Goal: Task Accomplishment & Management: Manage account settings

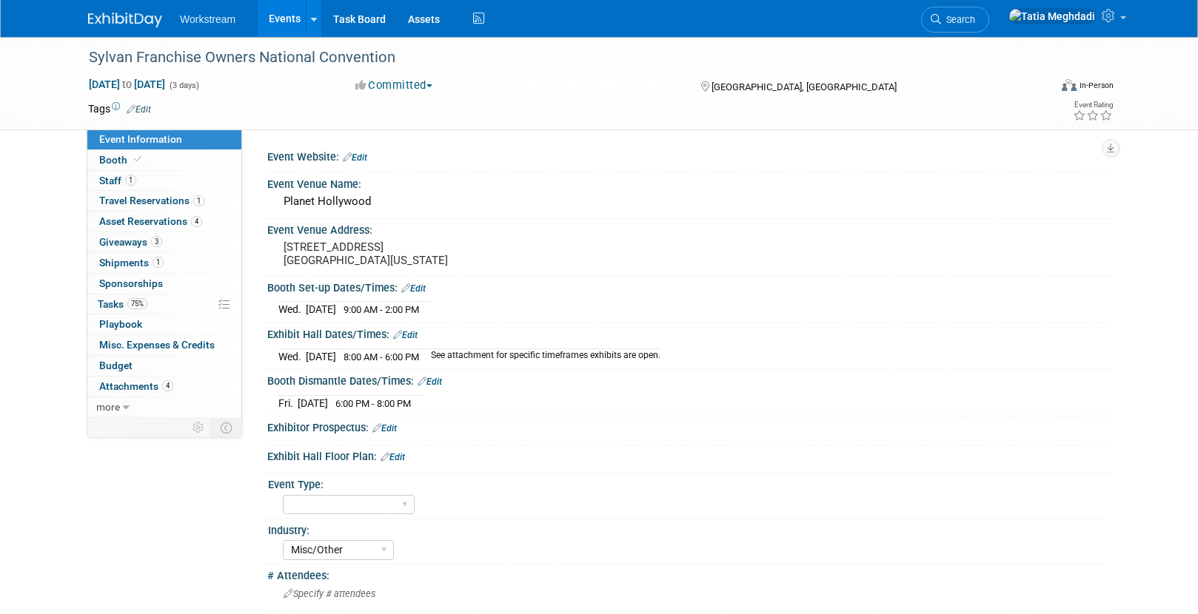
select select "Misc/Other"
select select "No"
select select "[PERSON_NAME]"
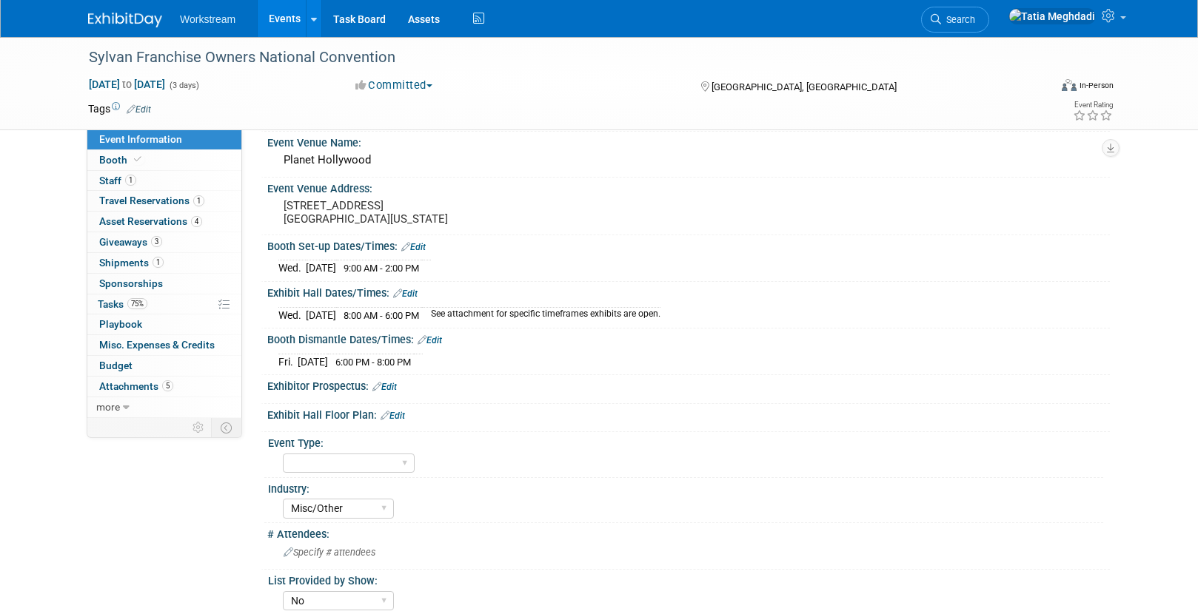
click at [279, 16] on link "Events" at bounding box center [285, 18] width 54 height 37
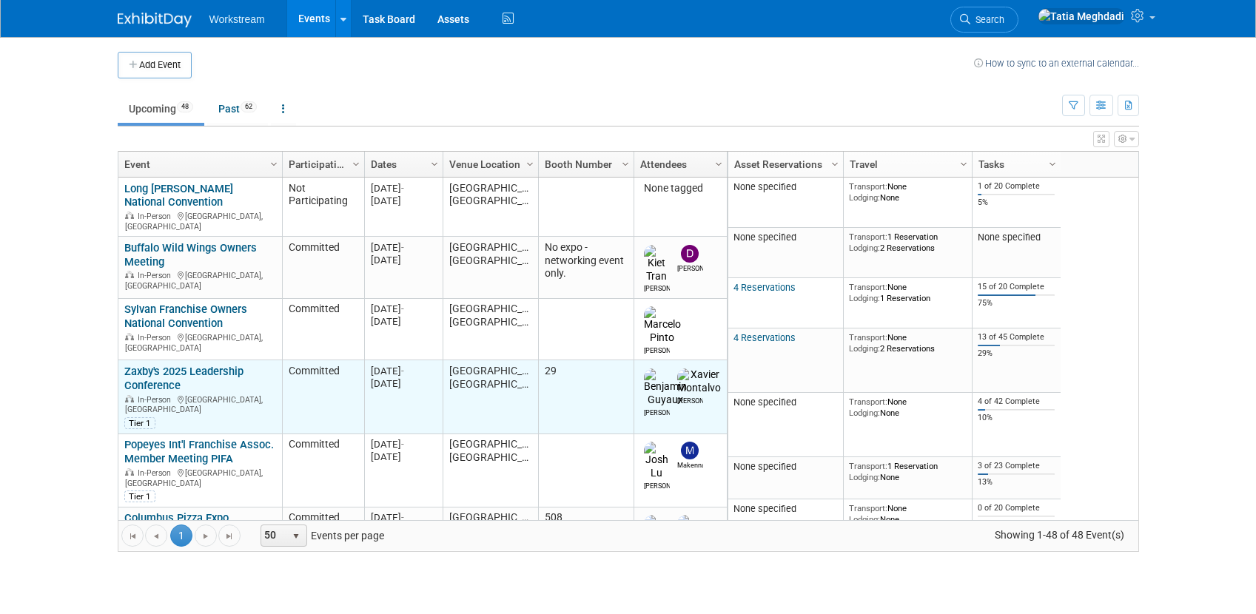
click at [137, 365] on link "Zaxby's 2025 Leadership Conference" at bounding box center [183, 378] width 119 height 27
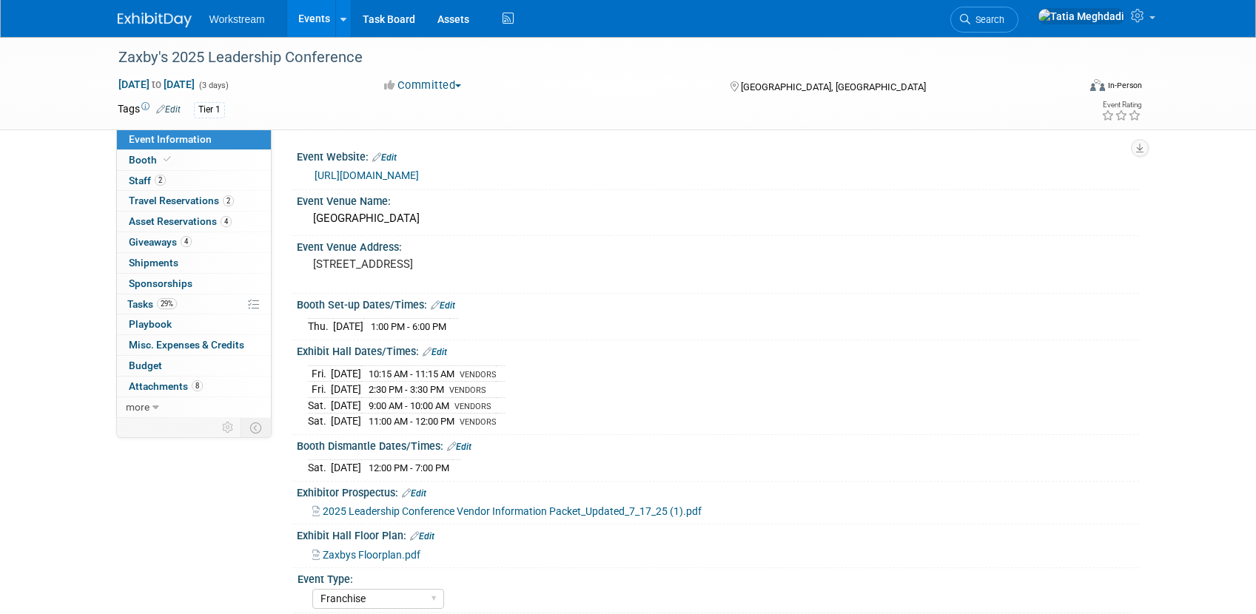
select select "Franchise"
select select "Restaurant"
select select "No"
click at [146, 219] on span "Asset Reservations 4" at bounding box center [180, 221] width 103 height 12
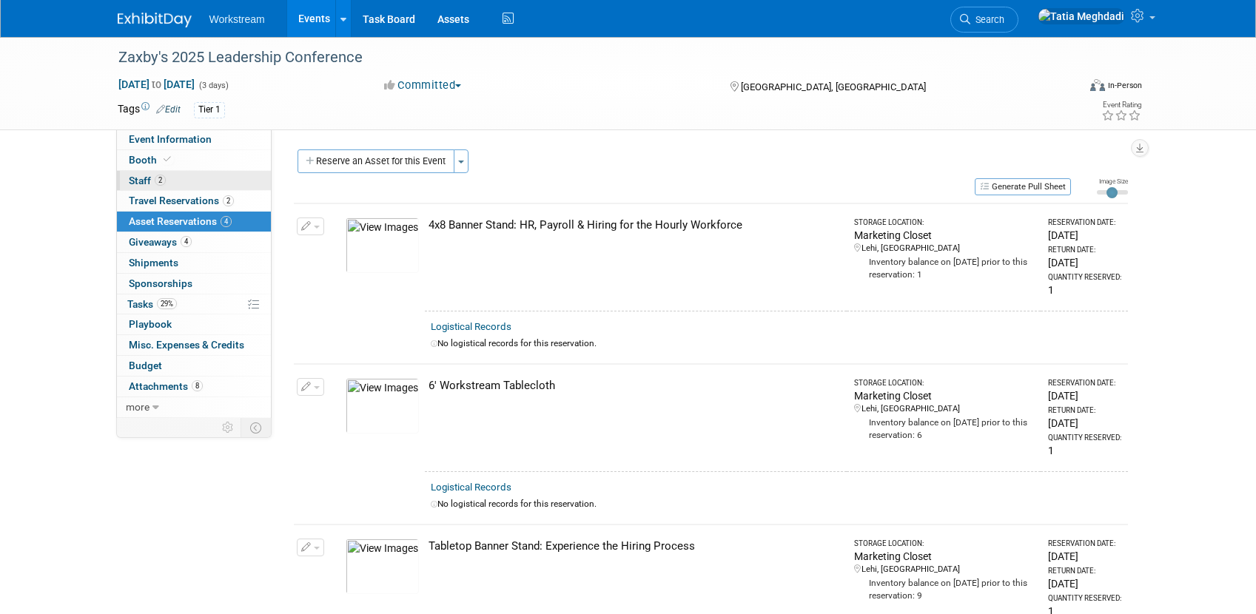
click at [136, 173] on link "2 Staff 2" at bounding box center [194, 181] width 154 height 20
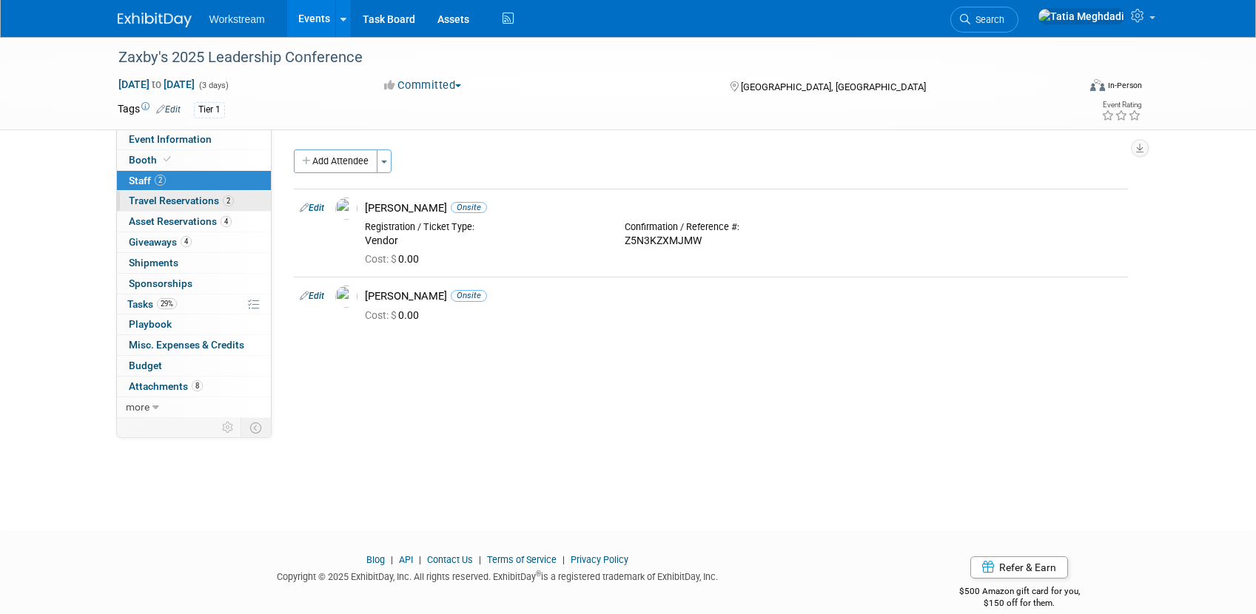
click at [150, 196] on span "Travel Reservations 2" at bounding box center [181, 201] width 105 height 12
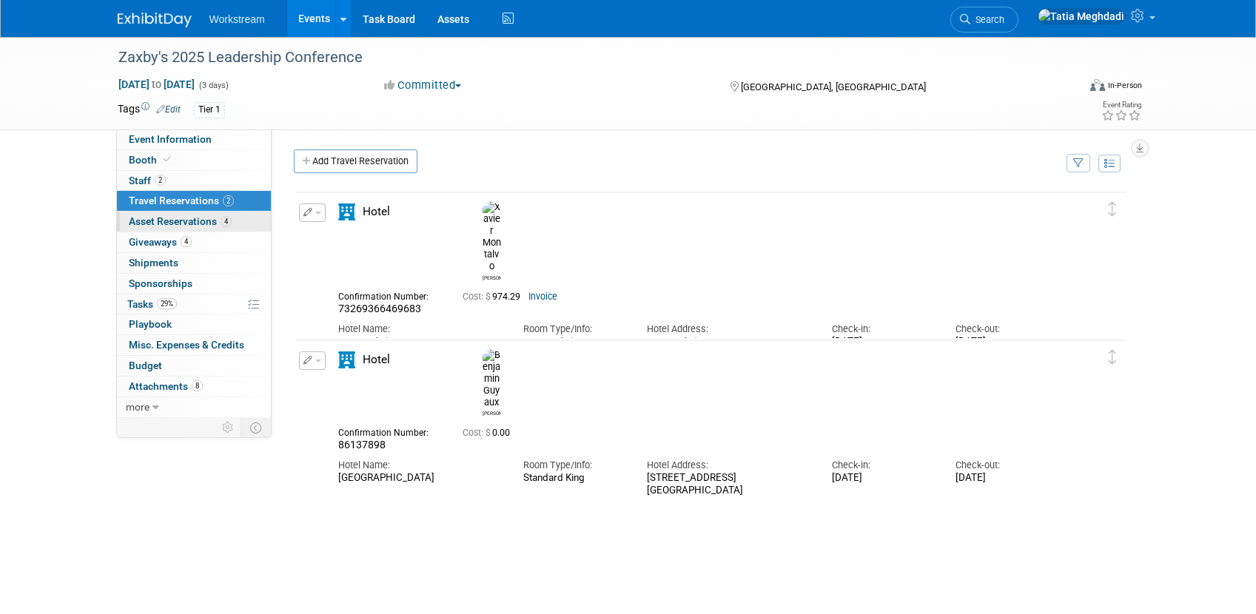
click at [155, 220] on span "Asset Reservations 4" at bounding box center [180, 221] width 103 height 12
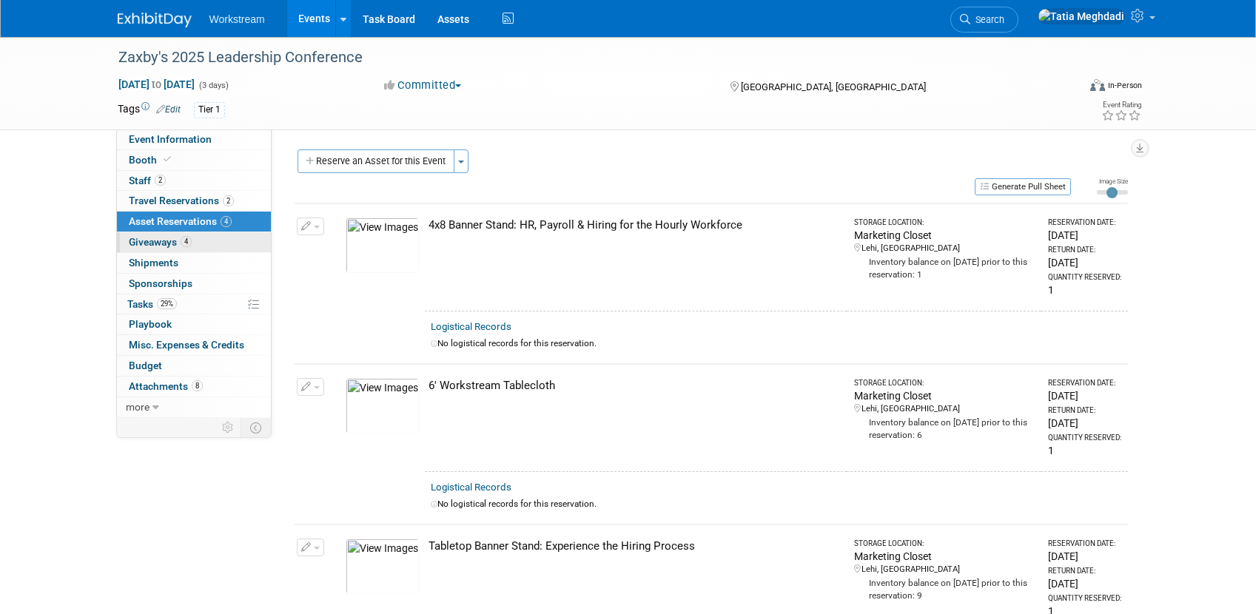
click at [148, 237] on span "Giveaways 4" at bounding box center [160, 242] width 63 height 12
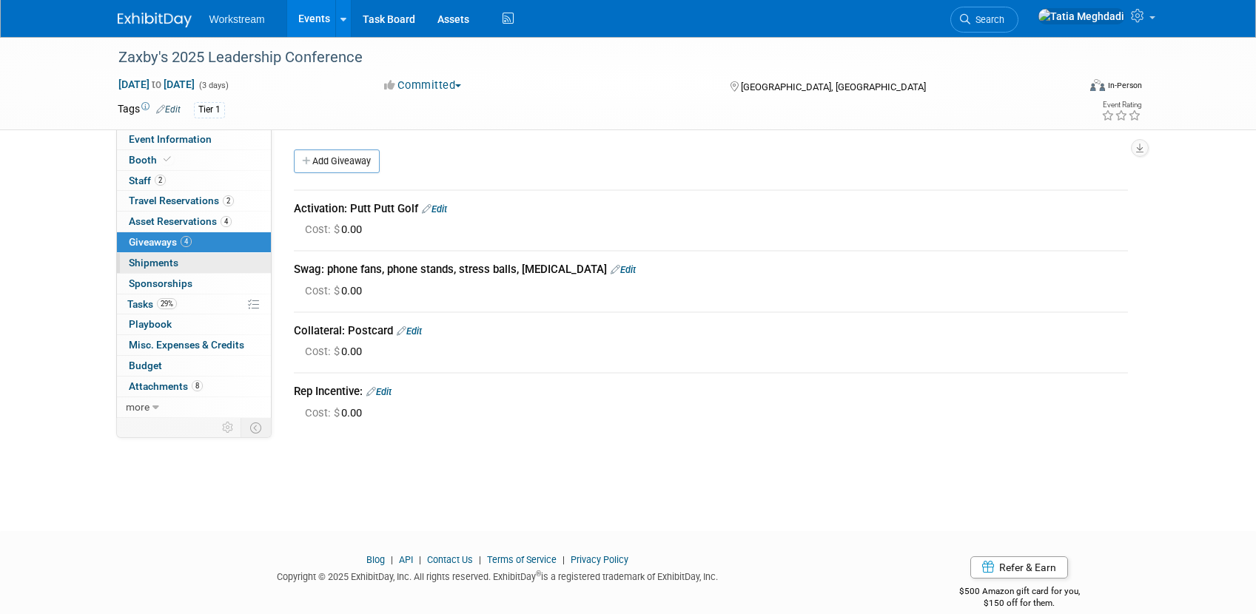
click at [164, 259] on span "Shipments 0" at bounding box center [154, 263] width 50 height 12
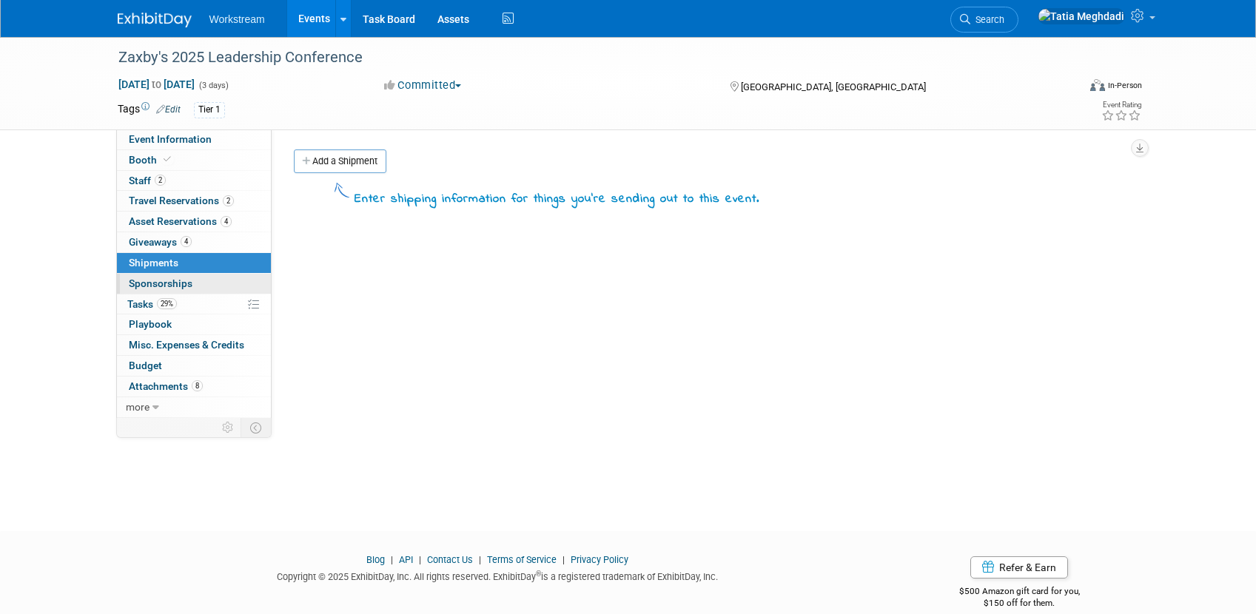
click at [155, 281] on span "Sponsorships 0" at bounding box center [161, 284] width 64 height 12
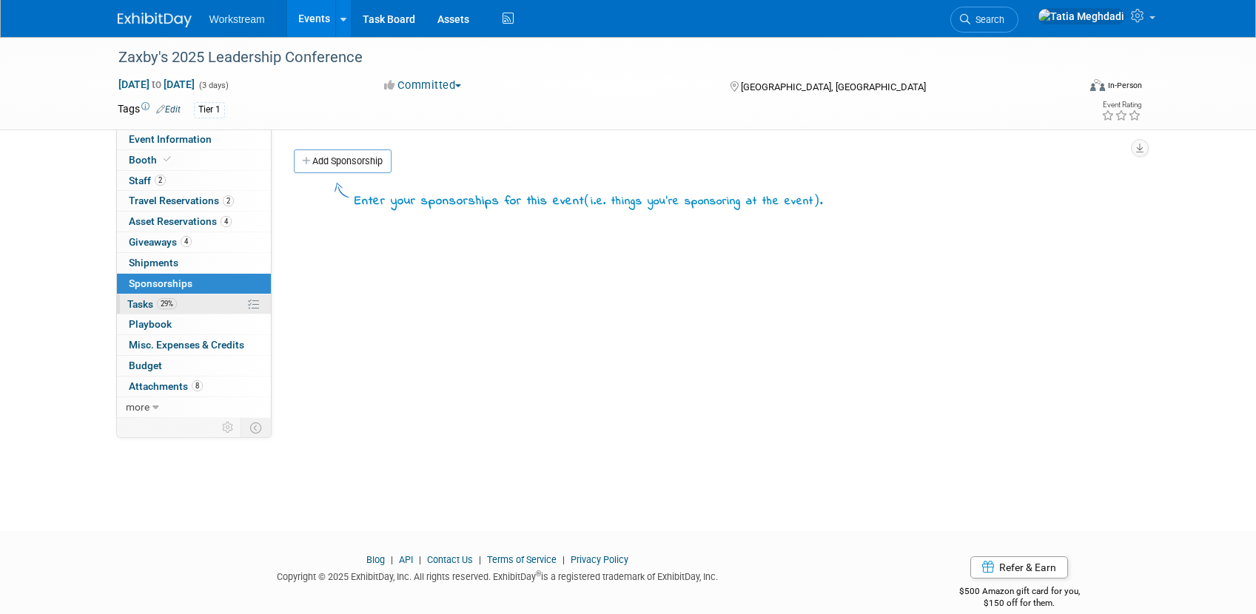
click at [141, 312] on link "29% Tasks 29%" at bounding box center [194, 305] width 154 height 20
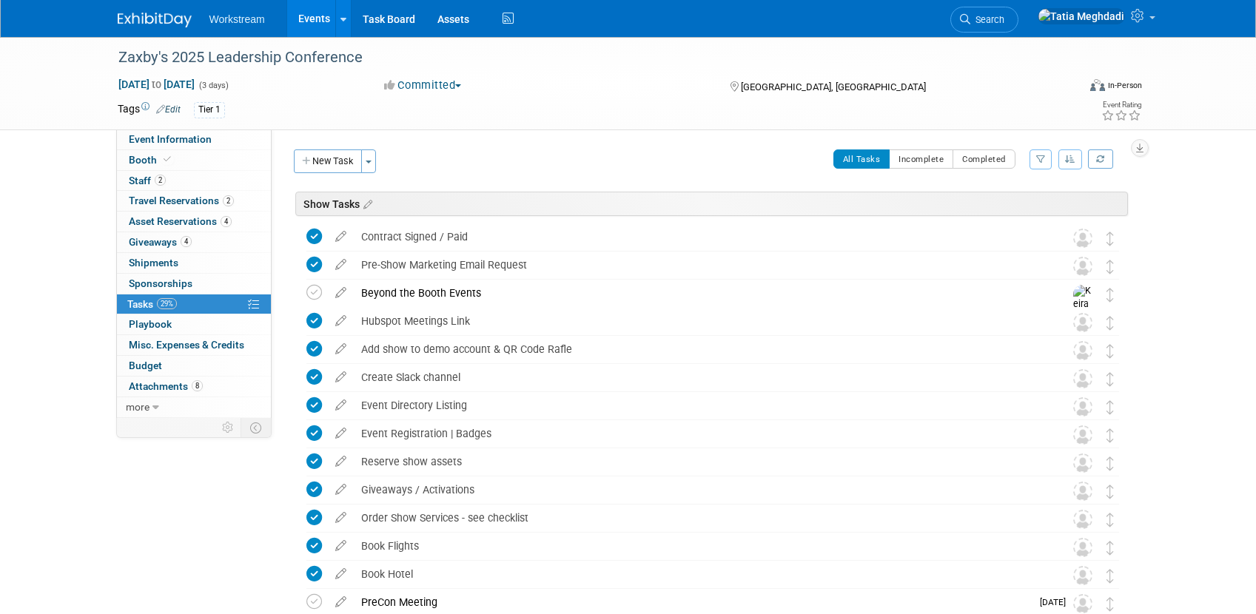
click at [327, 16] on link "Events" at bounding box center [314, 18] width 54 height 37
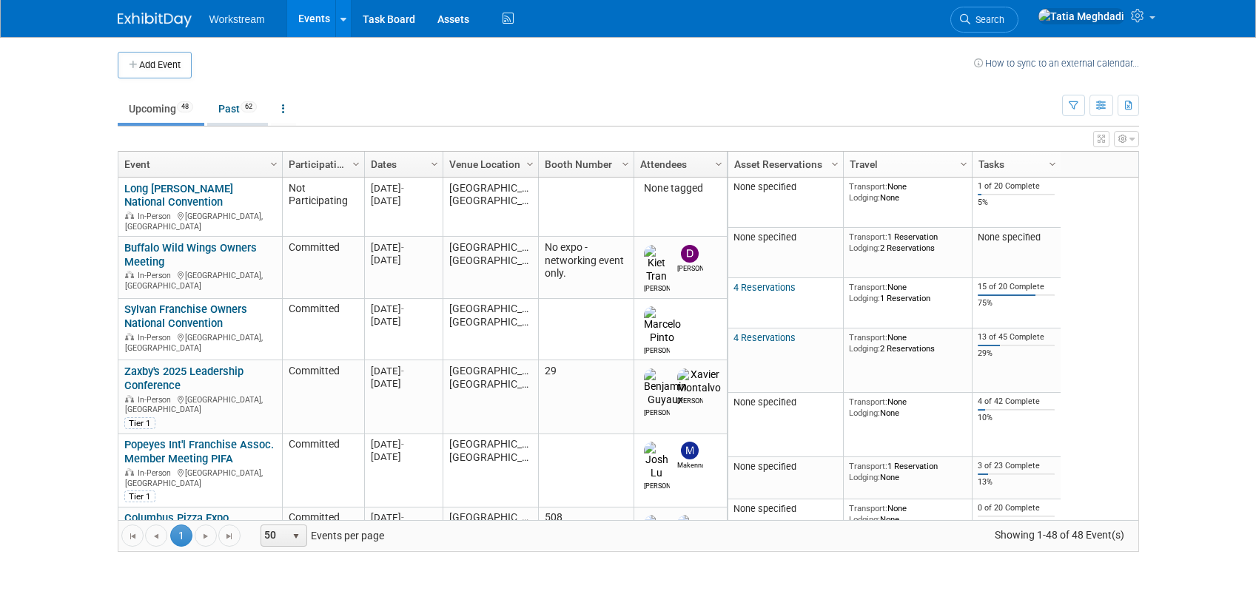
click at [237, 108] on link "Past 62" at bounding box center [237, 109] width 61 height 28
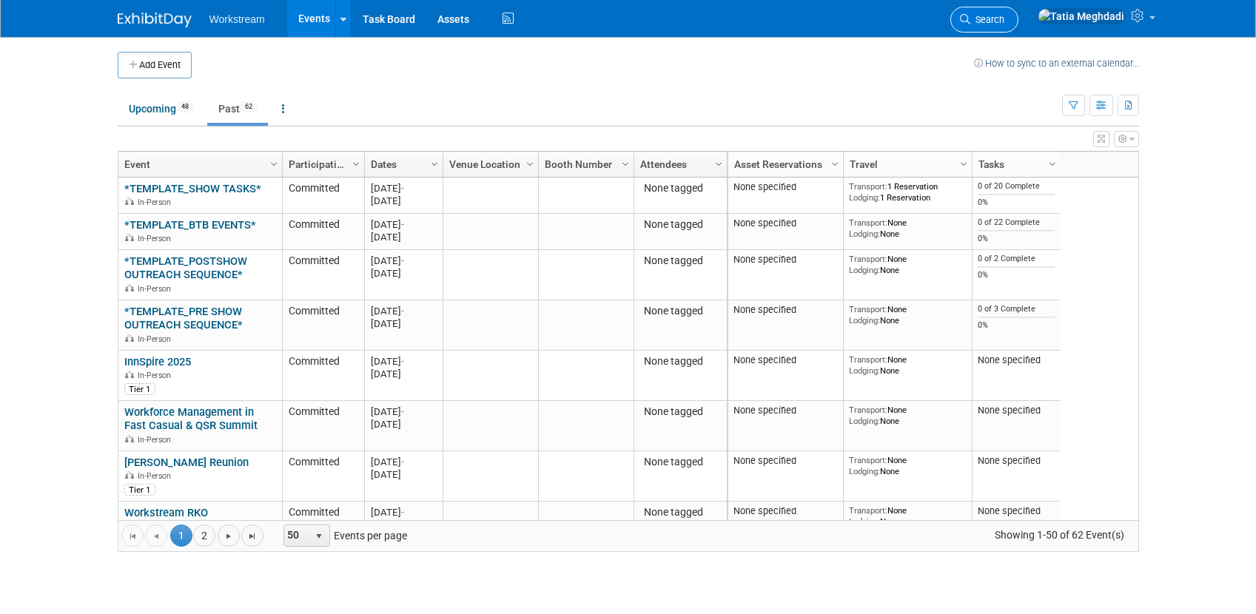
click at [1004, 19] on span "Search" at bounding box center [987, 19] width 34 height 11
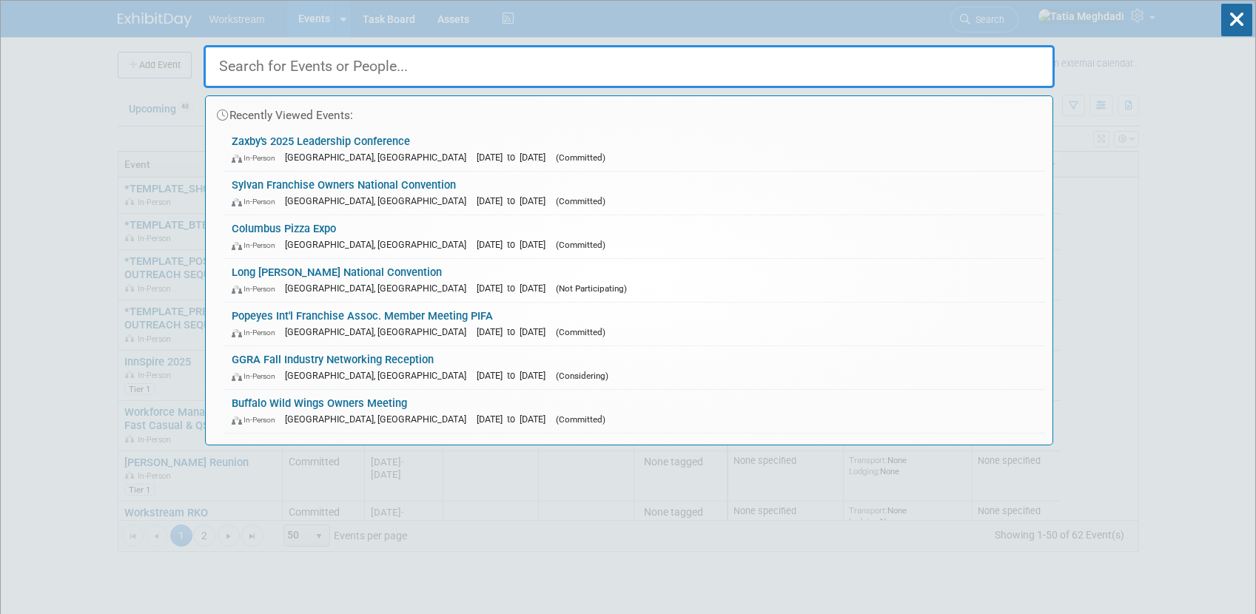
type input ";"
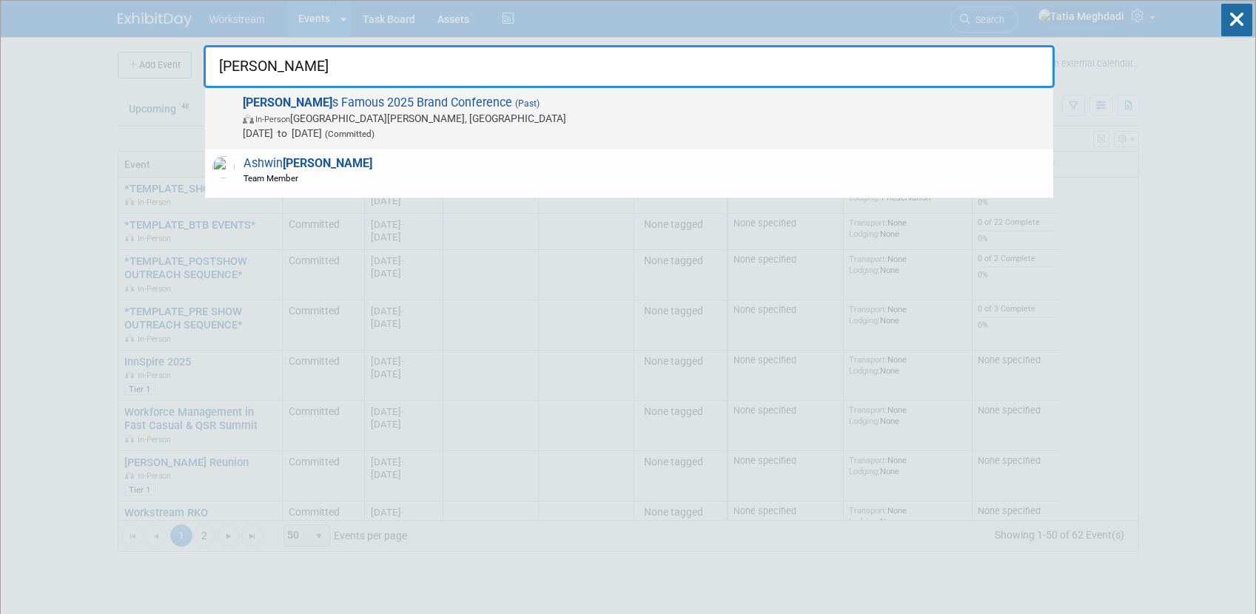
type input "LEe"
click at [538, 115] on span "In-Person Saint Charles, MO" at bounding box center [644, 118] width 803 height 15
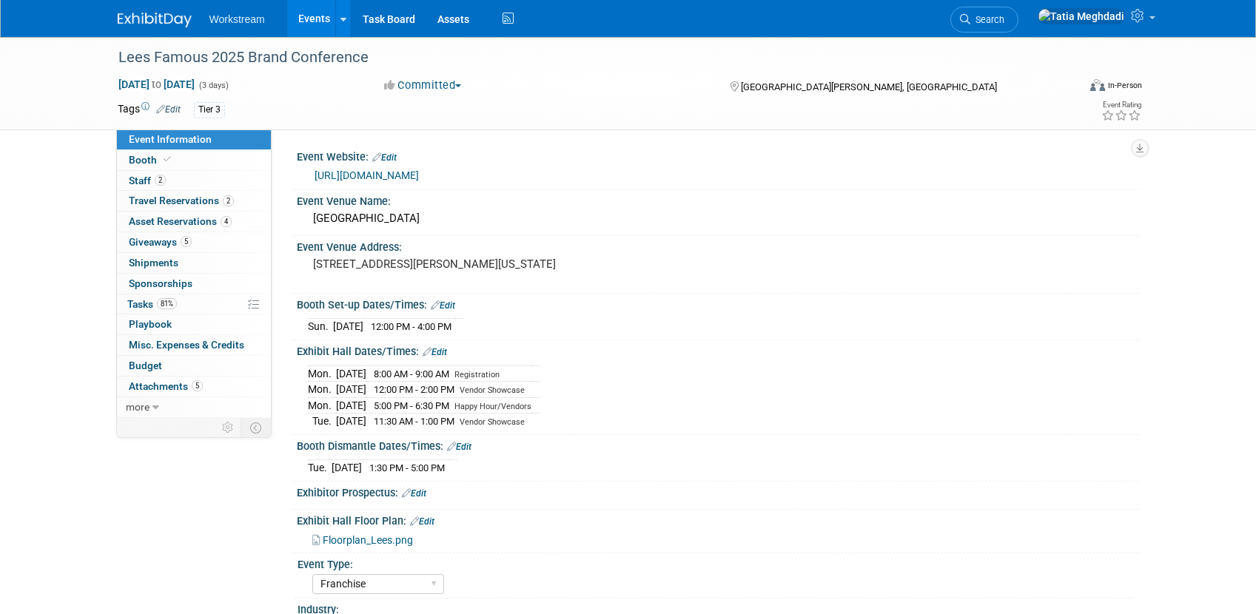
select select "Franchise"
select select "Restaurant"
select select "No"
select select "[PERSON_NAME]"
click at [143, 306] on span "Tasks 81%" at bounding box center [152, 304] width 50 height 12
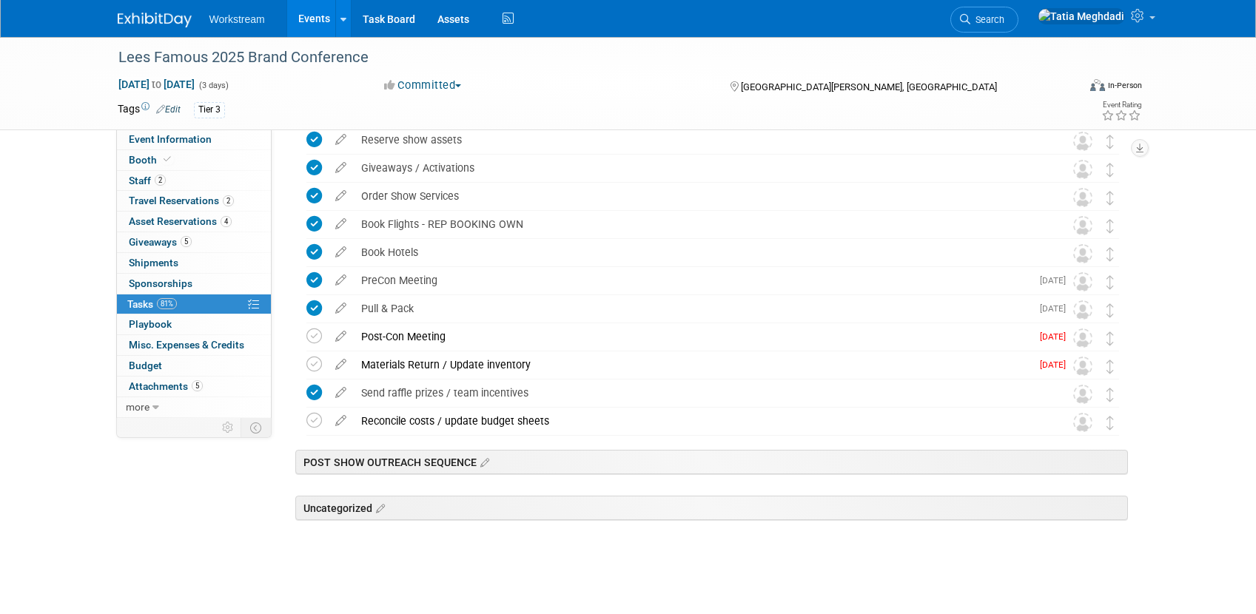
scroll to position [229, 0]
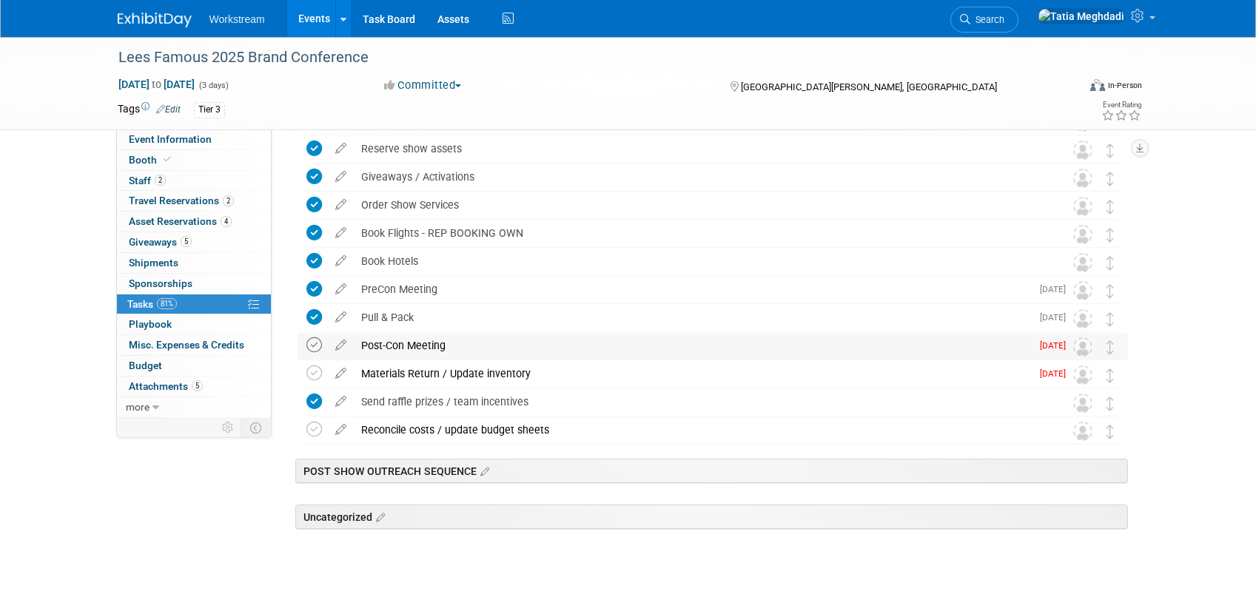
click at [312, 345] on icon at bounding box center [314, 346] width 16 height 16
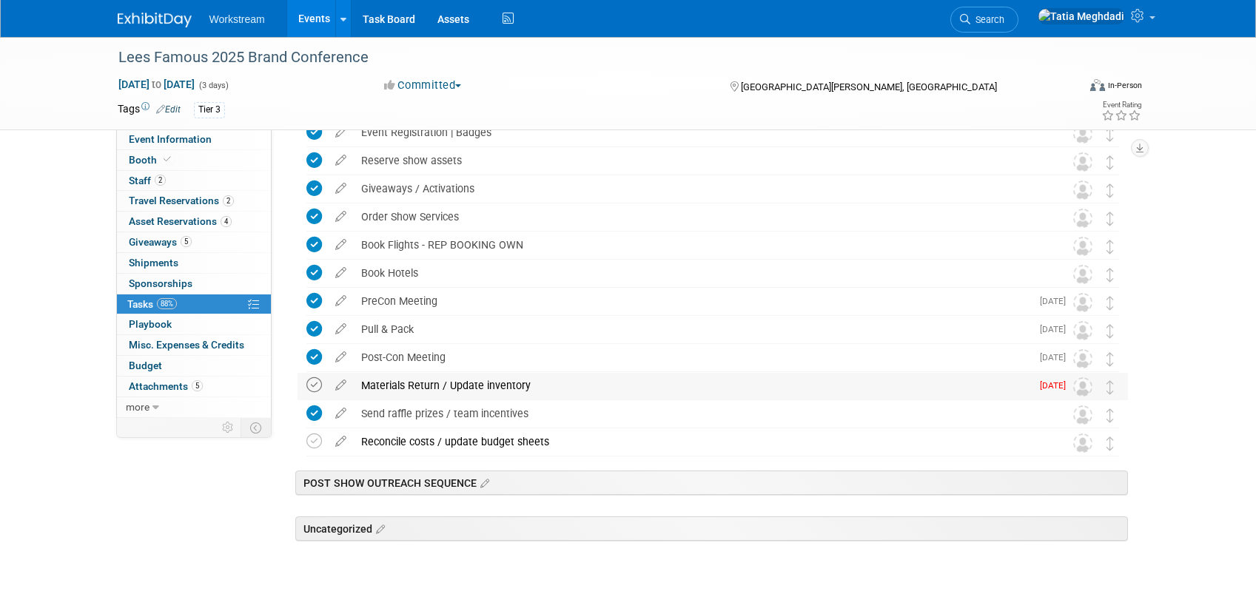
click at [307, 372] on div "Lees Famous 2025 Brand Conference Saint Charles, MO Sep 21, 2025 to Sep 23, 202…" at bounding box center [709, 278] width 838 height 543
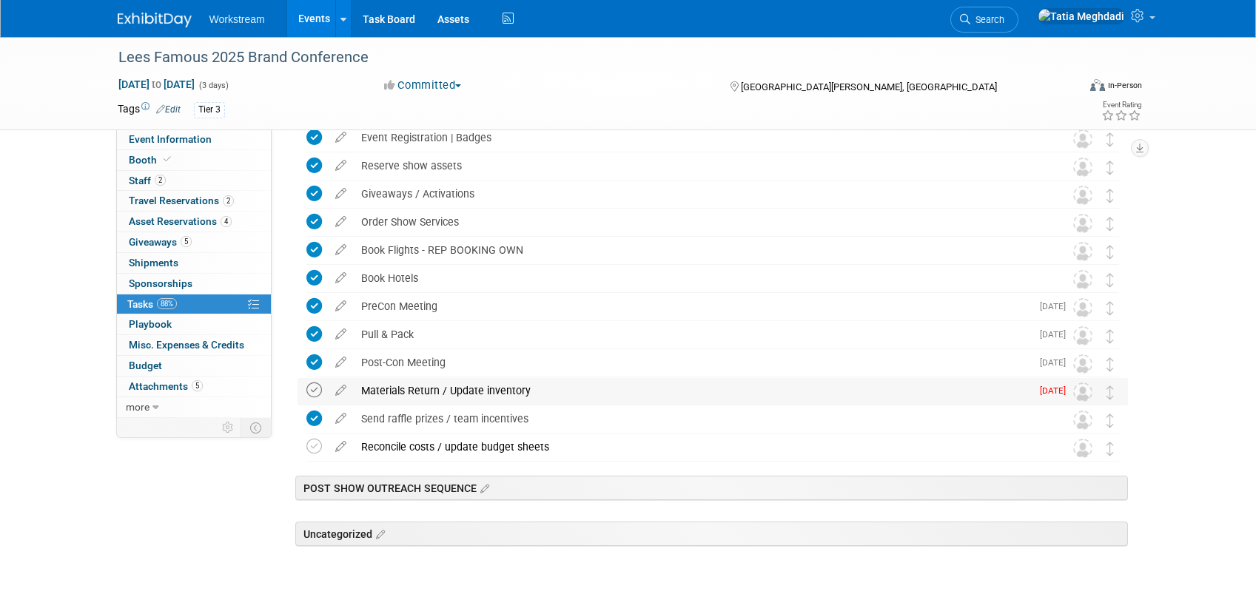
click at [312, 384] on icon at bounding box center [314, 391] width 16 height 16
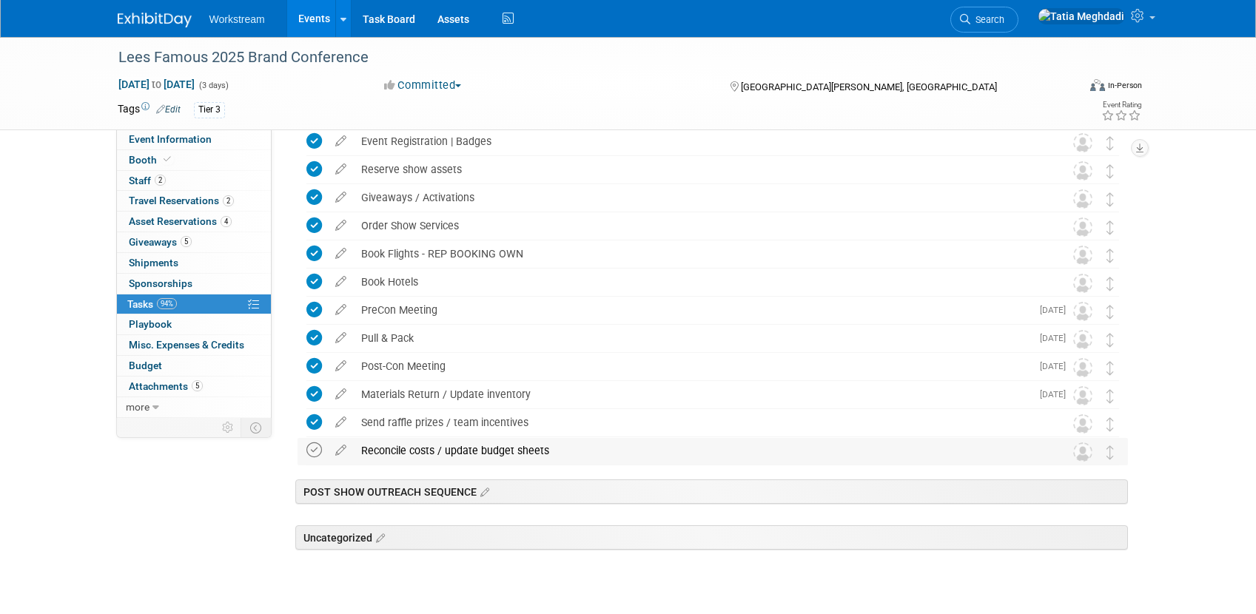
scroll to position [205, 0]
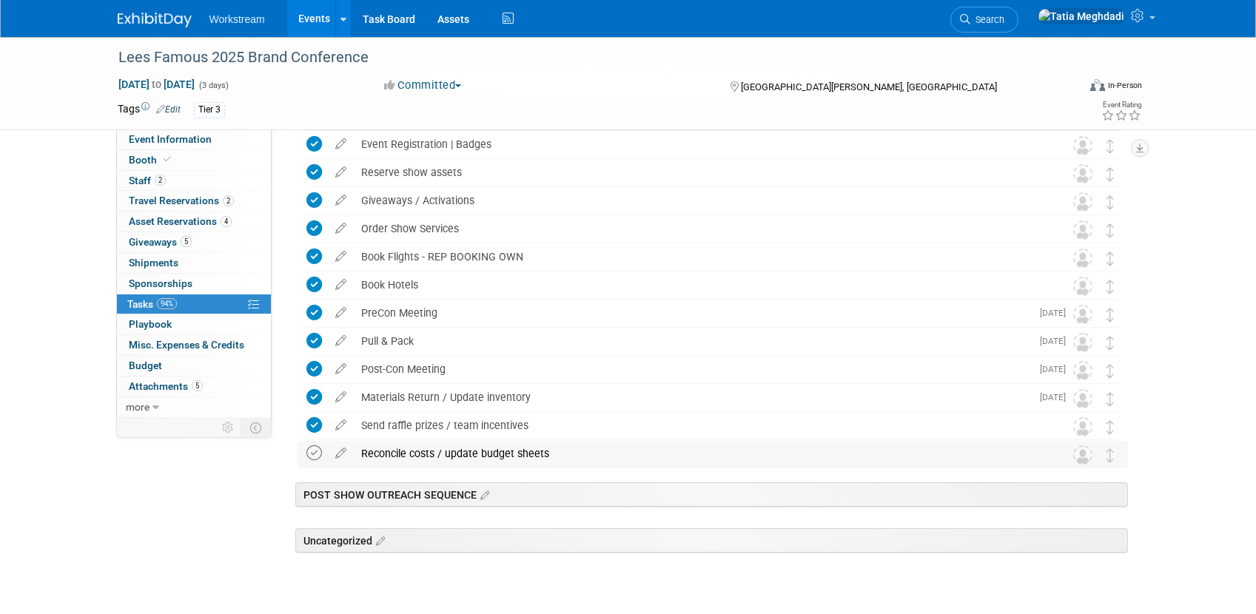
click at [309, 452] on icon at bounding box center [314, 454] width 16 height 16
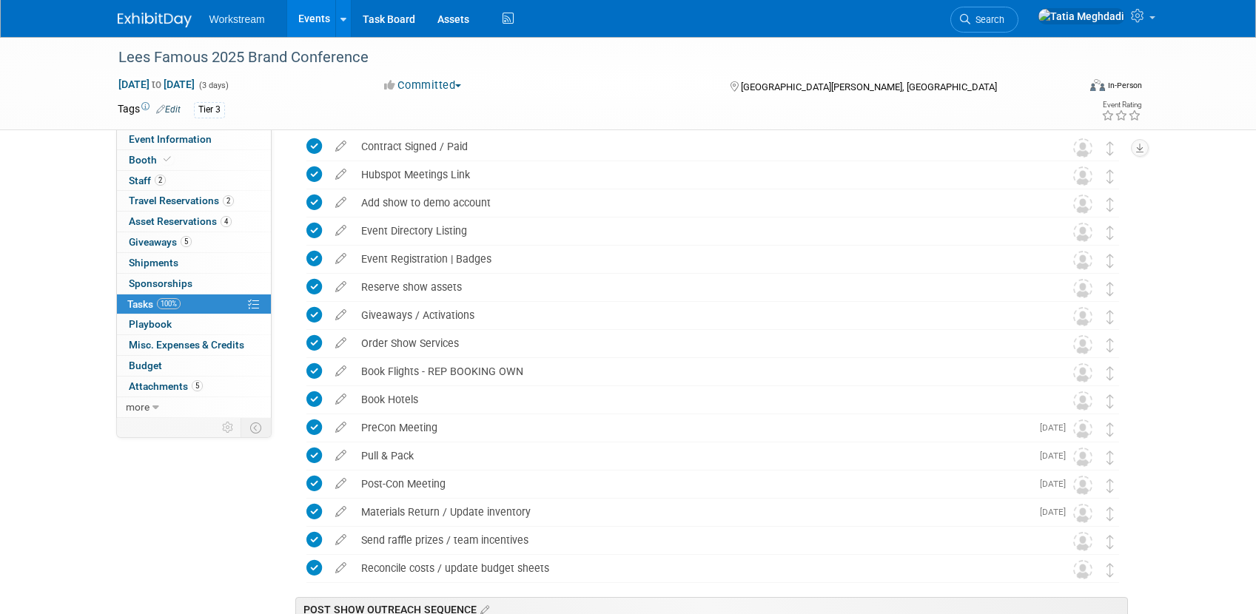
scroll to position [0, 0]
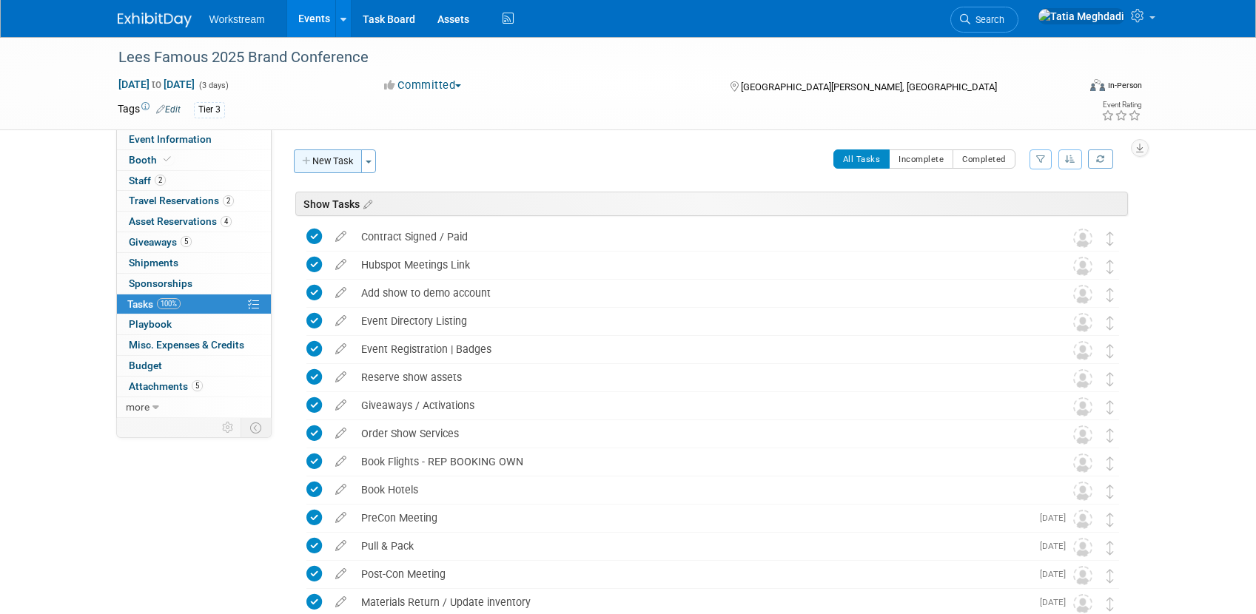
click at [323, 158] on button "New Task" at bounding box center [328, 162] width 68 height 24
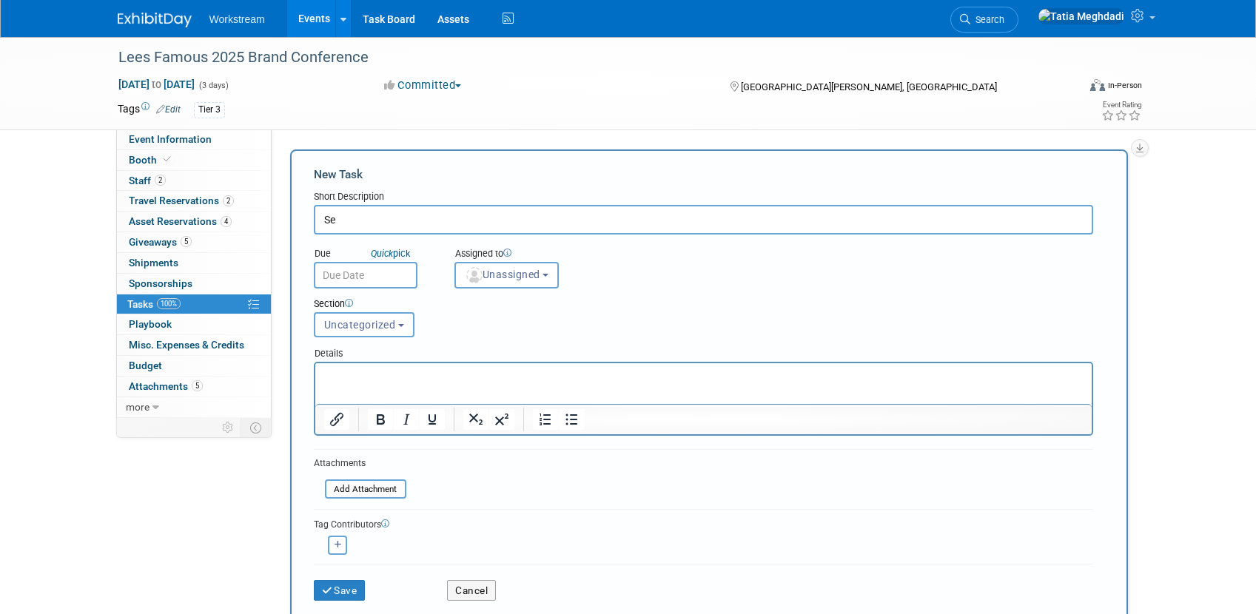
type input "S"
type input "P"
drag, startPoint x: 565, startPoint y: 221, endPoint x: 551, endPoint y: 253, distance: 35.1
click at [565, 222] on input "Opps sheet - create and post in event Slack channel for reps to update" at bounding box center [703, 220] width 779 height 30
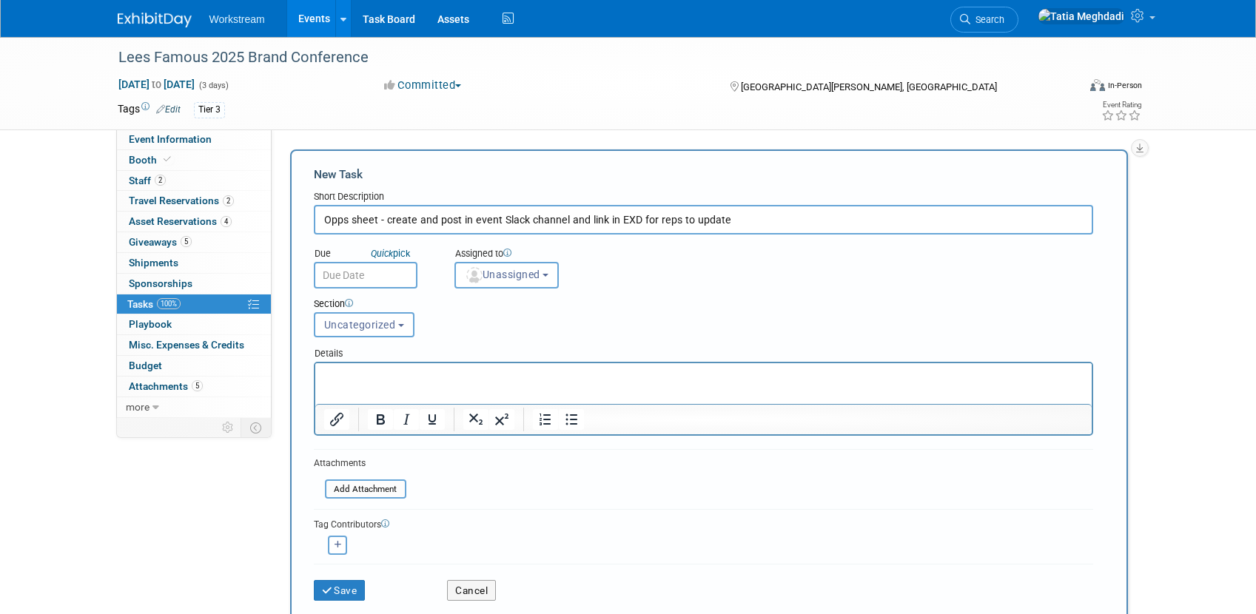
type input "Opps sheet - create and post in event Slack channel and link in EXD for reps to…"
click at [838, 264] on div "Due Quick pick Assigned to <img src="https://www.exhibitday.com/Images/Unassign…" at bounding box center [704, 262] width 802 height 54
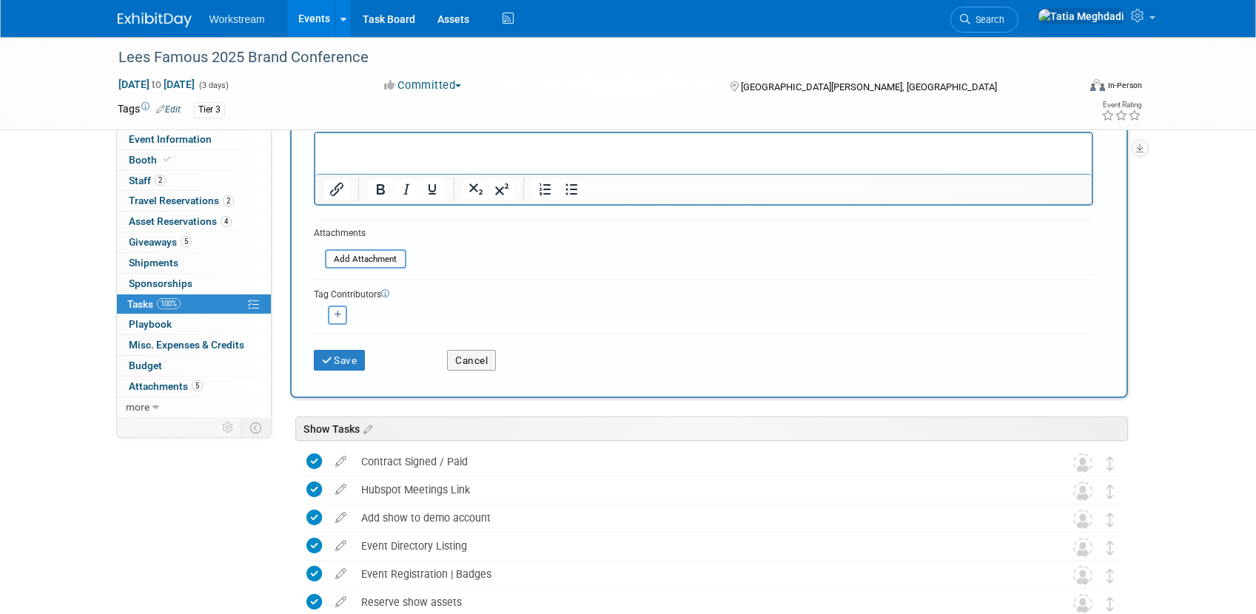
scroll to position [270, 0]
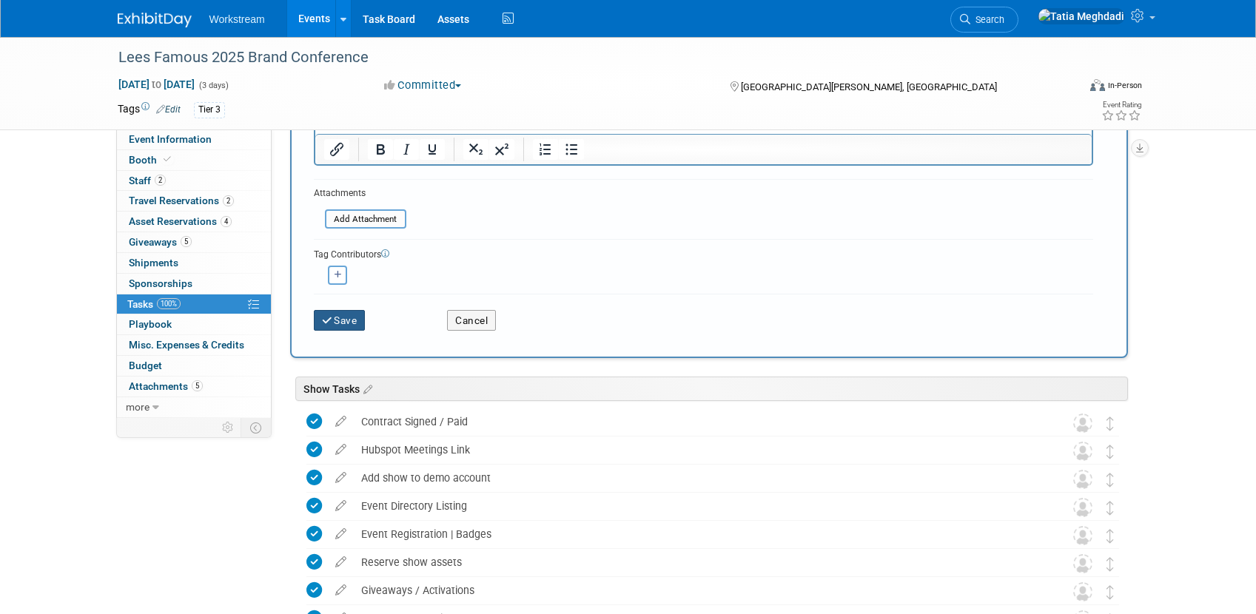
click at [351, 318] on button "Save" at bounding box center [340, 320] width 52 height 21
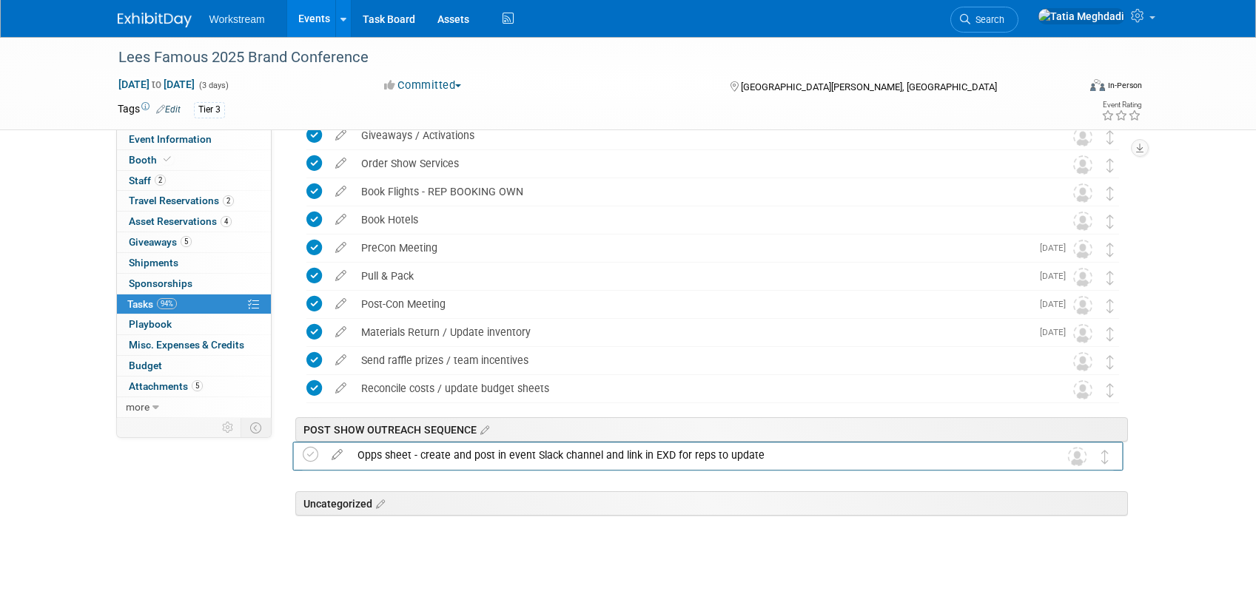
drag, startPoint x: 1110, startPoint y: 509, endPoint x: 1115, endPoint y: 463, distance: 46.1
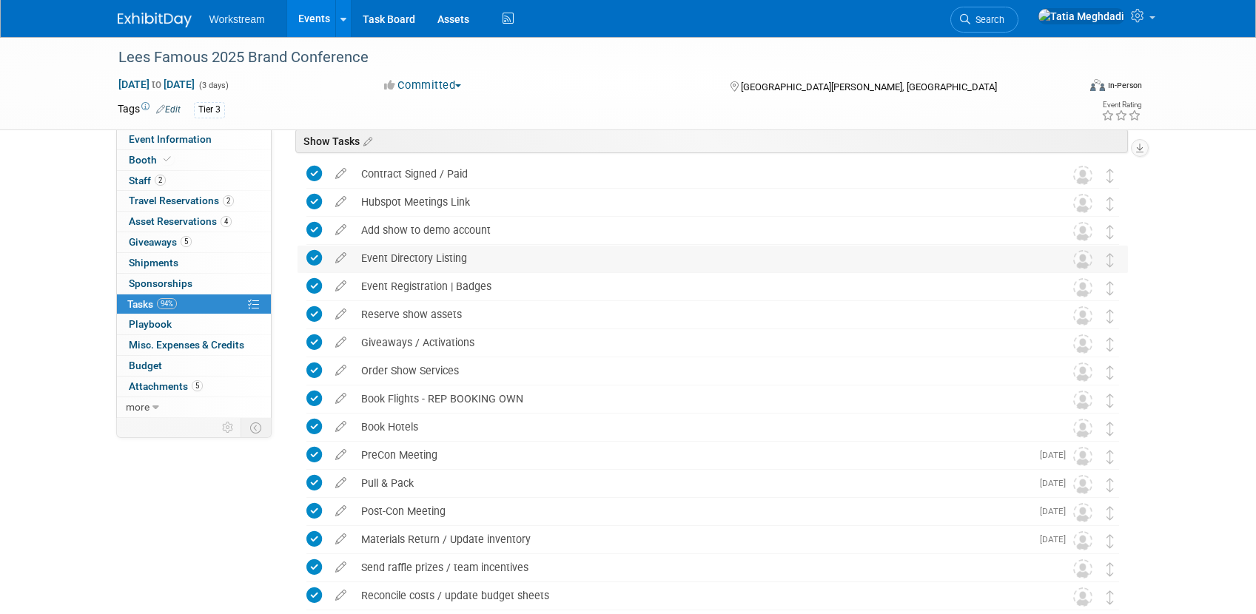
scroll to position [0, 0]
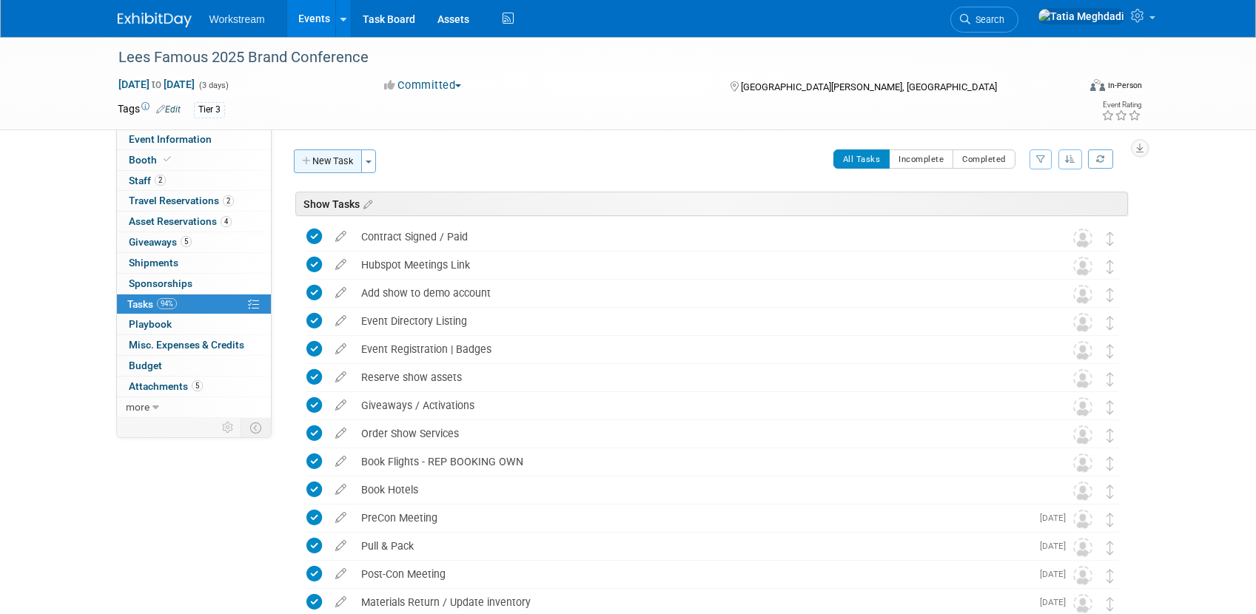
click at [317, 161] on button "New Task" at bounding box center [328, 162] width 68 height 24
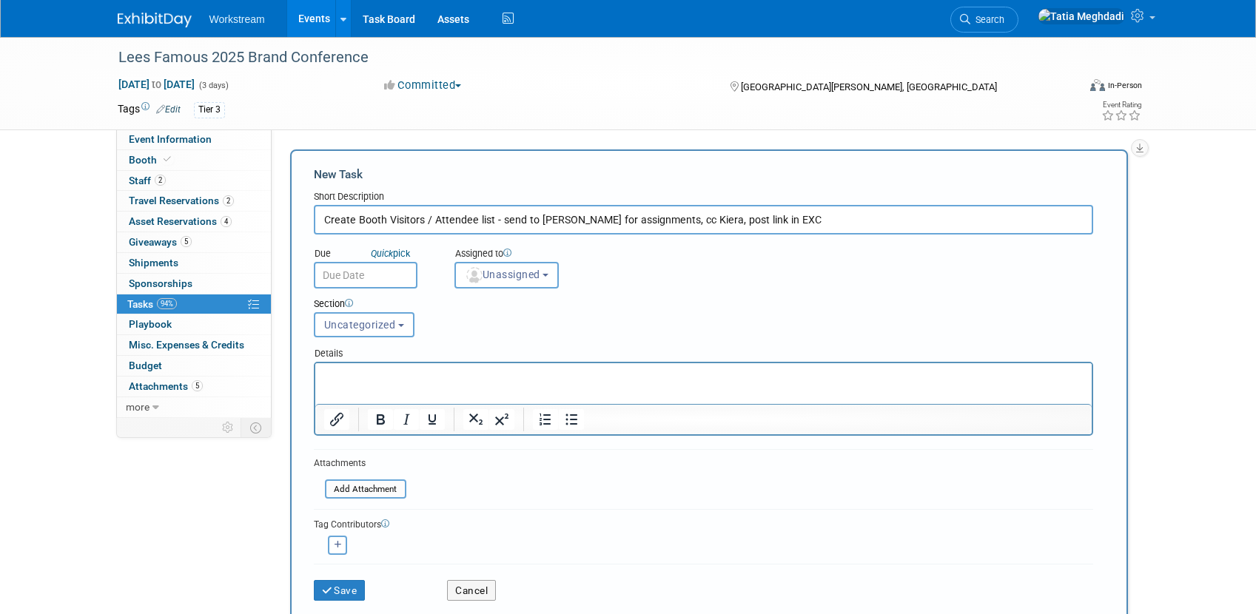
click at [783, 226] on input "Create Booth Visitors / Attendee list - send to Josh for assignments, cc Kiera,…" at bounding box center [703, 220] width 779 height 30
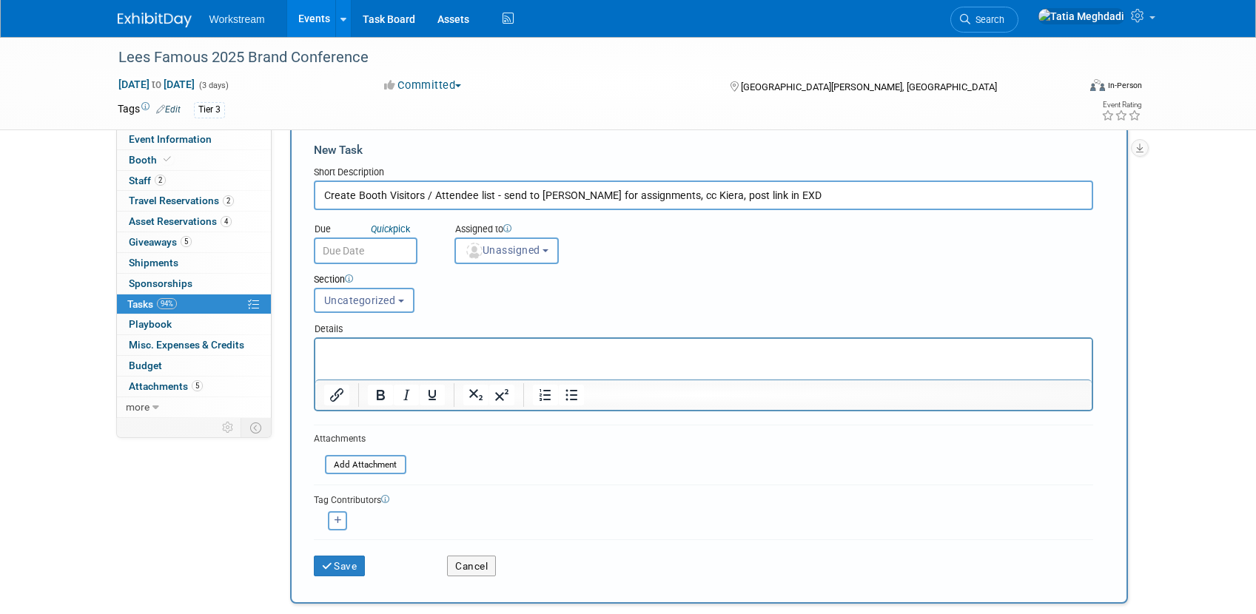
scroll to position [85, 0]
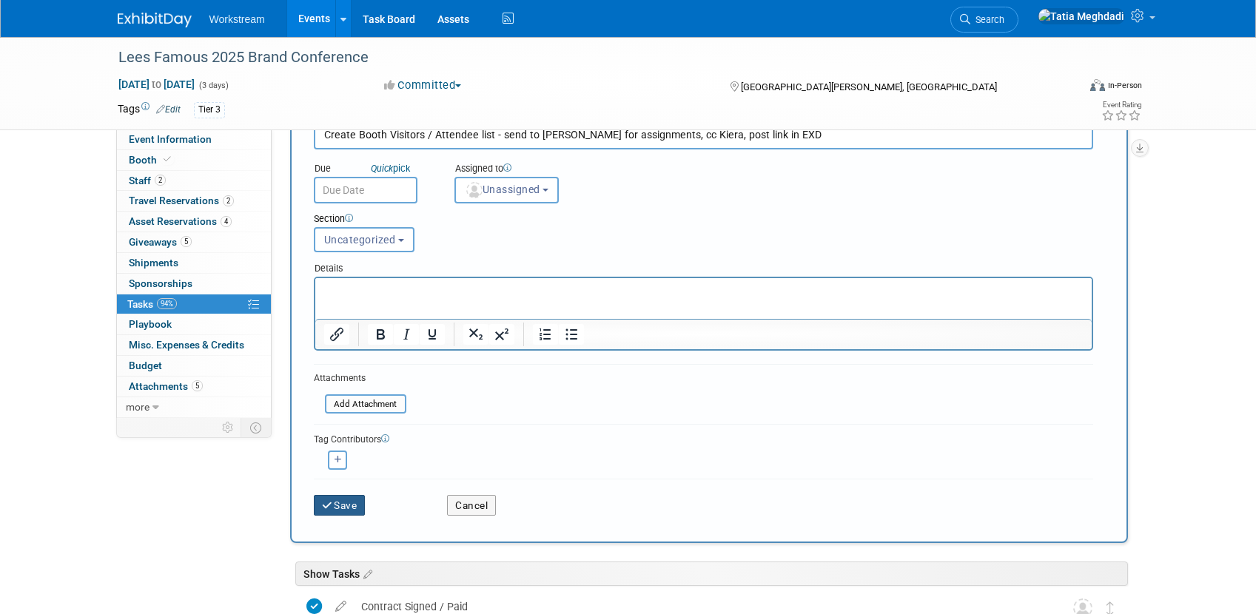
type input "Create Booth Visitors / Attendee list - send to Josh for assignments, cc Kiera,…"
click at [336, 504] on button "Save" at bounding box center [340, 505] width 52 height 21
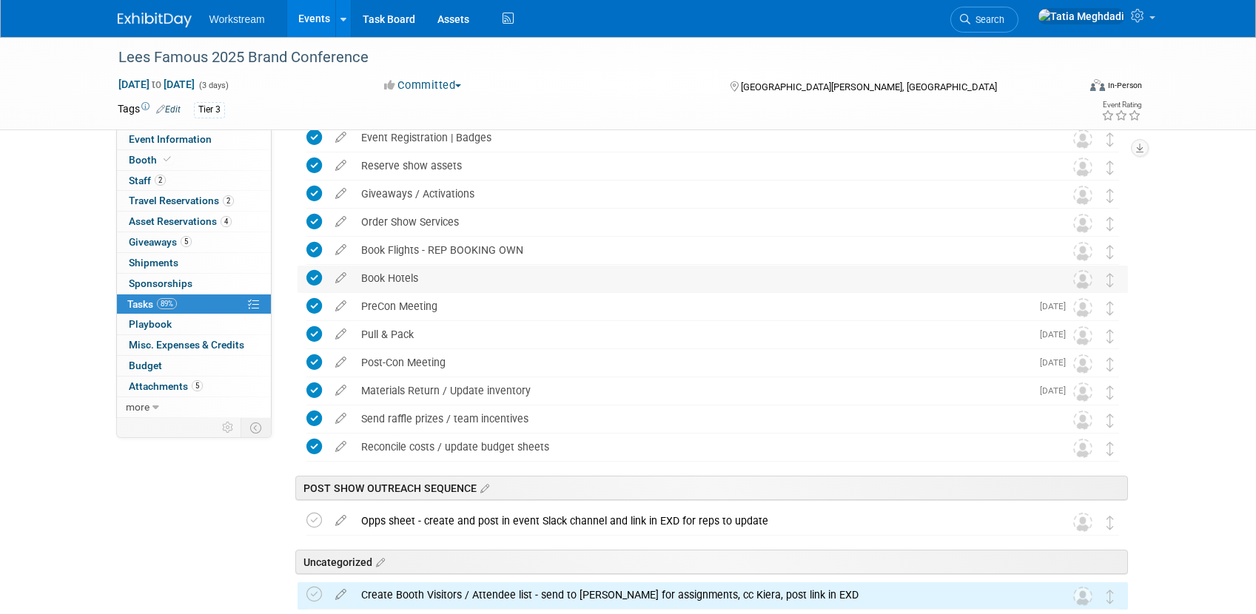
scroll to position [298, 0]
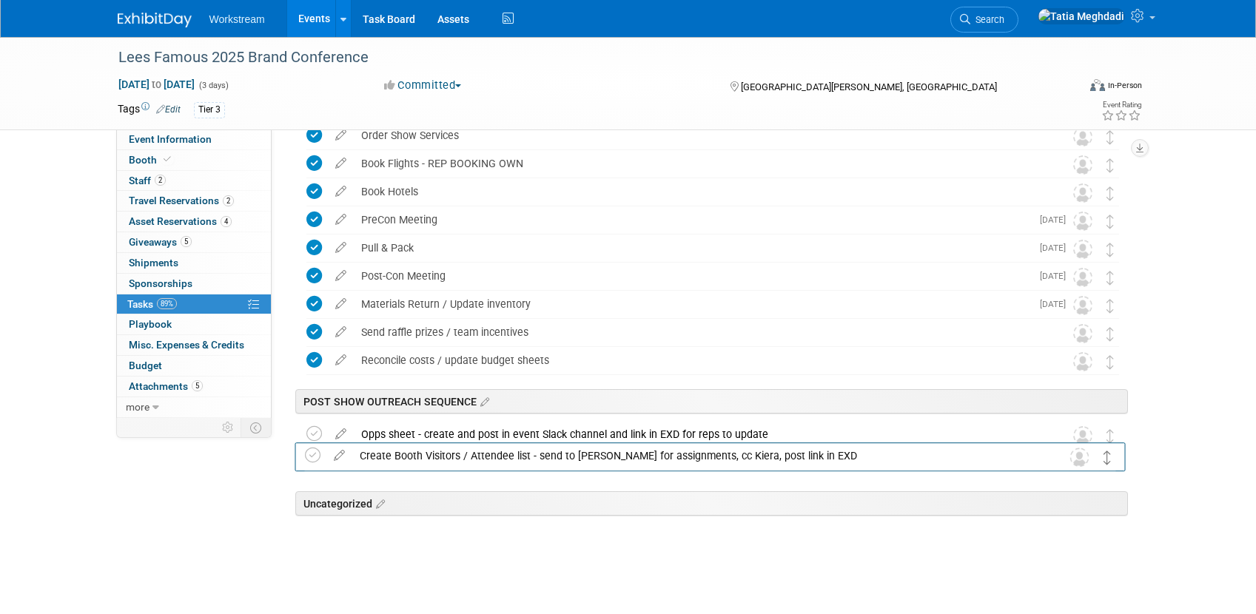
drag, startPoint x: 1110, startPoint y: 509, endPoint x: 1105, endPoint y: 462, distance: 47.6
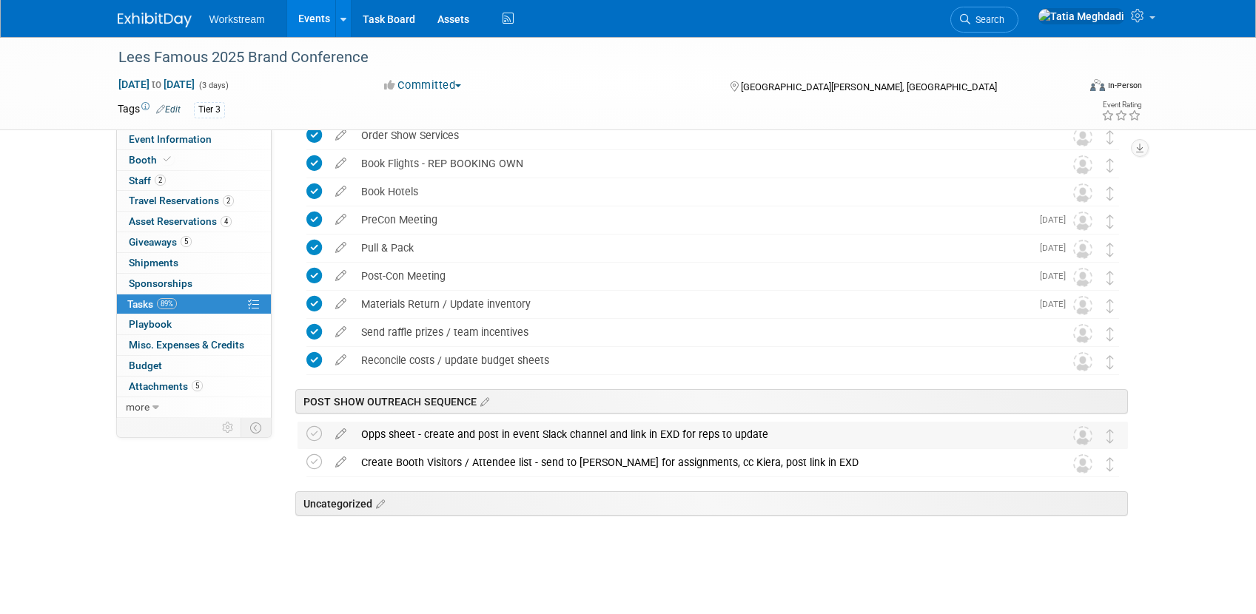
click at [380, 437] on div "Opps sheet - create and post in event Slack channel and link in EXD for reps to…" at bounding box center [699, 434] width 690 height 25
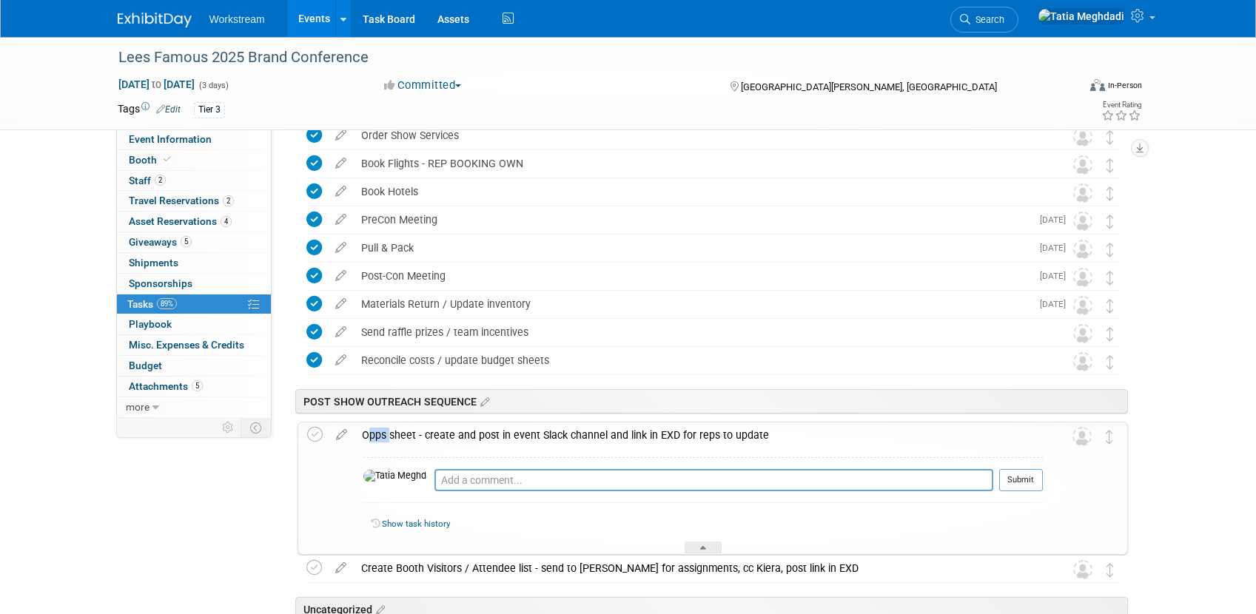
click at [380, 437] on div "Opps sheet - create and post in event Slack channel and link in EXD for reps to…" at bounding box center [699, 435] width 688 height 25
copy div "Opps sheet - create and post in event Slack channel and link in EXD for reps to…"
click at [690, 547] on div at bounding box center [703, 548] width 37 height 13
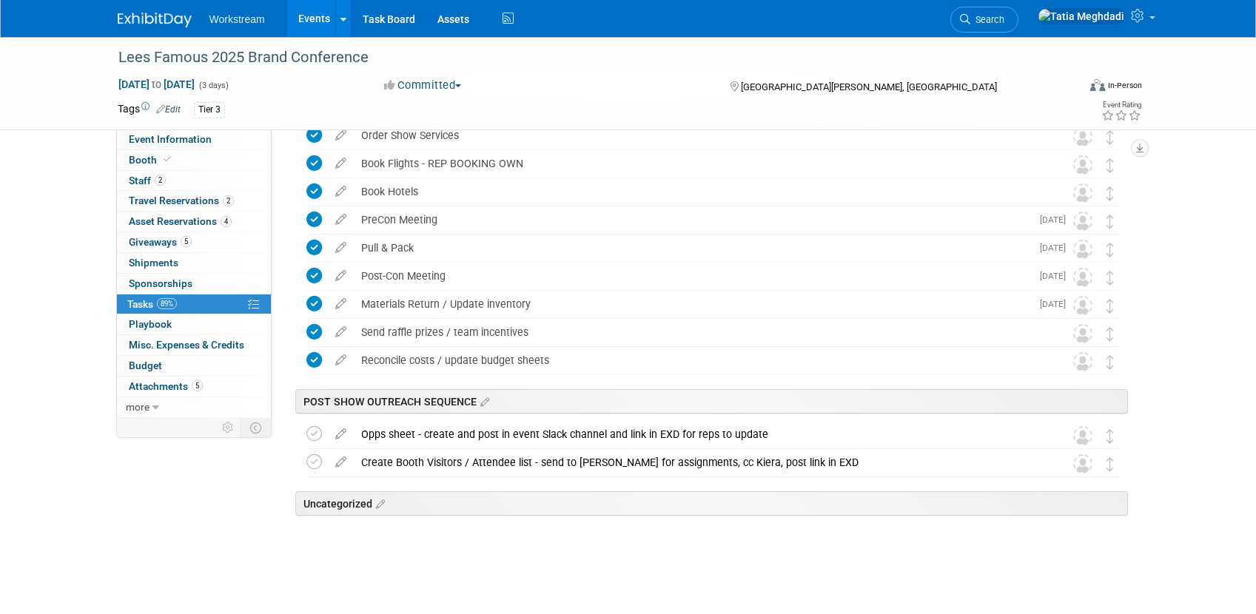
drag, startPoint x: 453, startPoint y: 561, endPoint x: 466, endPoint y: 555, distance: 13.9
click at [454, 560] on div "Show Tasks Lees Famous 2025 Brand Conference Saint Charles, MO Sep 21, 2025 to …" at bounding box center [709, 238] width 838 height 690
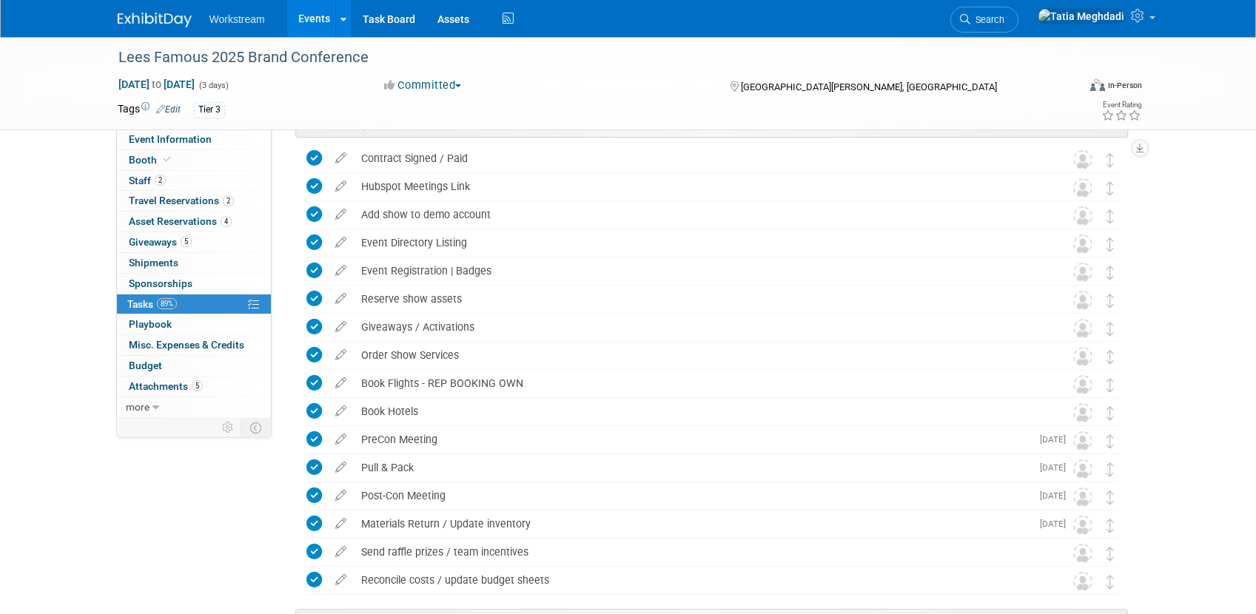
scroll to position [0, 0]
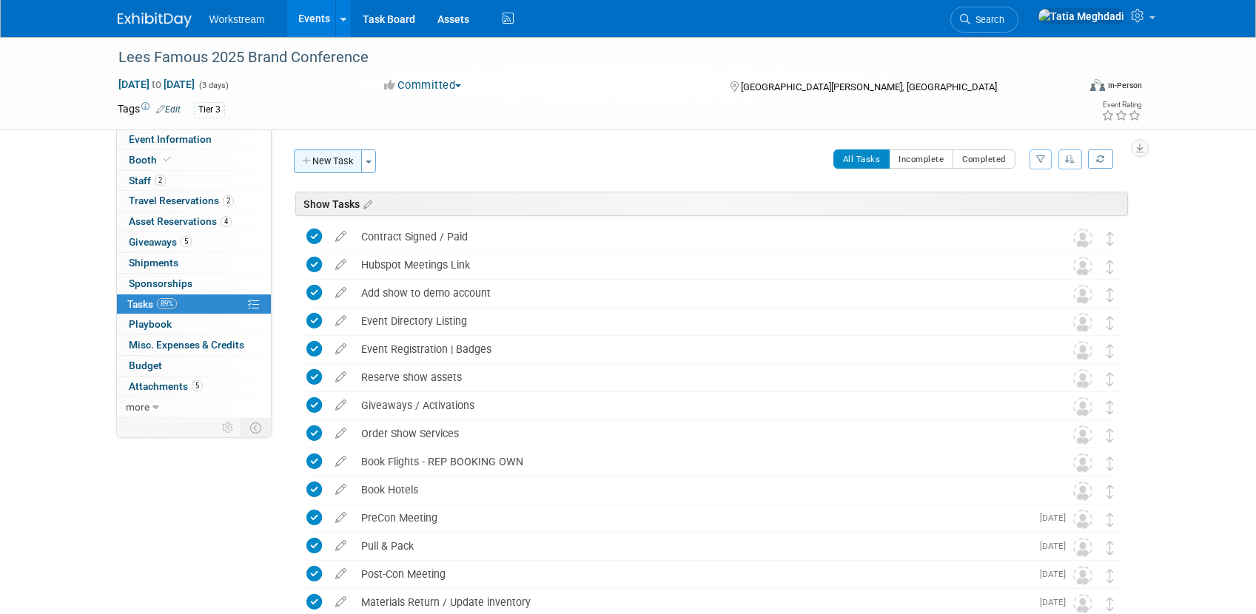
click at [329, 165] on button "New Task" at bounding box center [328, 162] width 68 height 24
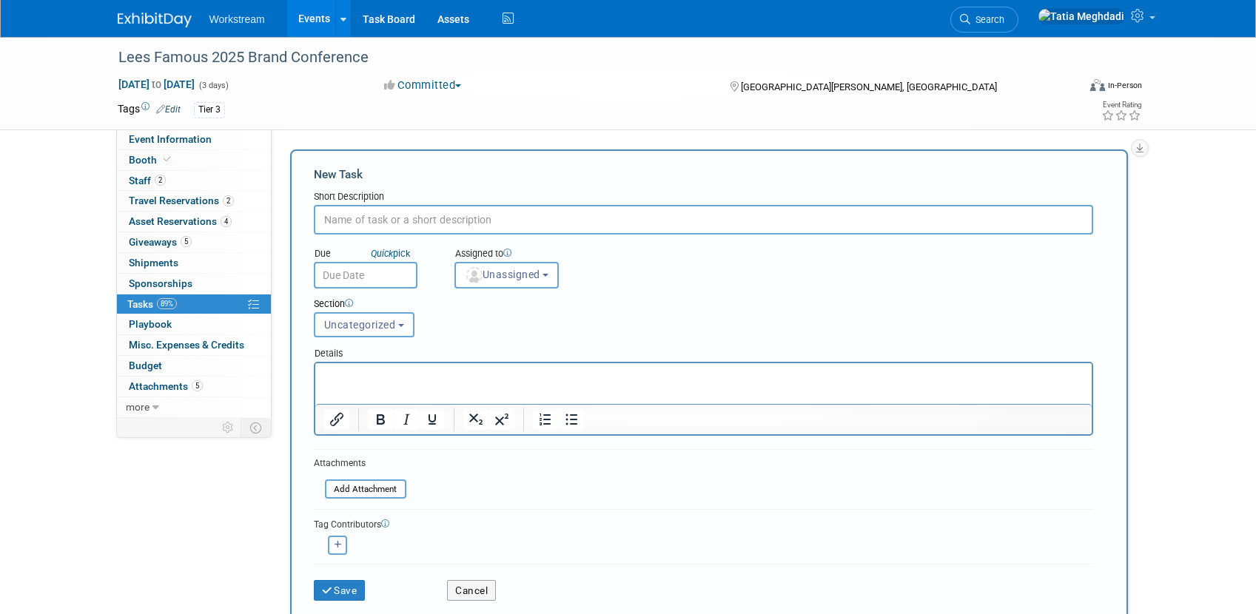
click at [350, 222] on input "text" at bounding box center [703, 220] width 779 height 30
drag, startPoint x: 527, startPoint y: 215, endPoint x: 493, endPoint y: 221, distance: 34.6
click at [493, 220] on input "Submit Asana form - MOps will updte SF" at bounding box center [703, 220] width 779 height 30
click at [375, 228] on input "Submit Asana form - MOps will update" at bounding box center [703, 220] width 779 height 30
click at [411, 222] on input "Submit Asana form - MOps will update" at bounding box center [703, 220] width 779 height 30
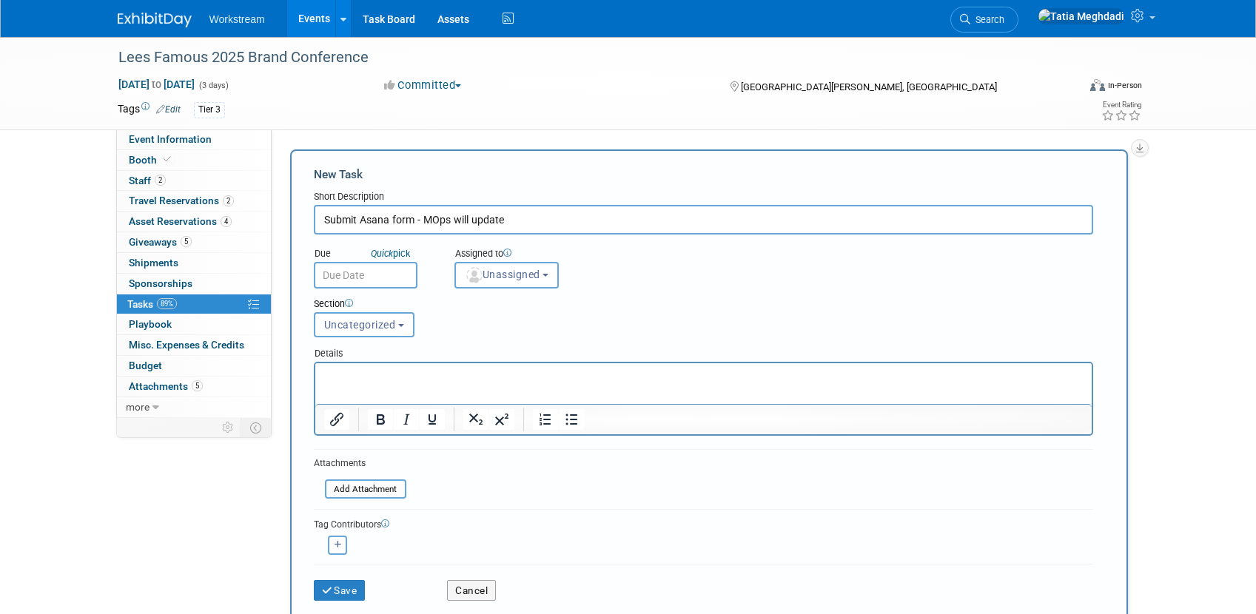
drag, startPoint x: 412, startPoint y: 221, endPoint x: 535, endPoint y: 224, distance: 122.9
click at [537, 224] on input "Submit Asana form - MOps will update" at bounding box center [703, 220] width 779 height 30
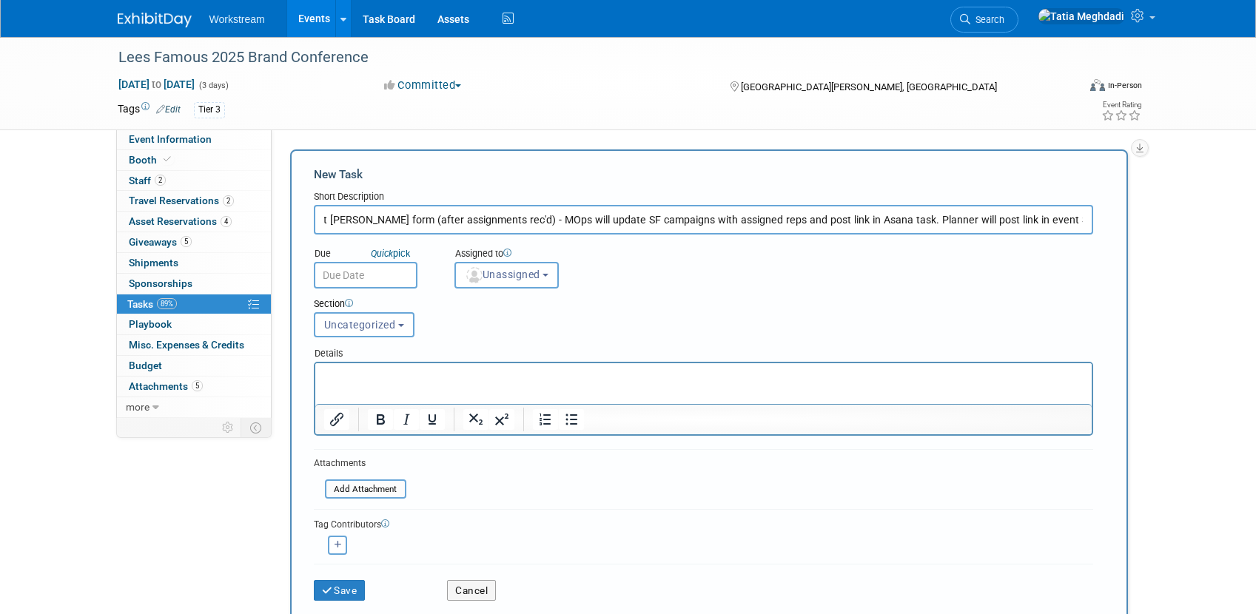
scroll to position [0, 33]
type input "Submit Asana form (after assignments rec'd) - MOps will update SF campaigns wit…"
click at [314, 580] on button "Save" at bounding box center [340, 590] width 52 height 21
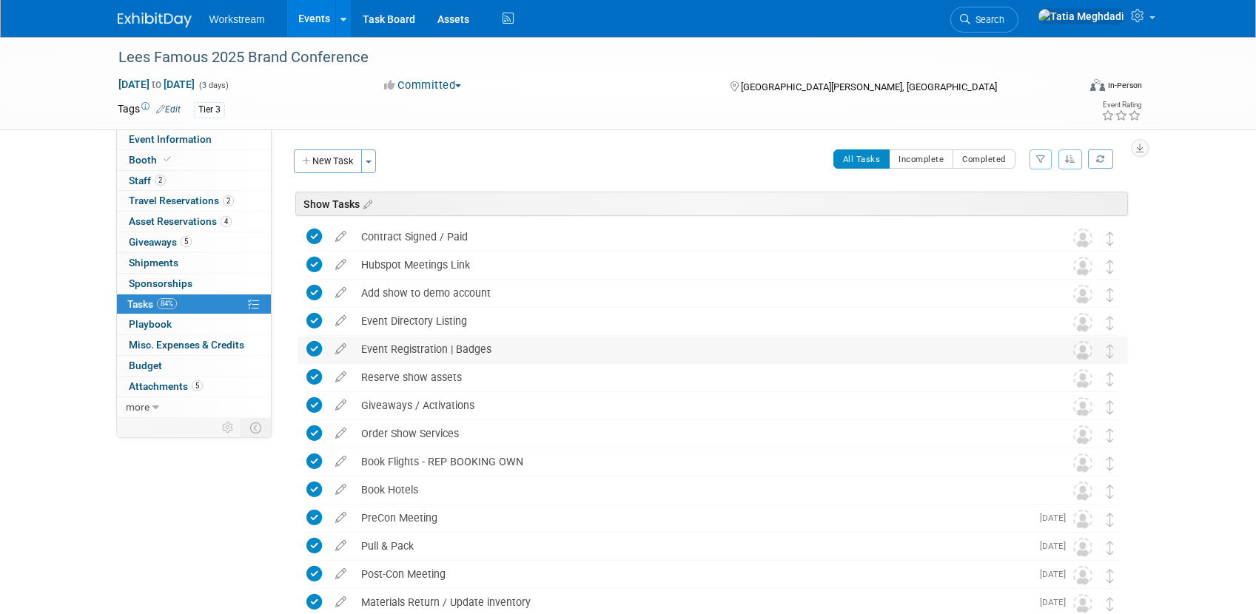
scroll to position [340, 0]
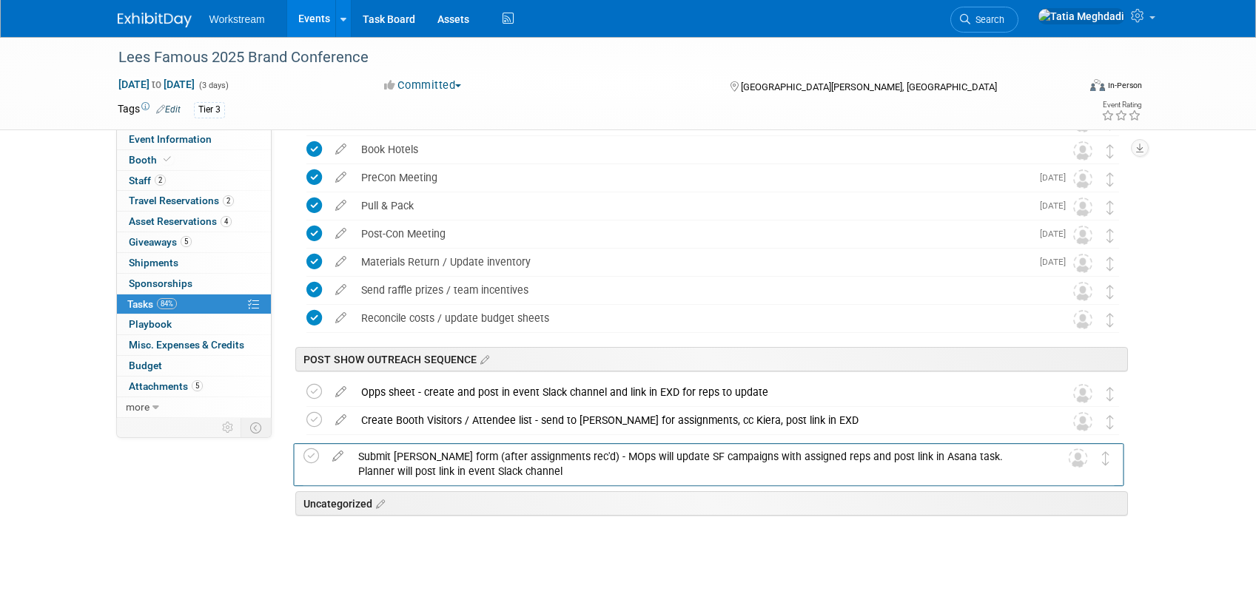
drag, startPoint x: 1112, startPoint y: 497, endPoint x: 1112, endPoint y: 443, distance: 54.0
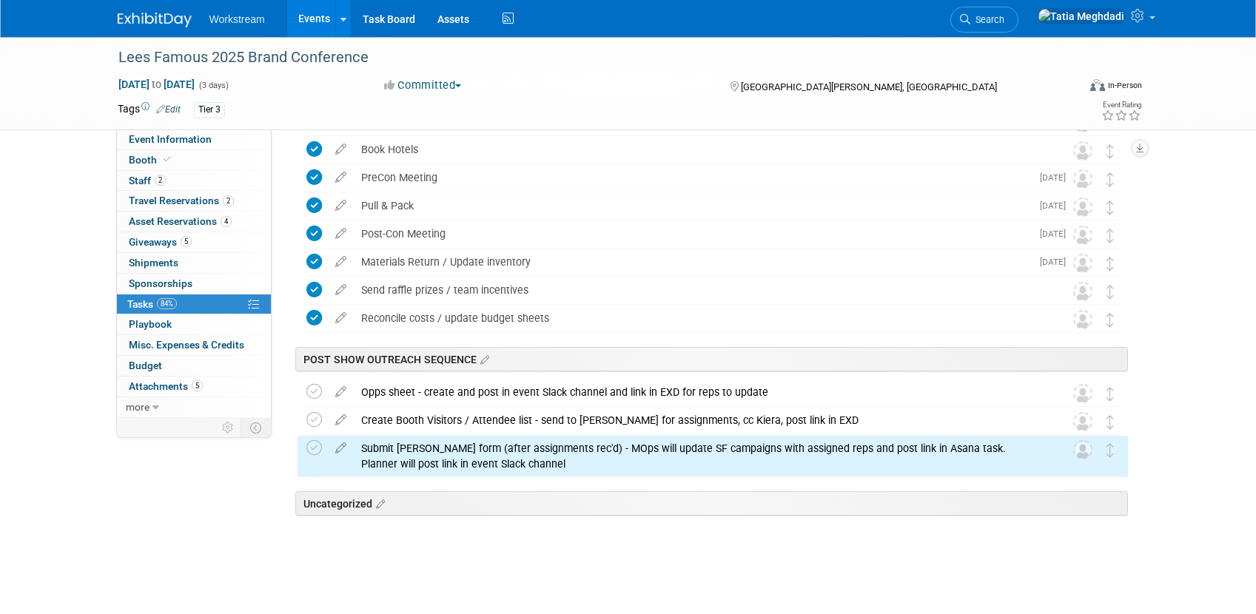
click at [976, 540] on div at bounding box center [709, 539] width 838 height 30
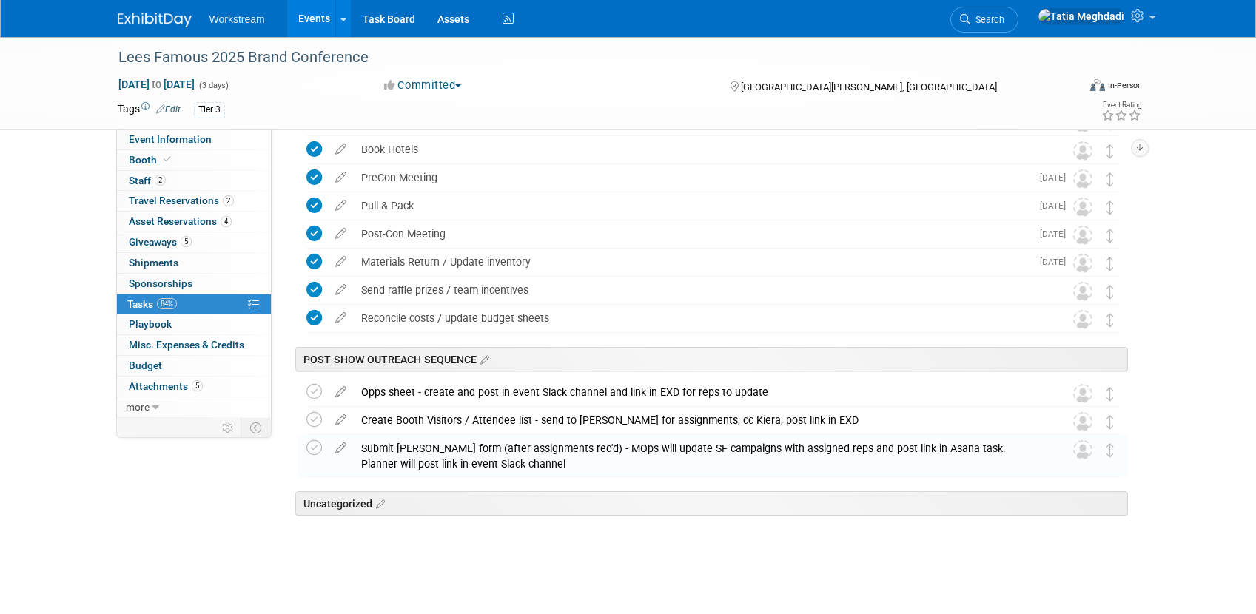
click at [243, 539] on div "Event Information Event Info Booth Booth 2 Staff 2 Staff 2 Travel Reservations …" at bounding box center [629, 141] width 1044 height 888
click at [505, 454] on div "Submit Asana form (after assignments rec'd) - MOps will update SF campaigns wit…" at bounding box center [699, 456] width 690 height 41
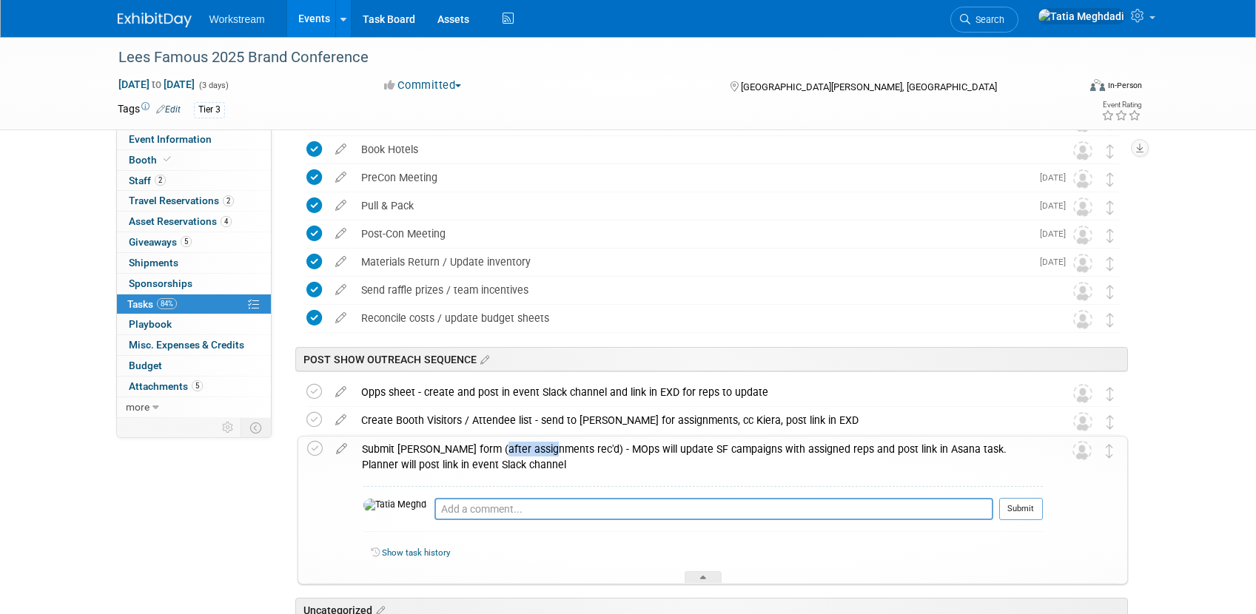
click at [505, 454] on div "Submit Asana form (after assignments rec'd) - MOps will update SF campaigns wit…" at bounding box center [699, 457] width 688 height 41
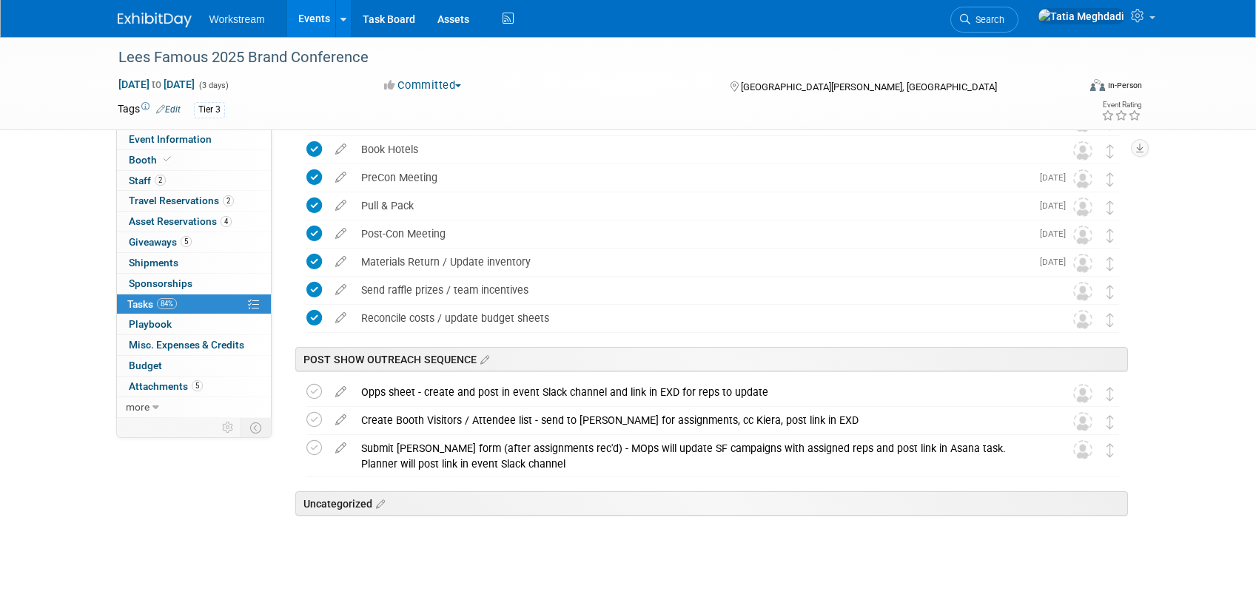
click at [490, 459] on div "Submit Asana form (after assignments rec'd) - MOps will update SF campaigns wit…" at bounding box center [699, 456] width 690 height 41
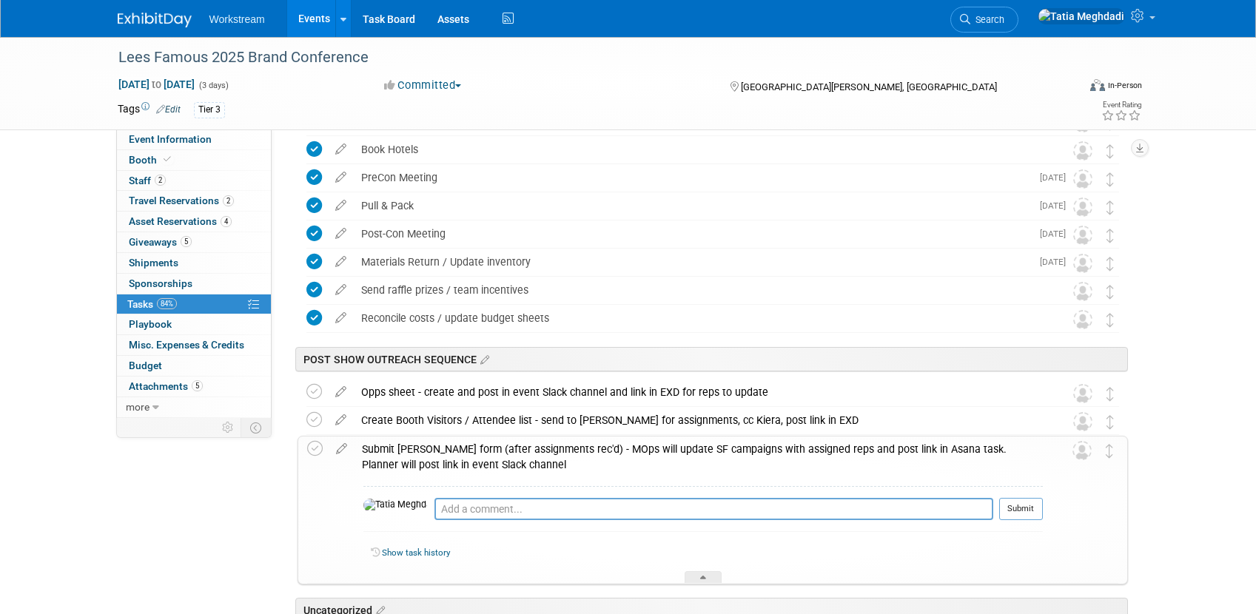
click at [490, 459] on div "Submit Asana form (after assignments rec'd) - MOps will update SF campaigns wit…" at bounding box center [699, 457] width 688 height 41
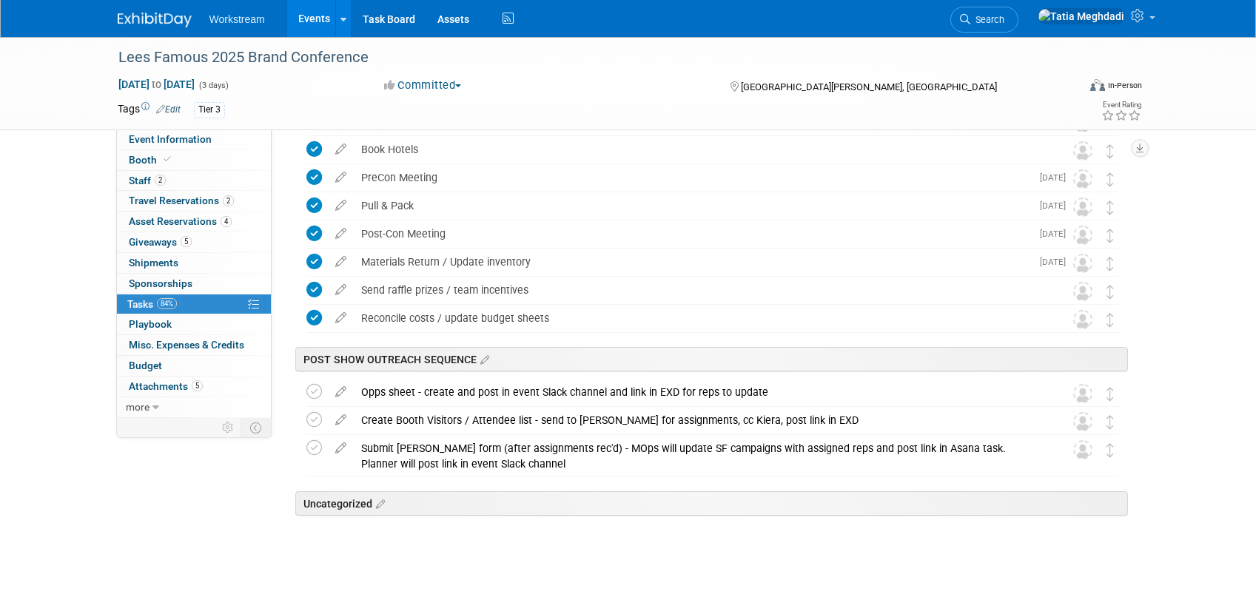
click at [463, 454] on div "Submit Asana form (after assignments rec'd) - MOps will update SF campaigns wit…" at bounding box center [699, 456] width 690 height 41
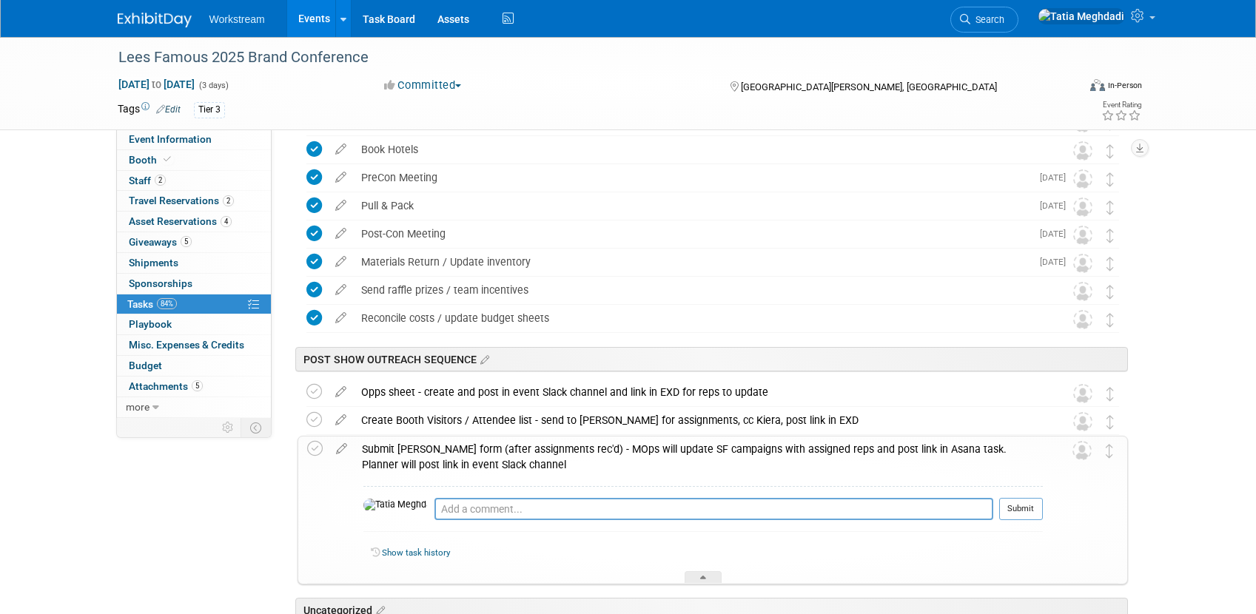
drag, startPoint x: 344, startPoint y: 445, endPoint x: 353, endPoint y: 434, distance: 14.2
click at [344, 445] on icon at bounding box center [342, 446] width 26 height 19
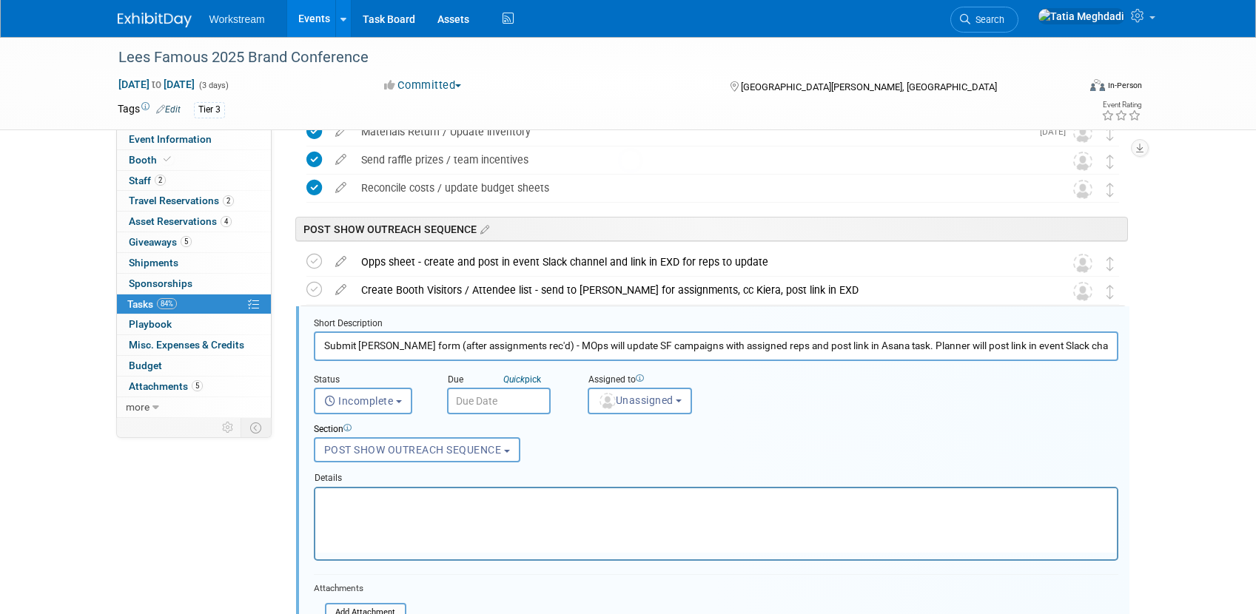
scroll to position [560, 0]
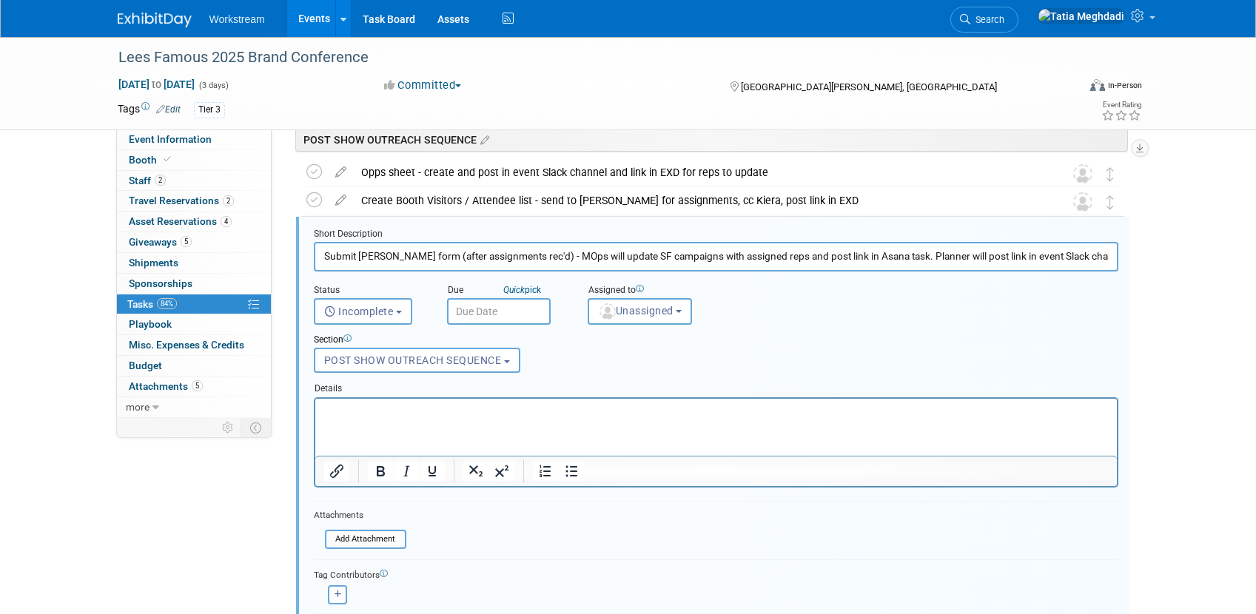
drag, startPoint x: 320, startPoint y: 254, endPoint x: 1138, endPoint y: 256, distance: 817.2
click at [1138, 256] on div "Event Information Event Info Booth Booth 2 Staff 2 Staff 2 Travel Reservations …" at bounding box center [629, 127] width 1044 height 1301
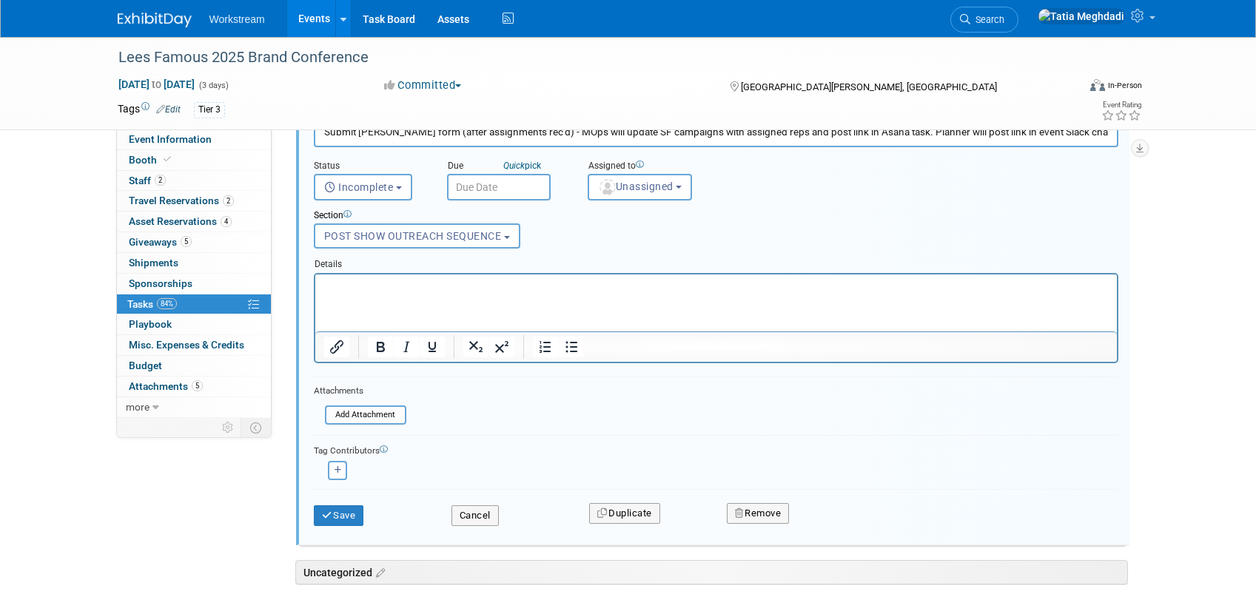
scroll to position [754, 0]
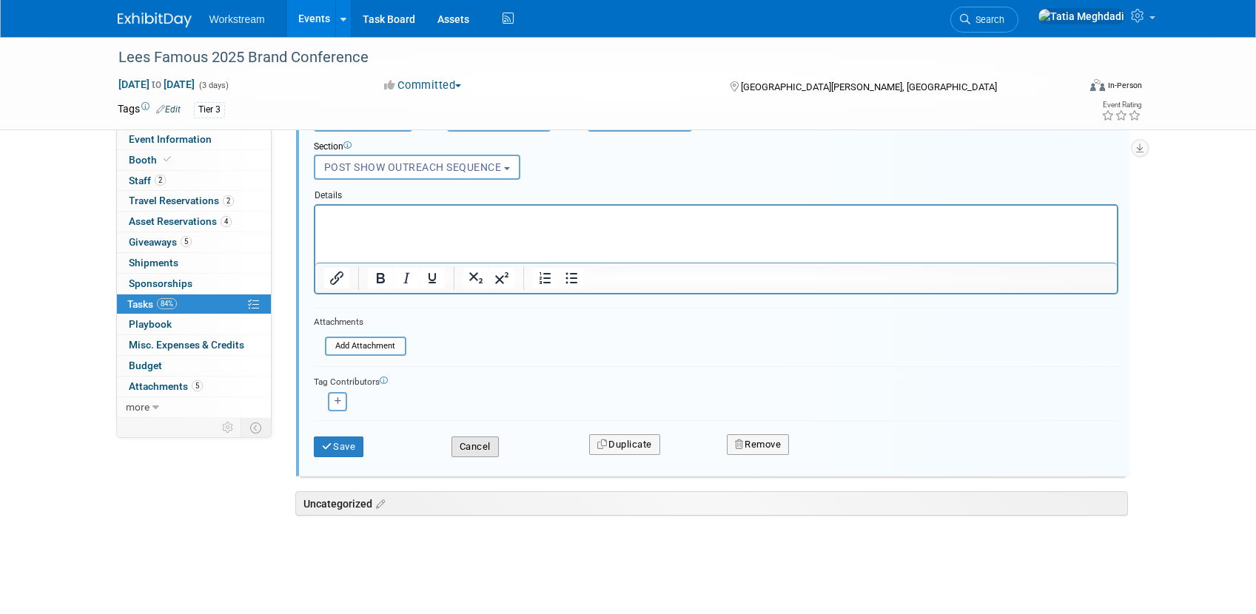
click at [467, 452] on button "Cancel" at bounding box center [475, 447] width 47 height 21
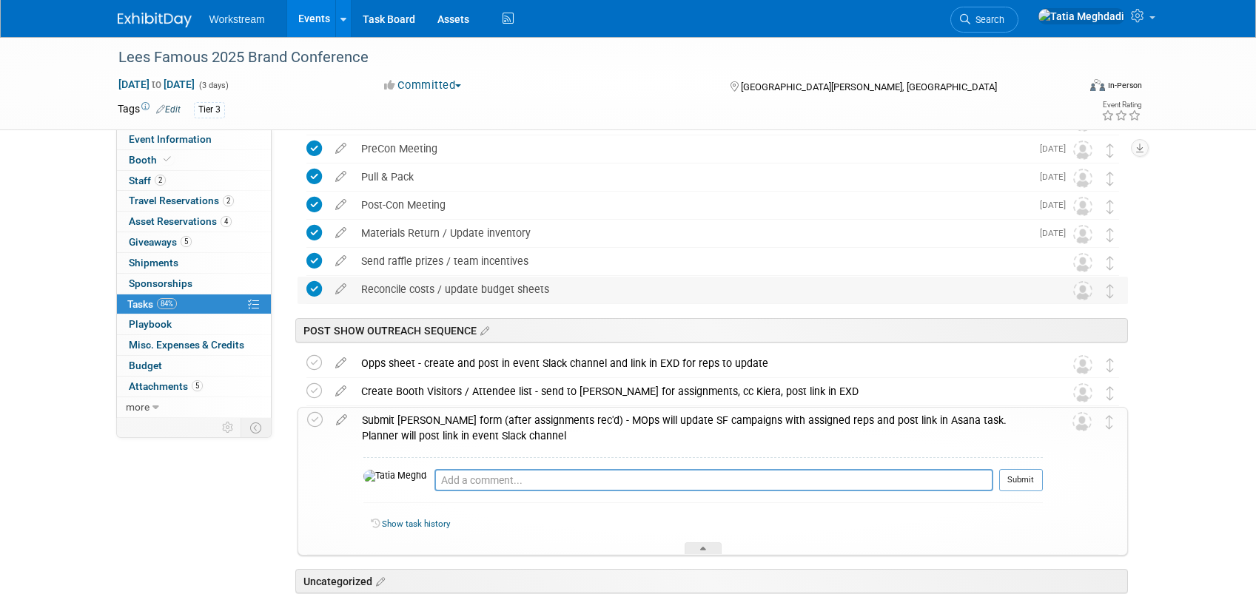
scroll to position [424, 0]
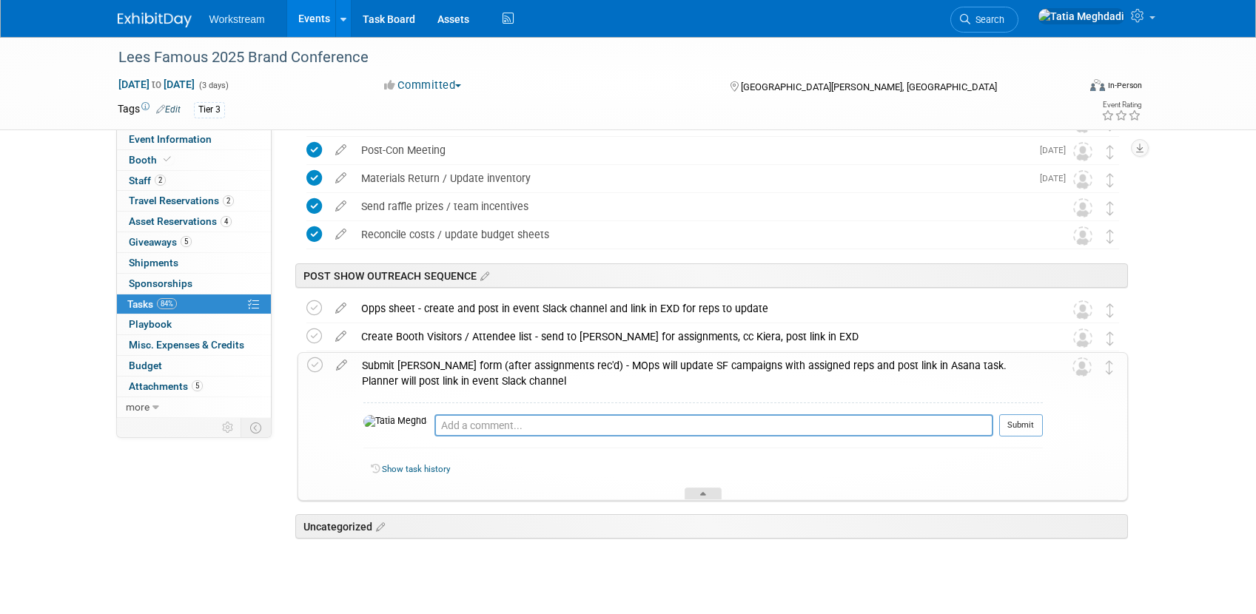
click at [709, 494] on div at bounding box center [703, 494] width 37 height 13
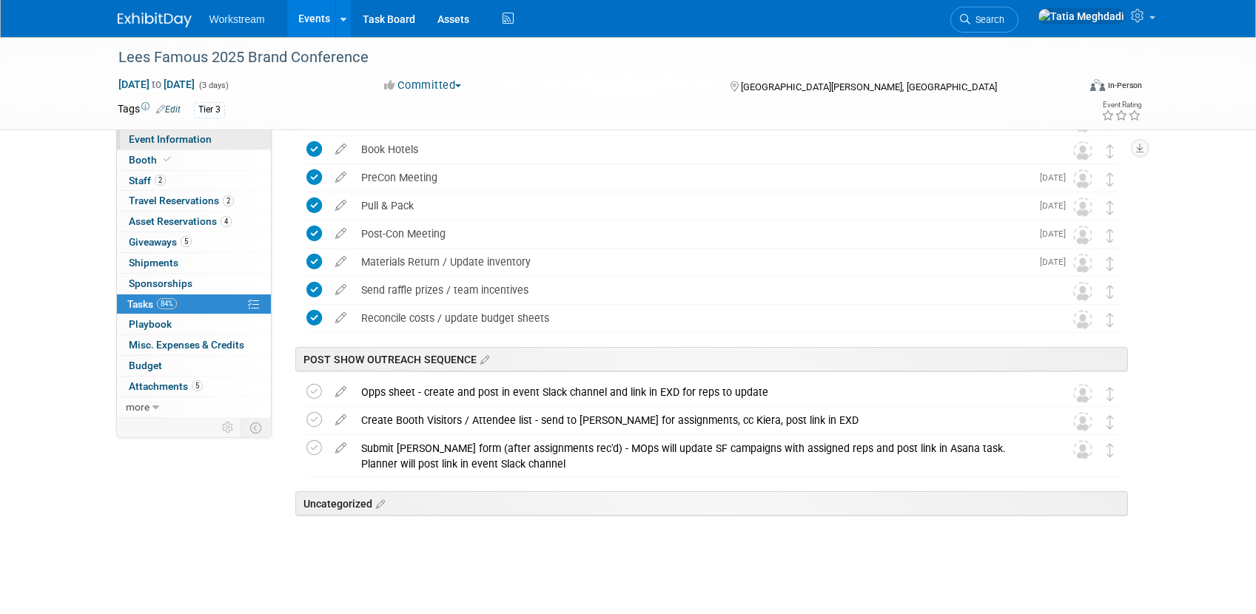
click at [167, 136] on span "Event Information" at bounding box center [170, 139] width 83 height 12
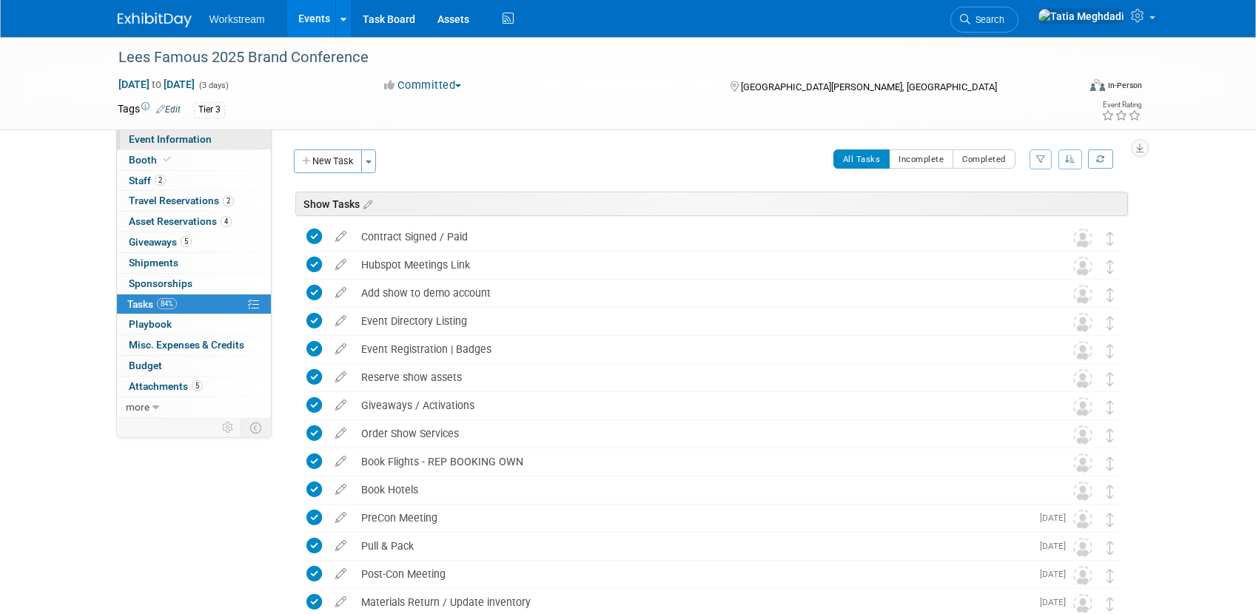
select select "Franchise"
select select "Restaurant"
select select "No"
select select "[PERSON_NAME]"
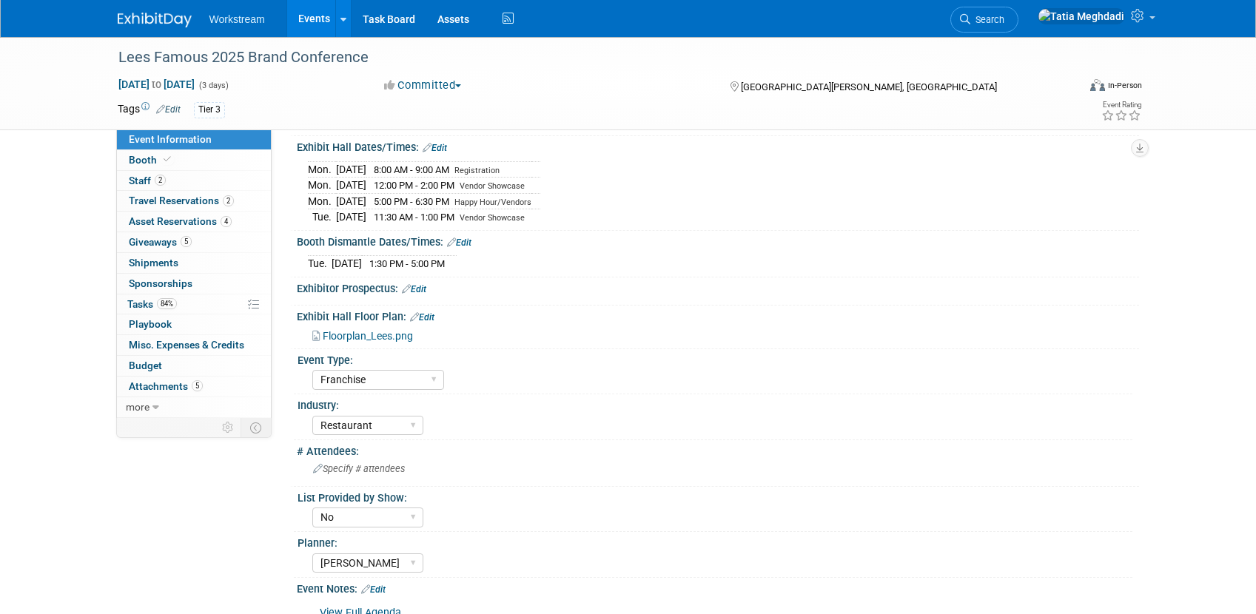
scroll to position [314, 0]
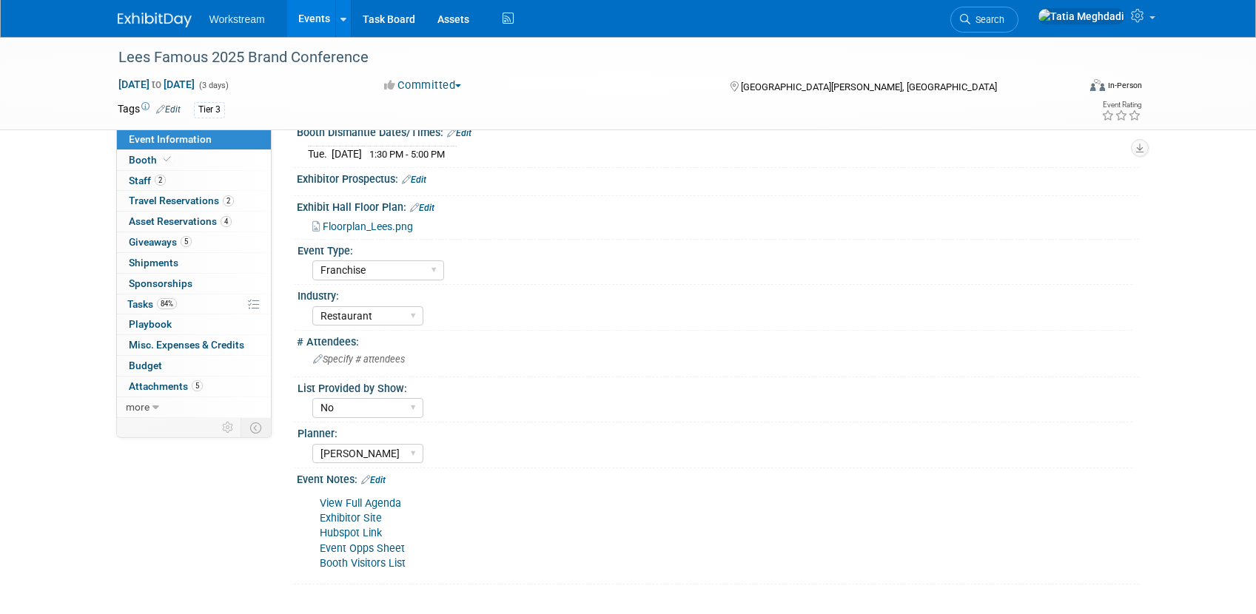
click at [389, 545] on div "View Full Agenda Exhibitor Site Hubspot Link Event Opps Sheet Booth Visitors Li…" at bounding box center [642, 533] width 667 height 89
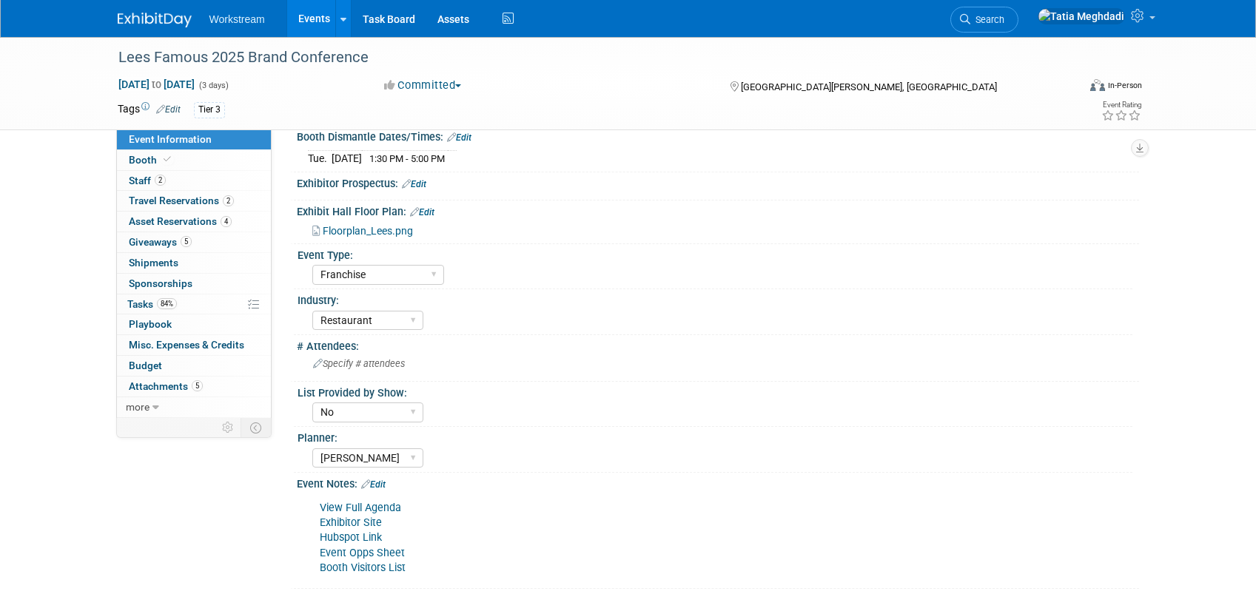
scroll to position [311, 0]
click at [371, 554] on link "Event Opps Sheet" at bounding box center [362, 553] width 85 height 13
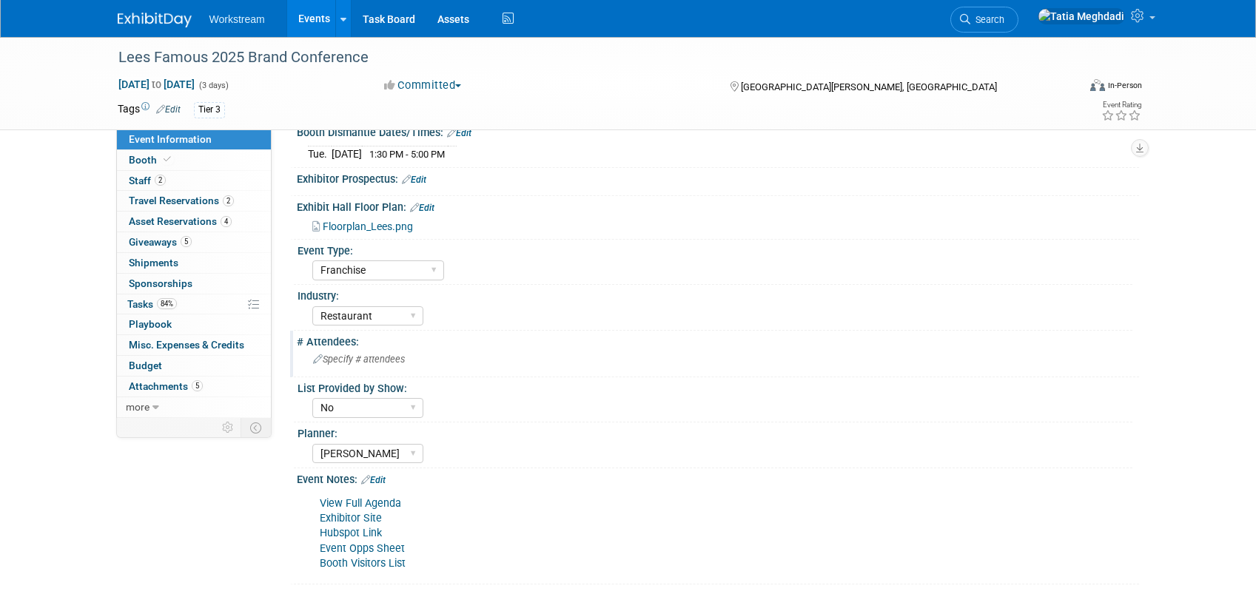
scroll to position [312, 0]
click at [130, 307] on span "Tasks 84%" at bounding box center [152, 304] width 50 height 12
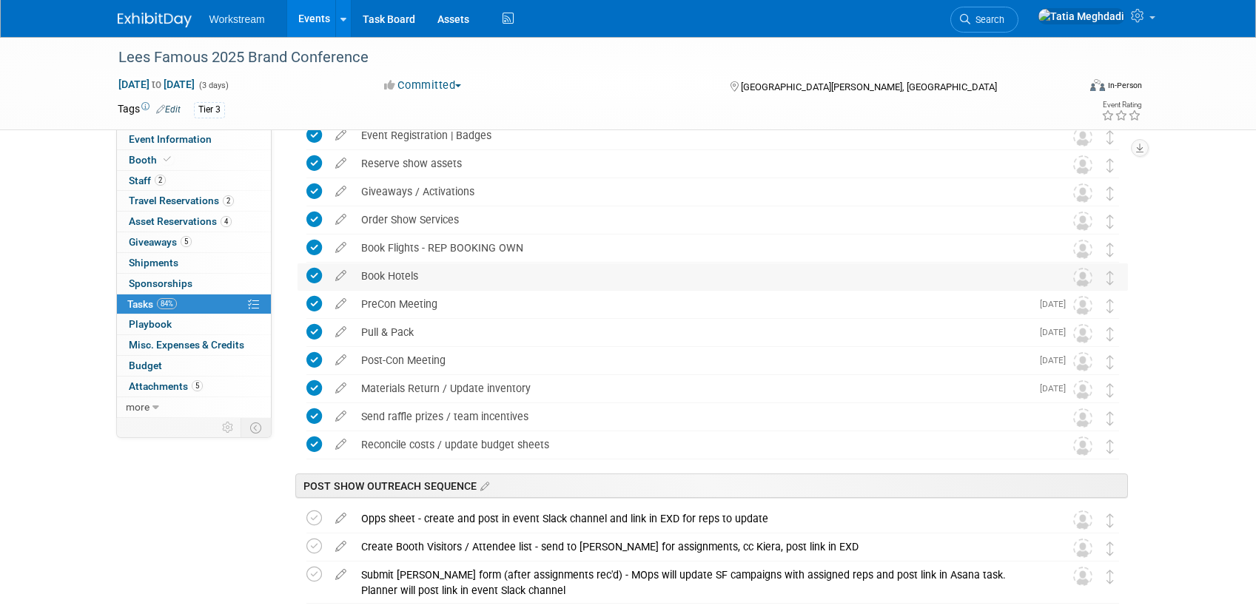
scroll to position [340, 0]
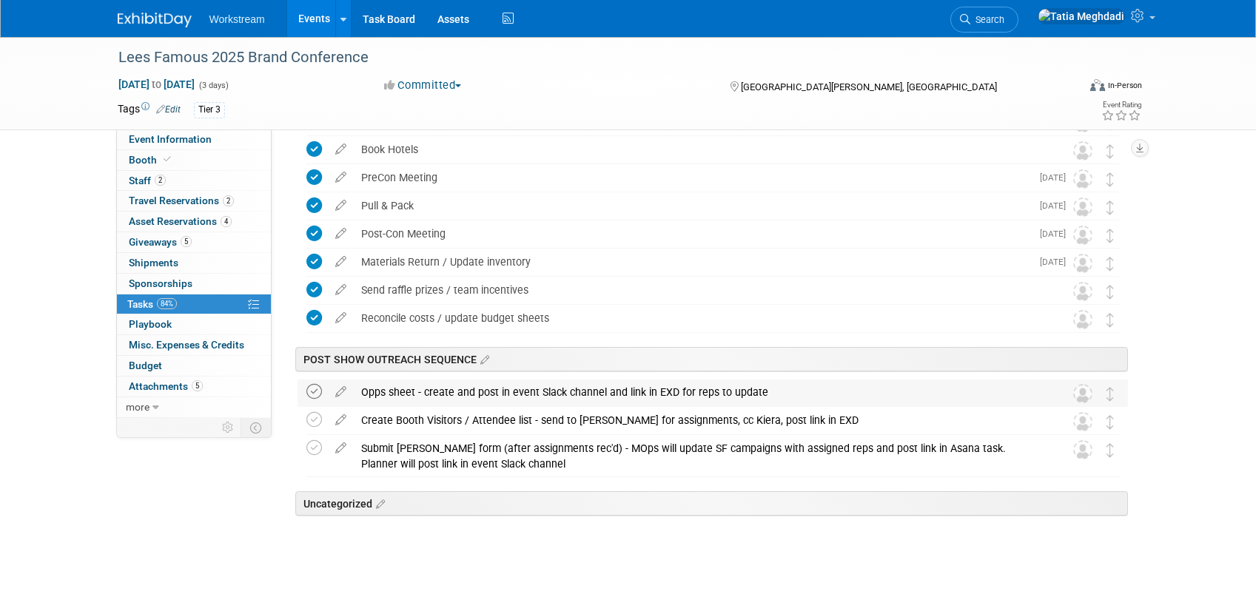
click at [318, 390] on icon at bounding box center [314, 392] width 16 height 16
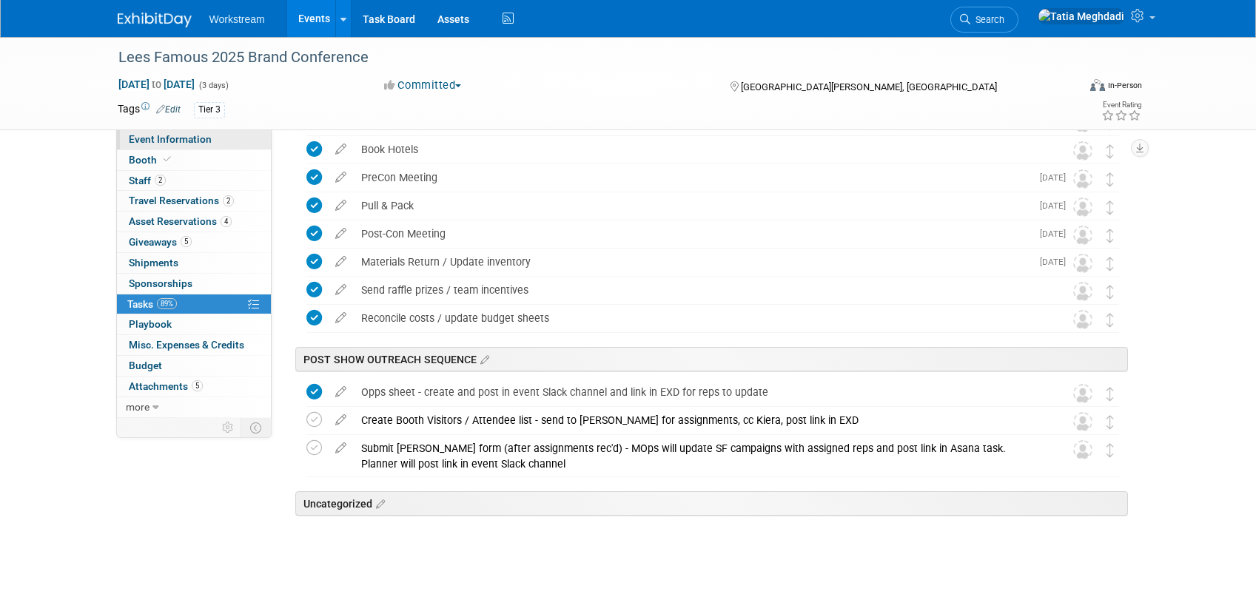
click at [154, 139] on span "Event Information" at bounding box center [170, 139] width 83 height 12
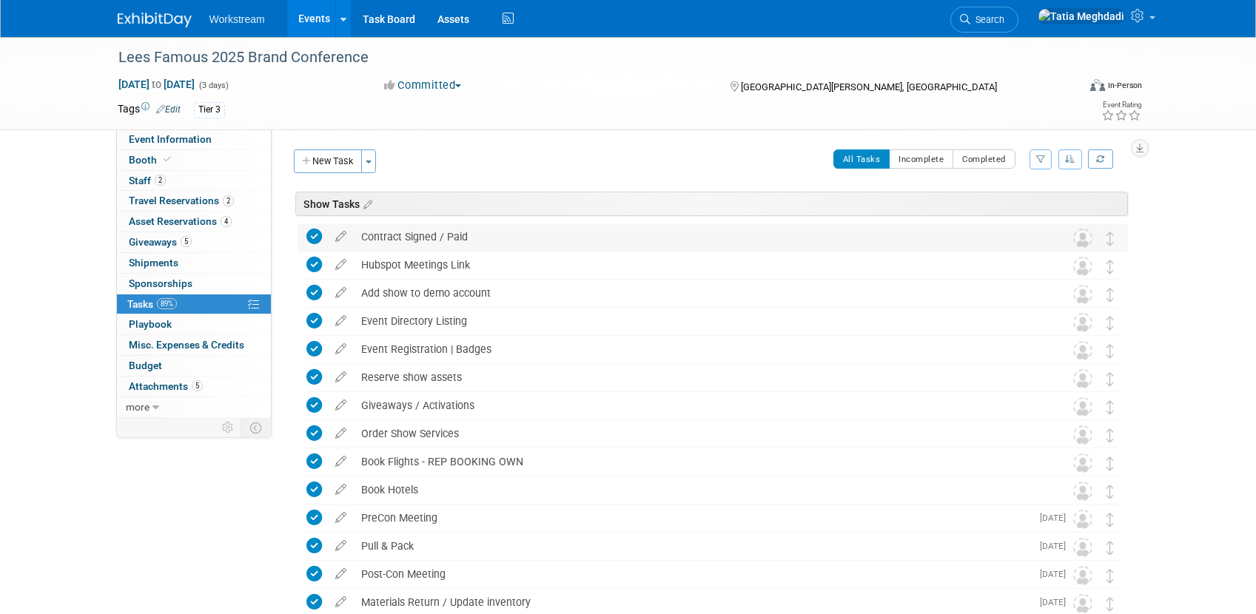
select select "Franchise"
select select "Restaurant"
select select "No"
select select "[PERSON_NAME]"
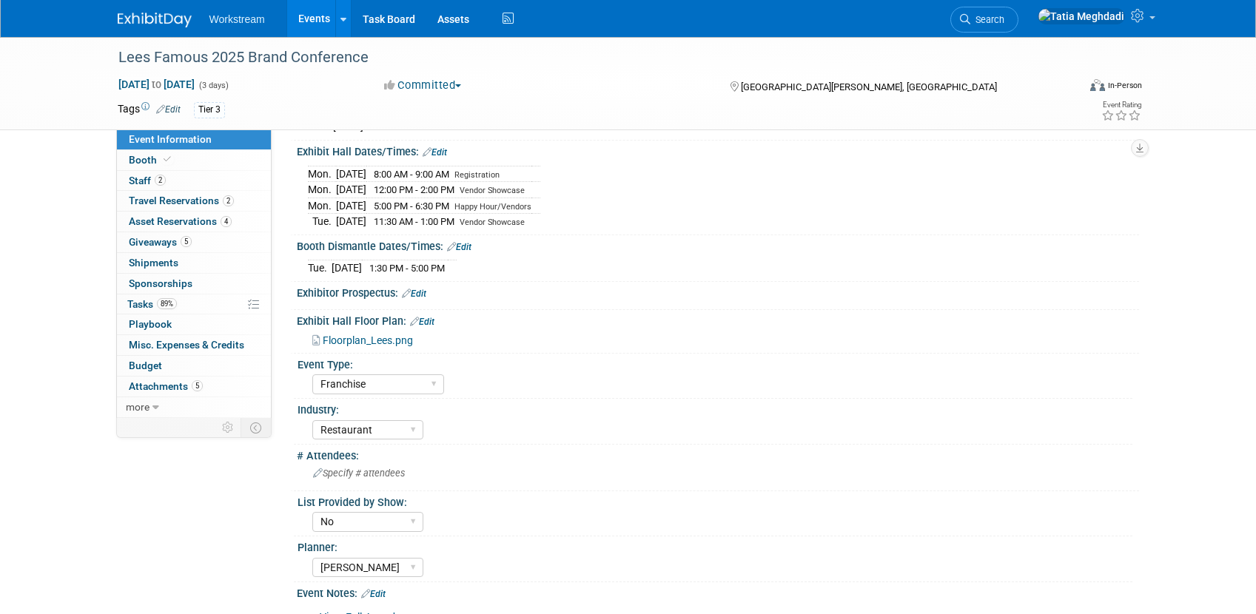
scroll to position [314, 0]
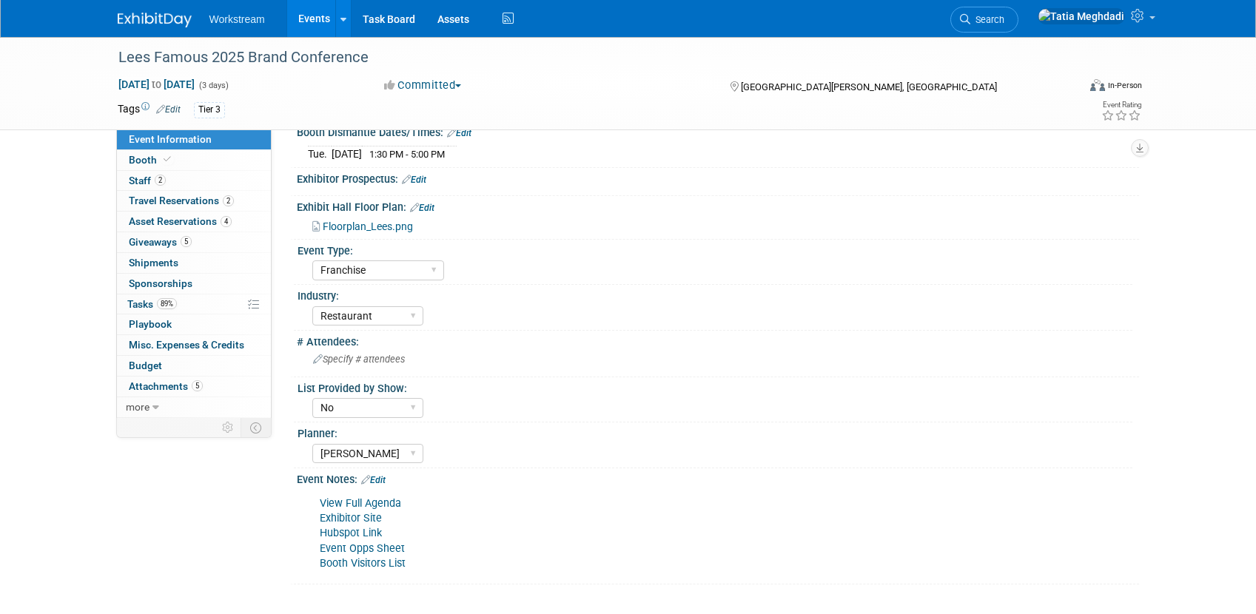
click at [368, 562] on link "Booth Visitors List" at bounding box center [363, 563] width 86 height 13
click at [142, 306] on span "Tasks 89%" at bounding box center [152, 304] width 50 height 12
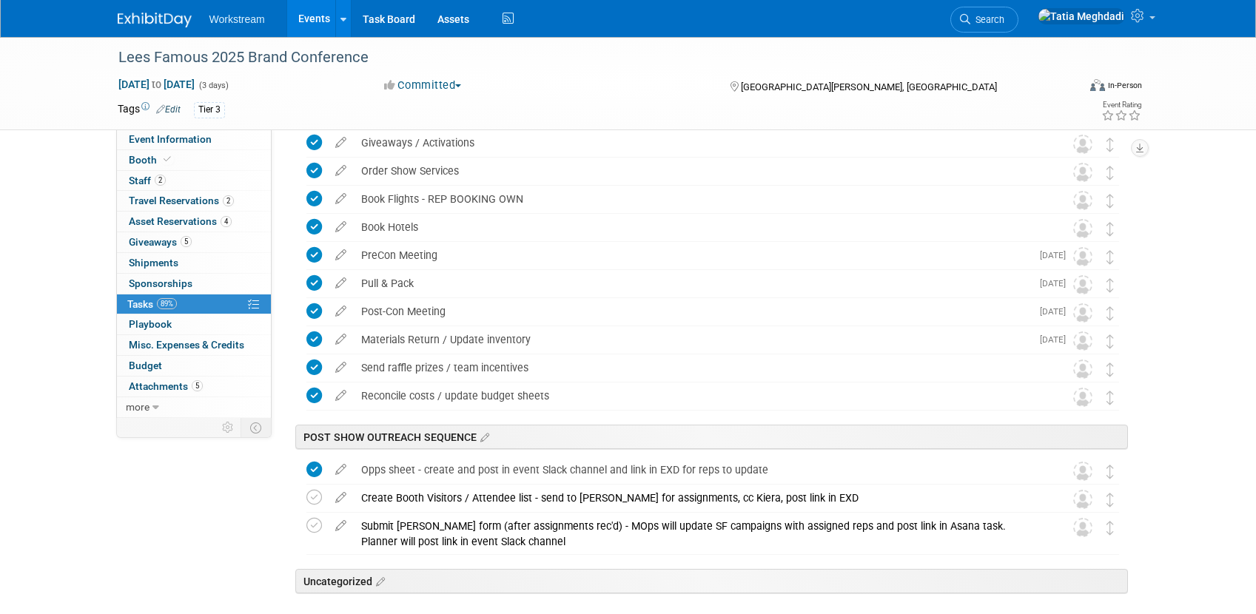
scroll to position [340, 0]
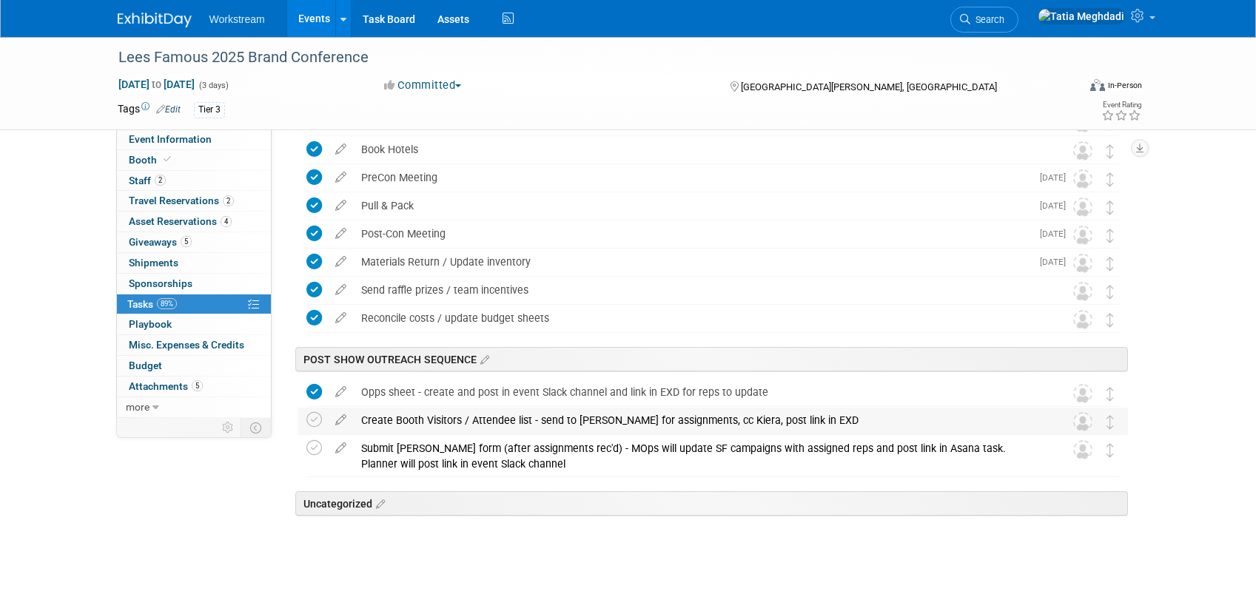
click at [538, 419] on div "Create Booth Visitors / Attendee list - send to Josh for assignments, cc Kiera,…" at bounding box center [699, 420] width 690 height 25
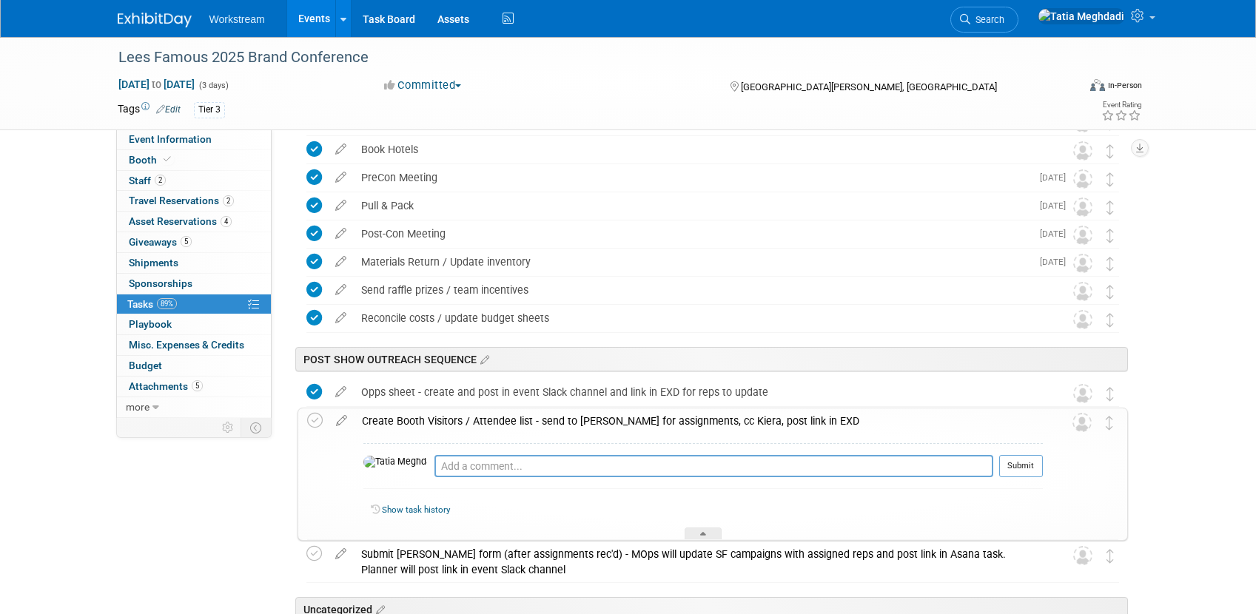
drag, startPoint x: 520, startPoint y: 451, endPoint x: 520, endPoint y: 476, distance: 25.2
click at [520, 451] on div "Pro tip: Press Ctrl-Enter to submit comment. Submit" at bounding box center [702, 469] width 679 height 53
click at [515, 466] on textarea at bounding box center [713, 466] width 559 height 22
type textarea "As of 10/13, no QR code or Mobly scans reported."
click at [1007, 466] on button "Submit" at bounding box center [1021, 466] width 44 height 22
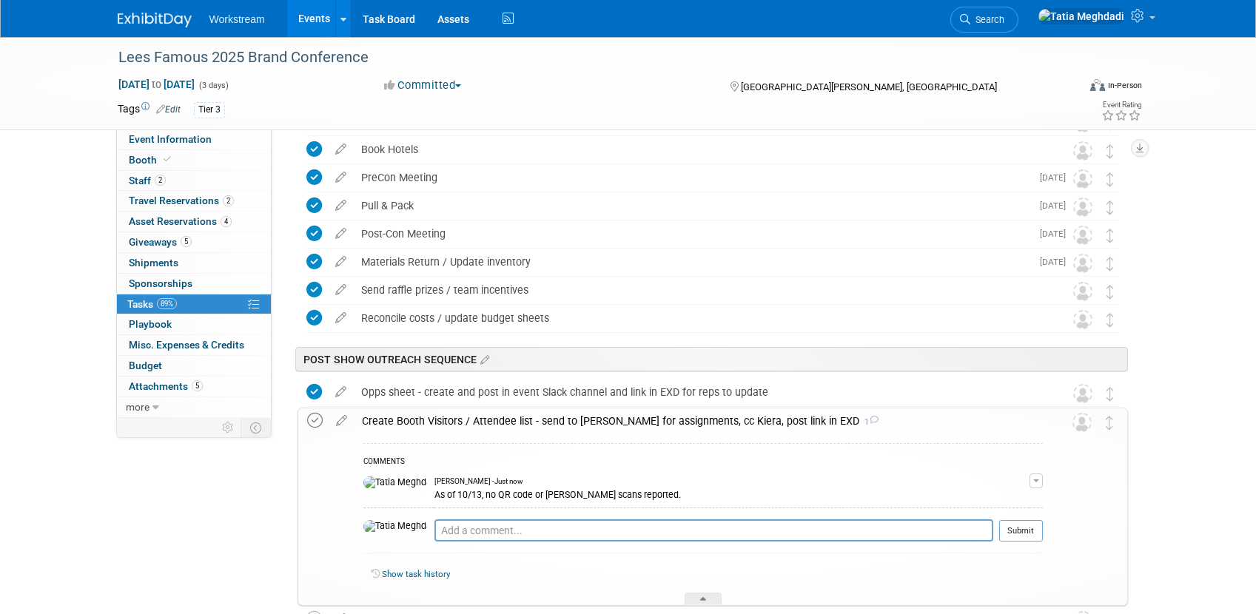
click at [315, 423] on icon at bounding box center [315, 421] width 16 height 16
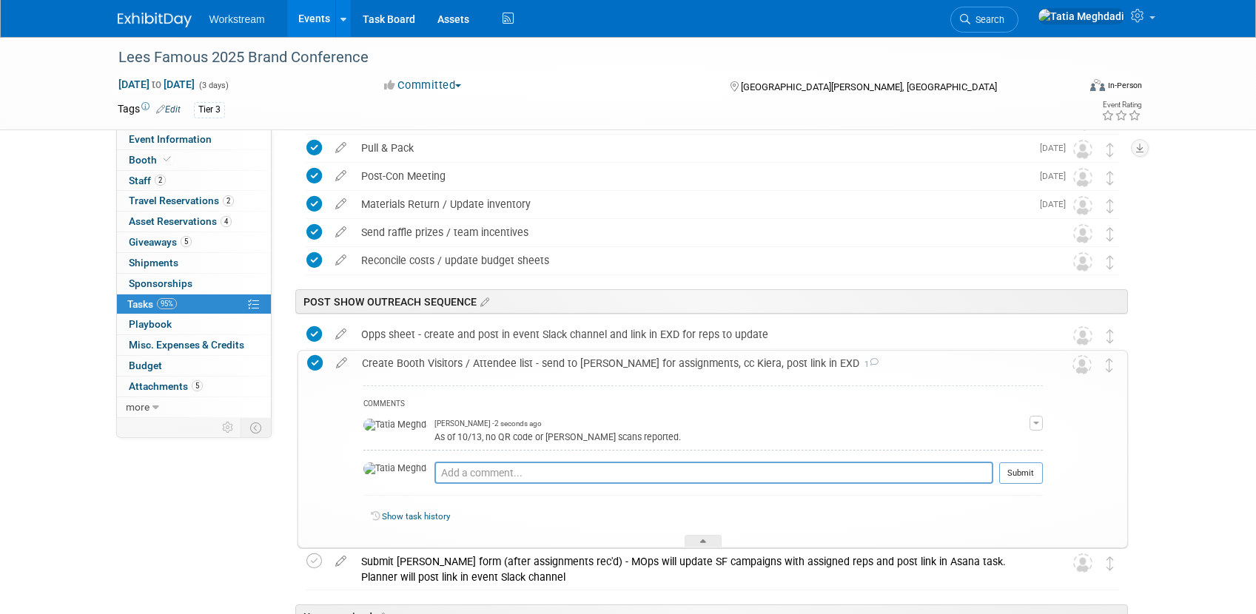
scroll to position [400, 0]
click at [1167, 369] on div "Lees Famous 2025 Brand Conference Sep 21, 2025 to Sep 23, 2025 (3 days) Sep 21,…" at bounding box center [628, 181] width 1256 height 1089
click at [1178, 369] on div "Lees Famous 2025 Brand Conference Sep 21, 2025 to Sep 23, 2025 (3 days) Sep 21,…" at bounding box center [628, 181] width 1256 height 1089
click at [714, 534] on div at bounding box center [703, 540] width 37 height 13
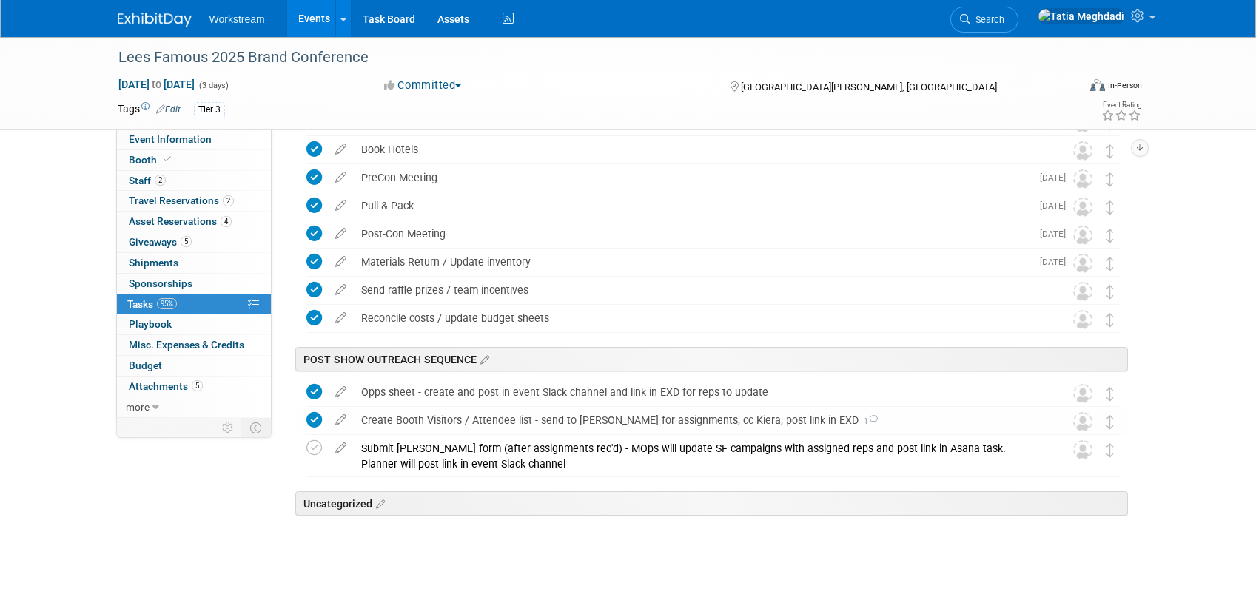
click at [237, 508] on div "Event Information Event Info Booth Booth 2 Staff 2 Staff 2 Travel Reservations …" at bounding box center [629, 141] width 1044 height 888
click at [156, 138] on span "Event Information" at bounding box center [170, 139] width 83 height 12
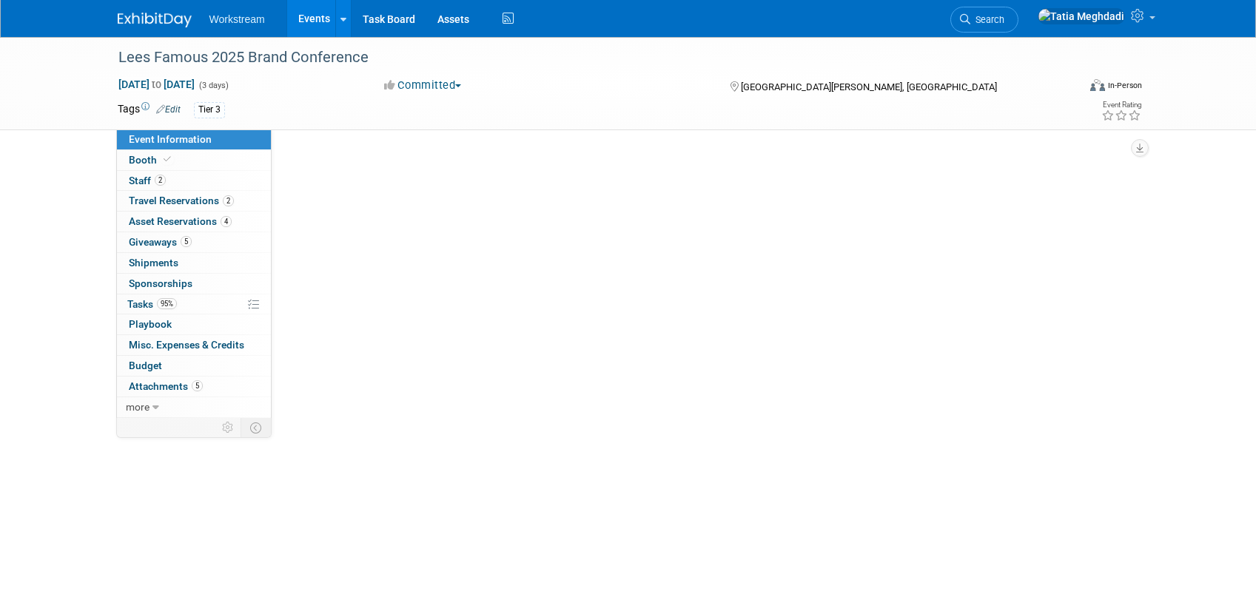
scroll to position [0, 0]
select select "Franchise"
select select "Restaurant"
select select "No"
select select "Tatia Meghdadi"
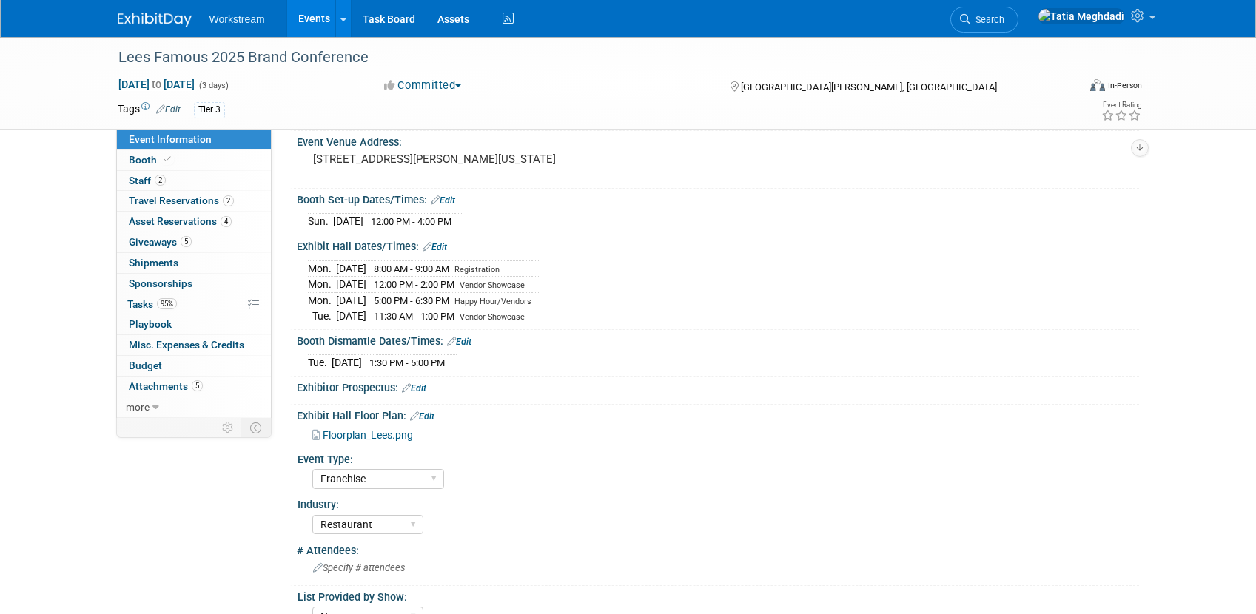
scroll to position [314, 0]
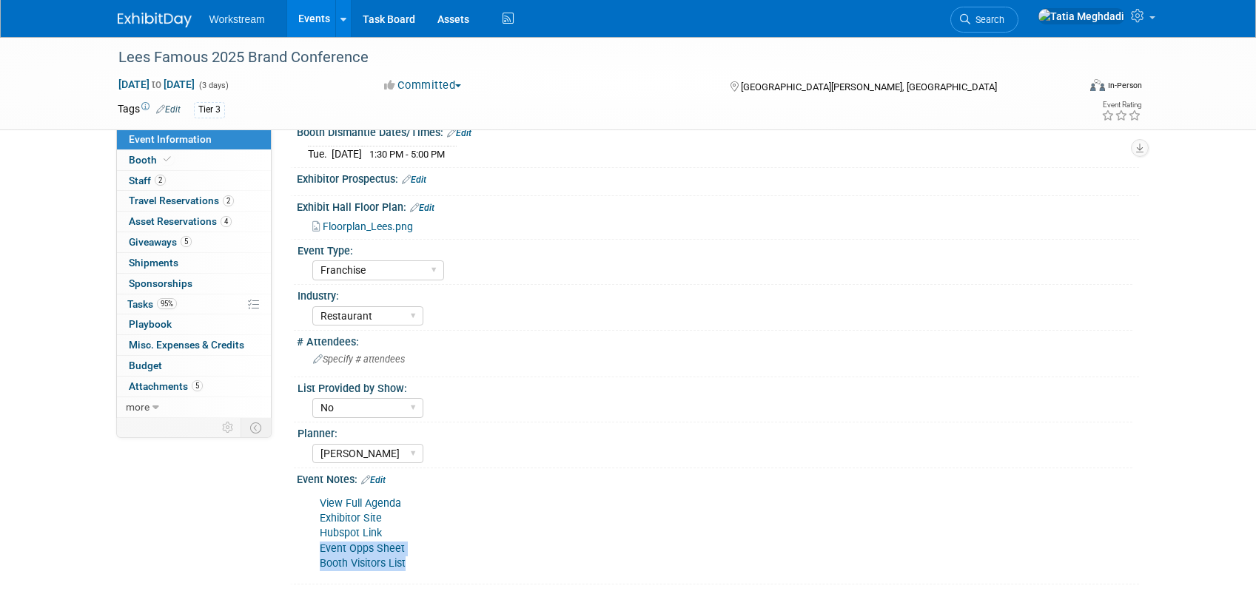
drag, startPoint x: 421, startPoint y: 563, endPoint x: 318, endPoint y: 550, distance: 104.5
click at [318, 550] on div "View Full Agenda Exhibitor Site Hubspot Link Event Opps Sheet Booth Visitors Li…" at bounding box center [642, 533] width 667 height 89
copy div "Event Opps Sheet Booth Visitors List"
click at [686, 517] on div "View Full Agenda Exhibitor Site Hubspot Link Event Opps Sheet Booth Visitors Li…" at bounding box center [642, 533] width 667 height 89
click at [140, 184] on span "Staff 2" at bounding box center [147, 181] width 37 height 12
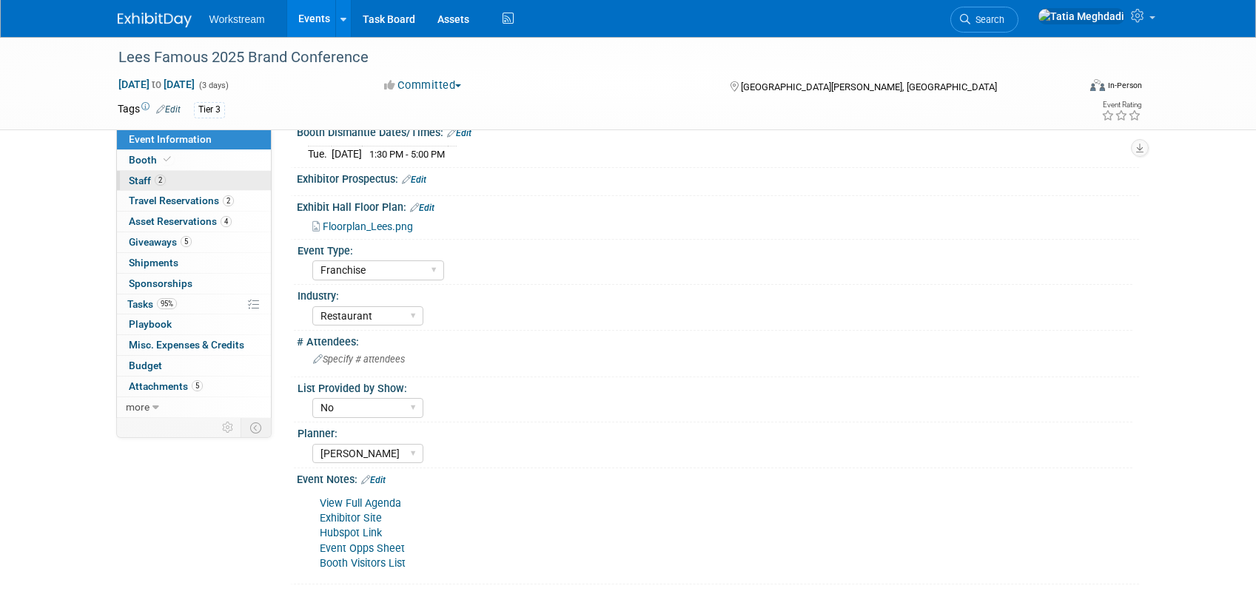
scroll to position [0, 0]
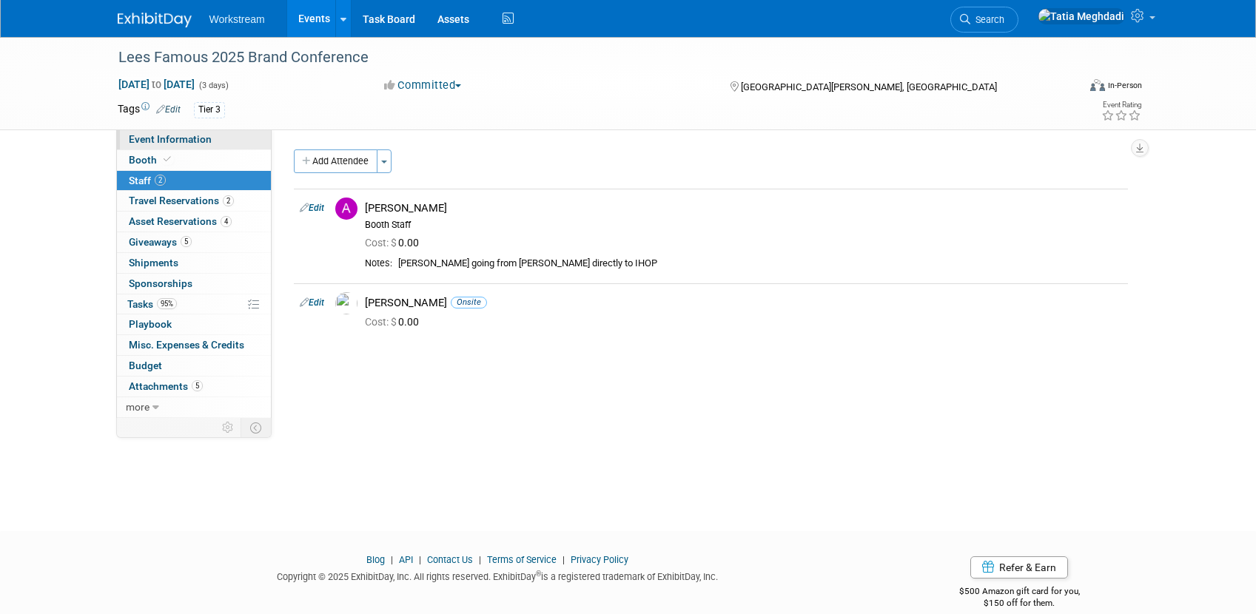
click at [149, 135] on span "Event Information" at bounding box center [170, 139] width 83 height 12
select select "Franchise"
select select "Restaurant"
select select "No"
select select "[PERSON_NAME]"
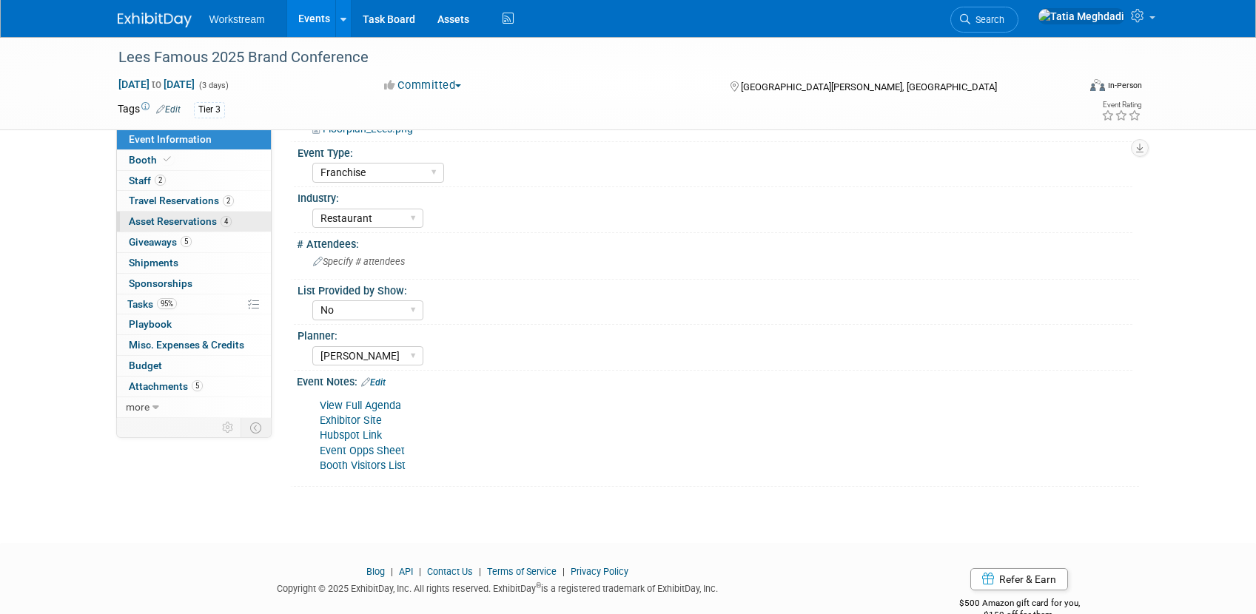
scroll to position [411, 0]
click at [315, 23] on link "Events" at bounding box center [314, 18] width 54 height 37
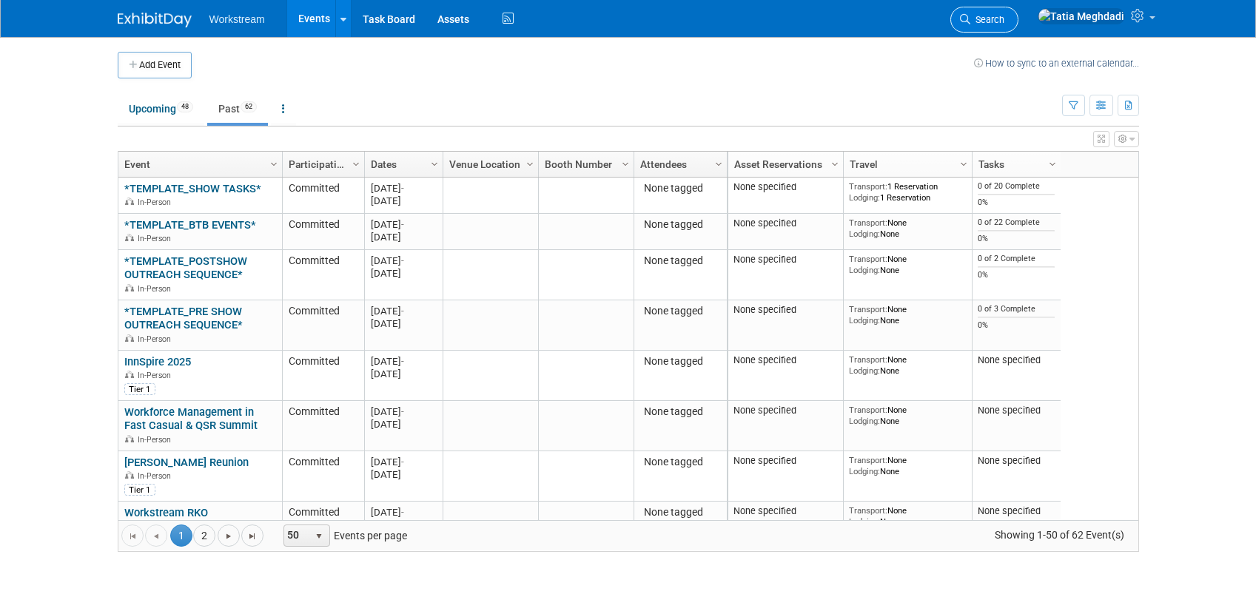
click at [1004, 22] on span "Search" at bounding box center [987, 19] width 34 height 11
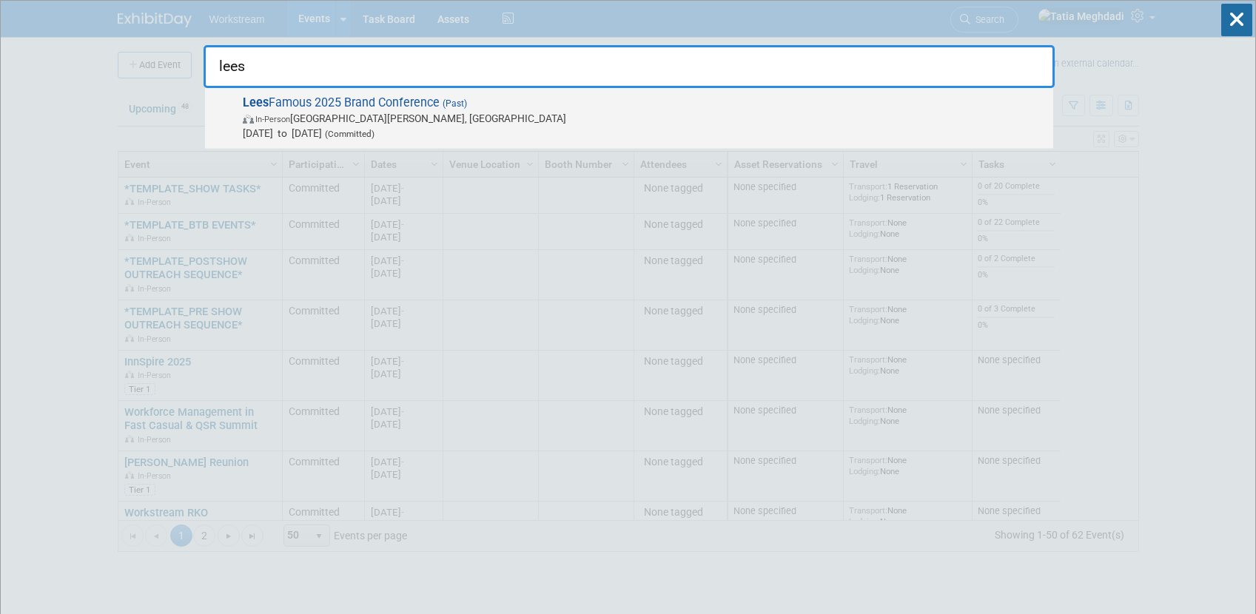
type input "lees"
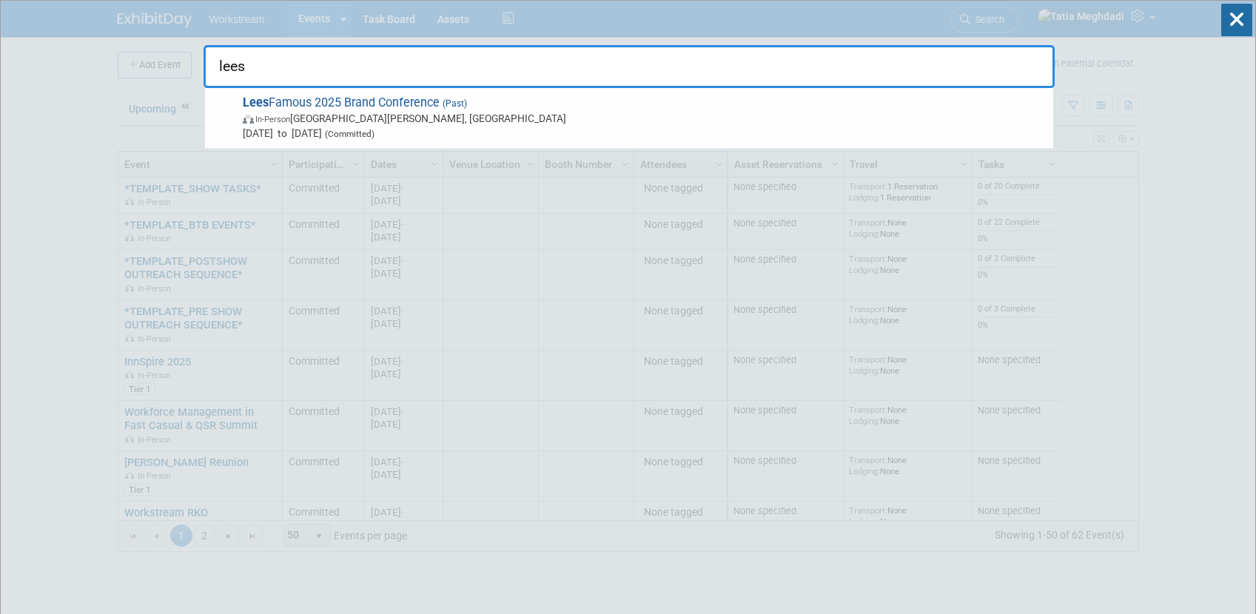
click at [439, 100] on span "Lees Famous 2025 Brand Conference (Past) In-Person Saint Charles, MO Sep 21, 20…" at bounding box center [642, 117] width 808 height 45
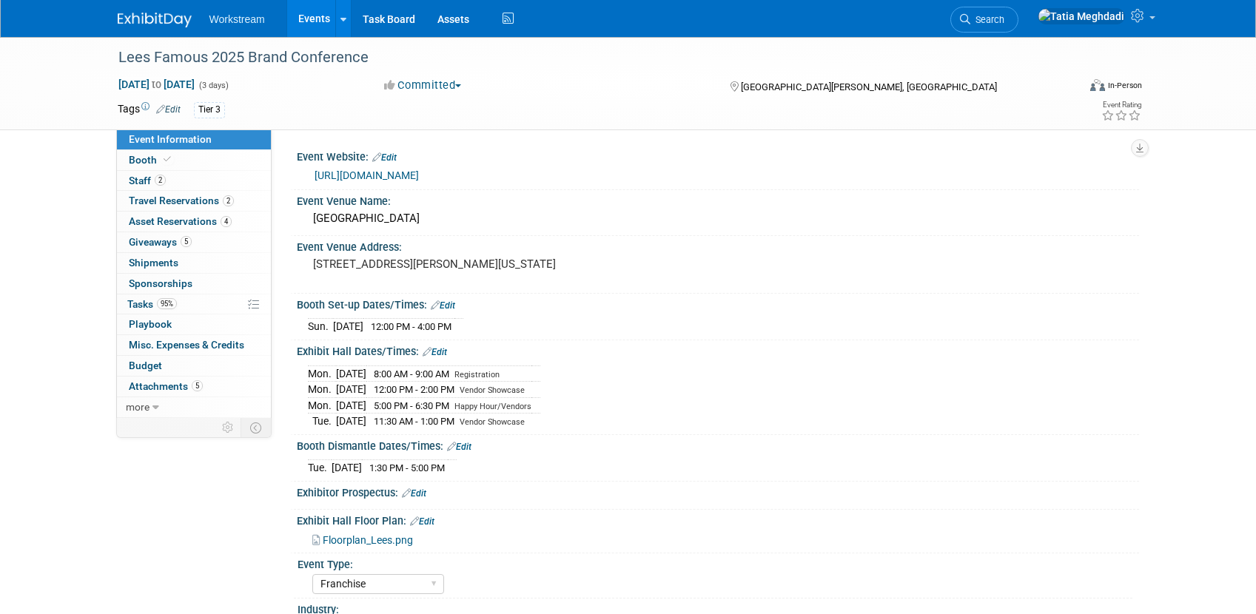
select select "Franchise"
select select "Restaurant"
select select "No"
select select "[PERSON_NAME]"
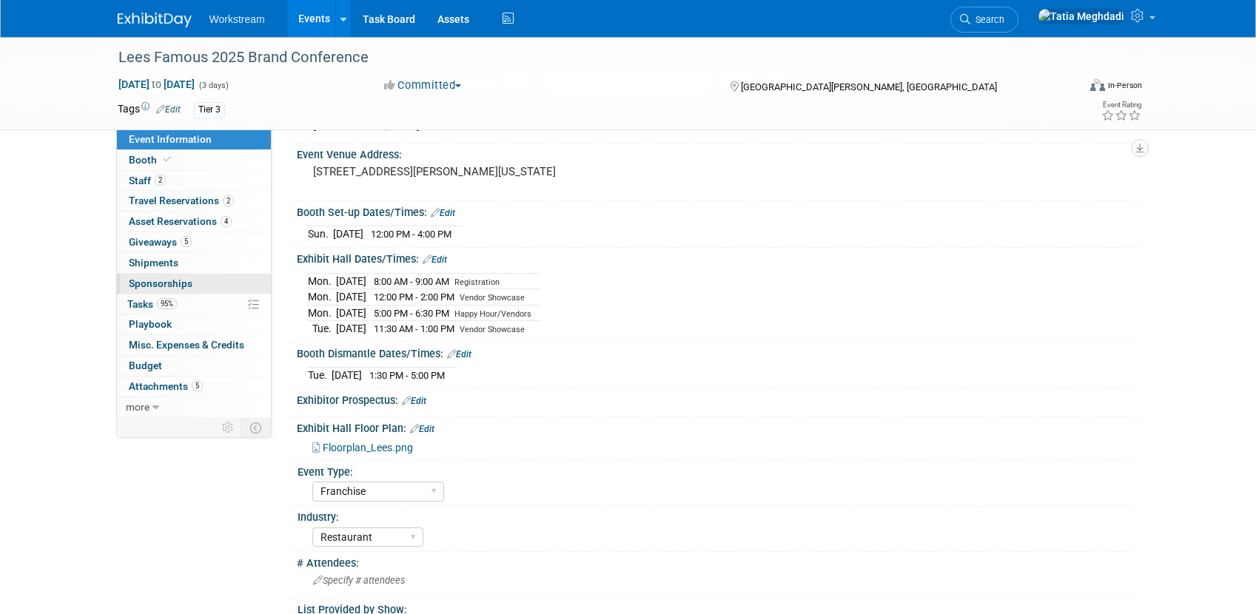
scroll to position [84, 0]
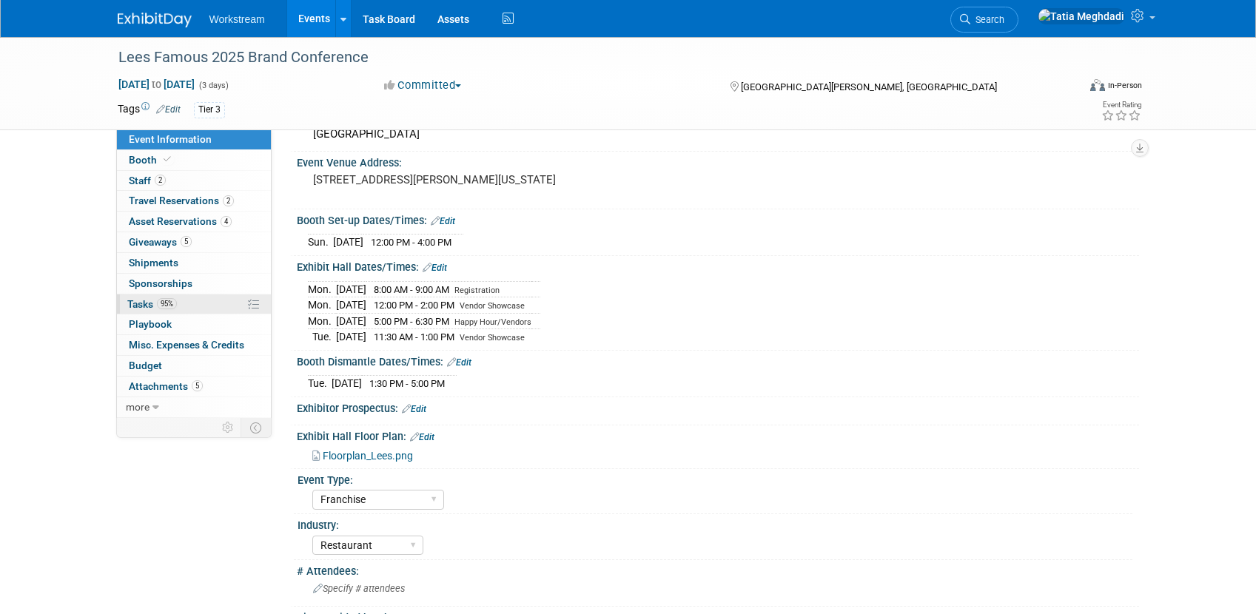
click at [147, 301] on span "Tasks 95%" at bounding box center [152, 304] width 50 height 12
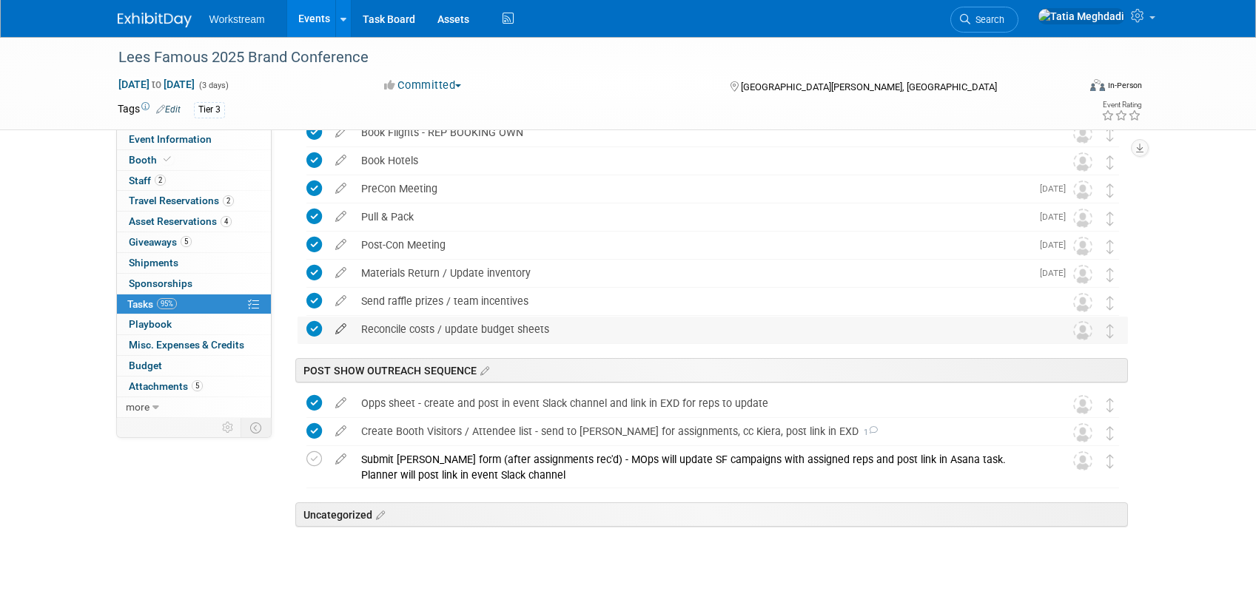
scroll to position [340, 0]
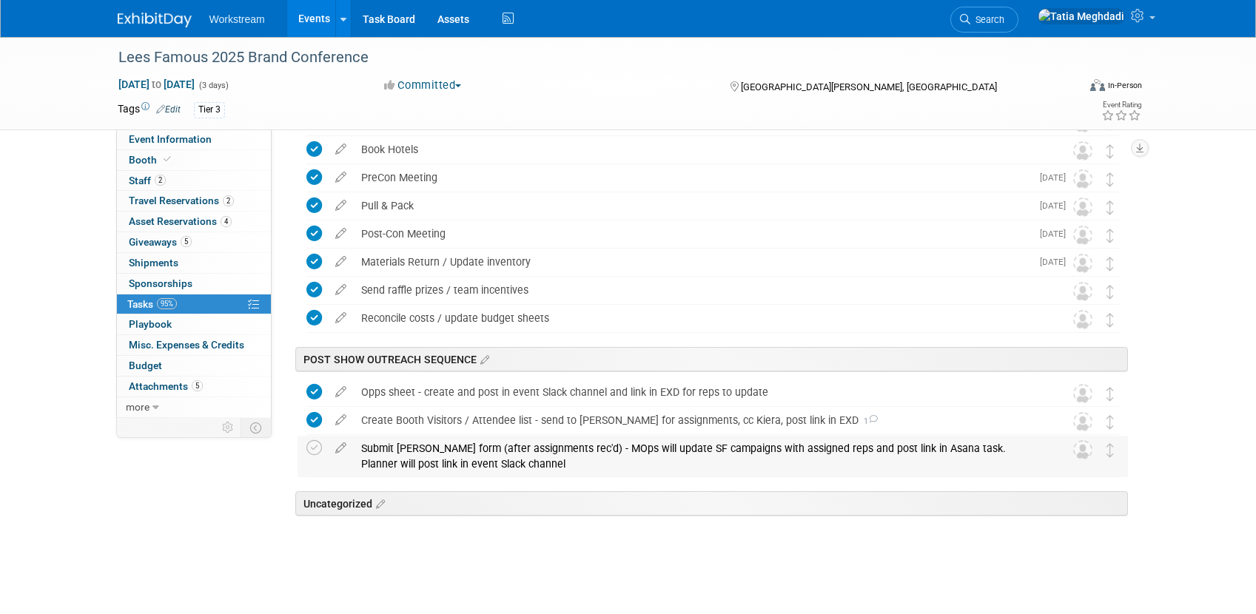
click at [520, 469] on div "Submit Asana form (after assignments rec'd) - MOps will update SF campaigns wit…" at bounding box center [699, 456] width 690 height 41
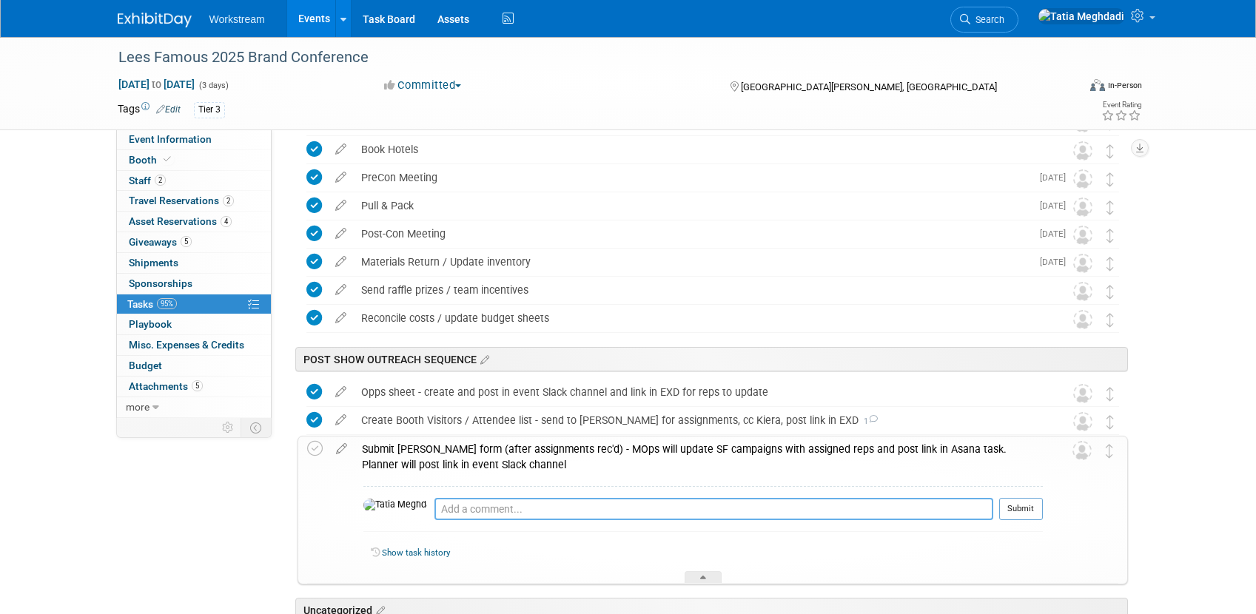
click at [501, 512] on textarea at bounding box center [713, 509] width 559 height 22
type textarea "Nothing reported, no form submitted"
drag, startPoint x: 1010, startPoint y: 505, endPoint x: 1003, endPoint y: 506, distance: 7.4
click at [1008, 506] on button "Submit" at bounding box center [1021, 509] width 44 height 22
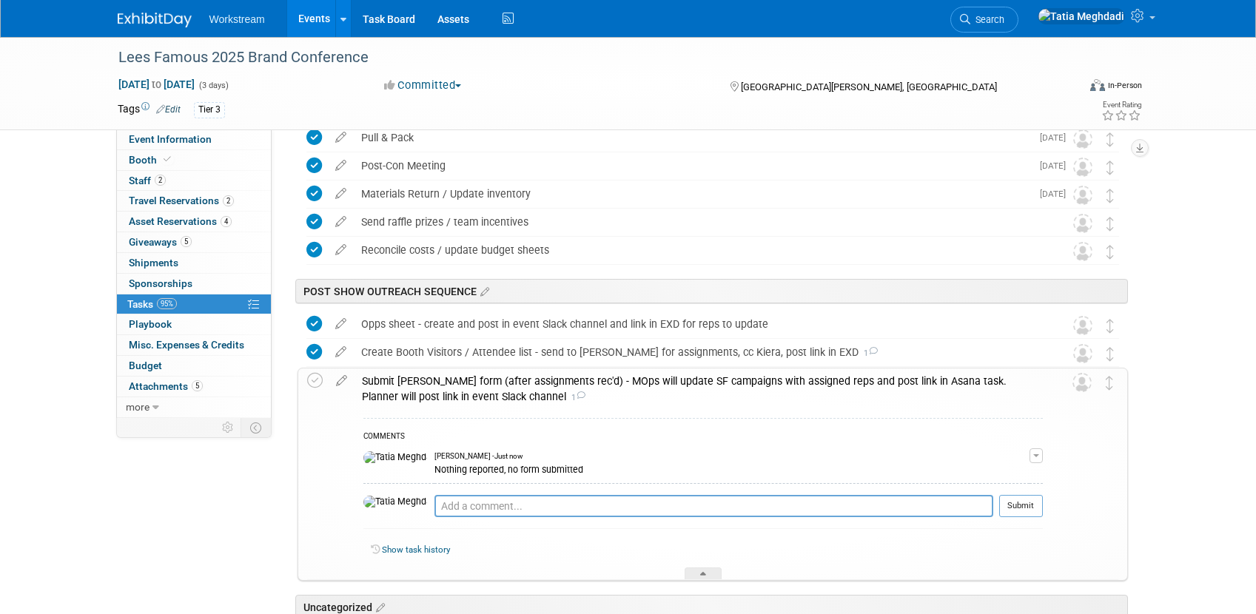
scroll to position [512, 0]
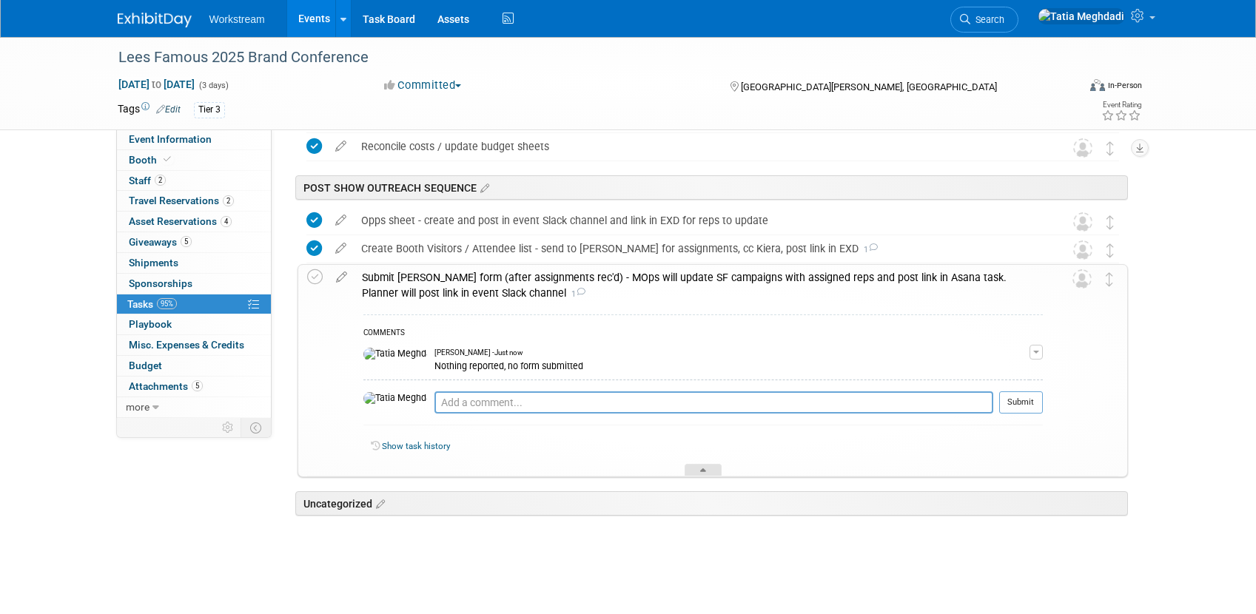
click at [701, 470] on icon at bounding box center [703, 473] width 6 height 9
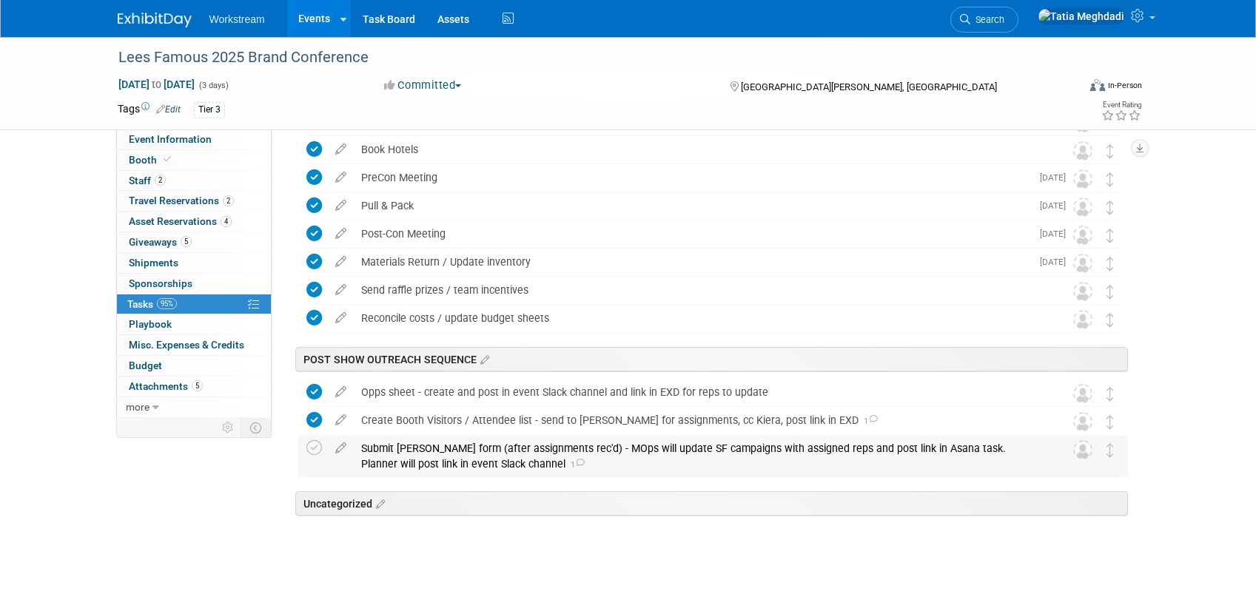
scroll to position [340, 0]
click at [310, 447] on icon at bounding box center [314, 448] width 16 height 16
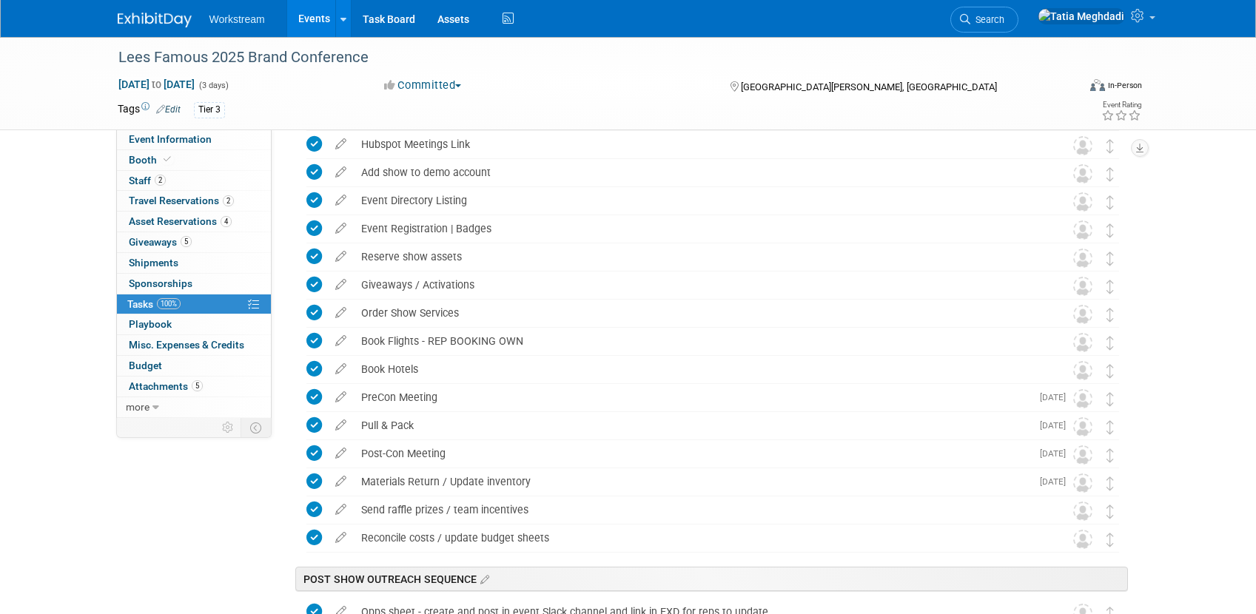
scroll to position [0, 0]
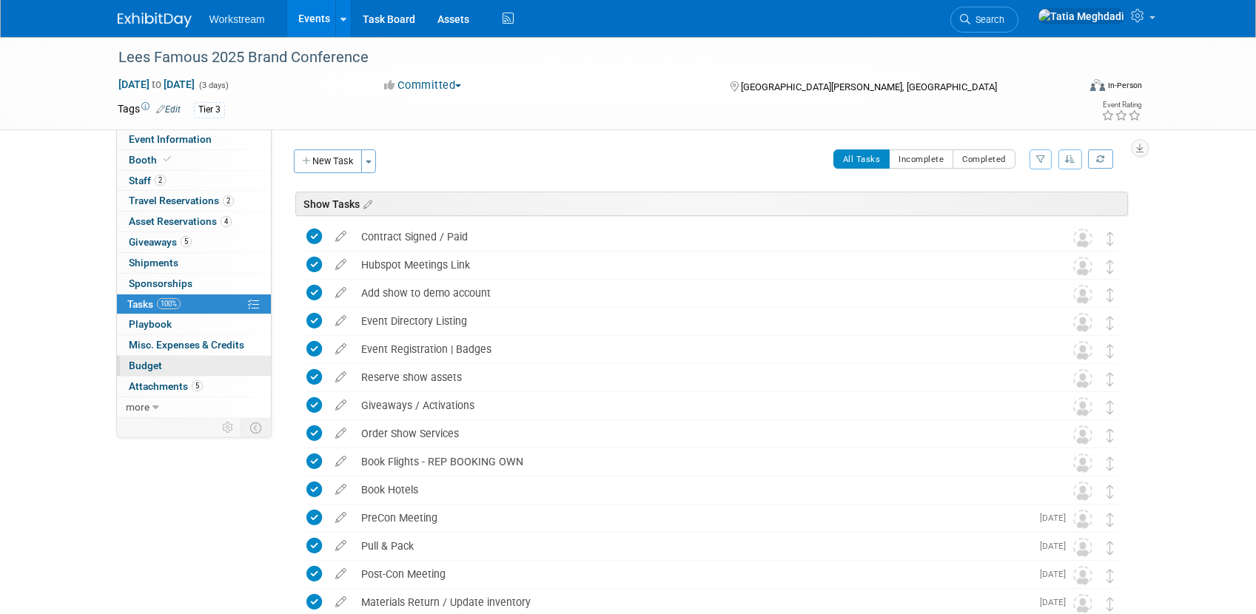
click at [144, 367] on span "Budget" at bounding box center [145, 366] width 33 height 12
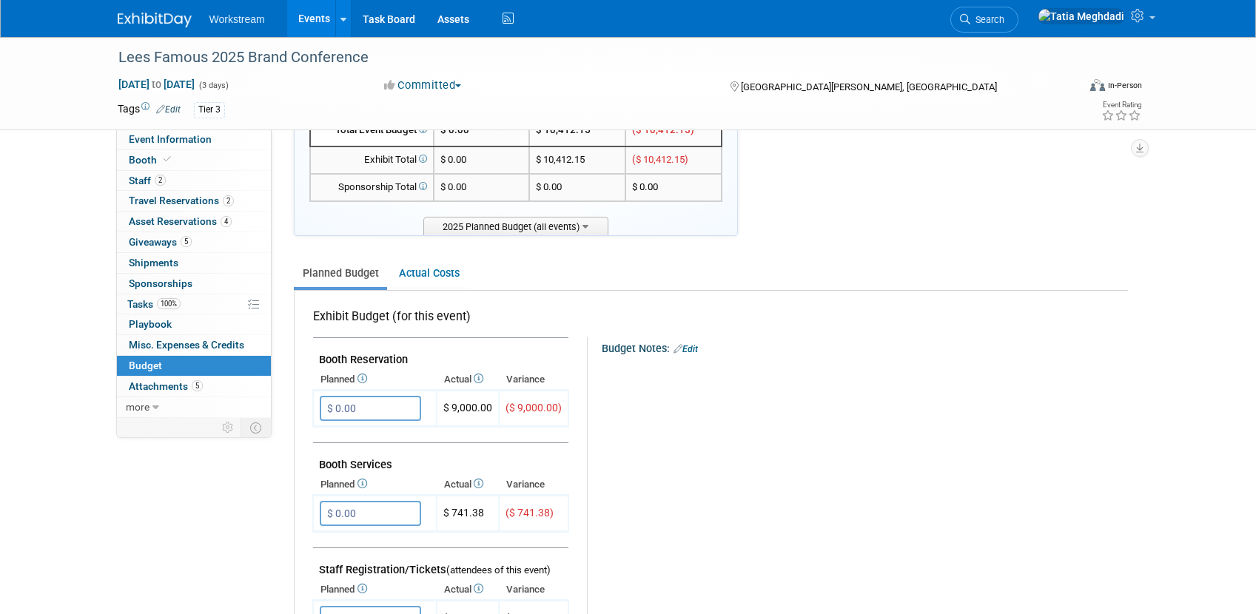
scroll to position [161, 0]
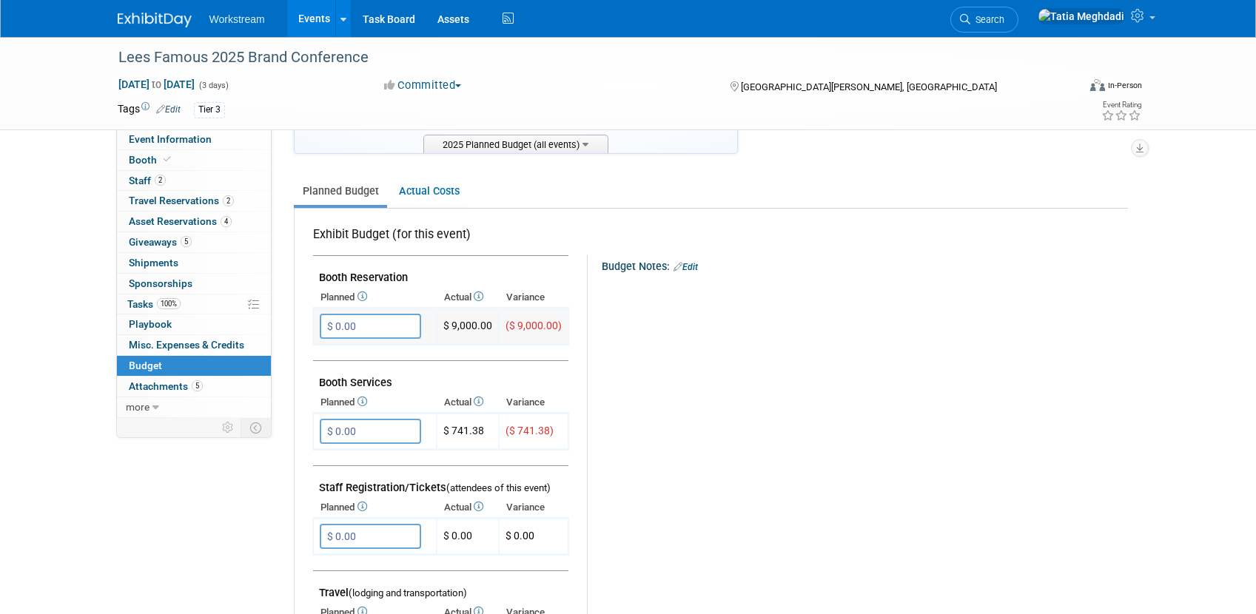
click at [395, 324] on input "$ 0.00" at bounding box center [370, 326] width 101 height 25
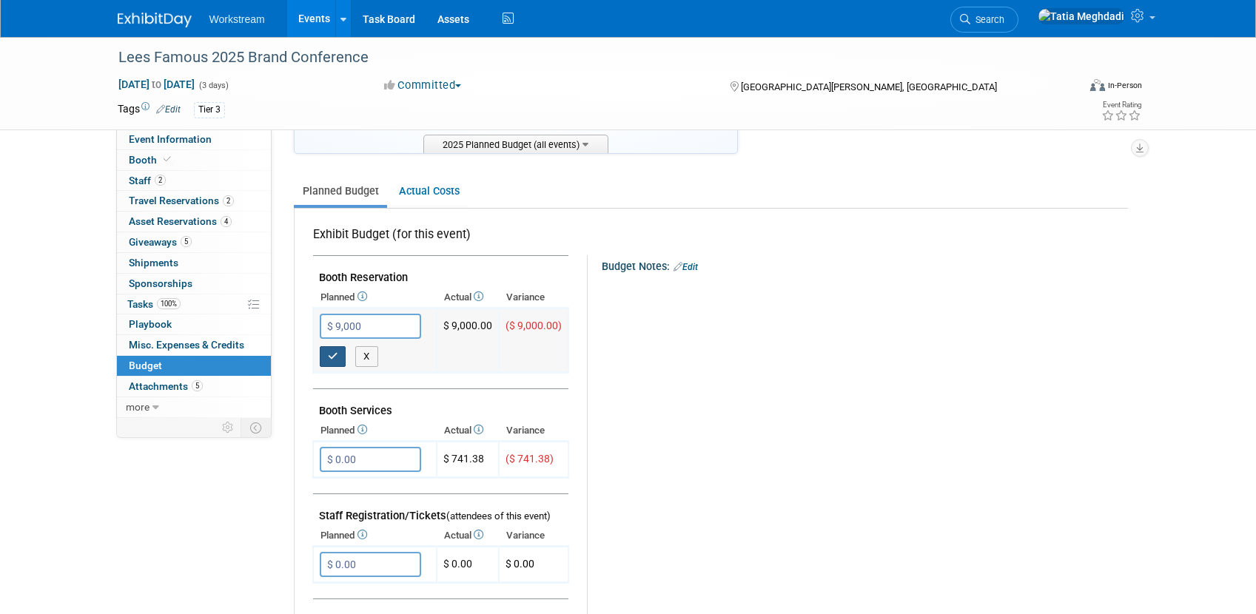
type input "$ 9,000.00"
click at [329, 355] on icon "button" at bounding box center [333, 357] width 10 height 10
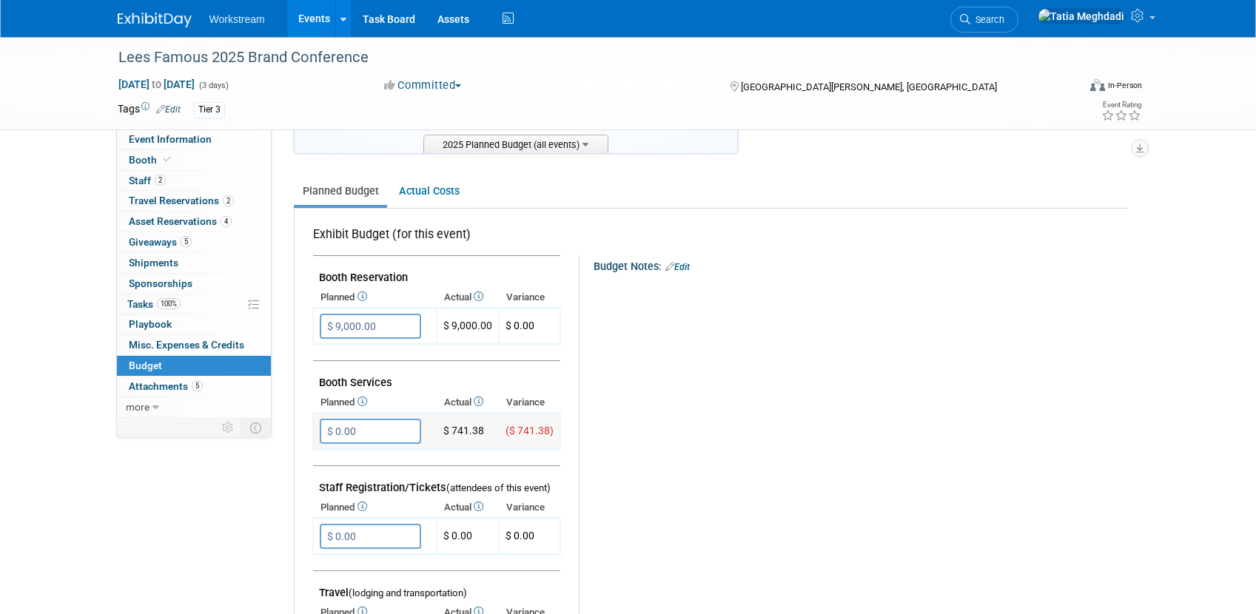
click at [392, 437] on input "$ 0.00" at bounding box center [370, 431] width 101 height 25
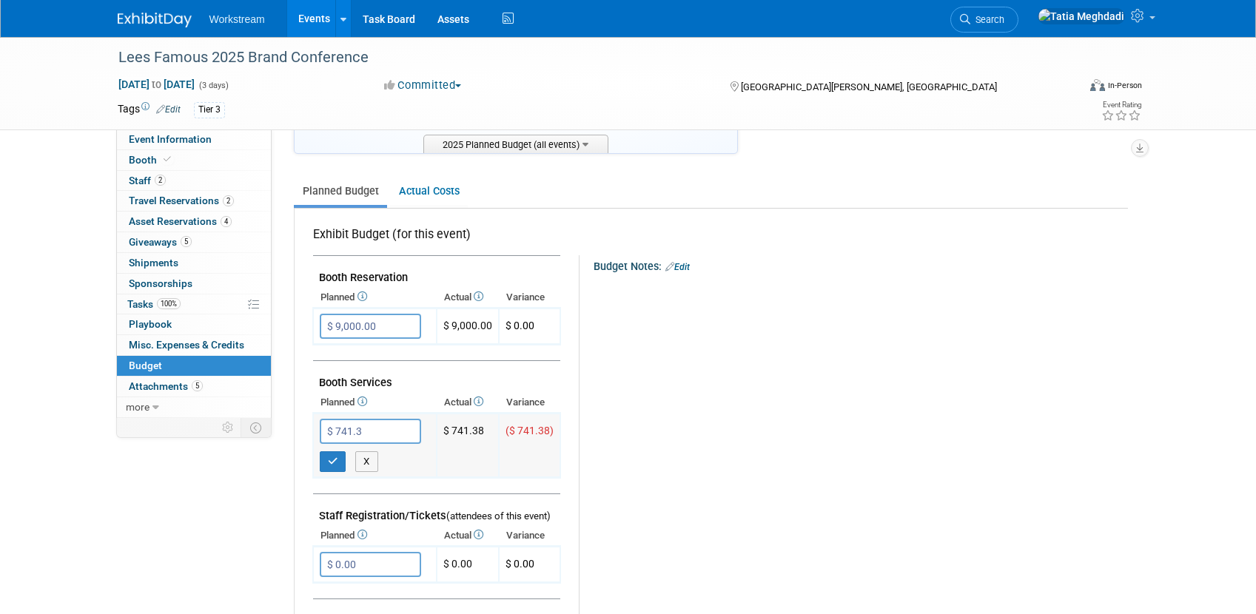
type input "$ 741.38"
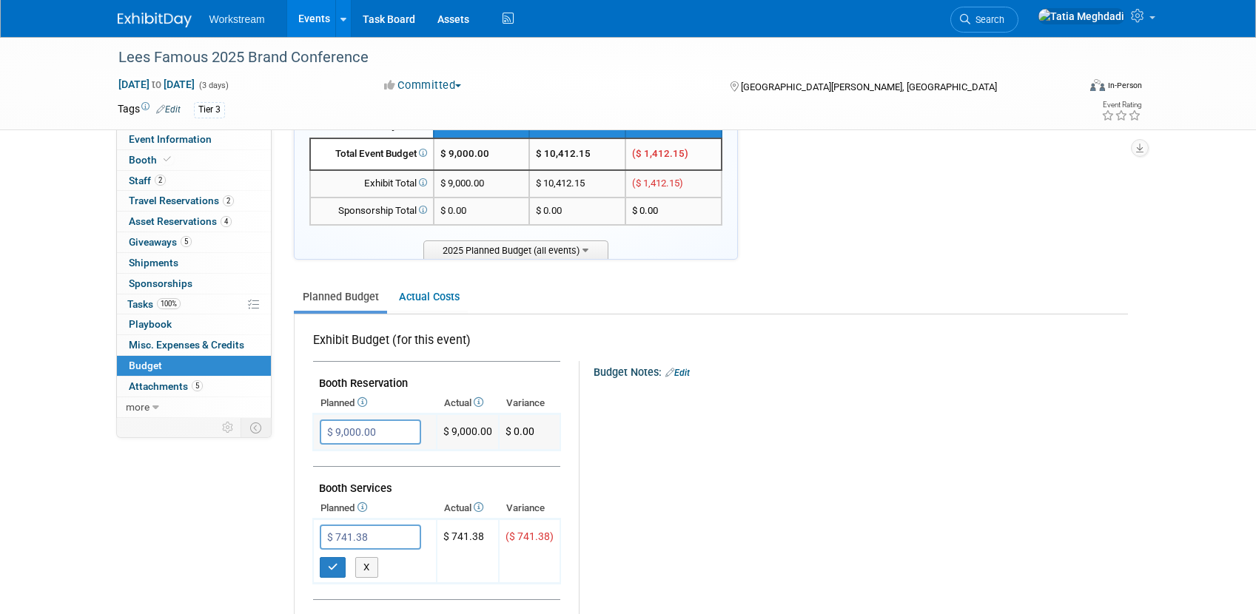
scroll to position [97, 0]
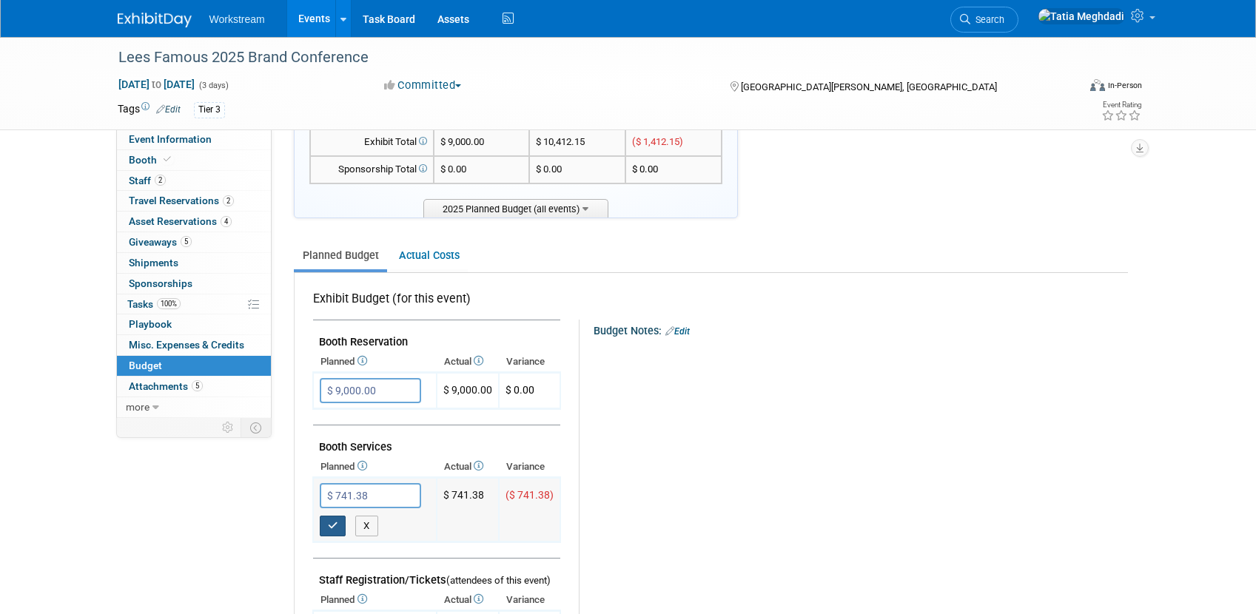
click at [333, 524] on icon "button" at bounding box center [333, 526] width 10 height 10
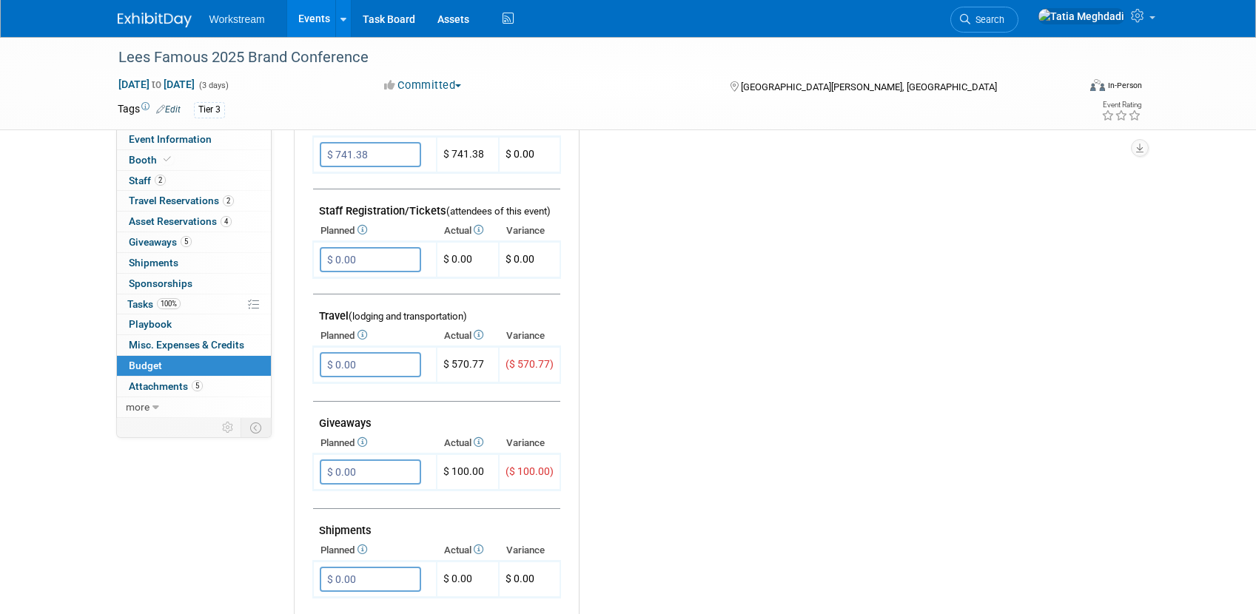
scroll to position [439, 0]
click at [383, 363] on input "$ 0.00" at bounding box center [370, 364] width 101 height 25
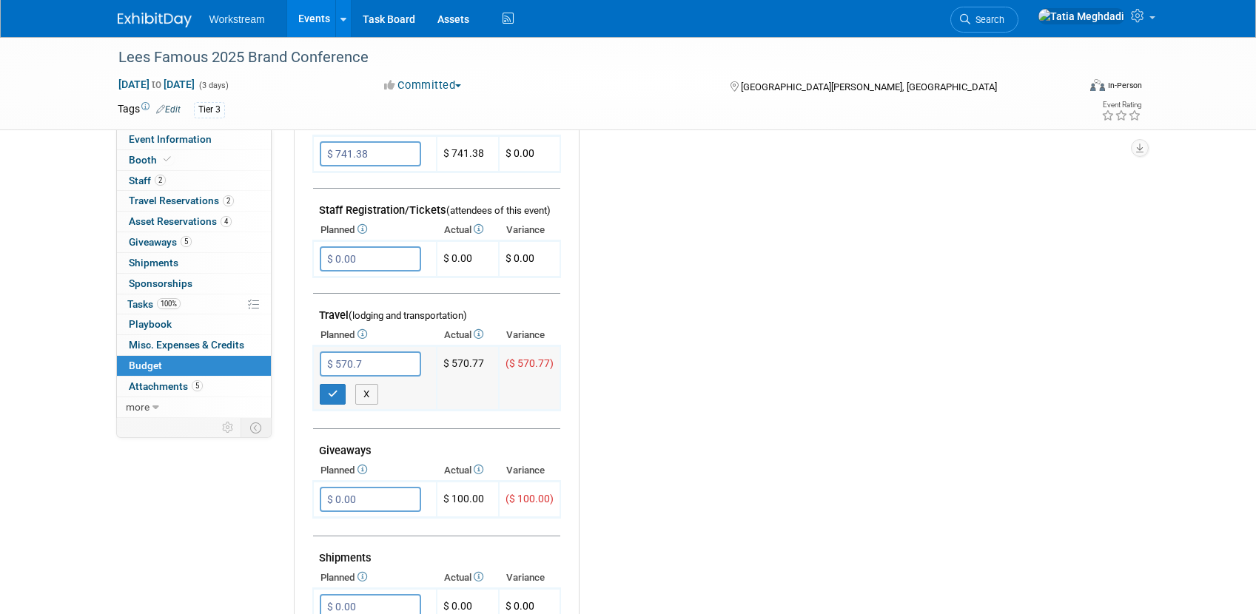
type input "$ 570.77"
click at [332, 395] on icon "button" at bounding box center [333, 394] width 10 height 10
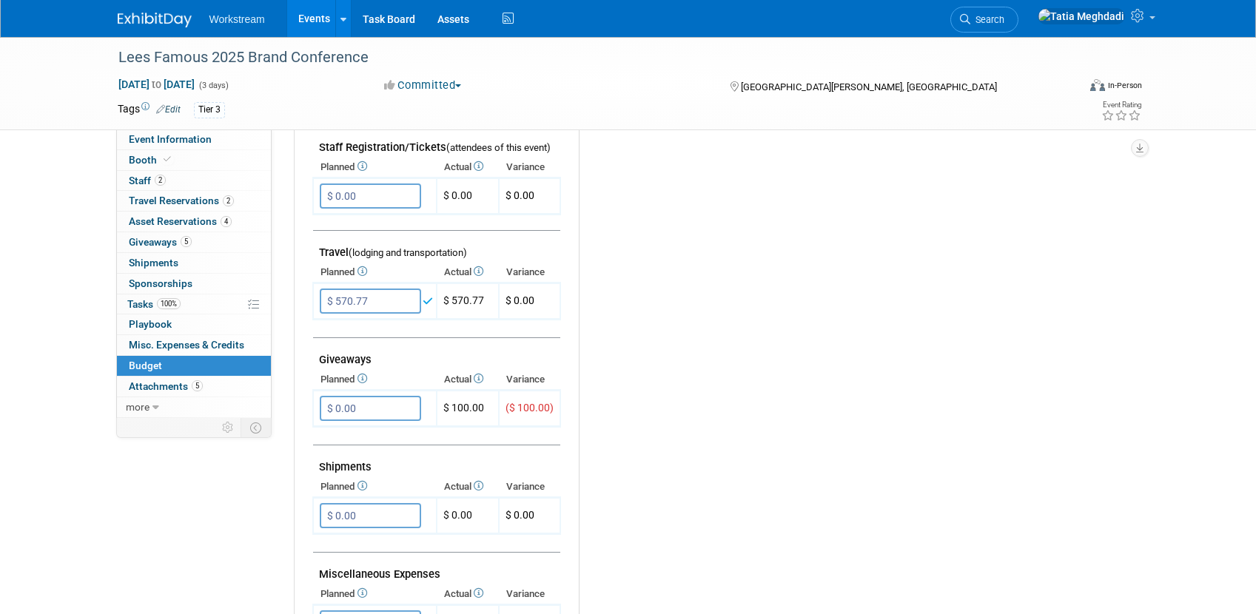
scroll to position [506, 0]
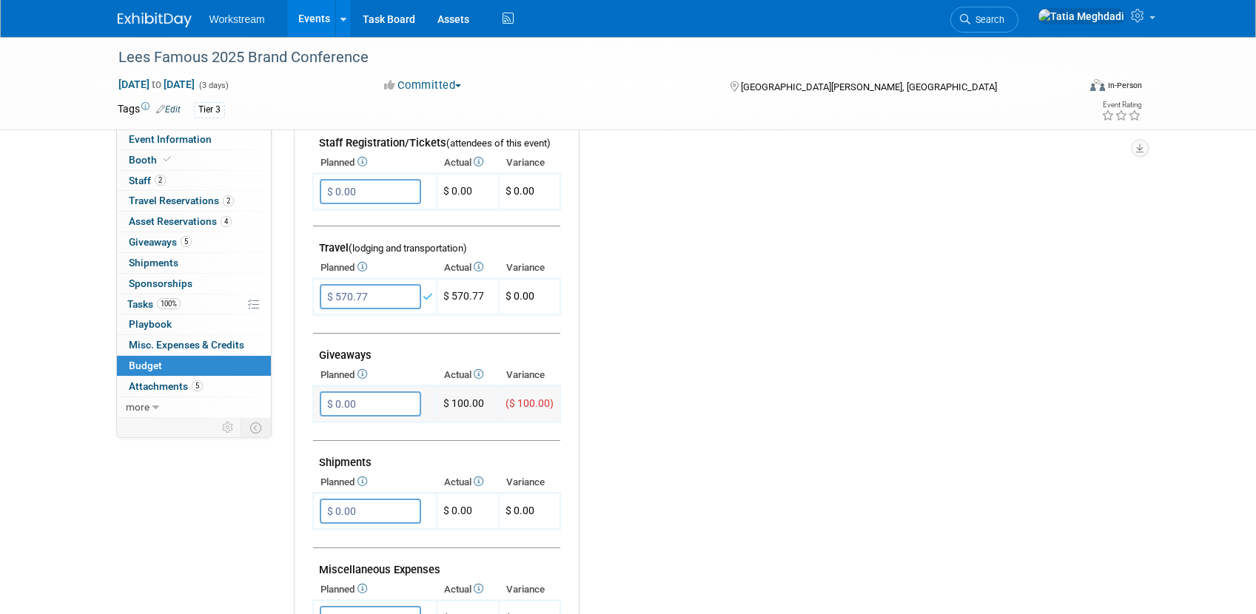
click at [371, 406] on input "$ 0.00" at bounding box center [370, 404] width 101 height 25
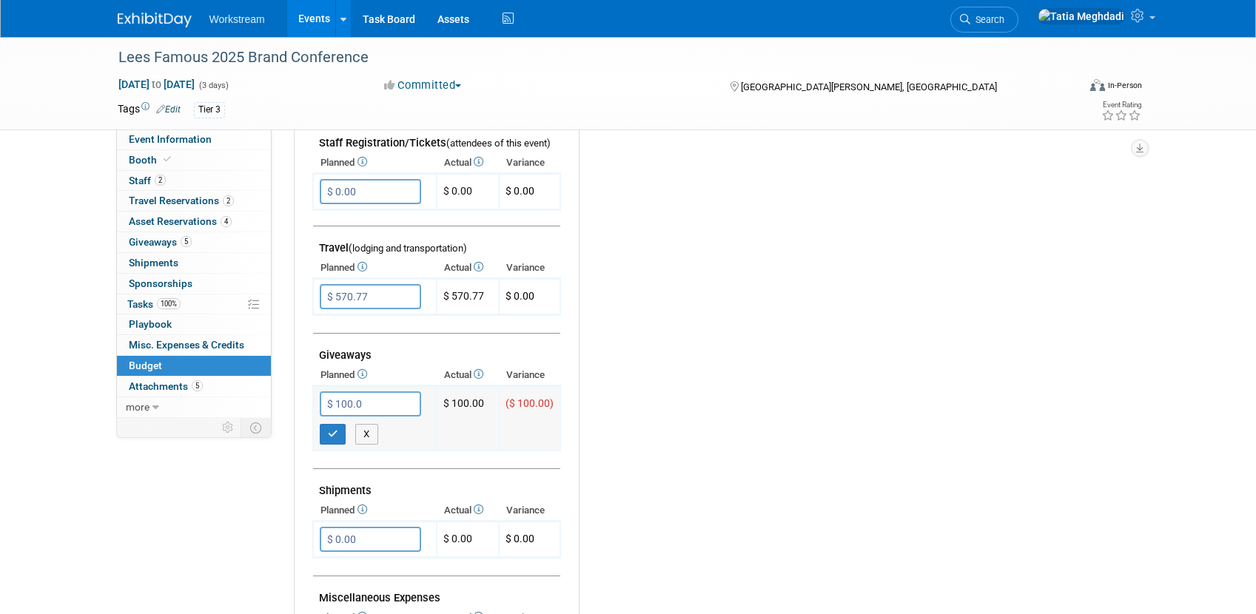
type input "$ 100.00"
click at [323, 434] on button "button" at bounding box center [333, 434] width 27 height 21
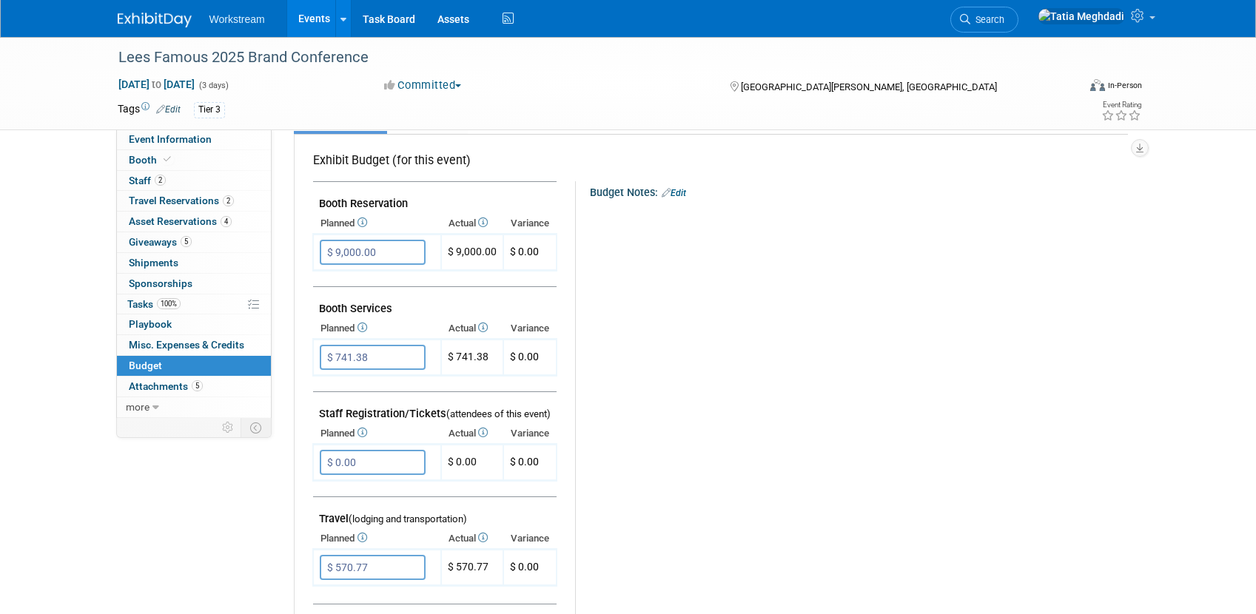
scroll to position [0, 0]
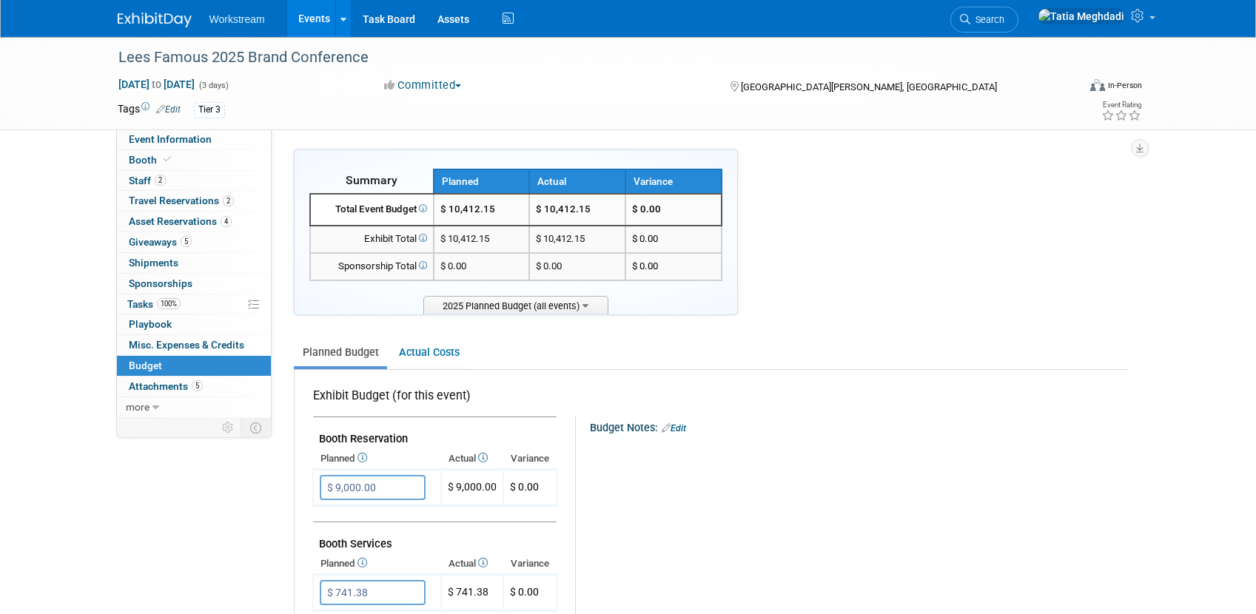
click at [130, 366] on span "Budget" at bounding box center [145, 366] width 33 height 12
click at [437, 355] on link "Actual Costs" at bounding box center [429, 352] width 78 height 27
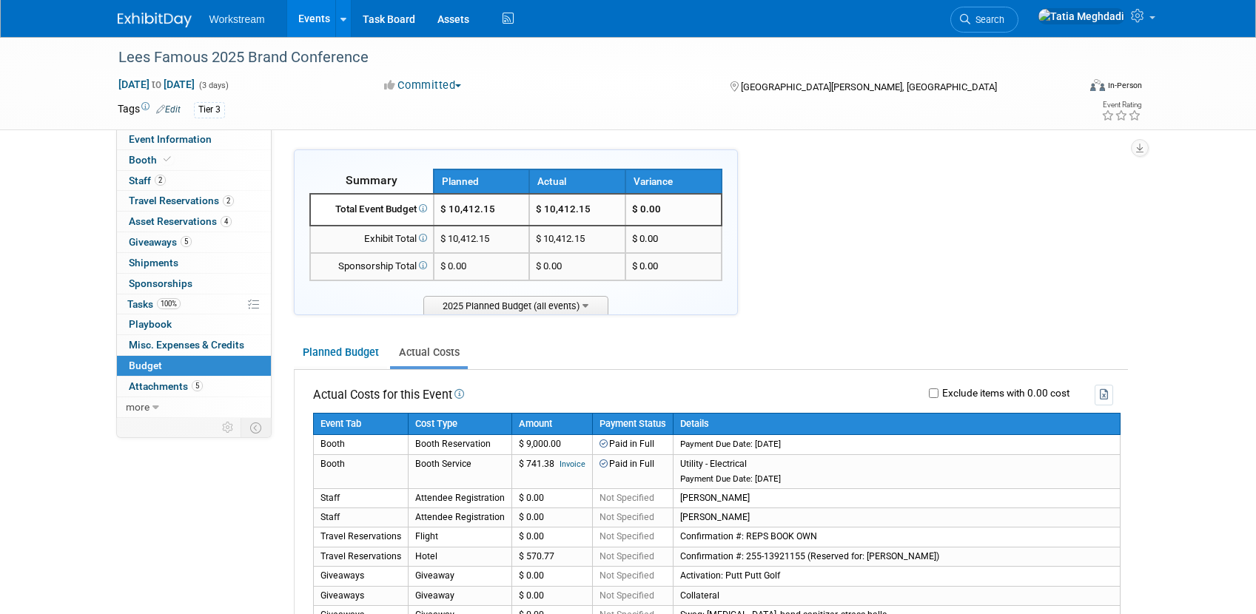
click at [303, 24] on link "Events" at bounding box center [314, 18] width 54 height 37
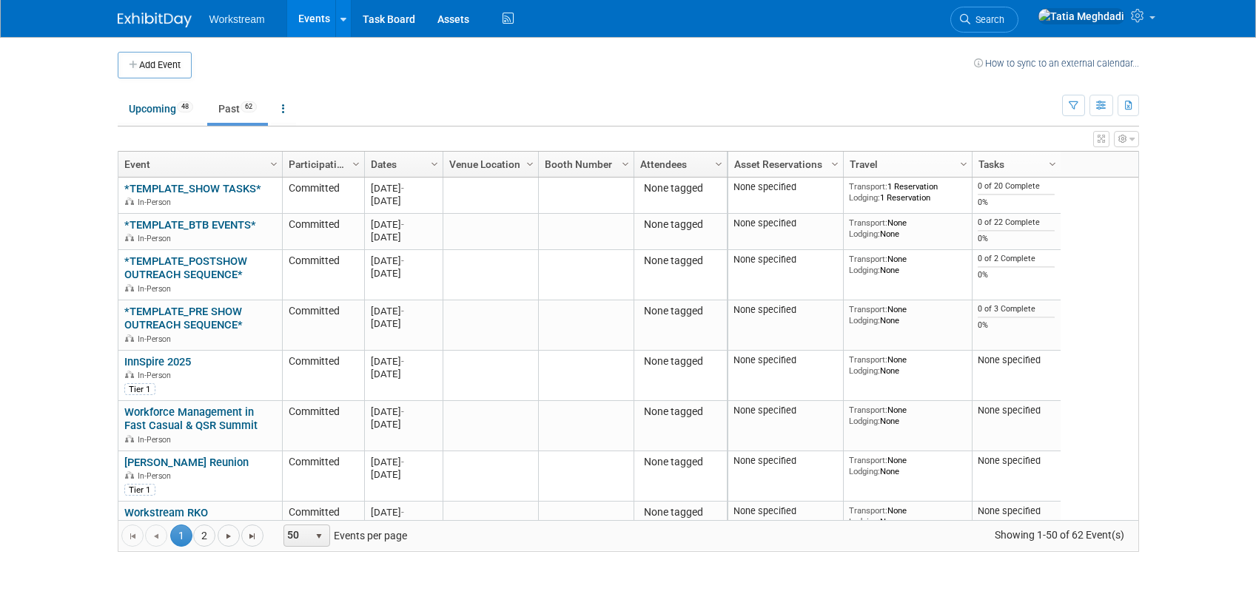
click at [970, 18] on icon at bounding box center [965, 19] width 10 height 10
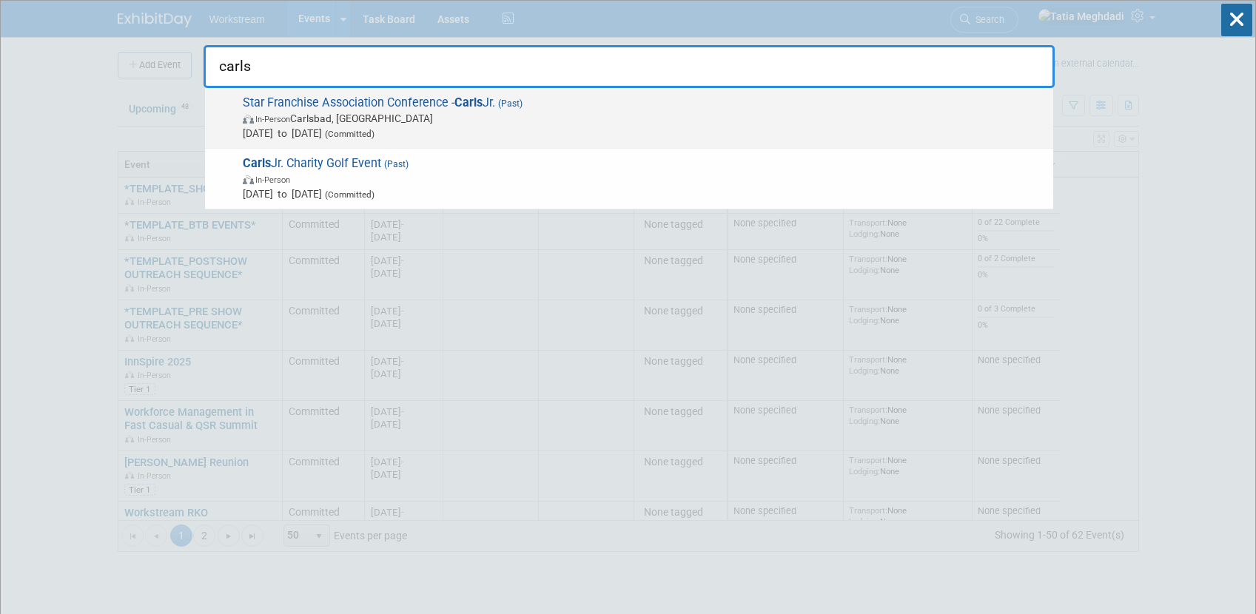
type input "carls"
click at [302, 95] on span "Star Franchise Association Conference - [PERSON_NAME] (Past) In-Person [PERSON_…" at bounding box center [642, 117] width 808 height 45
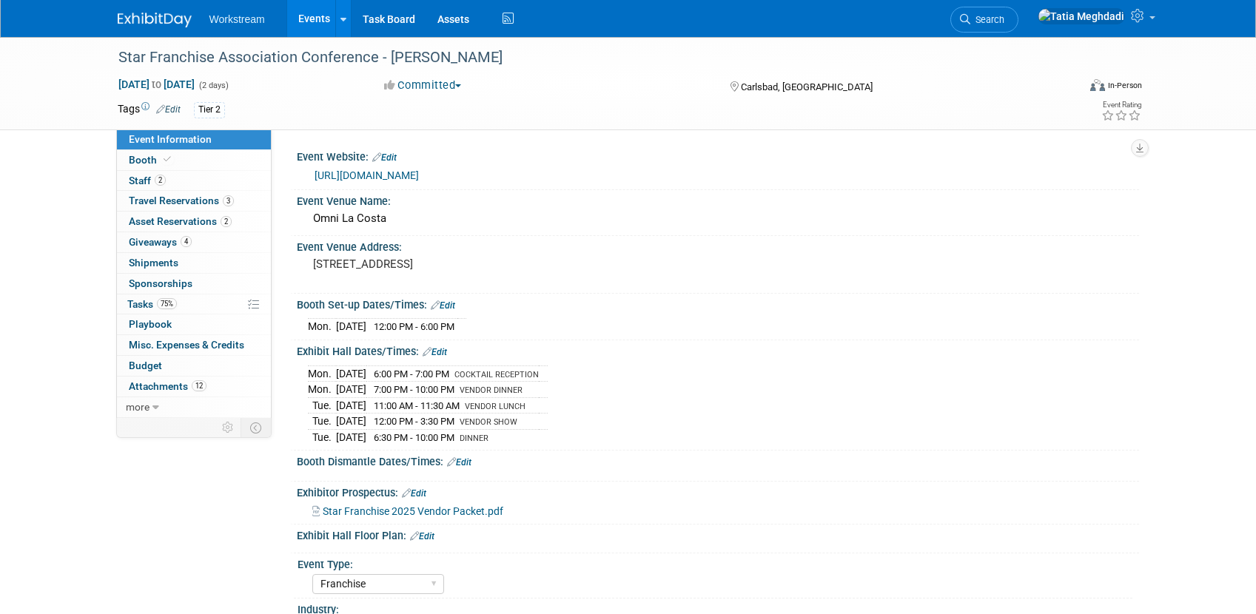
select select "Franchise"
select select "Restaurant"
select select "No"
select select "Tatia Meghdadi"
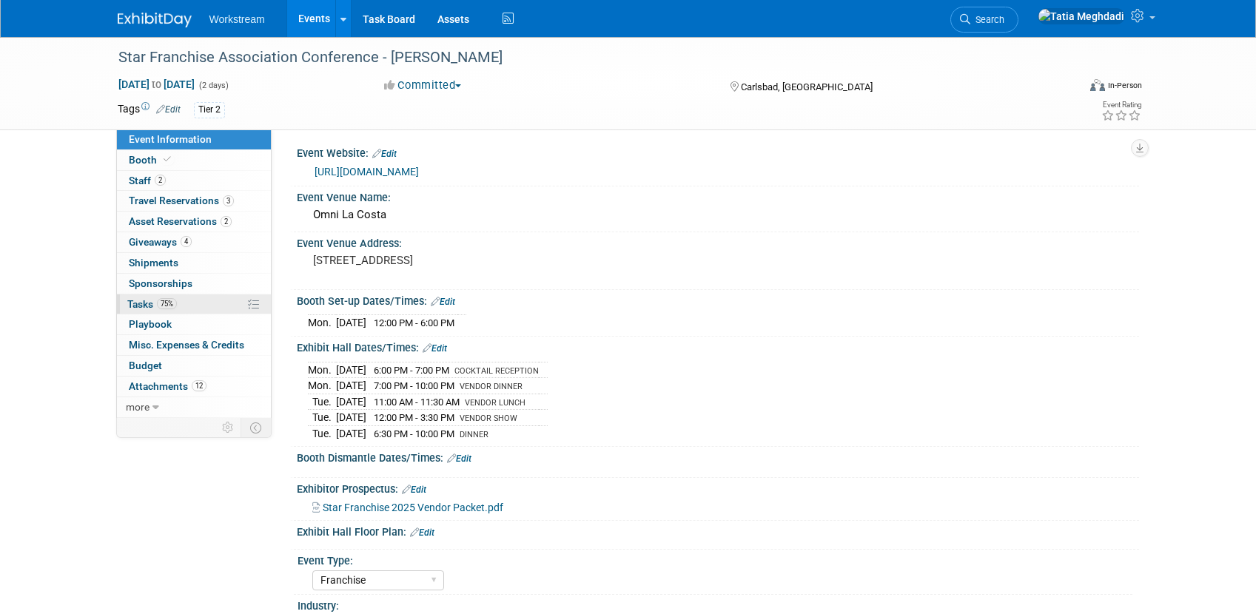
scroll to position [2, 0]
click at [134, 306] on span "Tasks 75%" at bounding box center [152, 304] width 50 height 12
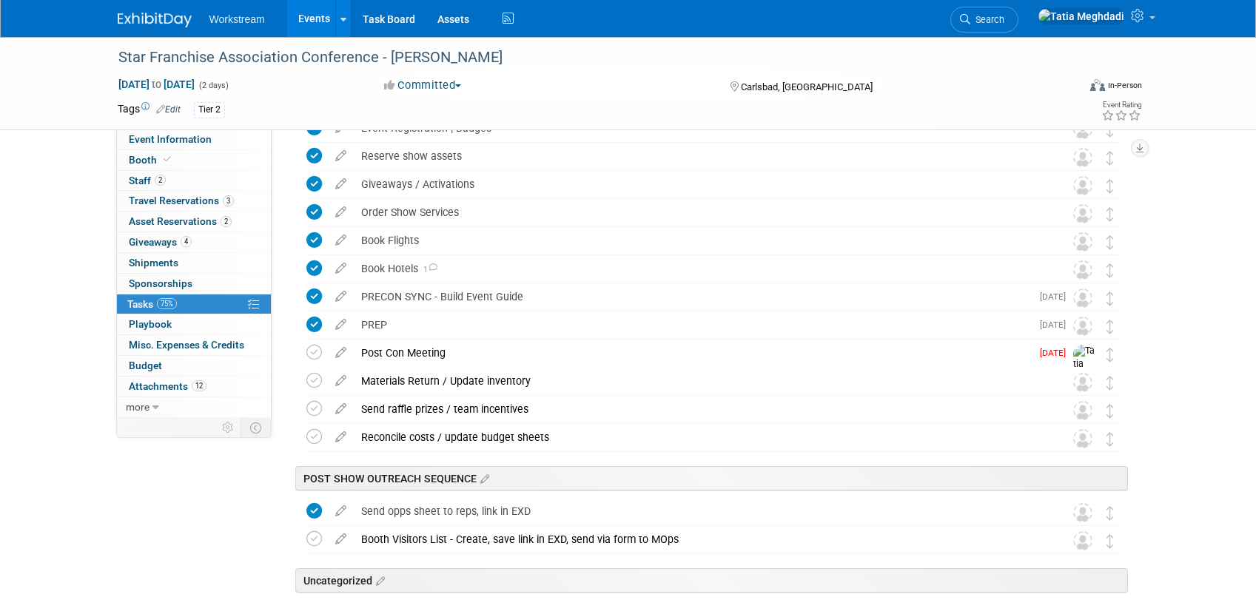
scroll to position [278, 0]
click at [314, 352] on icon at bounding box center [314, 352] width 16 height 16
click at [315, 383] on icon at bounding box center [314, 380] width 16 height 16
click at [310, 408] on icon at bounding box center [314, 408] width 16 height 16
click at [312, 435] on icon at bounding box center [314, 437] width 16 height 16
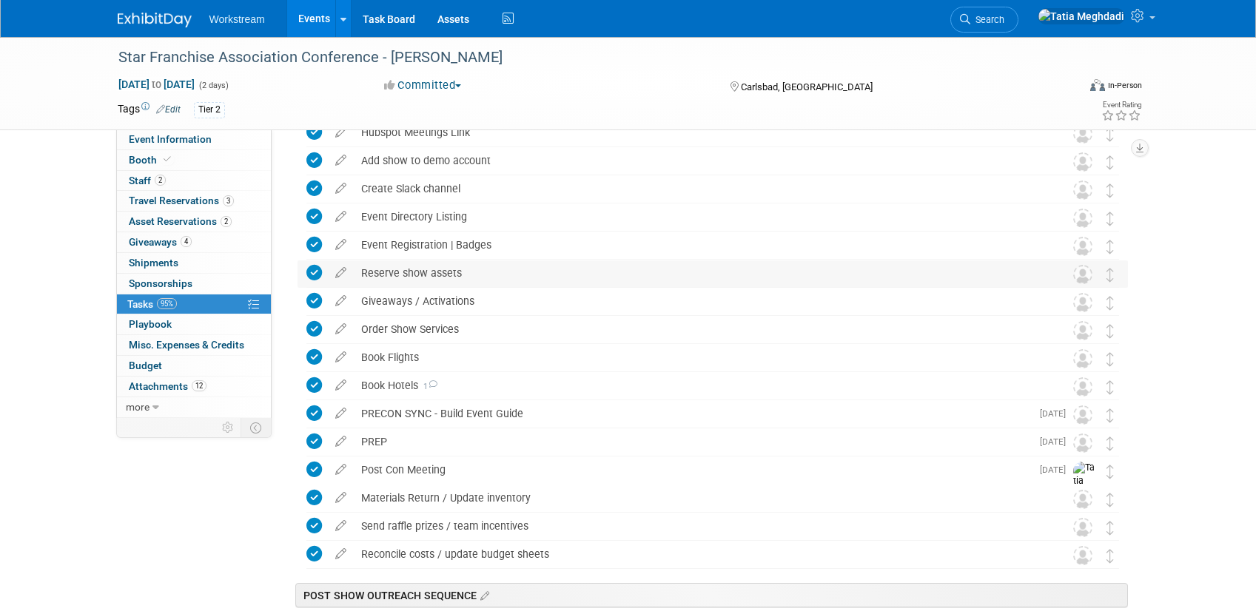
scroll to position [0, 0]
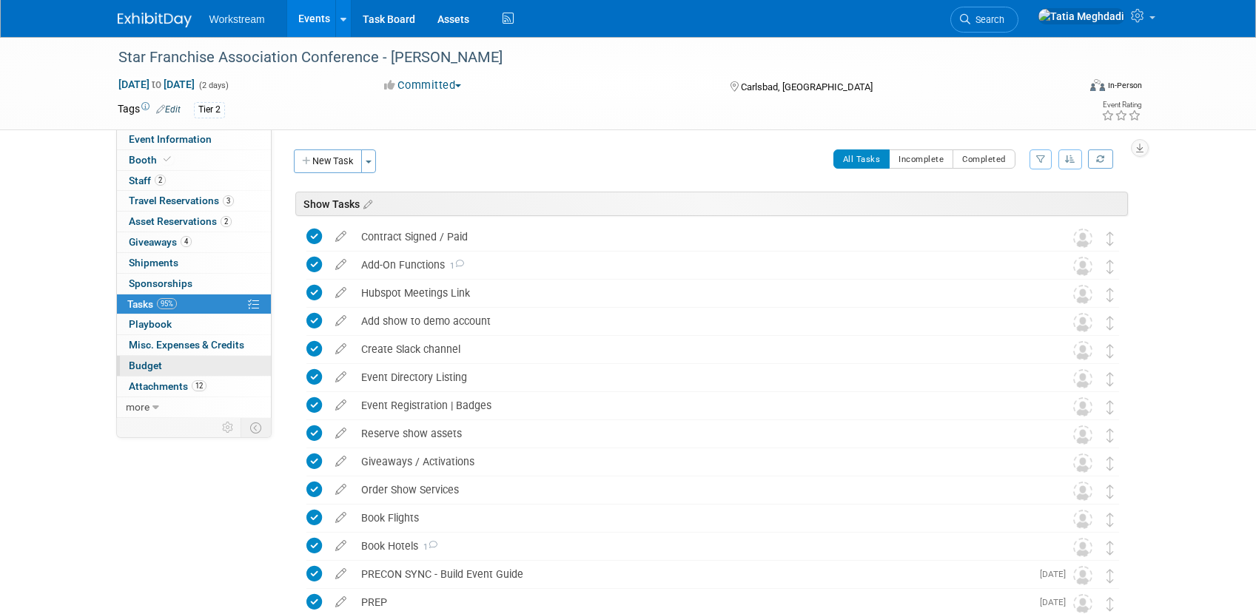
click at [137, 365] on span "Budget" at bounding box center [145, 366] width 33 height 12
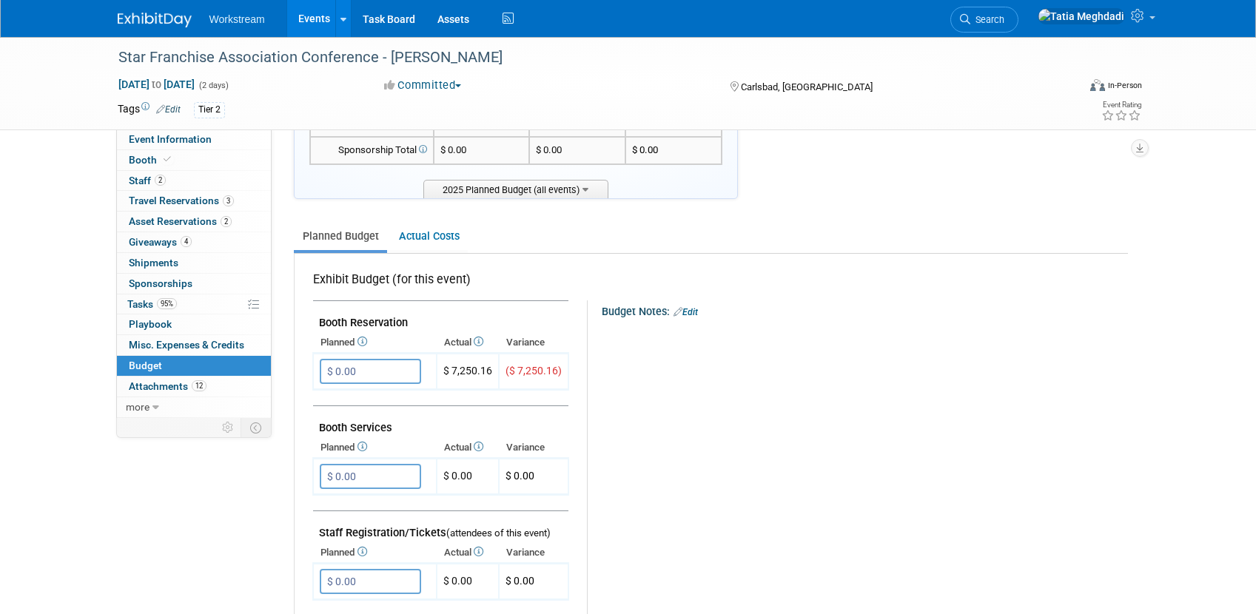
scroll to position [198, 0]
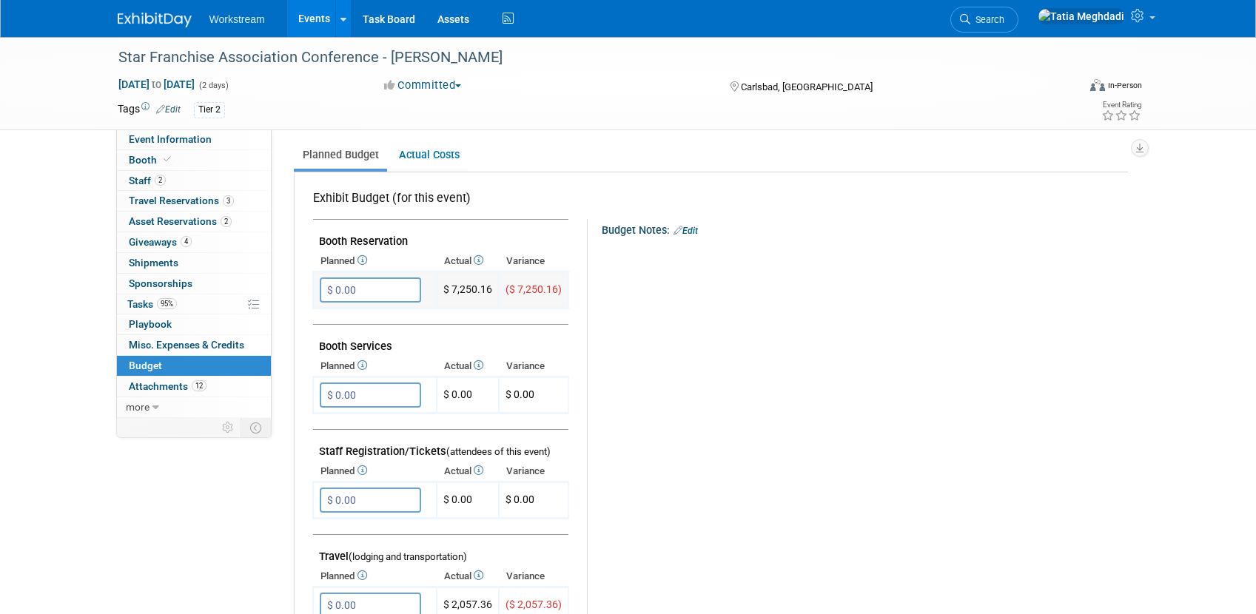
click at [363, 289] on input "$ 0.00" at bounding box center [370, 290] width 101 height 25
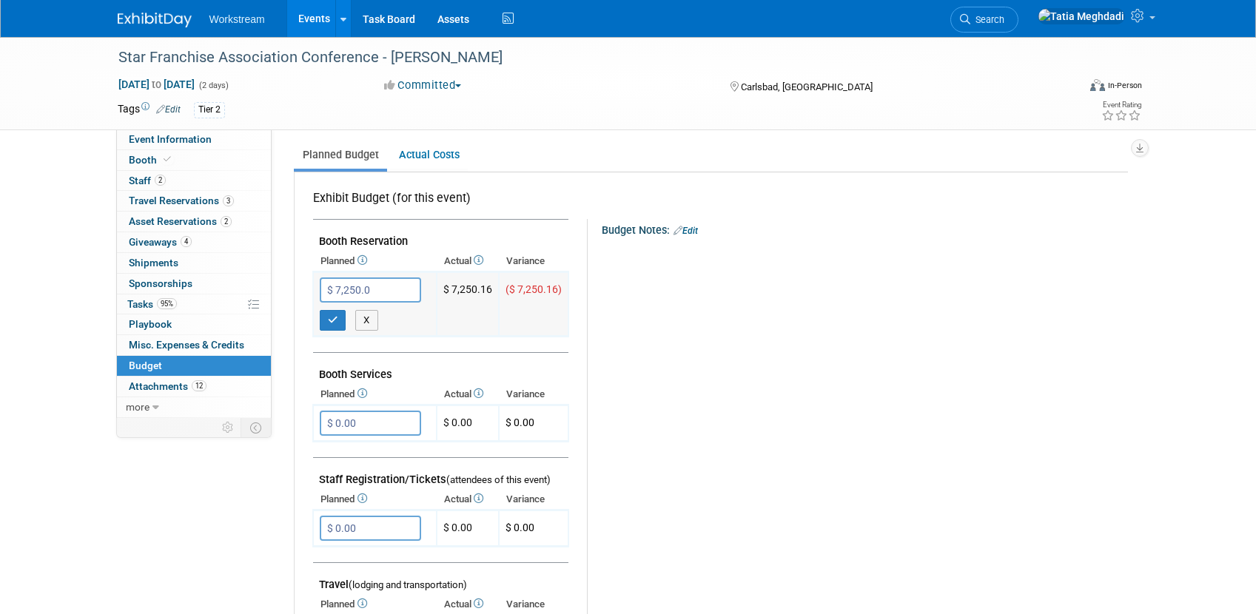
type input "$ 7,250.00"
click at [332, 315] on icon "button" at bounding box center [333, 320] width 10 height 10
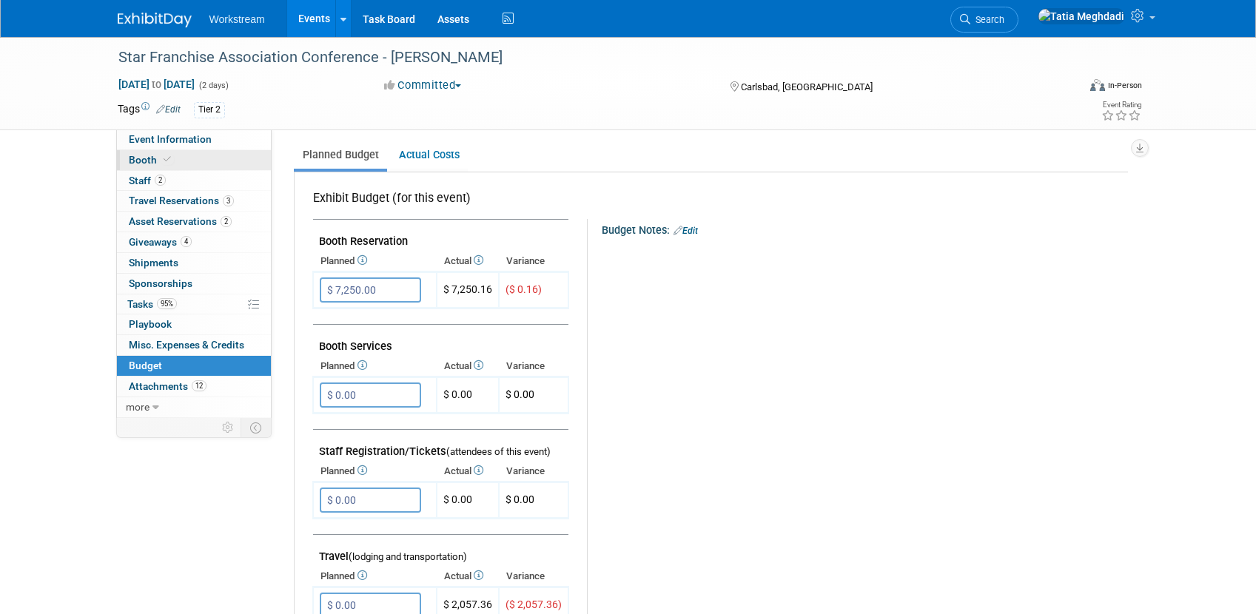
click at [143, 162] on span "Booth" at bounding box center [151, 160] width 45 height 12
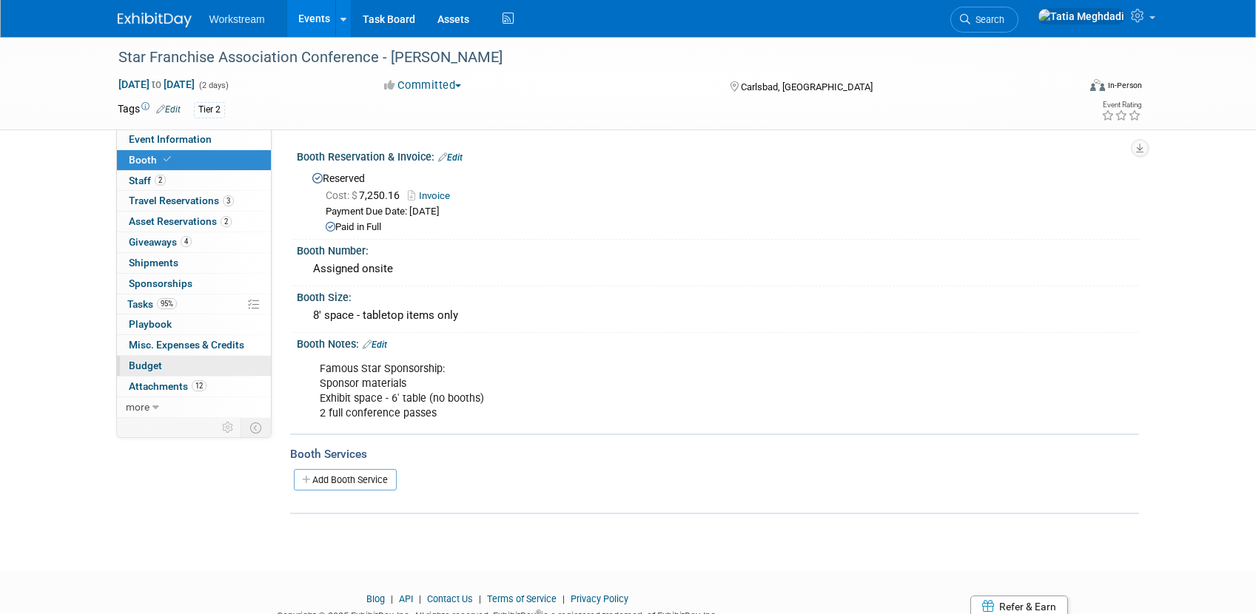
click at [152, 365] on span "Budget" at bounding box center [145, 366] width 33 height 12
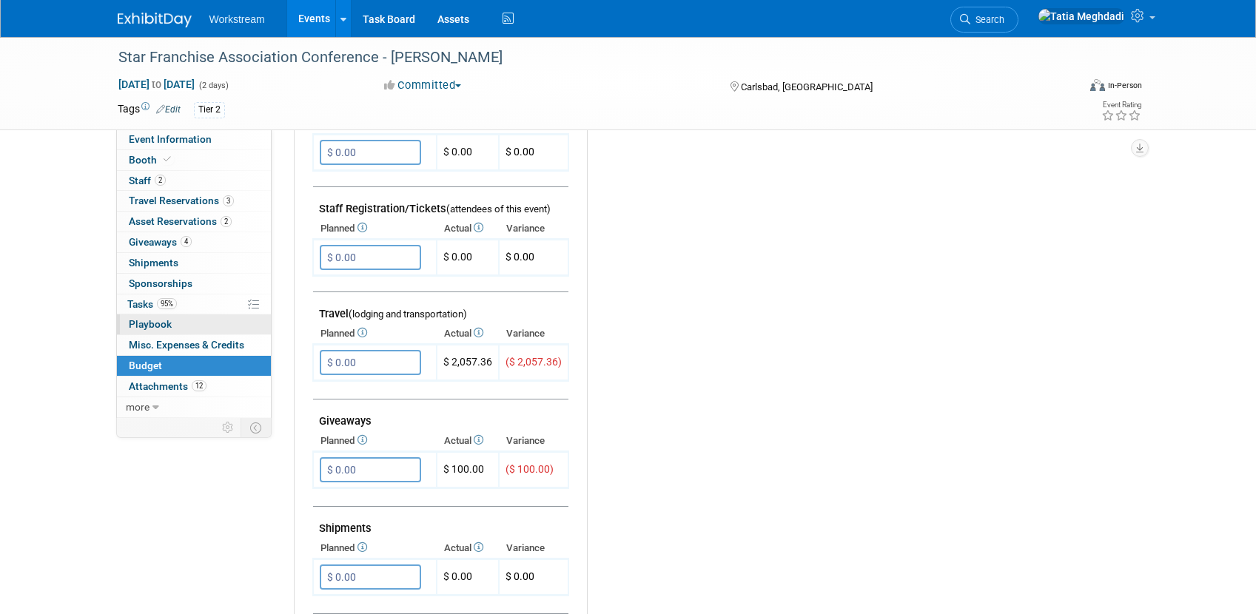
scroll to position [454, 0]
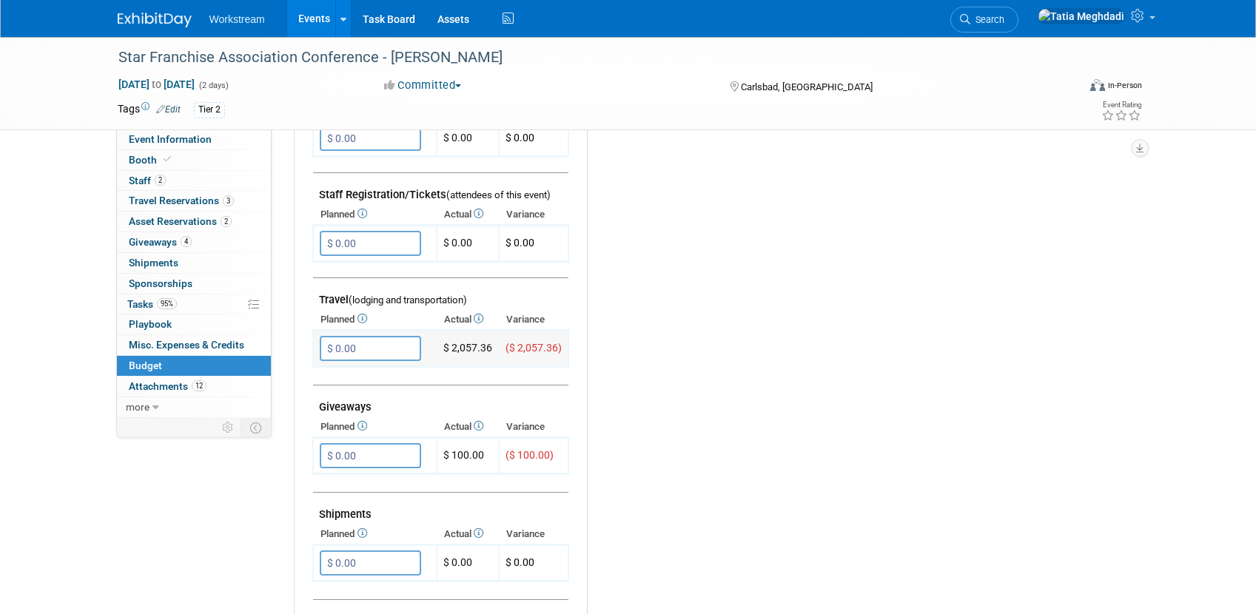
click at [371, 340] on input "$ 0.00" at bounding box center [370, 348] width 101 height 25
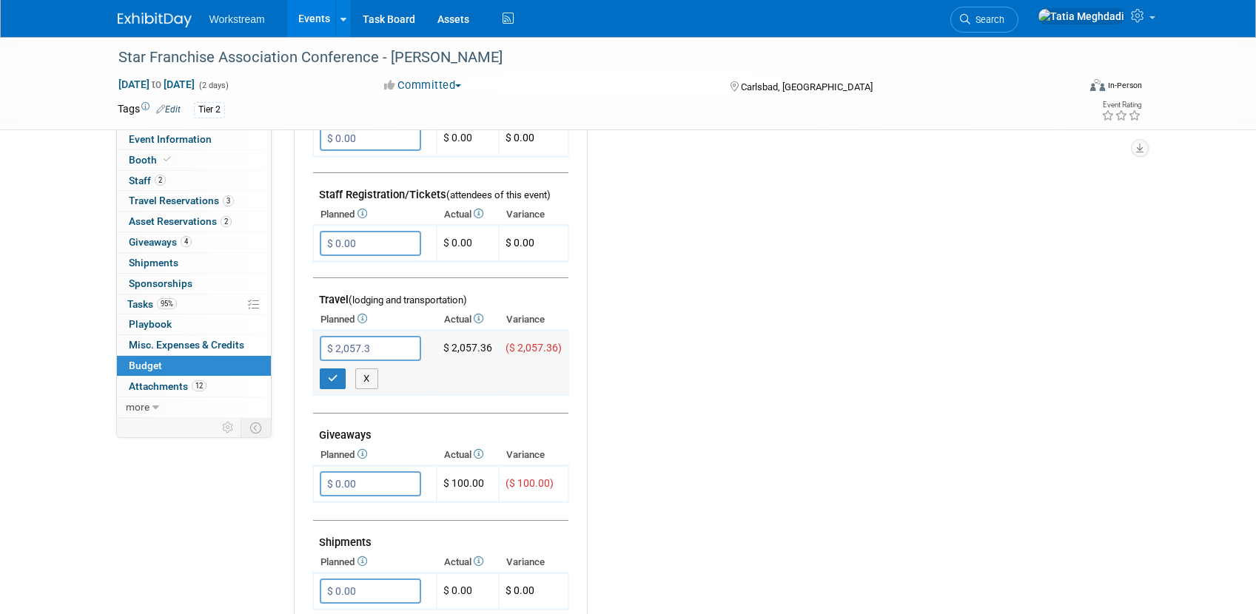
type input "$ 2,057.36"
click at [329, 377] on icon "button" at bounding box center [333, 379] width 10 height 10
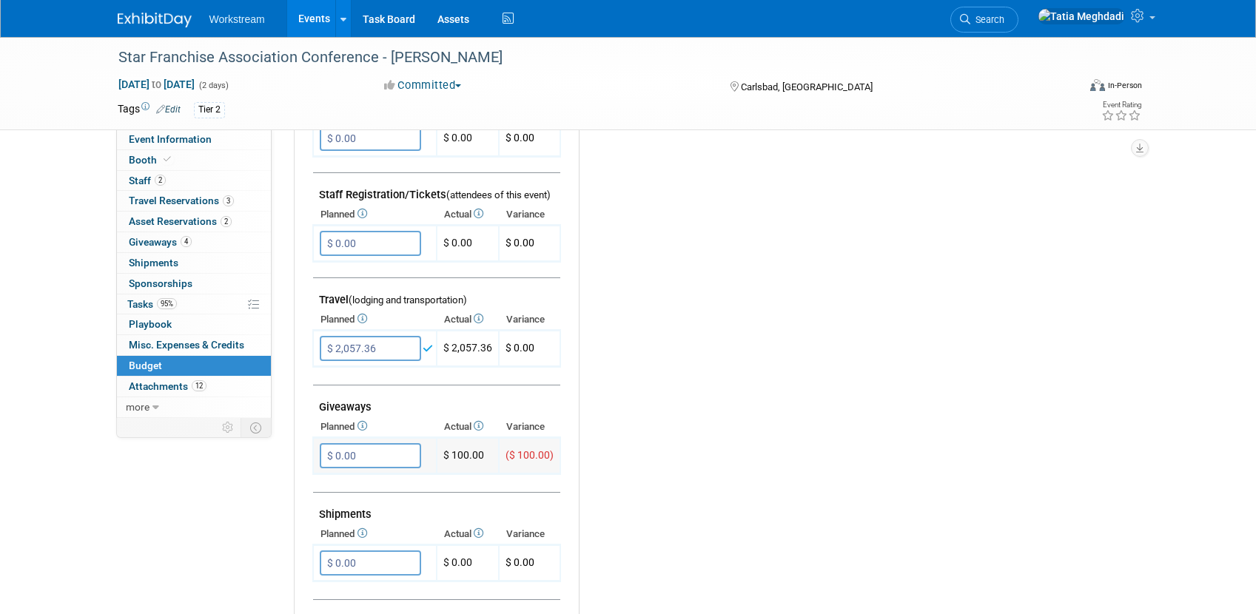
click at [380, 451] on input "$ 0.00" at bounding box center [370, 455] width 101 height 25
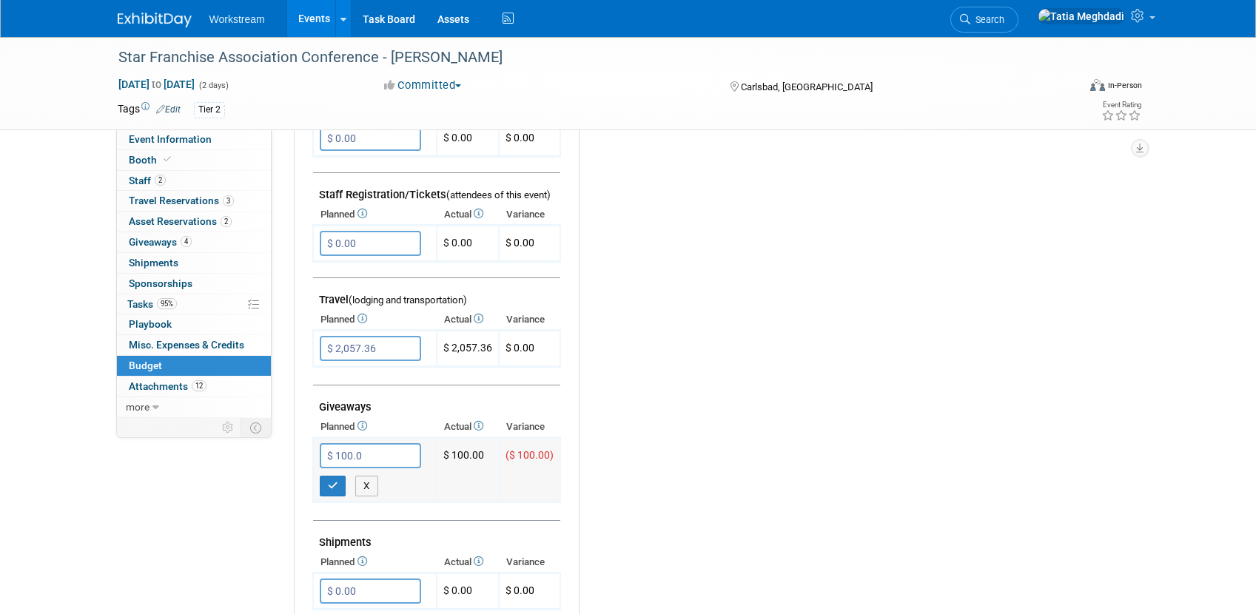
type input "$ 100.00"
click at [330, 481] on icon "button" at bounding box center [333, 486] width 10 height 10
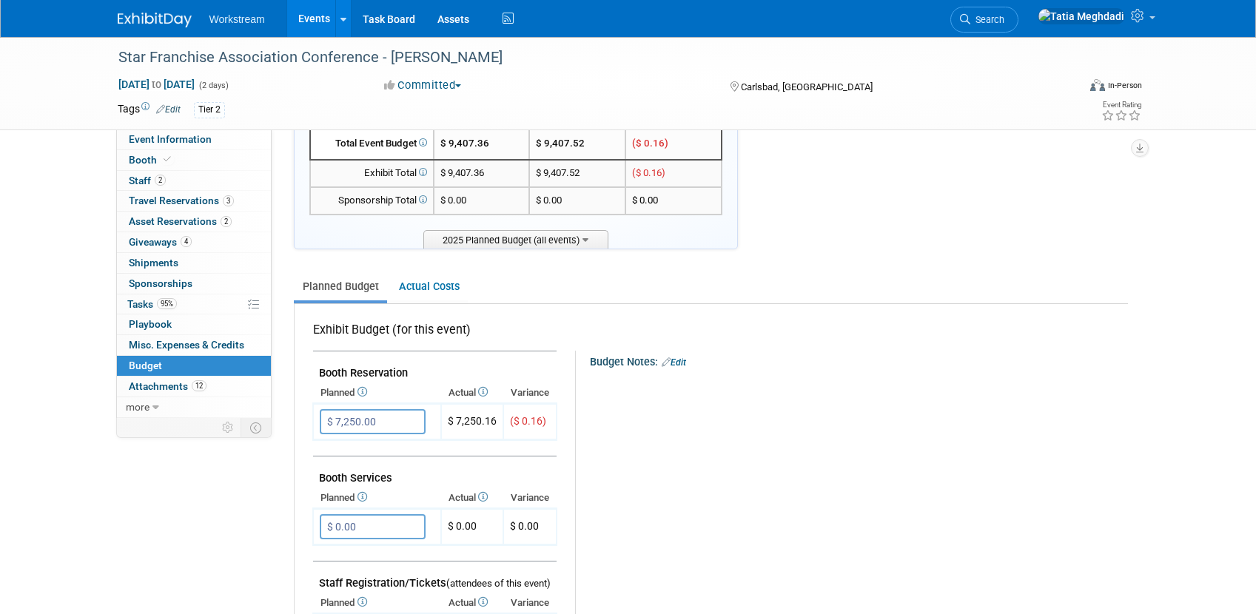
scroll to position [63, 0]
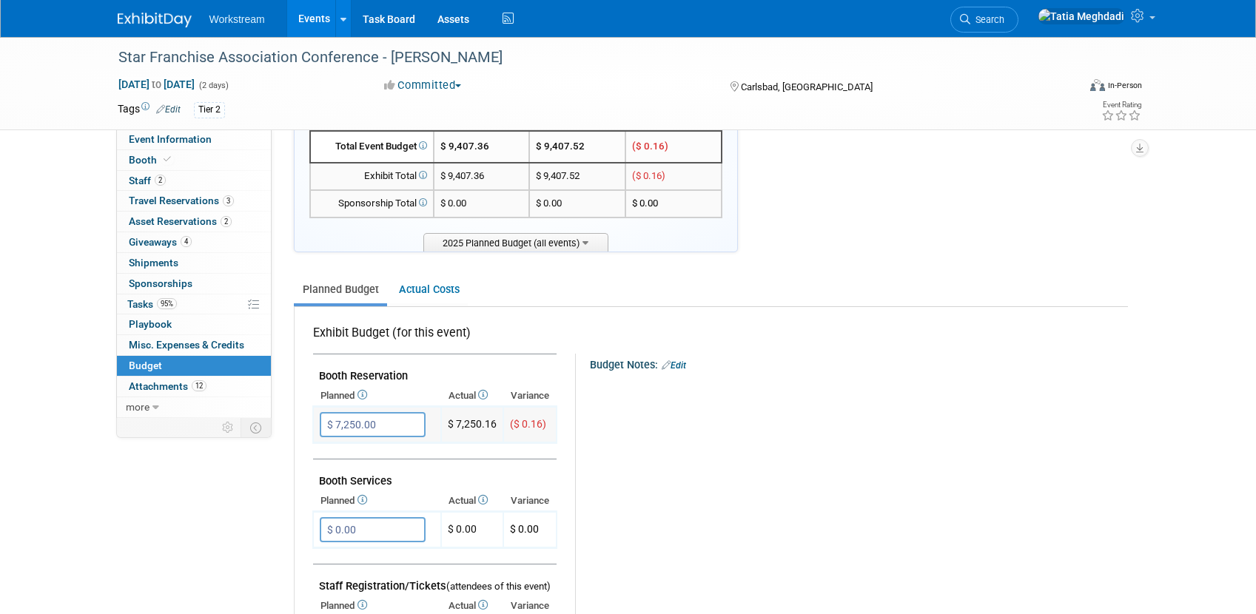
click at [403, 426] on input "$ 7,250.00" at bounding box center [373, 424] width 106 height 25
click at [395, 424] on input "$ 7,250.00" at bounding box center [373, 424] width 106 height 25
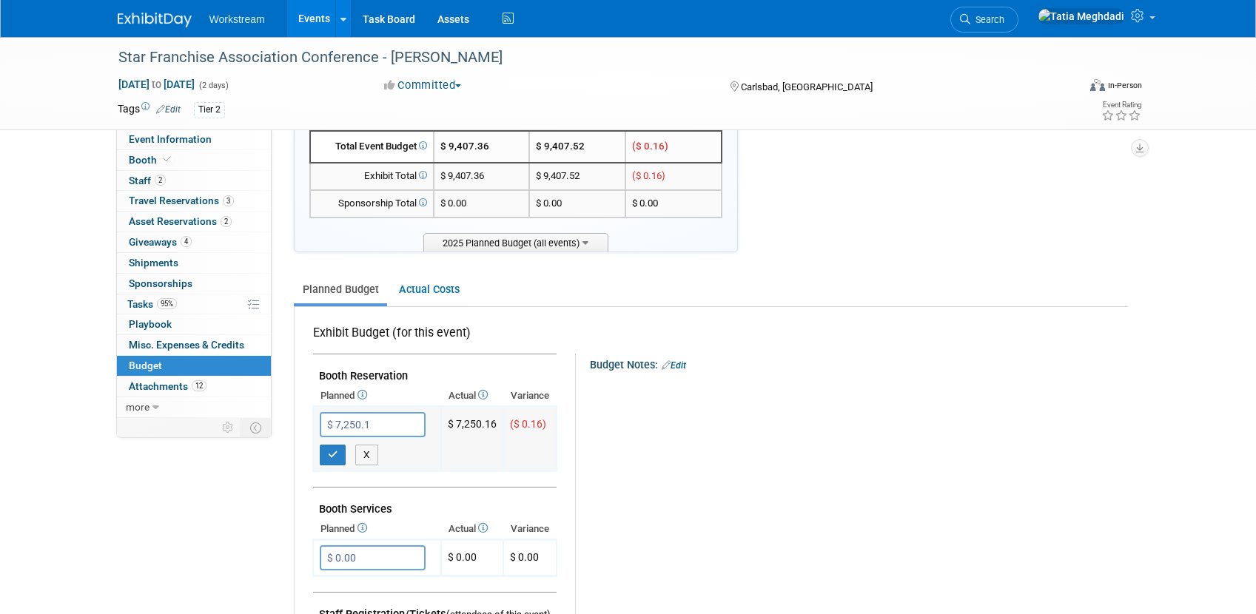
type input "$ 7,250.16"
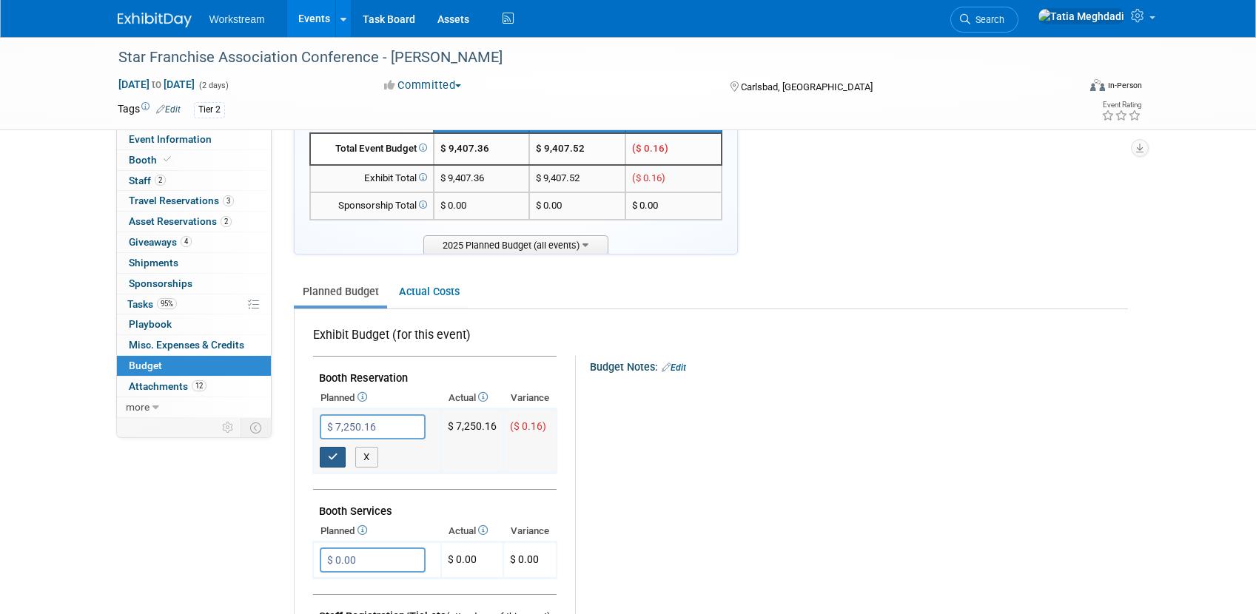
click at [332, 457] on icon "button" at bounding box center [333, 457] width 10 height 10
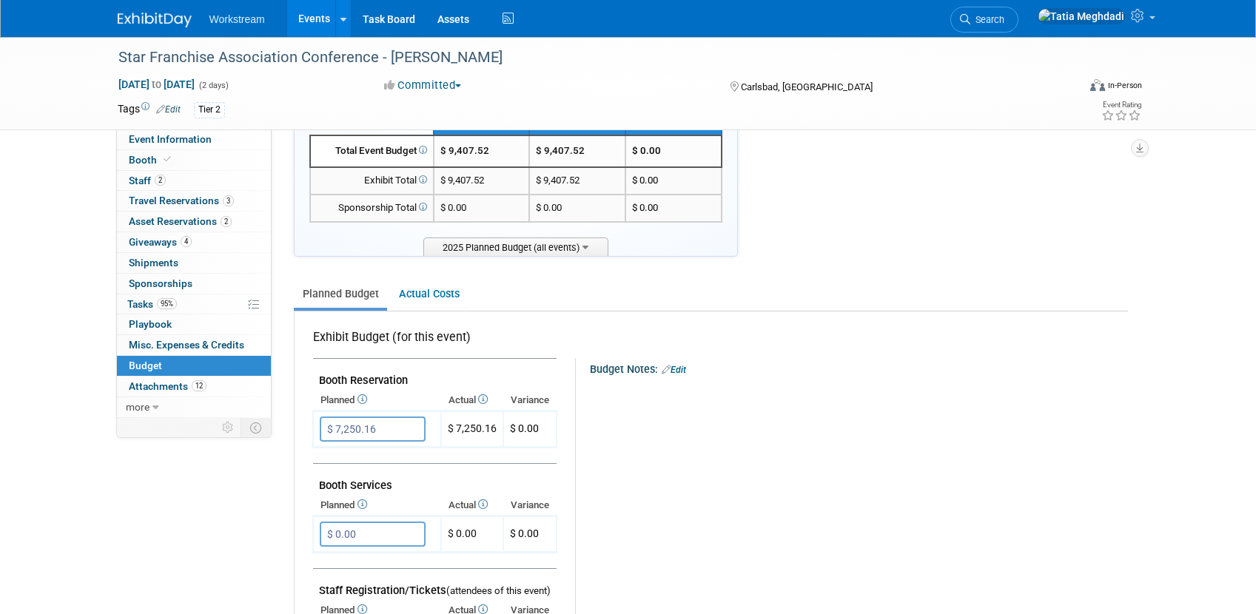
scroll to position [0, 0]
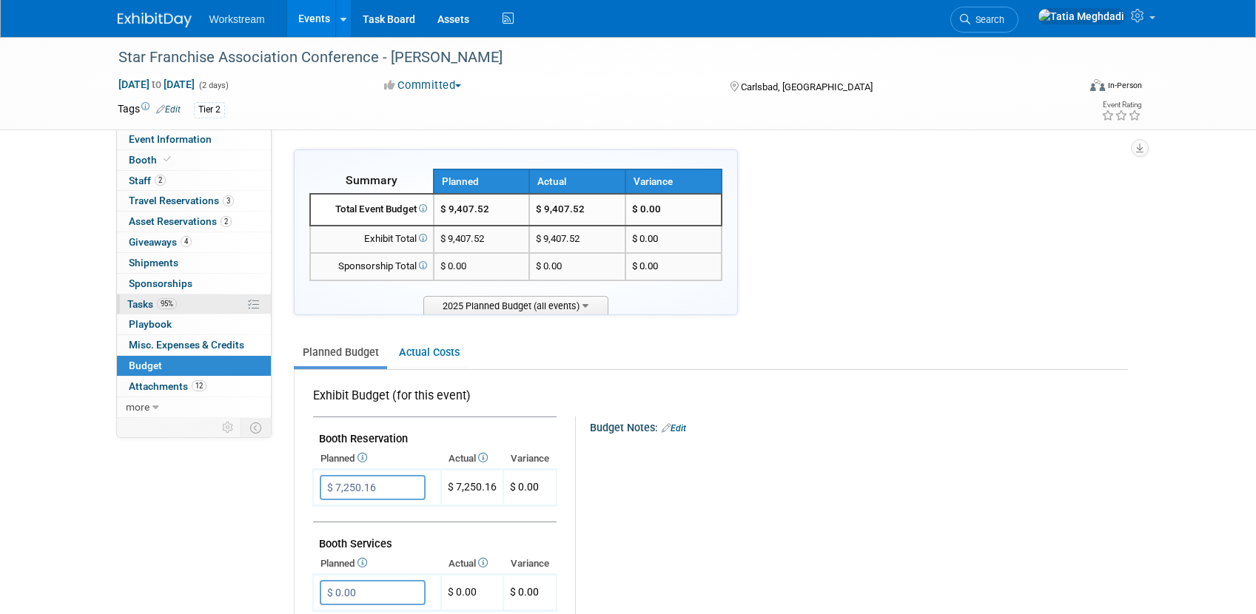
click at [138, 307] on span "Tasks 95%" at bounding box center [152, 304] width 50 height 12
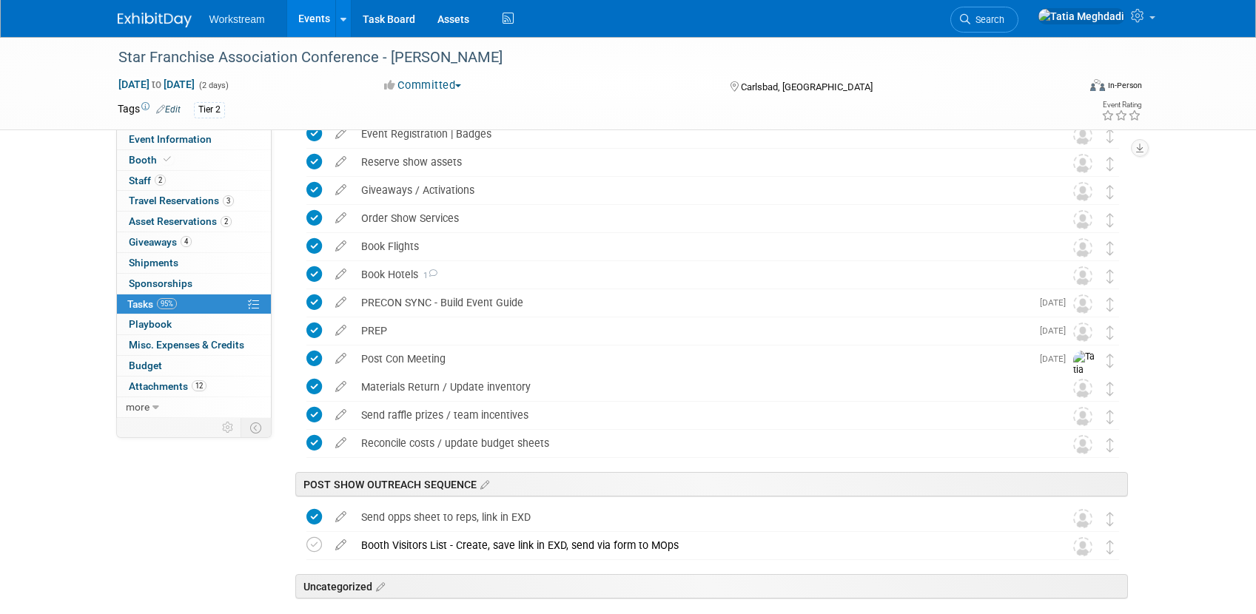
scroll to position [355, 0]
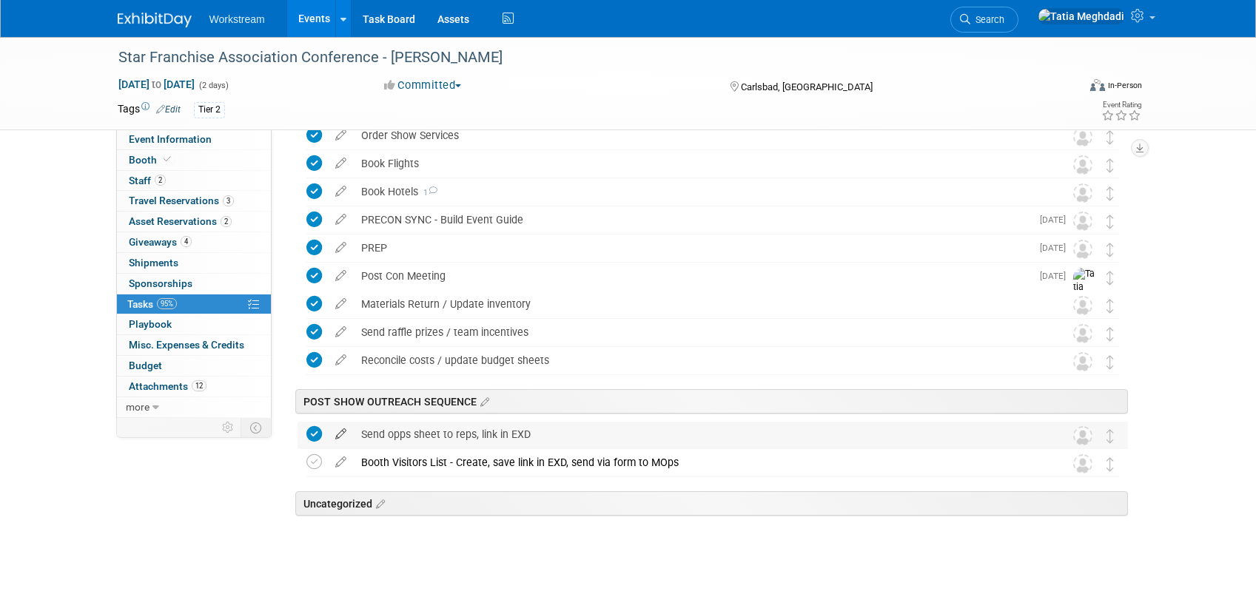
click at [338, 435] on icon at bounding box center [341, 431] width 26 height 19
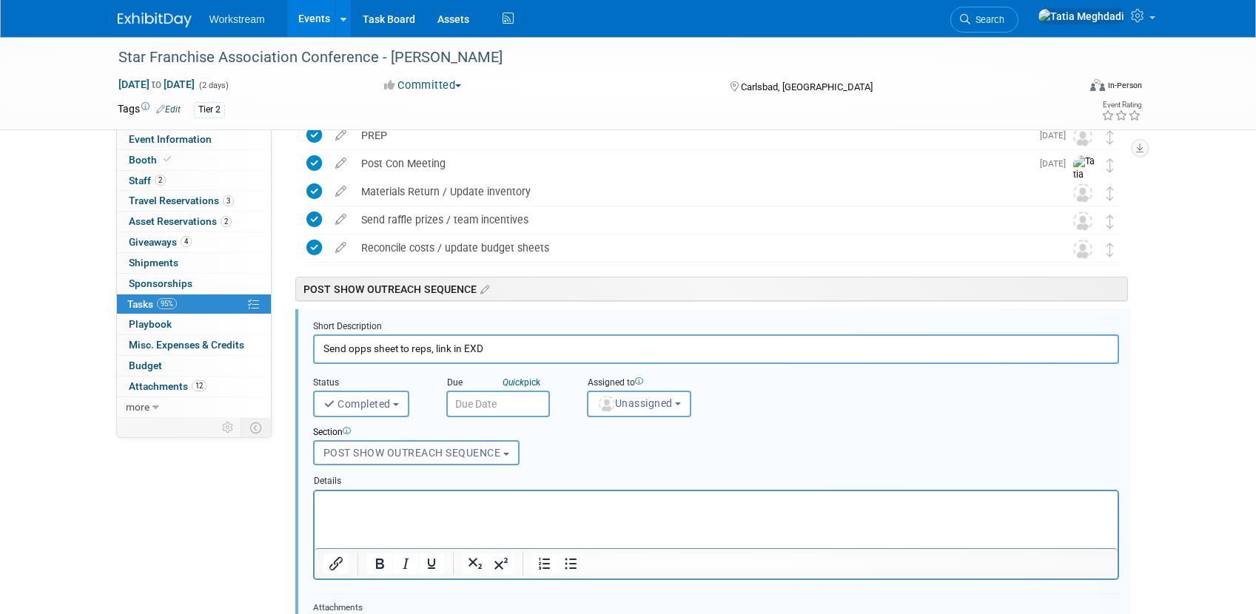
scroll to position [560, 0]
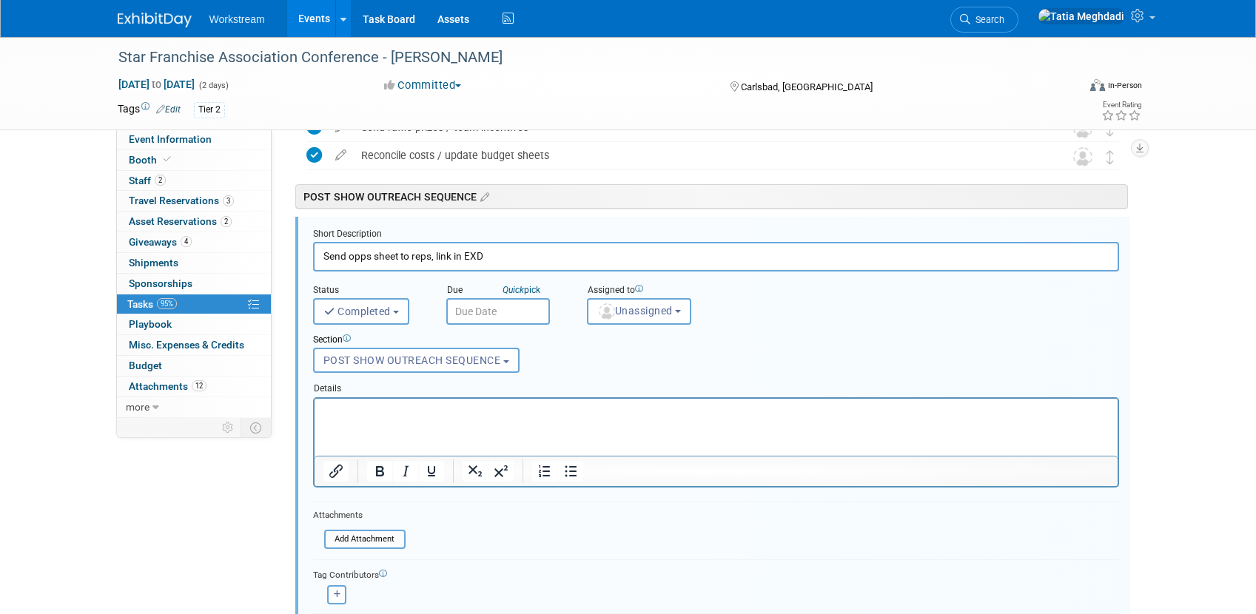
drag, startPoint x: 503, startPoint y: 258, endPoint x: 293, endPoint y: 254, distance: 210.2
click at [293, 254] on div "Short Description Send opps sheet to reps, link in EXD Status <i class="far fa-…" at bounding box center [709, 443] width 838 height 453
paste input "Opps sheet - create and post in event Slack channel and link in EXD for reps to…"
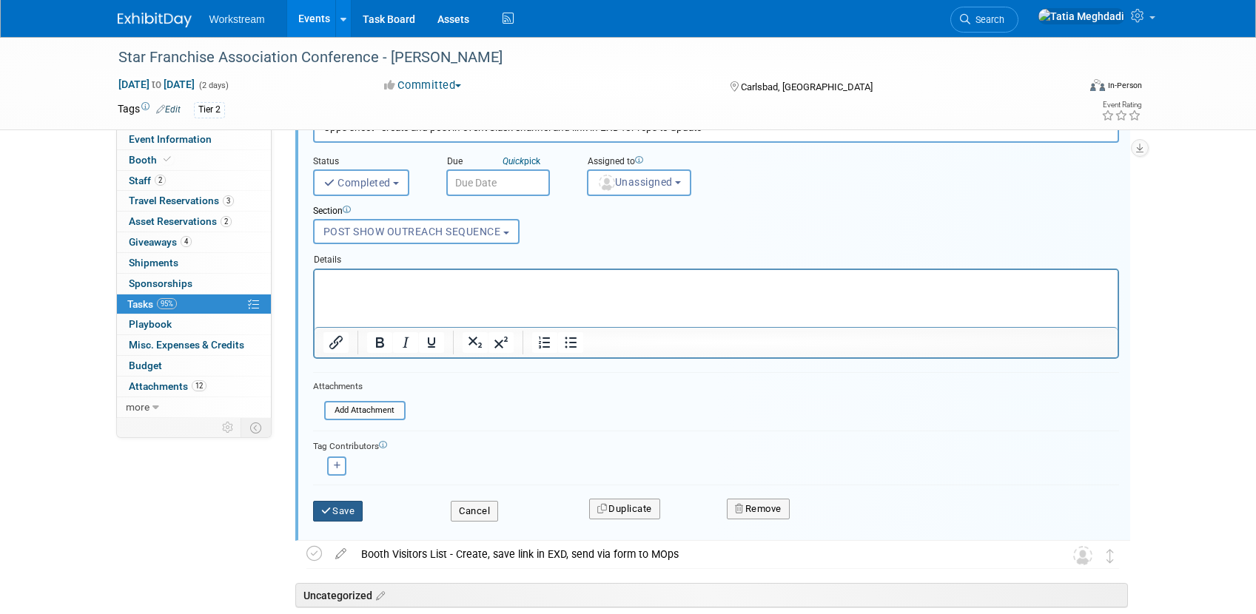
type input "Opps sheet - create and post in event Slack channel and link in EXD for reps to…"
click at [343, 506] on button "Save" at bounding box center [338, 512] width 50 height 21
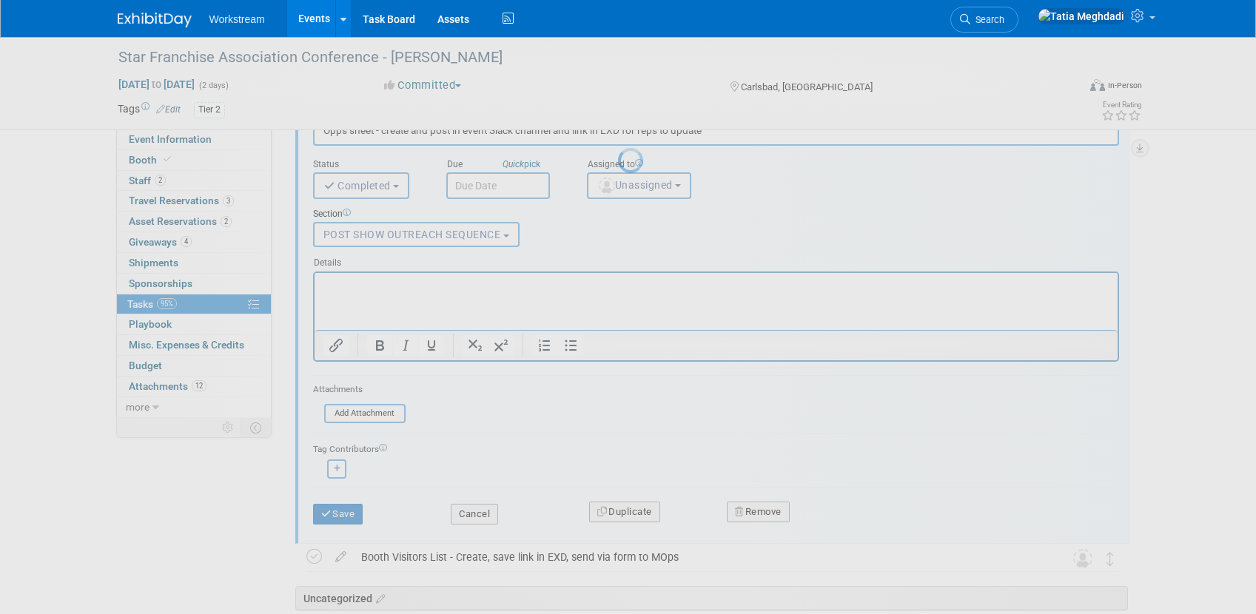
click at [618, 514] on div at bounding box center [628, 307] width 21 height 614
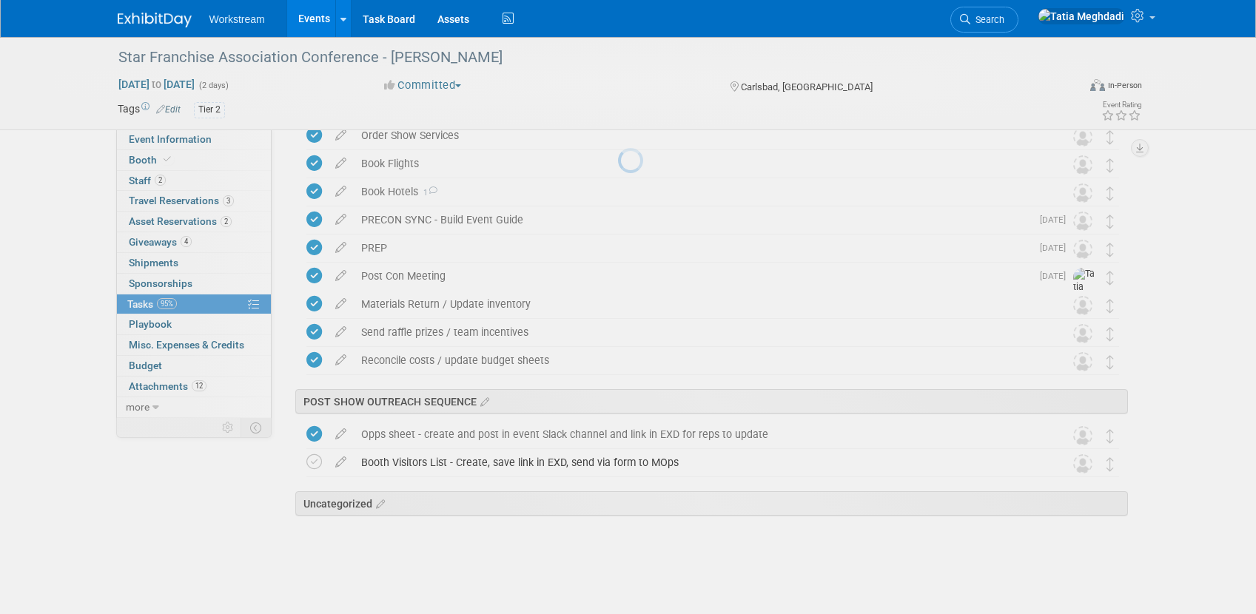
scroll to position [355, 0]
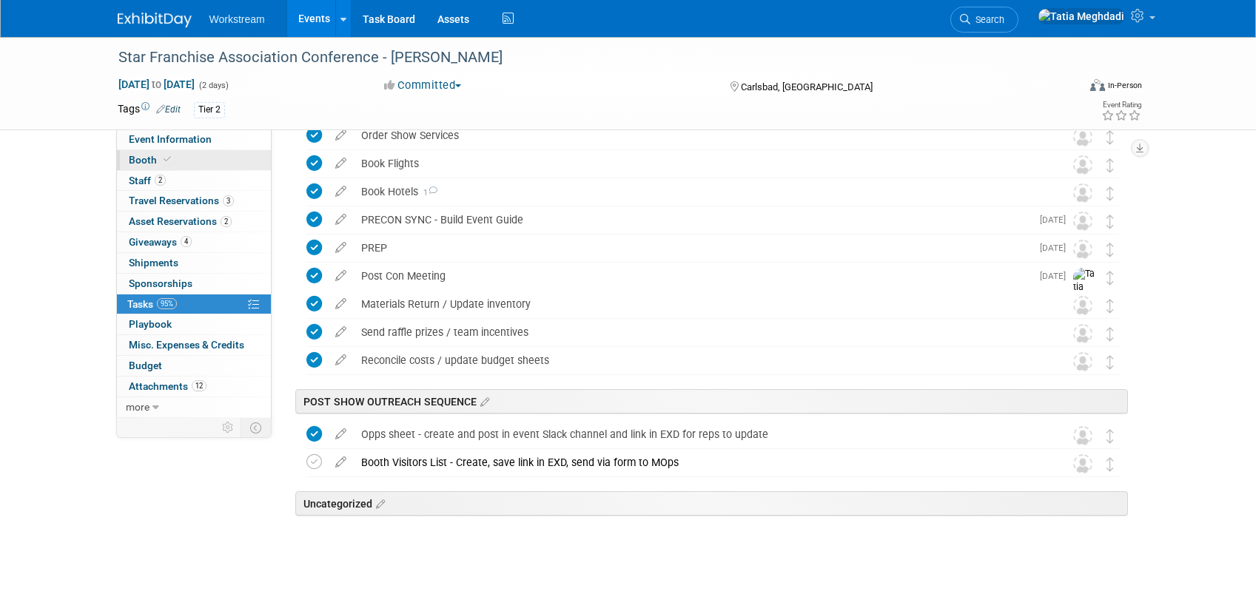
click at [158, 154] on span "Booth" at bounding box center [151, 160] width 45 height 12
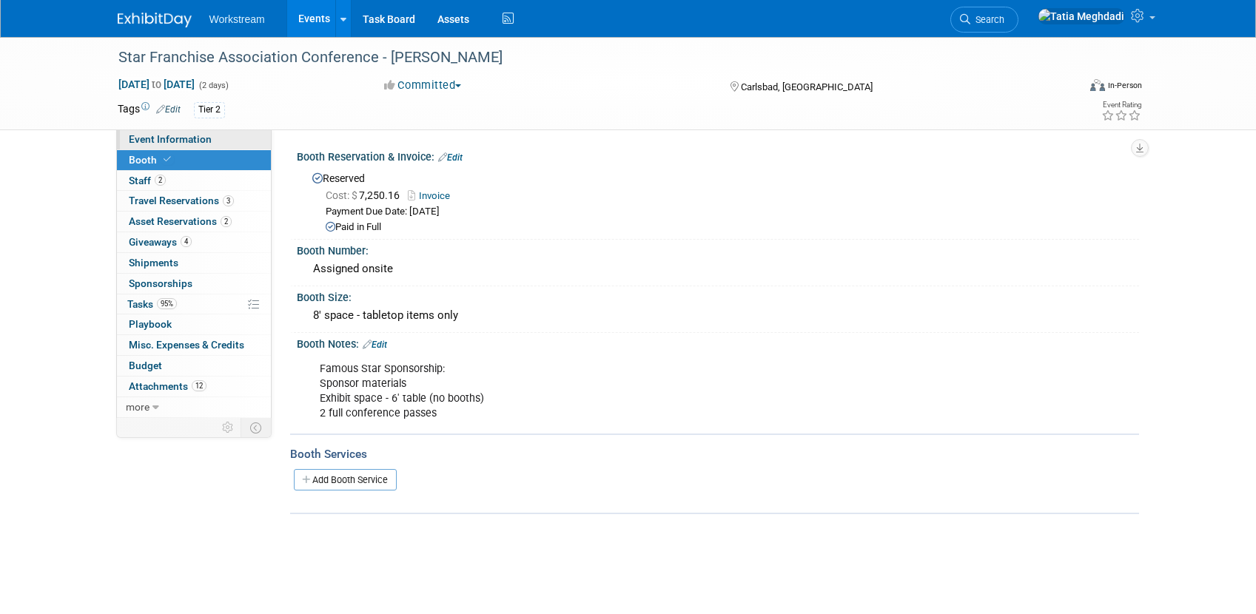
click at [158, 138] on span "Event Information" at bounding box center [170, 139] width 83 height 12
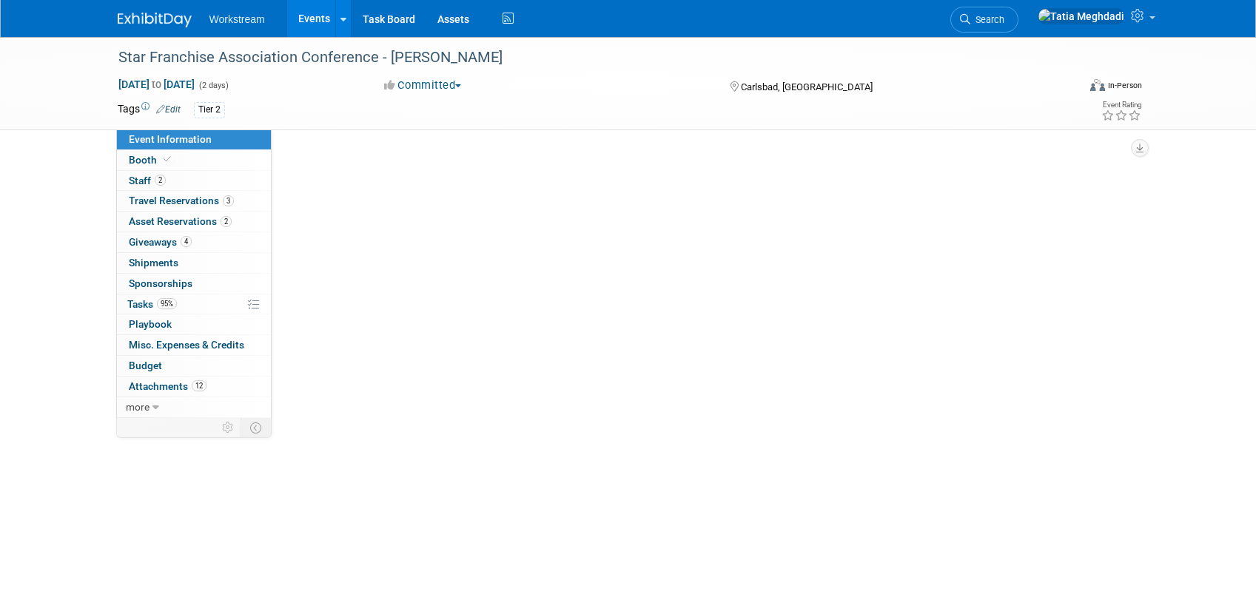
select select "Franchise"
select select "Restaurant"
select select "No"
select select "[PERSON_NAME]"
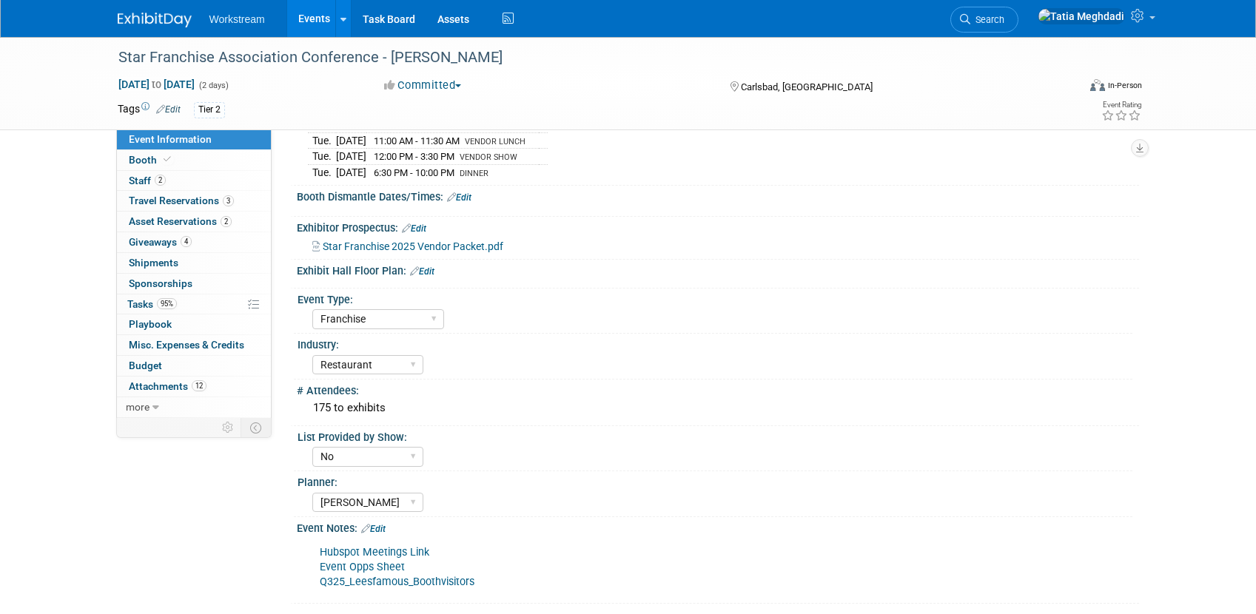
scroll to position [284, 0]
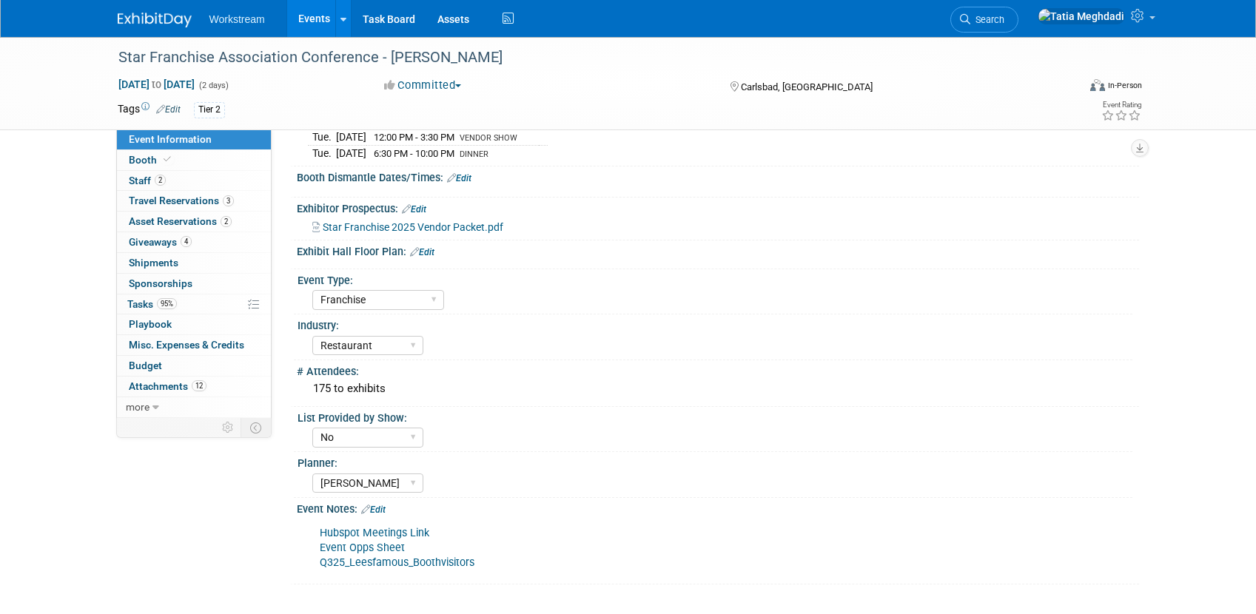
click at [384, 510] on link "Edit" at bounding box center [373, 510] width 24 height 10
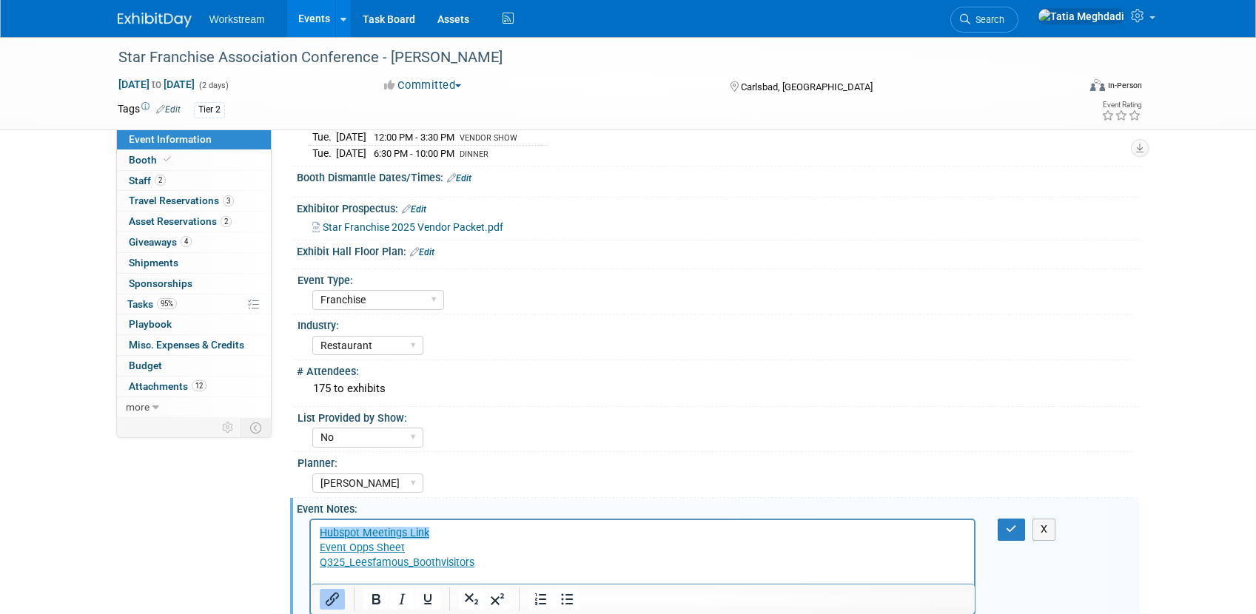
scroll to position [0, 0]
drag, startPoint x: 440, startPoint y: 563, endPoint x: 278, endPoint y: 560, distance: 161.4
click at [310, 560] on html "Hubspot Meetings Link Event Opps Sheet Q325_Leesfamous_Boothvisitors﻿" at bounding box center [642, 545] width 664 height 50
click at [166, 561] on div "Event Information Event Info Booth Booth 2 Staff 2 Staff 3 Travel Reservations …" at bounding box center [629, 187] width 1044 height 869
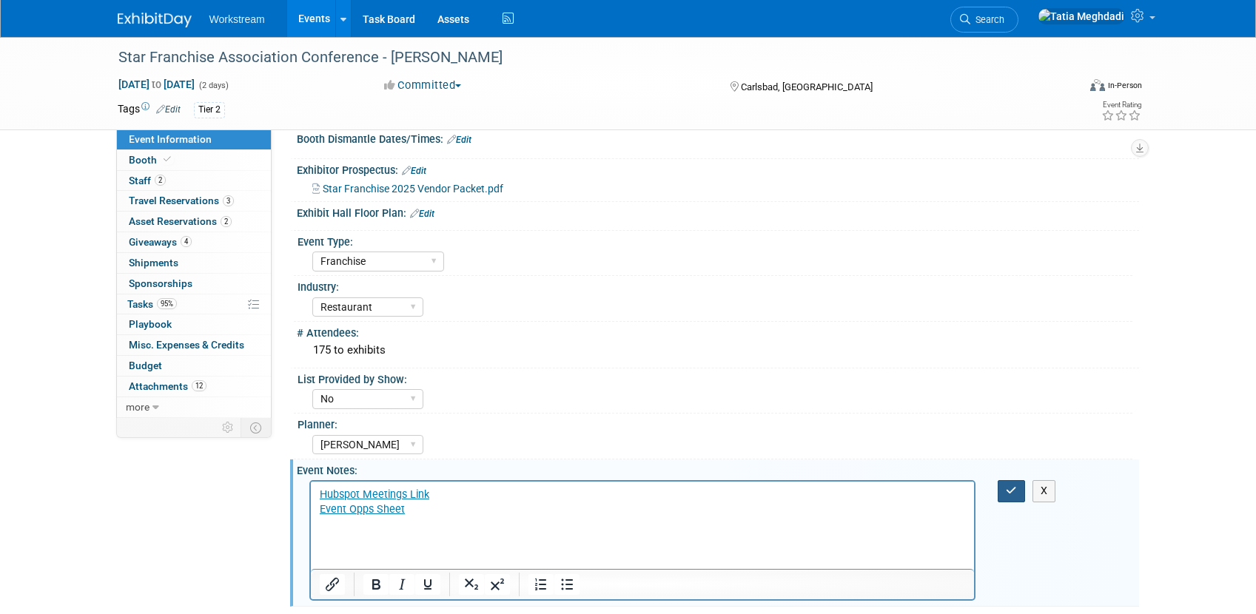
click at [1013, 494] on icon "button" at bounding box center [1011, 491] width 11 height 10
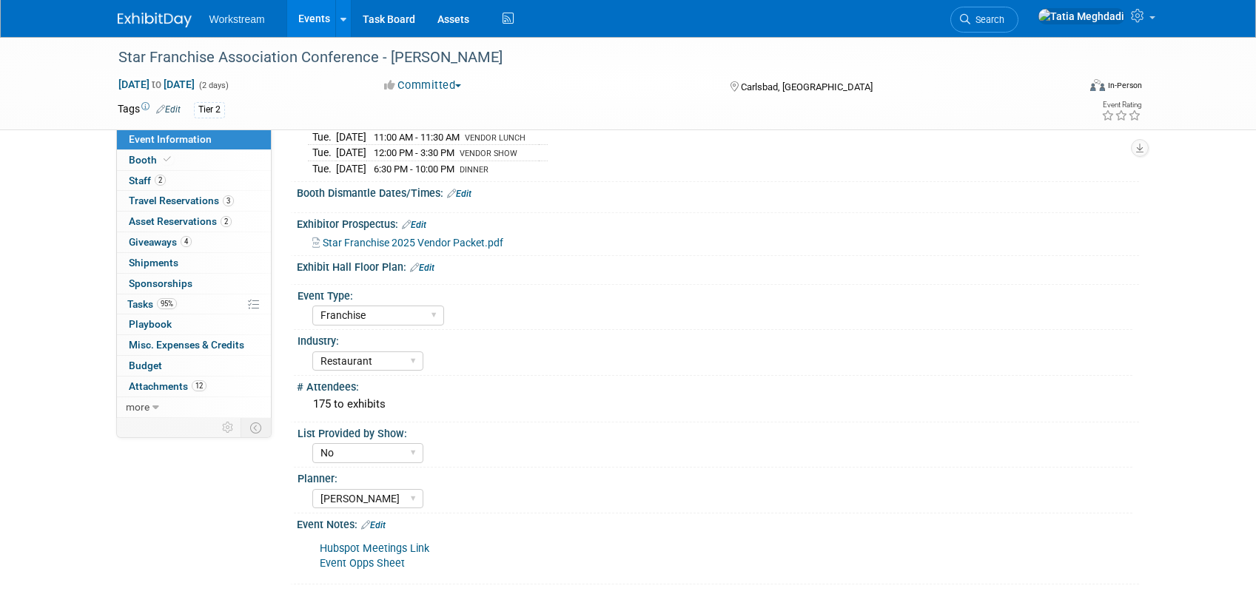
click at [349, 562] on link "Event Opps Sheet" at bounding box center [362, 563] width 85 height 13
click at [386, 525] on link "Edit" at bounding box center [373, 525] width 24 height 10
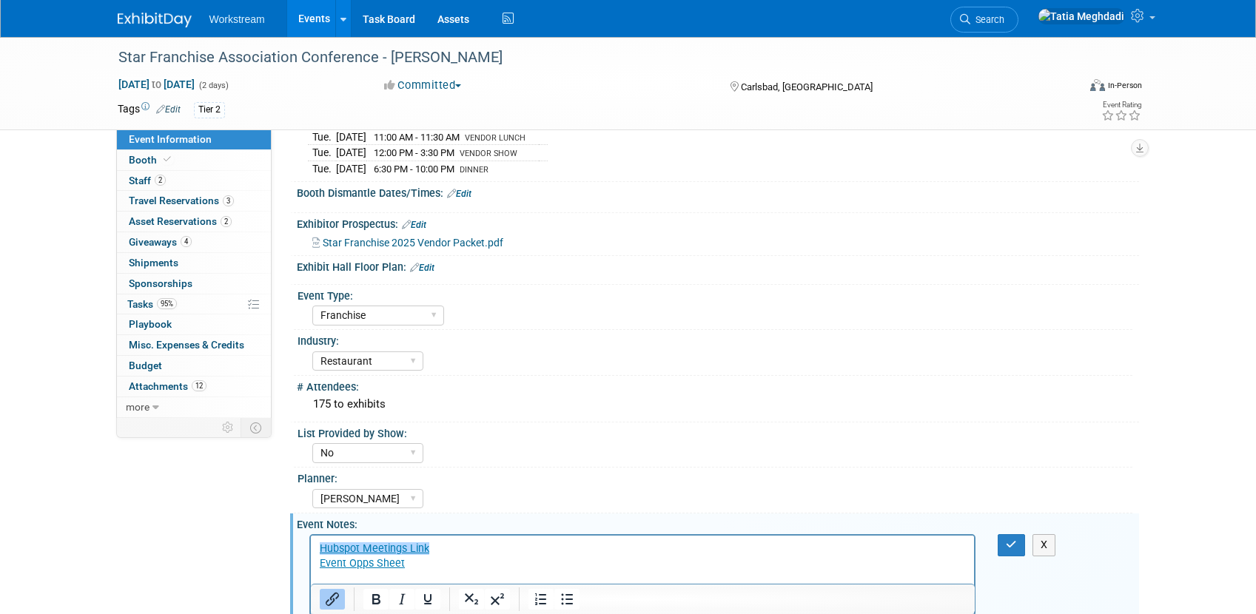
scroll to position [0, 0]
click at [425, 570] on p "Hubspot Meetings Link Event Opps Sheet﻿" at bounding box center [642, 557] width 647 height 30
click at [321, 571] on html "Hubspot Meetings Link Event Opps Sheet﻿" at bounding box center [642, 554] width 664 height 36
click at [689, 547] on p "Hubspot Meetings Link﻿ Event Opps Sheet" at bounding box center [642, 557] width 647 height 30
drag, startPoint x: 377, startPoint y: 565, endPoint x: 301, endPoint y: 563, distance: 75.6
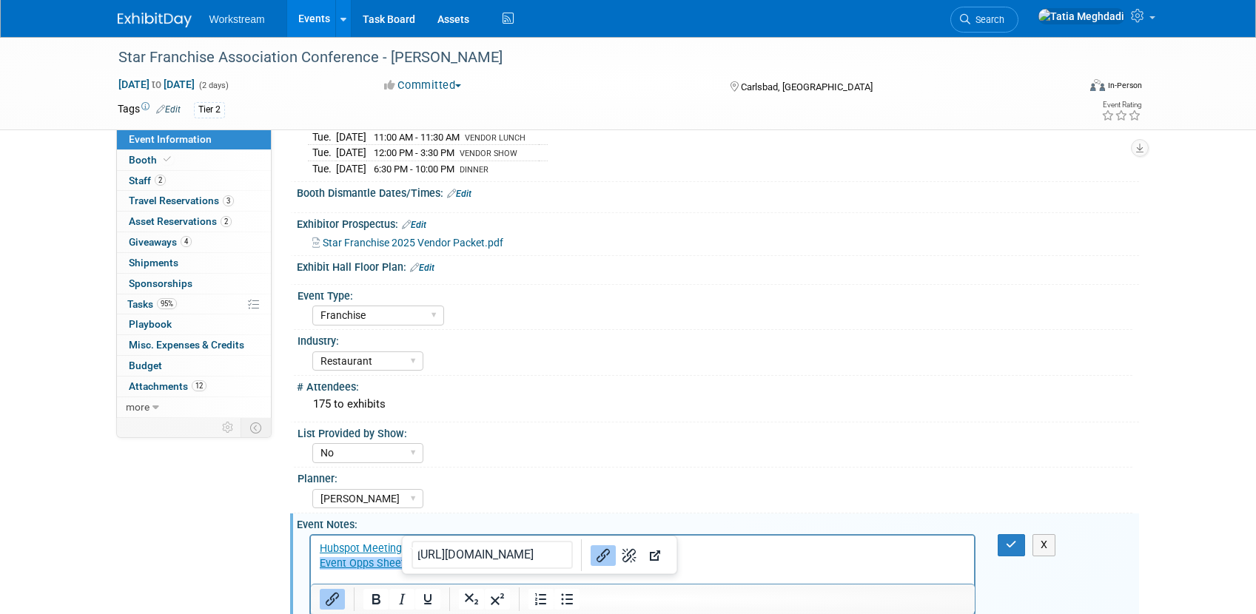
click at [310, 563] on html "Hubspot Meetings Link Event Opps Sheet﻿" at bounding box center [642, 554] width 664 height 36
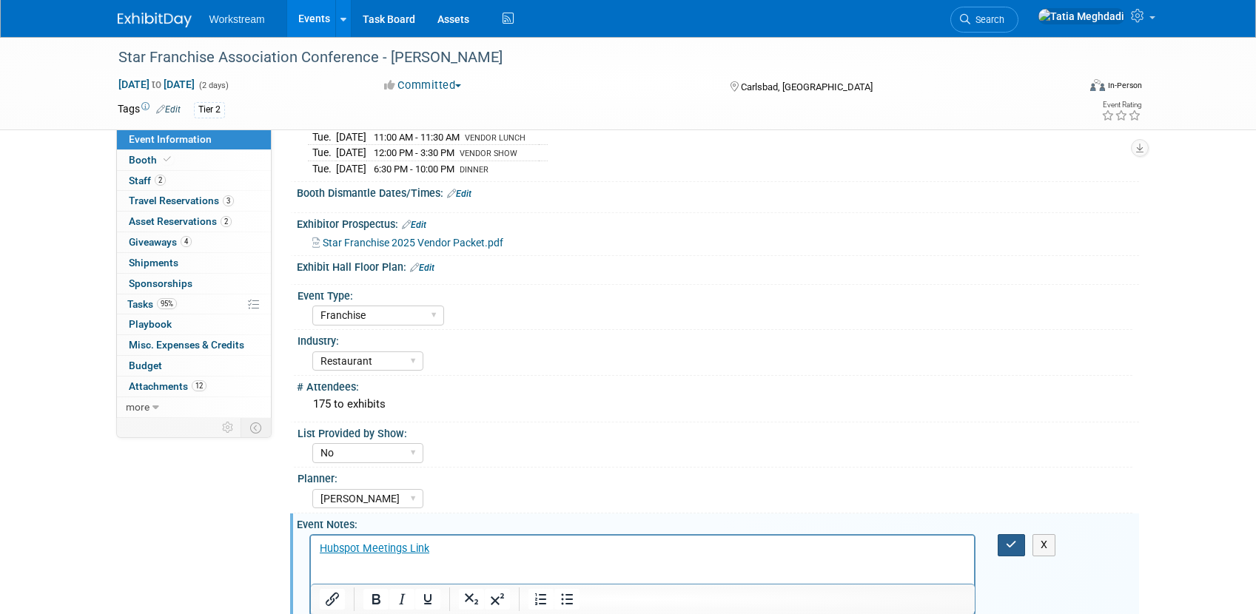
click at [1015, 543] on icon "button" at bounding box center [1011, 545] width 11 height 10
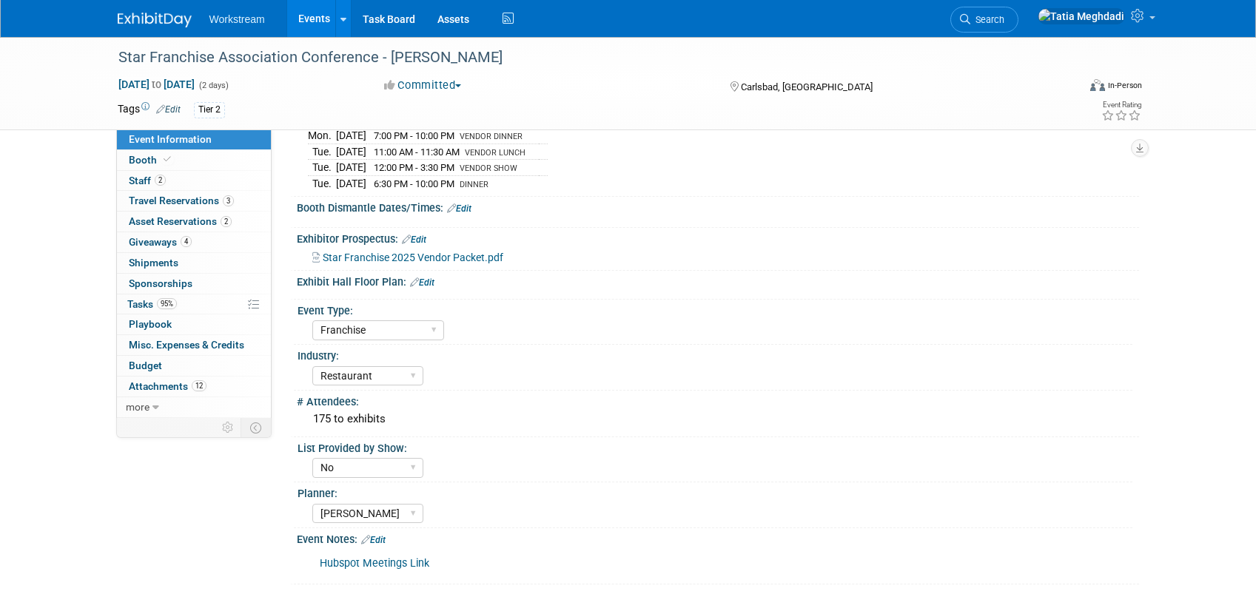
scroll to position [254, 0]
click at [147, 304] on span "Tasks 95%" at bounding box center [152, 304] width 50 height 12
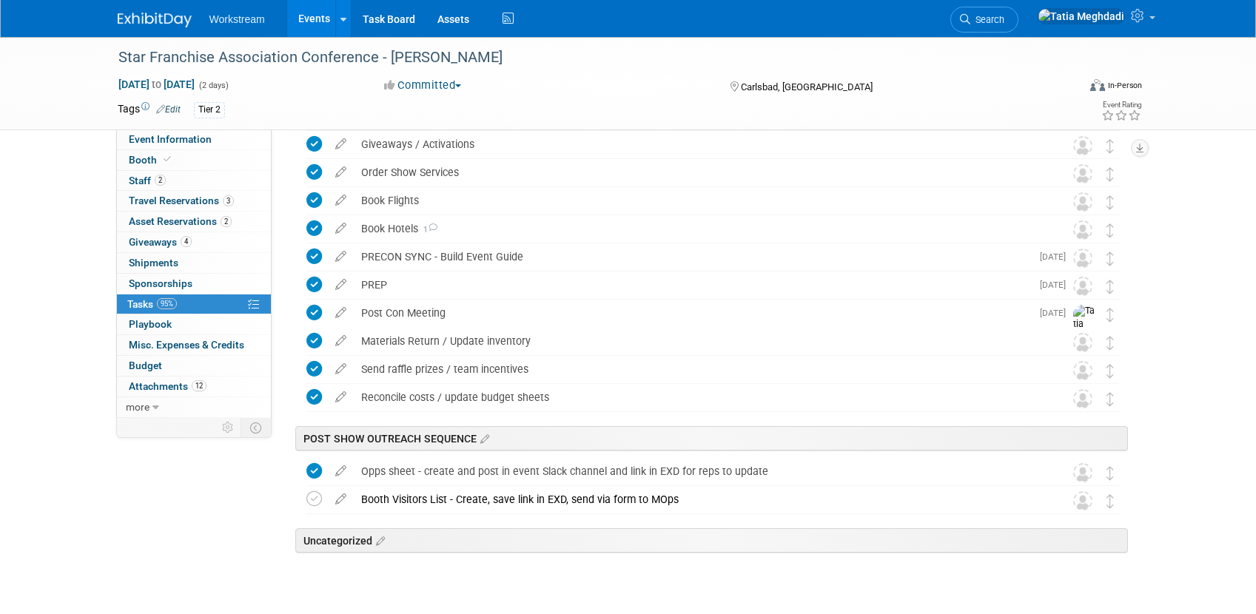
scroll to position [355, 0]
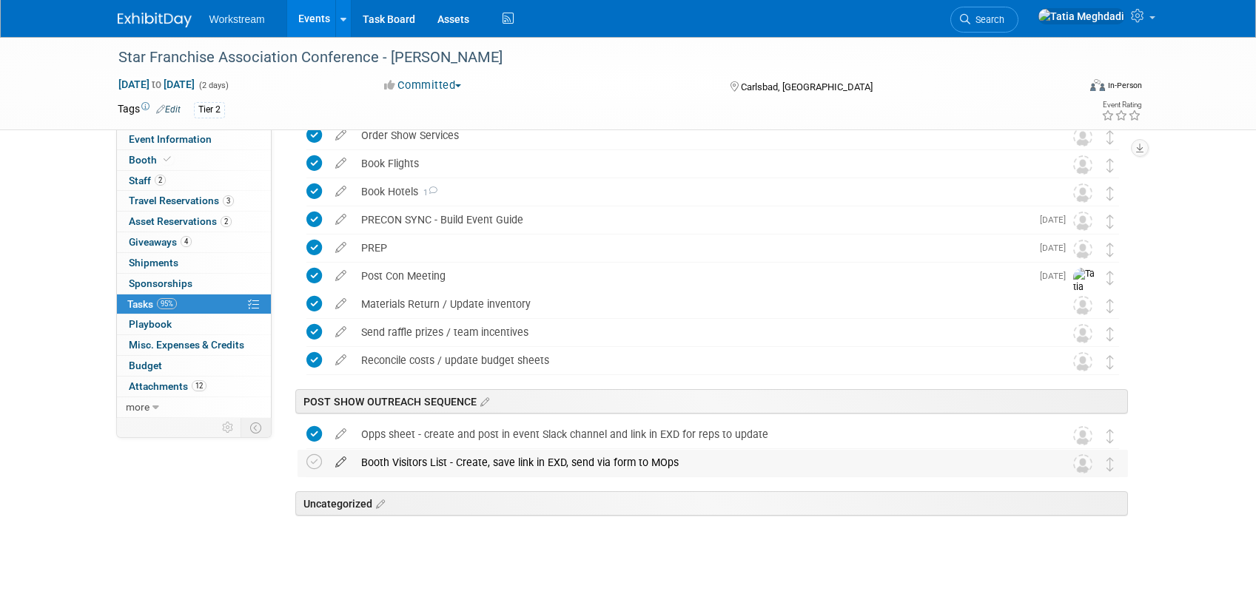
click at [339, 463] on icon at bounding box center [341, 459] width 26 height 19
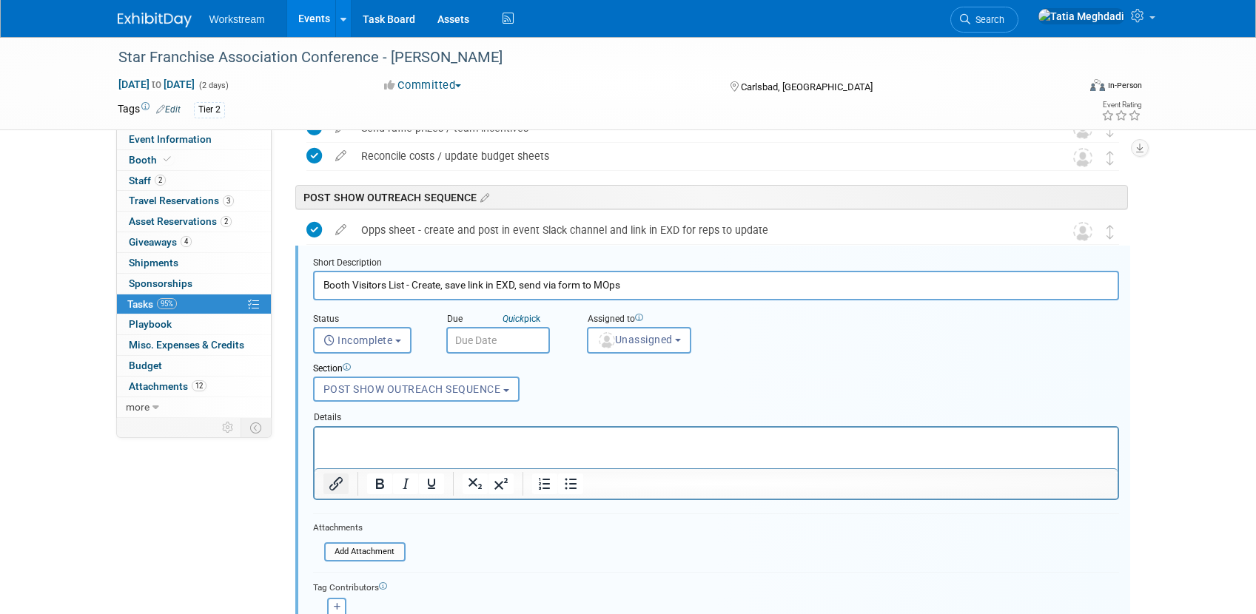
scroll to position [588, 0]
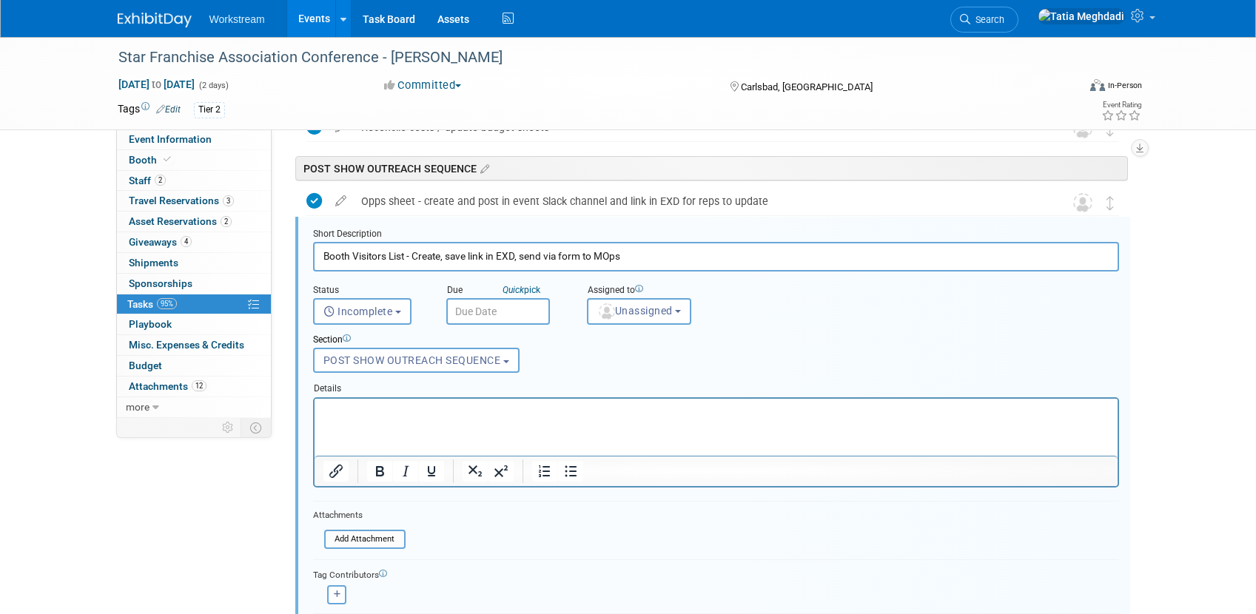
drag, startPoint x: 486, startPoint y: 262, endPoint x: 702, endPoint y: 259, distance: 216.2
click at [702, 259] on input "Booth Visitors List - Create, save link in EXD, send via form to MOps" at bounding box center [716, 256] width 806 height 29
paste input "ooth visitors/attendee list - send to Josh for assignments, cc Kiera, link in E…"
type input "ooth visitors/attendee list - send to Josh for assignments, cc Kiera, link in E…"
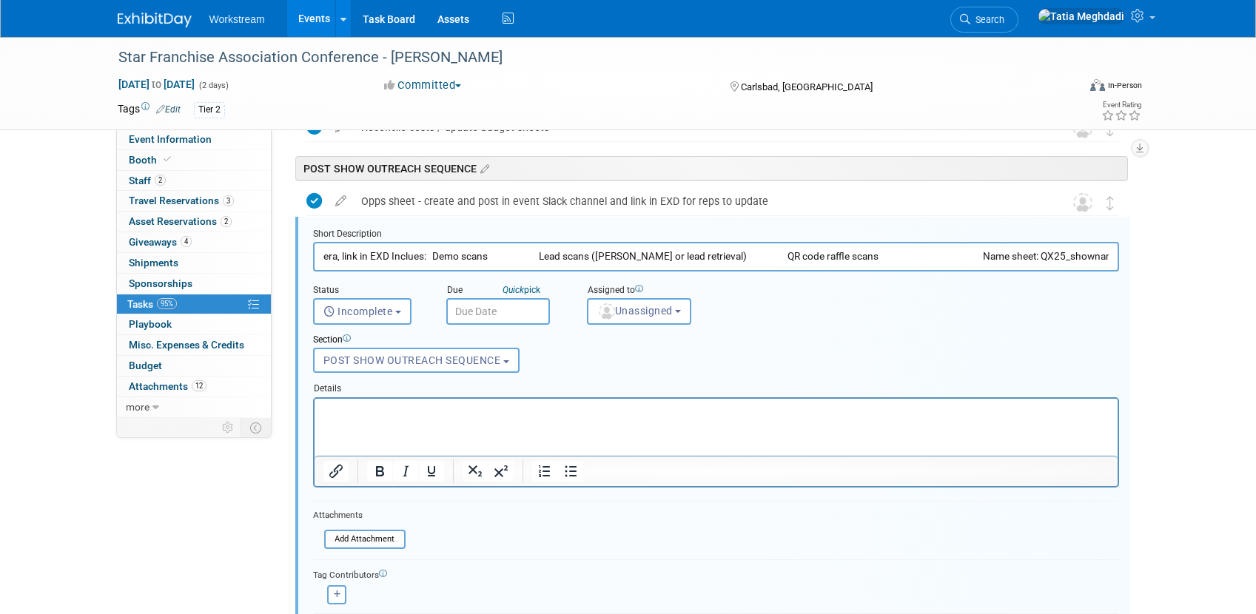
click at [549, 253] on input "ooth visitors/attendee list - send to Josh for assignments, cc Kiera, link in E…" at bounding box center [716, 256] width 806 height 29
click at [355, 258] on input "text" at bounding box center [716, 256] width 806 height 29
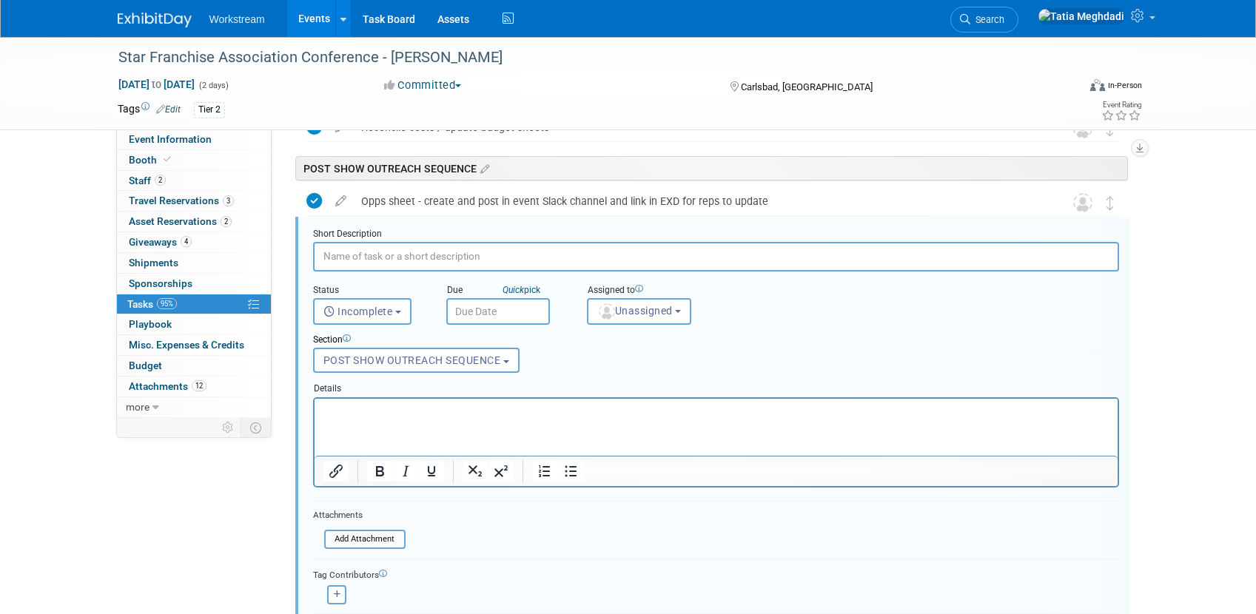
paste input "Booth visitors/attendee list - send to Josh for assignments, cc Kiera, link in …"
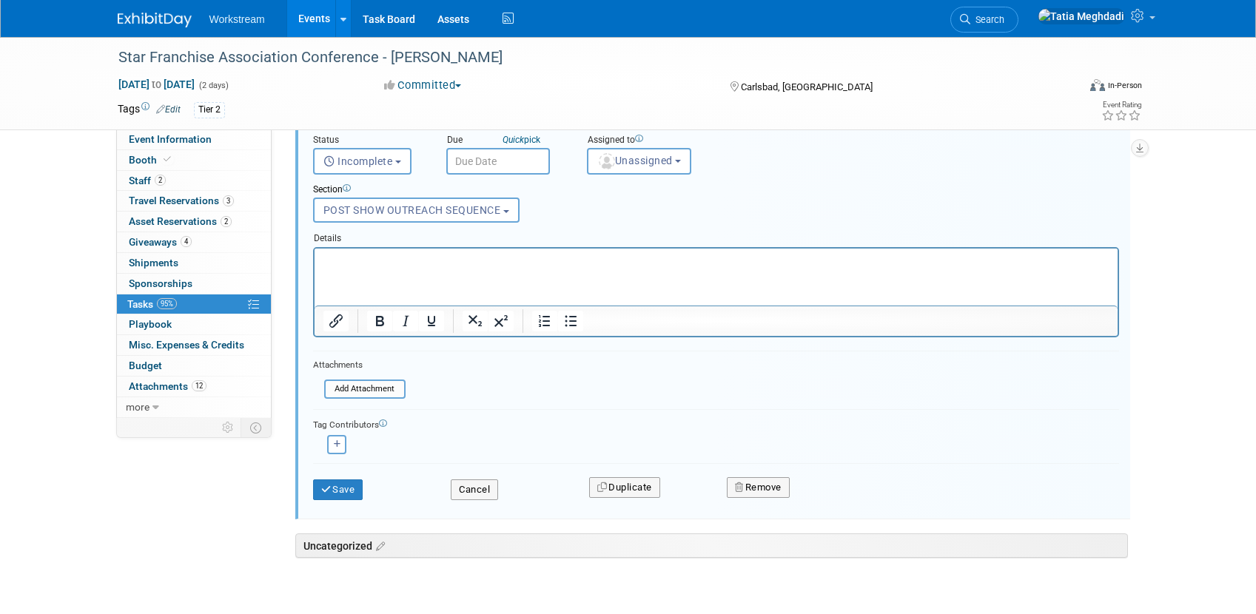
scroll to position [753, 0]
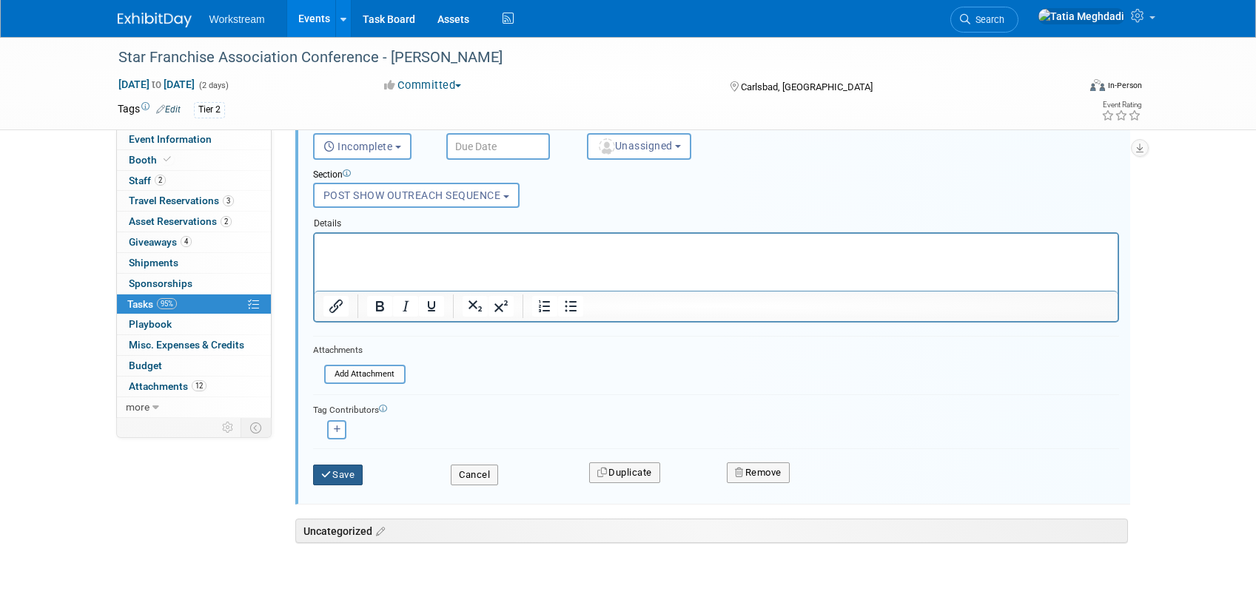
type input "Booth visitors/attendee list - send to Josh for assignments, cc Kiera, link in …"
click at [334, 474] on button "Save" at bounding box center [338, 475] width 50 height 21
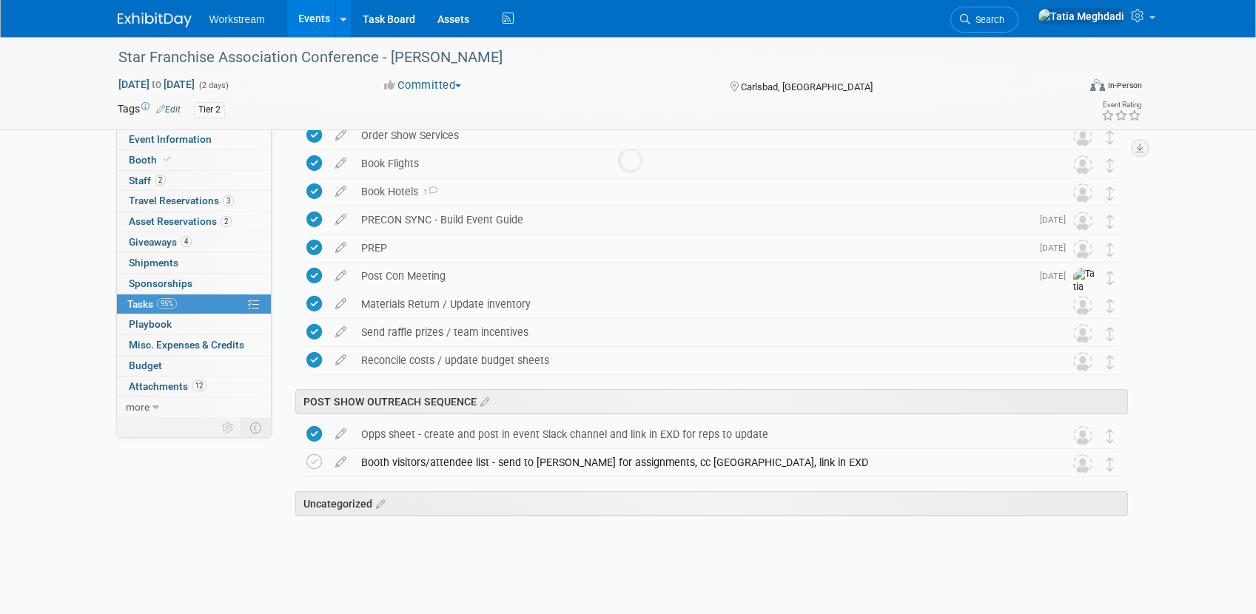
scroll to position [355, 0]
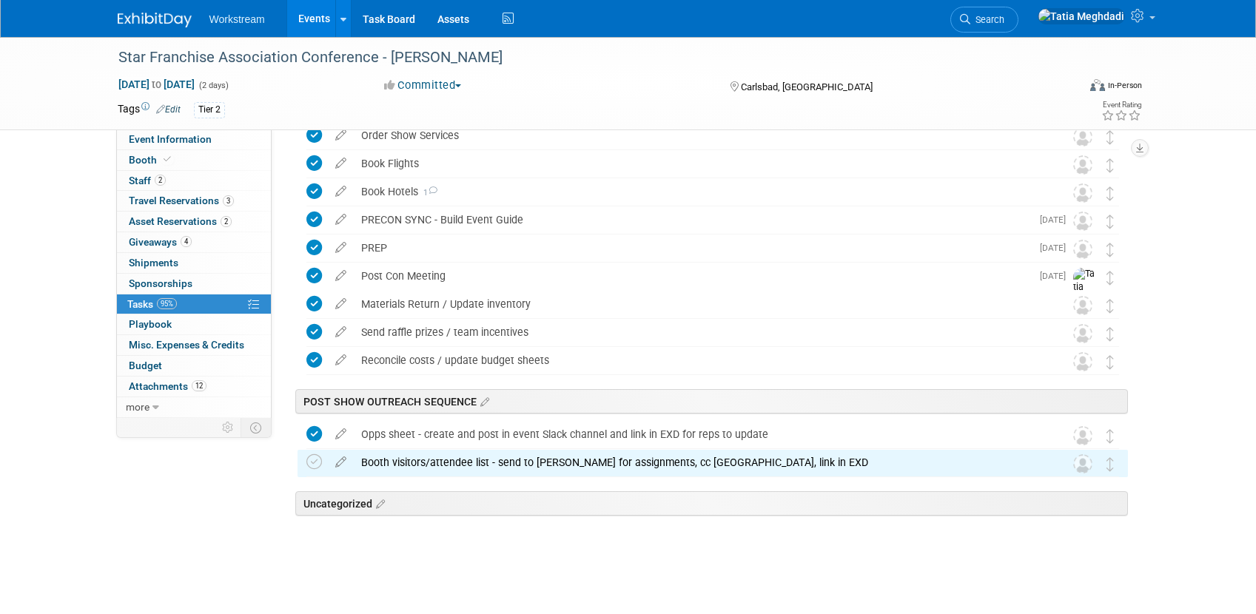
click at [119, 502] on div "Event Information Event Info Booth Booth 2 Staff 2 Staff 3 Travel Reservations …" at bounding box center [629, 133] width 1044 height 902
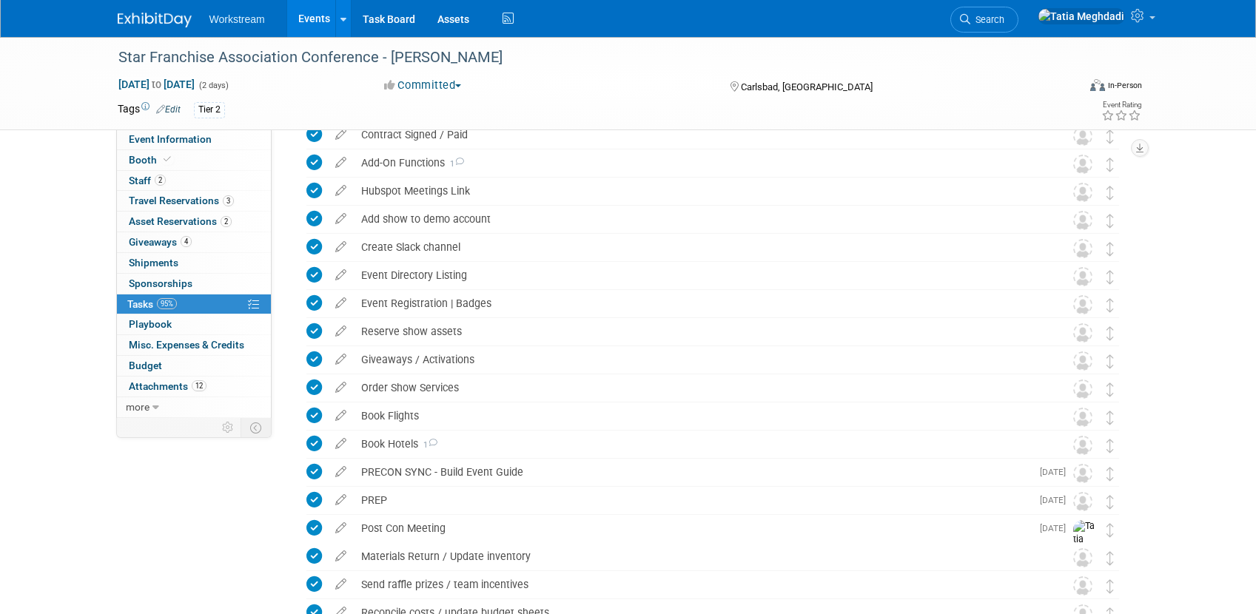
scroll to position [0, 0]
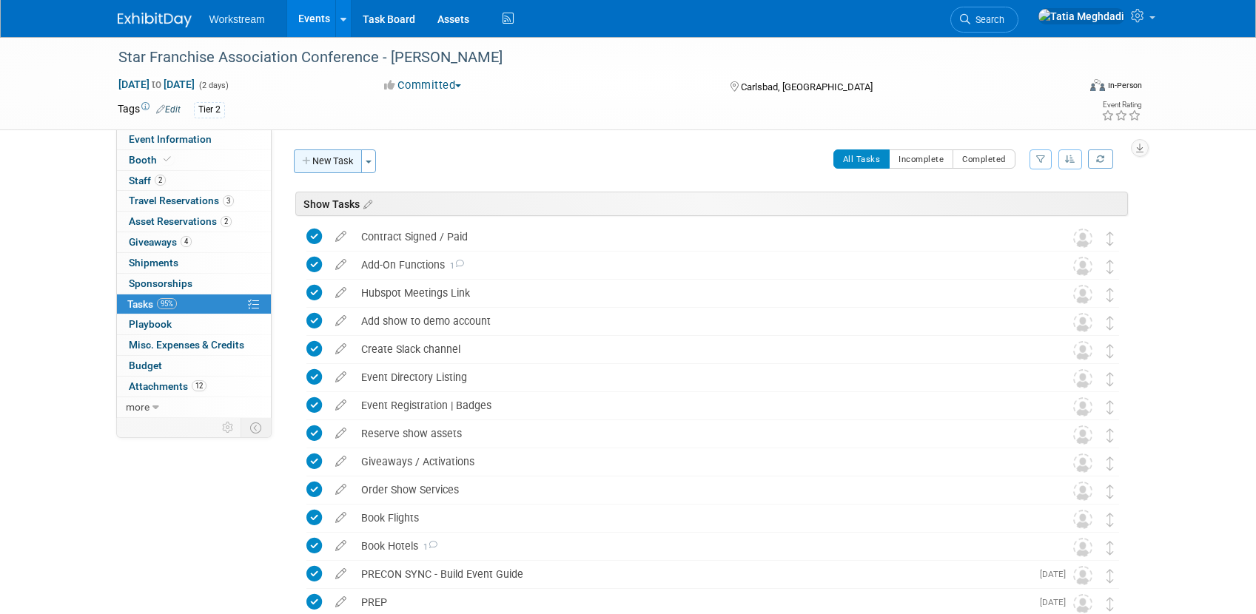
click at [324, 164] on button "New Task" at bounding box center [328, 162] width 68 height 24
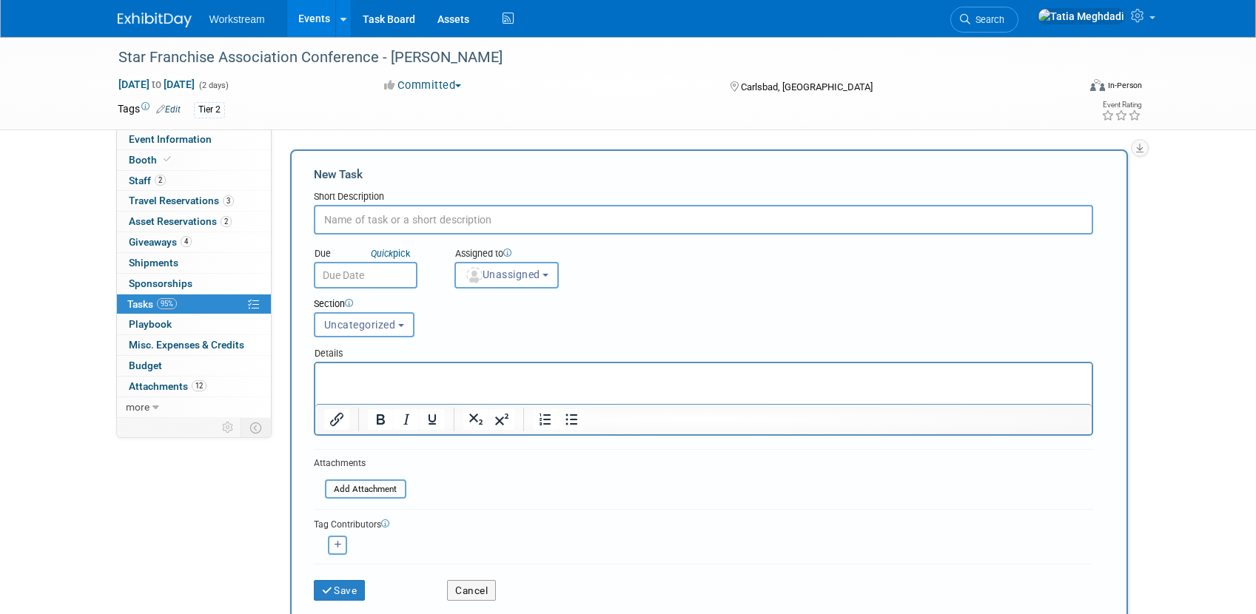
click at [348, 224] on input "text" at bounding box center [703, 220] width 779 height 30
paste input "Submit [PERSON_NAME] form (after assignments rec'd) - MOps will update SF campa…"
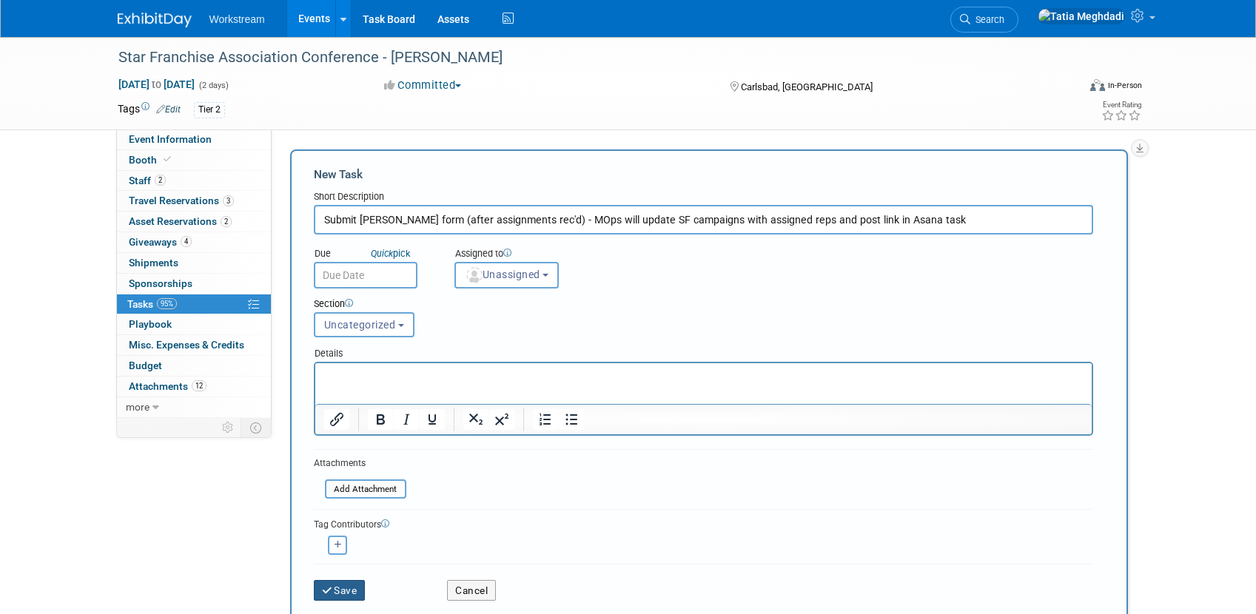
type input "Submit [PERSON_NAME] form (after assignments rec'd) - MOps will update SF campa…"
click at [339, 591] on button "Save" at bounding box center [340, 590] width 52 height 21
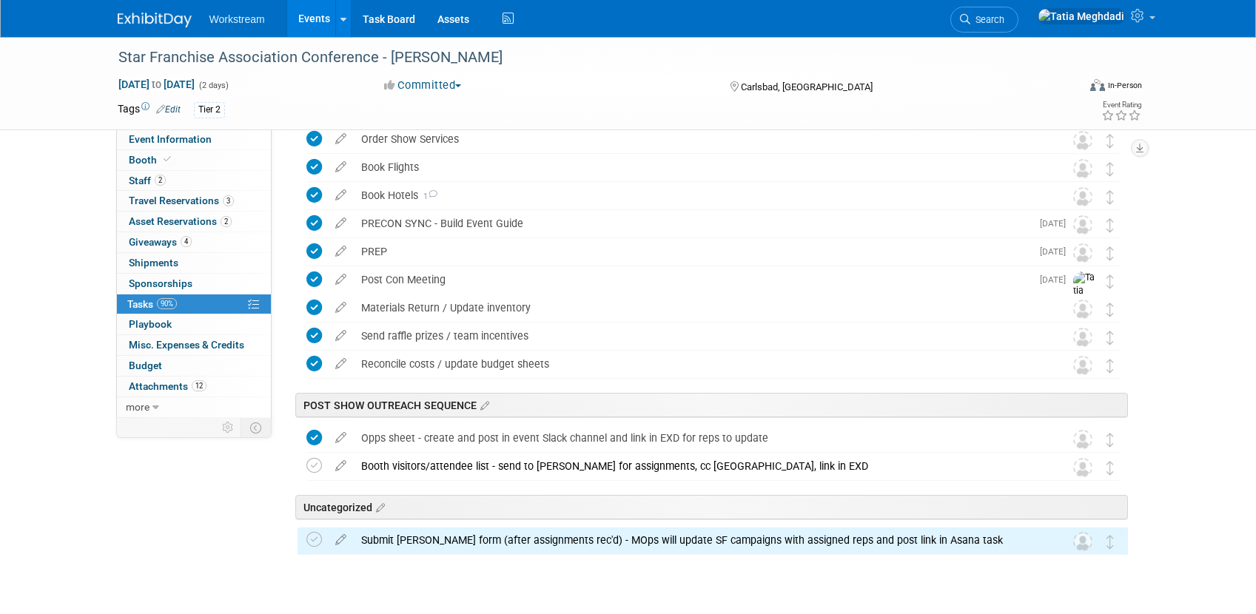
scroll to position [369, 0]
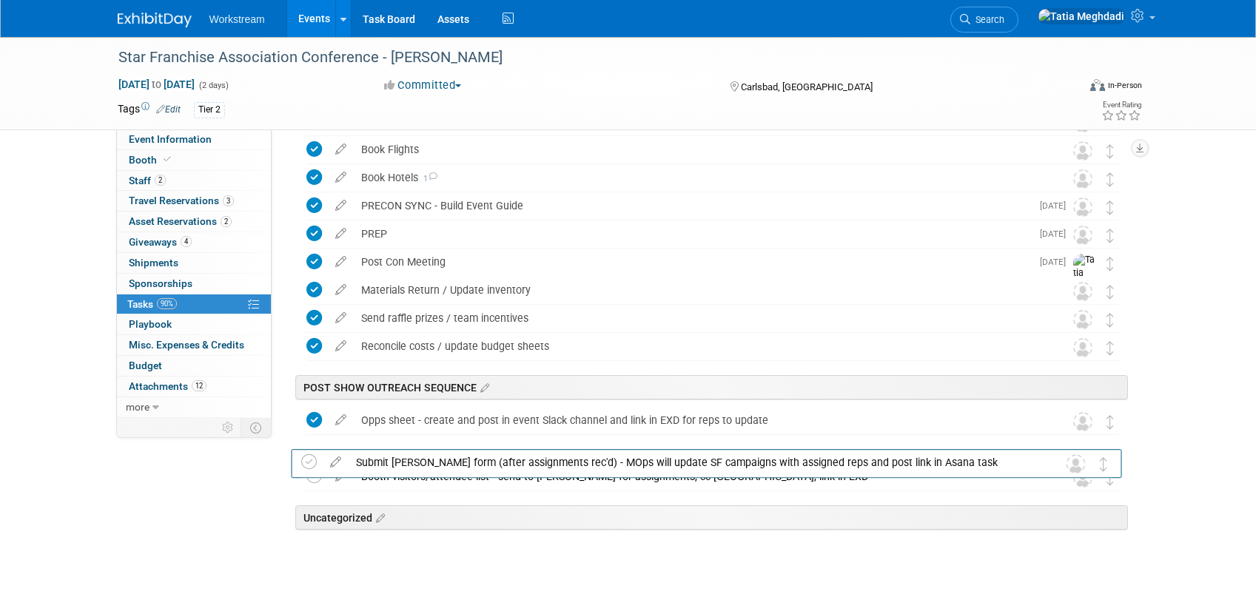
drag, startPoint x: 1112, startPoint y: 526, endPoint x: 1113, endPoint y: 507, distance: 19.3
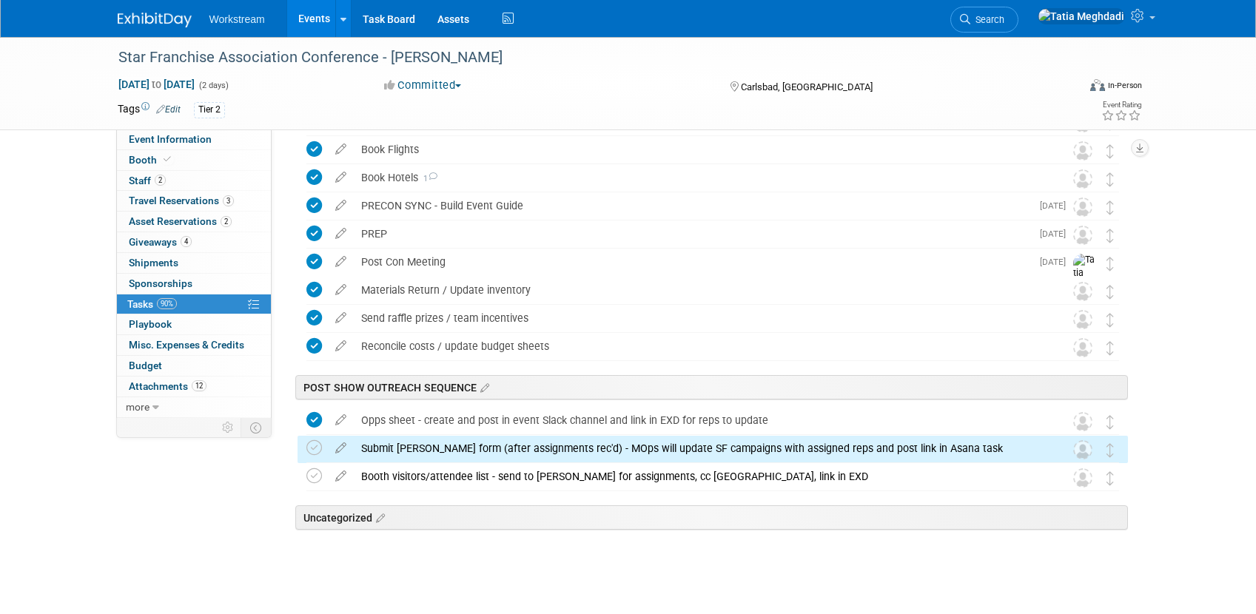
click at [818, 440] on div "Star Franchise Association Conference - Carls Jr. Carlsbad, CA Sep 22, 2025 to …" at bounding box center [709, 196] width 838 height 683
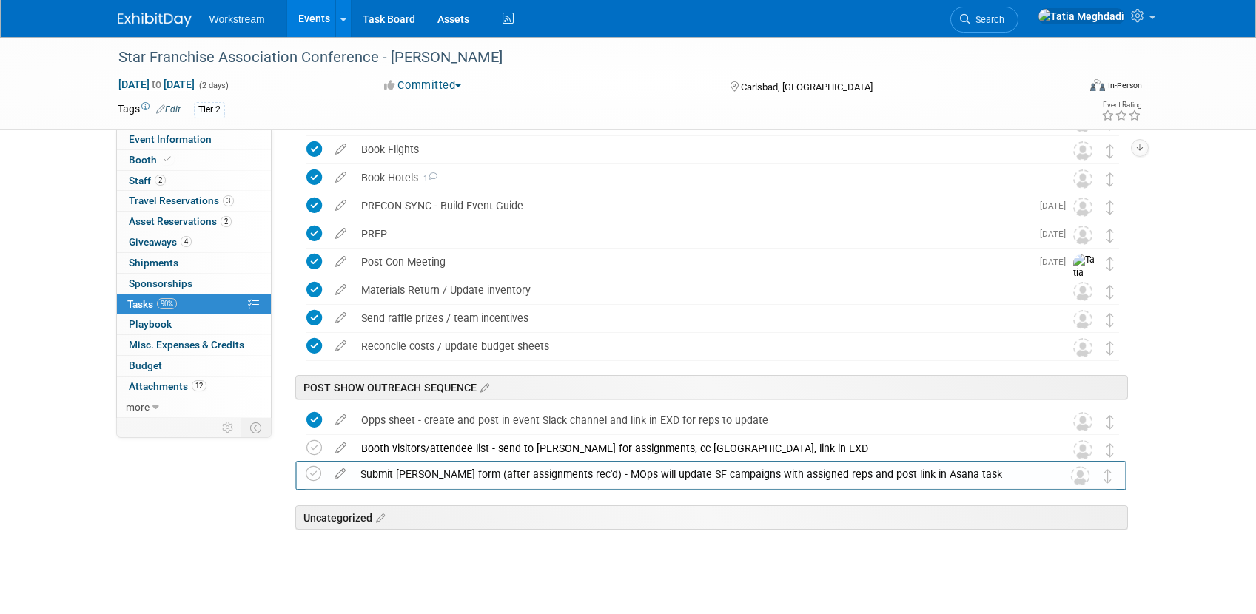
drag, startPoint x: 1112, startPoint y: 462, endPoint x: 1112, endPoint y: 478, distance: 16.3
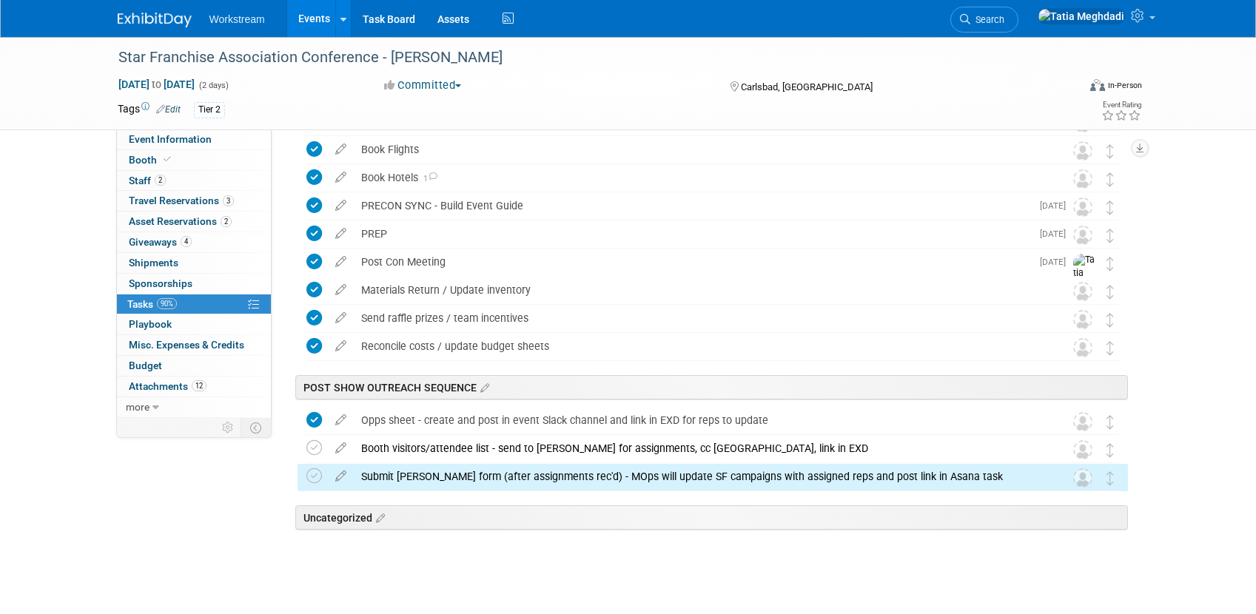
click at [508, 596] on div "Show Tasks Star Franchise Association Conference - Carls Jr. Carlsbad, CA Sep 2…" at bounding box center [709, 210] width 838 height 774
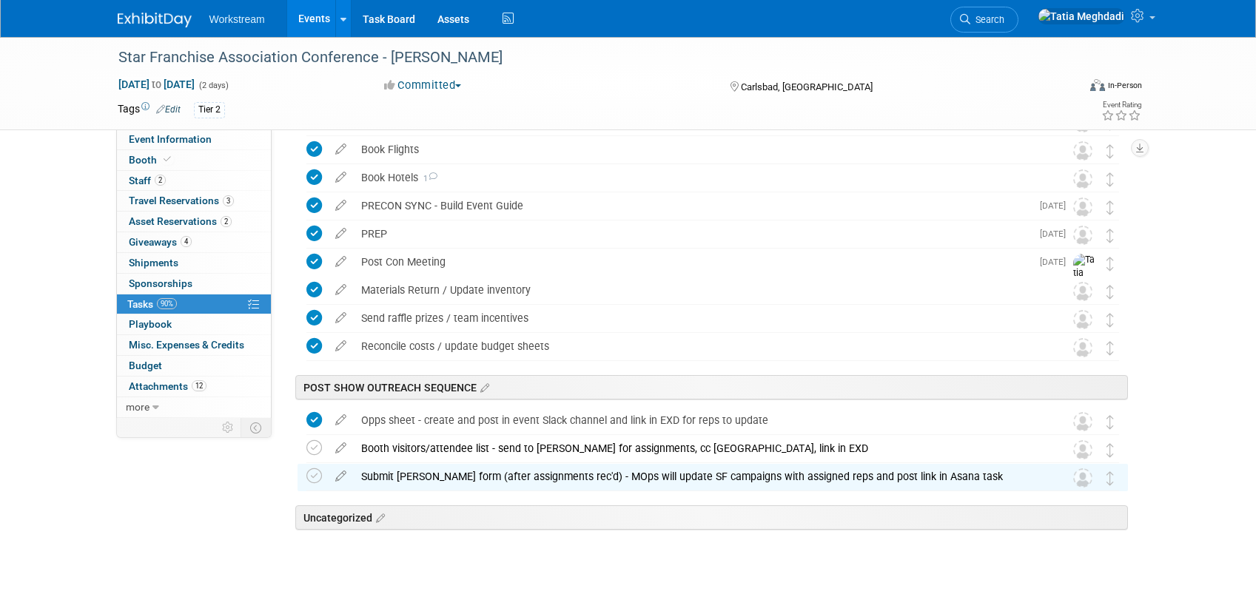
click at [469, 590] on div "Show Tasks Star Franchise Association Conference - Carls Jr. Carlsbad, CA Sep 2…" at bounding box center [709, 210] width 838 height 774
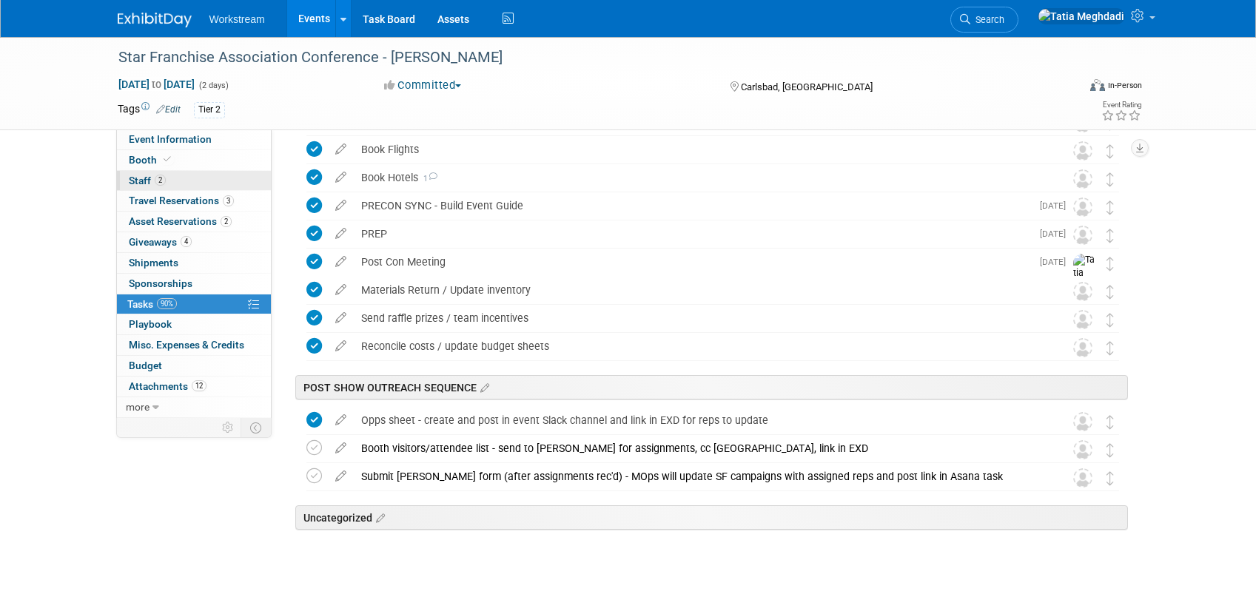
click at [143, 186] on link "2 Staff 2" at bounding box center [194, 181] width 154 height 20
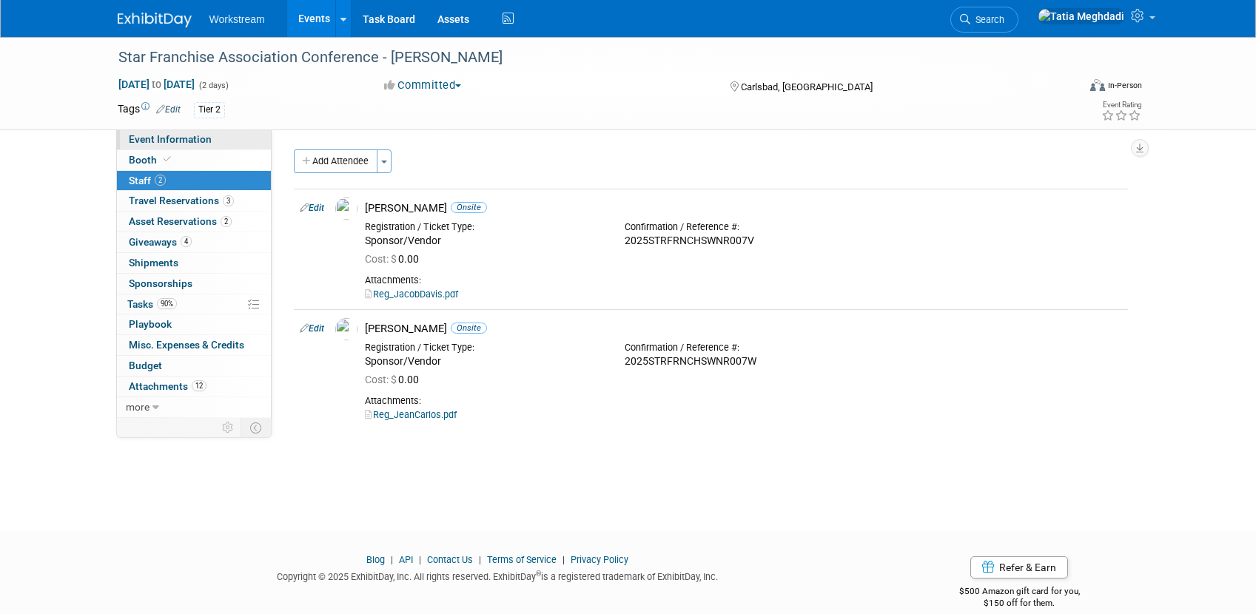
click at [168, 138] on span "Event Information" at bounding box center [170, 139] width 83 height 12
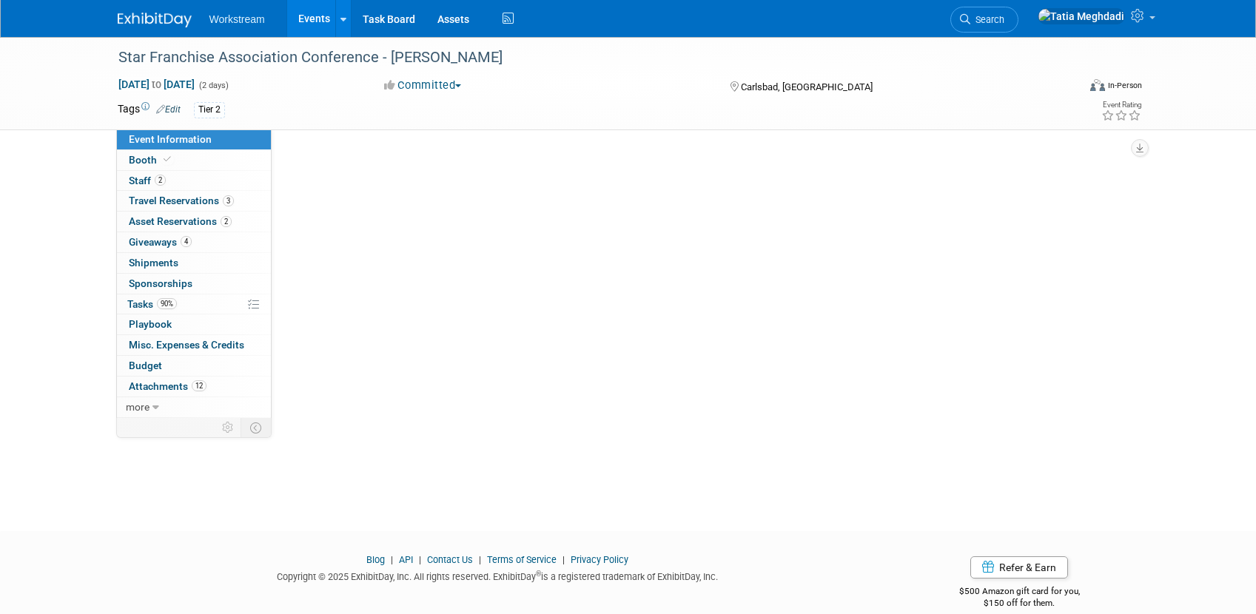
select select "Franchise"
select select "Restaurant"
select select "No"
select select "Tatia Meghdadi"
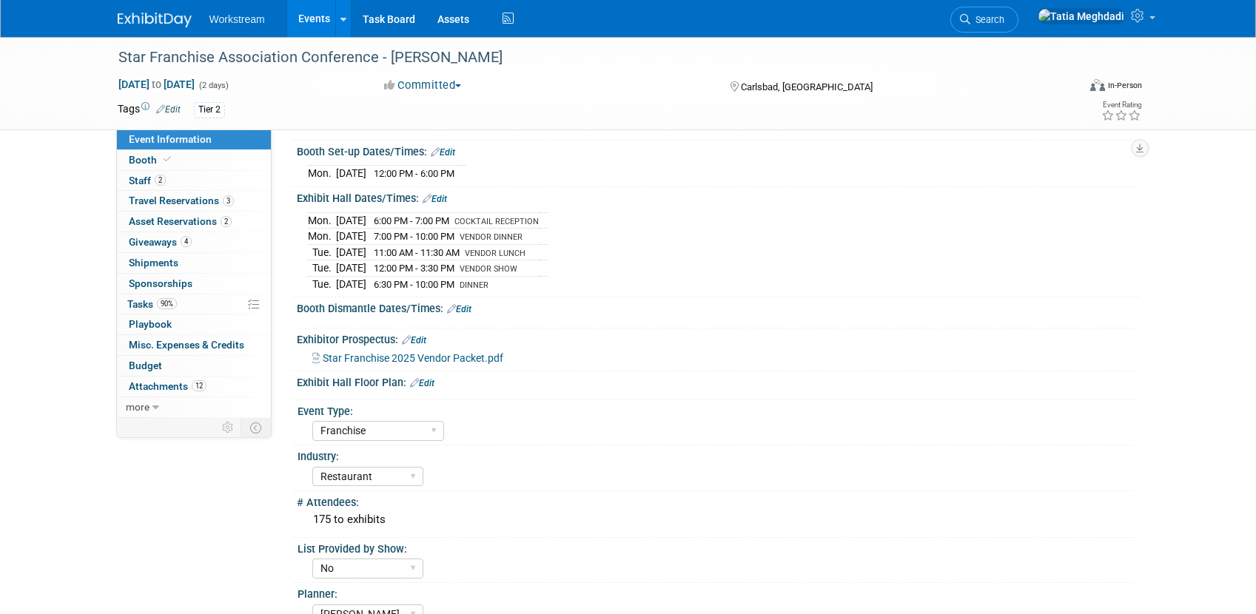
scroll to position [384, 0]
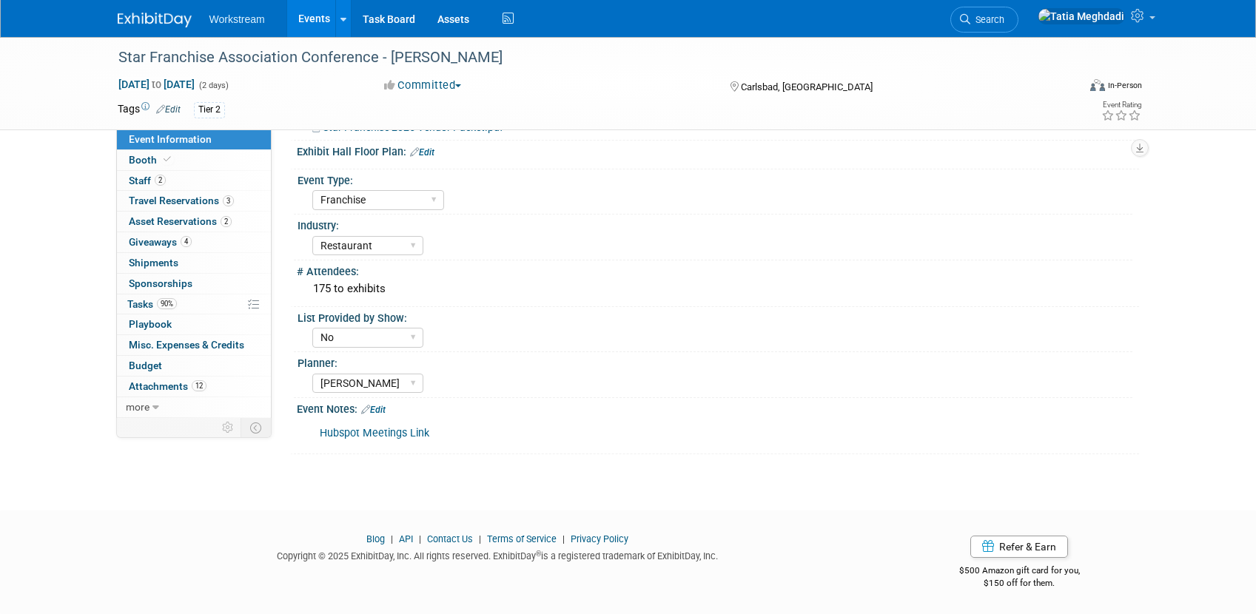
click at [385, 409] on link "Edit" at bounding box center [373, 410] width 24 height 10
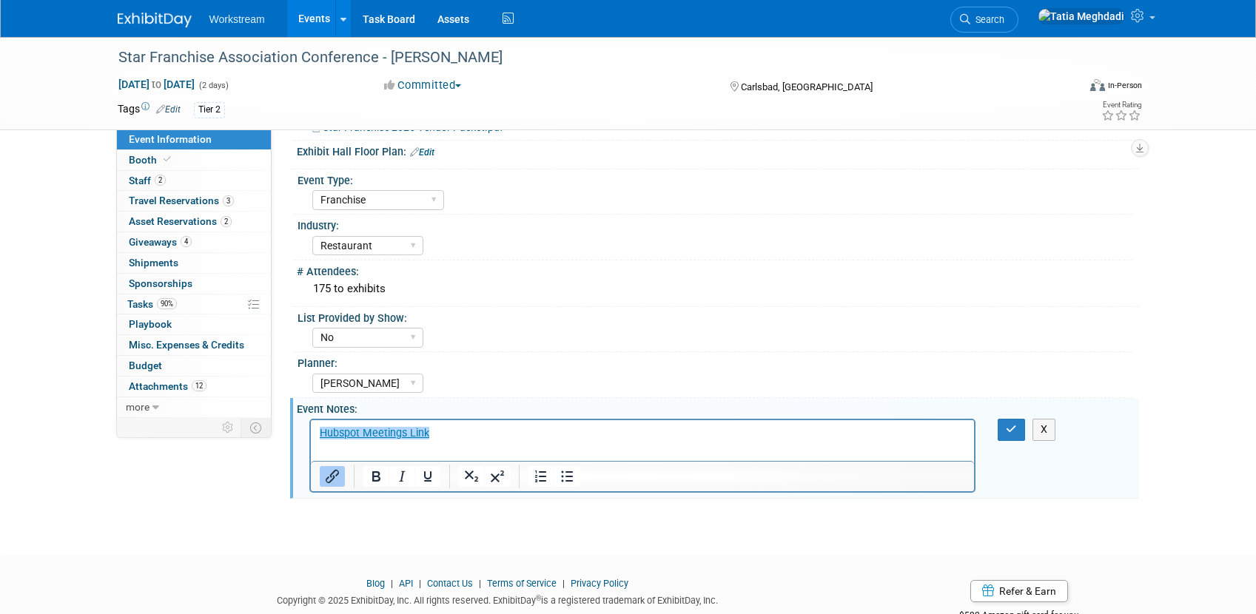
scroll to position [0, 0]
click at [462, 434] on p "﻿Hubspot Meetings Link" at bounding box center [642, 433] width 647 height 15
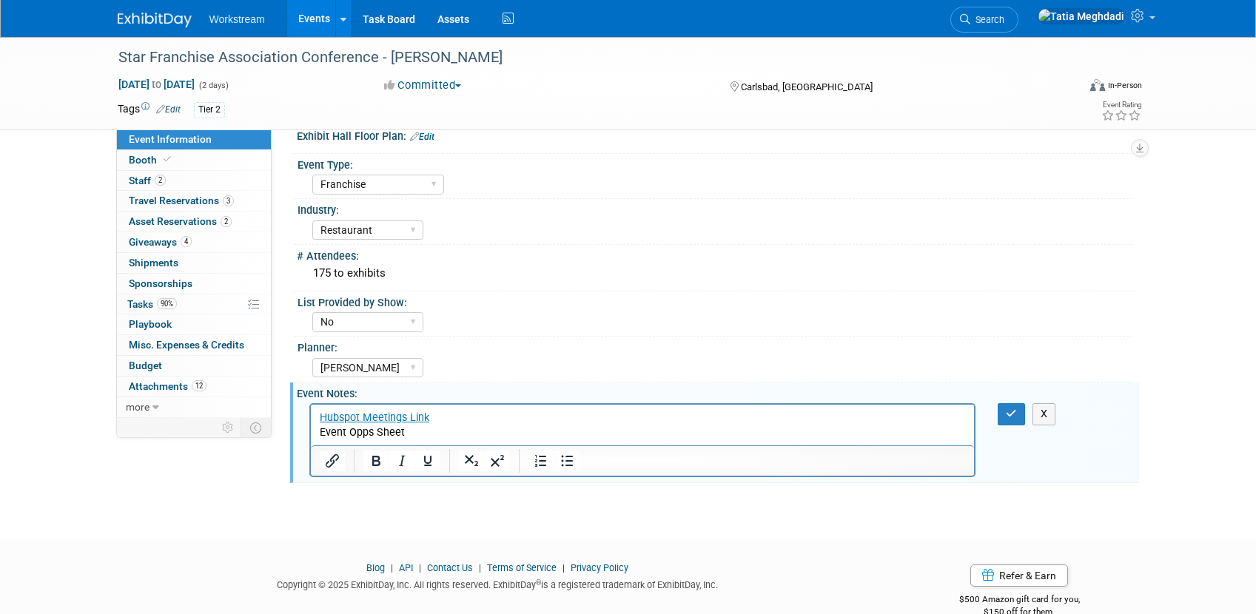
scroll to position [407, 0]
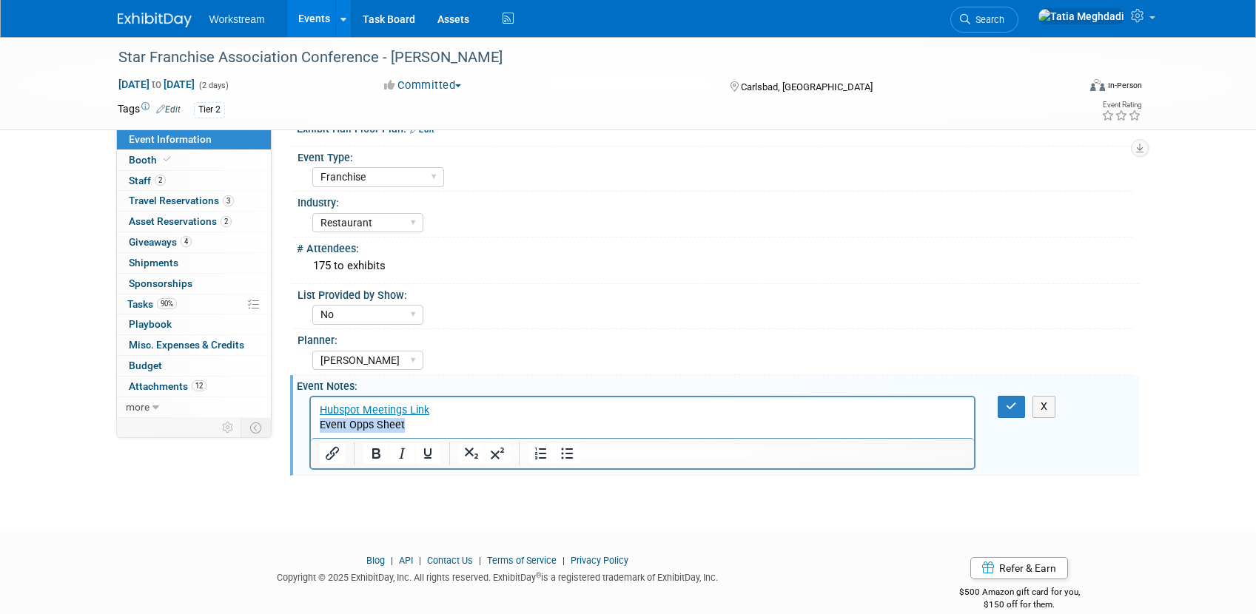
drag, startPoint x: 420, startPoint y: 426, endPoint x: 325, endPoint y: 431, distance: 94.9
click at [310, 423] on html "Hubspot Meetings Link Event Opps Sheet" at bounding box center [642, 415] width 664 height 36
click at [326, 446] on icon "Insert/edit link" at bounding box center [332, 454] width 18 height 18
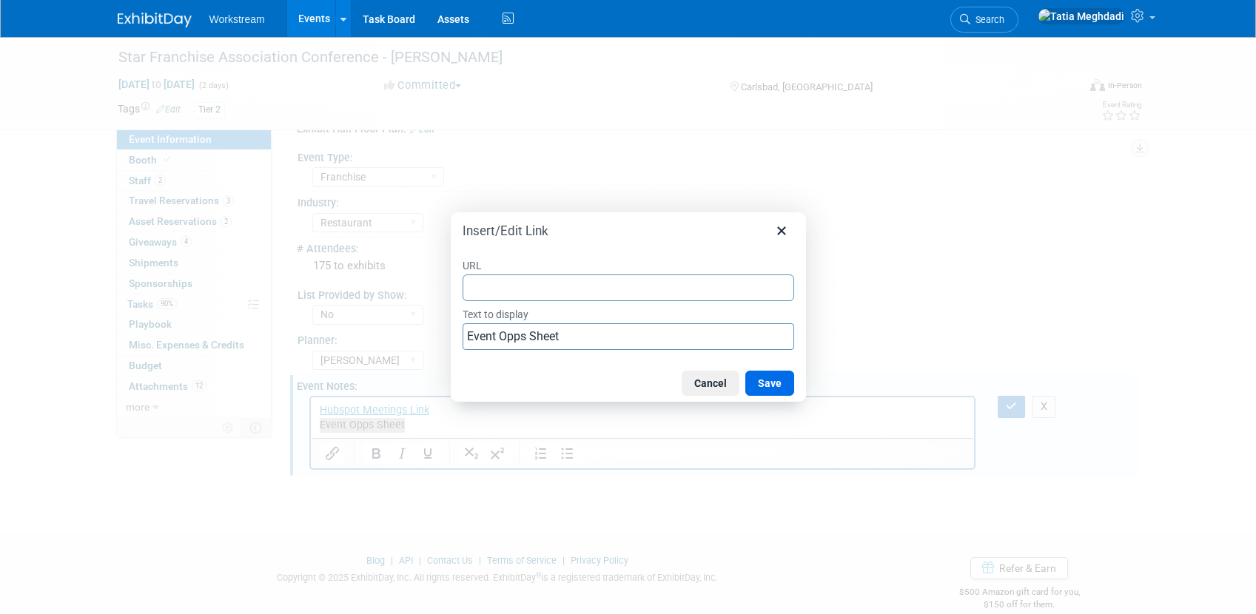
click at [517, 292] on input "URL" at bounding box center [629, 288] width 332 height 27
type input "https://docs.google.com/spreadsheets/d/1KL4f-57f1dH-chp8eJgCtYwovmBnVLOBjfRsaRu…"
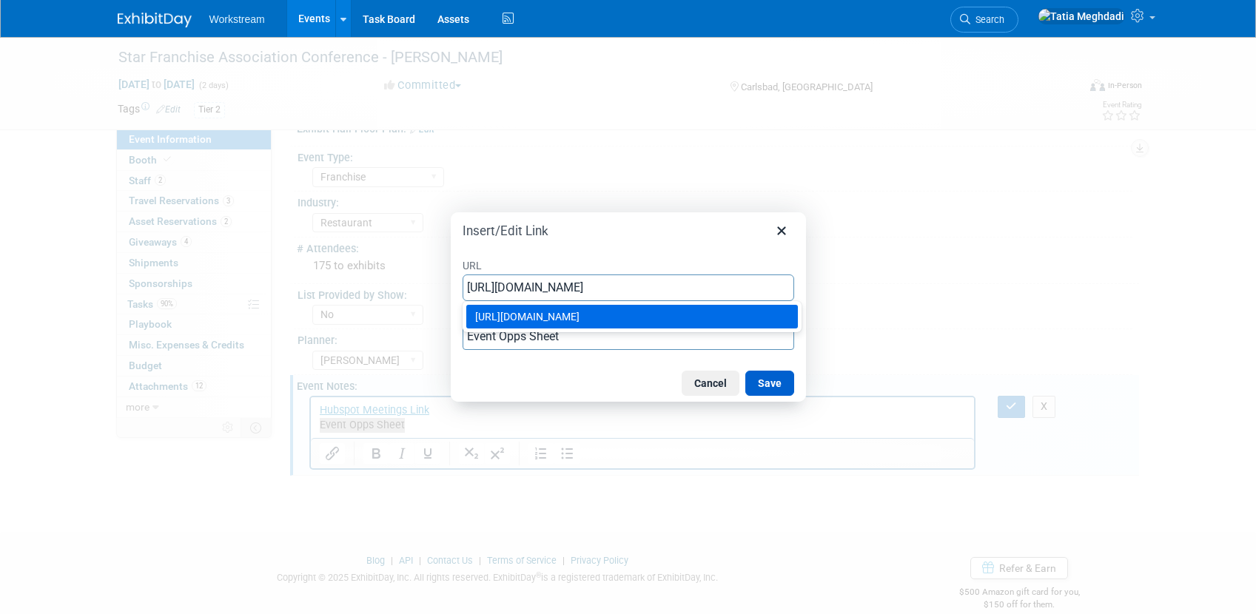
click at [774, 382] on button "Save" at bounding box center [769, 383] width 49 height 25
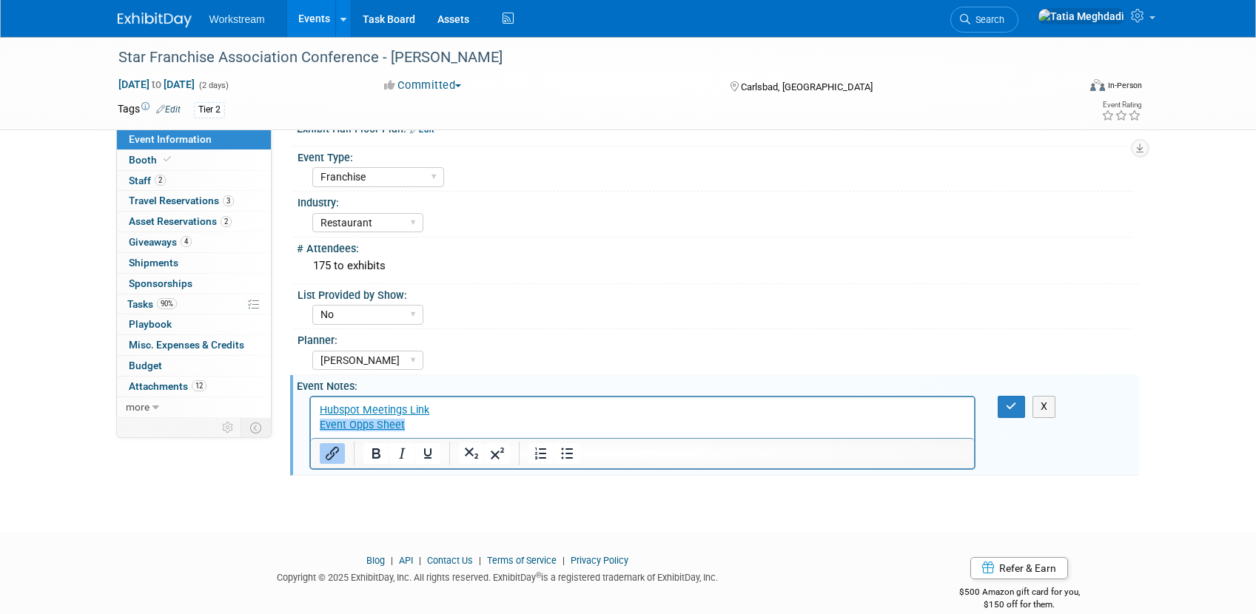
click at [790, 500] on div "Star Franchise Association Conference - Carls Jr. Sep 22, 2025 to Sep 23, 2025 …" at bounding box center [628, 68] width 1256 height 876
click at [1013, 407] on icon "button" at bounding box center [1011, 406] width 11 height 10
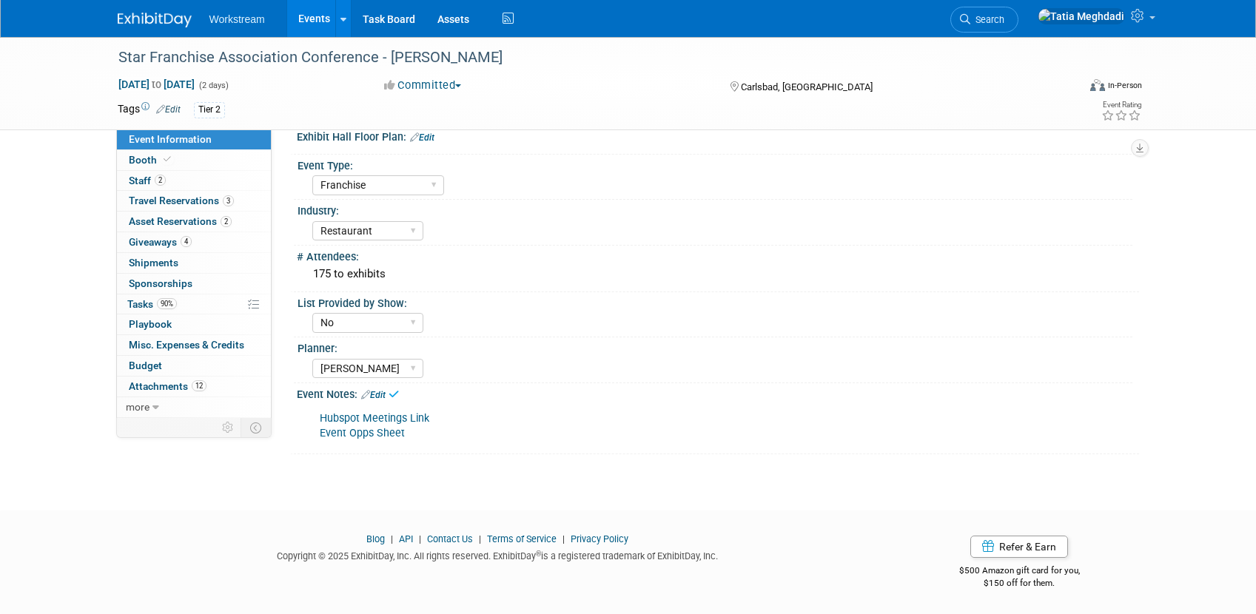
click at [796, 324] on div "Yes No TBD" at bounding box center [722, 321] width 820 height 24
click at [318, 19] on link "Events" at bounding box center [314, 18] width 54 height 37
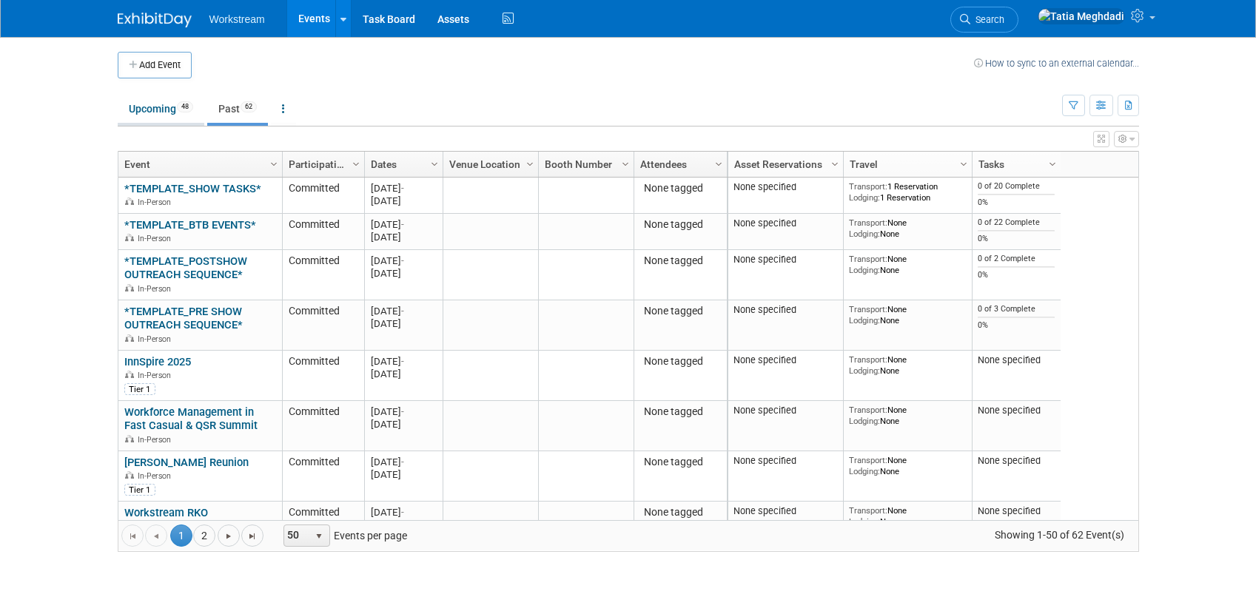
click at [156, 108] on link "Upcoming 48" at bounding box center [161, 109] width 87 height 28
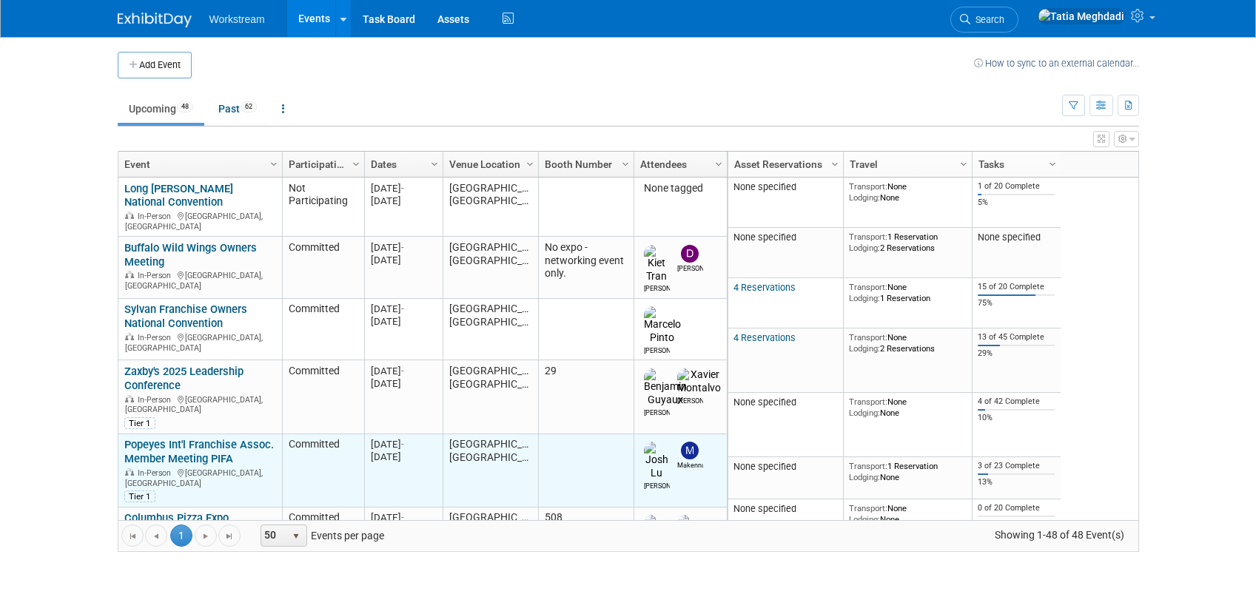
click at [161, 438] on link "Popeyes Int'l Franchise Assoc. Member Meeting PIFA" at bounding box center [199, 451] width 150 height 27
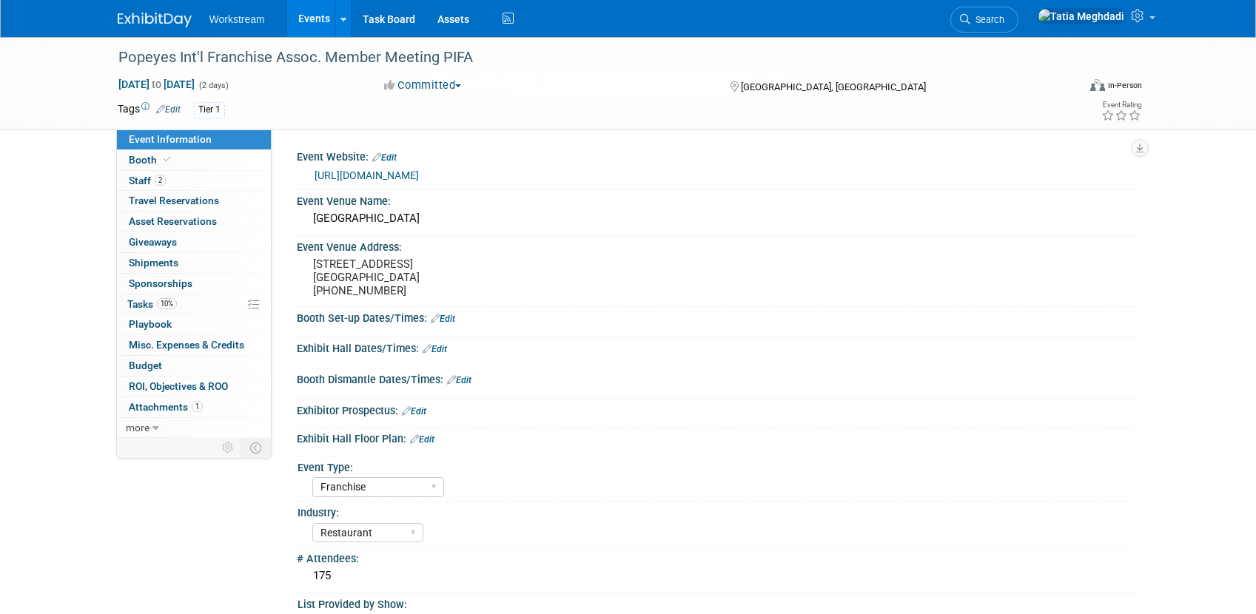
select select "Franchise"
select select "Restaurant"
select select "No"
select select "[PERSON_NAME]"
click at [134, 266] on span "Shipments 0" at bounding box center [154, 263] width 50 height 12
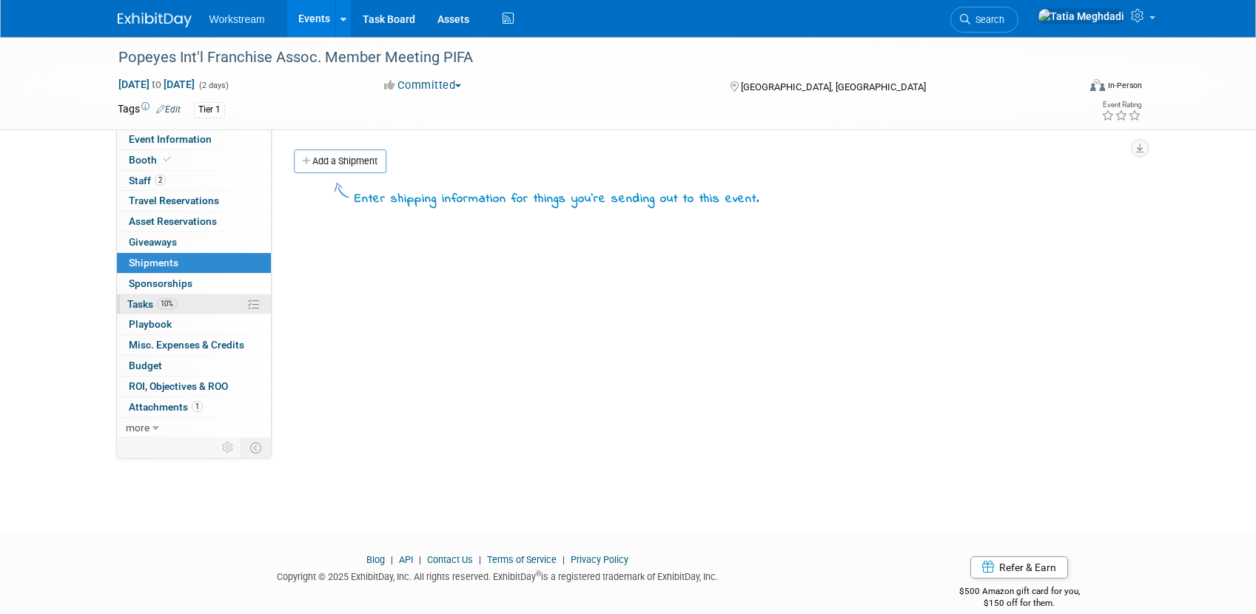
click at [141, 303] on span "Tasks 10%" at bounding box center [152, 304] width 50 height 12
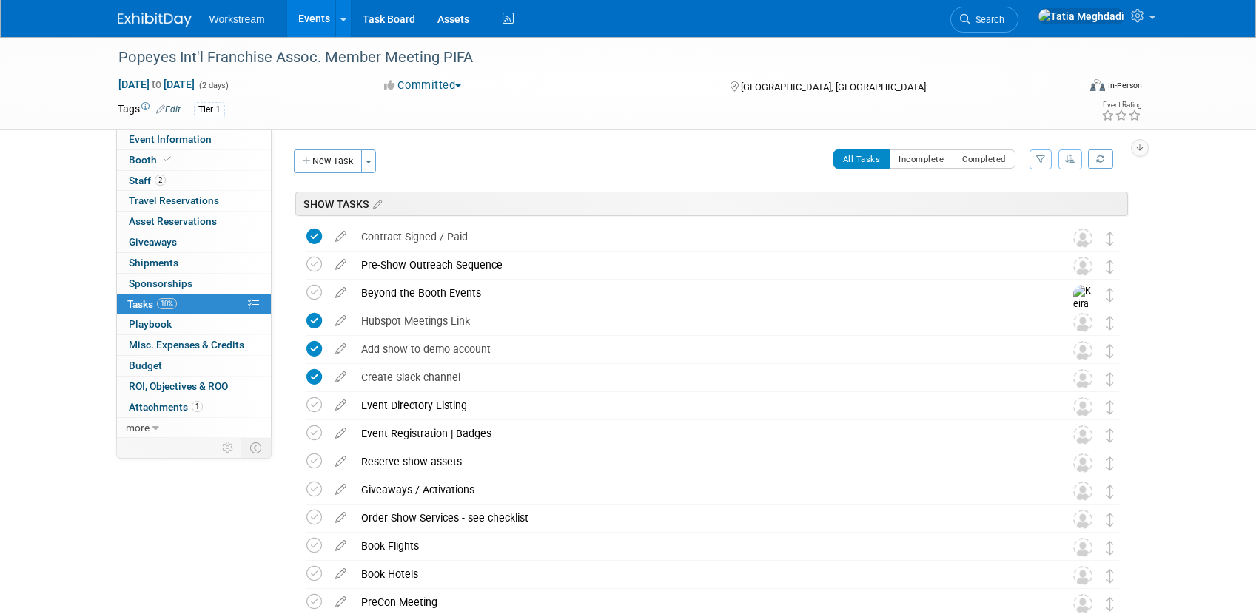
click at [315, 23] on link "Events" at bounding box center [314, 18] width 54 height 37
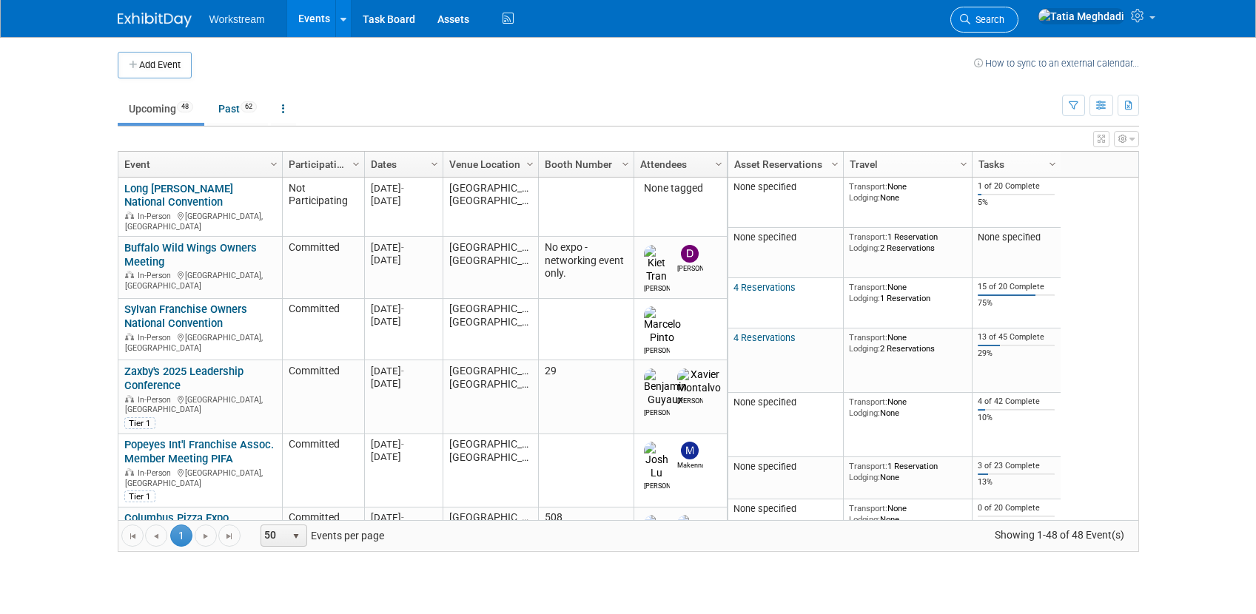
click at [1004, 19] on span "Search" at bounding box center [987, 19] width 34 height 11
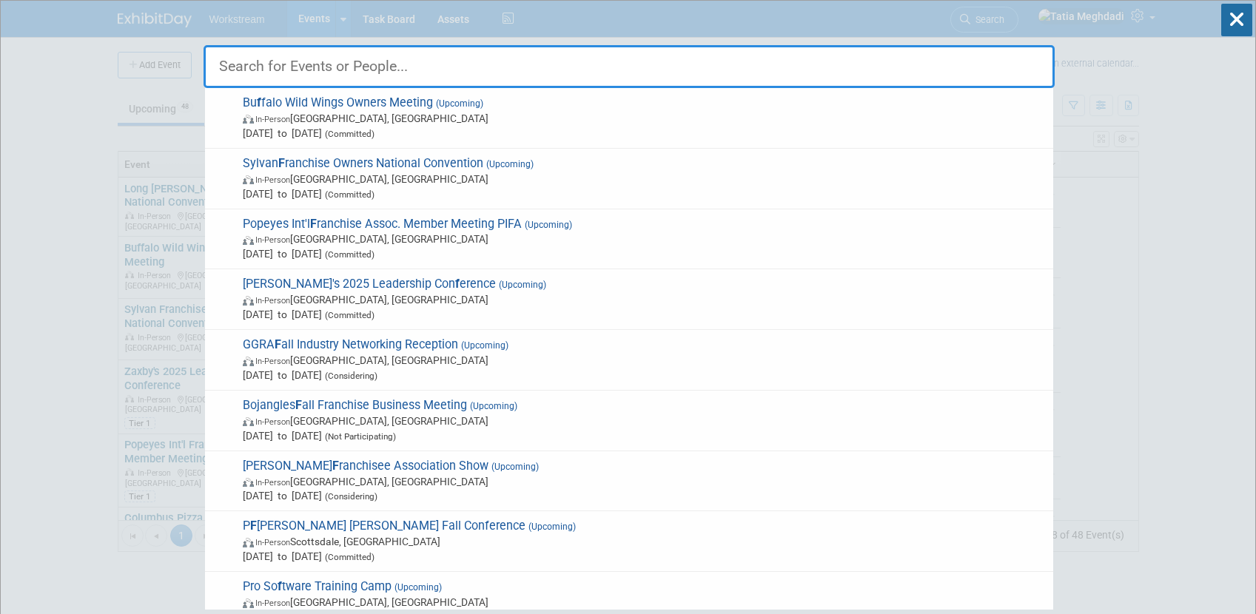
type input "f"
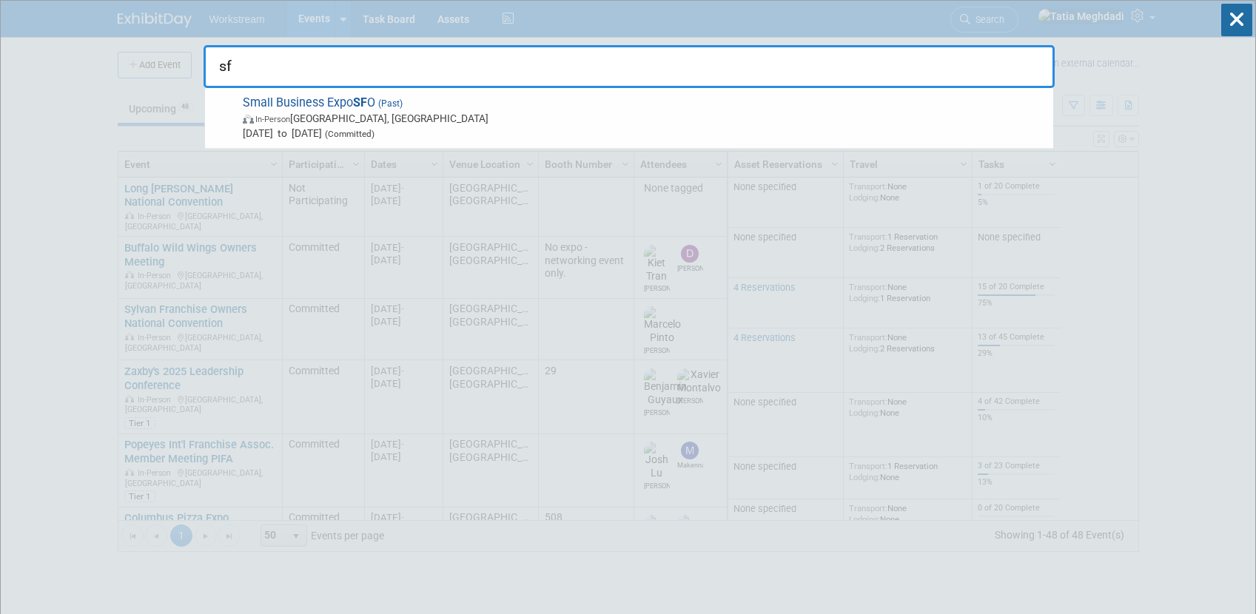
type input "s"
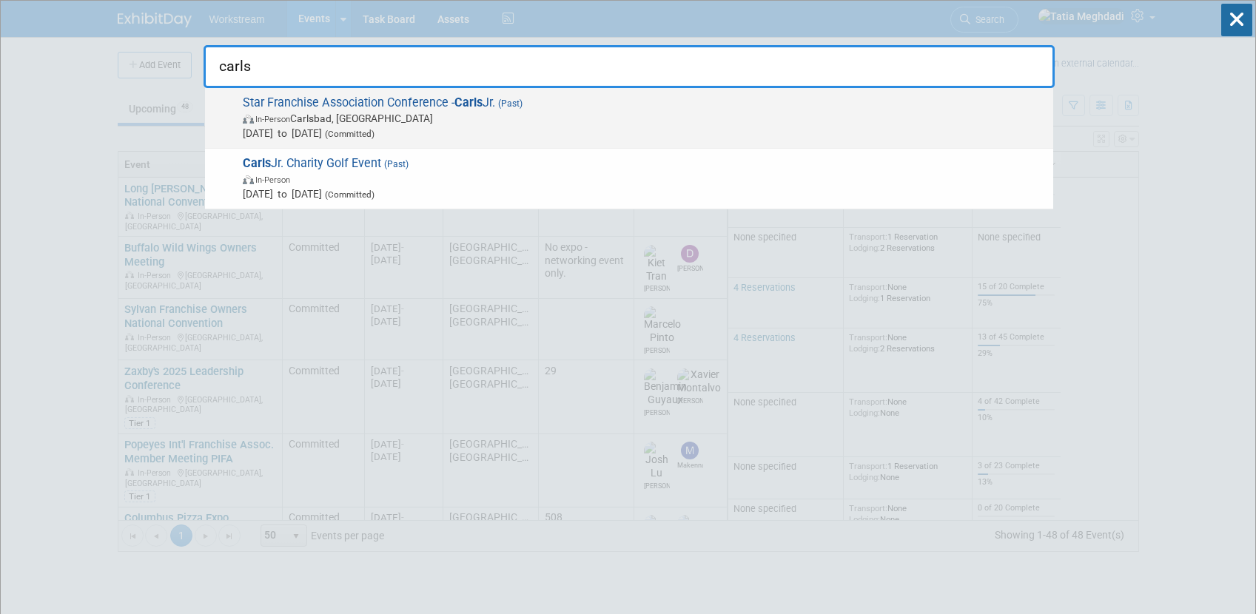
type input "carls"
click at [363, 106] on span "Star Franchise Association Conference - Carls Jr. (Past) In-Person Carlsbad, CA…" at bounding box center [642, 117] width 808 height 45
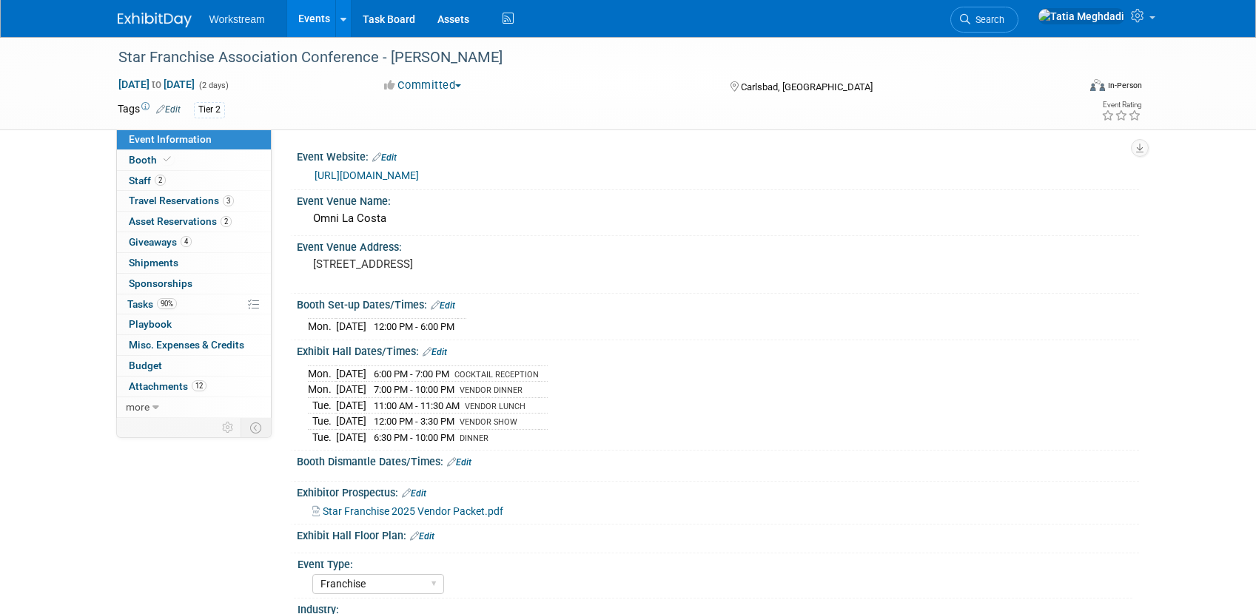
select select "Franchise"
select select "Restaurant"
select select "No"
select select "[PERSON_NAME]"
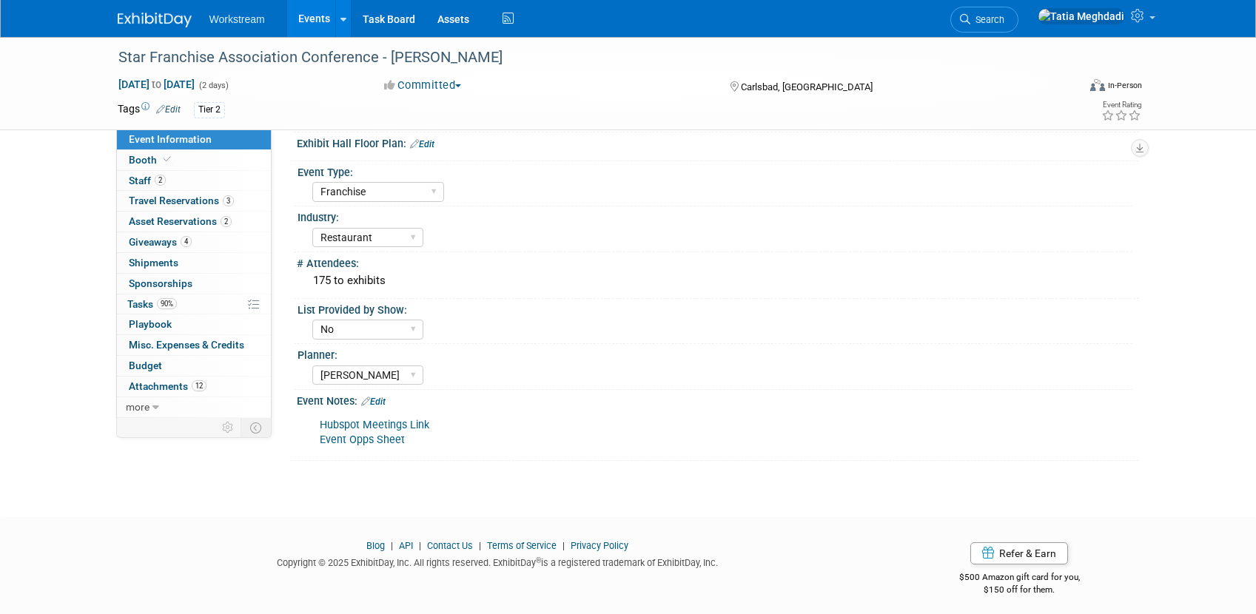
scroll to position [399, 0]
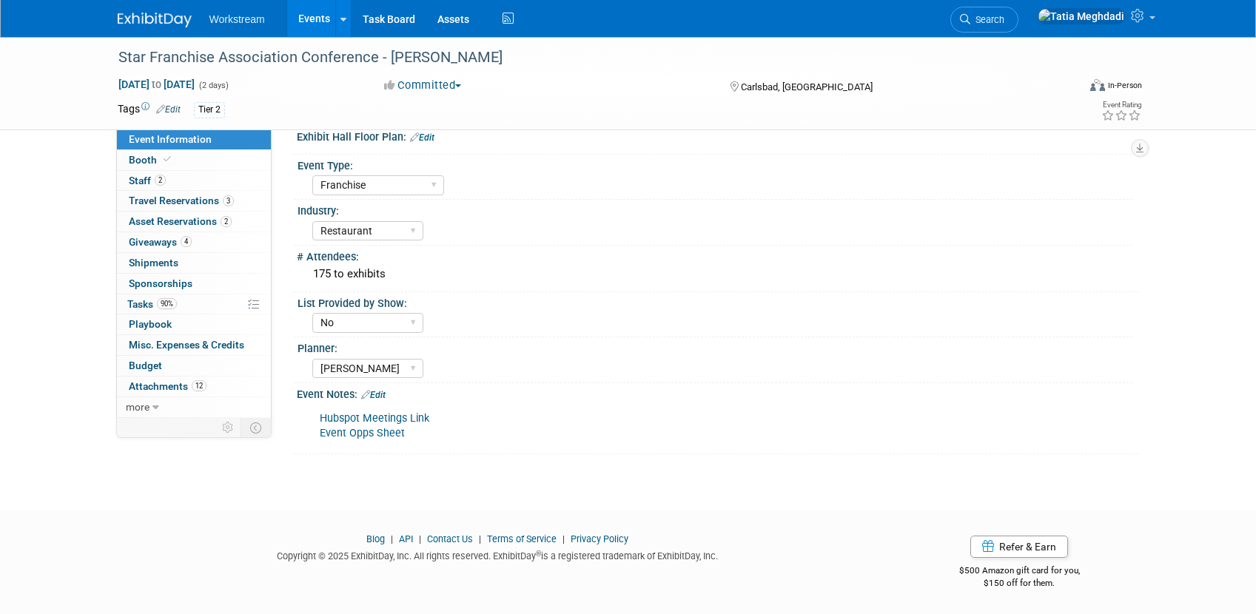
click at [414, 432] on div "Hubspot Meetings Link Event Opps Sheet" at bounding box center [642, 426] width 667 height 44
click at [386, 393] on link "Edit" at bounding box center [373, 395] width 24 height 10
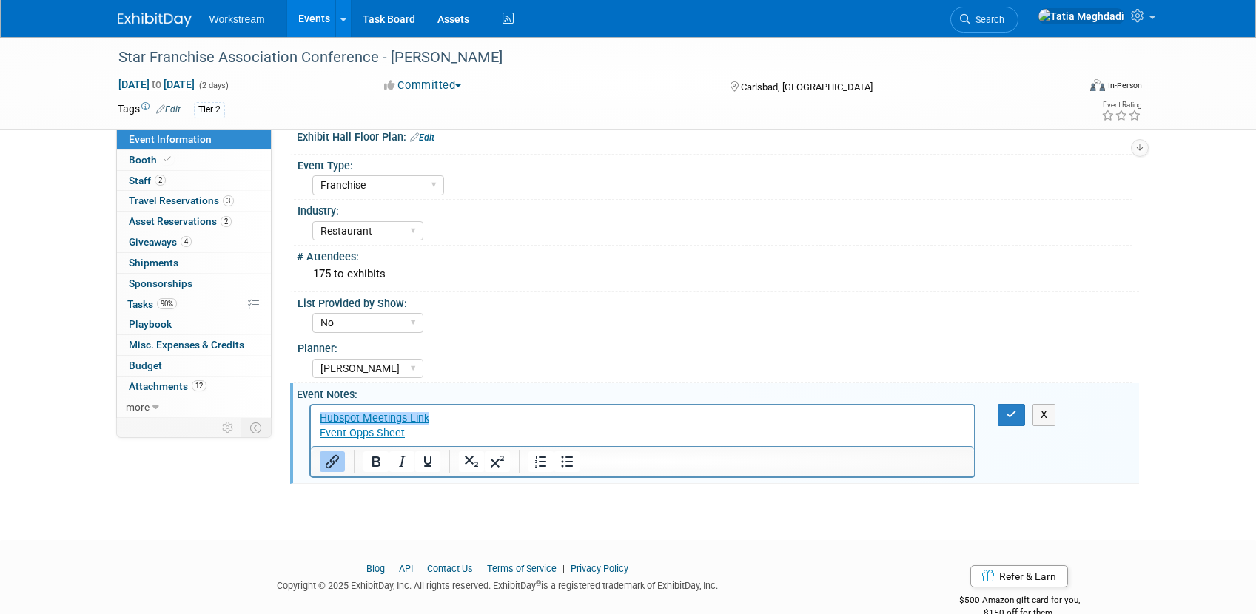
scroll to position [0, 0]
click at [412, 434] on p "﻿Hubspot Meetings Link Event Opps Sheet" at bounding box center [642, 427] width 647 height 30
click at [363, 432] on link "Event Opps Sheet﻿" at bounding box center [361, 433] width 85 height 13
click at [363, 432] on link "Event Opps Sheet" at bounding box center [361, 433] width 85 height 13
drag, startPoint x: 652, startPoint y: 344, endPoint x: 687, endPoint y: 353, distance: 35.9
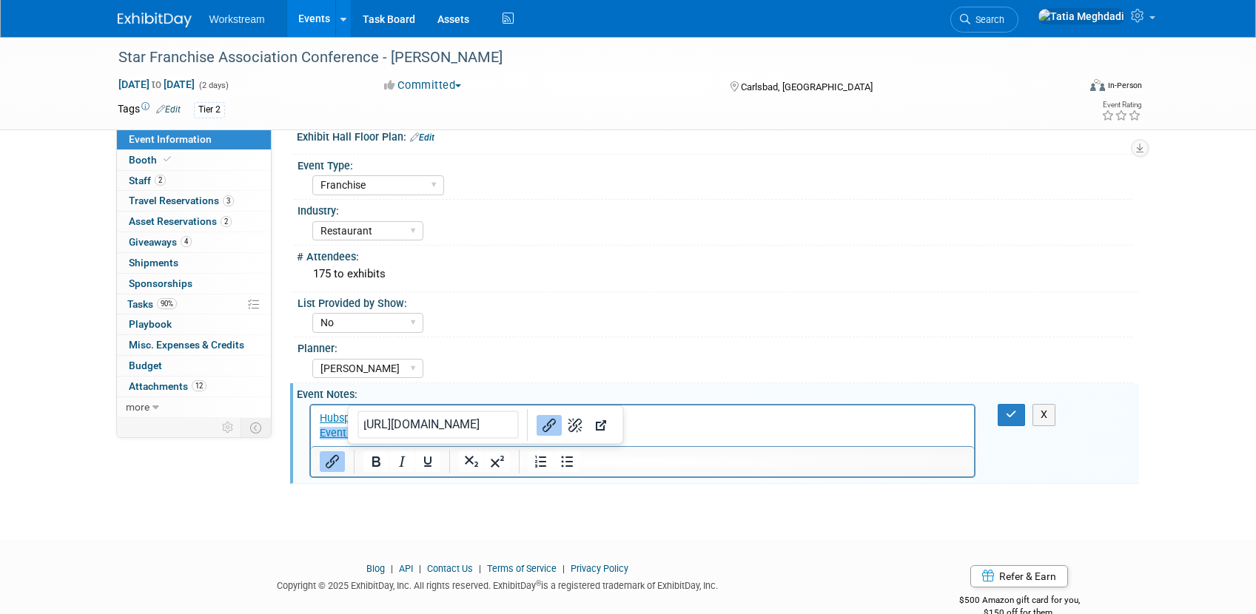
click at [655, 345] on div "Planner:" at bounding box center [715, 347] width 835 height 19
click at [1013, 412] on icon "button" at bounding box center [1011, 414] width 11 height 10
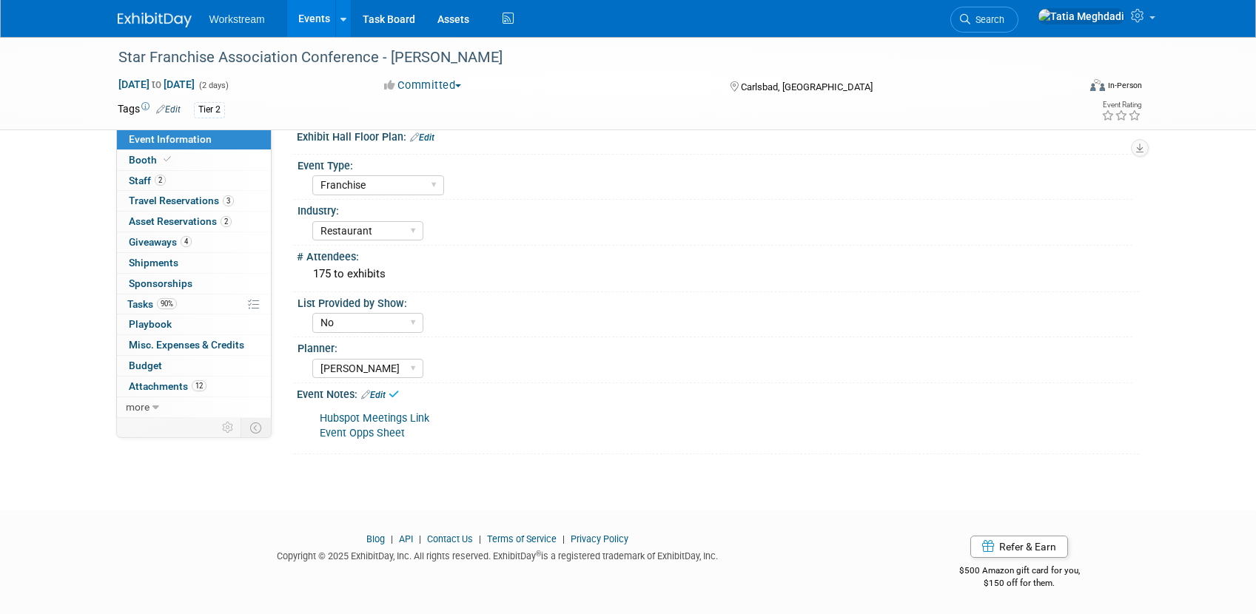
click at [387, 434] on link "Event Opps Sheet" at bounding box center [362, 433] width 85 height 13
drag, startPoint x: 655, startPoint y: 275, endPoint x: 678, endPoint y: 191, distance: 87.4
click at [656, 275] on div "175 to exhibits" at bounding box center [718, 274] width 820 height 23
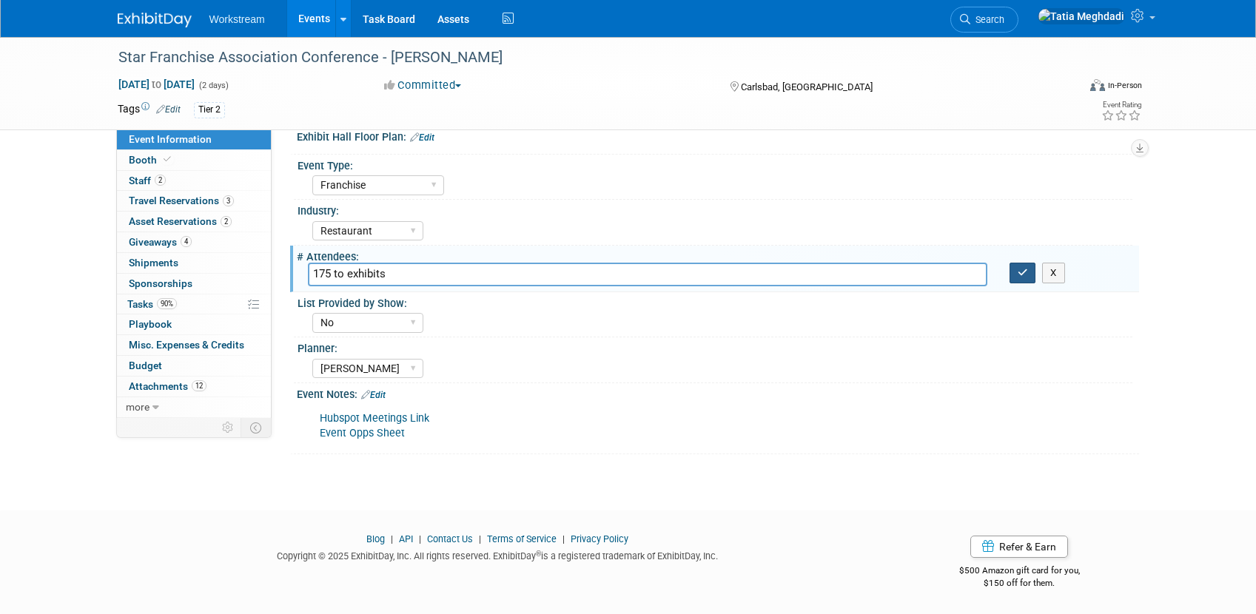
click at [1030, 271] on button "button" at bounding box center [1023, 273] width 27 height 21
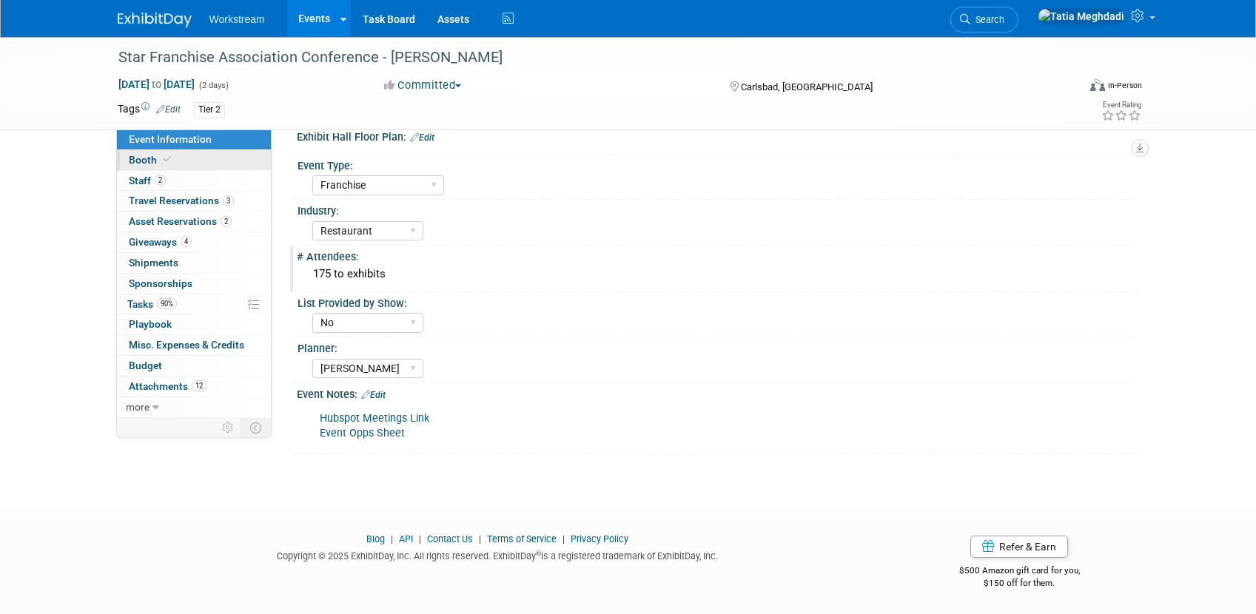
click at [144, 160] on span "Booth" at bounding box center [151, 160] width 45 height 12
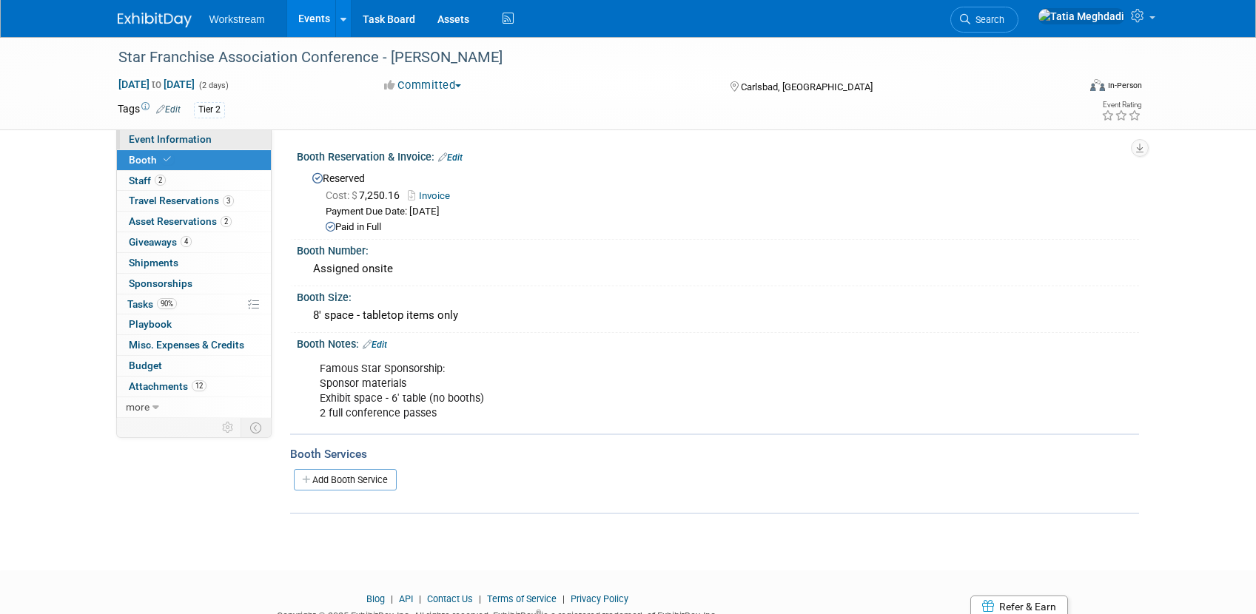
click at [168, 133] on span "Event Information" at bounding box center [170, 139] width 83 height 12
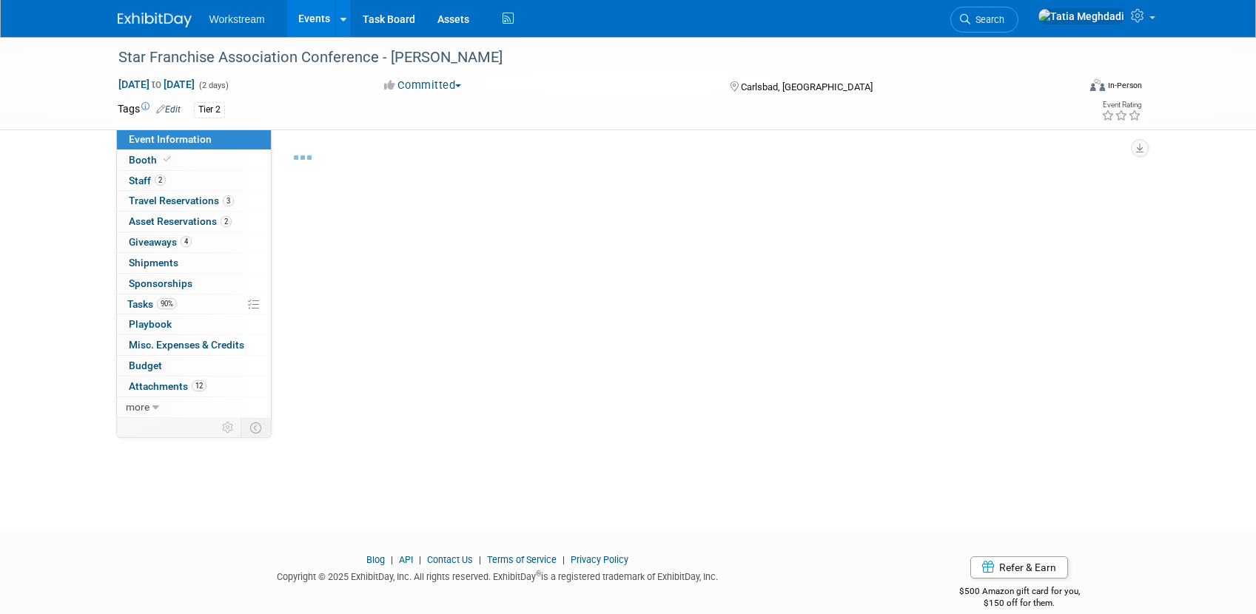
select select "Franchise"
select select "Restaurant"
select select "No"
select select "[PERSON_NAME]"
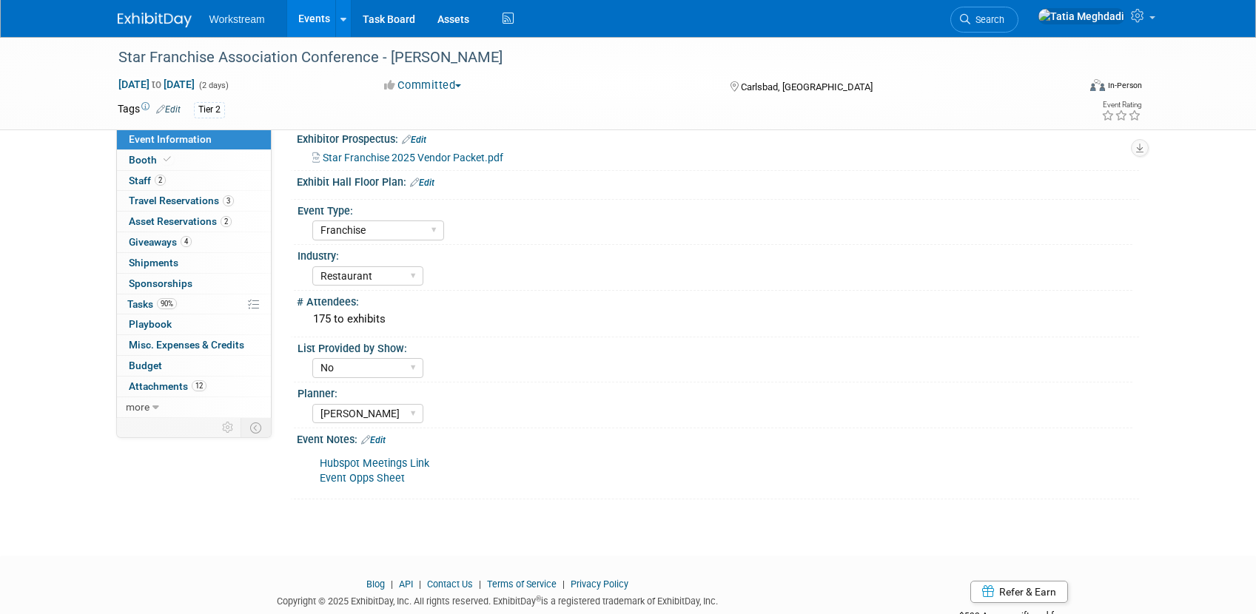
scroll to position [383, 0]
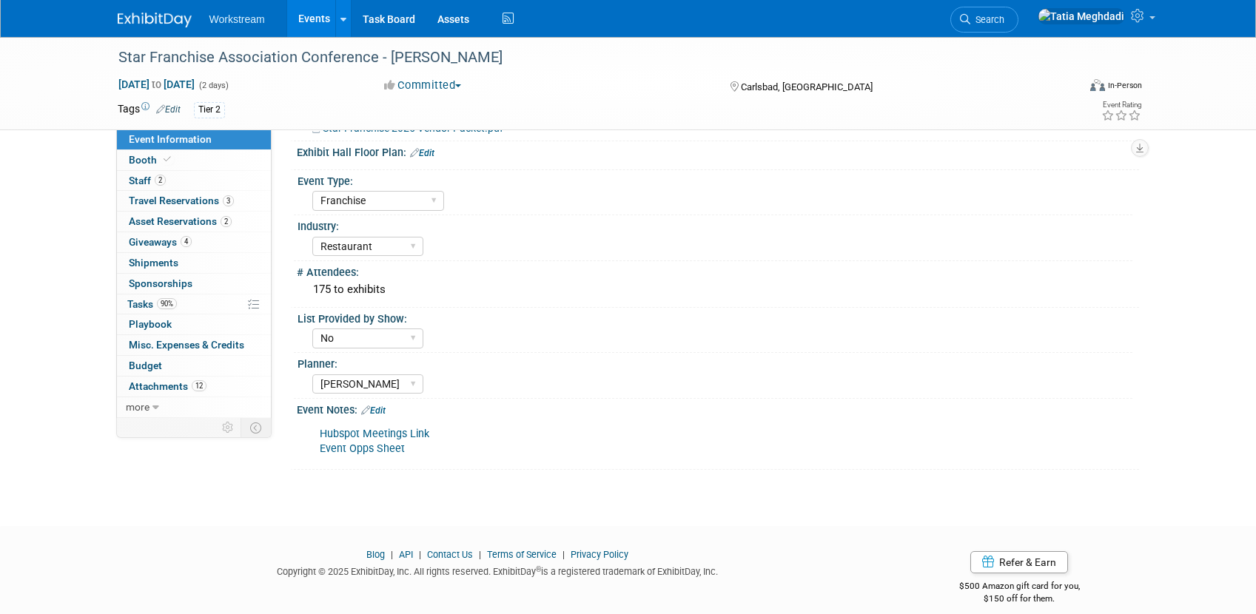
drag, startPoint x: 411, startPoint y: 455, endPoint x: 412, endPoint y: 443, distance: 11.9
click at [412, 454] on div "Hubspot Meetings Link Event Opps Sheet" at bounding box center [642, 442] width 667 height 44
click at [386, 411] on link "Edit" at bounding box center [373, 411] width 24 height 10
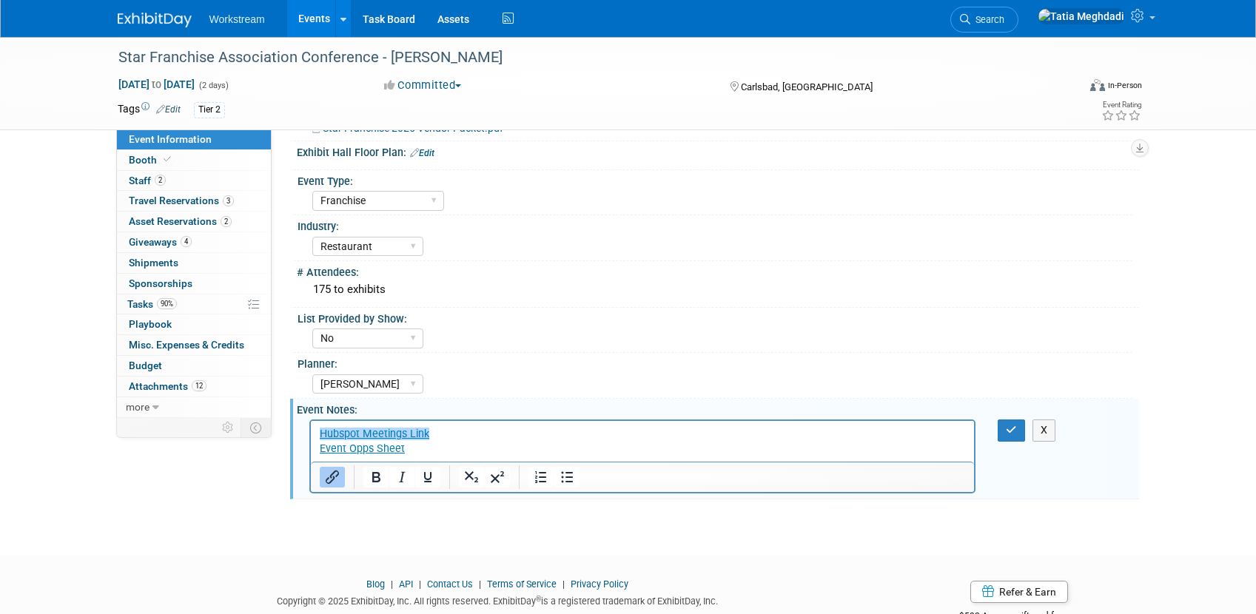
scroll to position [0, 0]
click at [433, 445] on p "Hubspot Meetings Link Event Opps Sheet﻿" at bounding box center [642, 442] width 647 height 30
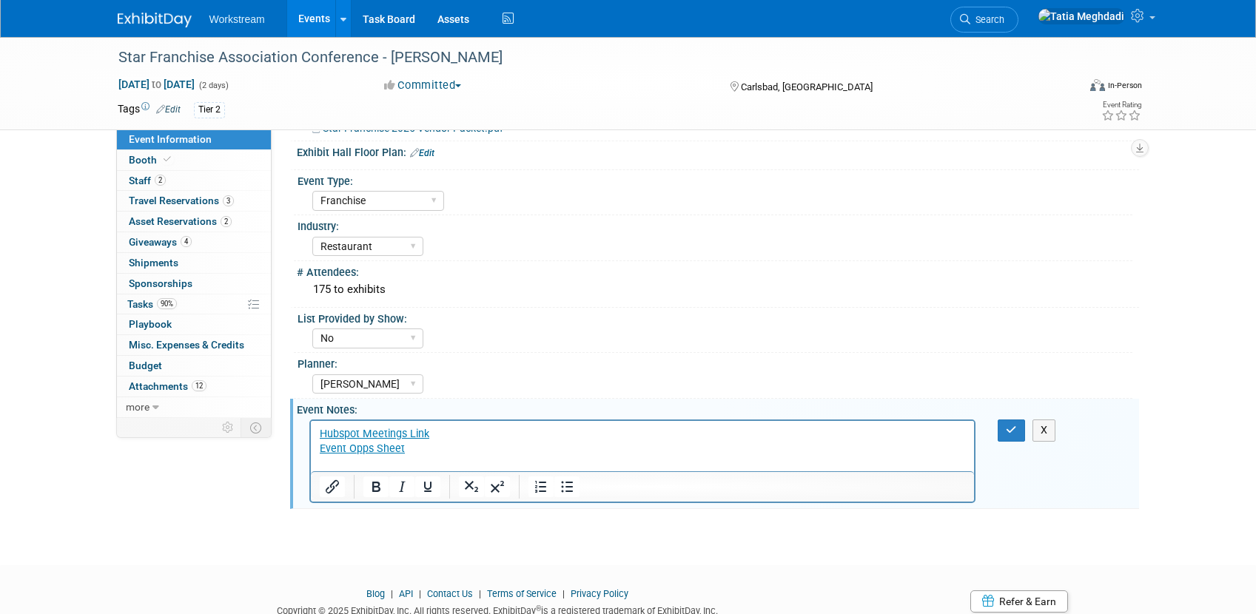
paste body "Rich Text Area. Press ALT-0 for help."
click at [542, 340] on div "Yes No TBD" at bounding box center [722, 337] width 820 height 24
drag, startPoint x: 474, startPoint y: 464, endPoint x: 299, endPoint y: 464, distance: 175.4
click at [310, 464] on html "Hubspot Meetings Link Event Opps Sheet Q325_sfa carls jr_boothvisitors" at bounding box center [642, 446] width 664 height 50
click at [332, 486] on icon "Insert/edit link" at bounding box center [332, 487] width 18 height 18
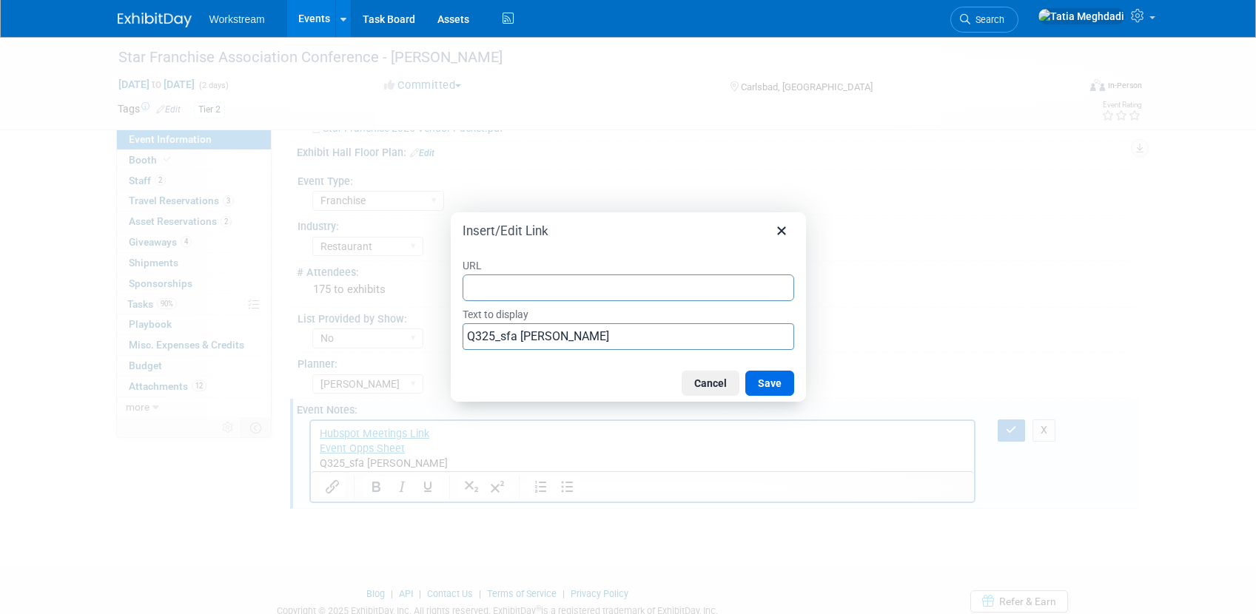
click at [517, 288] on input "URL" at bounding box center [629, 288] width 332 height 27
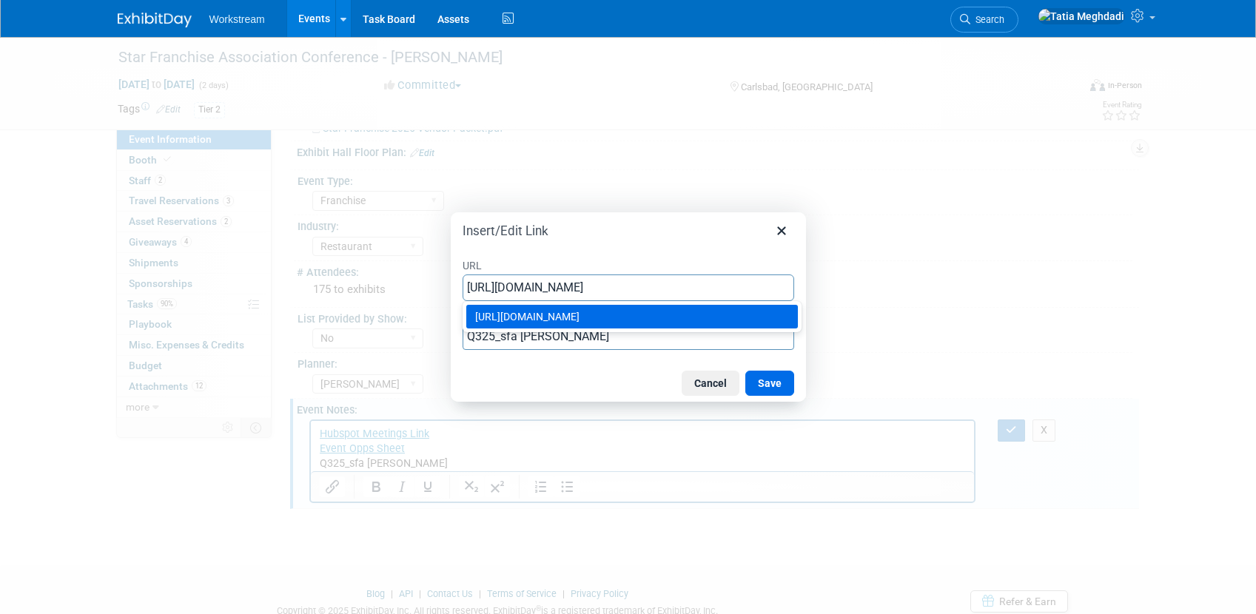
type input "https://docs.google.com/spreadsheets/d/1F1ZB1Cw0hNHe8711ydpJG5A8HDGlWGPWzyjdQUg…"
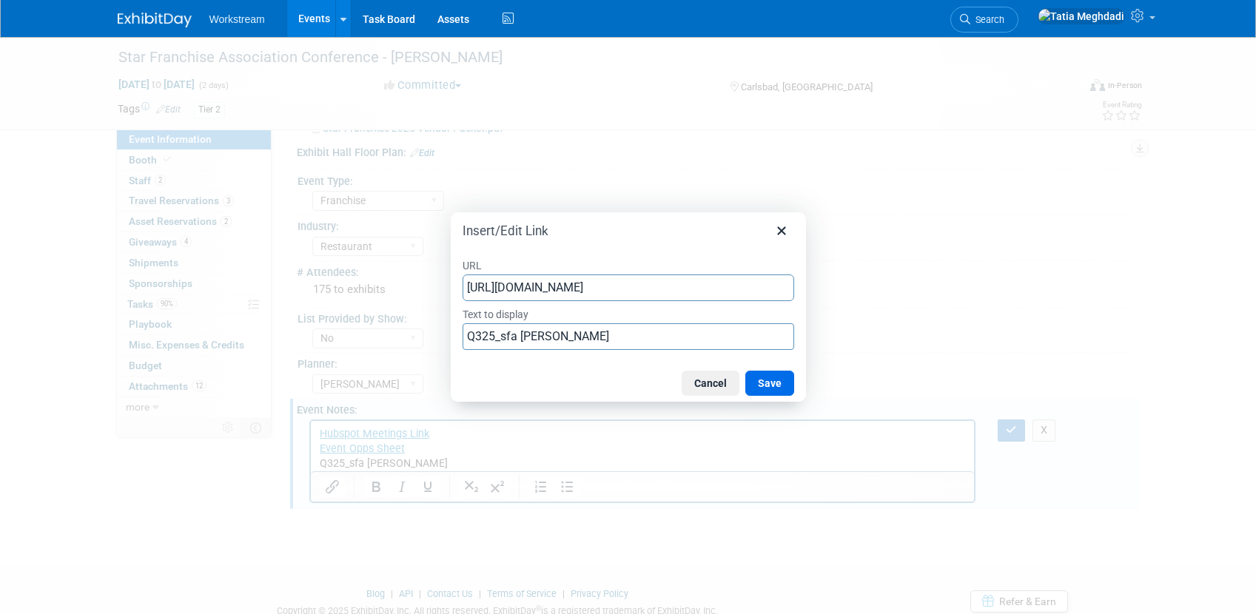
scroll to position [0, 0]
drag, startPoint x: 778, startPoint y: 383, endPoint x: 803, endPoint y: 383, distance: 25.2
click at [779, 383] on button "Save" at bounding box center [769, 383] width 49 height 25
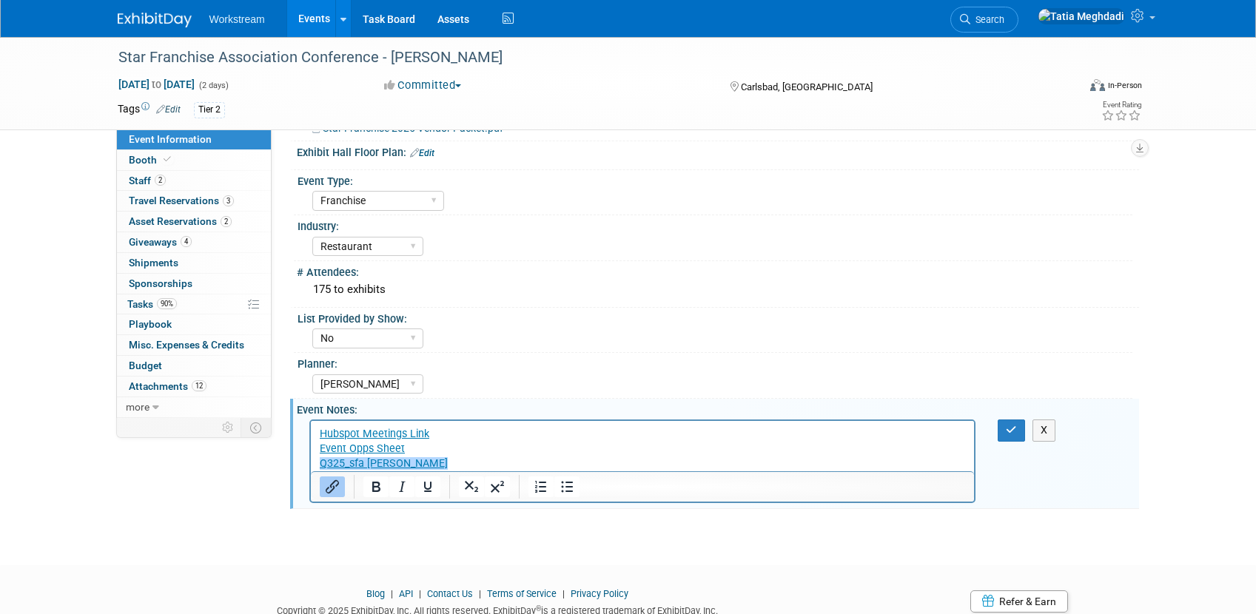
drag, startPoint x: 845, startPoint y: 329, endPoint x: 899, endPoint y: 356, distance: 61.2
click at [845, 329] on div "Yes No TBD" at bounding box center [722, 337] width 820 height 24
click at [1007, 427] on icon "button" at bounding box center [1011, 430] width 11 height 10
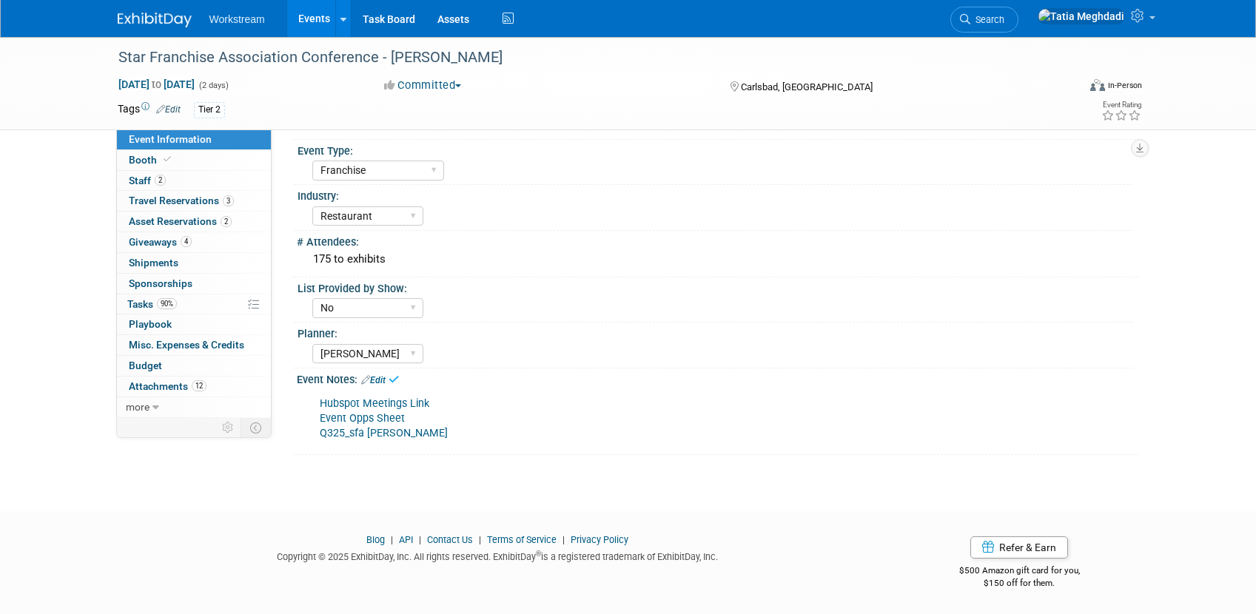
scroll to position [414, 0]
drag, startPoint x: 471, startPoint y: 434, endPoint x: 312, endPoint y: 437, distance: 158.4
click at [312, 437] on div "Hubspot Meetings Link Event Opps Sheet Q325_sfa carls jr_boothvisitors" at bounding box center [642, 418] width 667 height 59
copy link "Q325_sfa carls jr_boothvisitors"
click at [603, 443] on div "Hubspot Meetings Link Event Opps Sheet Q325_sfa carls jr_boothvisitors" at bounding box center [642, 418] width 667 height 59
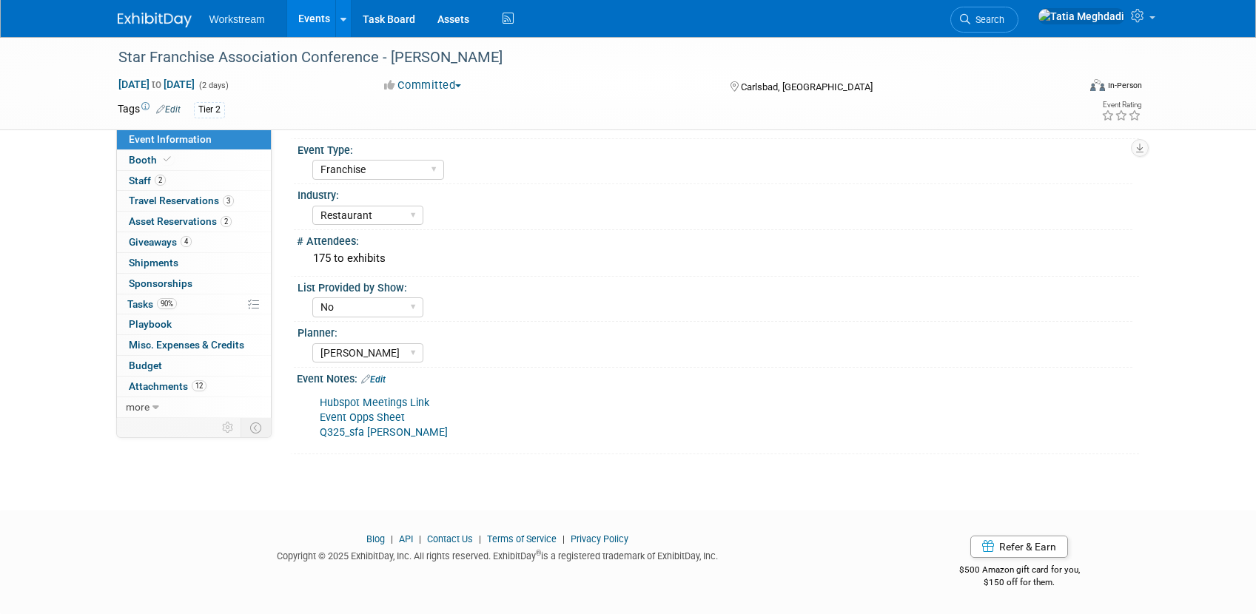
click at [313, 18] on link "Events" at bounding box center [314, 18] width 54 height 37
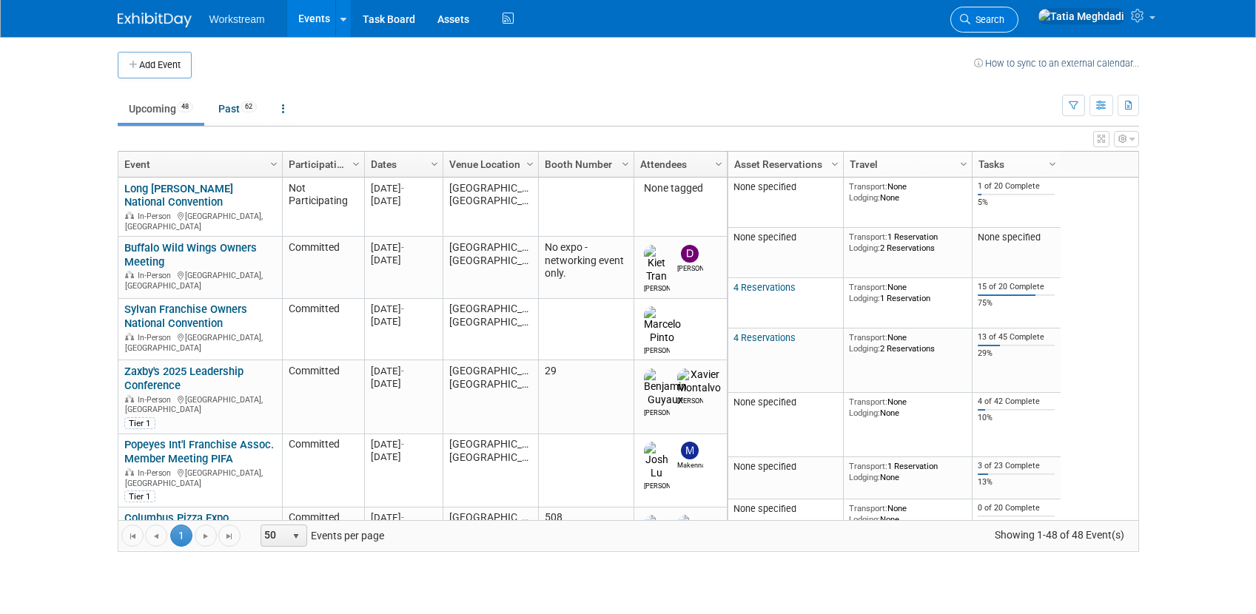
click at [1004, 16] on span "Search" at bounding box center [987, 19] width 34 height 11
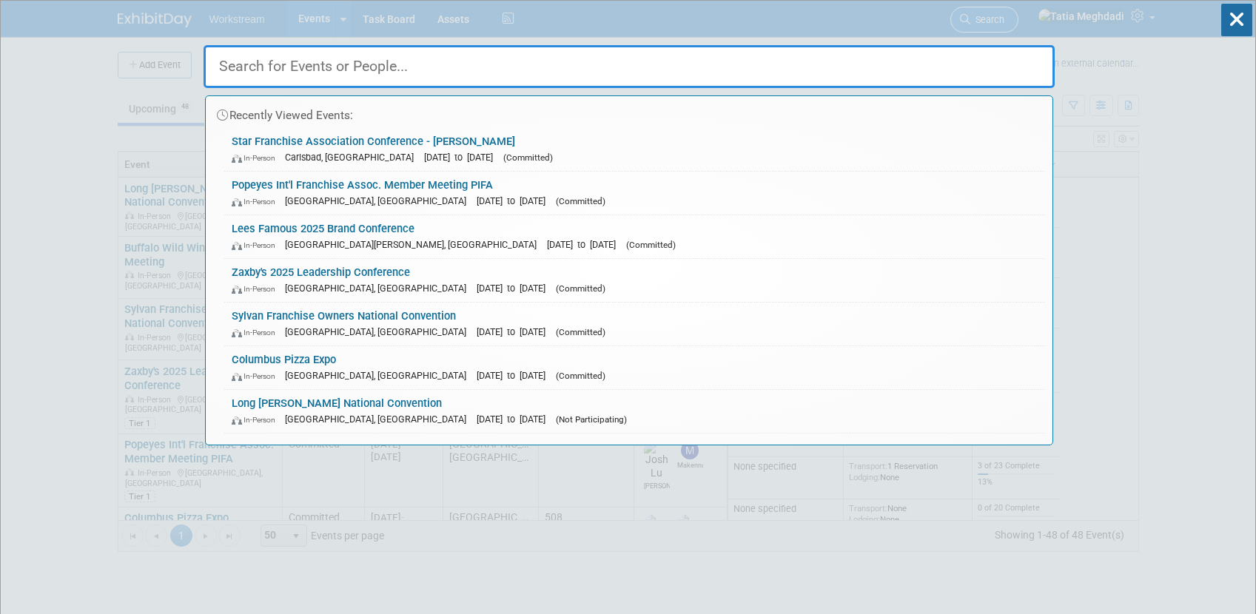
type input "o"
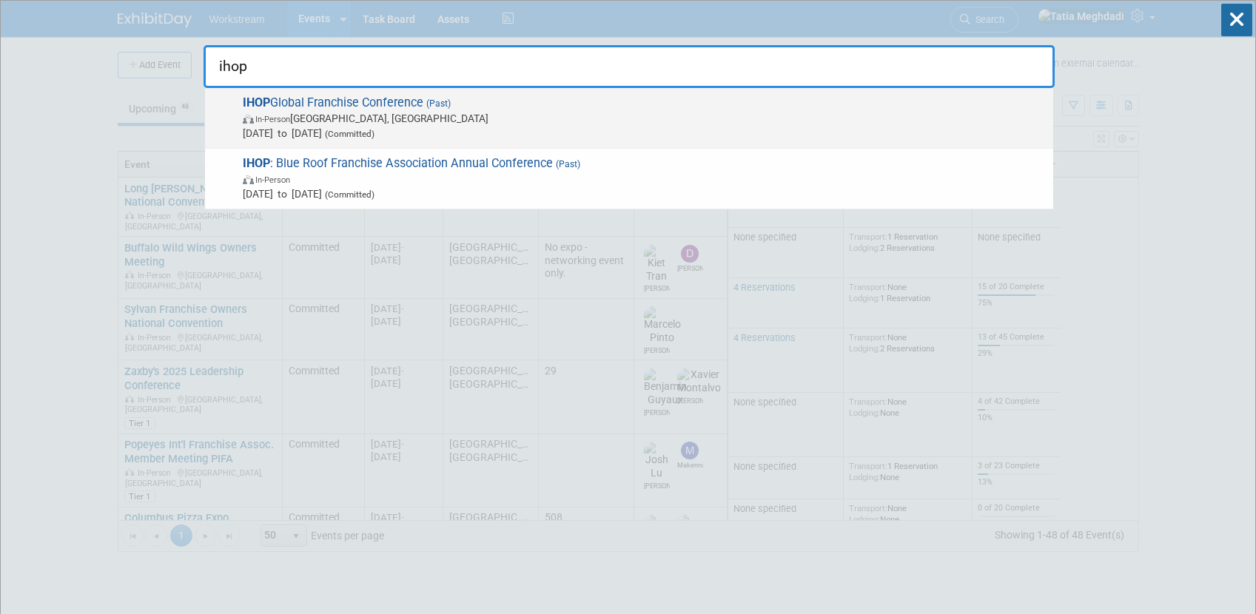
type input "ihop"
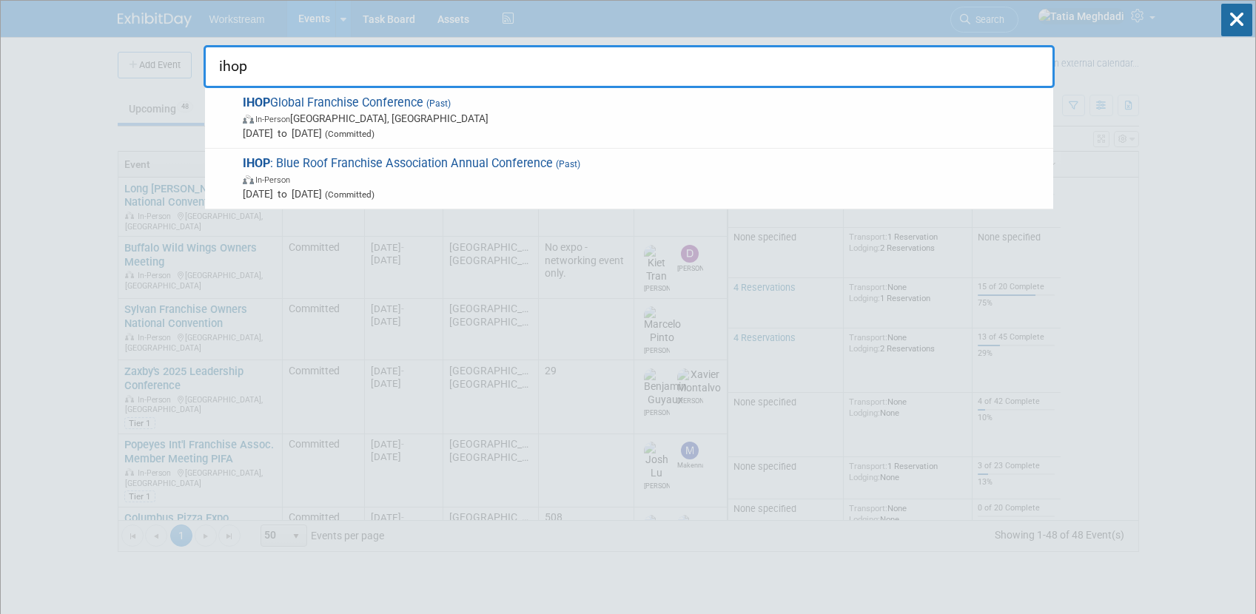
click at [296, 125] on span "In-Person [GEOGRAPHIC_DATA], [GEOGRAPHIC_DATA]" at bounding box center [644, 118] width 803 height 15
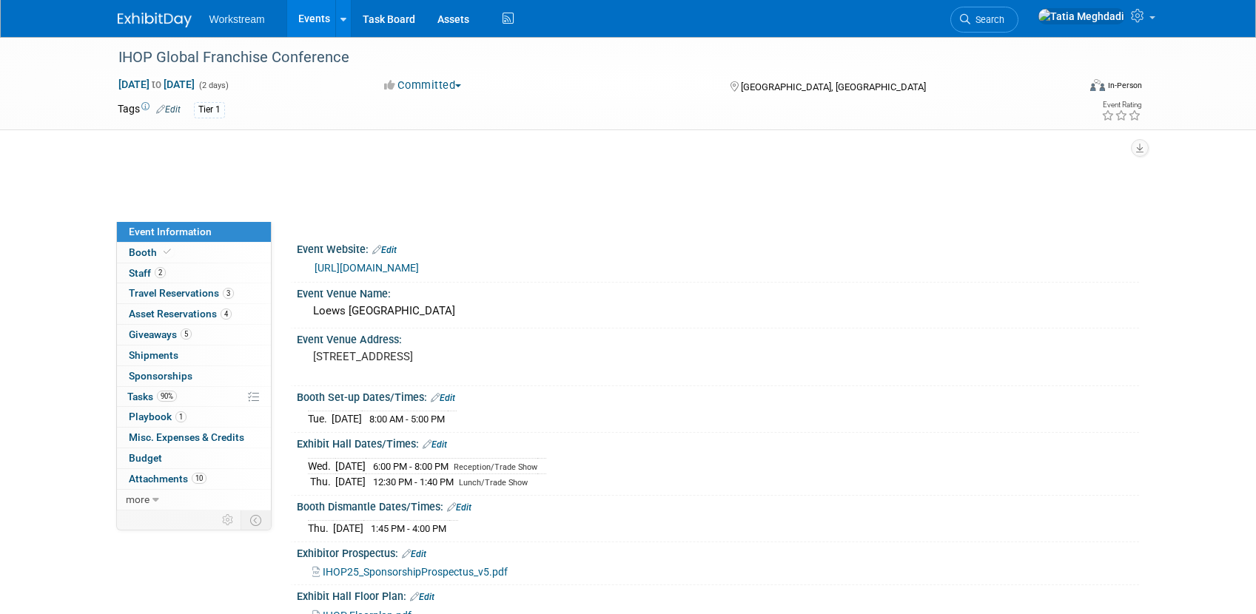
select select "Franchise"
select select "Restaurant"
select select "No"
select select "[PERSON_NAME]"
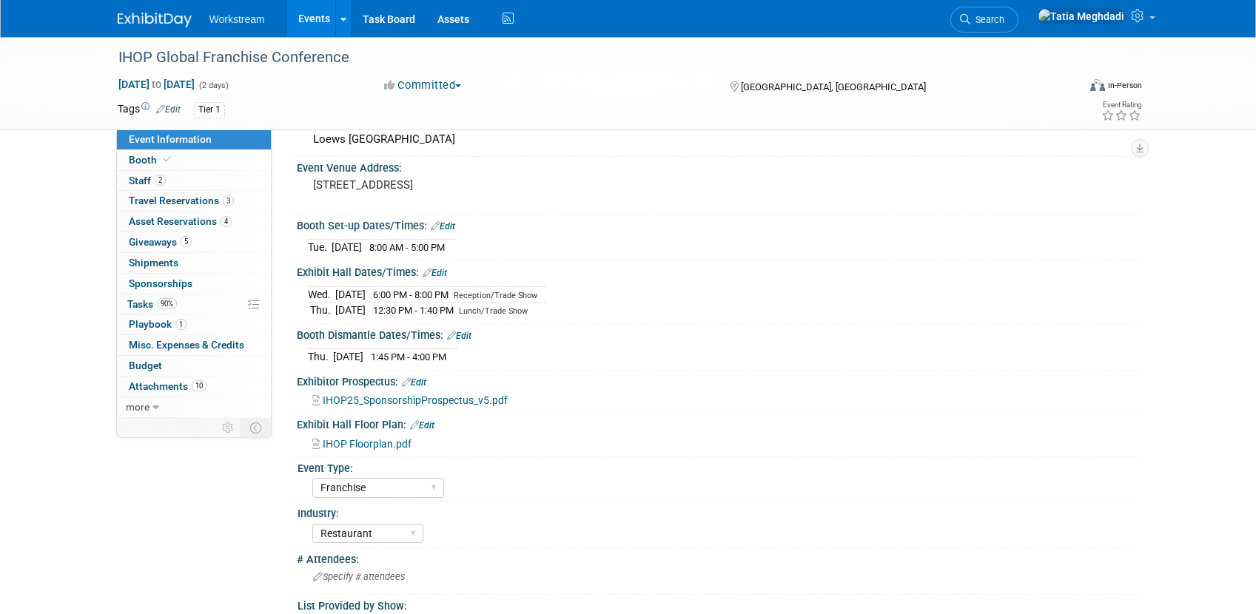
scroll to position [412, 0]
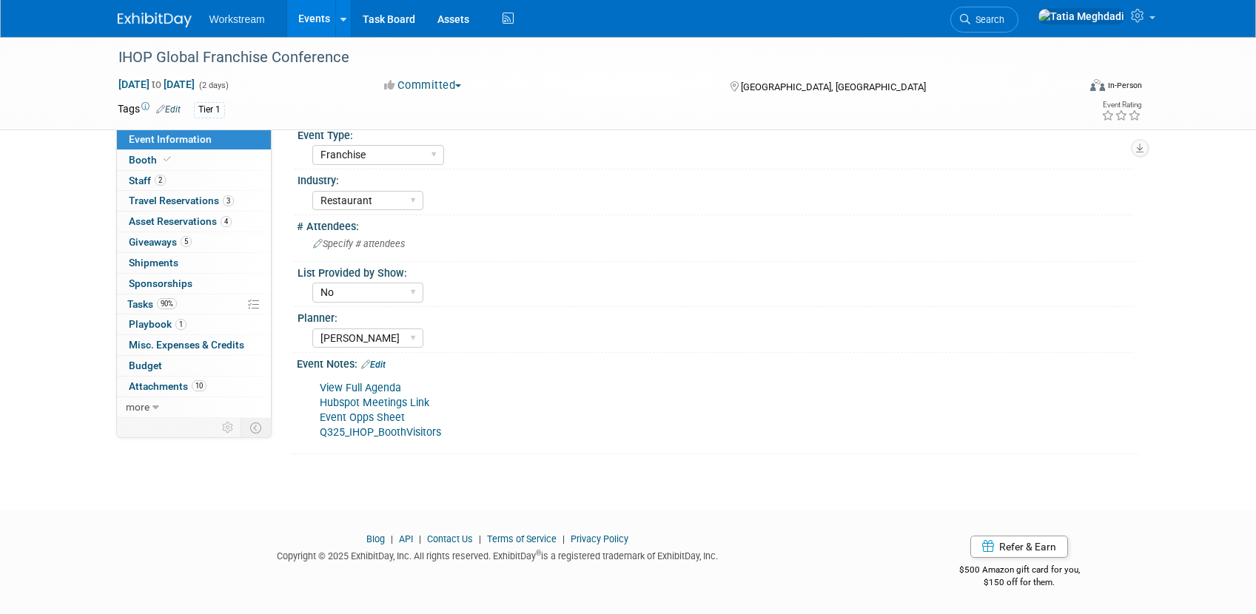
click at [346, 417] on link "Event Opps Sheet" at bounding box center [362, 418] width 85 height 13
click at [720, 333] on div "[PERSON_NAME] [PERSON_NAME] [PERSON_NAME]" at bounding box center [722, 337] width 820 height 24
click at [344, 432] on link "Q325_IHOP_BoothVisitors" at bounding box center [380, 432] width 121 height 13
click at [517, 418] on div "View Full Agenda Hubspot Meetings Link Event Opps Sheet Q325_IHOP_BoothVisitors" at bounding box center [642, 411] width 667 height 74
click at [354, 420] on link "Event Opps Sheet" at bounding box center [362, 418] width 85 height 13
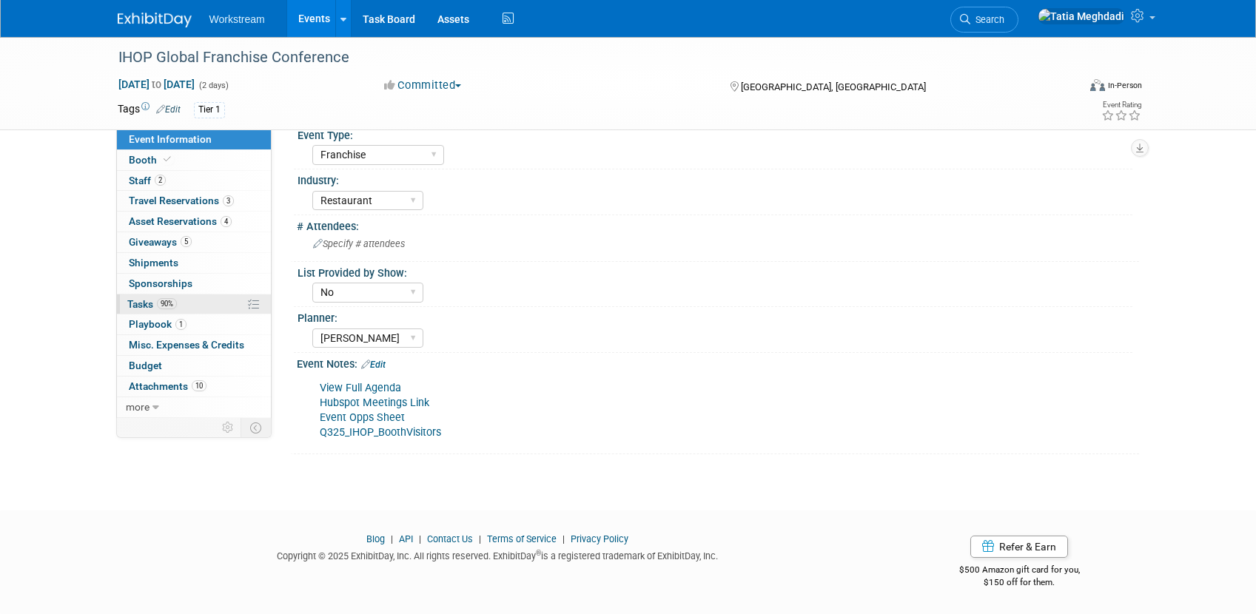
click at [145, 308] on span "Tasks 90%" at bounding box center [152, 304] width 50 height 12
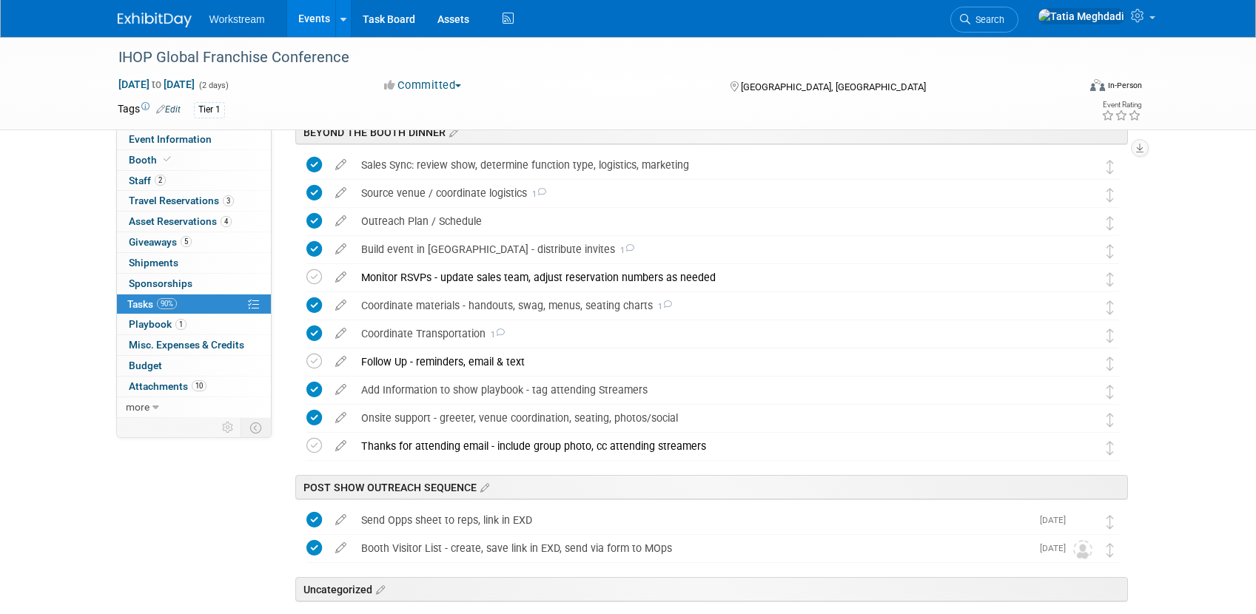
scroll to position [710, 0]
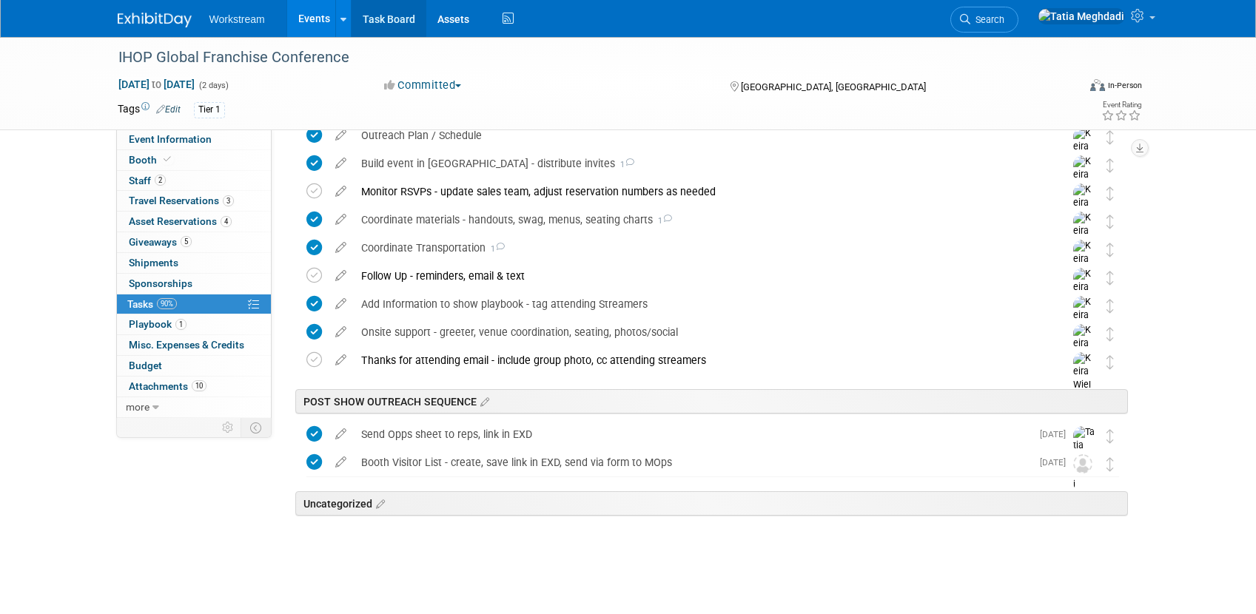
click at [386, 21] on link "Task Board" at bounding box center [389, 18] width 75 height 37
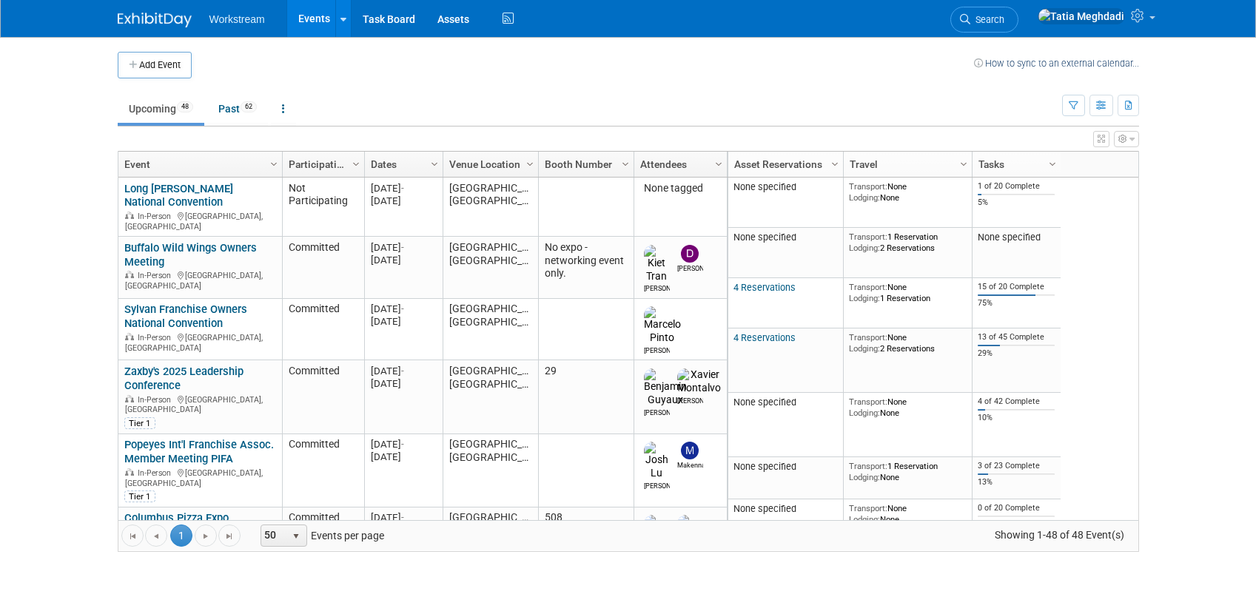
click at [296, 20] on link "Events" at bounding box center [314, 18] width 54 height 37
click at [230, 101] on link "Past 62" at bounding box center [237, 109] width 61 height 28
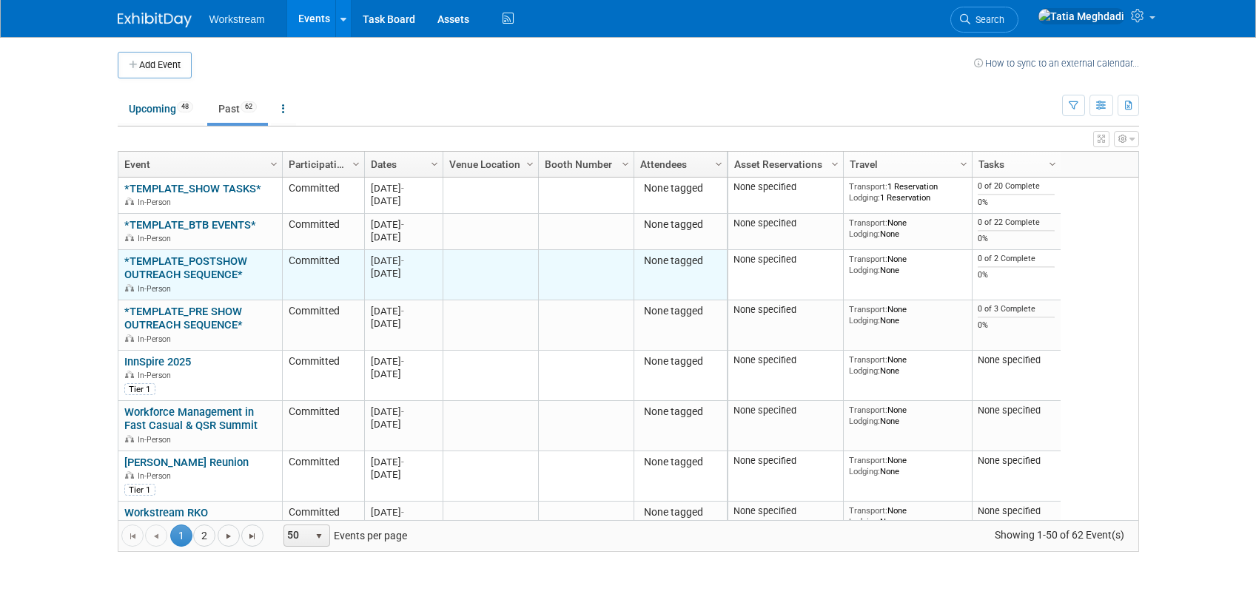
click at [172, 264] on link "*TEMPLATE_POSTSHOW OUTREACH SEQUENCE*" at bounding box center [185, 268] width 123 height 27
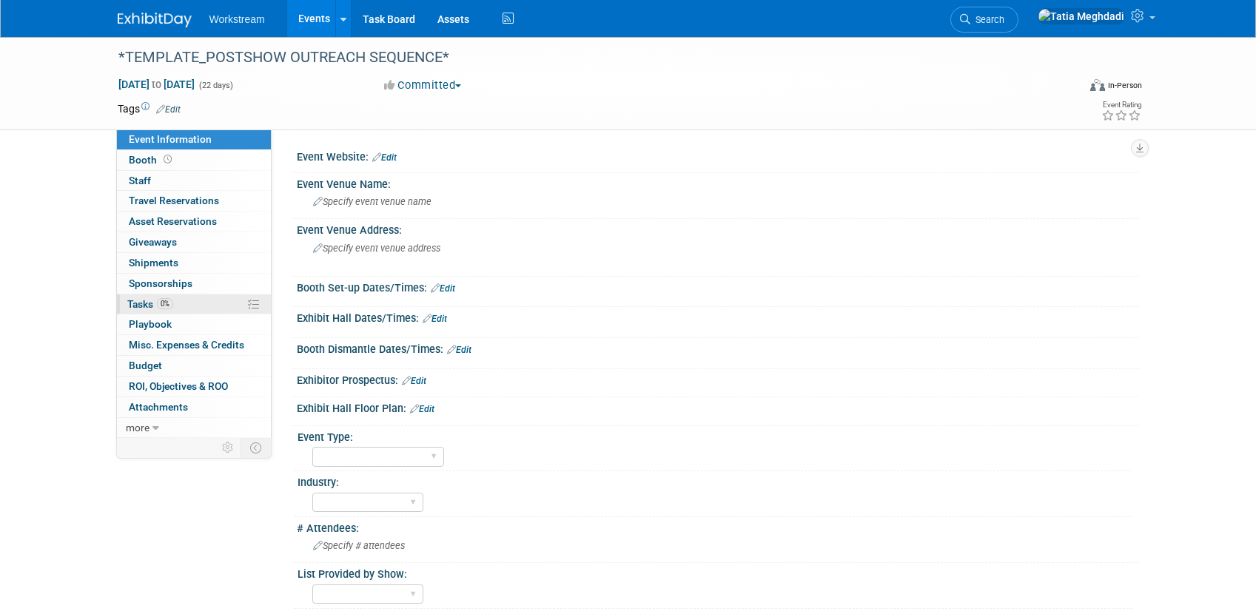
click at [134, 297] on link "0% Tasks 0%" at bounding box center [194, 305] width 154 height 20
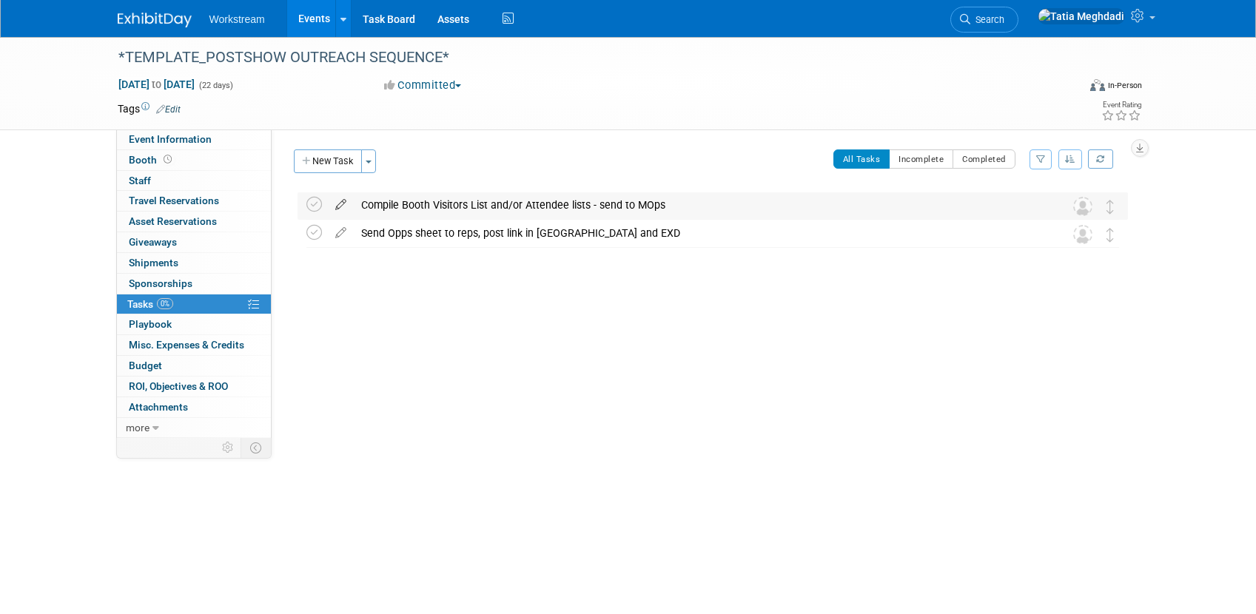
click at [335, 205] on icon at bounding box center [341, 201] width 26 height 19
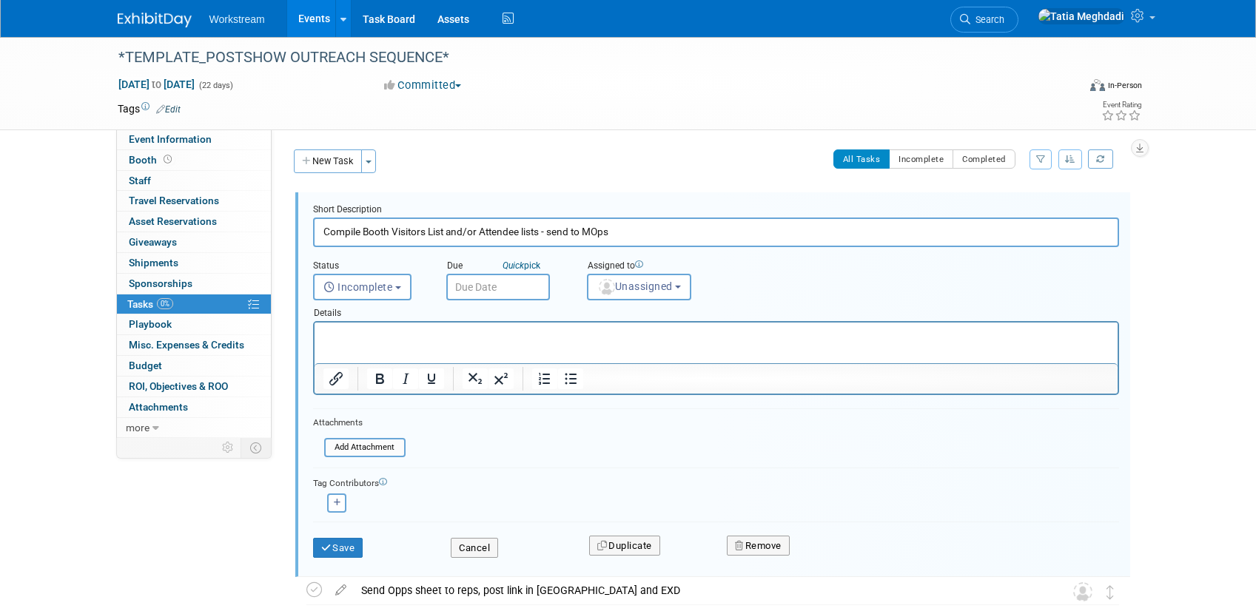
click at [428, 231] on input "Compile Booth Visitors List and/or Attendee lists - send to MOps" at bounding box center [716, 232] width 806 height 29
click at [429, 231] on input "Compile Booth Visitors List and/or Attendee lists - send to MOps" at bounding box center [716, 232] width 806 height 29
paste input "Opps sheet - create and post in event Slack channel and link in EXD for reps to…"
type input "Opps sheet - create and post in event Slack channel and link in EXD for reps to…"
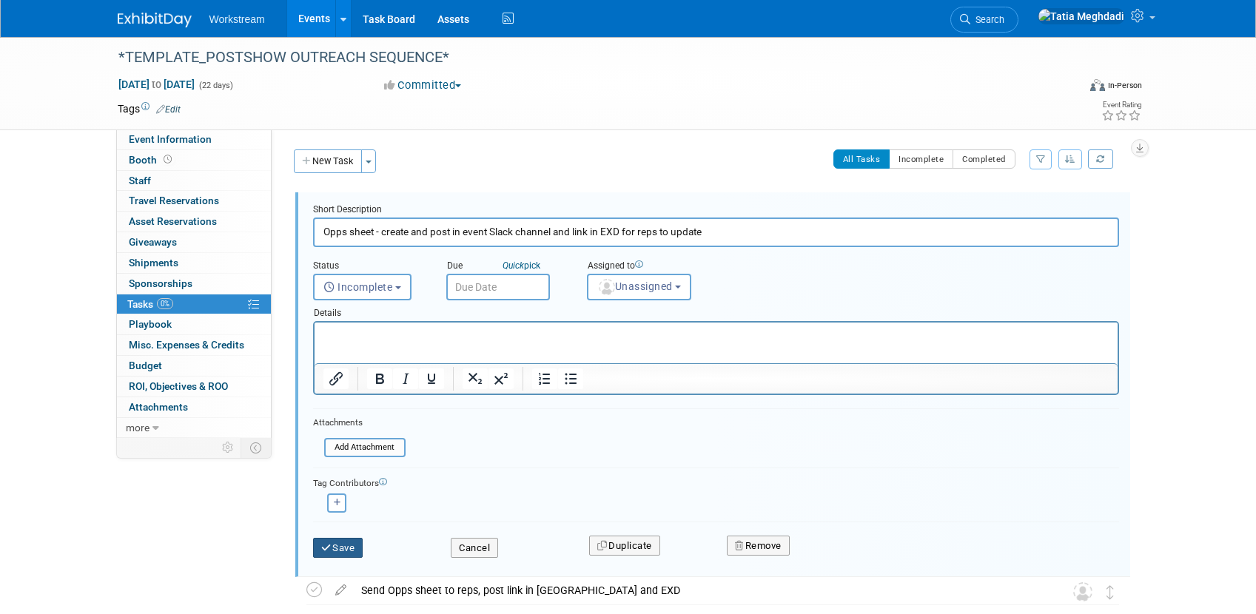
click at [357, 540] on button "Save" at bounding box center [338, 548] width 50 height 21
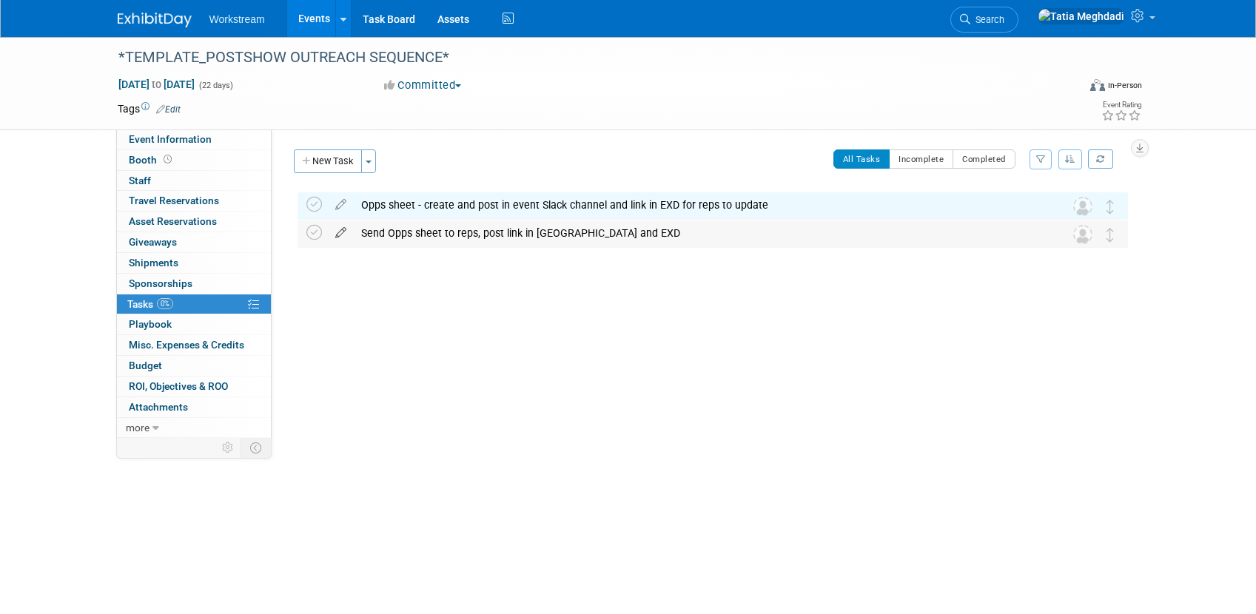
click at [337, 235] on icon at bounding box center [341, 230] width 26 height 19
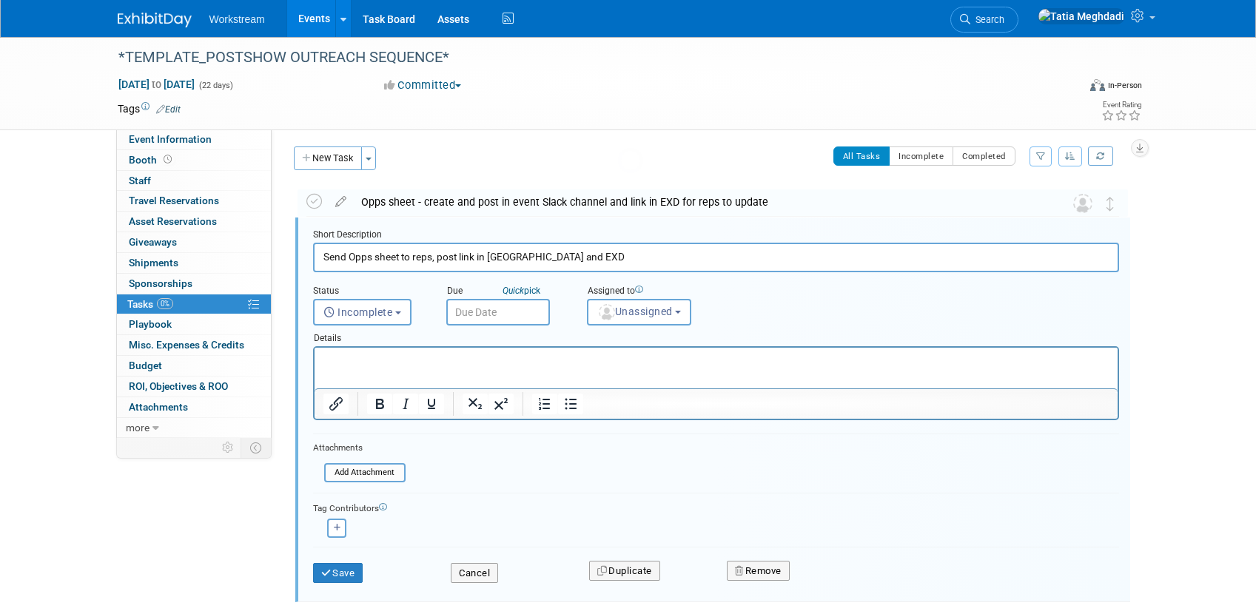
scroll to position [4, 0]
drag, startPoint x: 572, startPoint y: 259, endPoint x: 313, endPoint y: 257, distance: 259.1
click at [313, 257] on input "Send Opps sheet to reps, post link in [GEOGRAPHIC_DATA] and EXD" at bounding box center [716, 256] width 806 height 29
click at [358, 177] on div "New Task Toggle Dropdown Create a new task for this event Copy tasks from anoth…" at bounding box center [337, 163] width 94 height 35
click at [482, 570] on button "Cancel" at bounding box center [474, 573] width 47 height 21
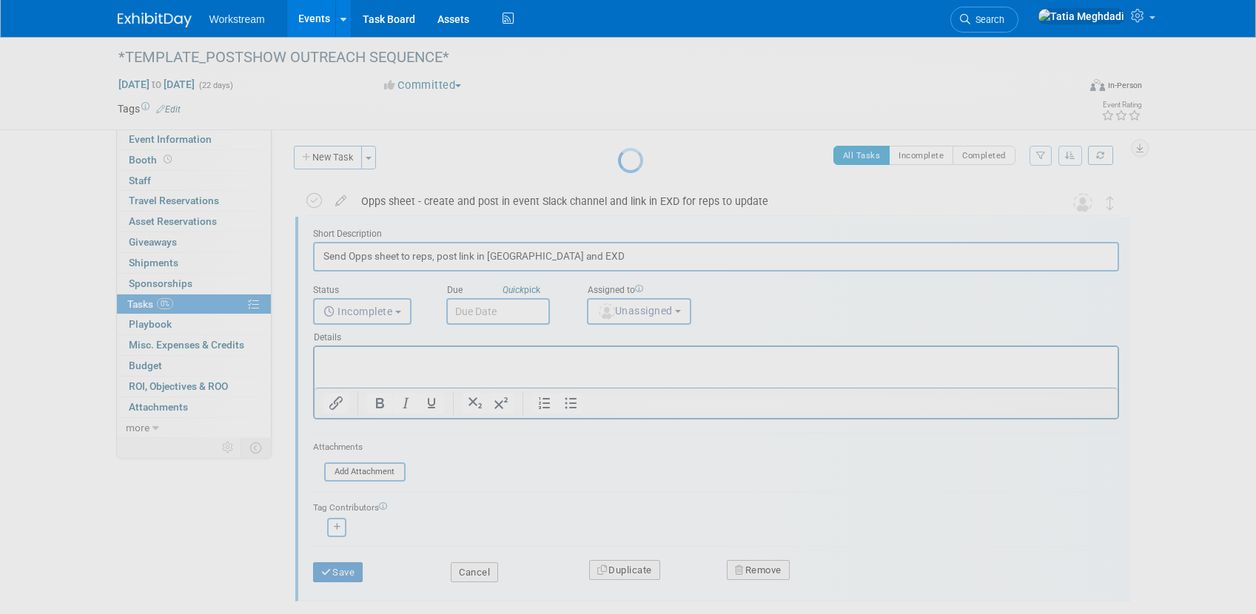
scroll to position [0, 0]
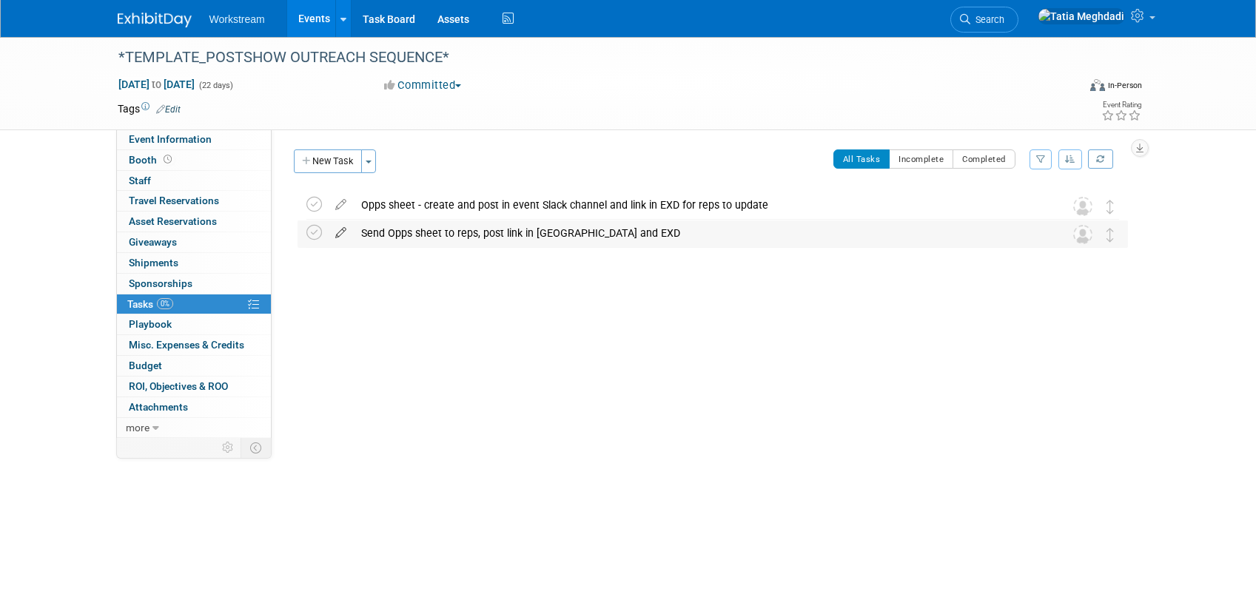
click at [331, 234] on icon at bounding box center [341, 230] width 26 height 19
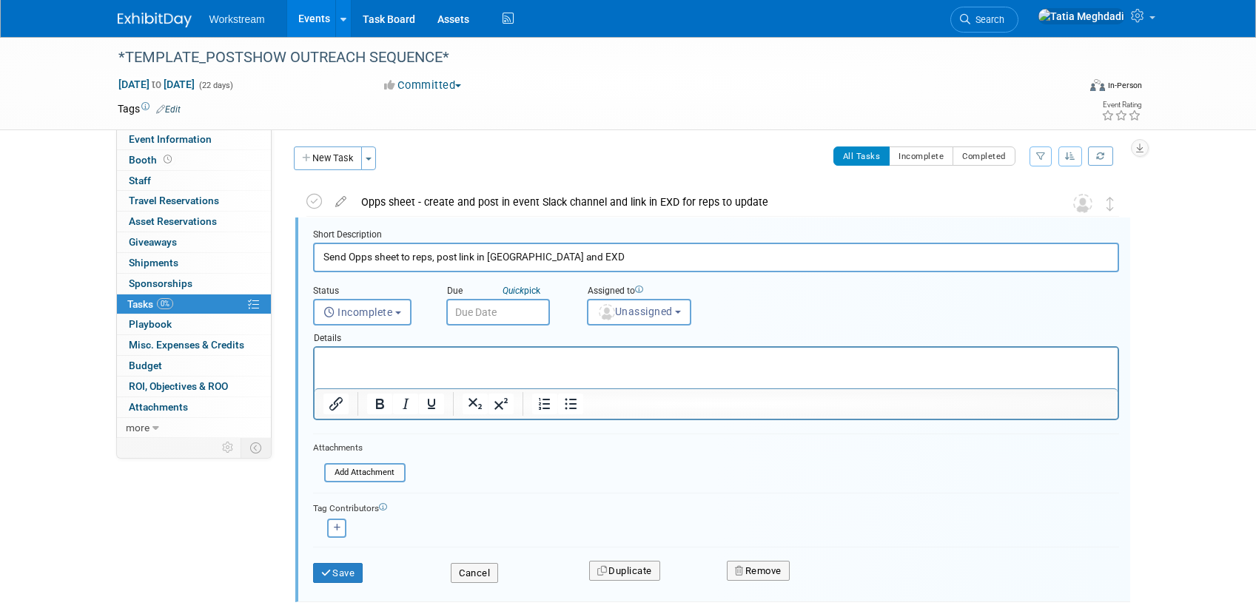
scroll to position [4, 0]
click at [372, 250] on input "Send Opps sheet to reps, post link in Slack and EXD" at bounding box center [716, 256] width 806 height 29
click at [372, 249] on input "Send Opps sheet to reps, post link in Slack and EXD" at bounding box center [716, 256] width 806 height 29
type input "Booth visitors/attendee list - send to [PERSON_NAME] for assignments, cc [GEOGR…"
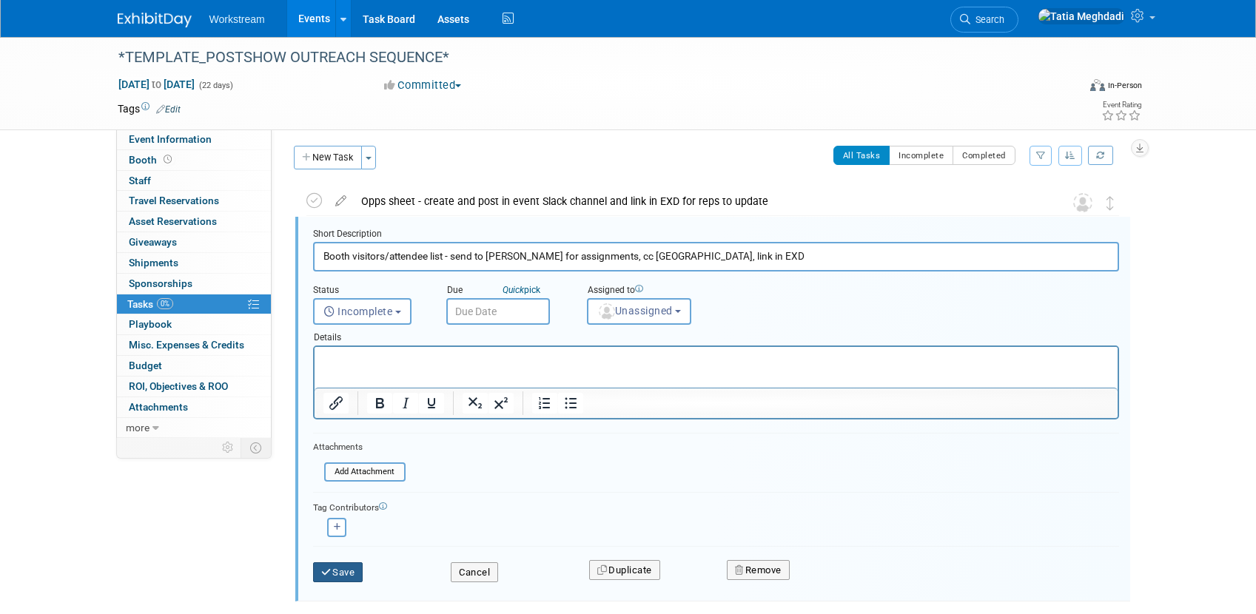
click at [325, 577] on button "Save" at bounding box center [338, 573] width 50 height 21
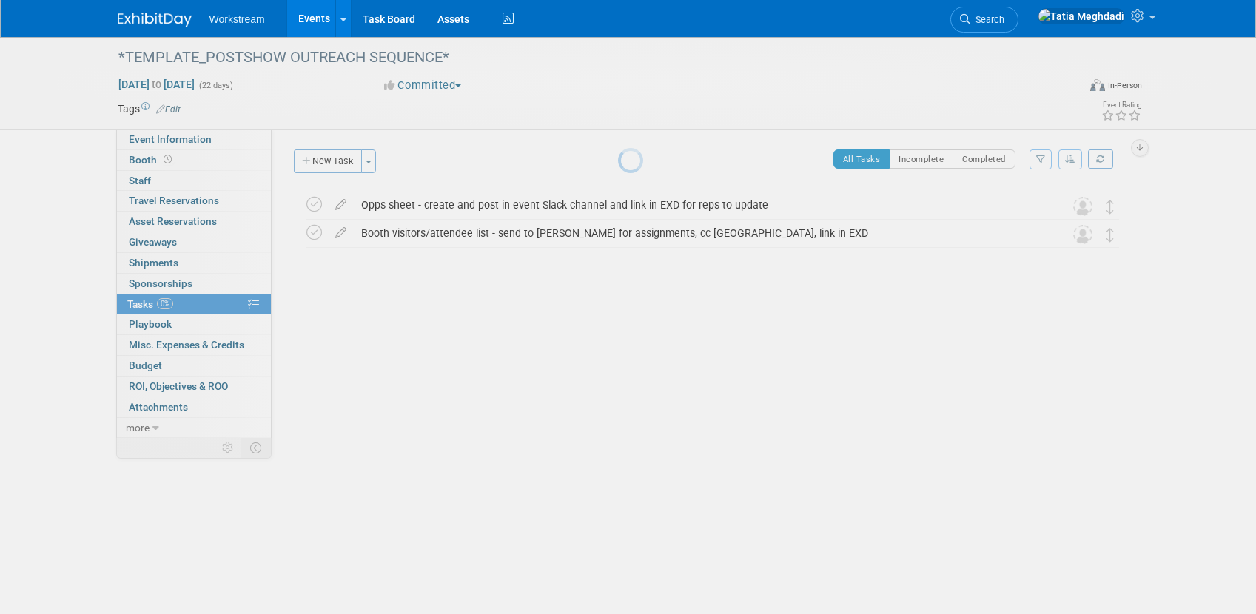
scroll to position [0, 0]
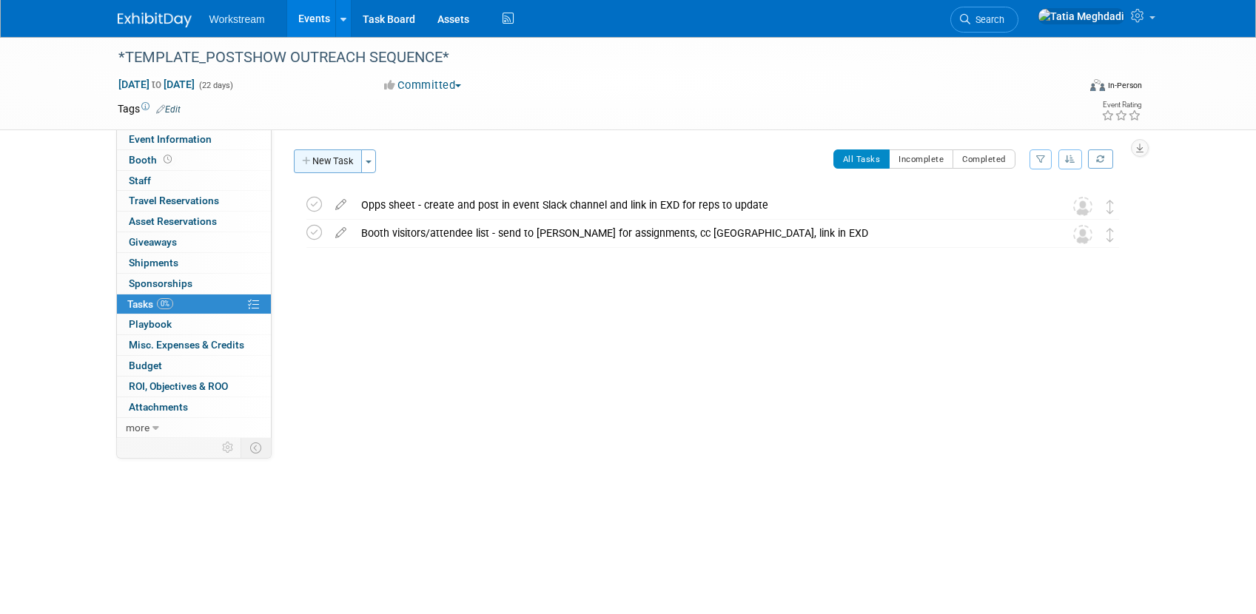
click at [332, 164] on button "New Task" at bounding box center [328, 162] width 68 height 24
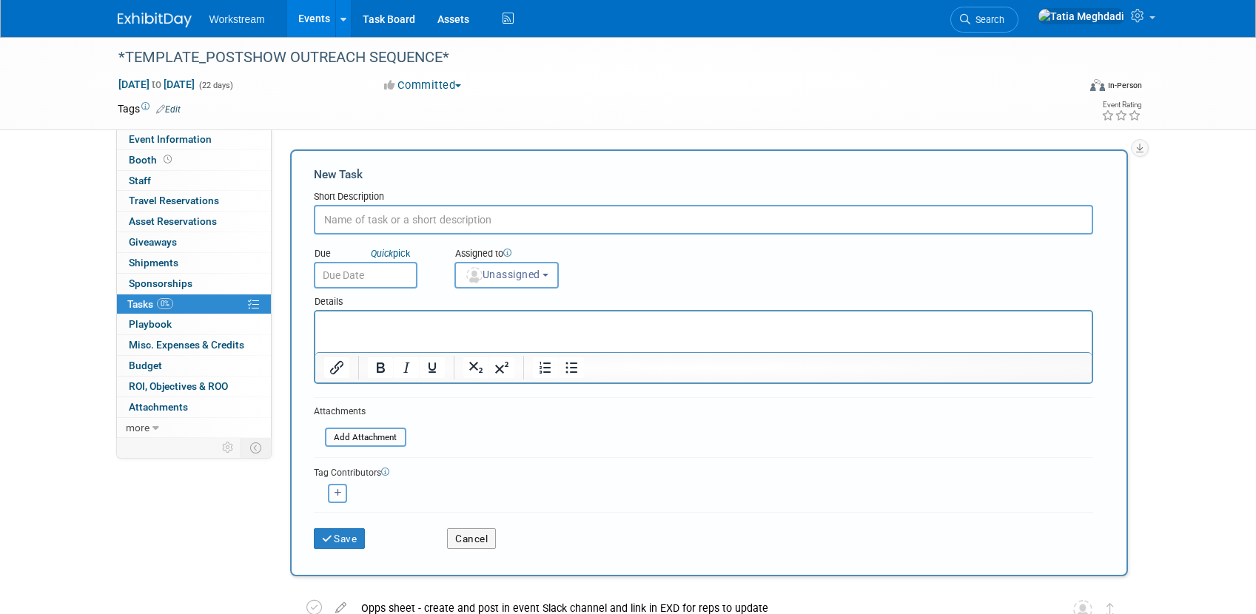
click at [403, 222] on input "text" at bounding box center [703, 220] width 779 height 30
paste input "Submit [PERSON_NAME] form (after assignments rec'd) - MOps will update SF campa…"
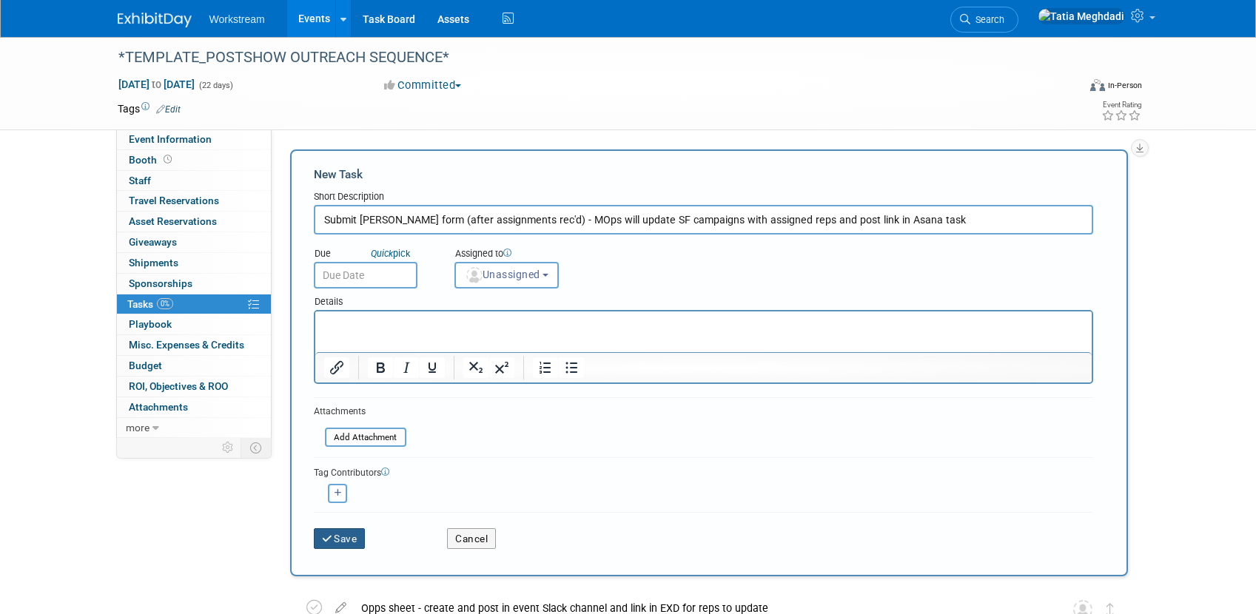
type input "Submit Asana form (after assignments rec'd) - MOps will update SF campaigns wit…"
click at [325, 540] on icon "submit" at bounding box center [328, 539] width 13 height 10
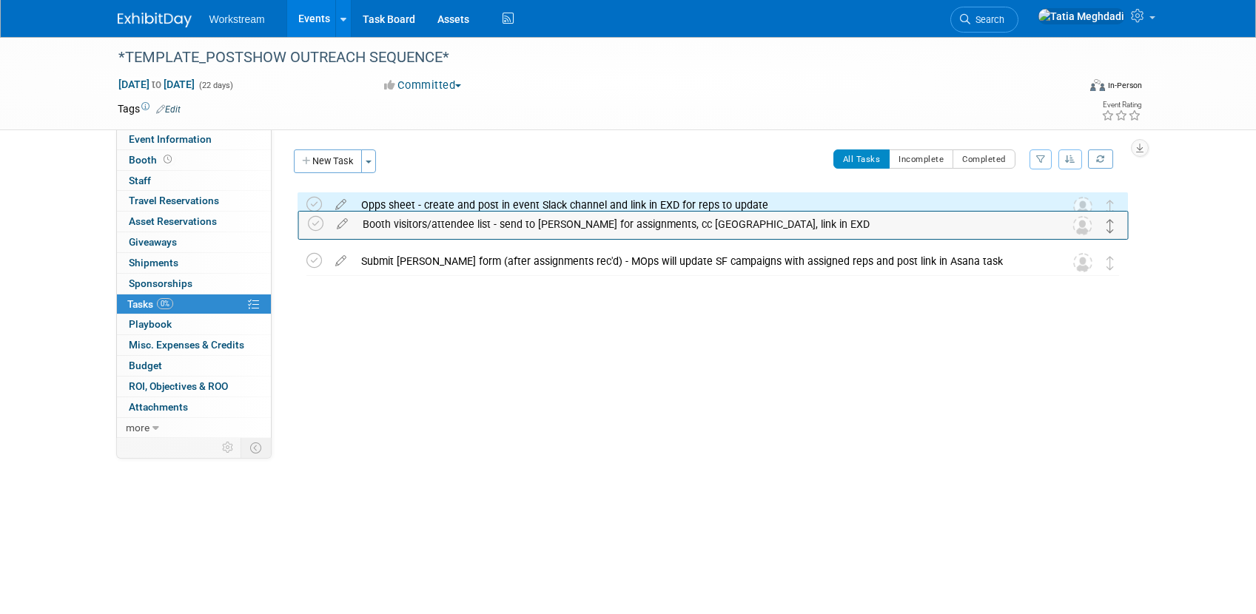
drag, startPoint x: 1110, startPoint y: 254, endPoint x: 1111, endPoint y: 230, distance: 23.7
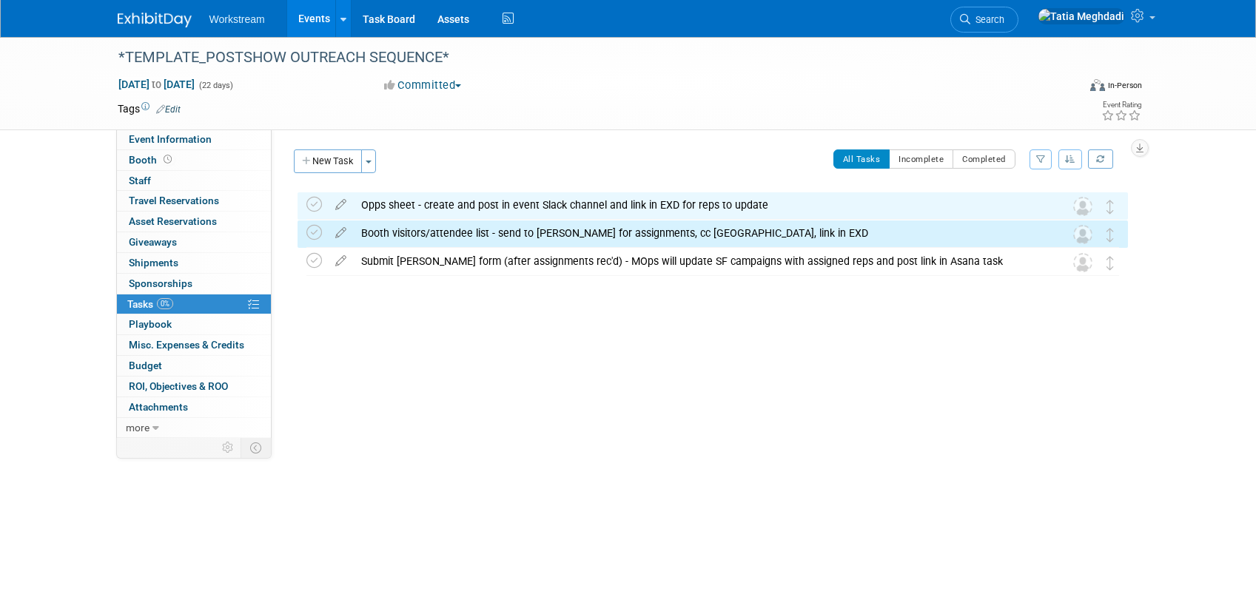
click at [1005, 363] on div "Event Website: Edit Event Venue Name: Specify event venue name Event Venue Addr…" at bounding box center [705, 284] width 867 height 309
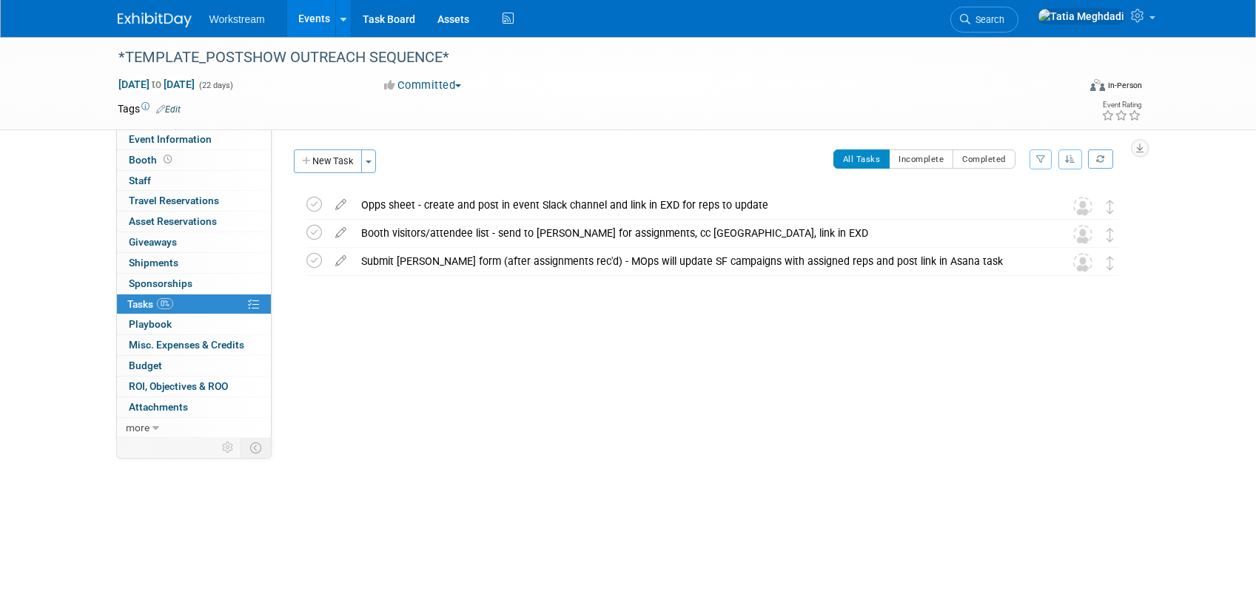
click at [136, 303] on span "Tasks 0%" at bounding box center [150, 304] width 46 height 12
click at [593, 437] on div "Event Website: Edit Event Venue Name: Specify event venue name Event Venue Addr…" at bounding box center [705, 284] width 867 height 309
click at [313, 18] on link "Events" at bounding box center [314, 18] width 54 height 37
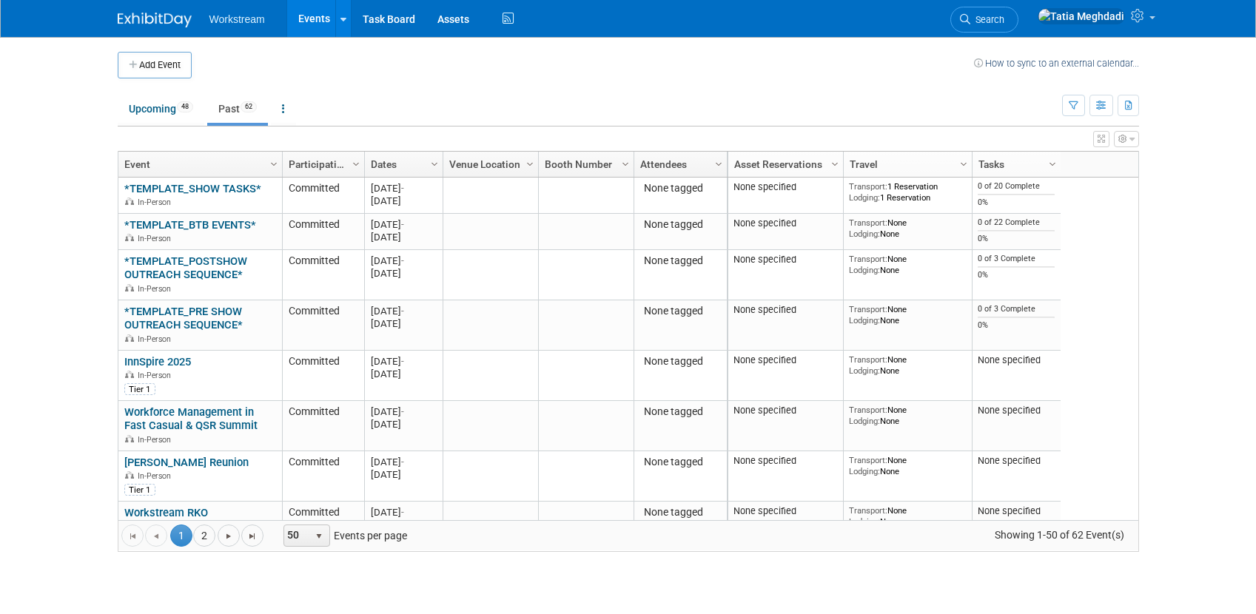
click at [1004, 20] on span "Search" at bounding box center [987, 19] width 34 height 11
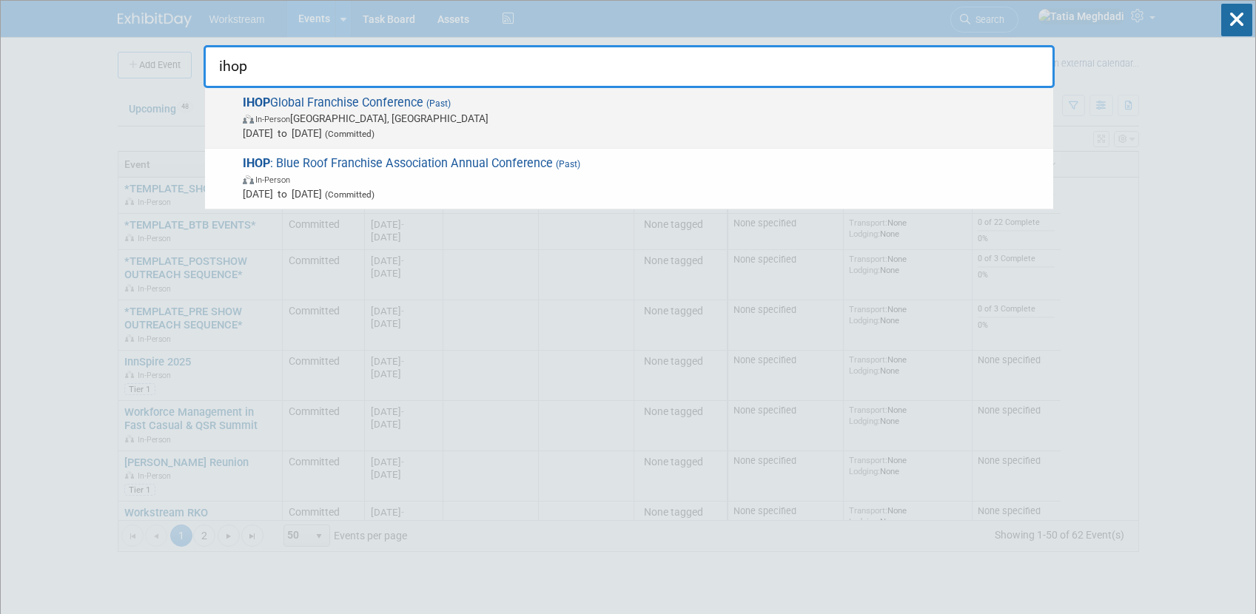
type input "ihop"
click at [352, 119] on span "In-Person [GEOGRAPHIC_DATA], [GEOGRAPHIC_DATA]" at bounding box center [644, 118] width 803 height 15
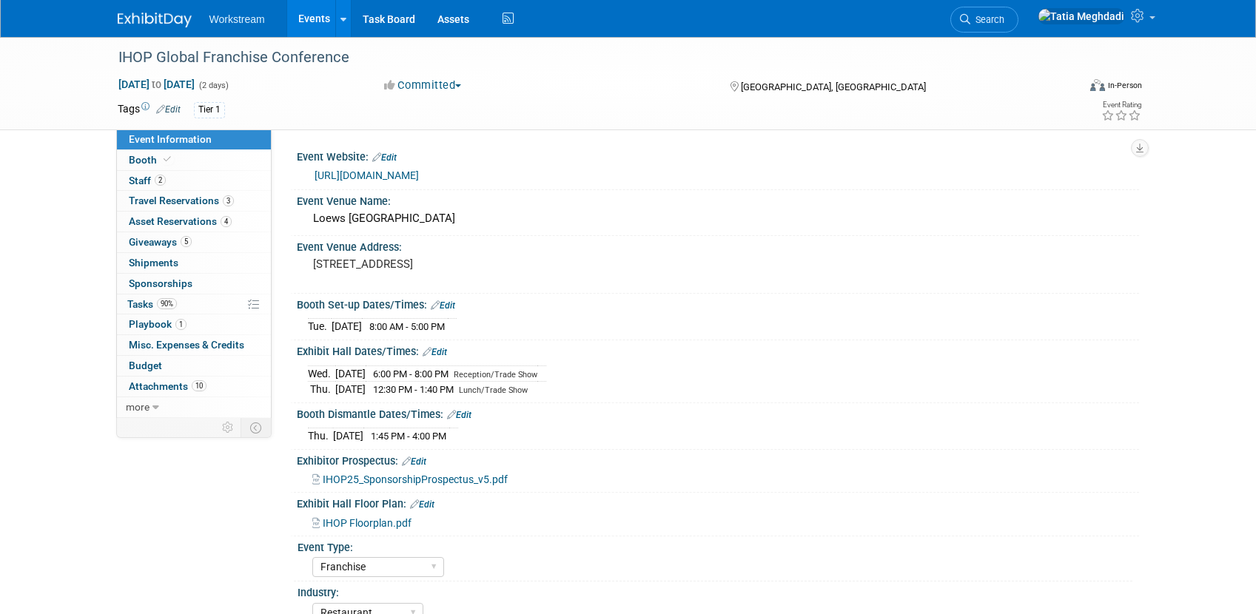
select select "Franchise"
select select "Restaurant"
select select "No"
select select "[PERSON_NAME]"
click at [142, 307] on span "Tasks 90%" at bounding box center [152, 304] width 50 height 12
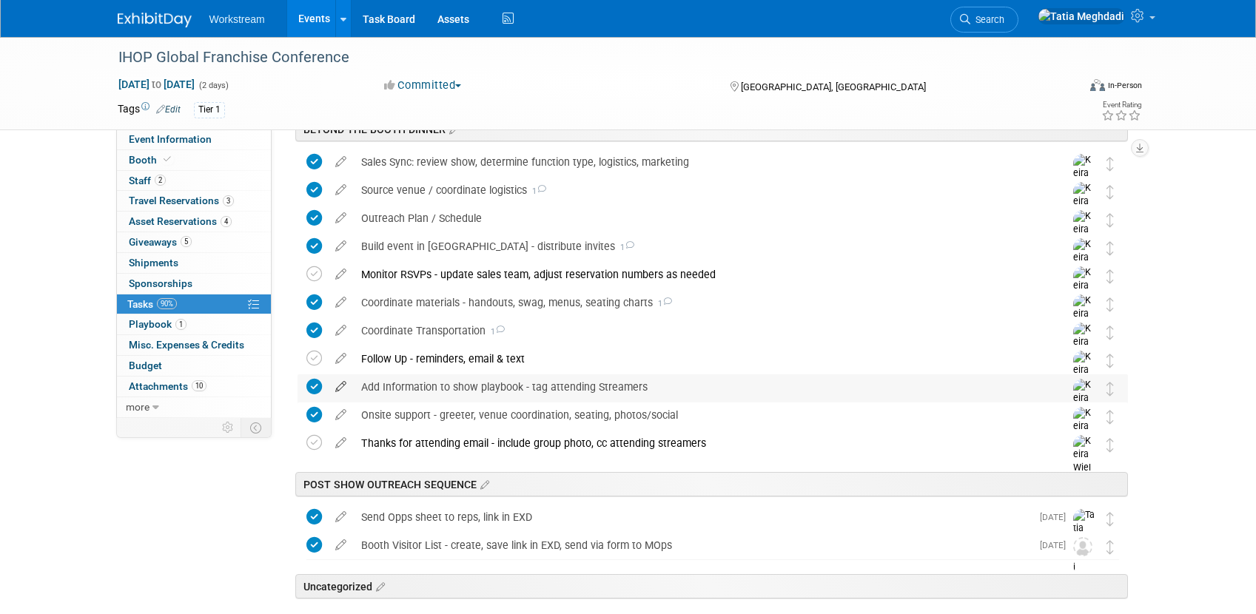
scroll to position [710, 0]
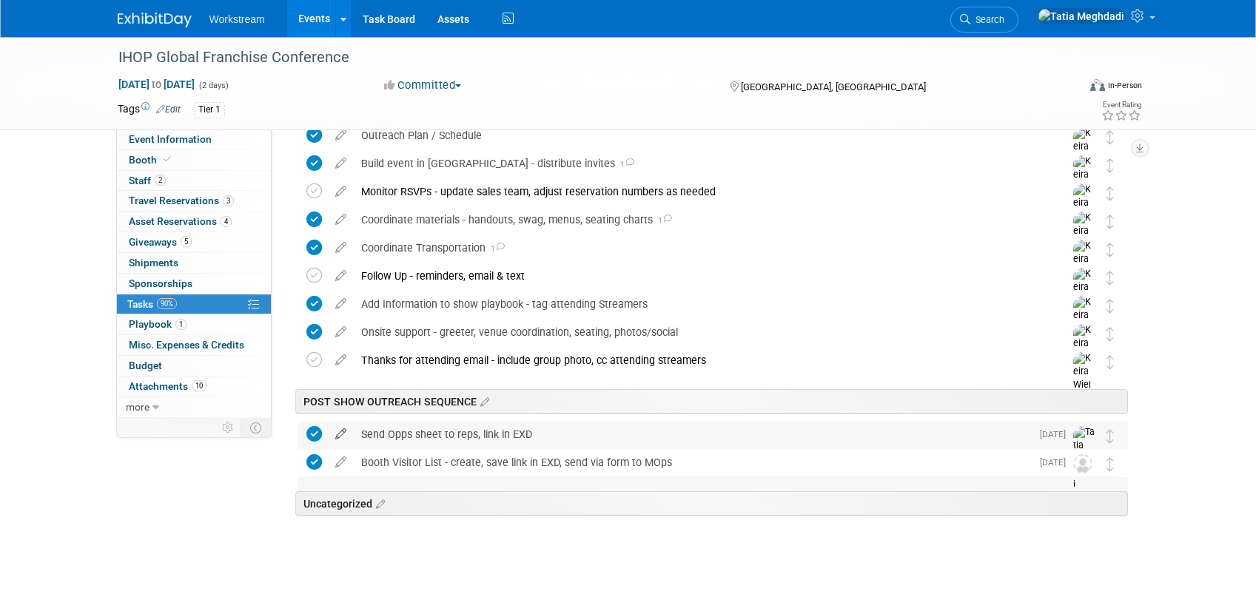
click at [341, 433] on icon at bounding box center [341, 431] width 26 height 19
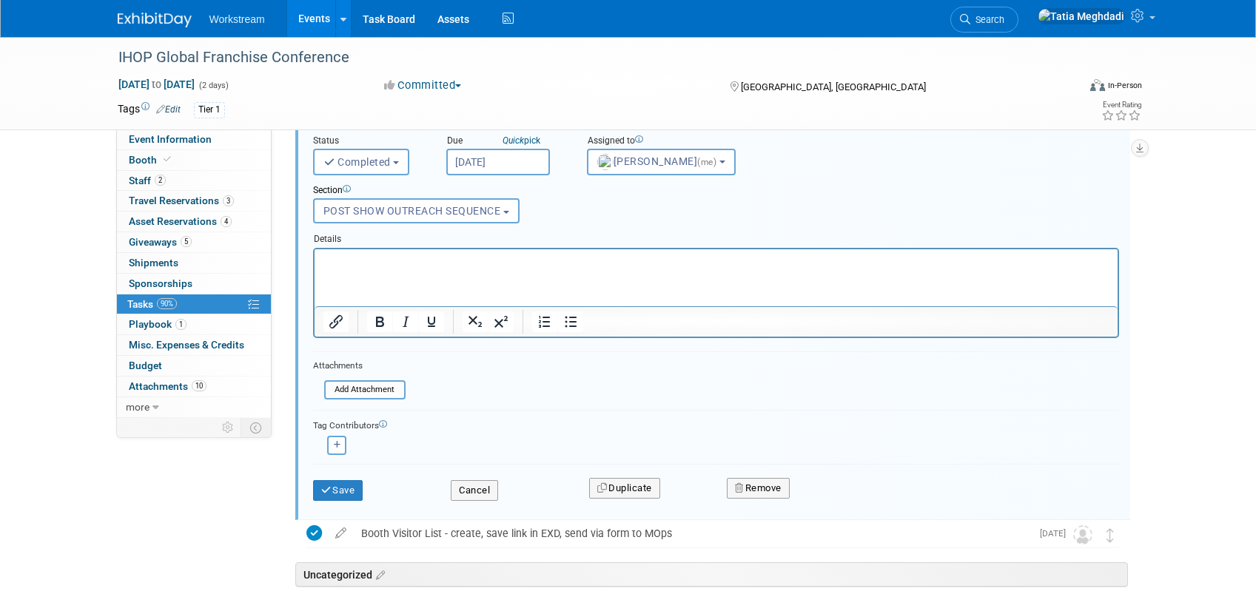
scroll to position [1135, 0]
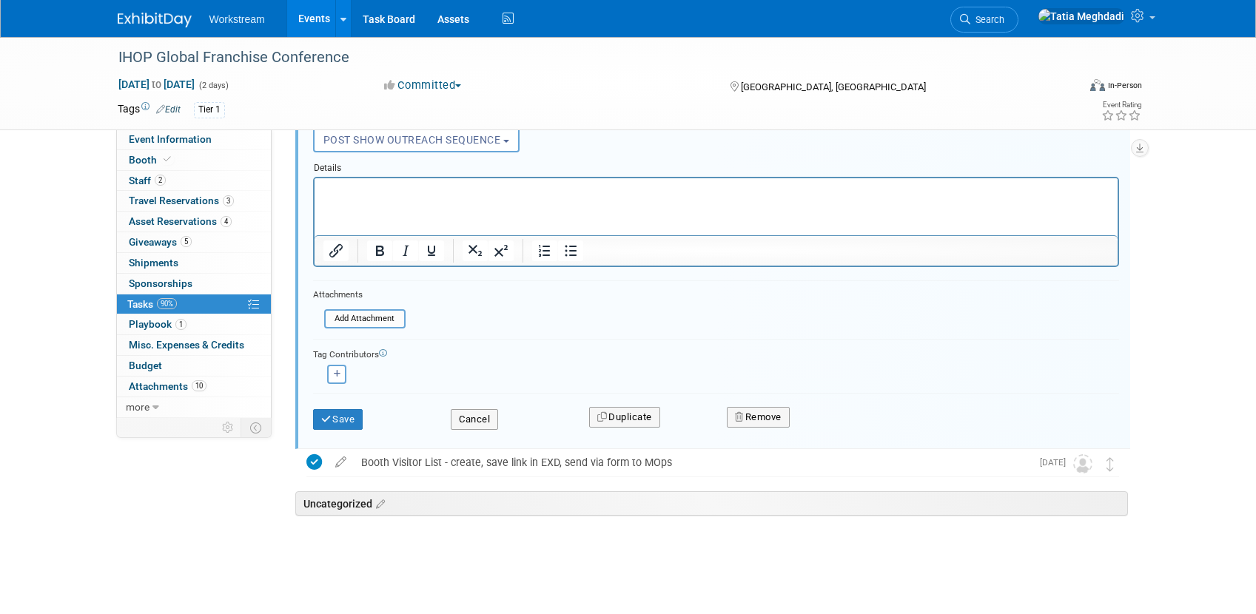
drag, startPoint x: 792, startPoint y: 421, endPoint x: 813, endPoint y: 425, distance: 21.1
click at [795, 422] on div "Remove" at bounding box center [888, 417] width 345 height 35
drag, startPoint x: 771, startPoint y: 413, endPoint x: 781, endPoint y: 417, distance: 10.3
click at [773, 414] on button "Remove" at bounding box center [758, 417] width 63 height 21
click at [850, 435] on link "Yes" at bounding box center [841, 429] width 43 height 24
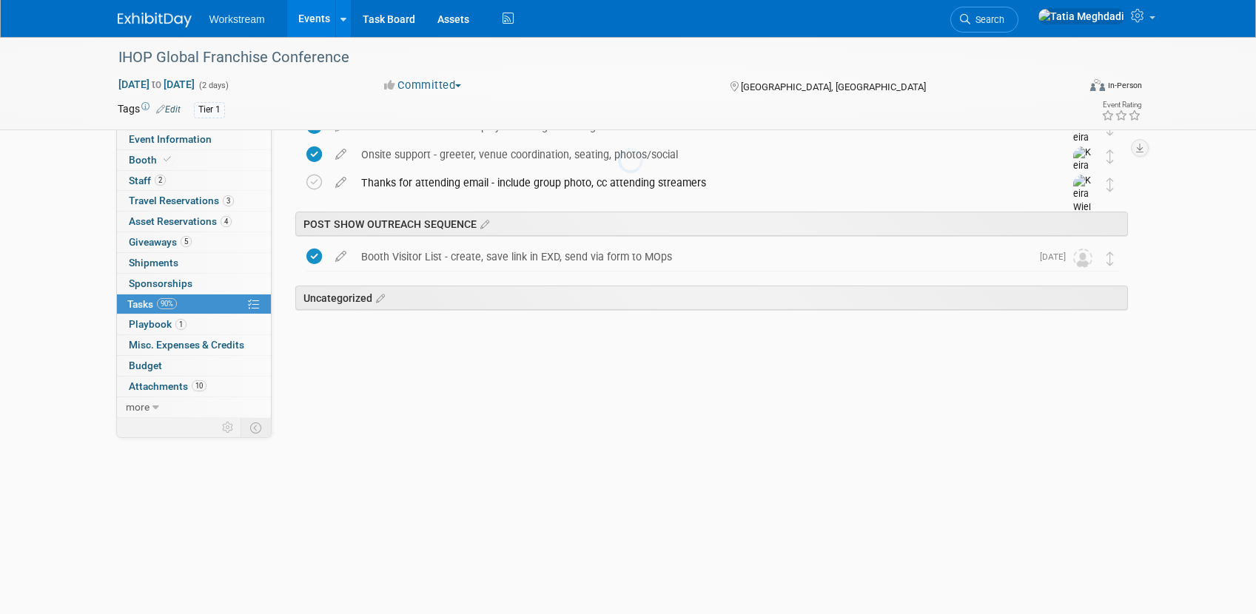
scroll to position [682, 0]
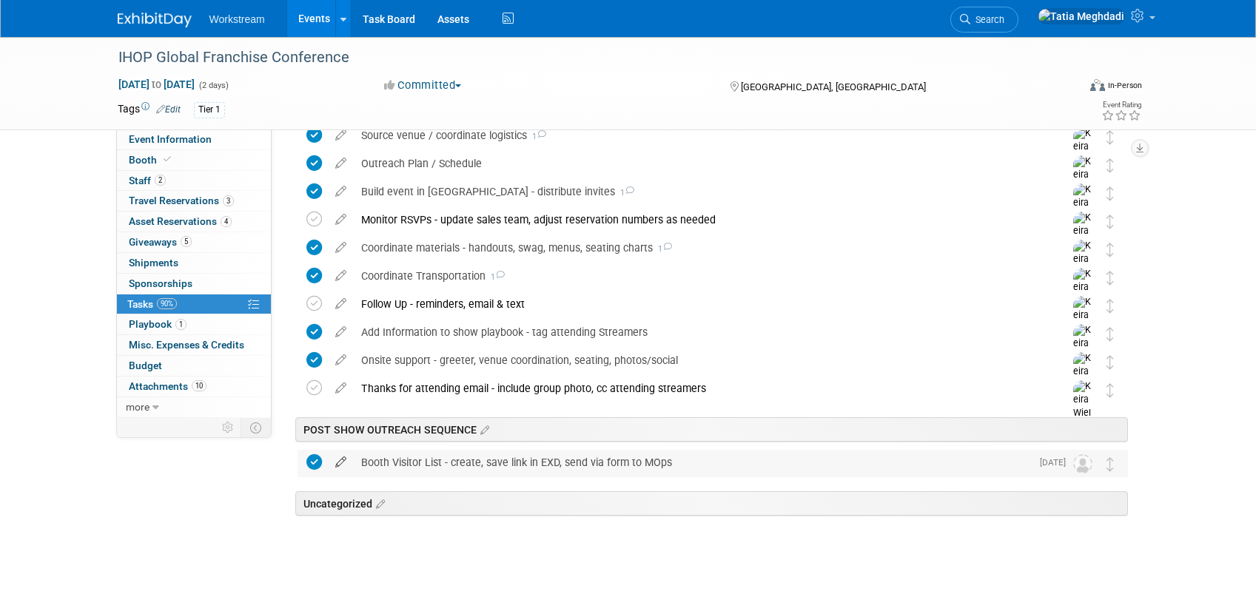
click at [341, 459] on icon at bounding box center [341, 459] width 26 height 19
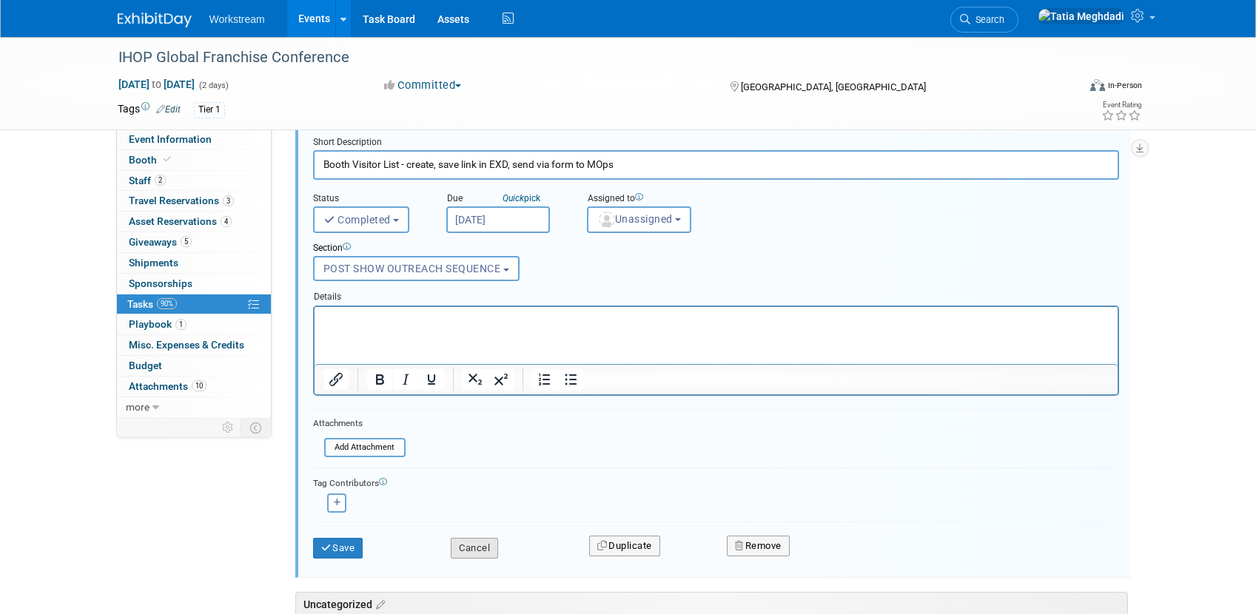
scroll to position [1041, 0]
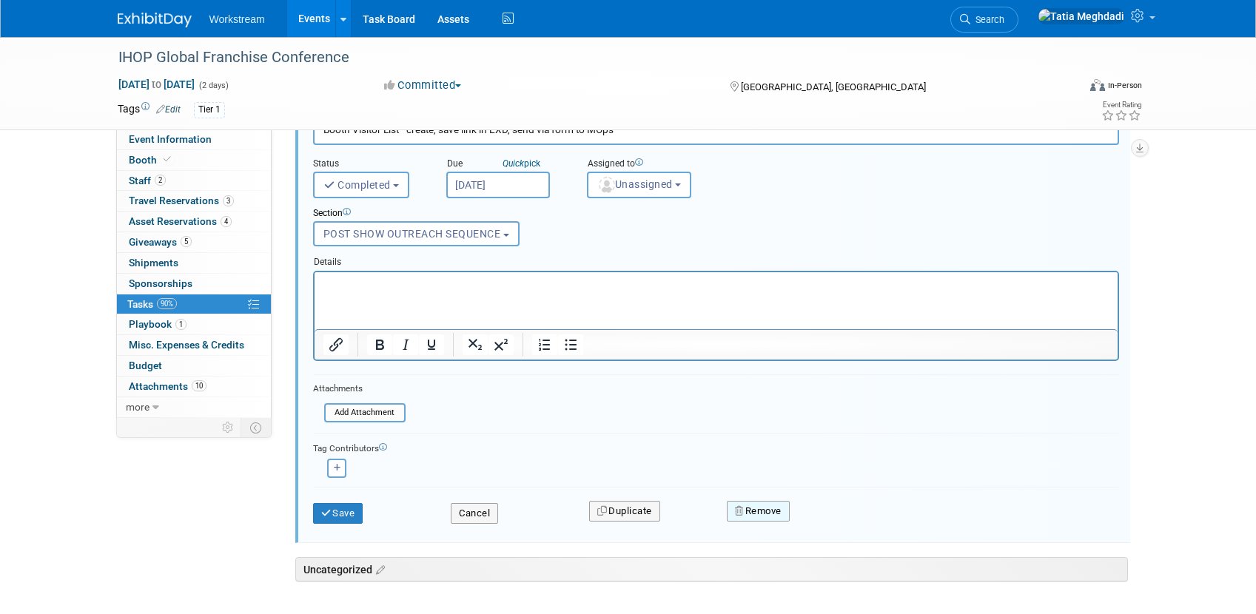
click at [753, 513] on button "Remove" at bounding box center [758, 511] width 63 height 21
click at [843, 517] on link "Yes" at bounding box center [841, 523] width 43 height 24
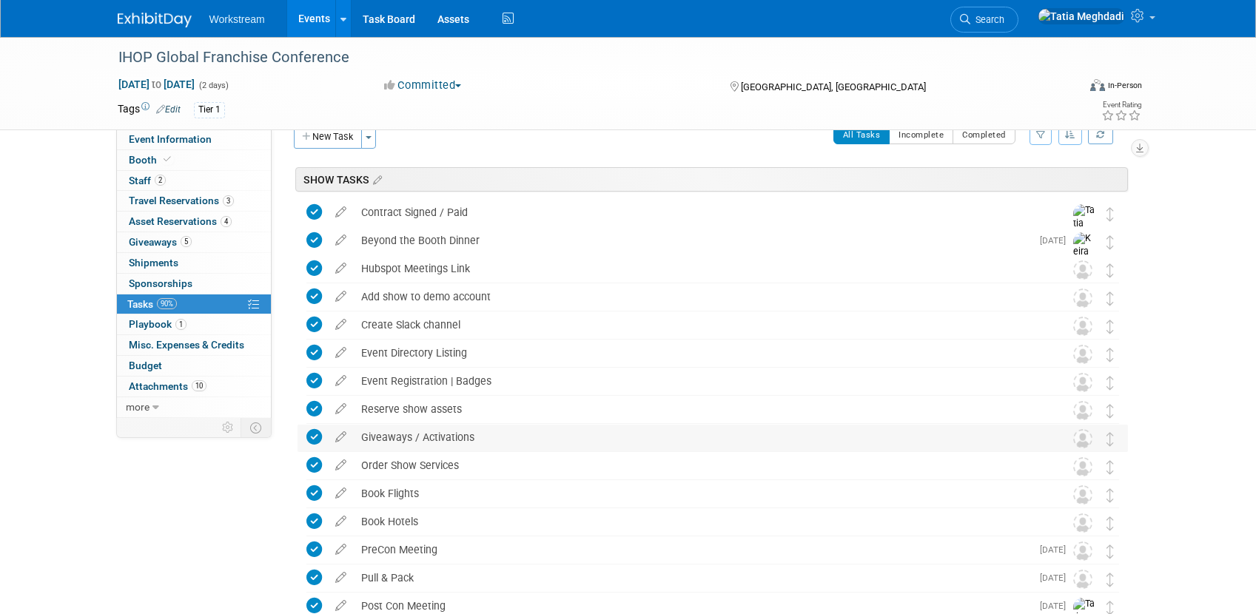
scroll to position [0, 0]
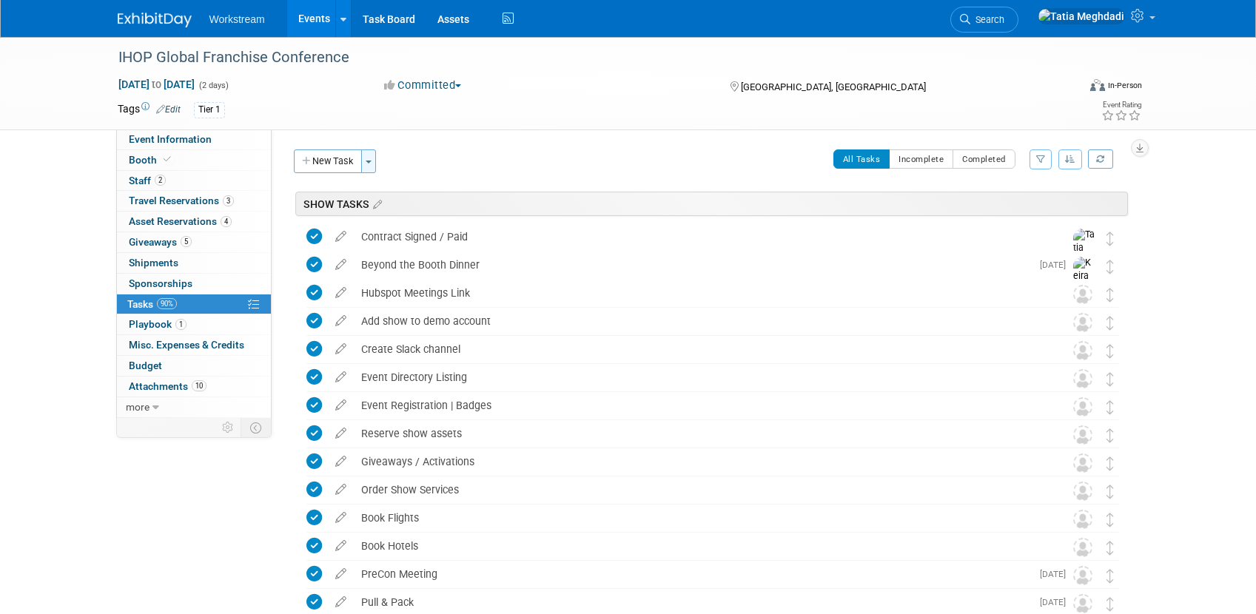
click at [363, 162] on button "Toggle Dropdown" at bounding box center [368, 162] width 15 height 24
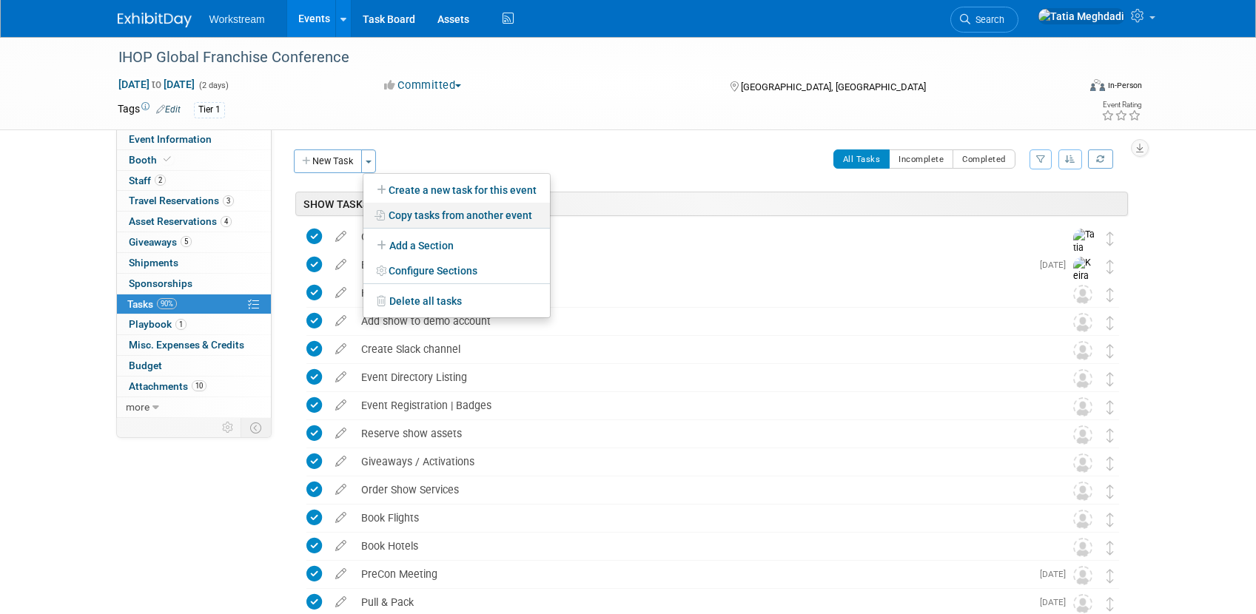
click at [414, 215] on link "Copy tasks from another event" at bounding box center [456, 215] width 187 height 25
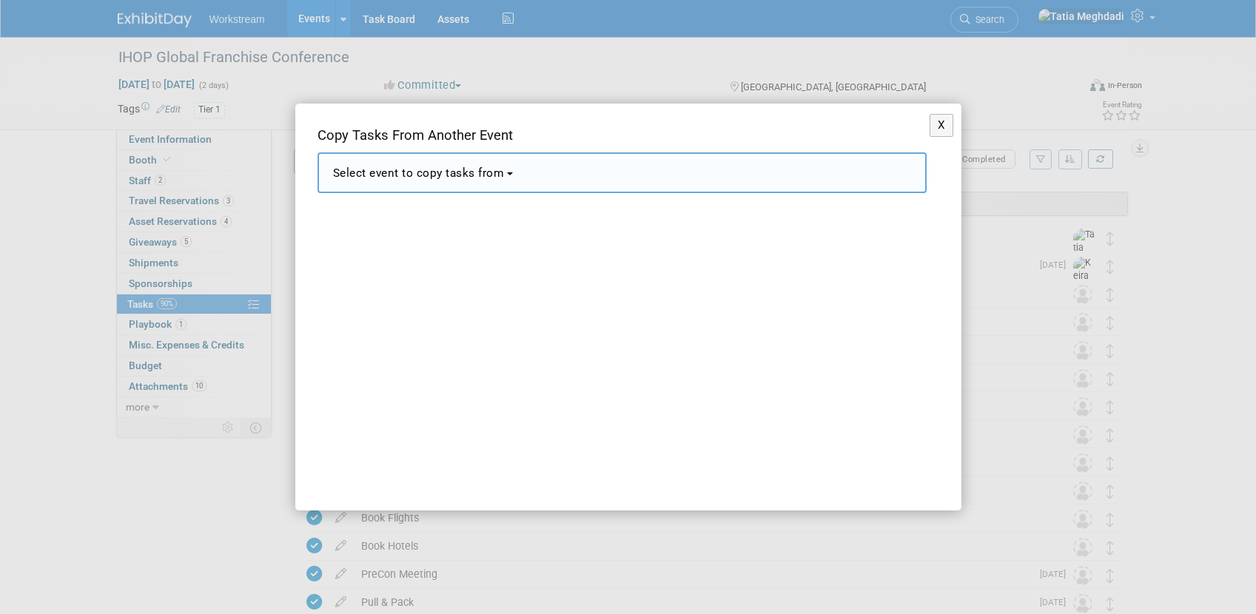
click at [400, 175] on span "Select event to copy tasks from" at bounding box center [419, 173] width 172 height 13
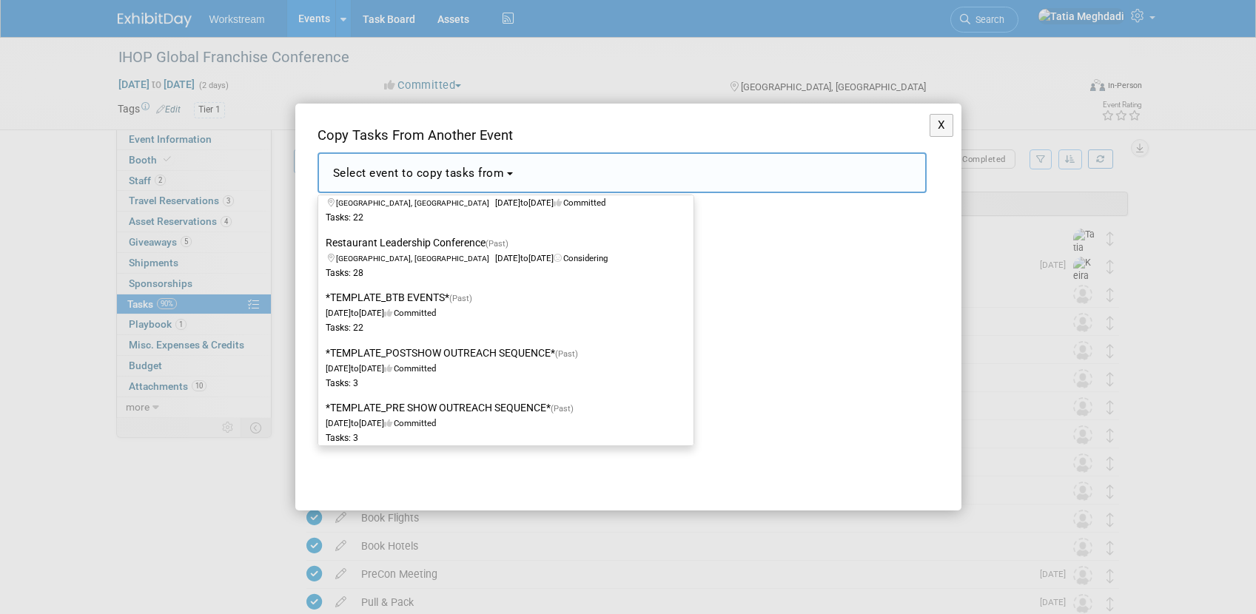
scroll to position [2460, 0]
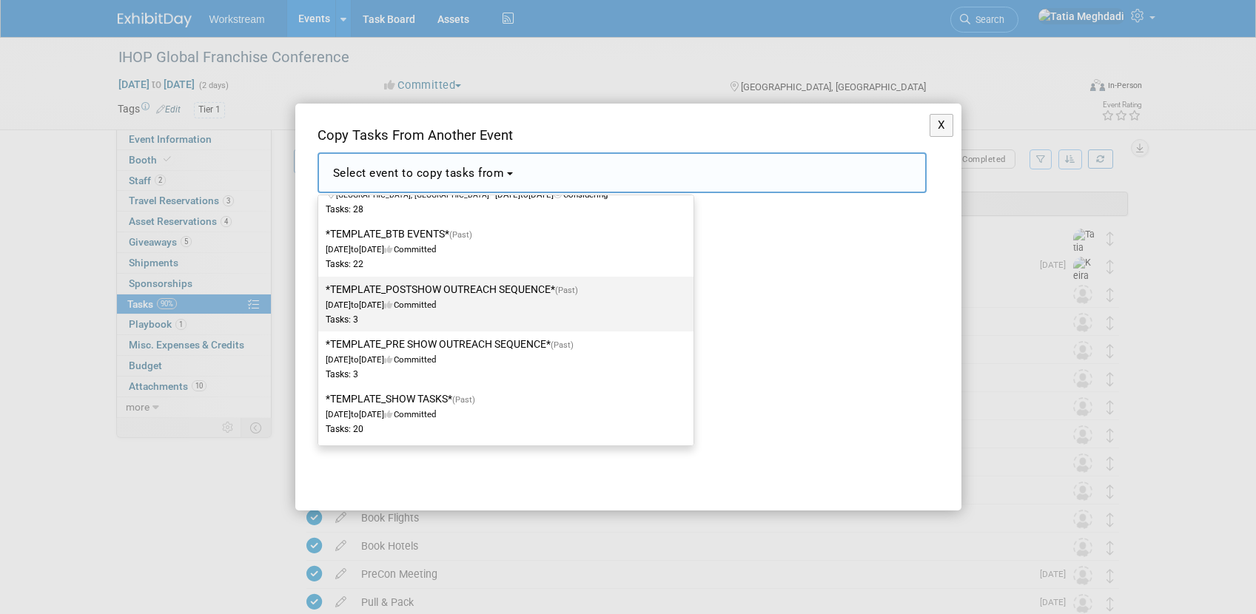
click at [359, 301] on span "to" at bounding box center [355, 305] width 8 height 10
click at [320, 295] on input "*TEMPLATE_POSTSHOW OUTREACH SEQUENCE* (Past) Dec 2, 2024 to Dec 23, 2024 Commit…" at bounding box center [316, 290] width 10 height 10
select select "11163550"
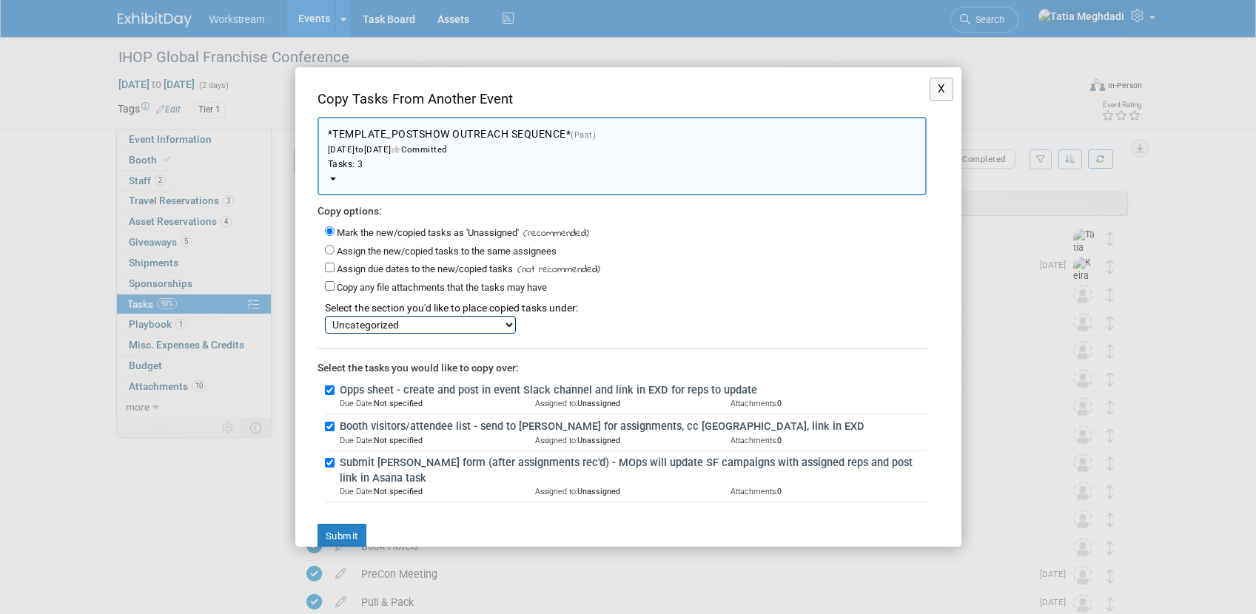
click at [369, 322] on select "SHOW TASKS BEYOND THE BOOTH DINNER POST SHOW OUTREACH SEQUENCE Uncategorized" at bounding box center [420, 325] width 191 height 18
select select "11275564"
click at [325, 316] on select "SHOW TASKS BEYOND THE BOOTH DINNER POST SHOW OUTREACH SEQUENCE Uncategorized" at bounding box center [420, 325] width 191 height 18
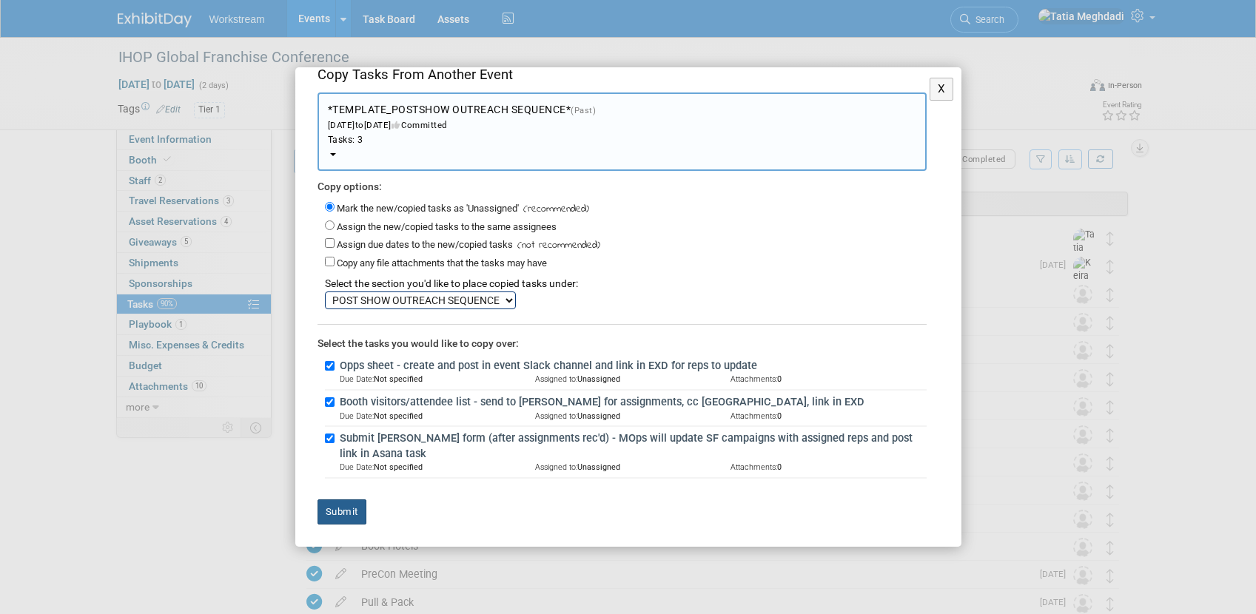
click at [354, 509] on button "Submit" at bounding box center [342, 512] width 49 height 25
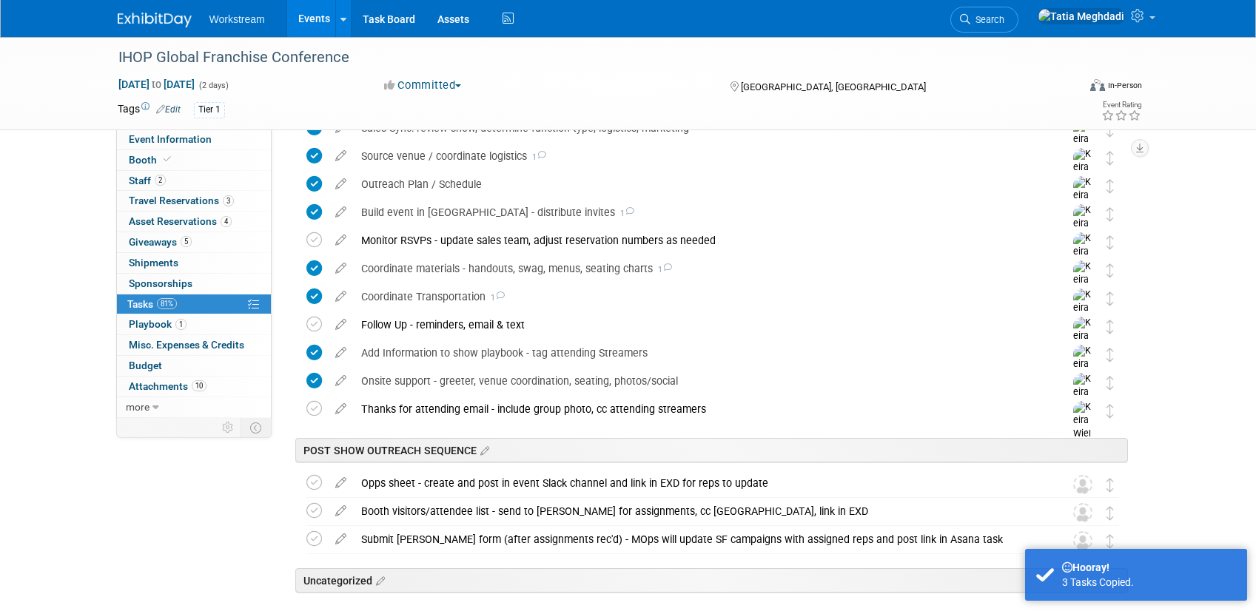
scroll to position [738, 0]
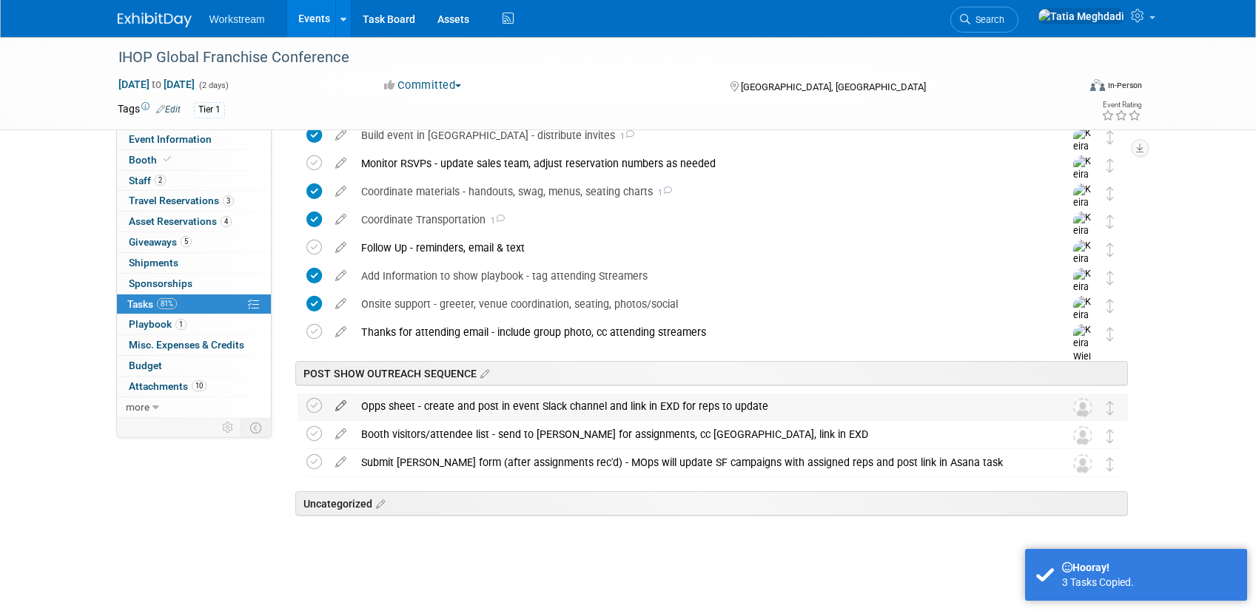
drag, startPoint x: 316, startPoint y: 406, endPoint x: 343, endPoint y: 412, distance: 27.5
click at [320, 406] on icon at bounding box center [314, 406] width 16 height 16
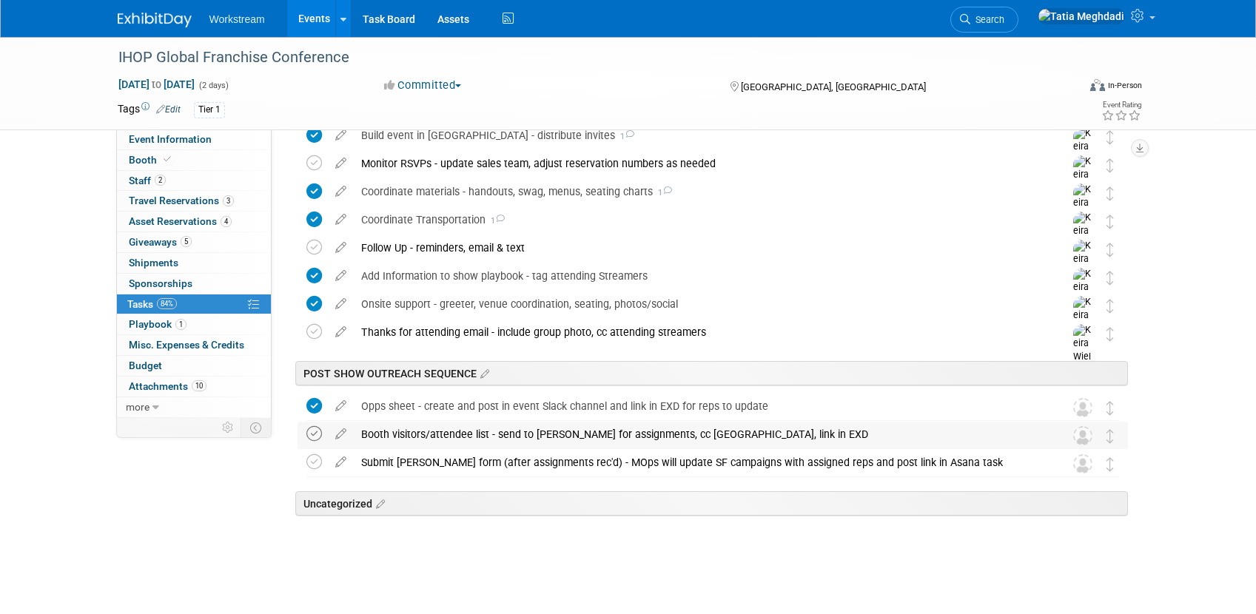
click at [308, 437] on icon at bounding box center [314, 434] width 16 height 16
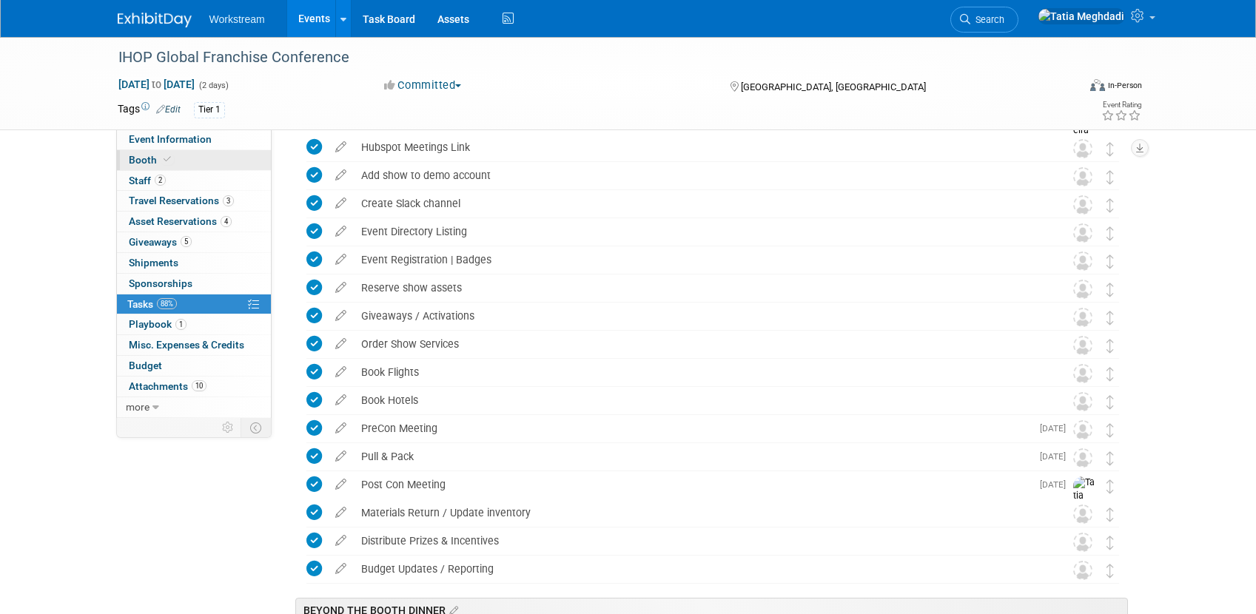
scroll to position [115, 0]
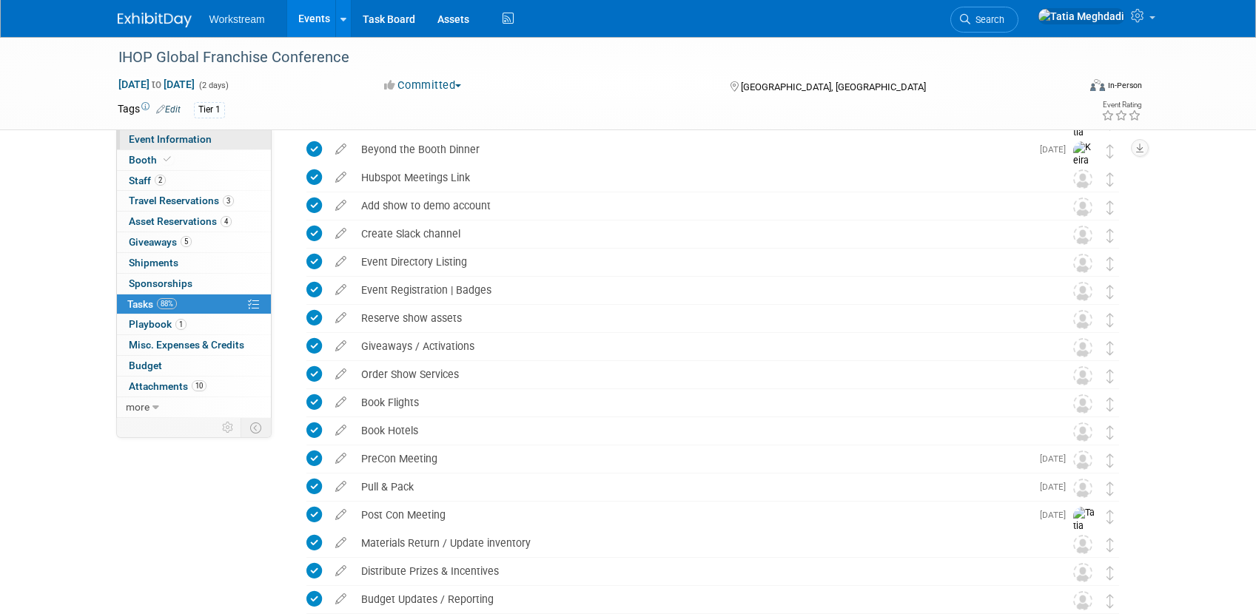
click at [175, 141] on span "Event Information" at bounding box center [170, 139] width 83 height 12
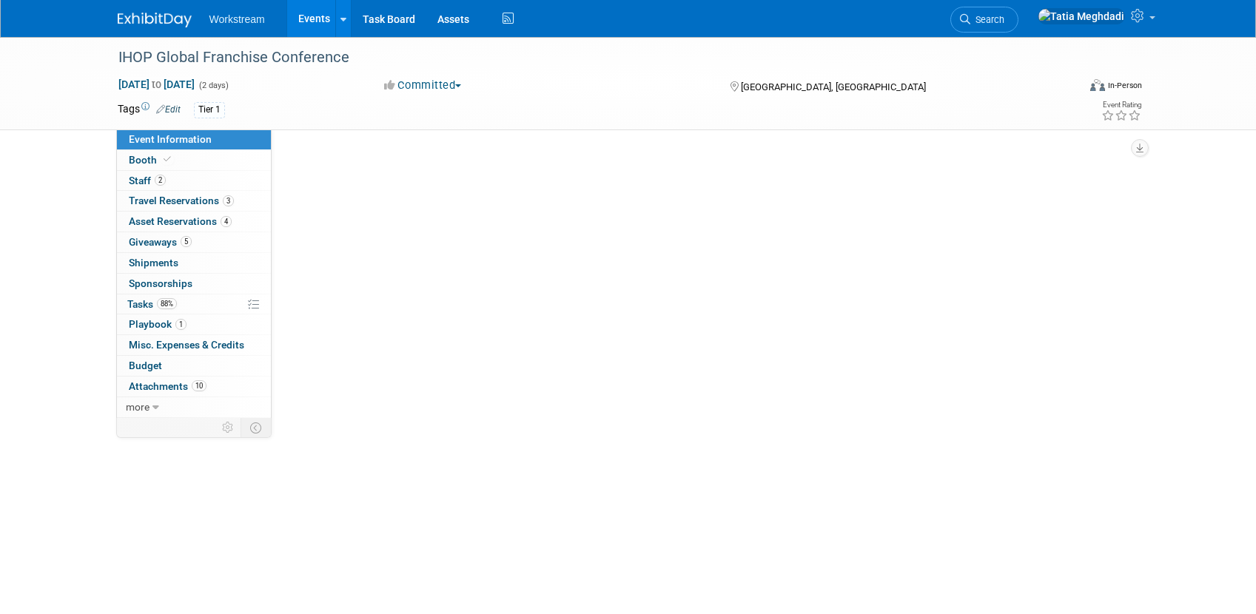
scroll to position [0, 0]
select select "Franchise"
select select "Restaurant"
select select "No"
select select "Tatia Meghdadi"
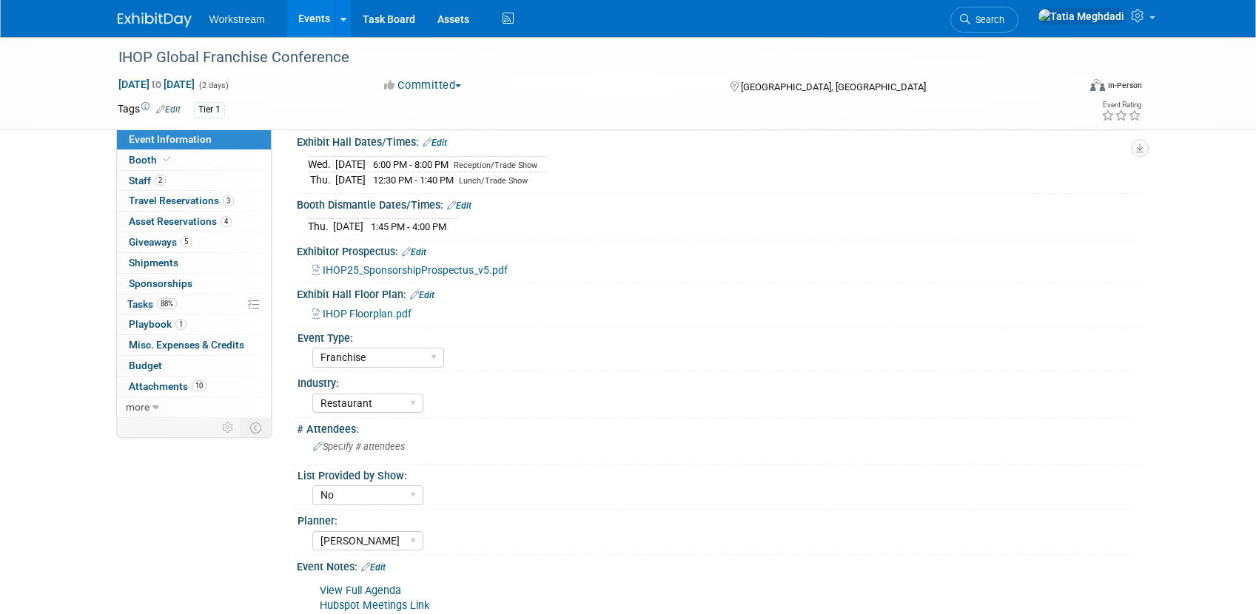
scroll to position [282, 0]
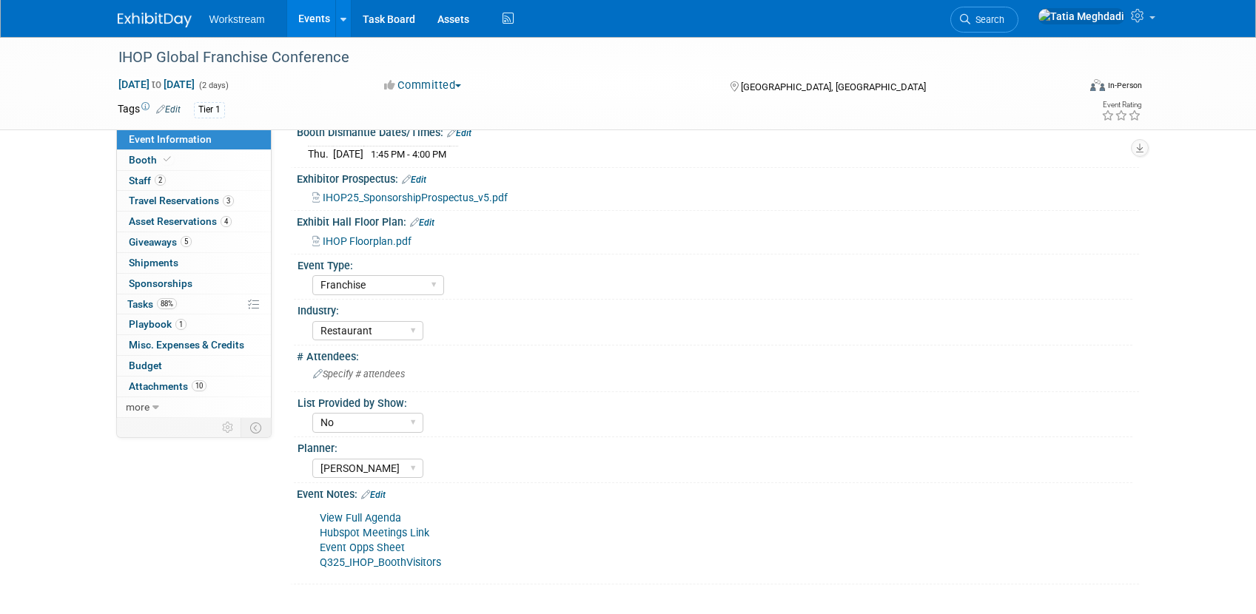
click at [385, 565] on link "Q325_IHOP_BoothVisitors" at bounding box center [380, 563] width 121 height 13
click at [135, 309] on span "Tasks 88%" at bounding box center [152, 304] width 50 height 12
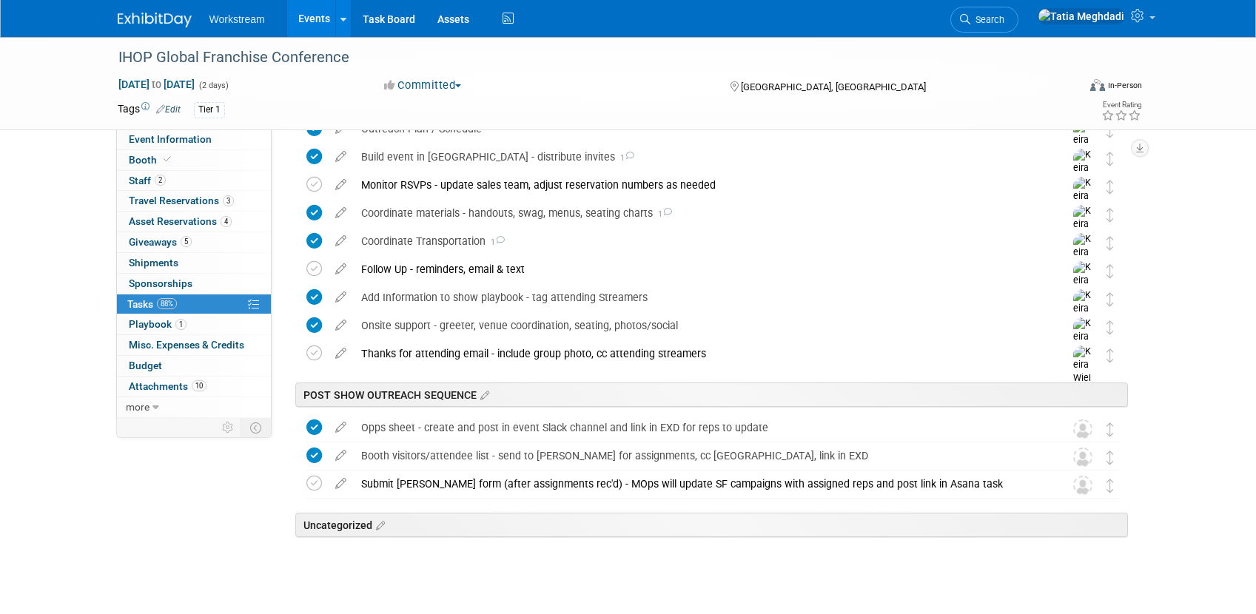
scroll to position [738, 0]
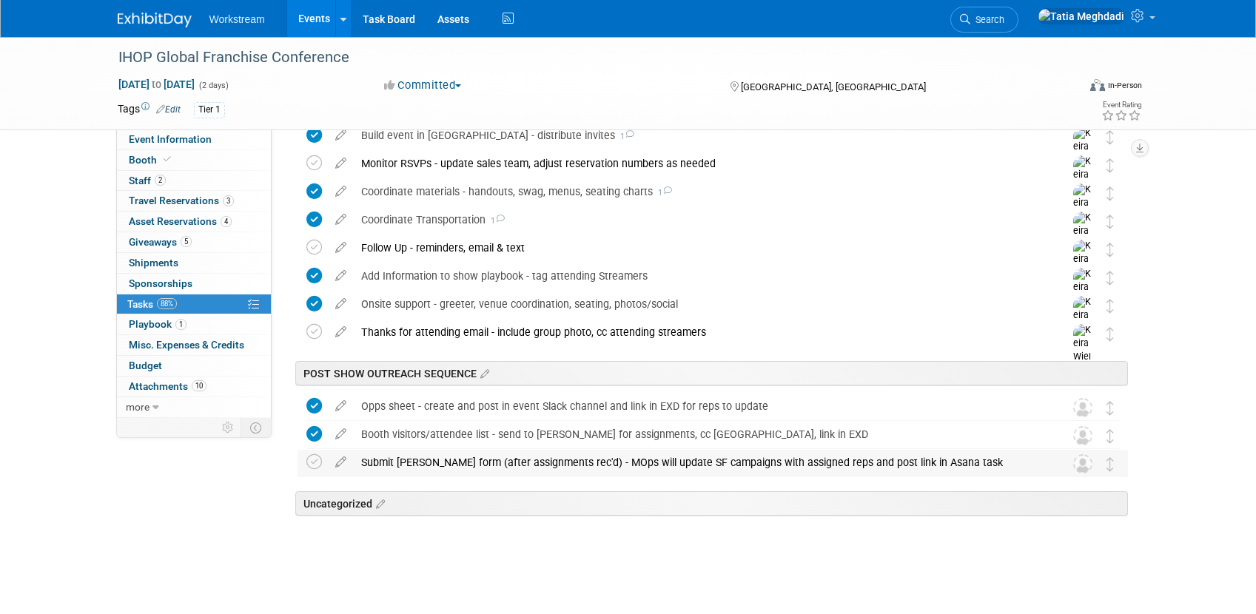
drag, startPoint x: 318, startPoint y: 463, endPoint x: 338, endPoint y: 471, distance: 22.3
click at [322, 465] on td at bounding box center [316, 463] width 21 height 27
click at [317, 463] on icon at bounding box center [314, 462] width 16 height 16
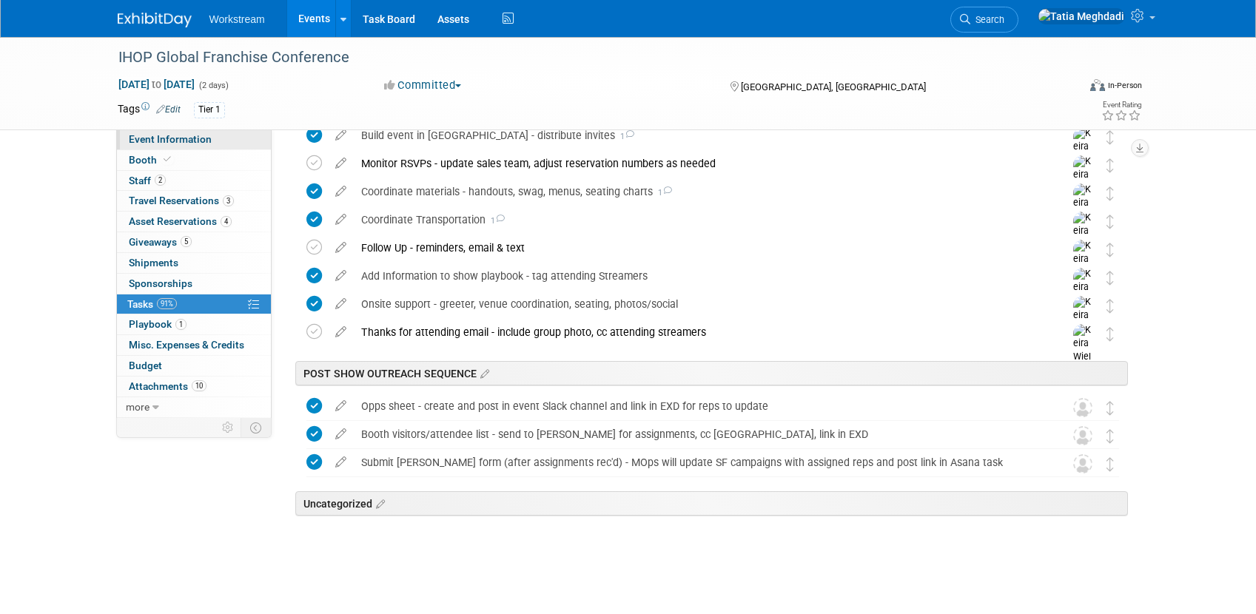
click at [151, 129] on div "IHOP Global Franchise Conference Sep 24, 2025 to Sep 25, 2025 (2 days) Sep 24, …" at bounding box center [629, 83] width 1044 height 93
click at [150, 138] on span "Event Information" at bounding box center [170, 139] width 83 height 12
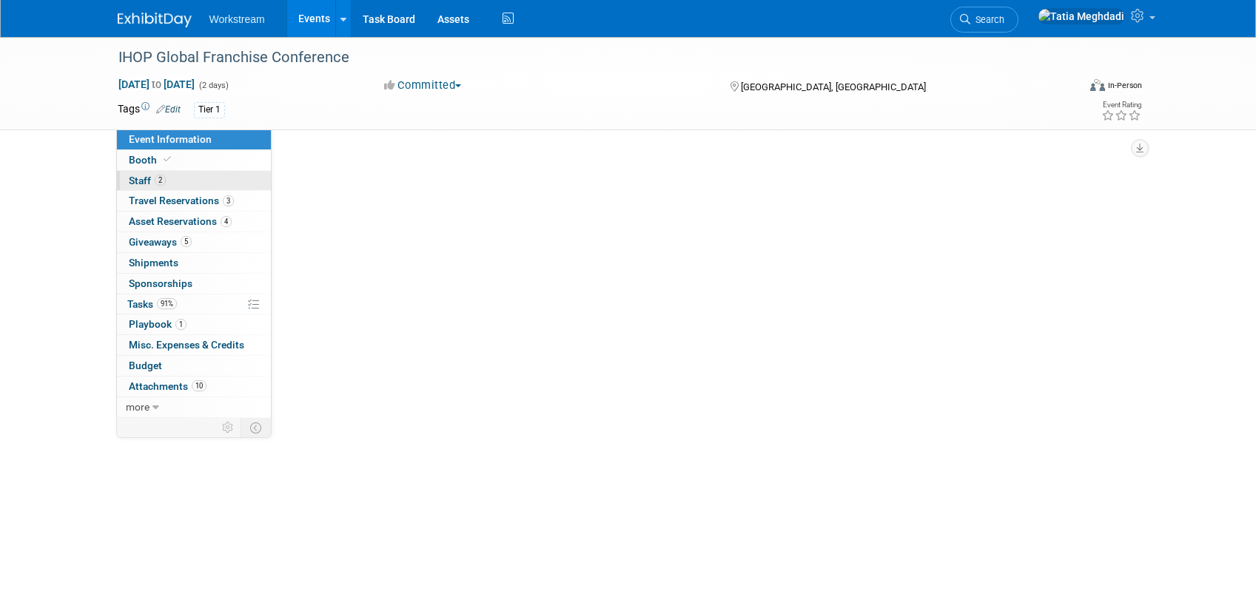
scroll to position [0, 0]
select select "Franchise"
select select "Restaurant"
select select "No"
select select "Tatia Meghdadi"
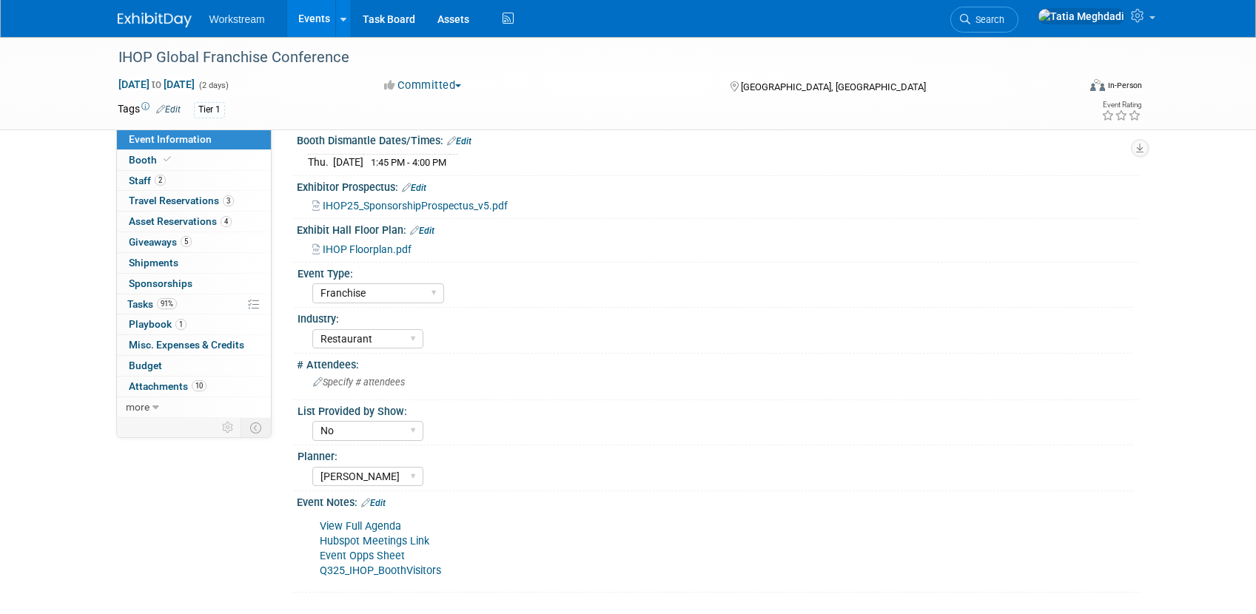
scroll to position [282, 0]
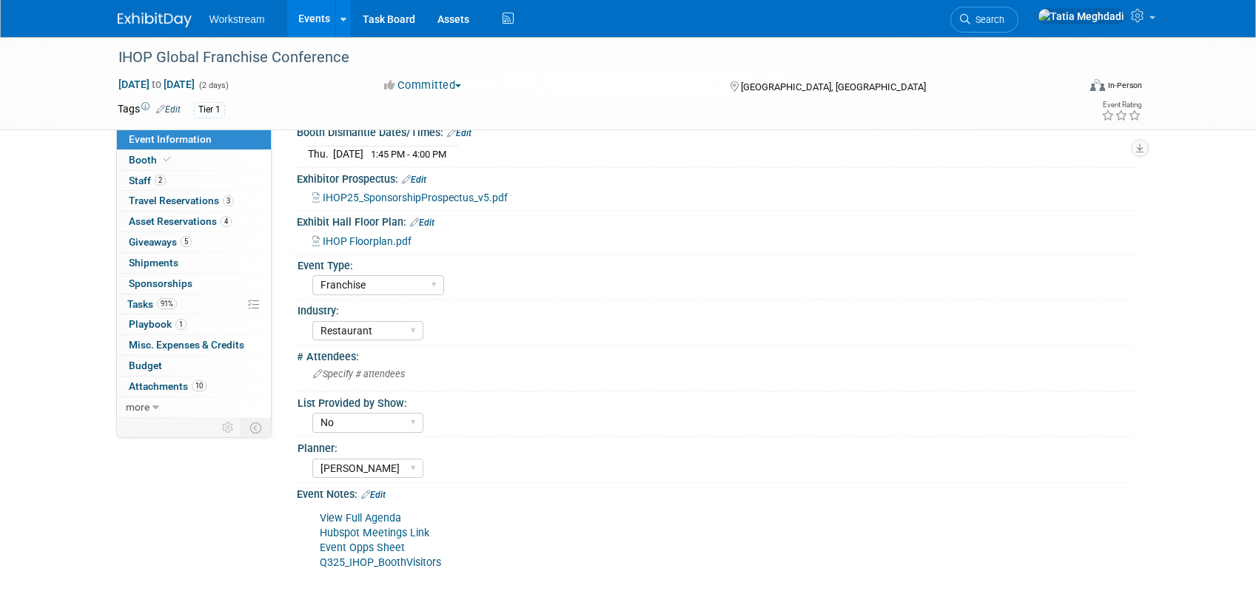
click at [354, 563] on link "Q325_IHOP_BoothVisitors" at bounding box center [380, 563] width 121 height 13
click at [137, 305] on span "Tasks 91%" at bounding box center [152, 304] width 50 height 12
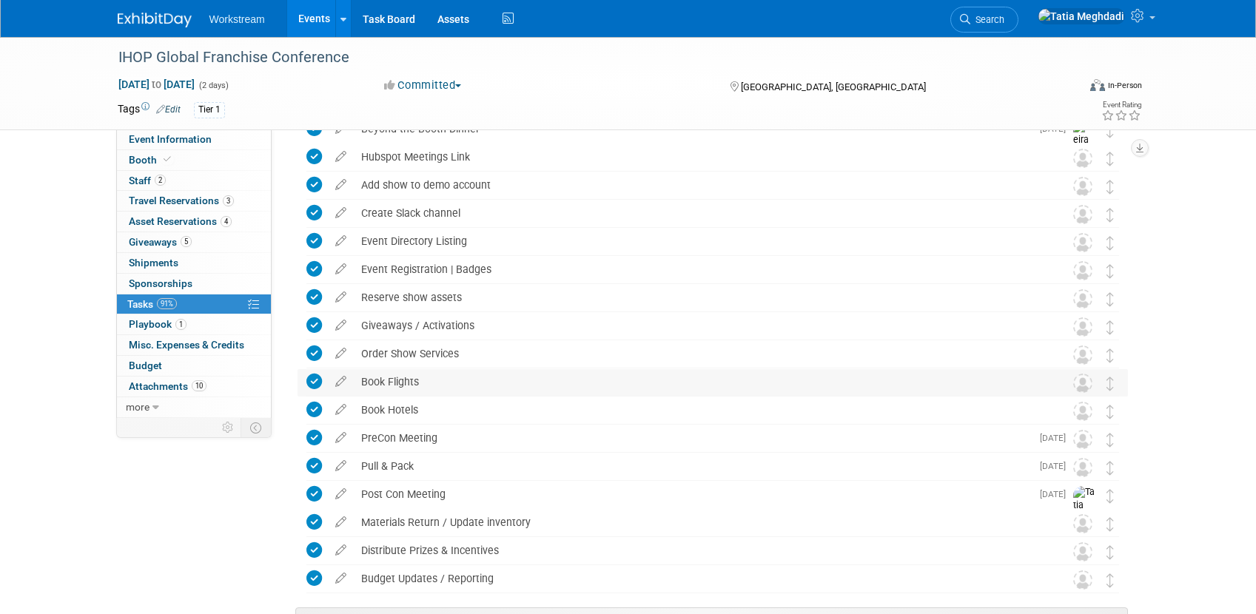
scroll to position [738, 0]
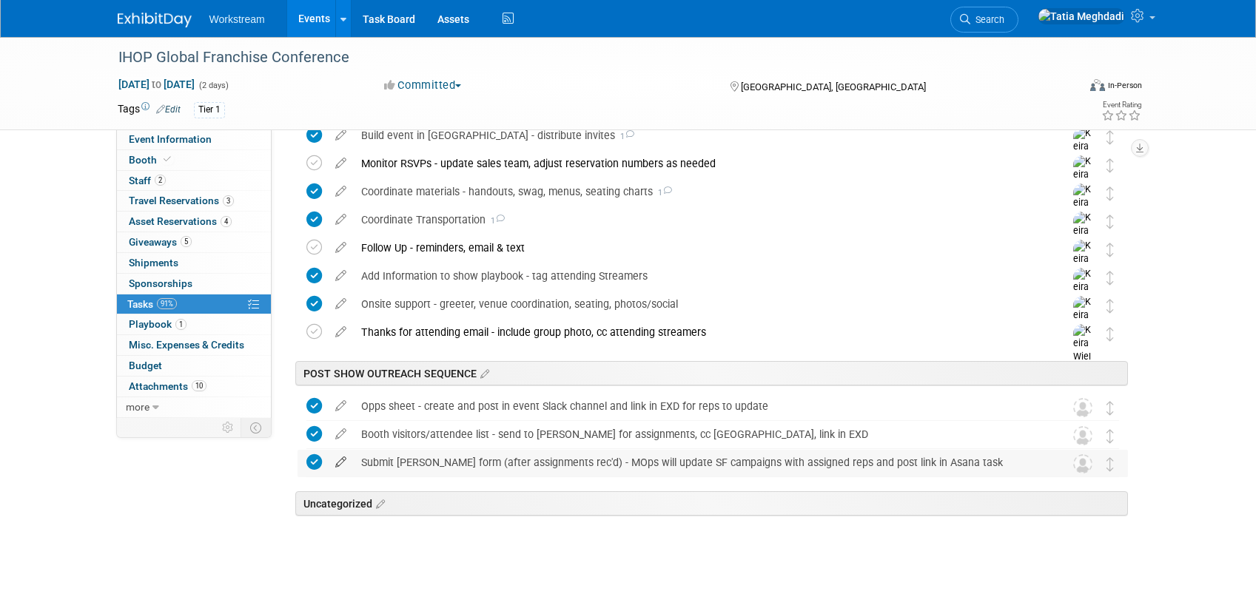
click at [338, 462] on icon at bounding box center [341, 459] width 26 height 19
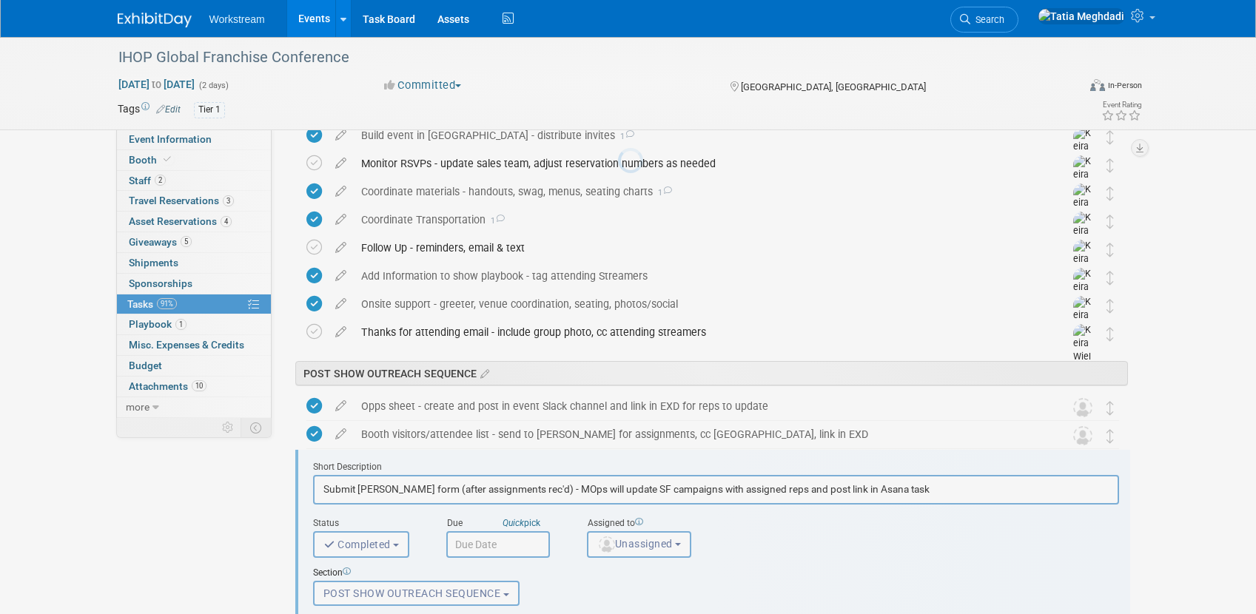
scroll to position [971, 0]
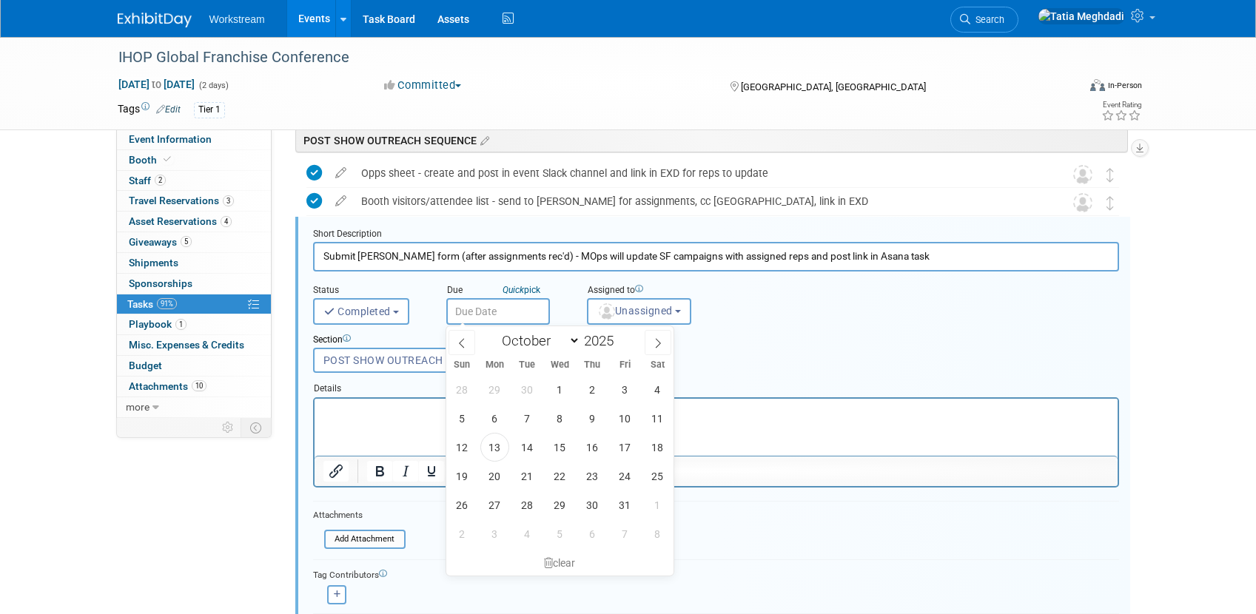
click at [472, 311] on input "text" at bounding box center [498, 311] width 104 height 27
click at [463, 344] on icon at bounding box center [462, 343] width 10 height 10
select select "8"
click at [662, 472] on span "27" at bounding box center [657, 476] width 29 height 29
type input "Sep 27, 2025"
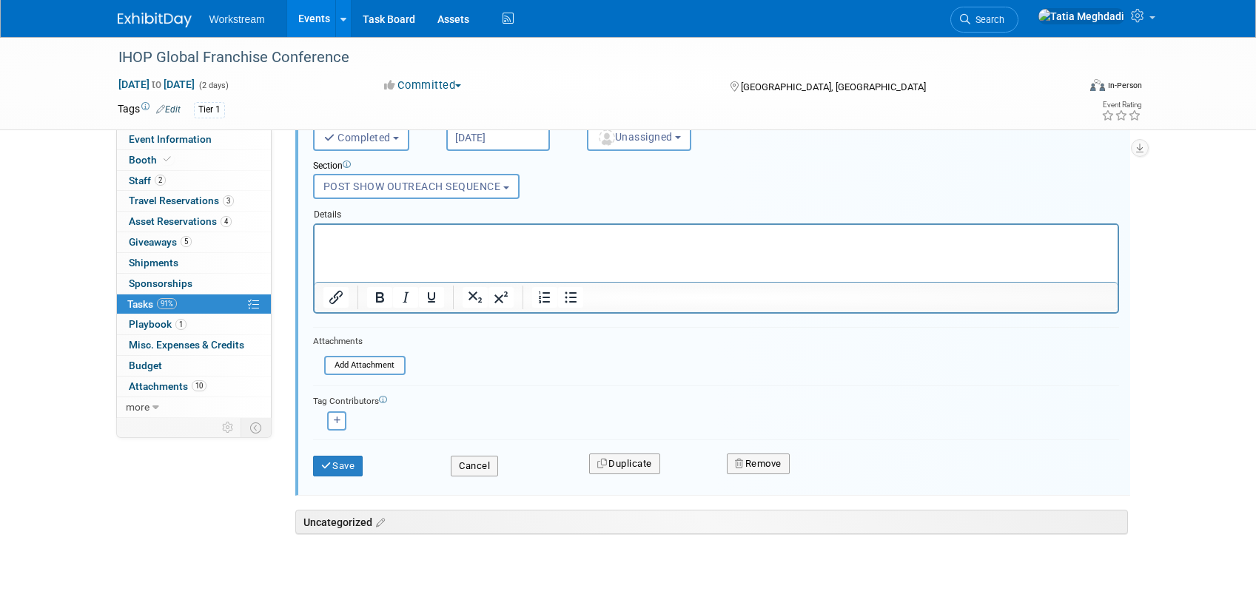
scroll to position [1164, 0]
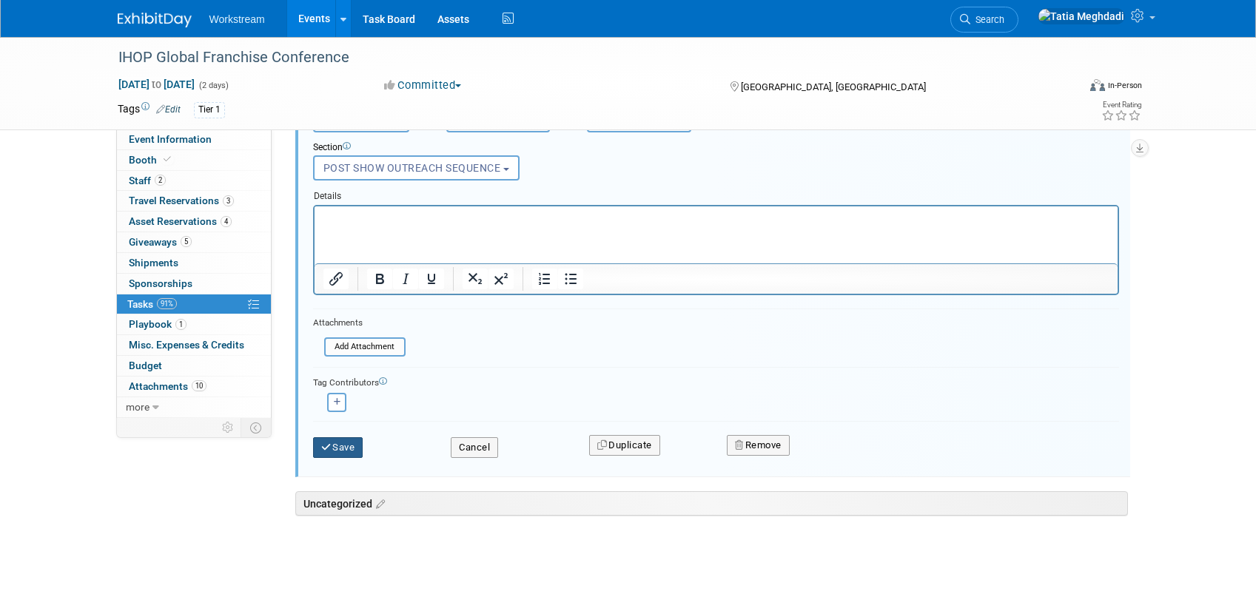
click at [343, 445] on button "Save" at bounding box center [338, 447] width 50 height 21
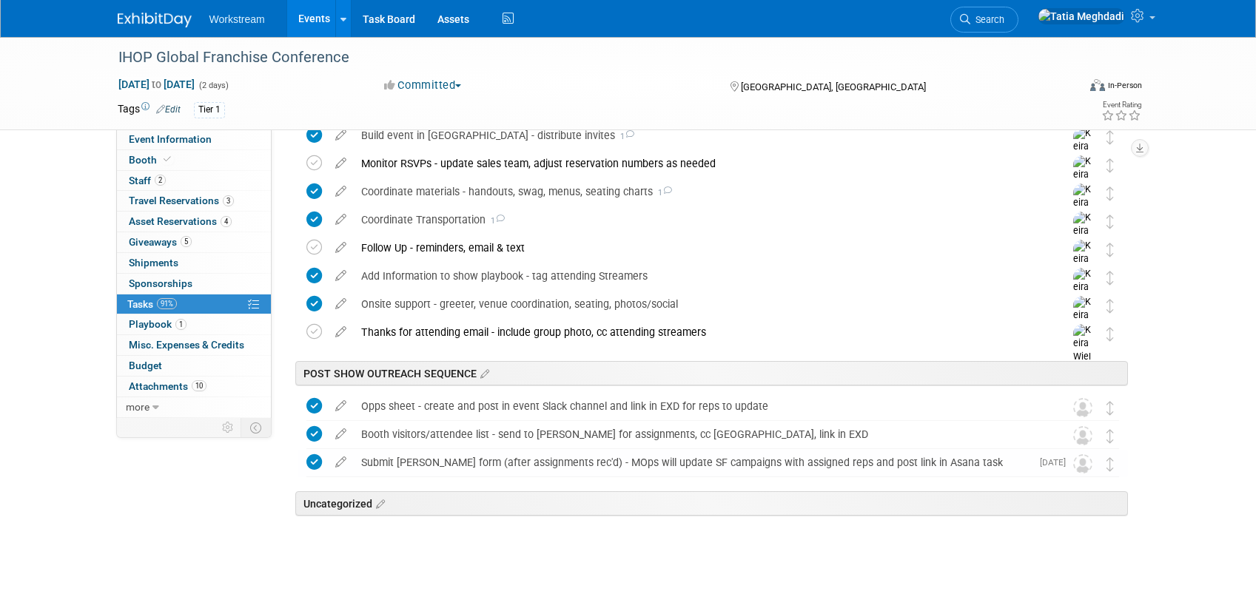
scroll to position [738, 0]
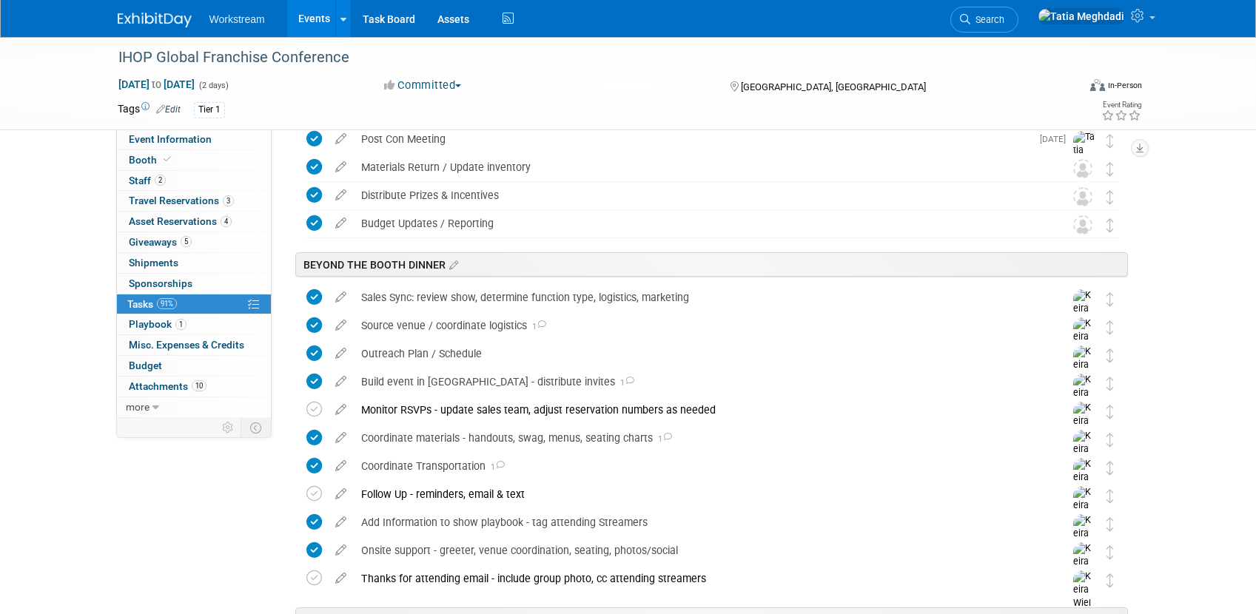
scroll to position [492, 0]
click at [311, 412] on icon at bounding box center [314, 409] width 16 height 16
click at [313, 489] on icon at bounding box center [314, 494] width 16 height 16
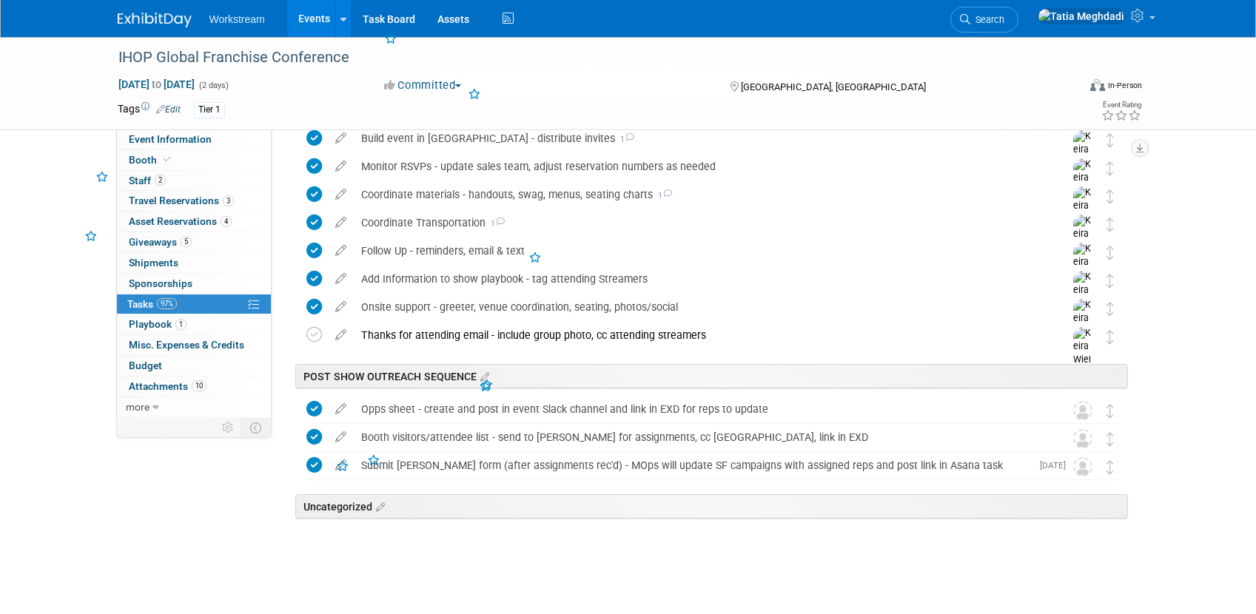
scroll to position [738, 0]
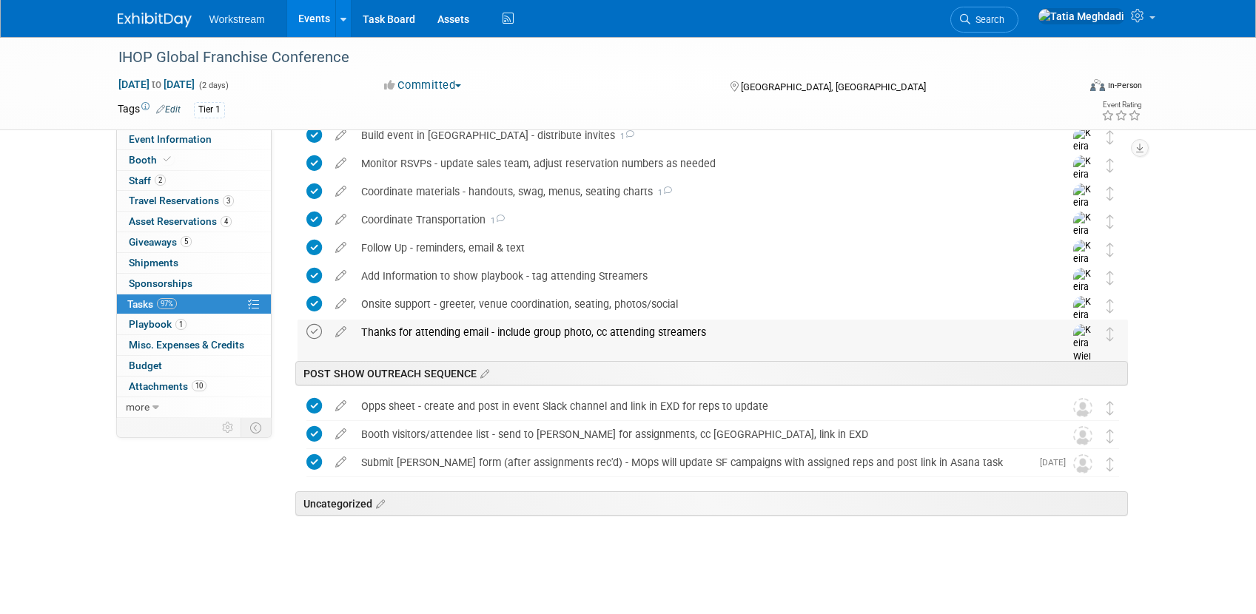
click at [317, 334] on icon at bounding box center [314, 332] width 16 height 16
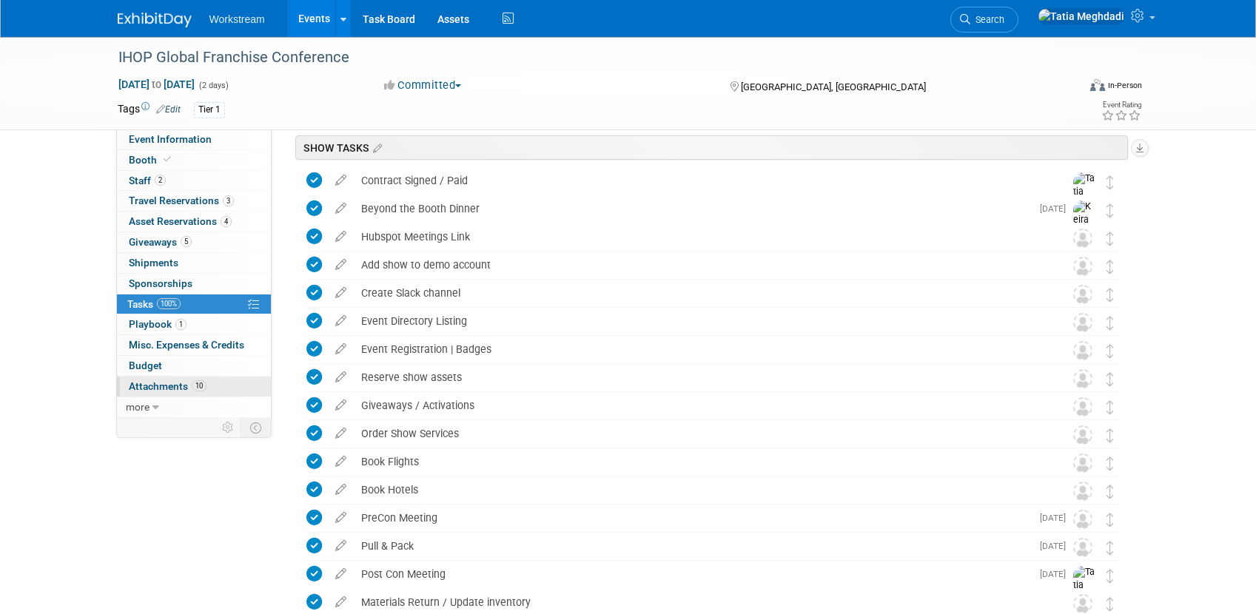
scroll to position [0, 0]
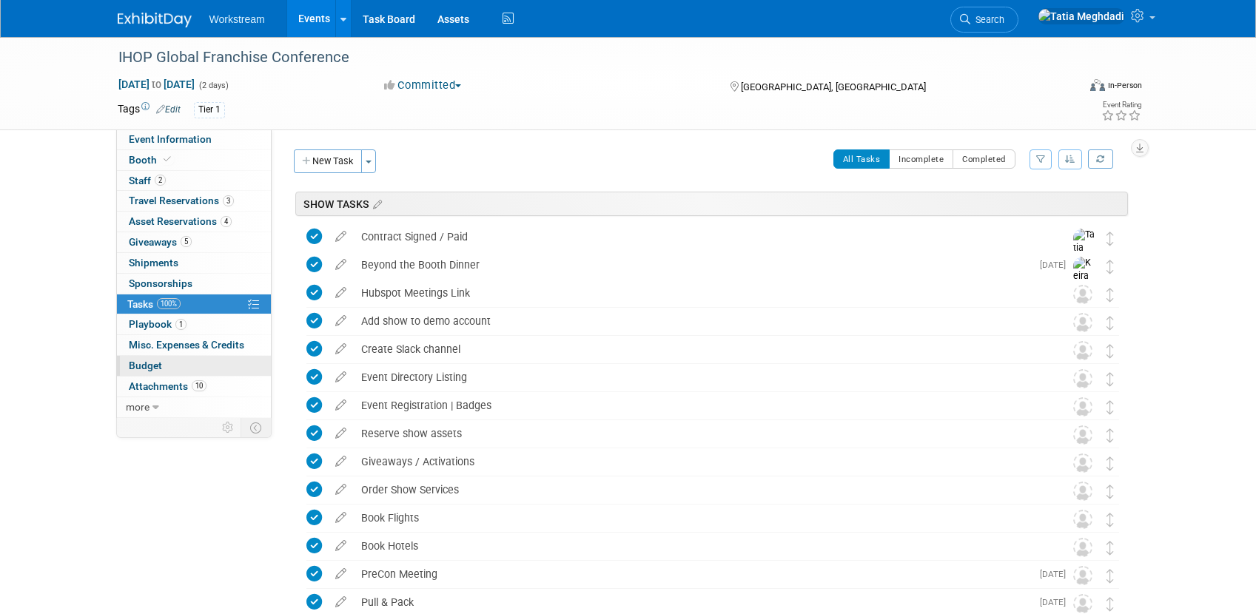
click at [151, 362] on span "Budget" at bounding box center [145, 366] width 33 height 12
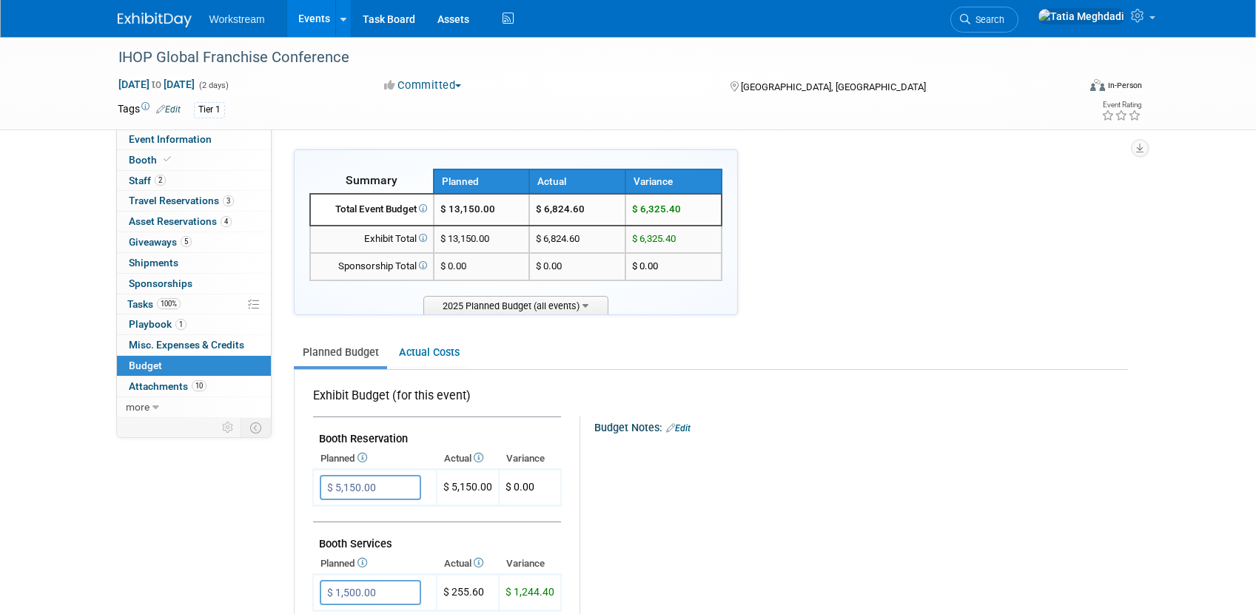
click at [306, 10] on link "Events" at bounding box center [314, 18] width 54 height 37
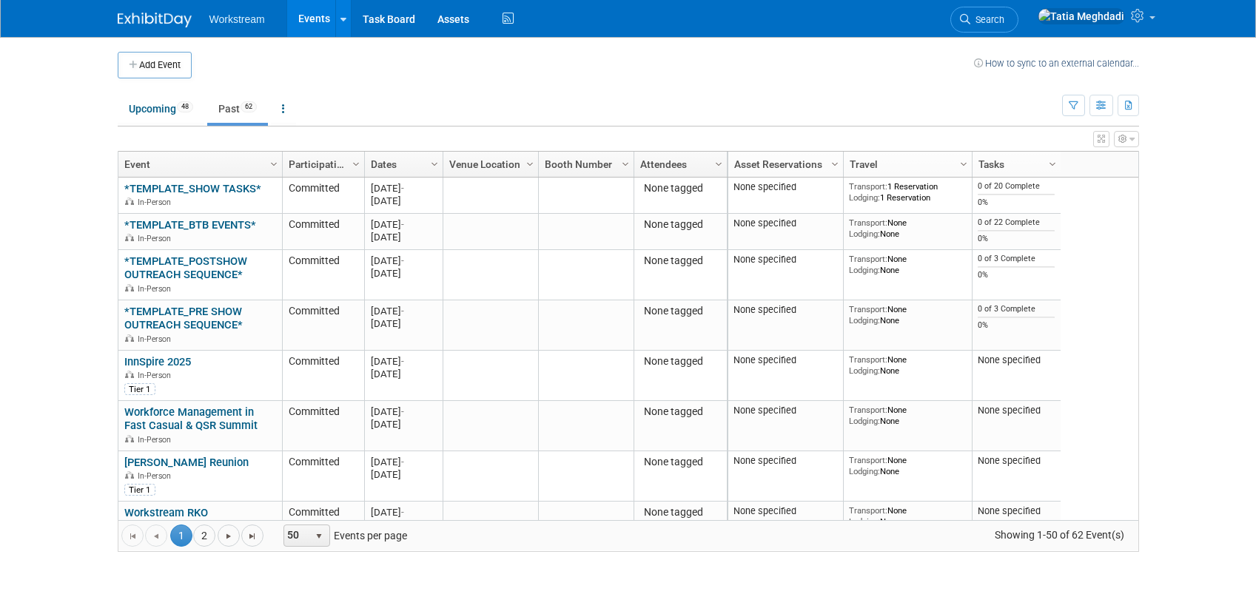
click at [321, 24] on link "Events" at bounding box center [314, 18] width 54 height 37
click at [161, 107] on link "Upcoming 48" at bounding box center [161, 109] width 87 height 28
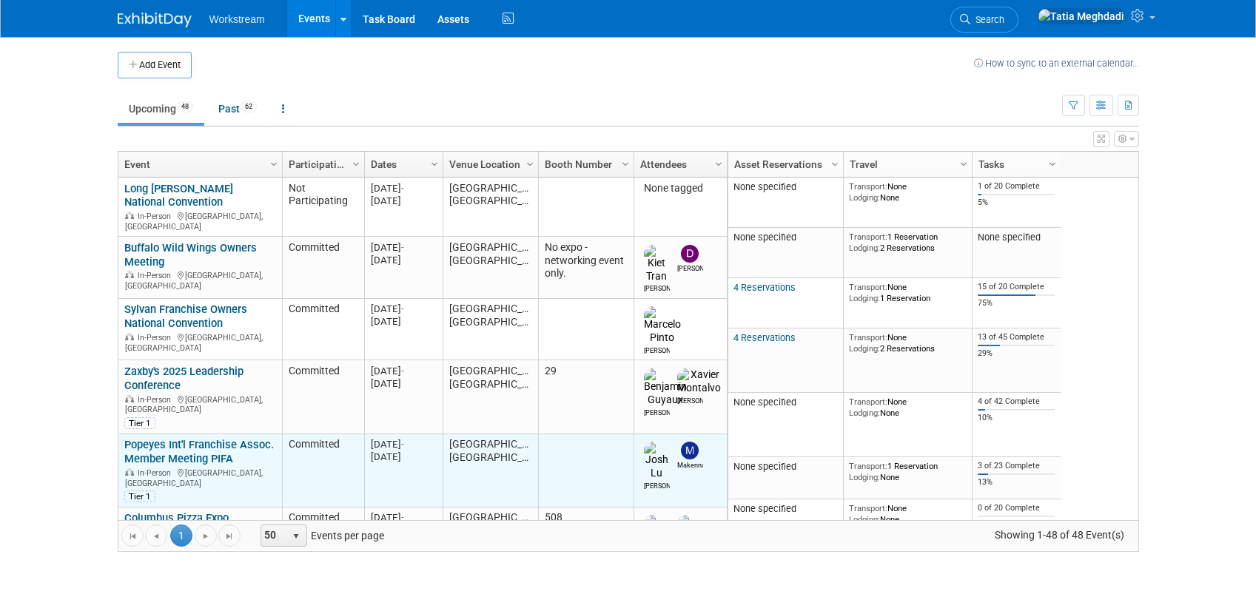
click at [179, 438] on link "Popeyes Int'l Franchise Assoc. Member Meeting PIFA" at bounding box center [199, 451] width 150 height 27
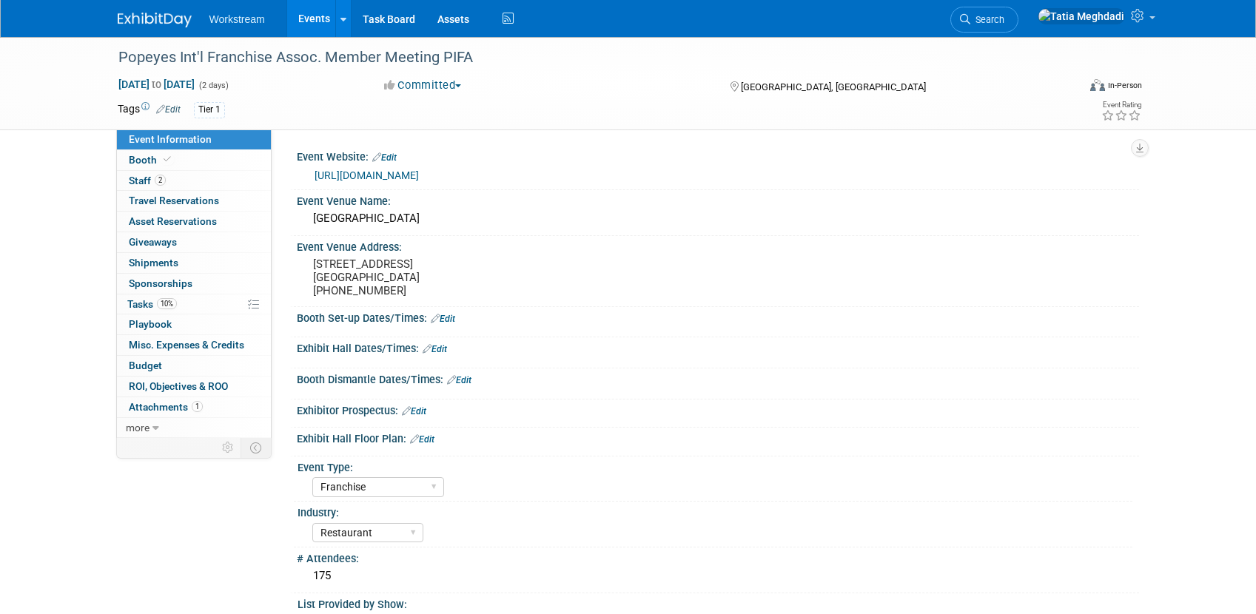
select select "Franchise"
select select "Restaurant"
select select "No"
select select "[PERSON_NAME]"
click at [318, 23] on link "Events" at bounding box center [314, 18] width 54 height 37
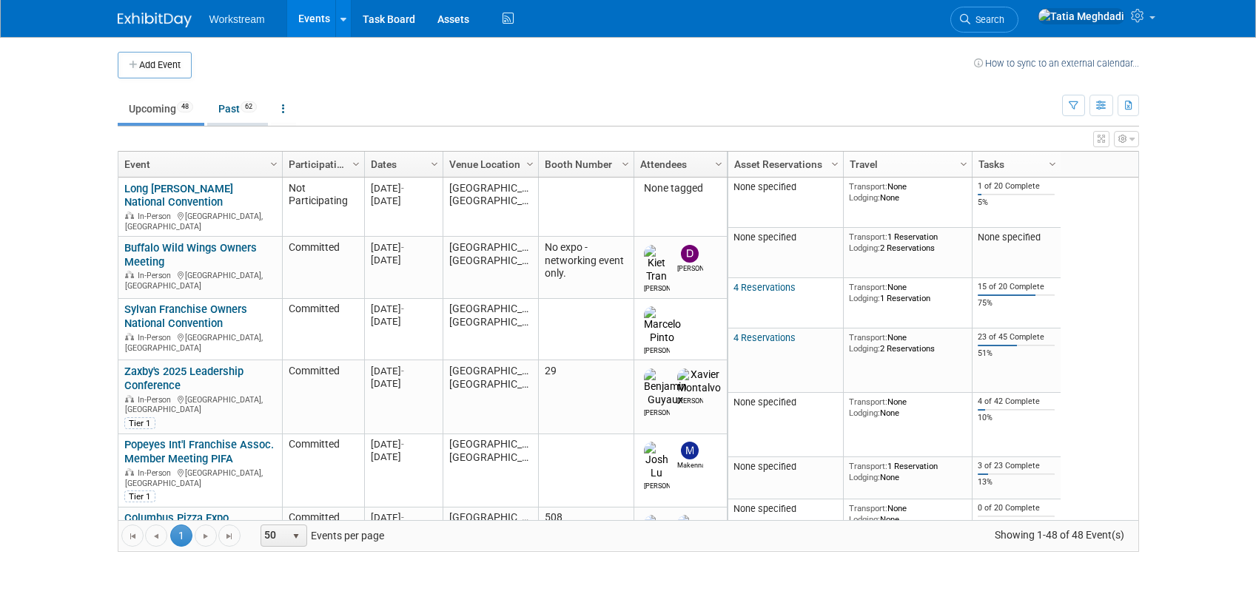
click at [212, 112] on link "Past 62" at bounding box center [237, 109] width 61 height 28
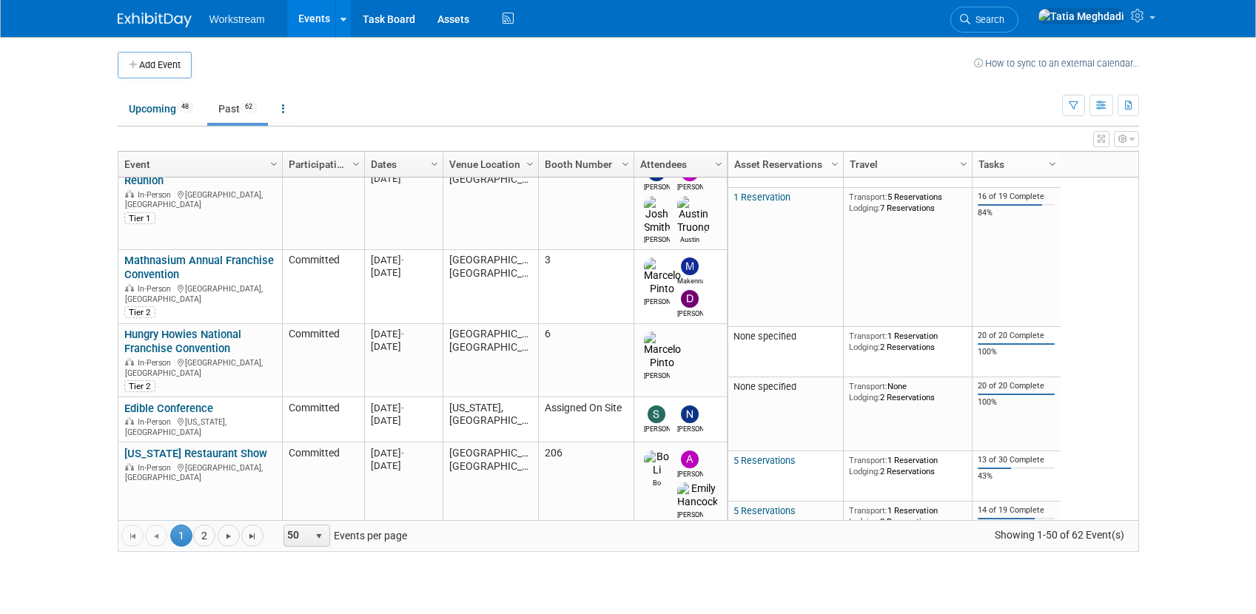
scroll to position [2563, 0]
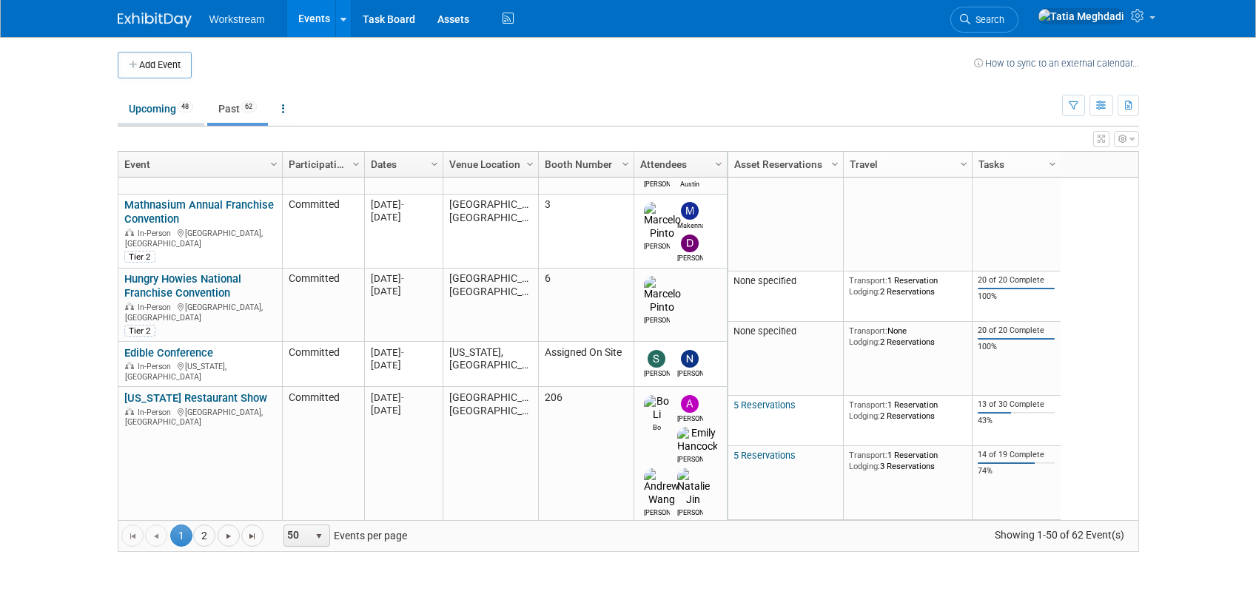
click at [146, 113] on link "Upcoming 48" at bounding box center [161, 109] width 87 height 28
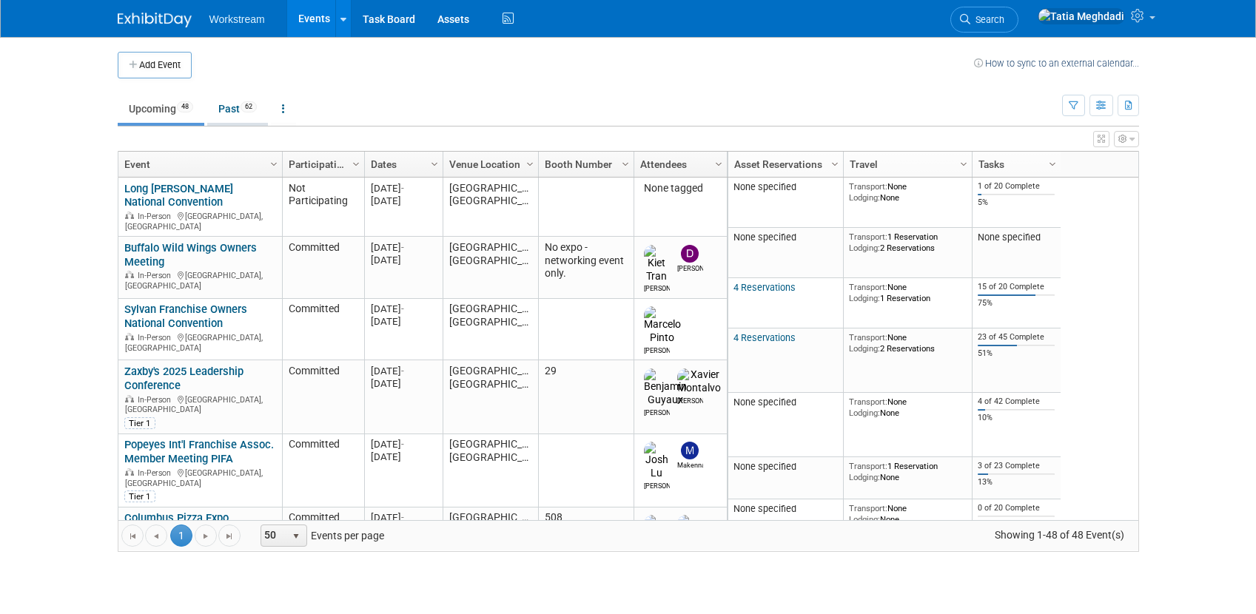
click at [231, 103] on link "Past 62" at bounding box center [237, 109] width 61 height 28
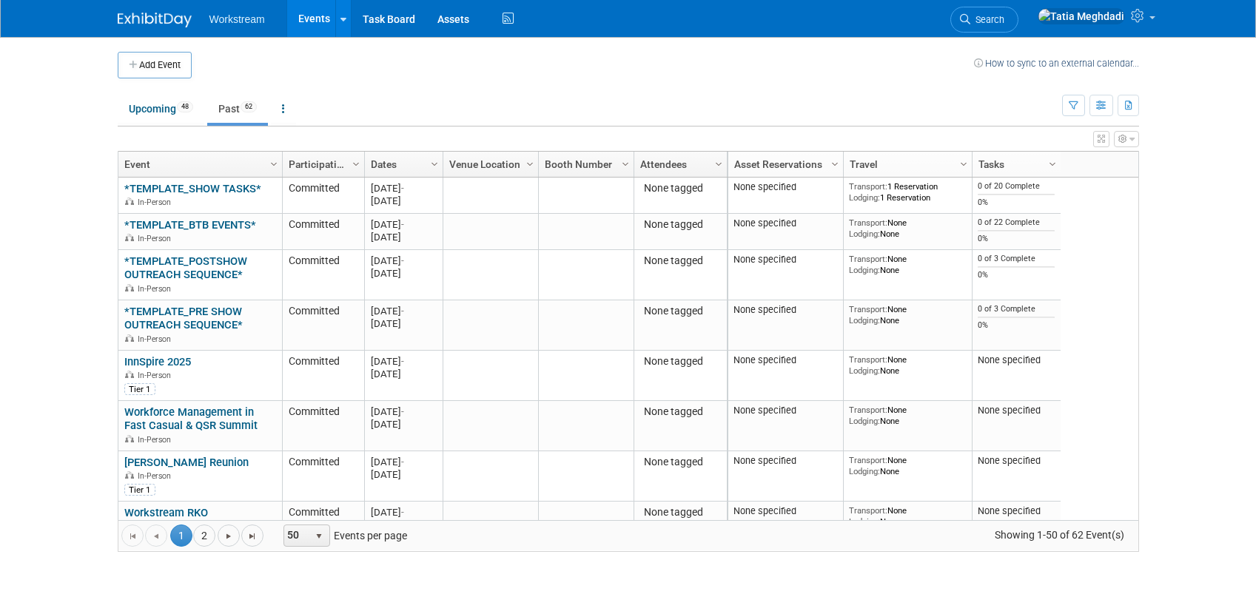
click at [436, 172] on link "Column Settings" at bounding box center [434, 163] width 16 height 22
click at [429, 164] on span "Column Settings" at bounding box center [435, 164] width 12 height 12
click at [430, 165] on span "Column Settings" at bounding box center [435, 164] width 12 height 12
click at [477, 204] on span "Sort Descending" at bounding box center [486, 209] width 118 height 23
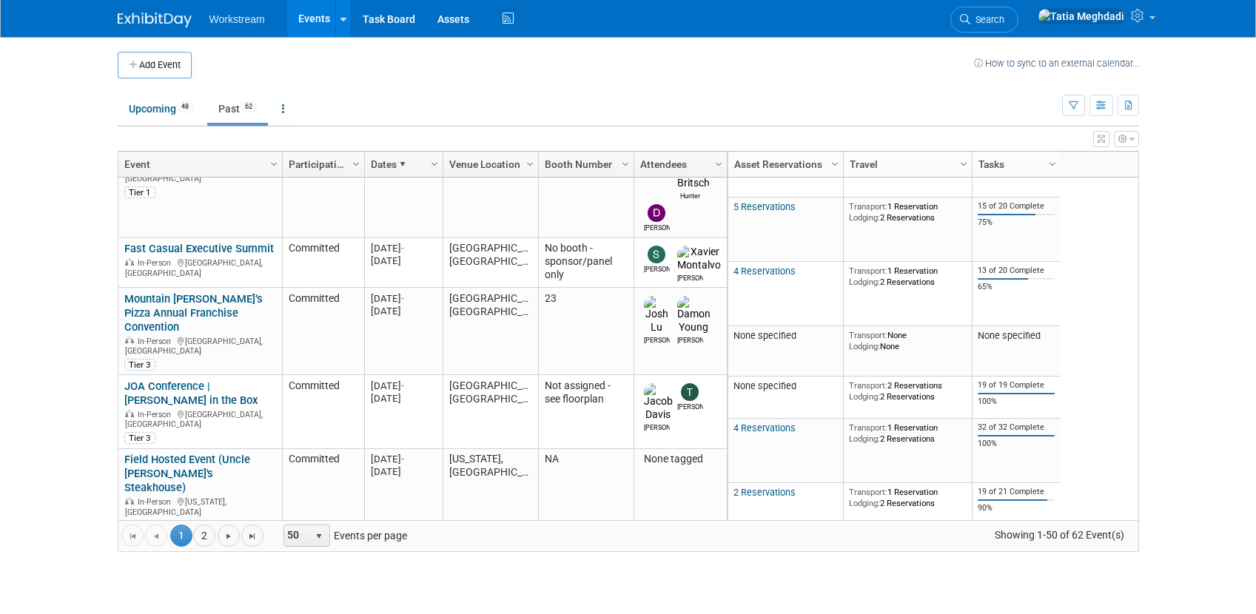
scroll to position [329, 0]
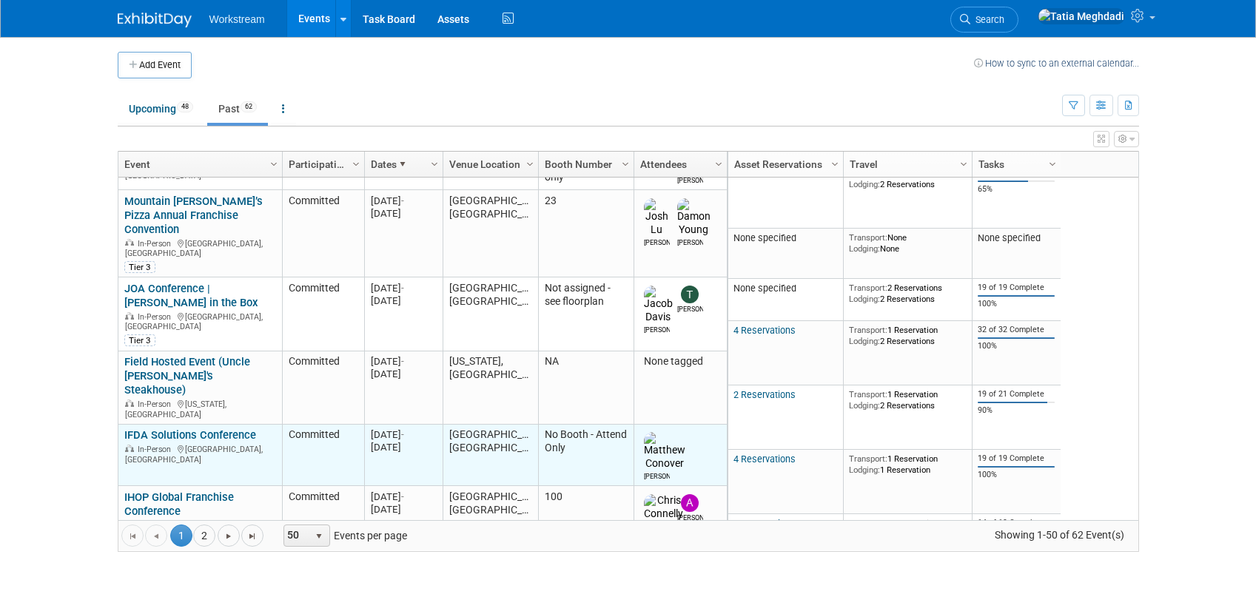
click at [153, 429] on link "IFDA Solutions Conference" at bounding box center [190, 435] width 132 height 13
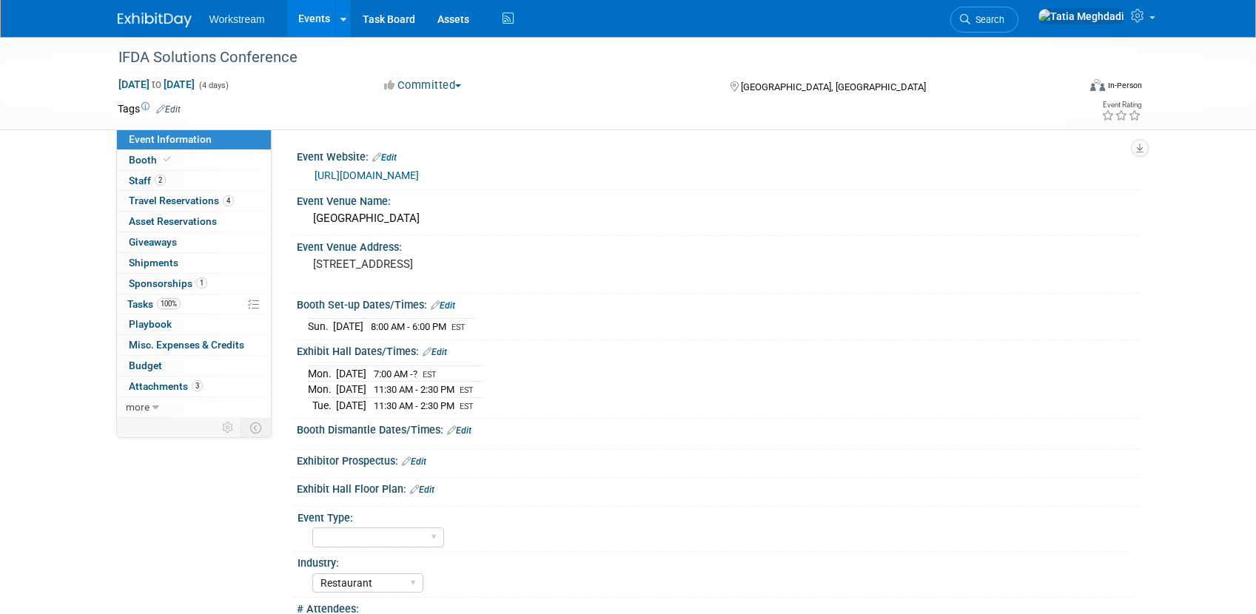
select select "Restaurant"
select select "TBD"
select select "[PERSON_NAME]"
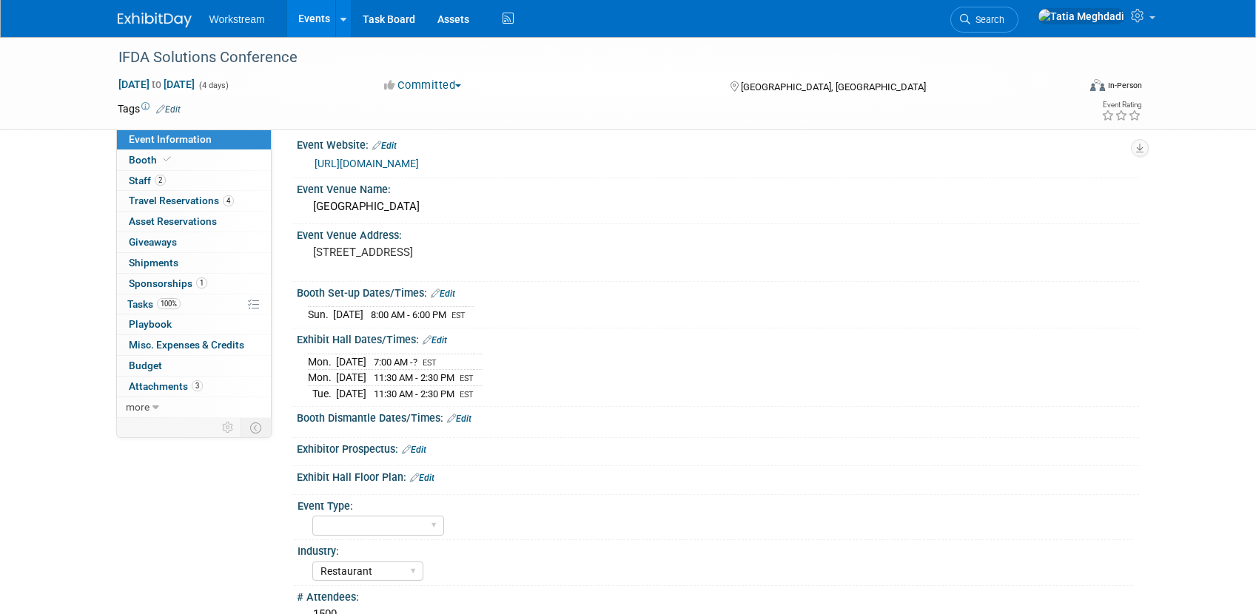
scroll to position [14, 0]
click at [139, 182] on span "Staff 2" at bounding box center [147, 181] width 37 height 12
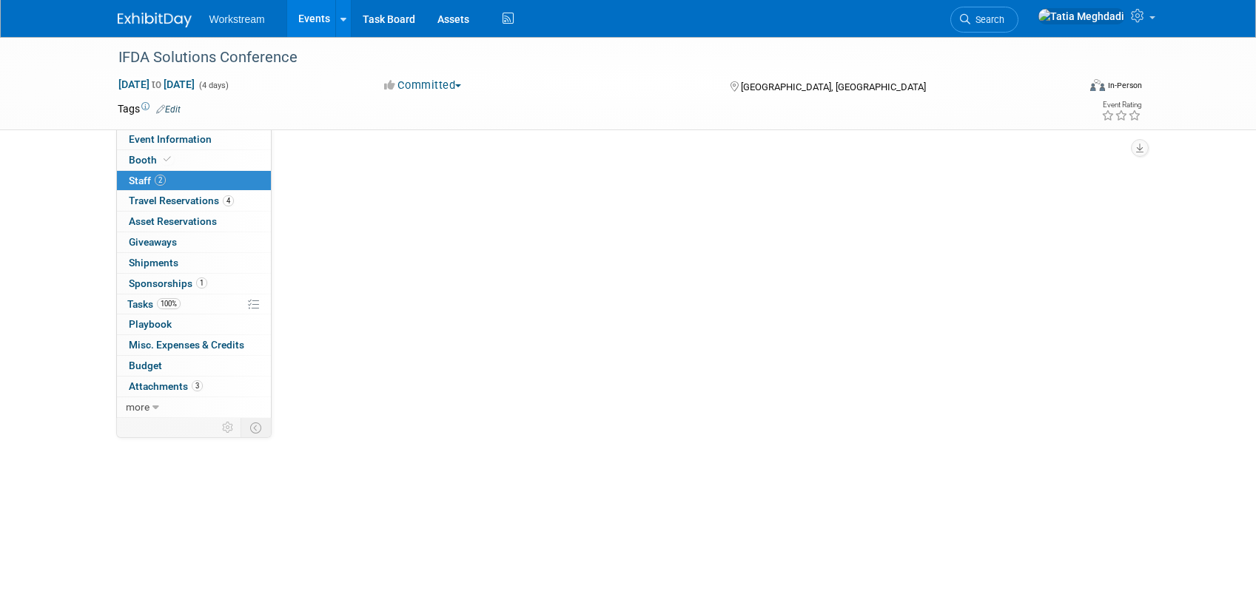
scroll to position [0, 0]
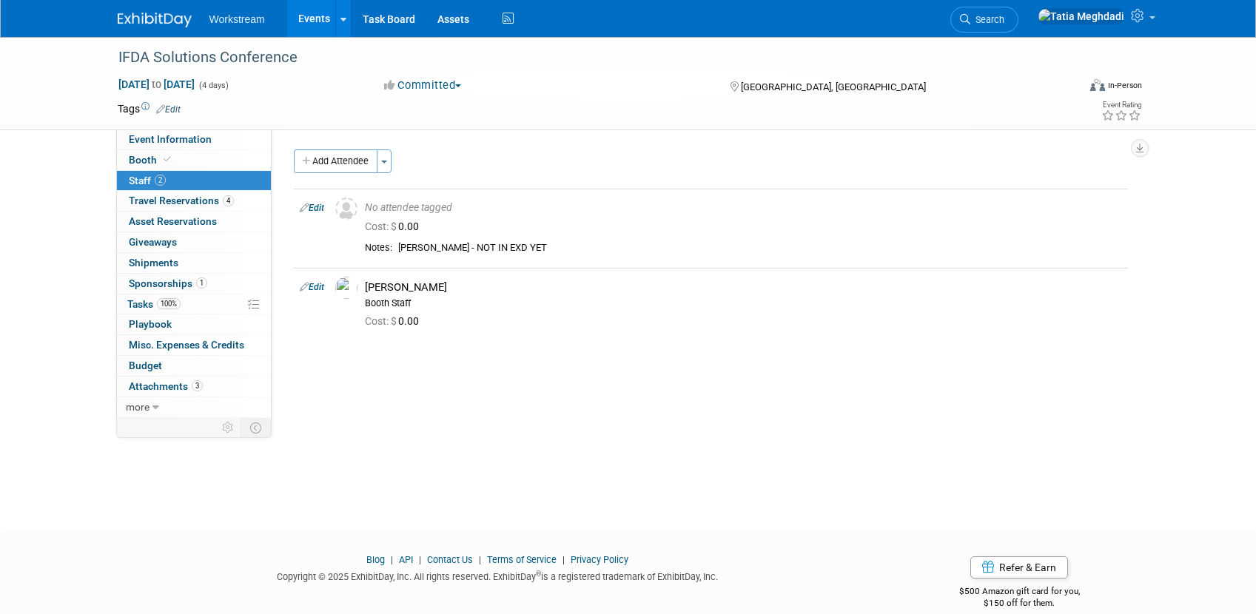
click at [308, 13] on link "Events" at bounding box center [314, 18] width 54 height 37
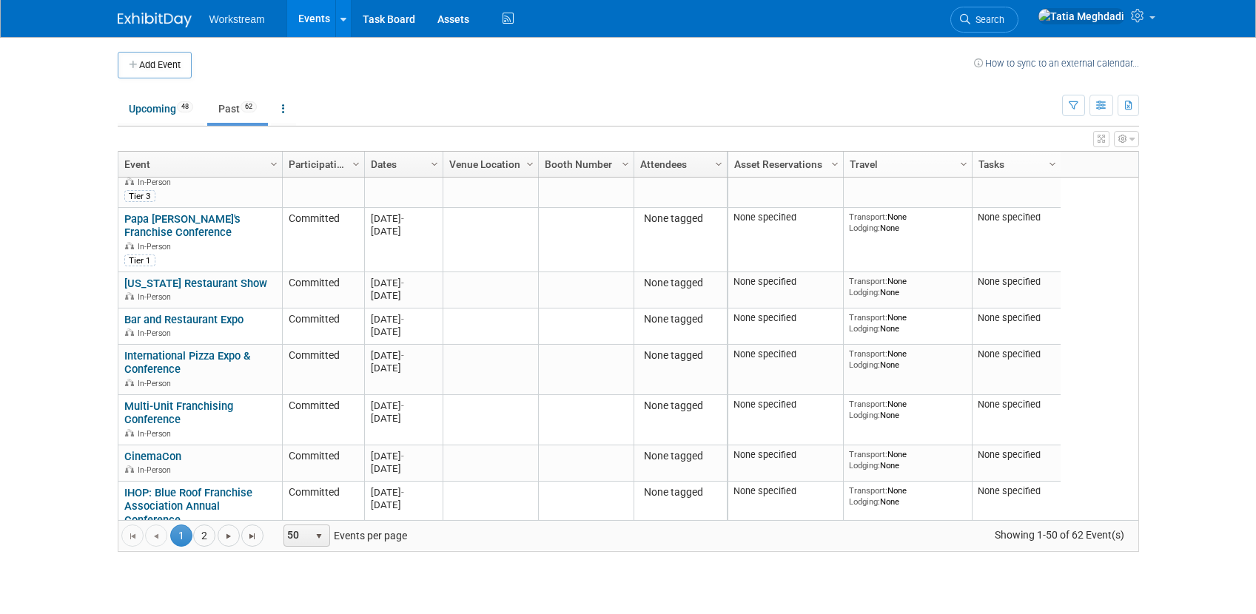
scroll to position [795, 0]
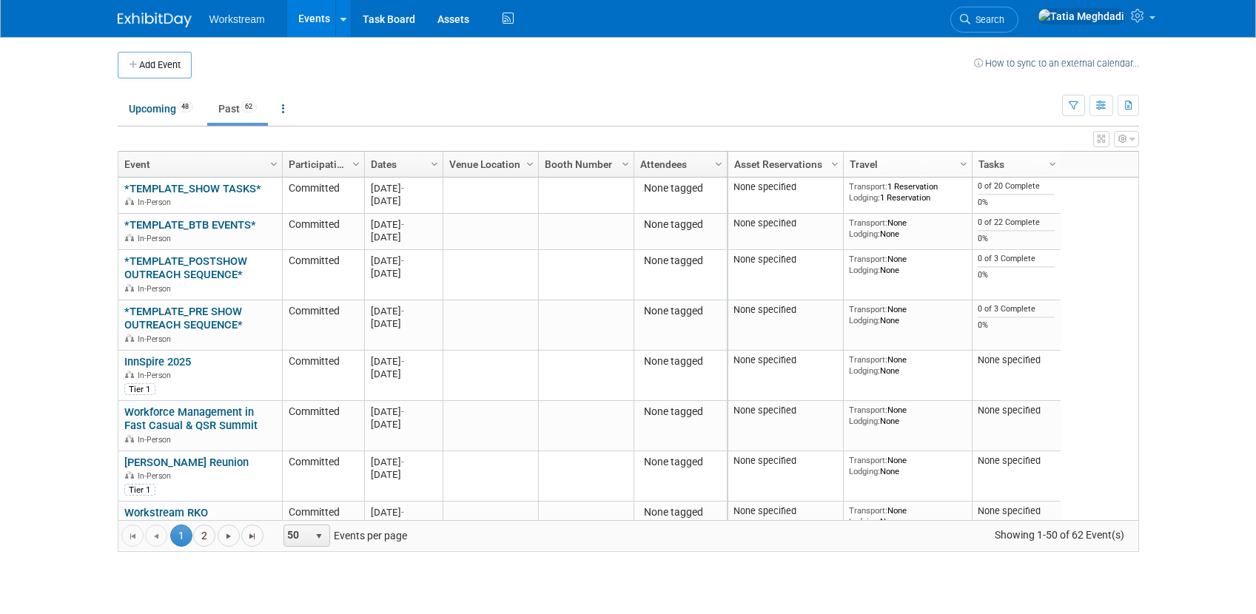
click at [313, 19] on link "Events" at bounding box center [314, 18] width 54 height 37
click at [145, 115] on link "Upcoming 48" at bounding box center [161, 109] width 87 height 28
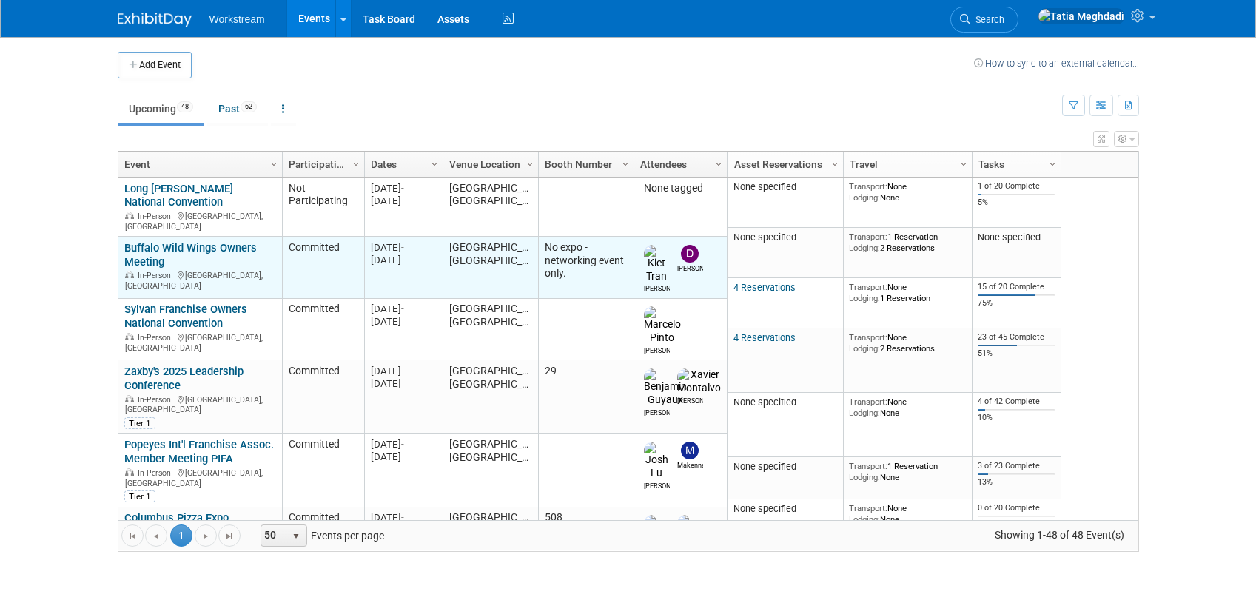
click at [157, 242] on link "Buffalo Wild Wings Owners Meeting" at bounding box center [190, 254] width 132 height 27
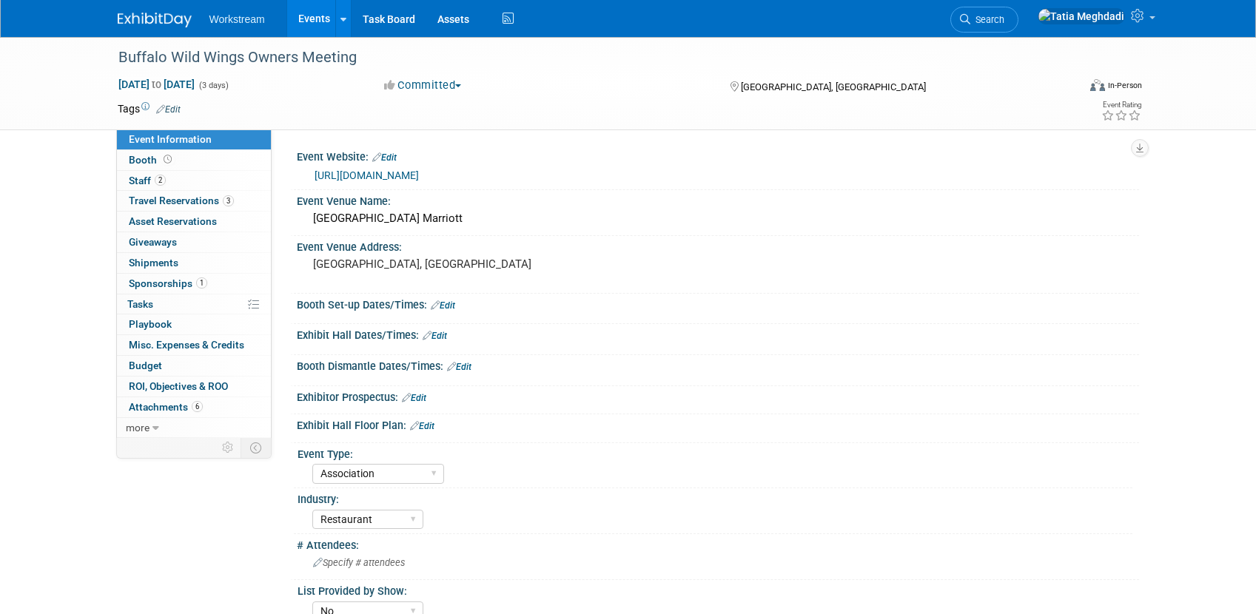
select select "Association"
select select "Restaurant"
select select "No"
select select "[PERSON_NAME]"
click at [135, 308] on span "Tasks 0%" at bounding box center [140, 304] width 26 height 12
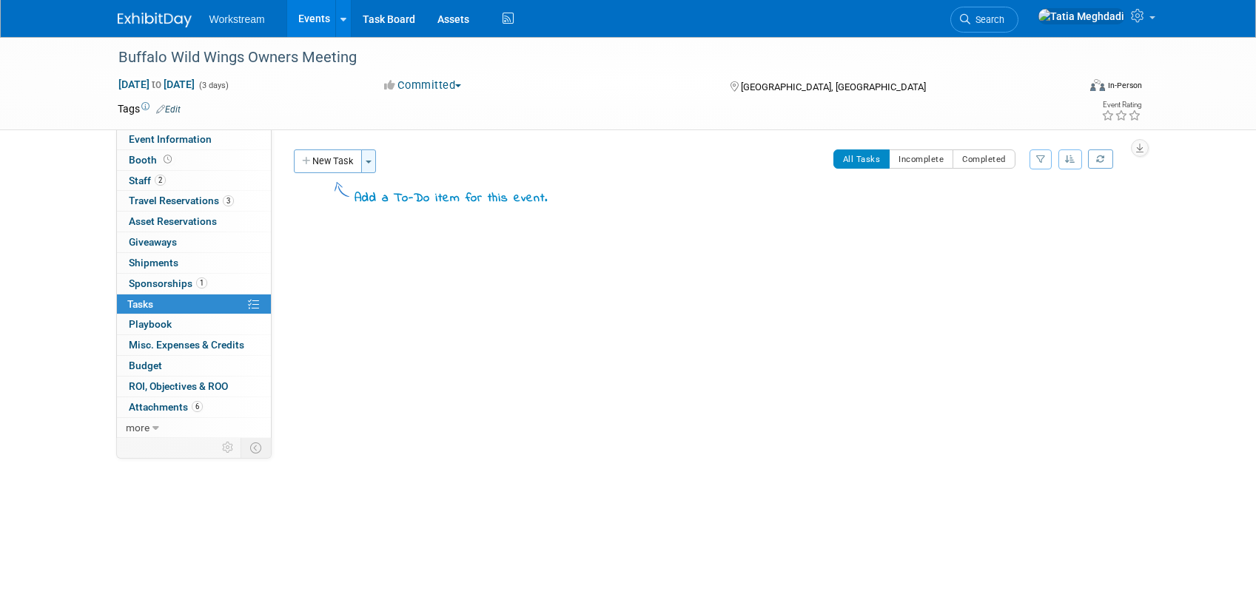
click at [372, 161] on span "button" at bounding box center [369, 162] width 6 height 3
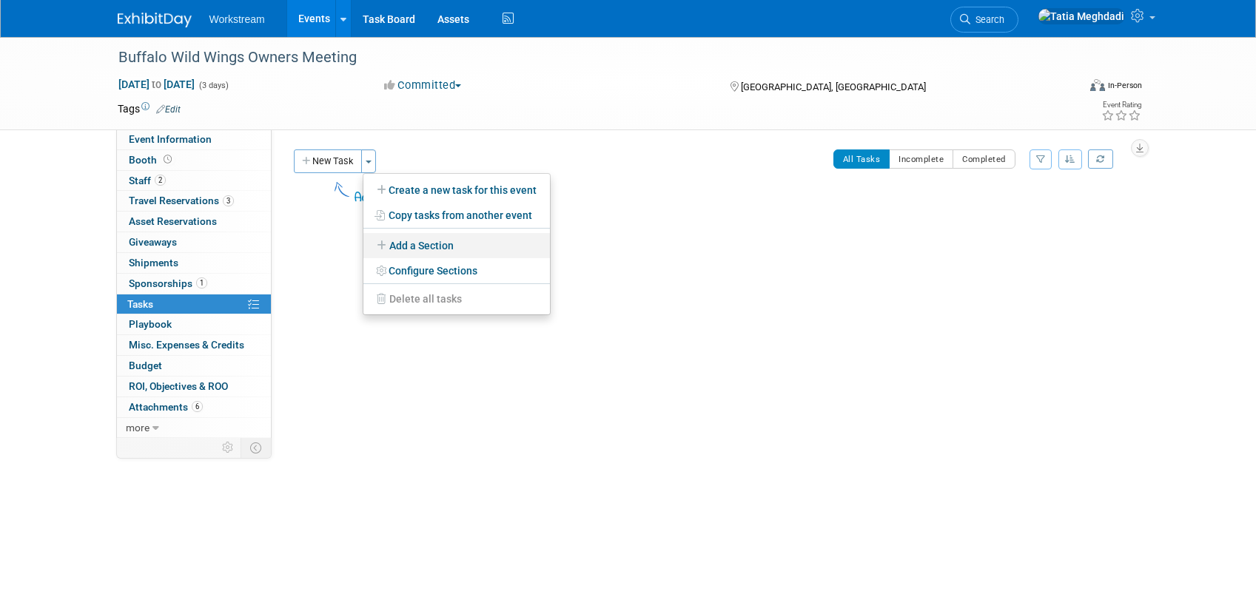
click at [401, 249] on link "Add a Section" at bounding box center [456, 245] width 187 height 25
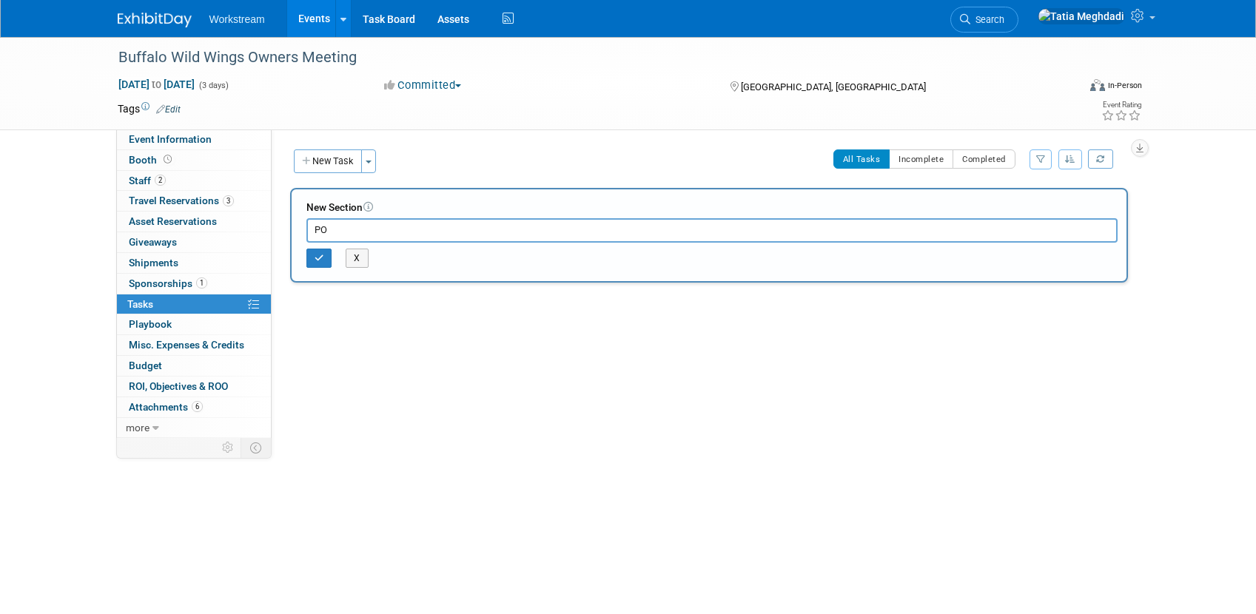
type input "P"
click at [363, 255] on button "X" at bounding box center [357, 258] width 23 height 19
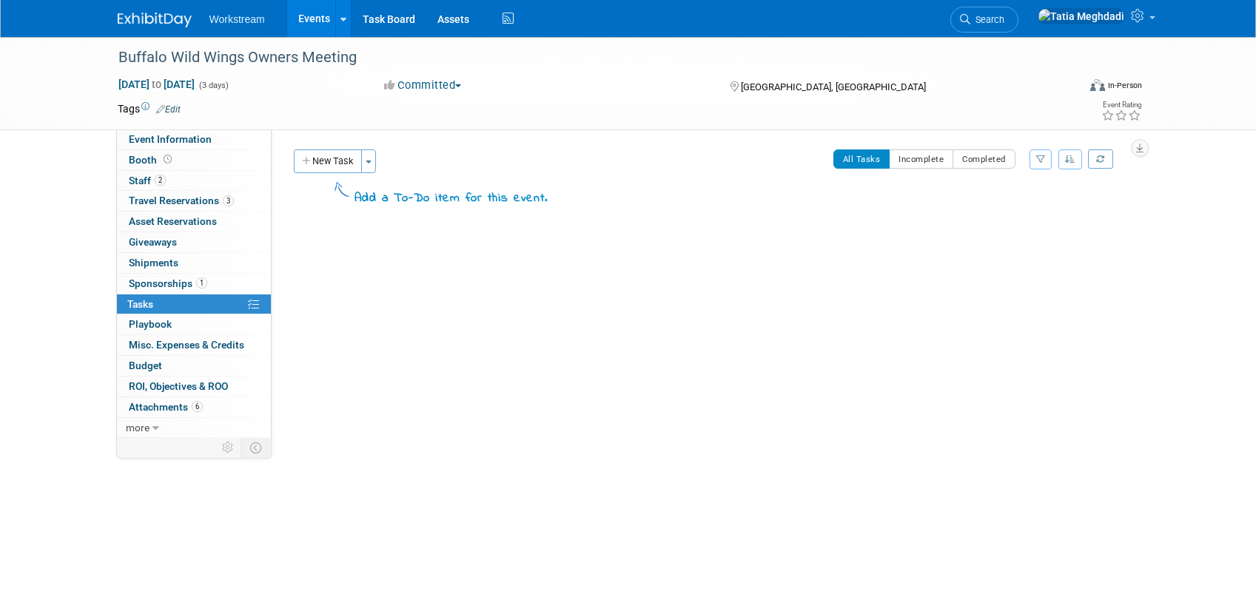
click at [318, 17] on link "Events" at bounding box center [314, 18] width 54 height 37
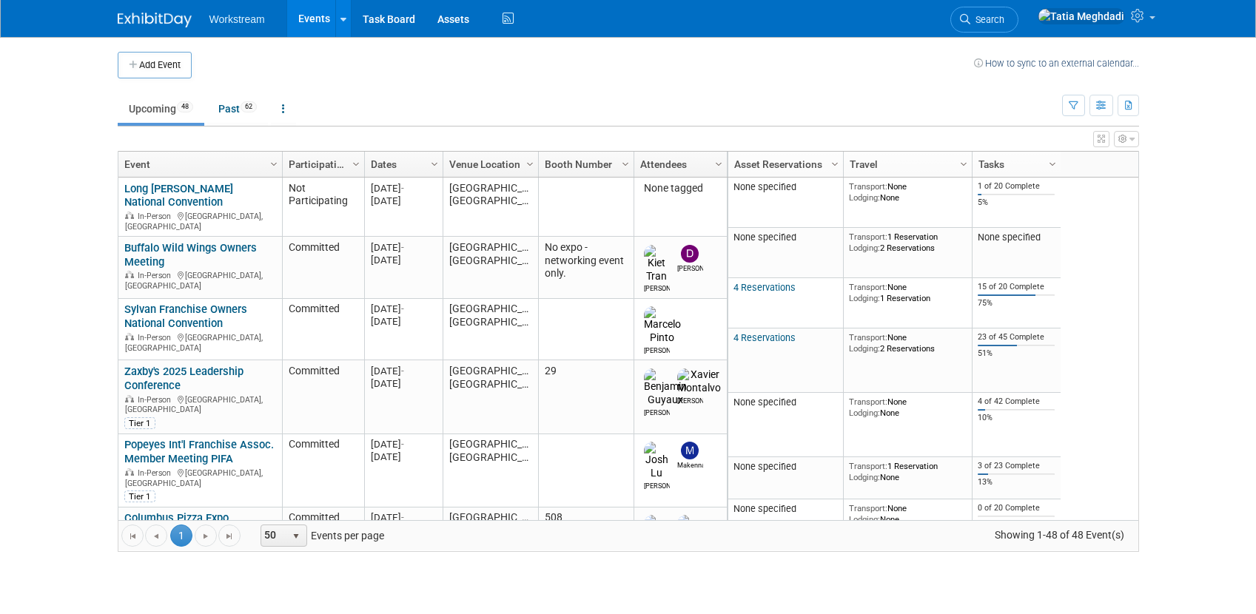
click at [164, 365] on link "Zaxby's 2025 Leadership Conference" at bounding box center [183, 378] width 119 height 27
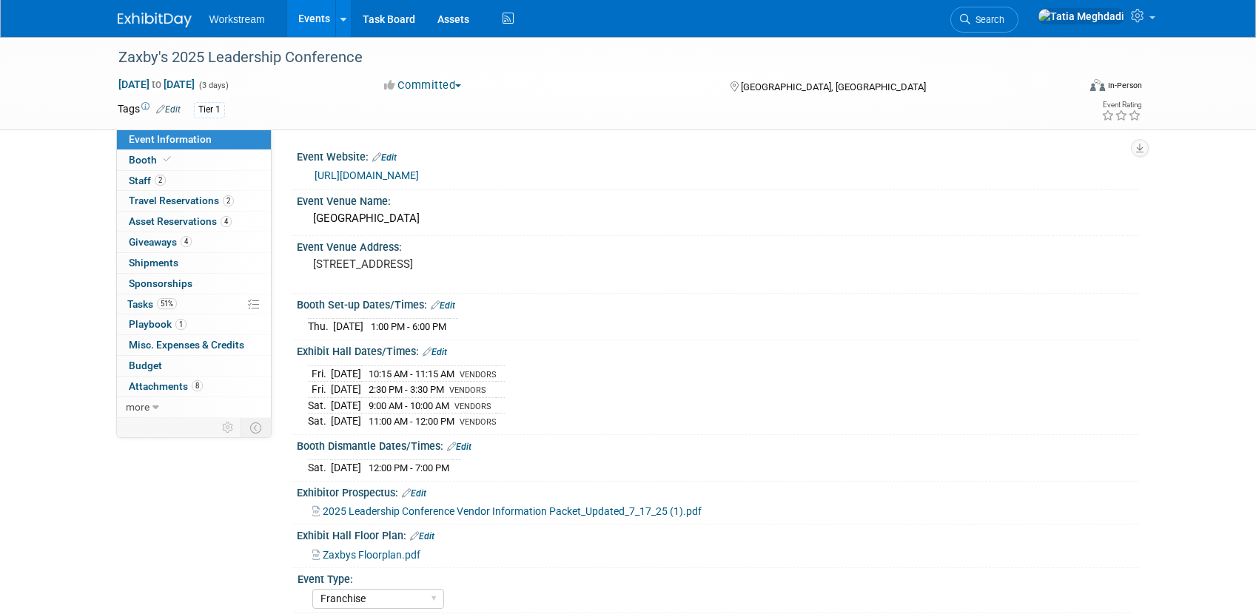
select select "Franchise"
select select "Restaurant"
select select "No"
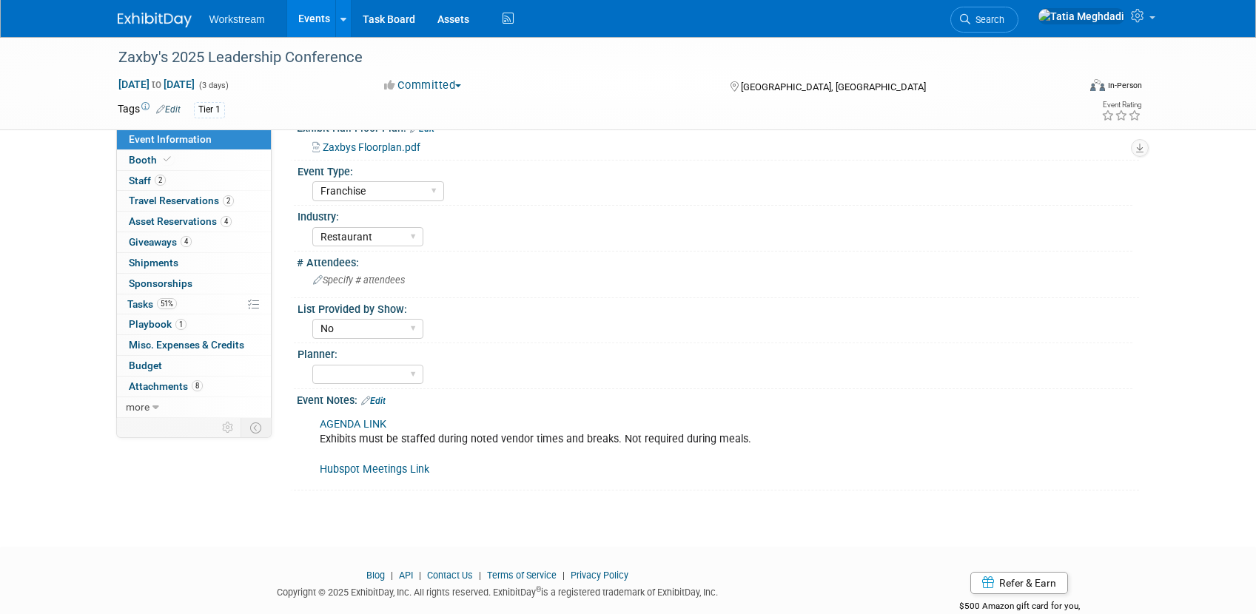
scroll to position [444, 0]
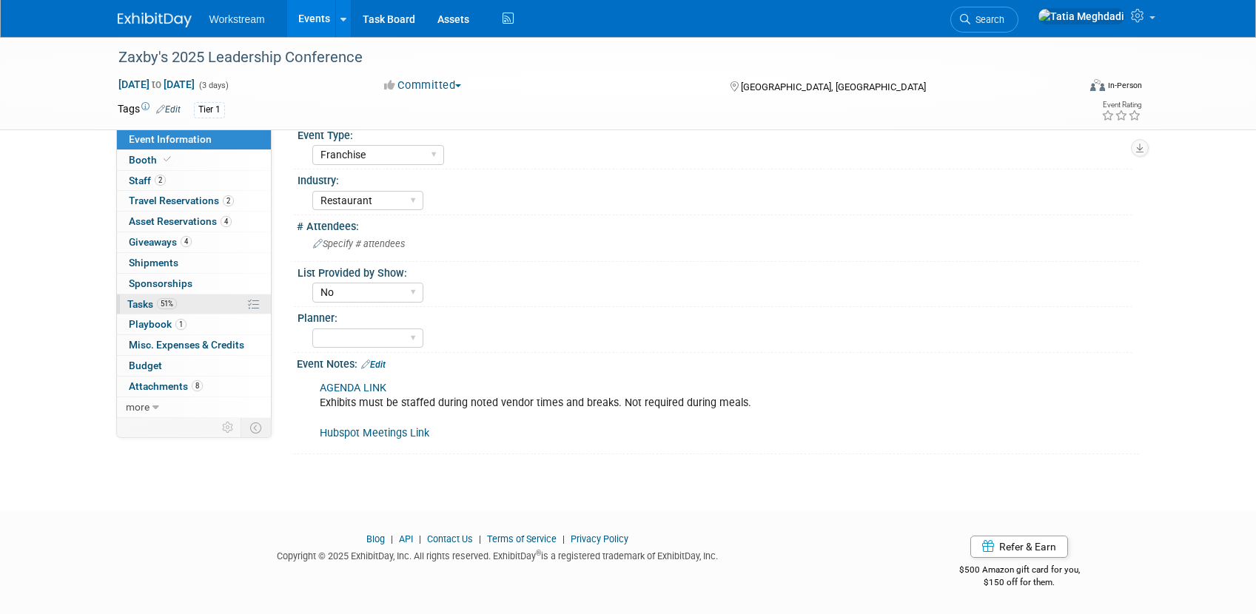
click at [144, 301] on span "Tasks 51%" at bounding box center [152, 304] width 50 height 12
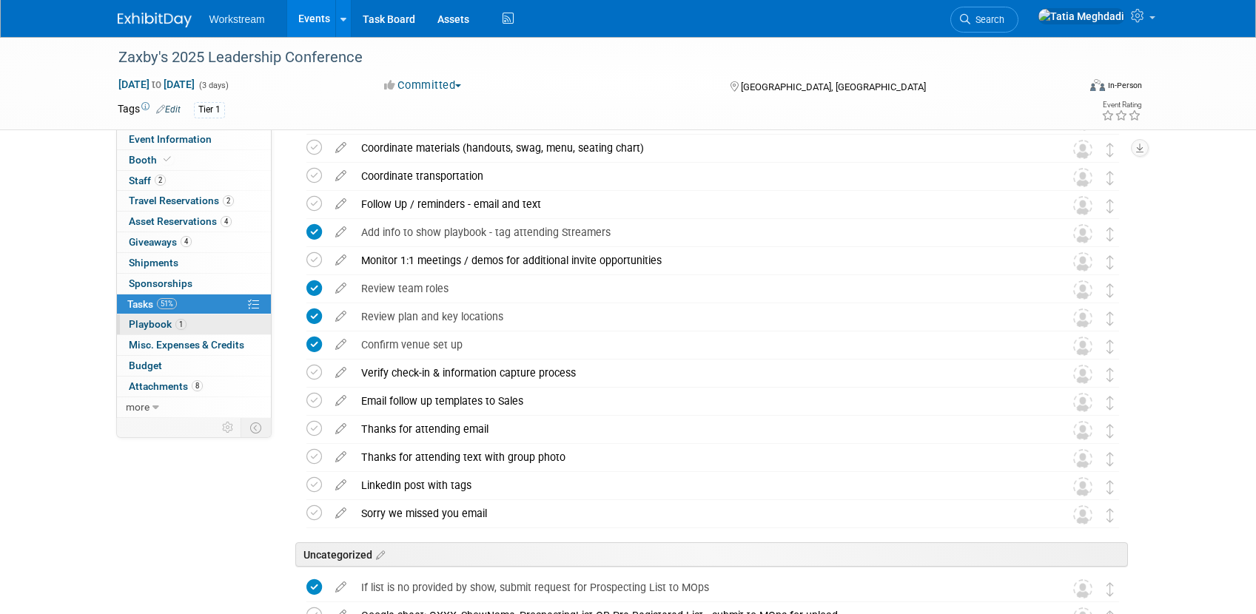
scroll to position [1058, 0]
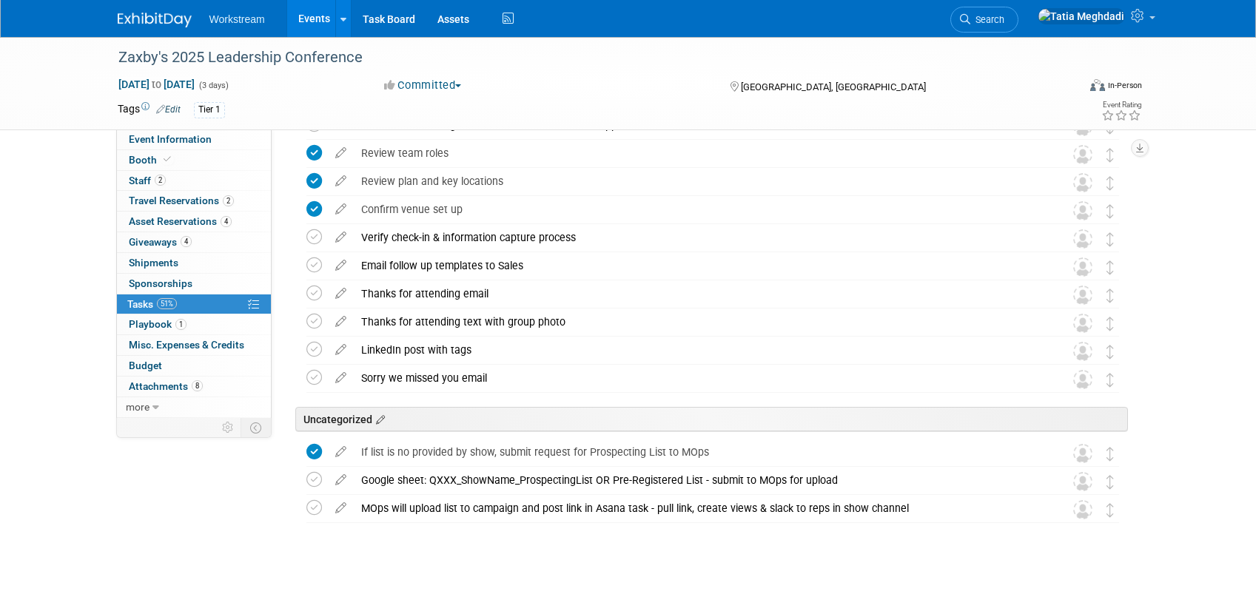
click at [383, 417] on icon at bounding box center [378, 420] width 13 height 13
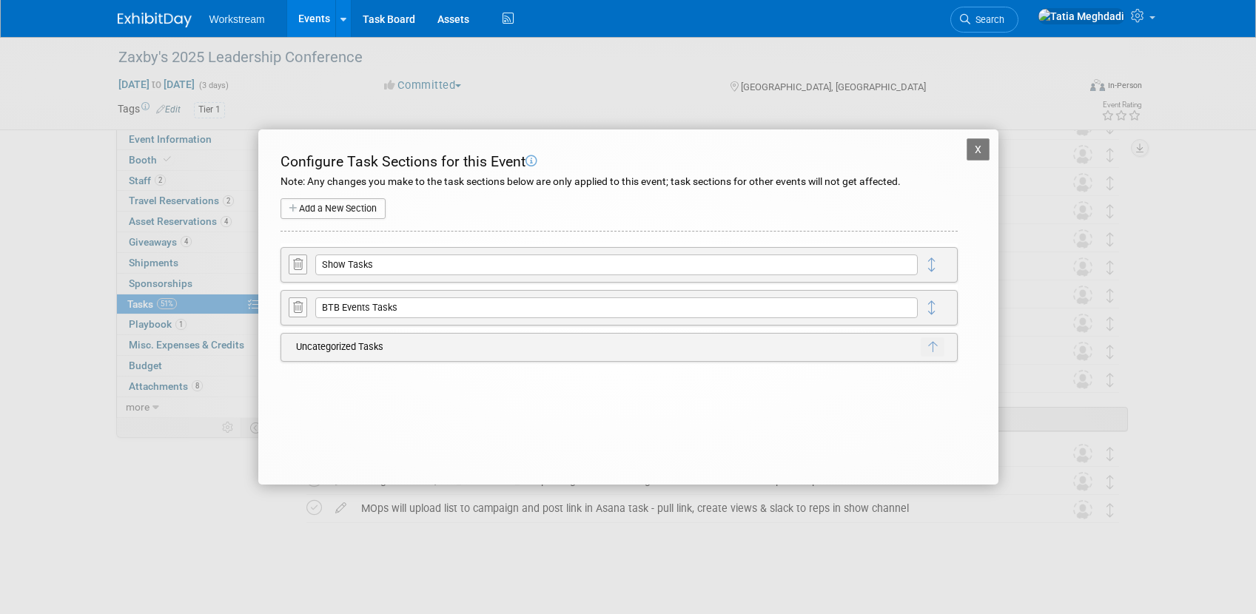
click at [354, 210] on button "Add a New Section" at bounding box center [333, 208] width 105 height 21
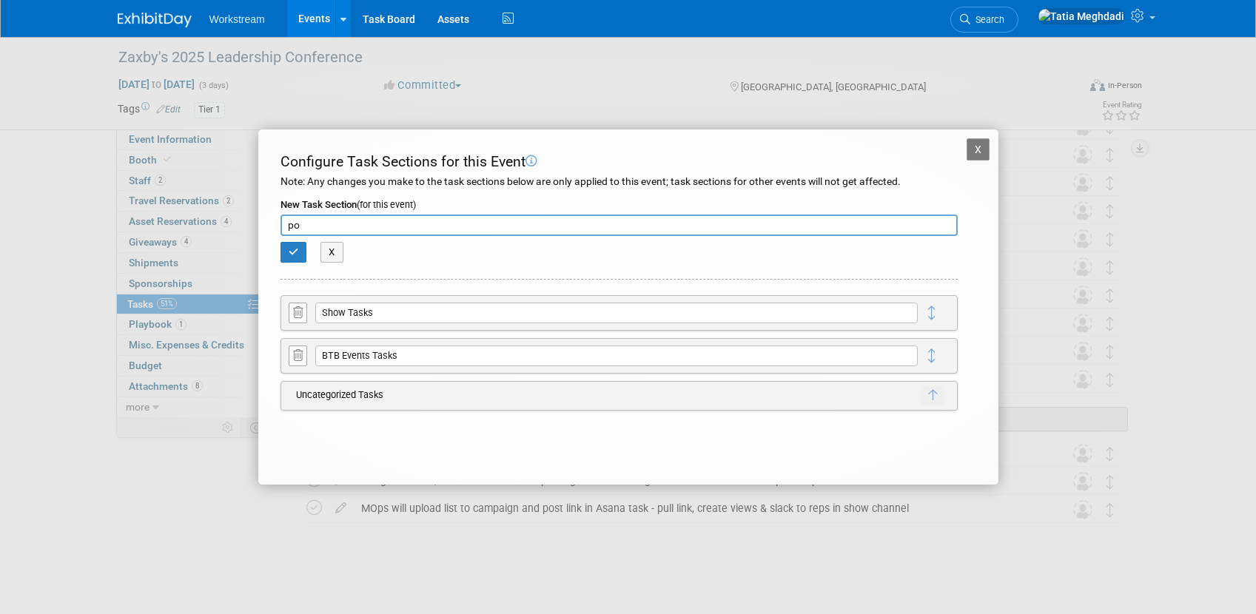
type input "p"
type input "POST SHOW OUTREACH SEQUENCE"
click at [286, 258] on button "button" at bounding box center [294, 252] width 27 height 21
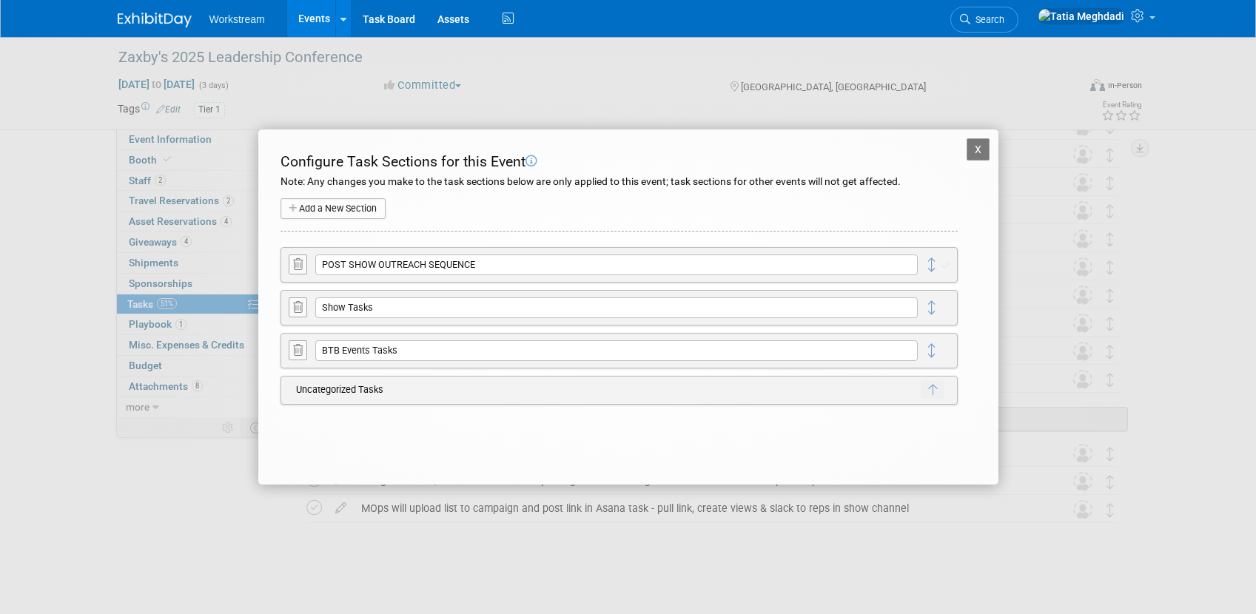
click at [939, 358] on div "POST SHOW OUTREACH SEQUENCE X Delete Section Cancel Show Tasks X" at bounding box center [619, 308] width 677 height 129
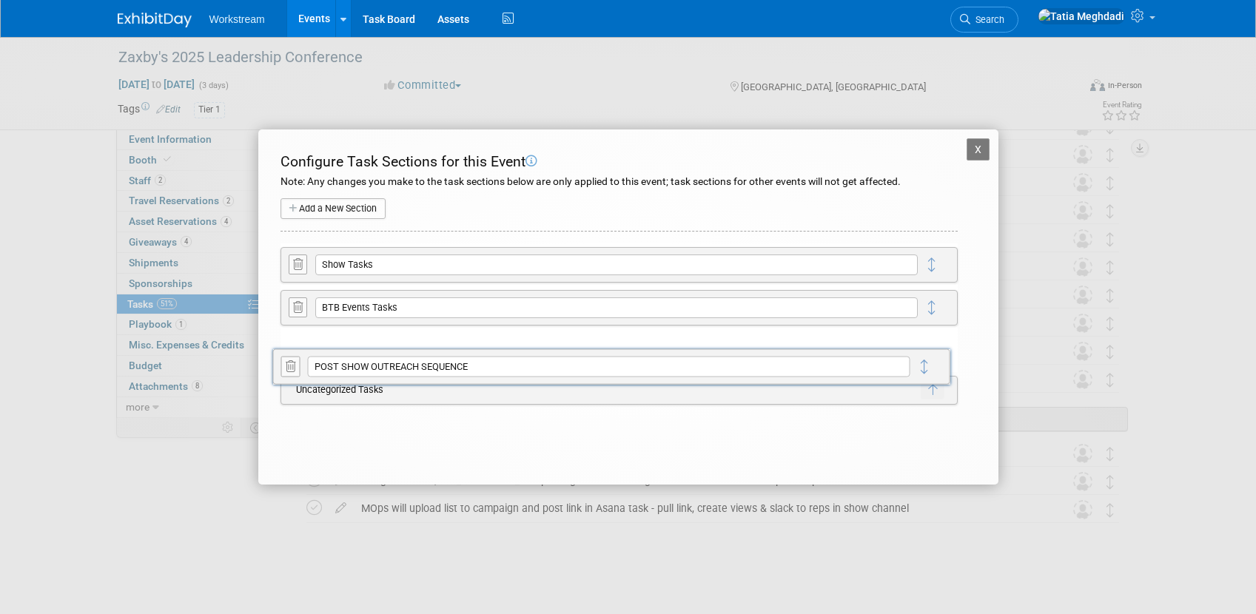
drag, startPoint x: 935, startPoint y: 263, endPoint x: 927, endPoint y: 365, distance: 102.4
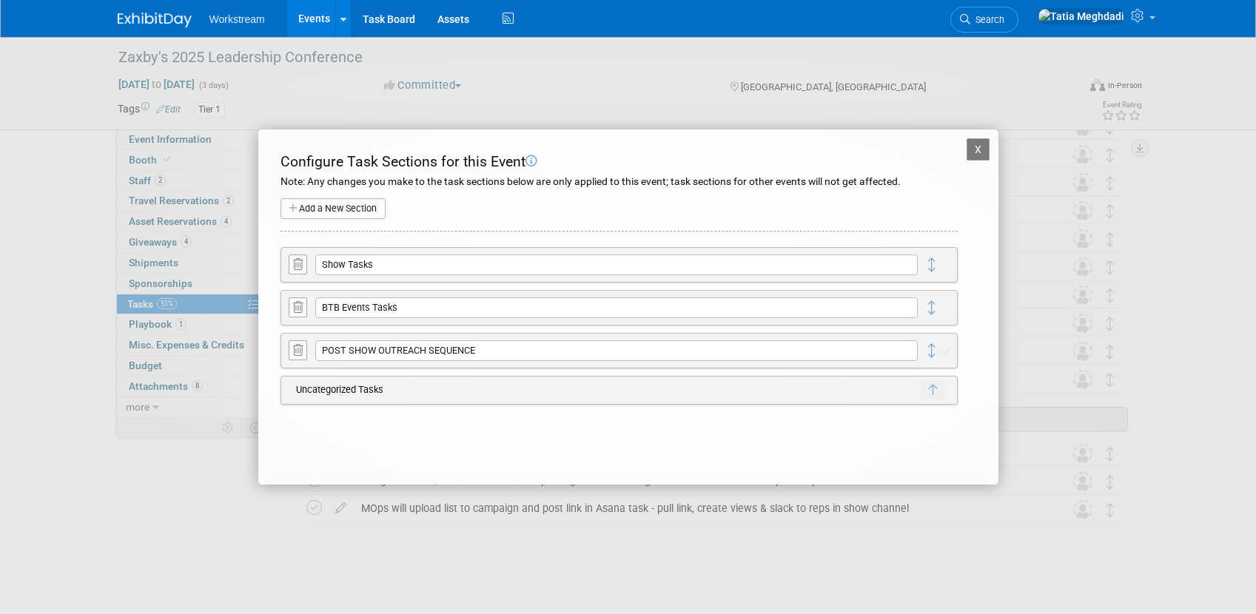
click at [979, 141] on button "X" at bounding box center [979, 149] width 24 height 22
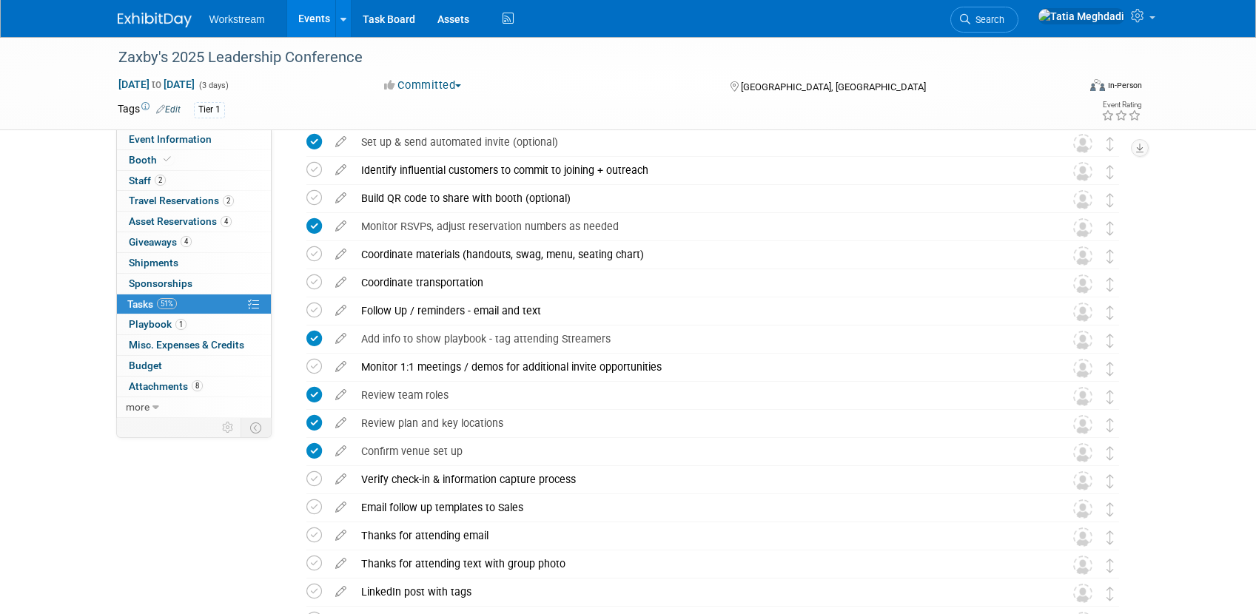
scroll to position [1104, 0]
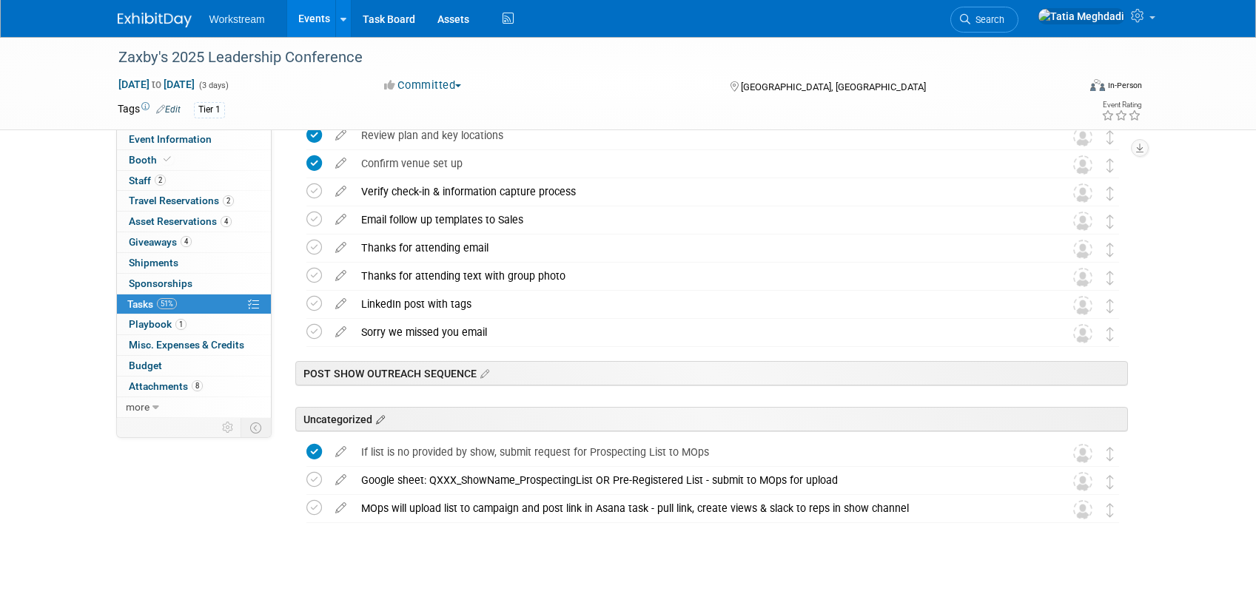
click at [385, 419] on icon at bounding box center [378, 420] width 13 height 13
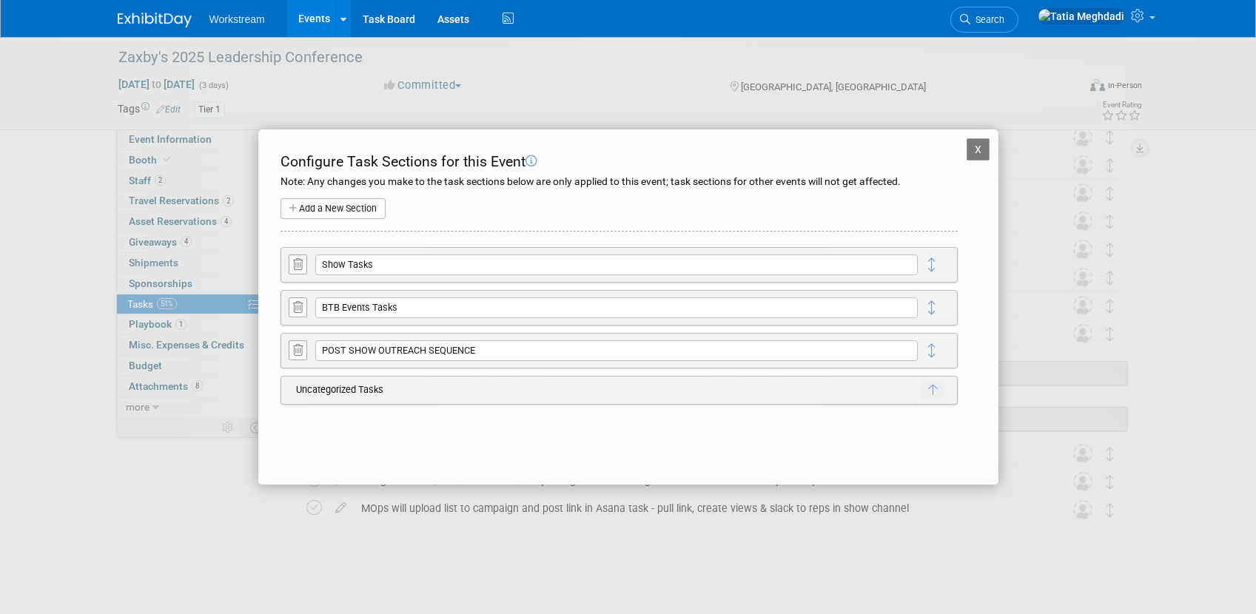
click at [500, 427] on div "X Zaxby's 2025 Leadership Conference Configure Task Sections for this Event Not…" at bounding box center [628, 307] width 740 height 355
click at [979, 149] on button "X" at bounding box center [979, 149] width 24 height 22
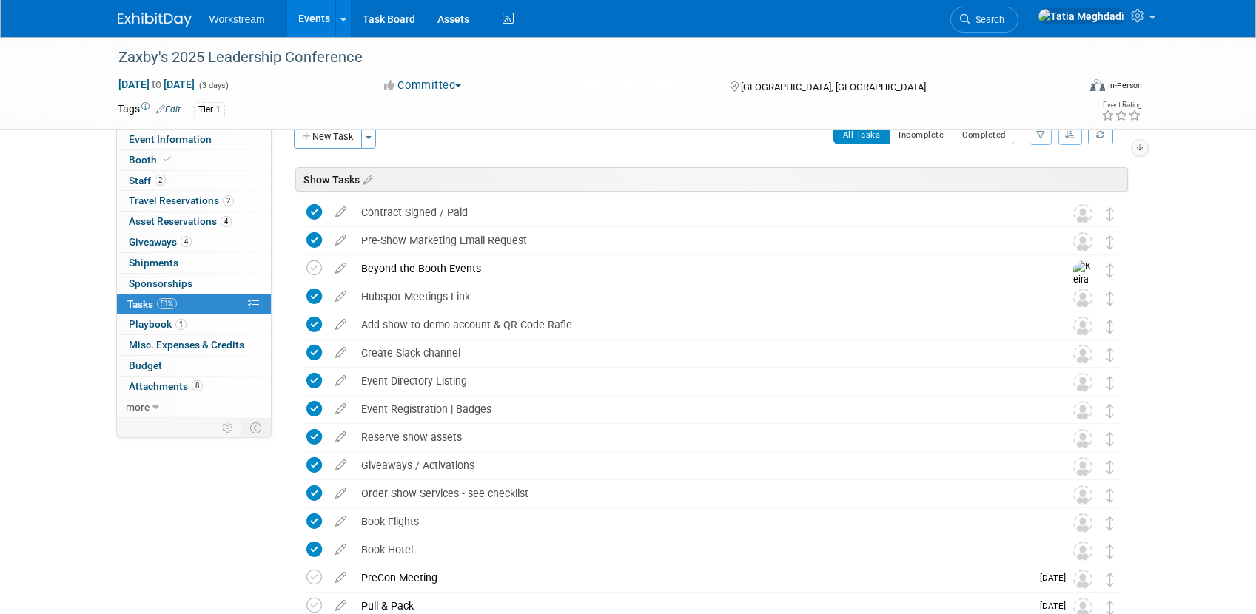
scroll to position [0, 0]
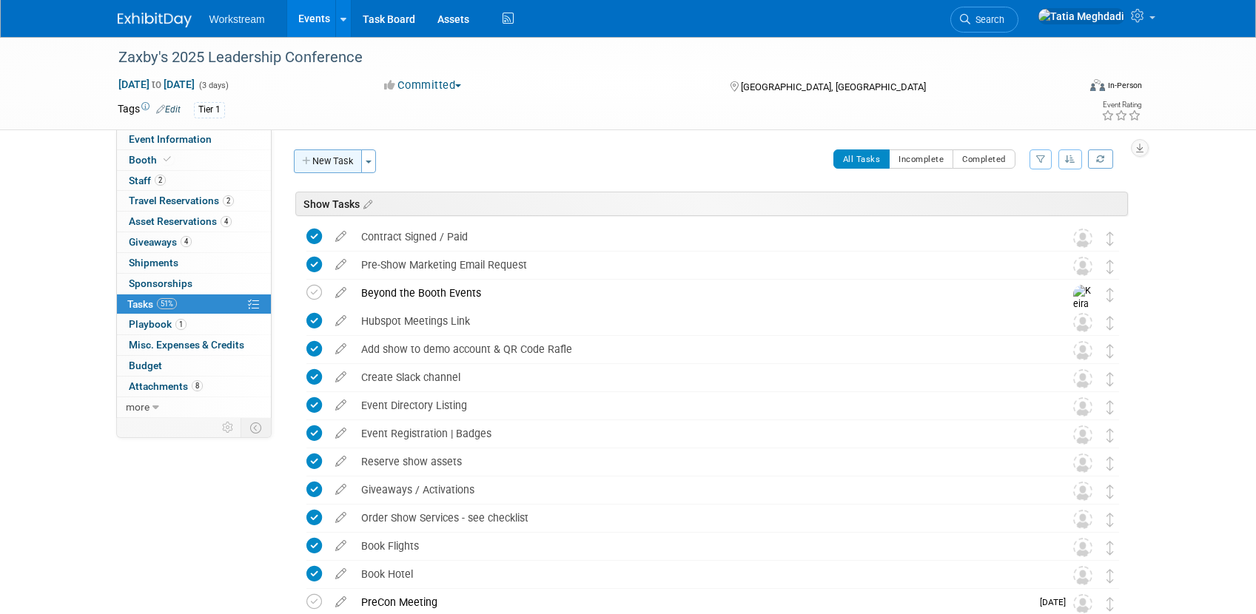
click at [335, 163] on button "New Task" at bounding box center [328, 162] width 68 height 24
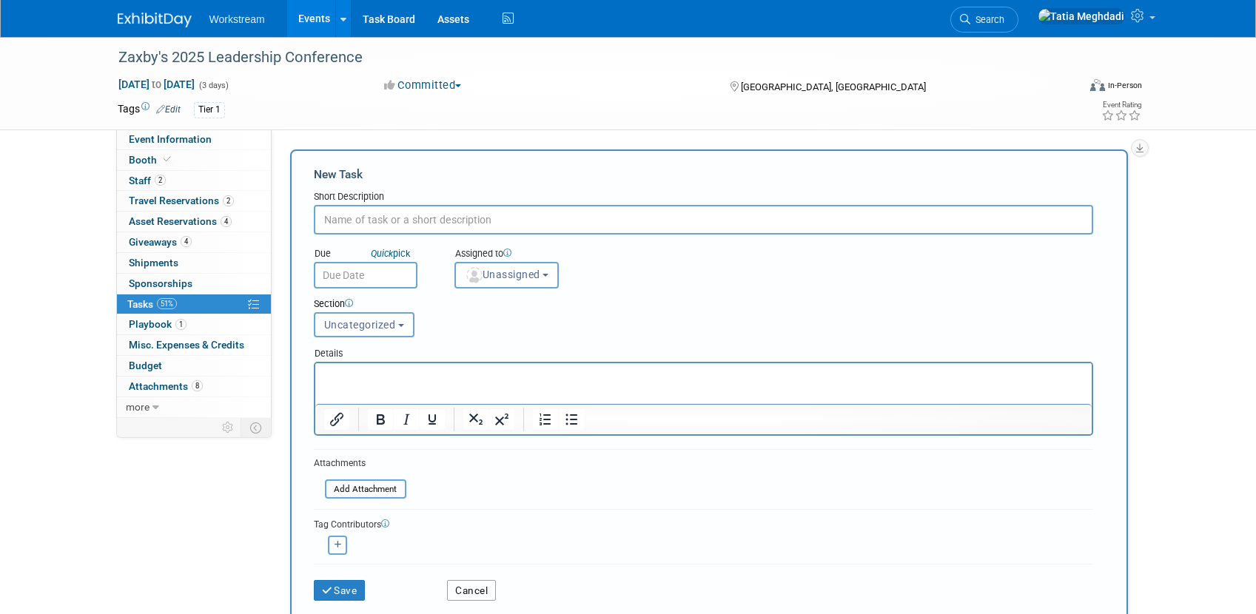
drag, startPoint x: 475, startPoint y: 588, endPoint x: 446, endPoint y: 441, distance: 150.1
click at [475, 588] on button "Cancel" at bounding box center [471, 590] width 49 height 21
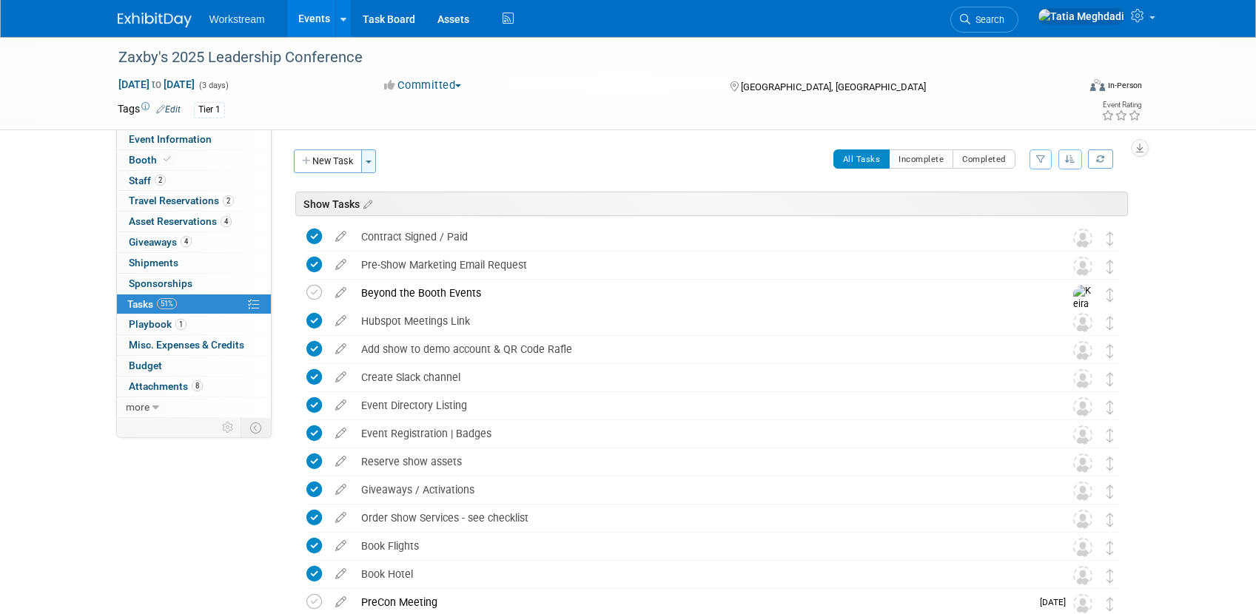
click at [370, 154] on button "Toggle Dropdown" at bounding box center [368, 162] width 15 height 24
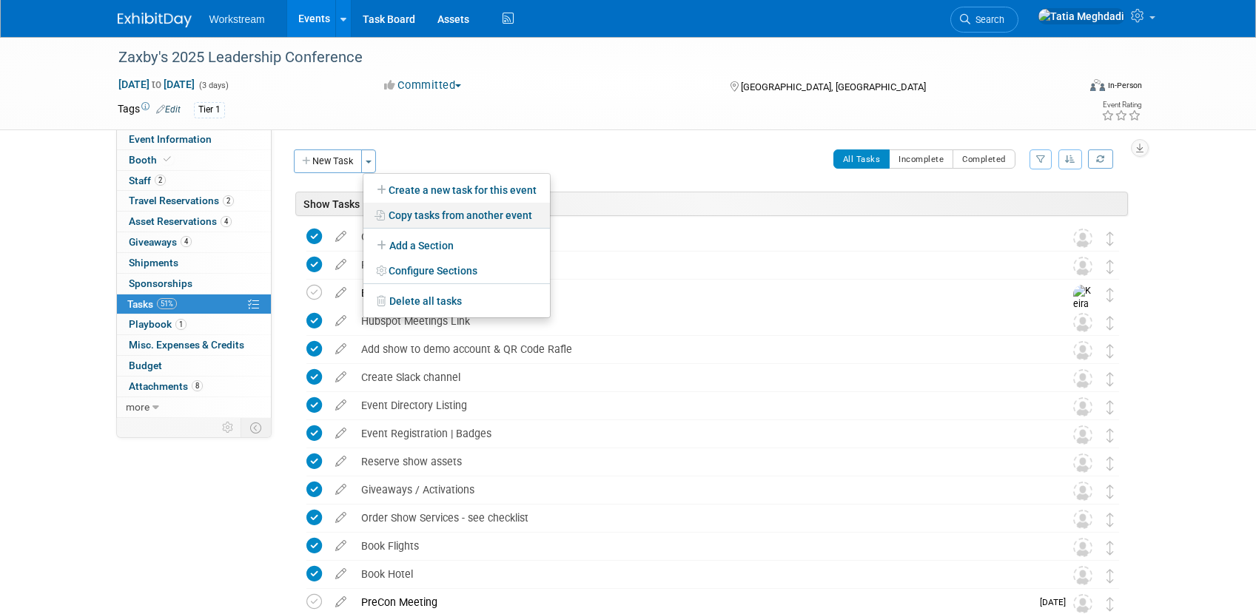
click at [446, 214] on link "Copy tasks from another event" at bounding box center [456, 215] width 187 height 25
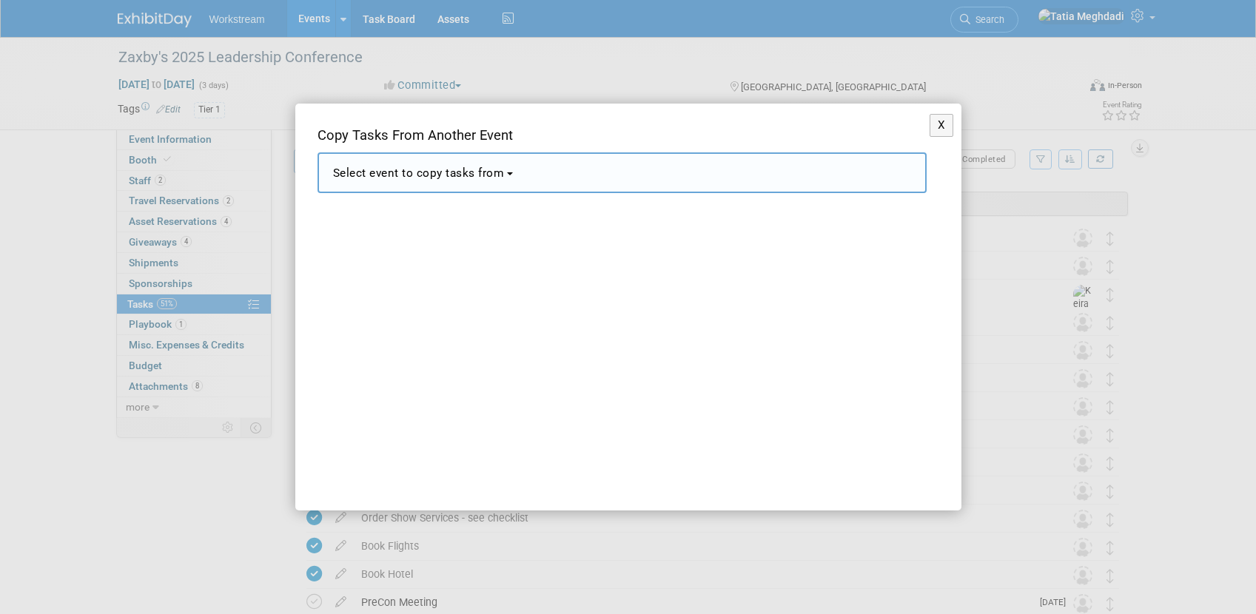
click at [413, 183] on button "Select event to copy tasks from" at bounding box center [622, 172] width 609 height 41
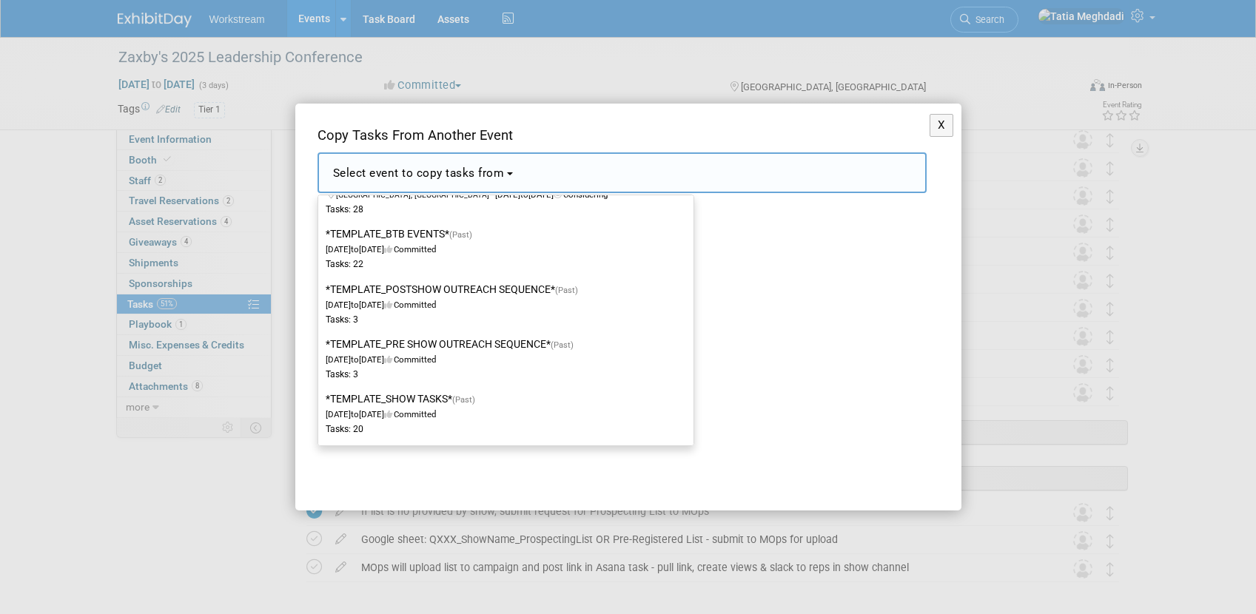
scroll to position [1104, 0]
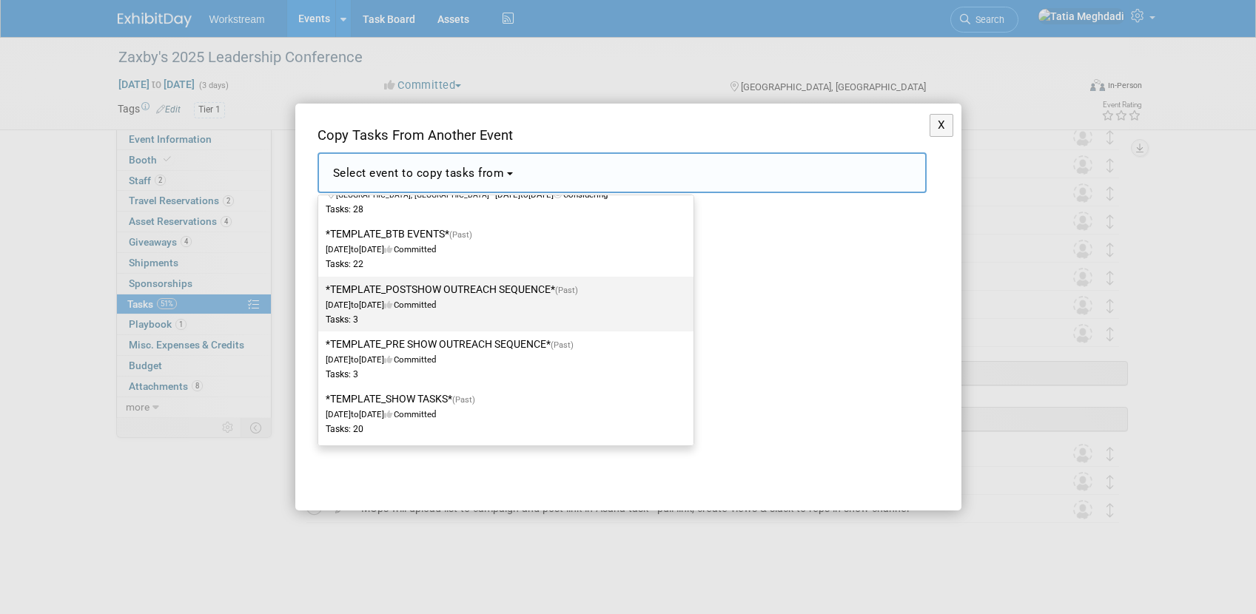
click at [414, 293] on label "*TEMPLATE_POSTSHOW OUTREACH SEQUENCE* (Past) Dec 2, 2024 to Dec 23, 2024 Commit…" at bounding box center [502, 304] width 353 height 49
click at [320, 293] on input "*TEMPLATE_POSTSHOW OUTREACH SEQUENCE* (Past) Dec 2, 2024 to Dec 23, 2024 Commit…" at bounding box center [316, 290] width 10 height 10
select select "11163550"
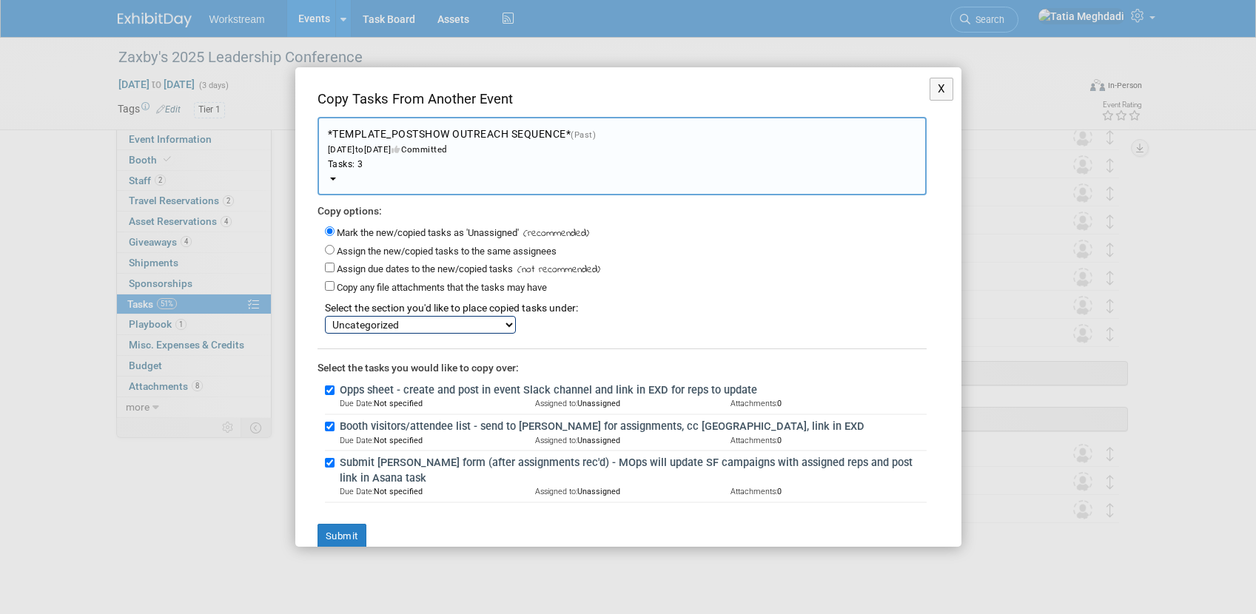
click at [373, 321] on select "Show Tasks BTB Events Tasks POST SHOW OUTREACH SEQUENCE Uncategorized" at bounding box center [420, 325] width 191 height 18
select select "11275999"
click at [325, 316] on select "Show Tasks BTB Events Tasks POST SHOW OUTREACH SEQUENCE Uncategorized" at bounding box center [420, 325] width 191 height 18
click at [340, 531] on button "Submit" at bounding box center [342, 536] width 49 height 25
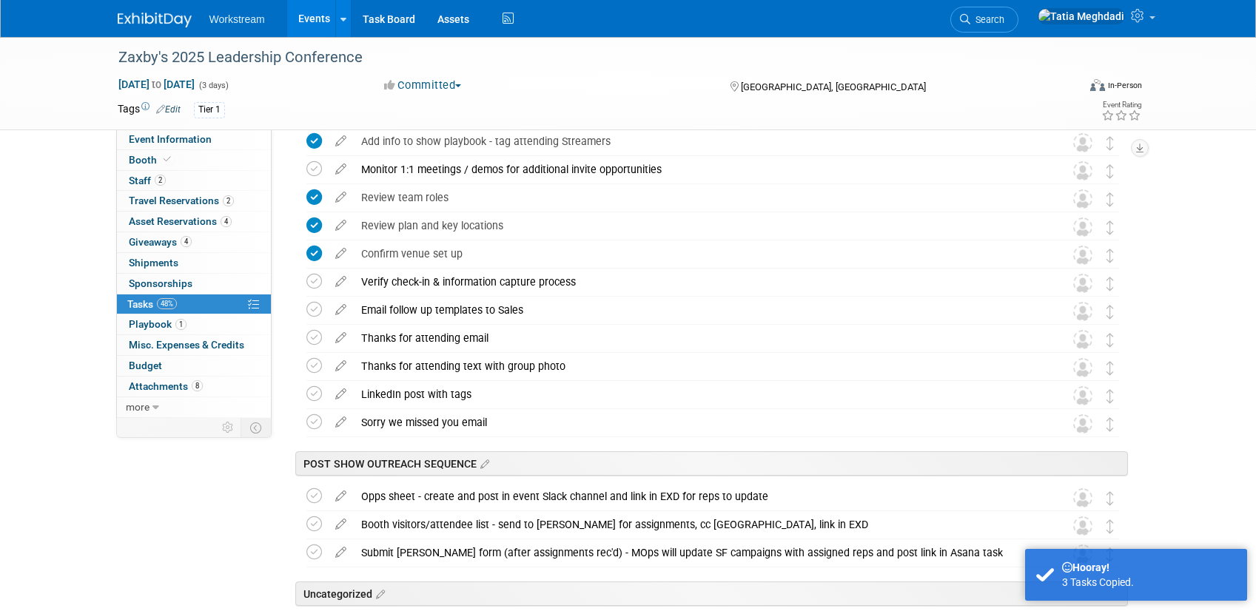
scroll to position [1188, 0]
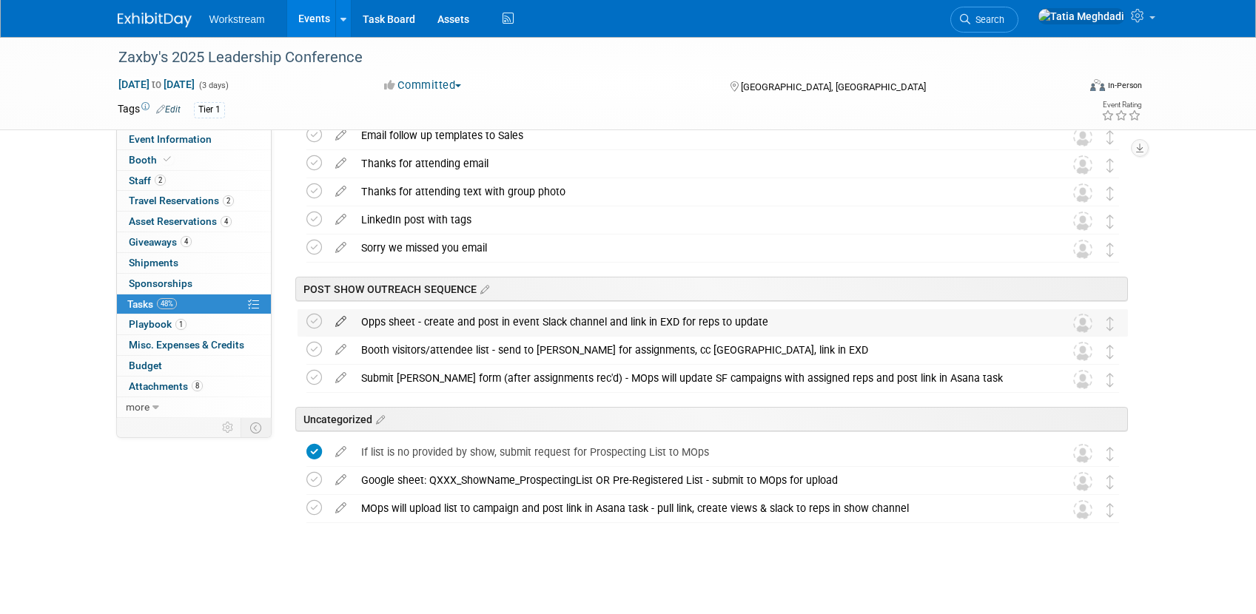
click at [339, 320] on icon at bounding box center [341, 318] width 26 height 19
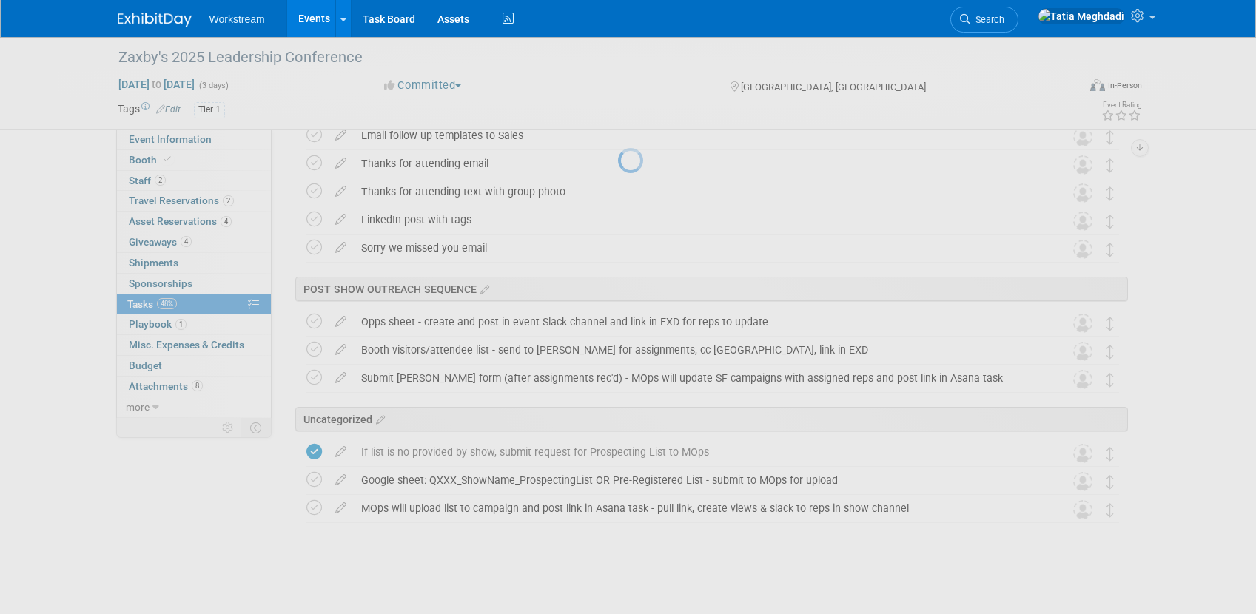
select select "9"
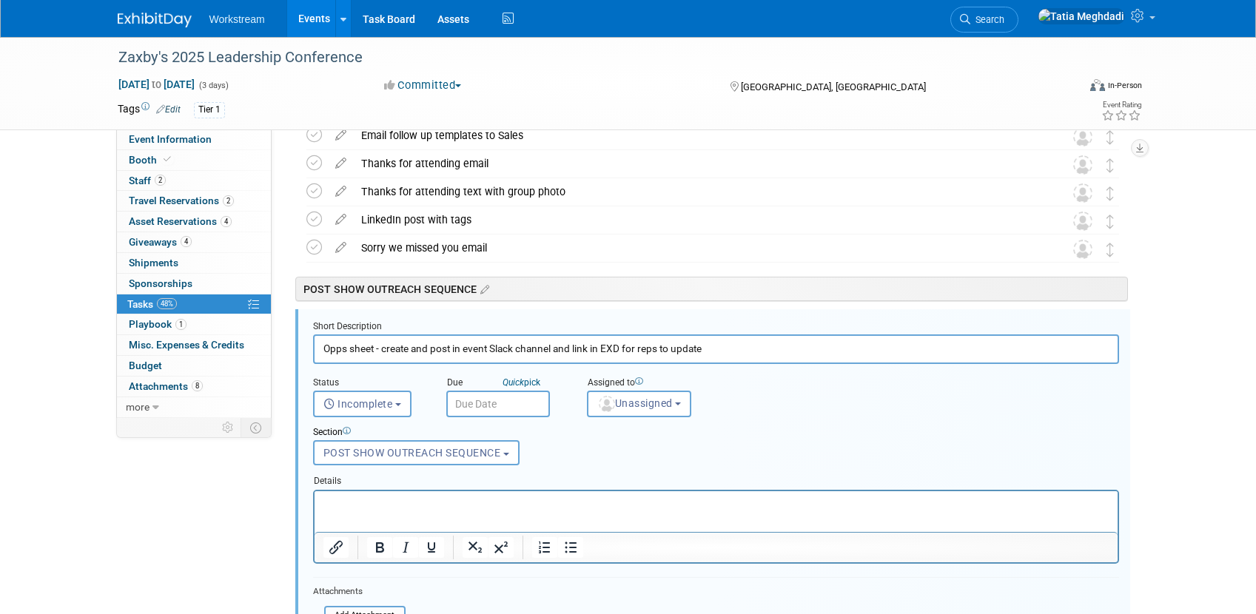
scroll to position [1281, 0]
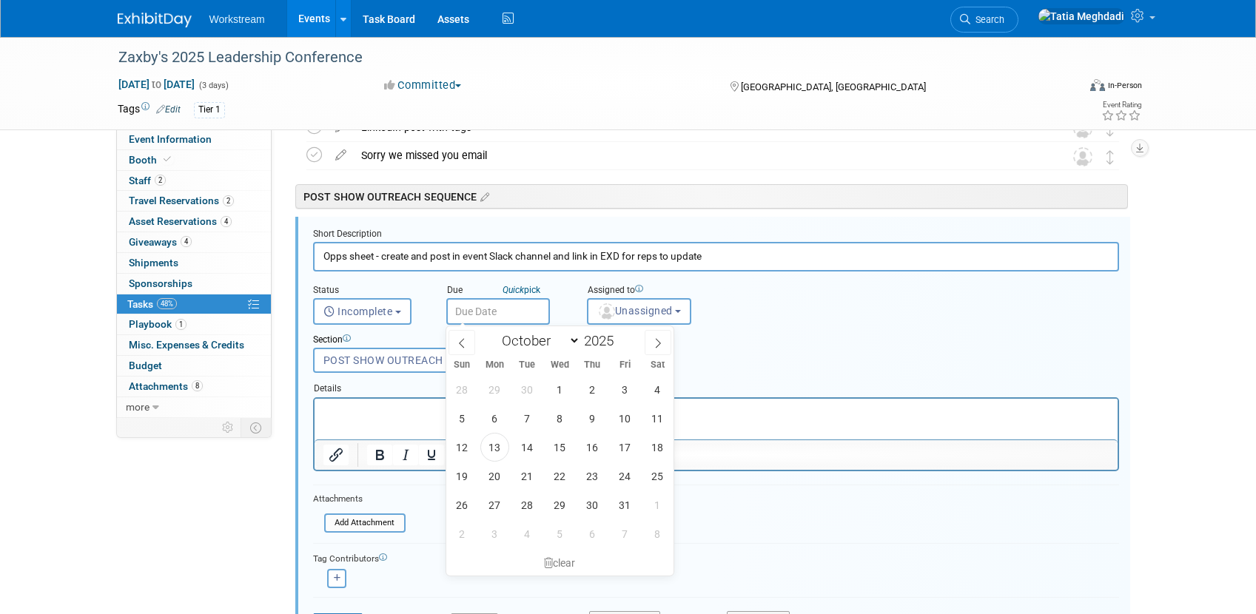
click at [489, 313] on input "text" at bounding box center [498, 311] width 104 height 27
click at [493, 472] on span "20" at bounding box center [494, 476] width 29 height 29
type input "Oct 20, 2025"
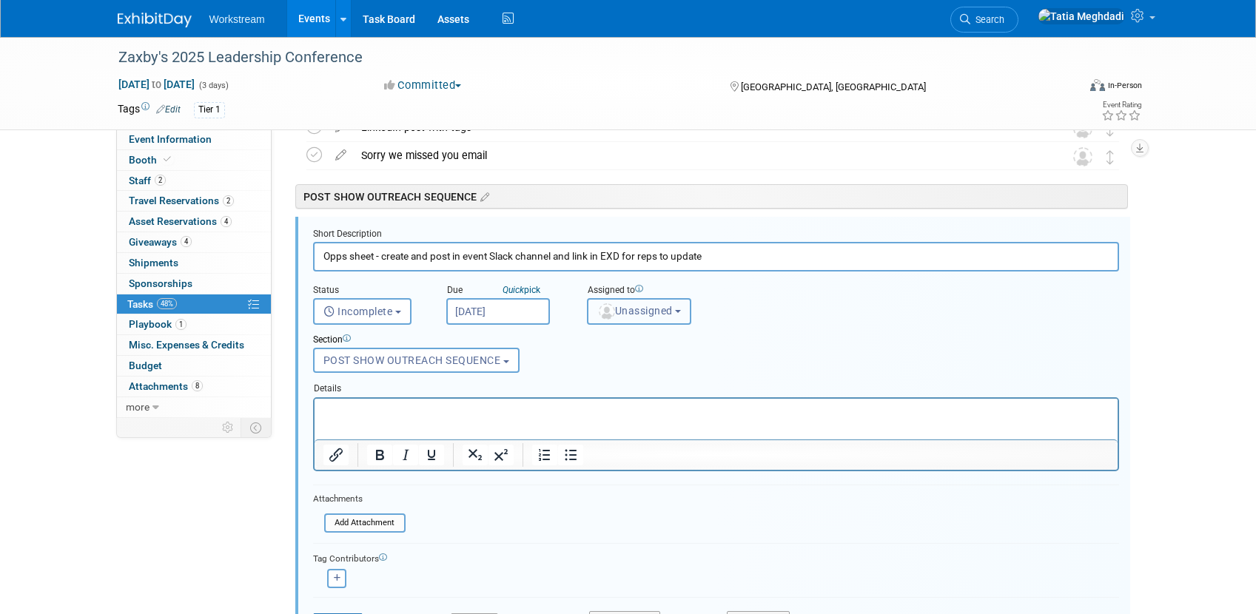
click at [630, 312] on span "Unassigned" at bounding box center [634, 311] width 75 height 12
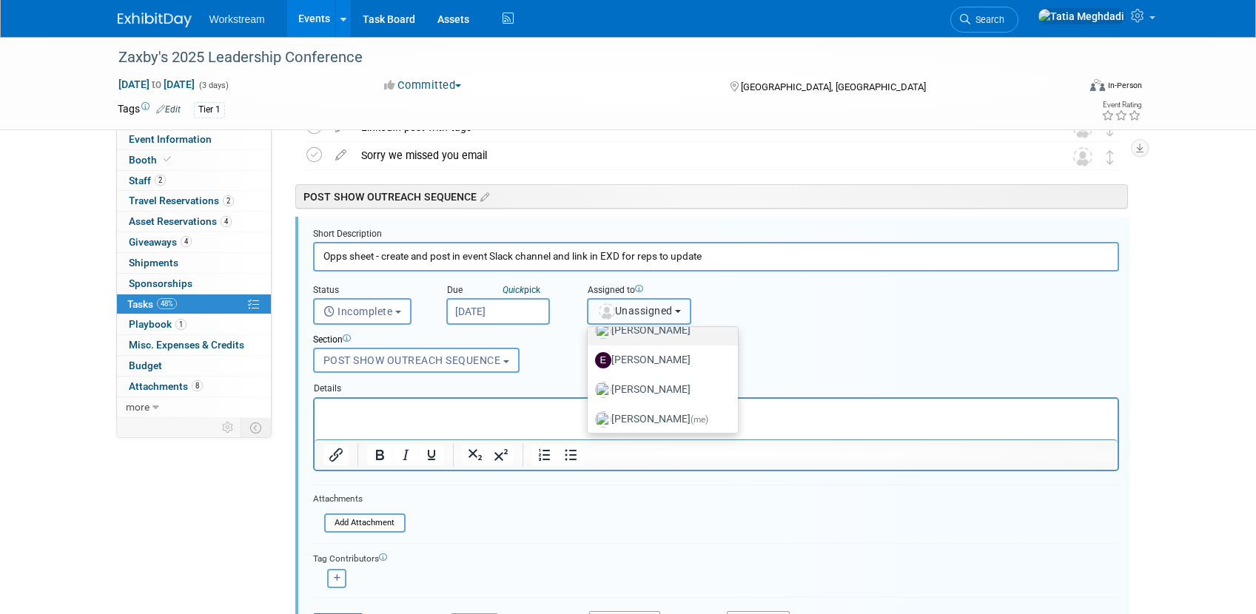
scroll to position [79, 0]
click at [654, 411] on label "Tatia Meghdadi (me)" at bounding box center [659, 415] width 128 height 24
click at [590, 411] on input "Tatia Meghdadi (me)" at bounding box center [585, 413] width 10 height 10
select select "b902a942-28d6-4fba-8668-6eaa2e055ed5"
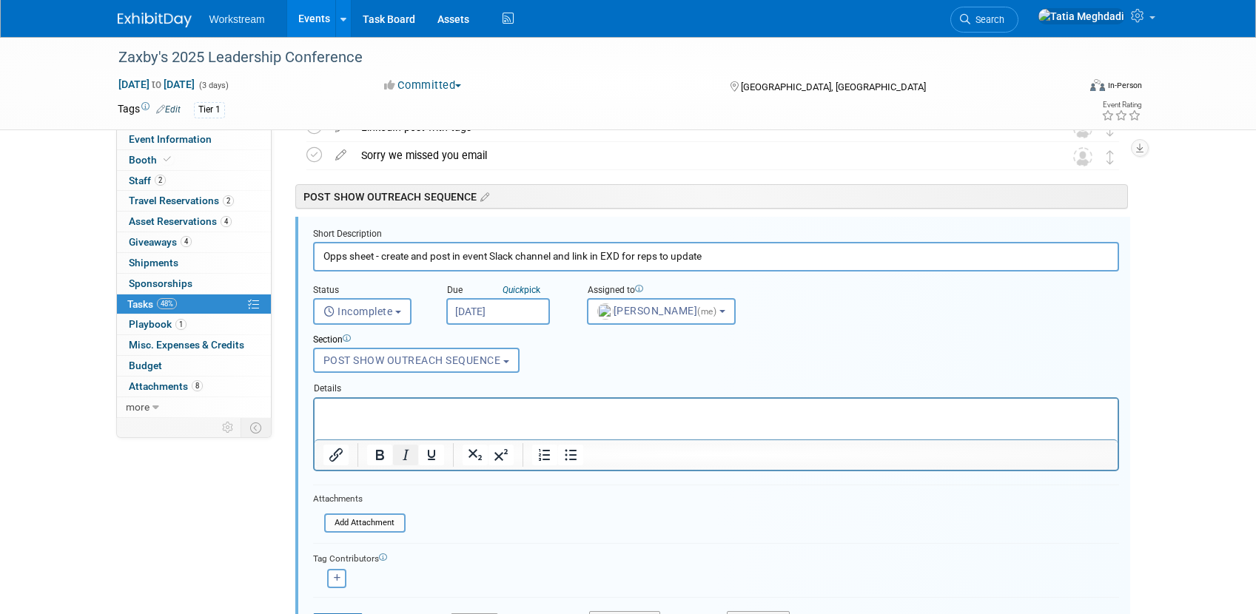
scroll to position [1597, 0]
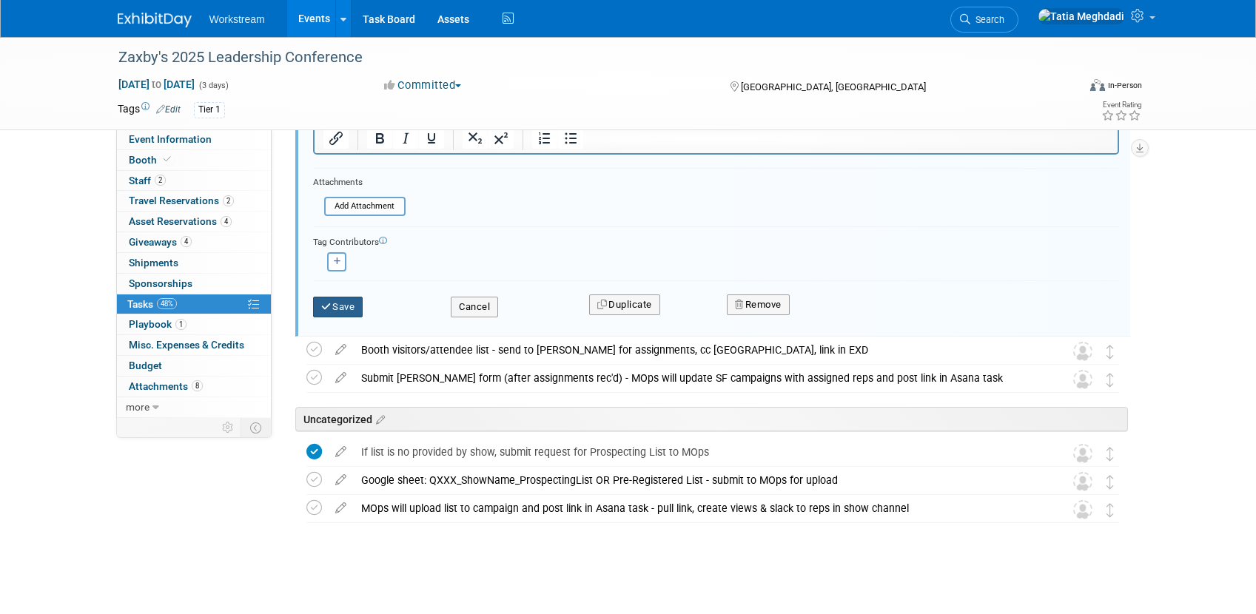
click at [342, 305] on button "Save" at bounding box center [338, 307] width 50 height 21
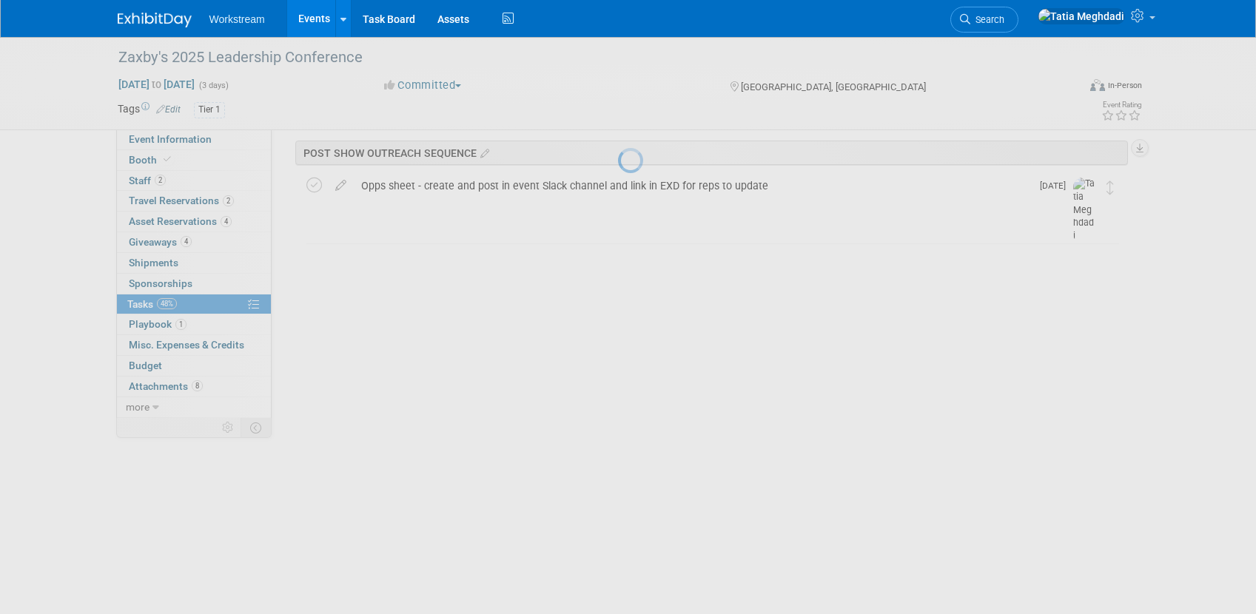
scroll to position [1188, 0]
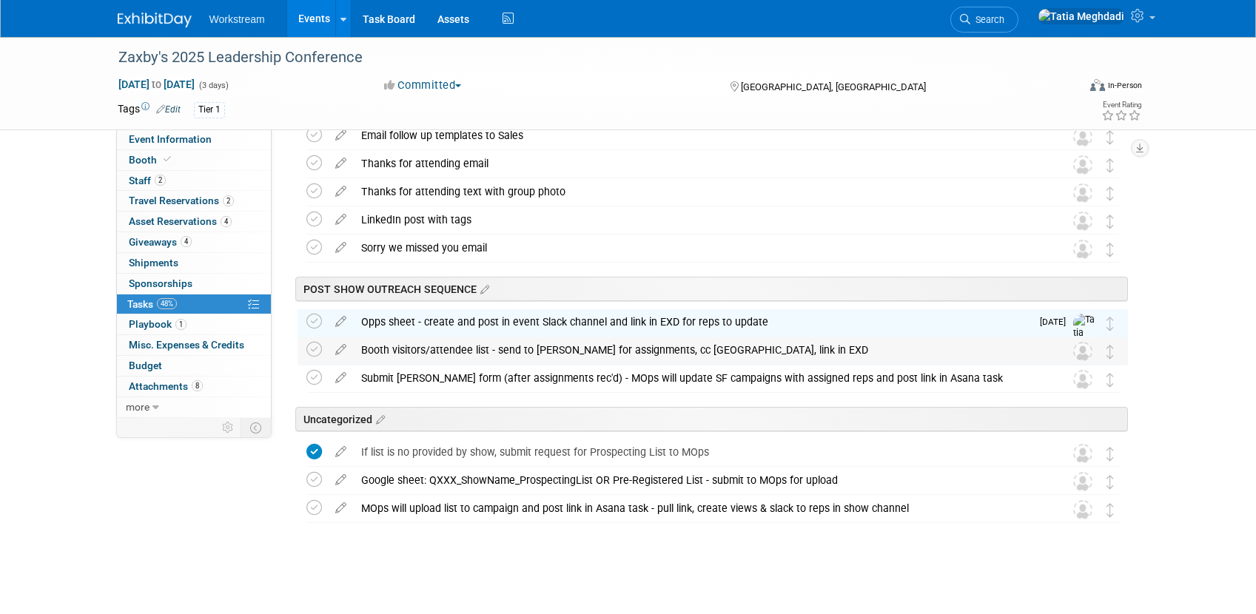
click at [449, 348] on div "Booth visitors/attendee list - send to Josh for assignments, cc Kiera, link in …" at bounding box center [699, 350] width 690 height 25
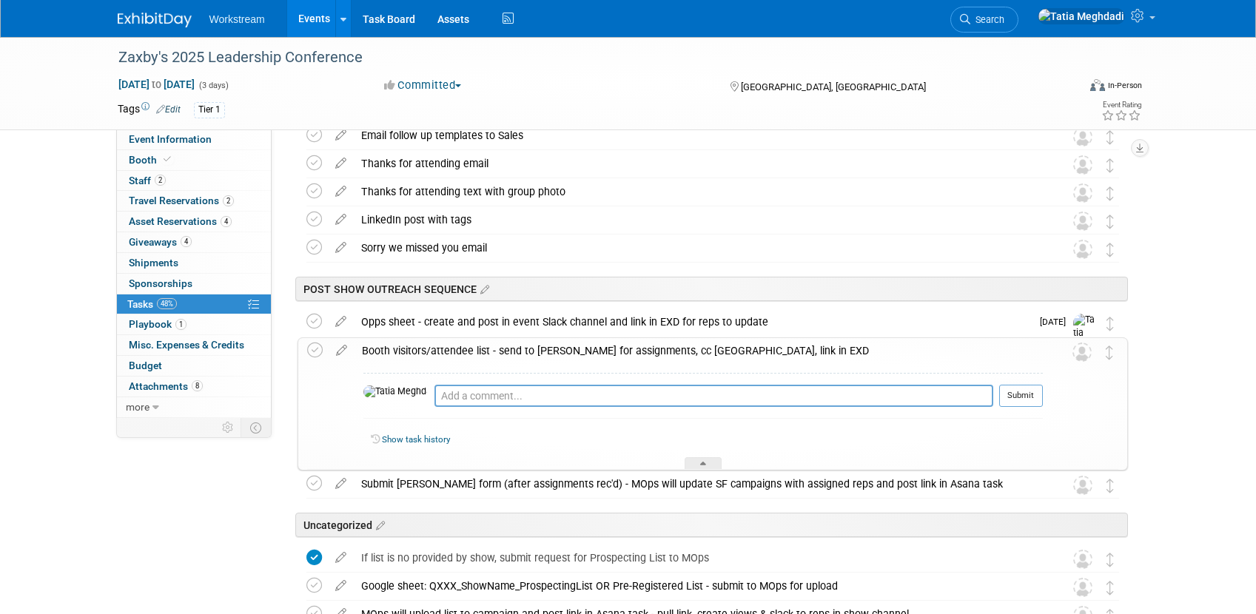
drag, startPoint x: 401, startPoint y: 346, endPoint x: 385, endPoint y: 345, distance: 16.4
click at [399, 346] on div "Booth visitors/attendee list - send to Josh for assignments, cc Kiera, link in …" at bounding box center [699, 350] width 688 height 25
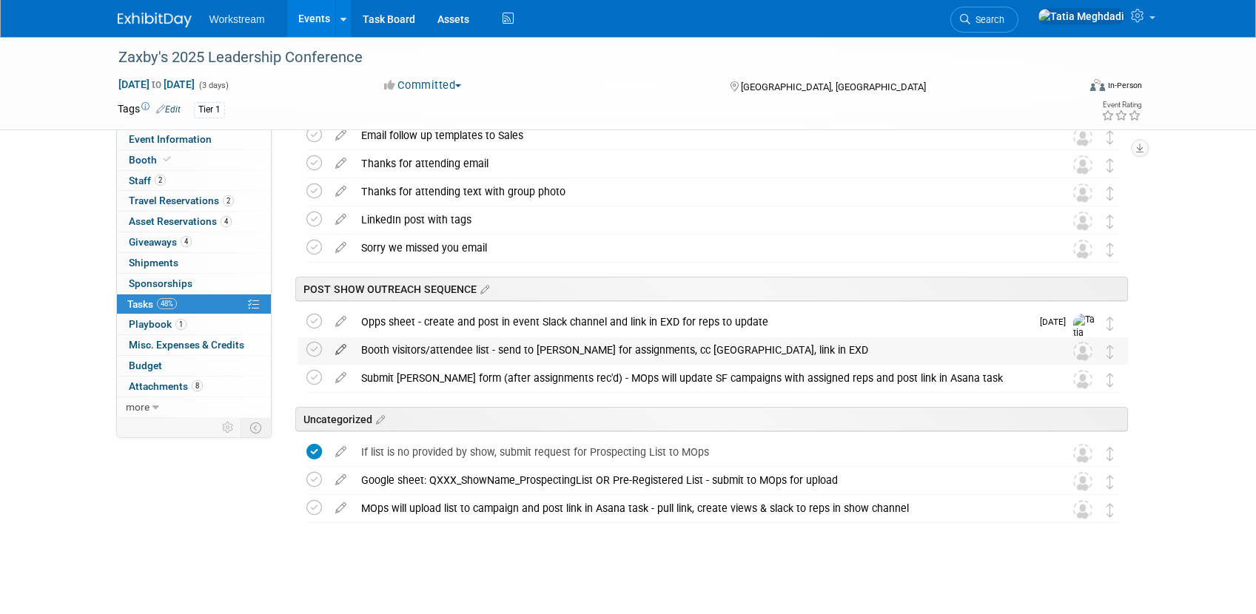
click at [338, 347] on icon at bounding box center [341, 347] width 26 height 19
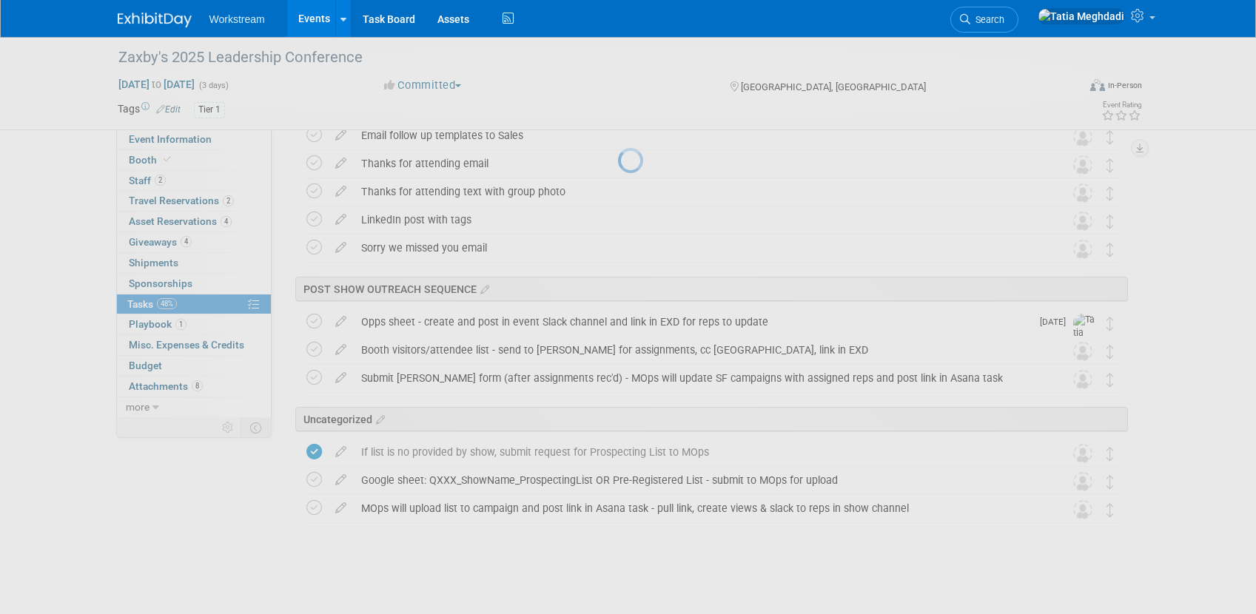
select select "9"
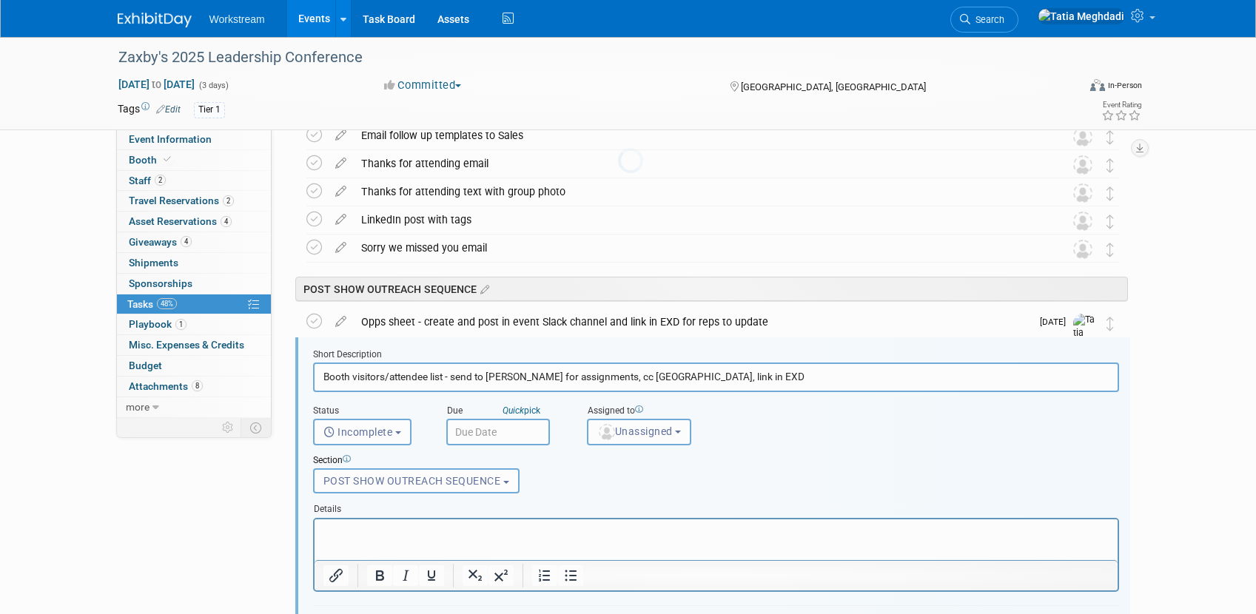
scroll to position [1309, 0]
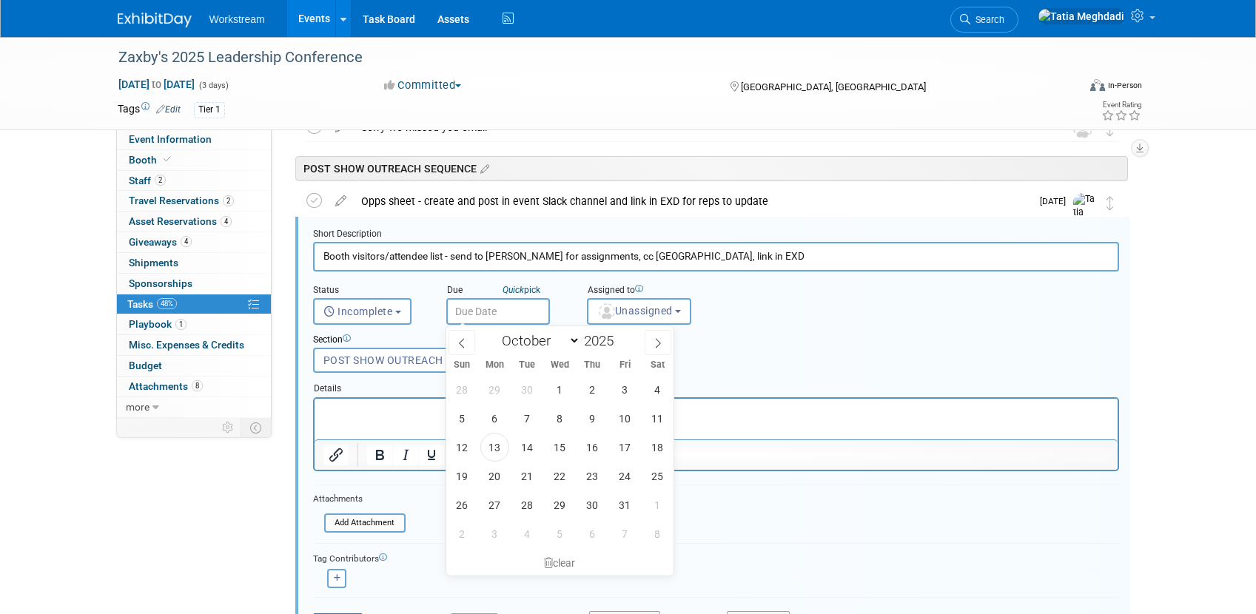
click at [483, 312] on input "text" at bounding box center [498, 311] width 104 height 27
drag, startPoint x: 493, startPoint y: 476, endPoint x: 511, endPoint y: 459, distance: 25.1
click at [496, 474] on span "20" at bounding box center [494, 476] width 29 height 29
type input "Oct 20, 2025"
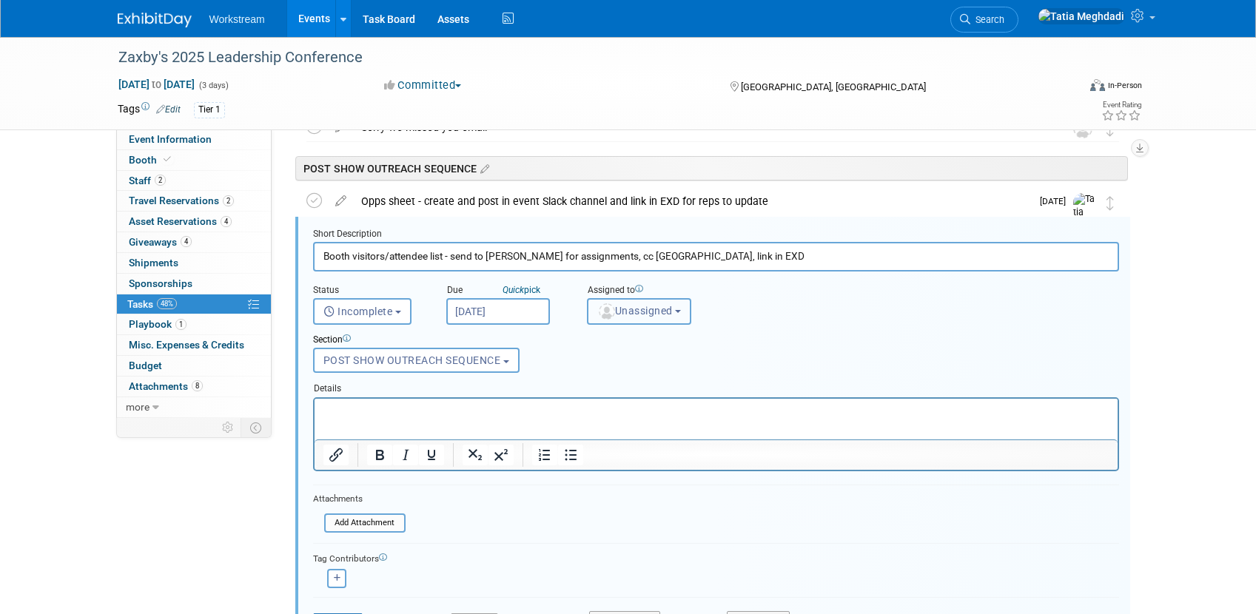
click at [639, 318] on button "Unassigned" at bounding box center [639, 311] width 105 height 27
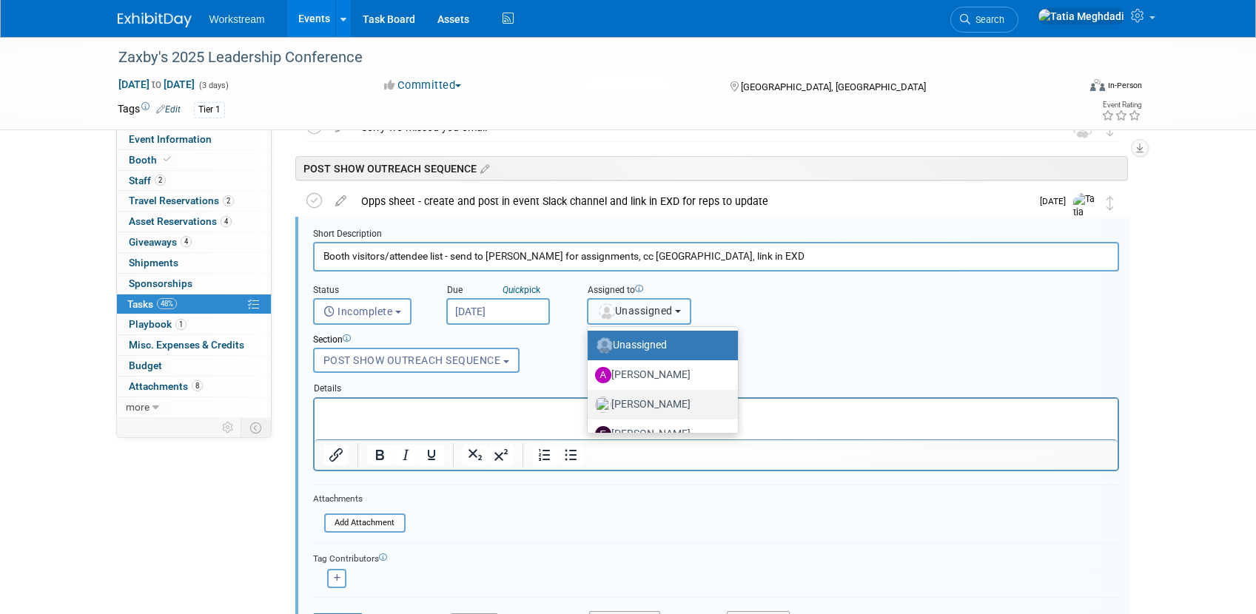
scroll to position [79, 0]
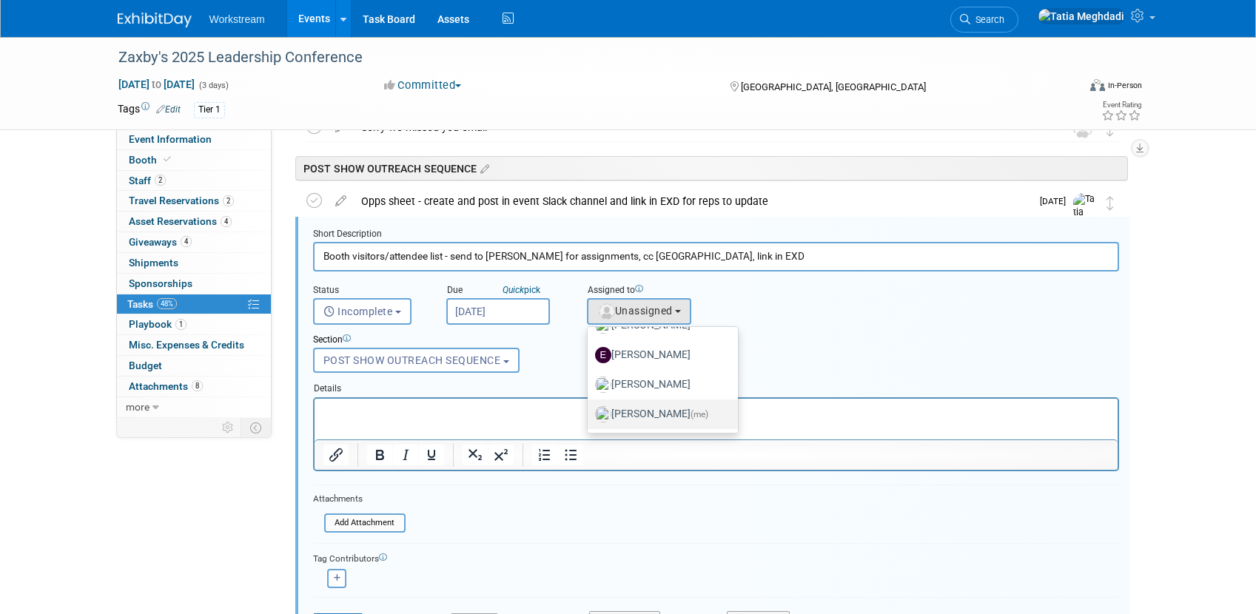
click at [649, 412] on label "Tatia Meghdadi (me)" at bounding box center [659, 415] width 128 height 24
click at [590, 412] on input "Tatia Meghdadi (me)" at bounding box center [585, 413] width 10 height 10
select select "b902a942-28d6-4fba-8668-6eaa2e055ed5"
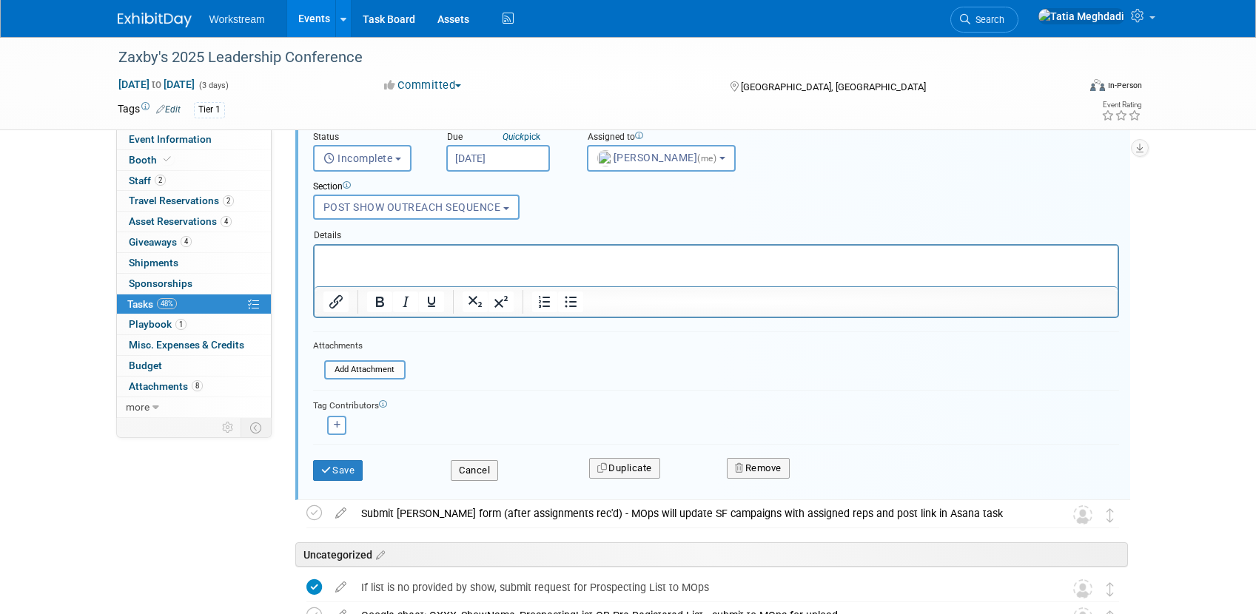
scroll to position [1555, 0]
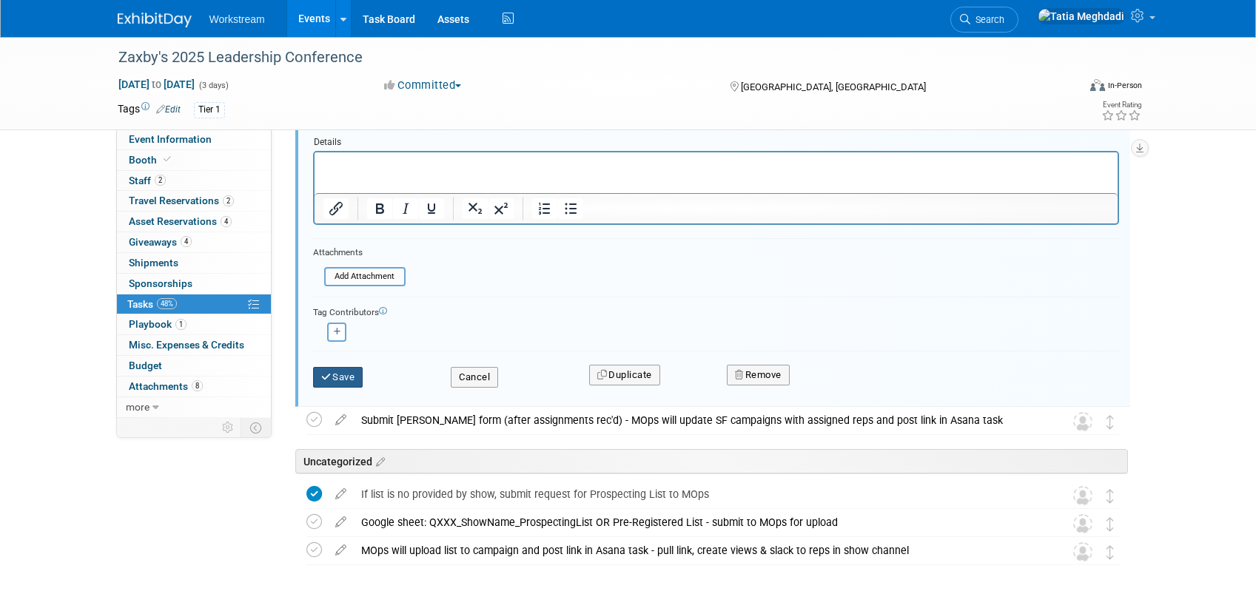
click at [352, 376] on button "Save" at bounding box center [338, 377] width 50 height 21
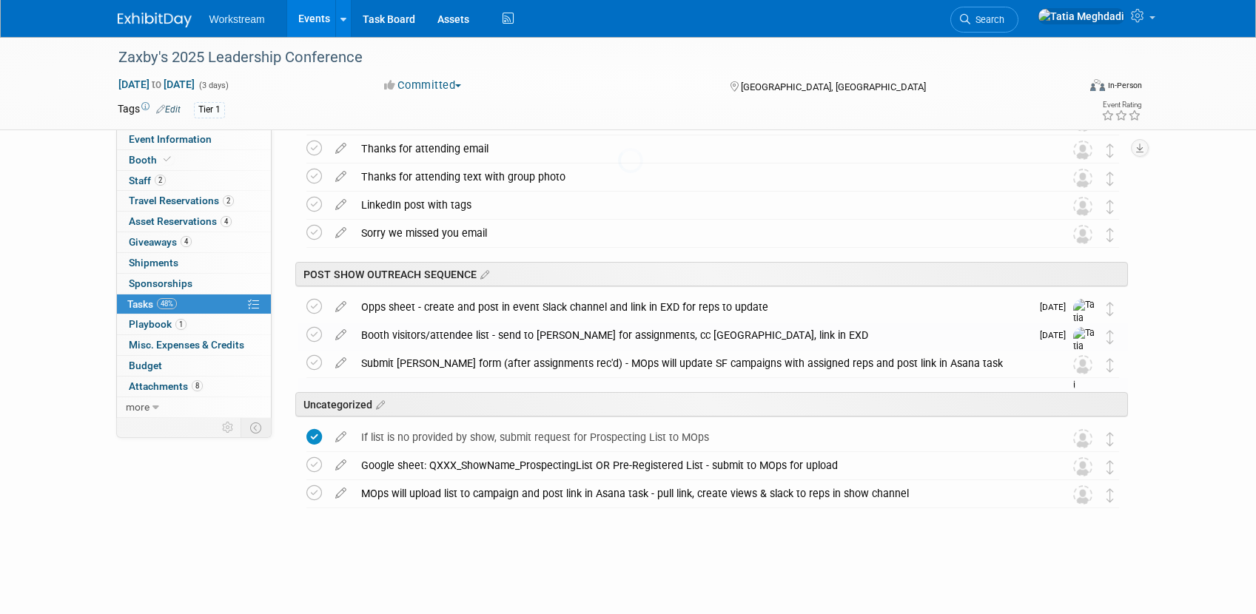
scroll to position [1188, 0]
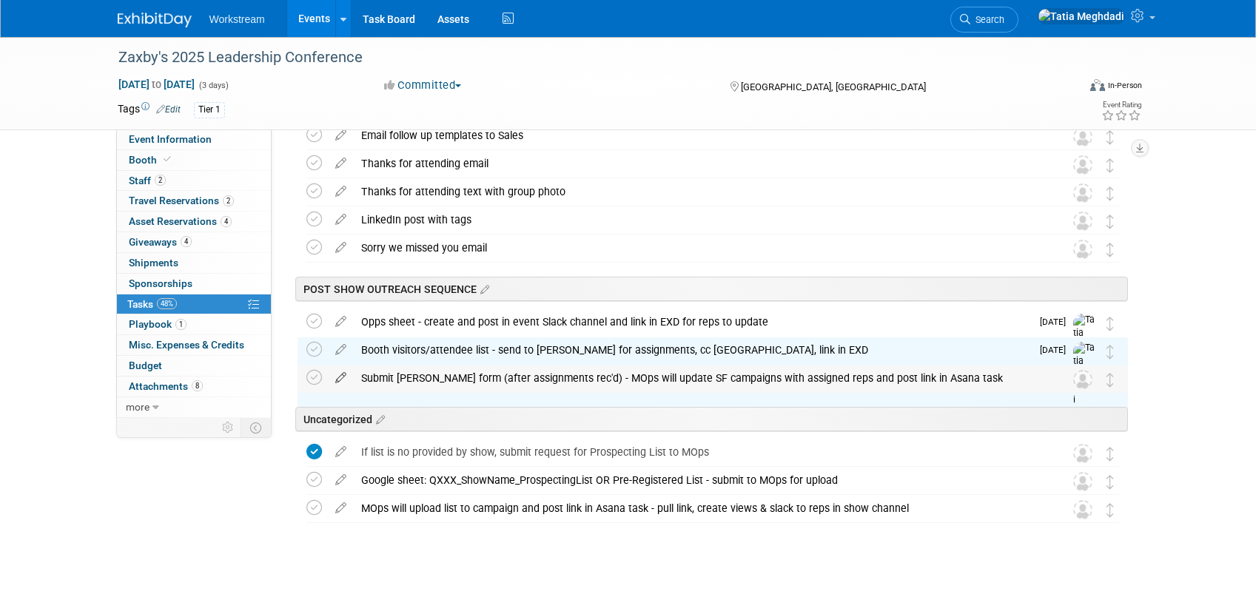
click at [339, 378] on icon at bounding box center [341, 375] width 26 height 19
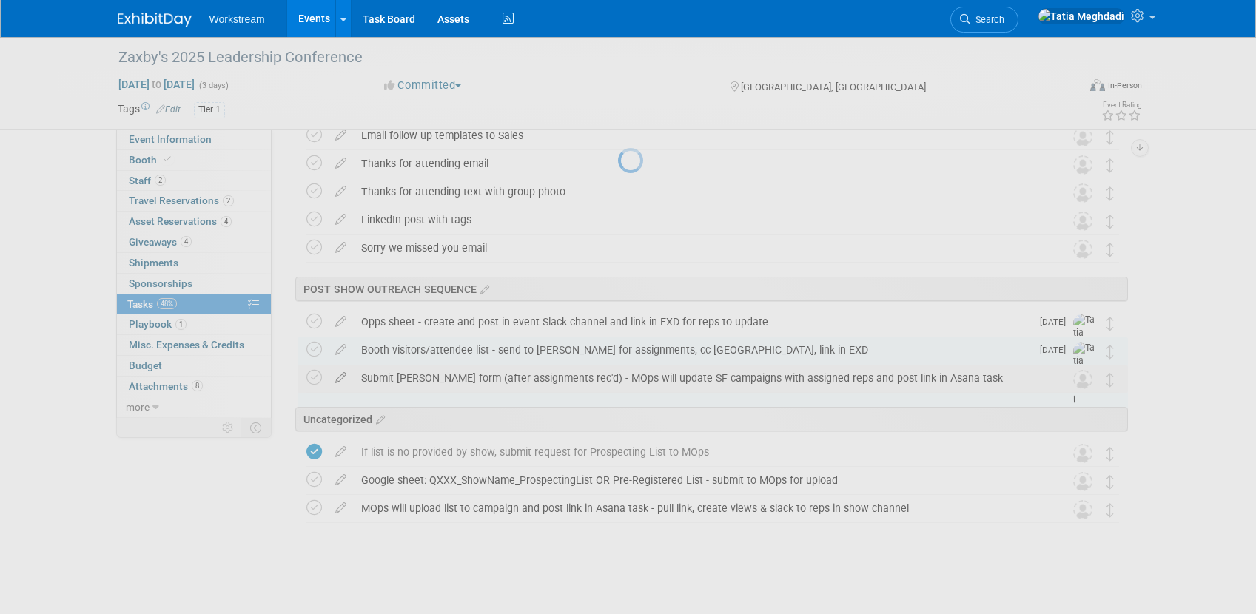
select select "9"
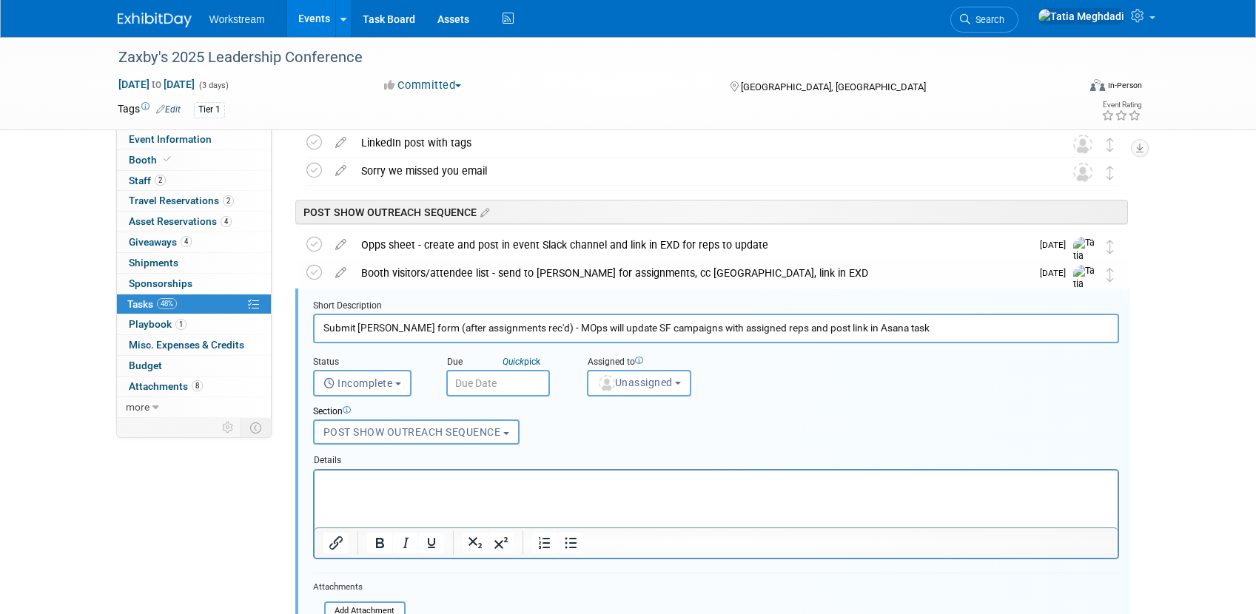
scroll to position [1337, 0]
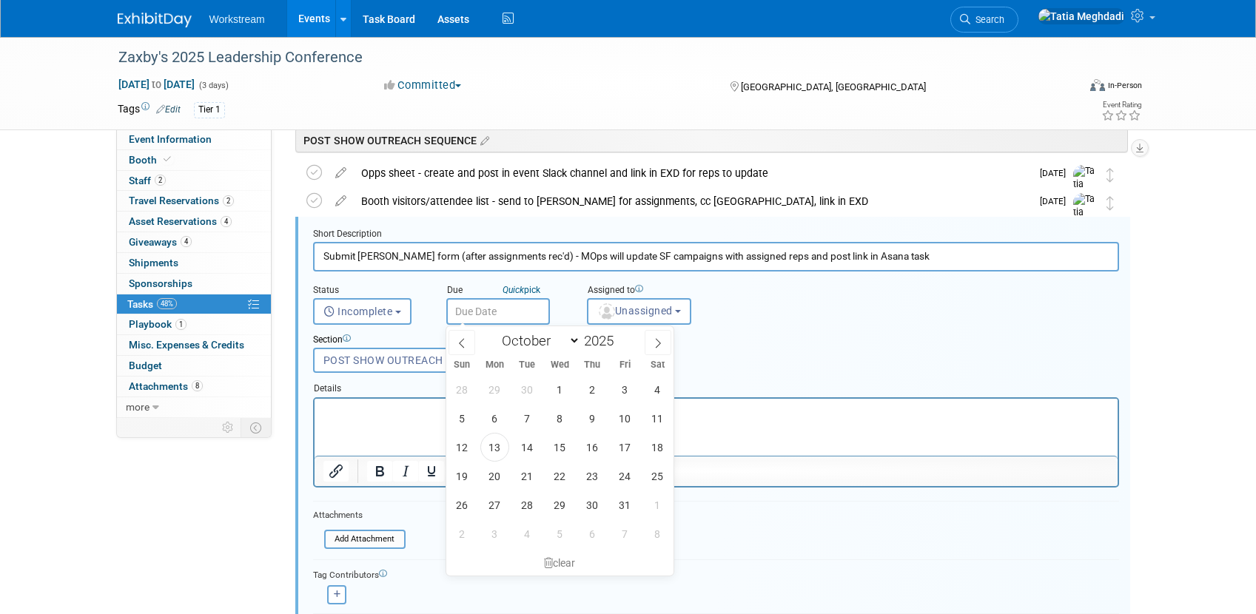
click at [460, 312] on input "text" at bounding box center [498, 311] width 104 height 27
drag, startPoint x: 499, startPoint y: 476, endPoint x: 506, endPoint y: 468, distance: 11.0
click at [499, 475] on span "20" at bounding box center [494, 476] width 29 height 29
type input "Oct 20, 2025"
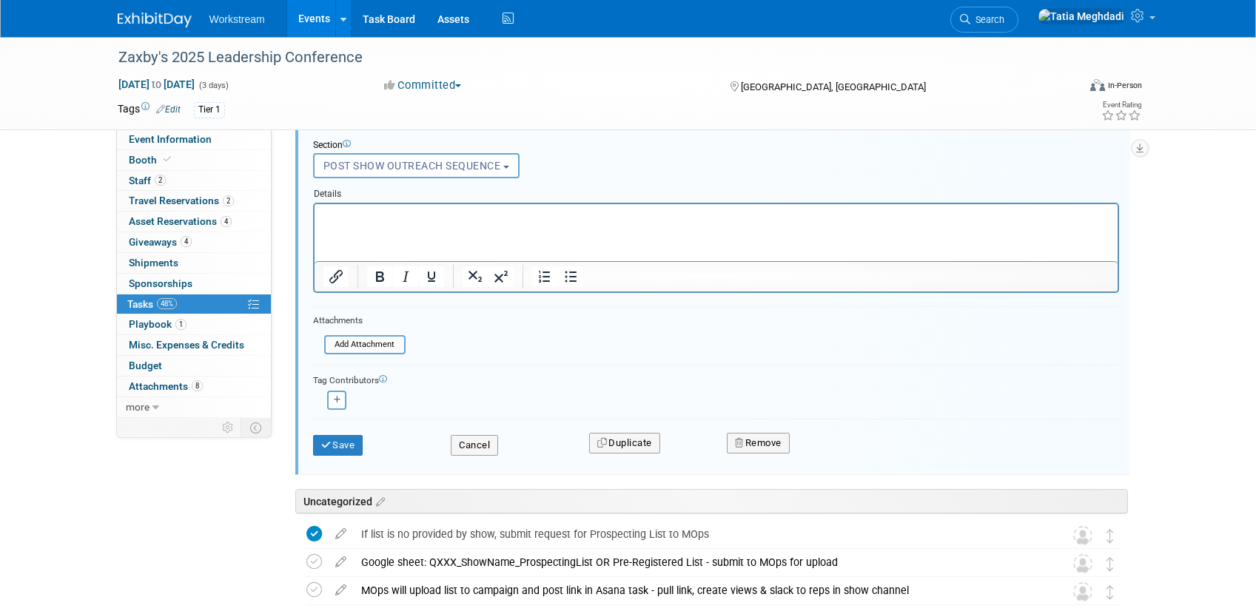
scroll to position [1387, 0]
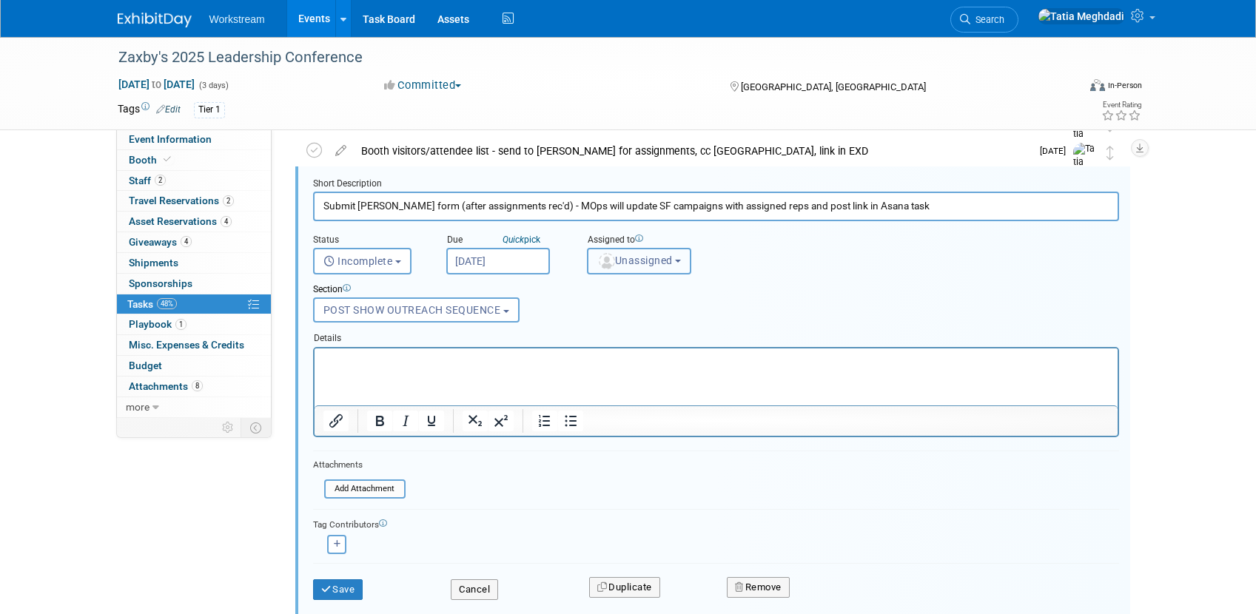
click at [656, 261] on span "Unassigned" at bounding box center [634, 261] width 75 height 12
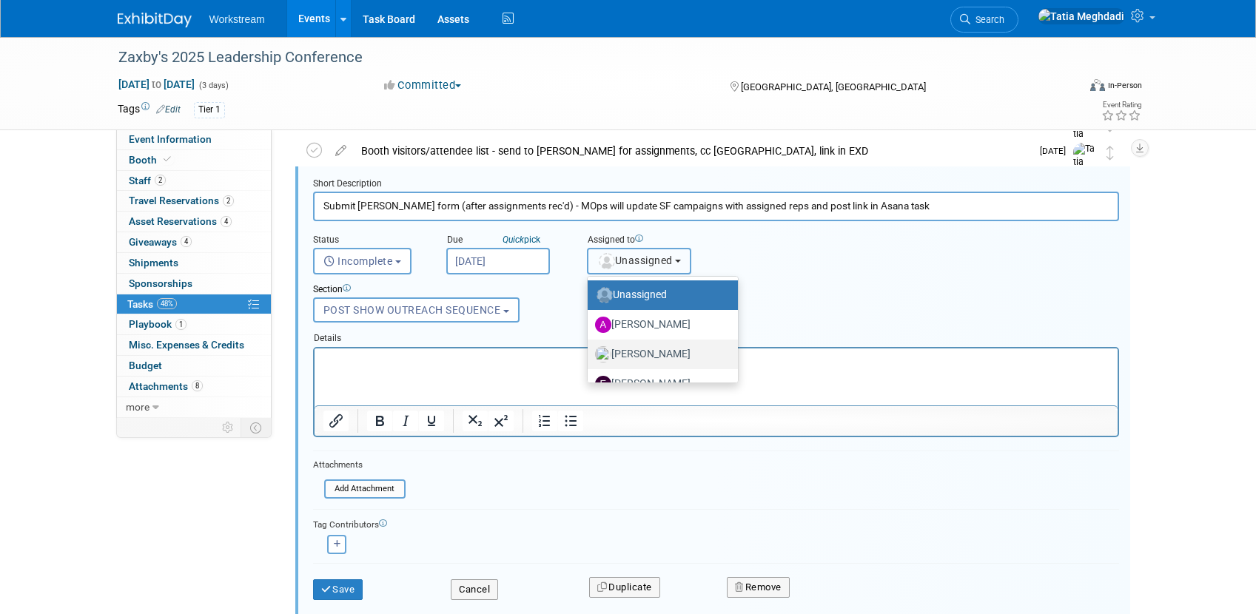
scroll to position [79, 0]
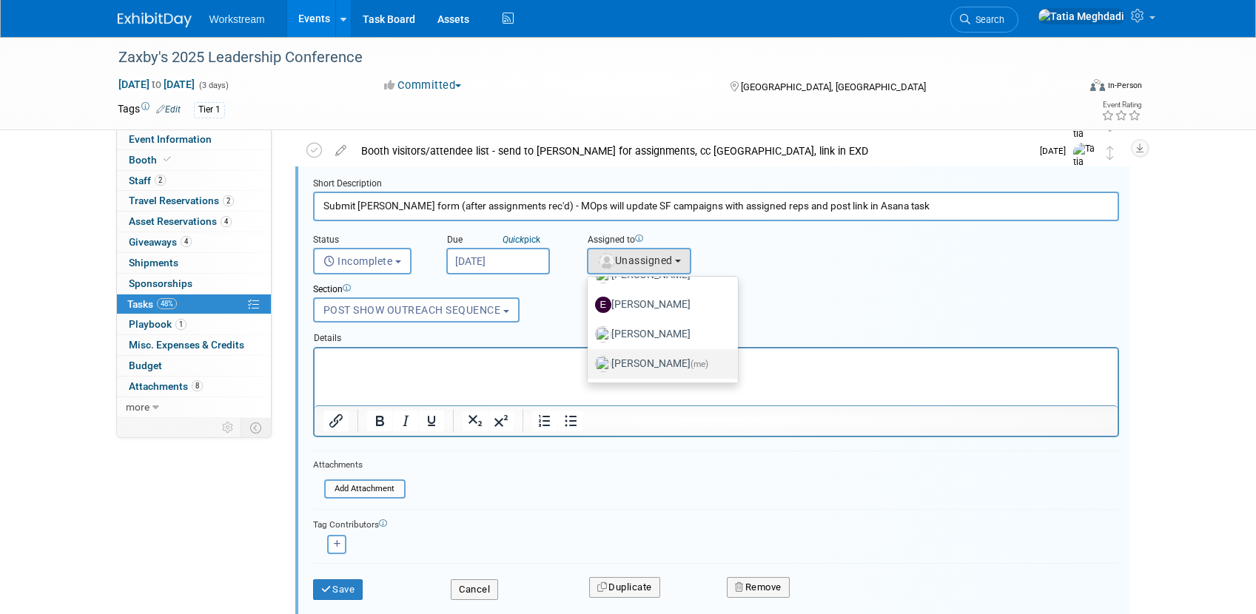
click at [640, 365] on label "Tatia Meghdadi (me)" at bounding box center [659, 364] width 128 height 24
click at [590, 365] on input "Tatia Meghdadi (me)" at bounding box center [585, 363] width 10 height 10
select select "b902a942-28d6-4fba-8668-6eaa2e055ed5"
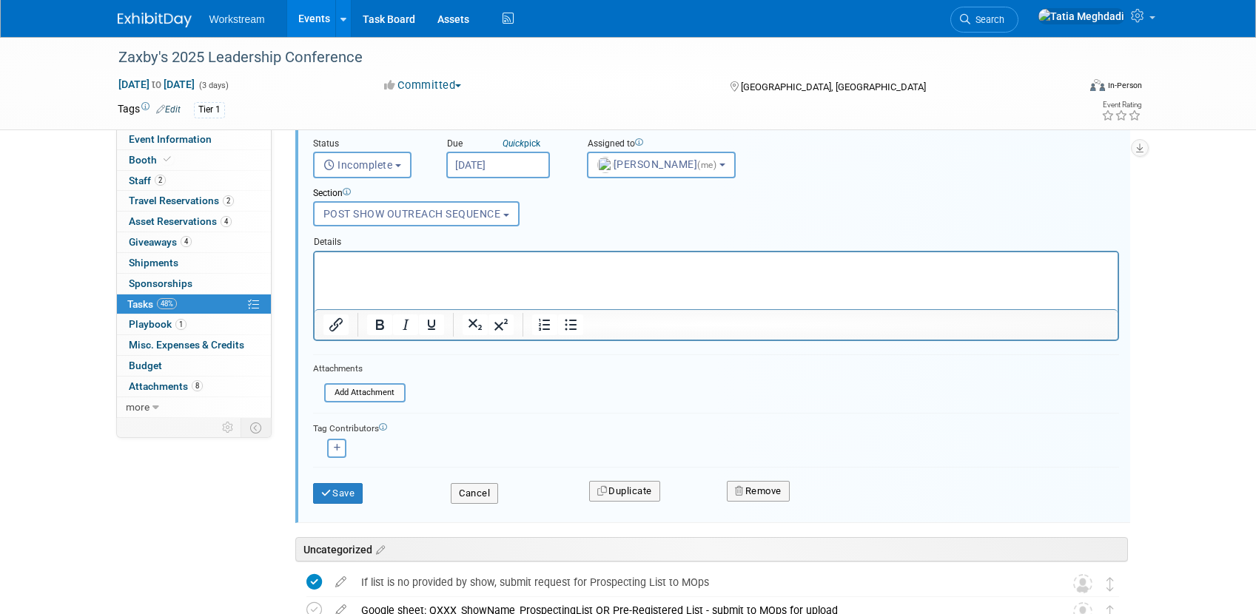
scroll to position [1550, 0]
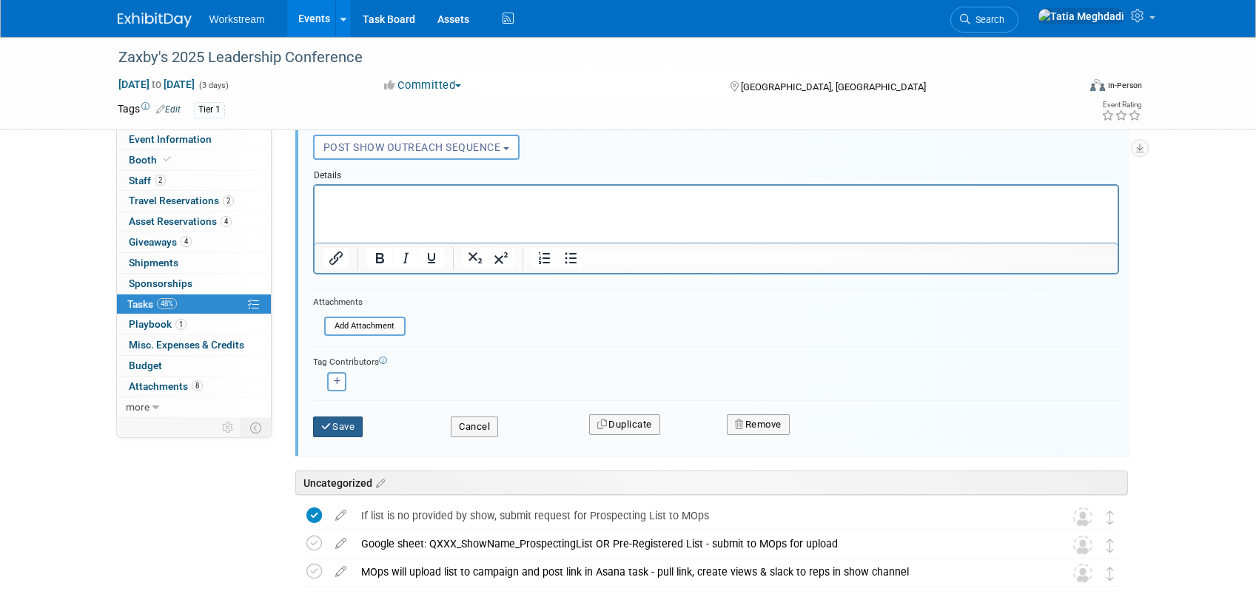
click at [339, 425] on button "Save" at bounding box center [338, 427] width 50 height 21
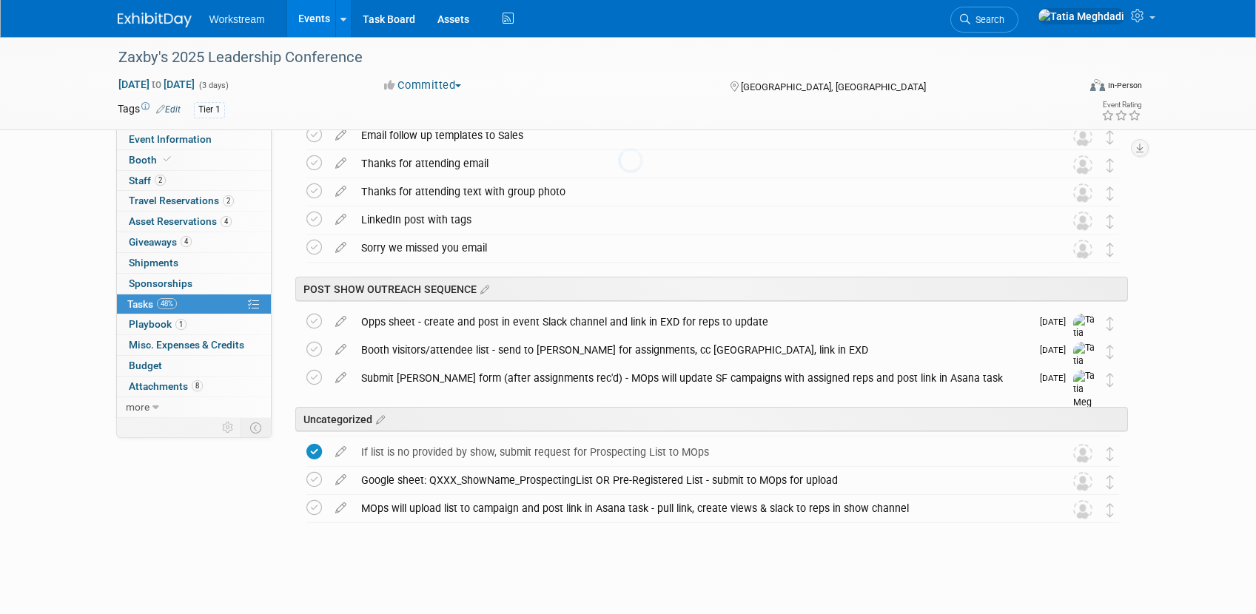
scroll to position [1188, 0]
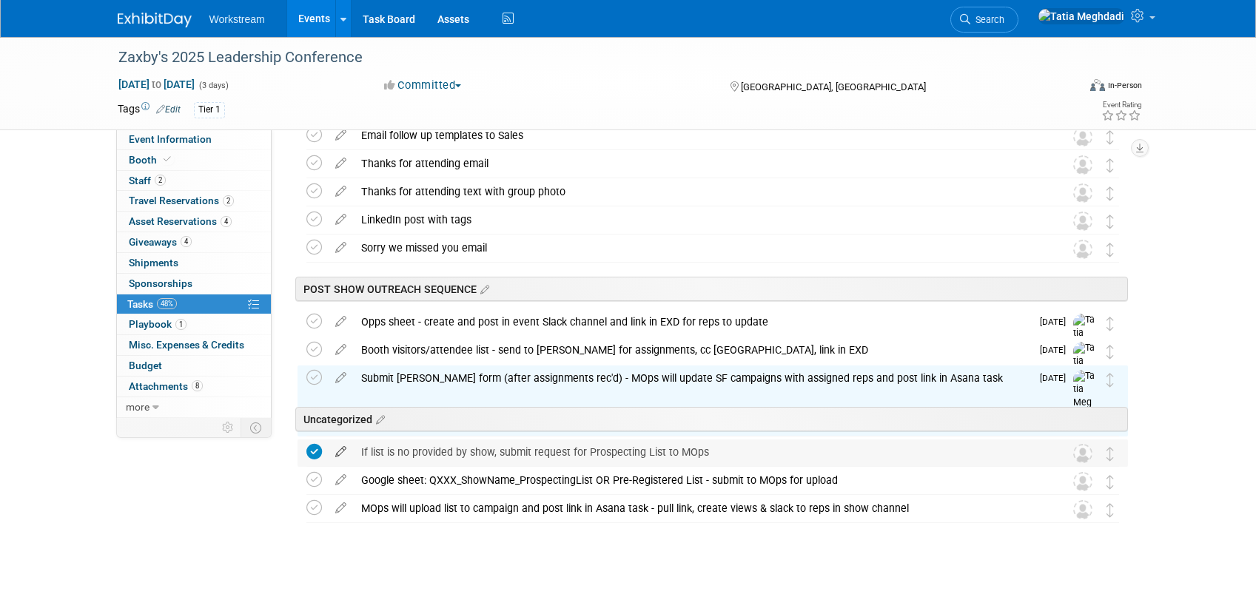
click at [340, 449] on icon at bounding box center [341, 449] width 26 height 19
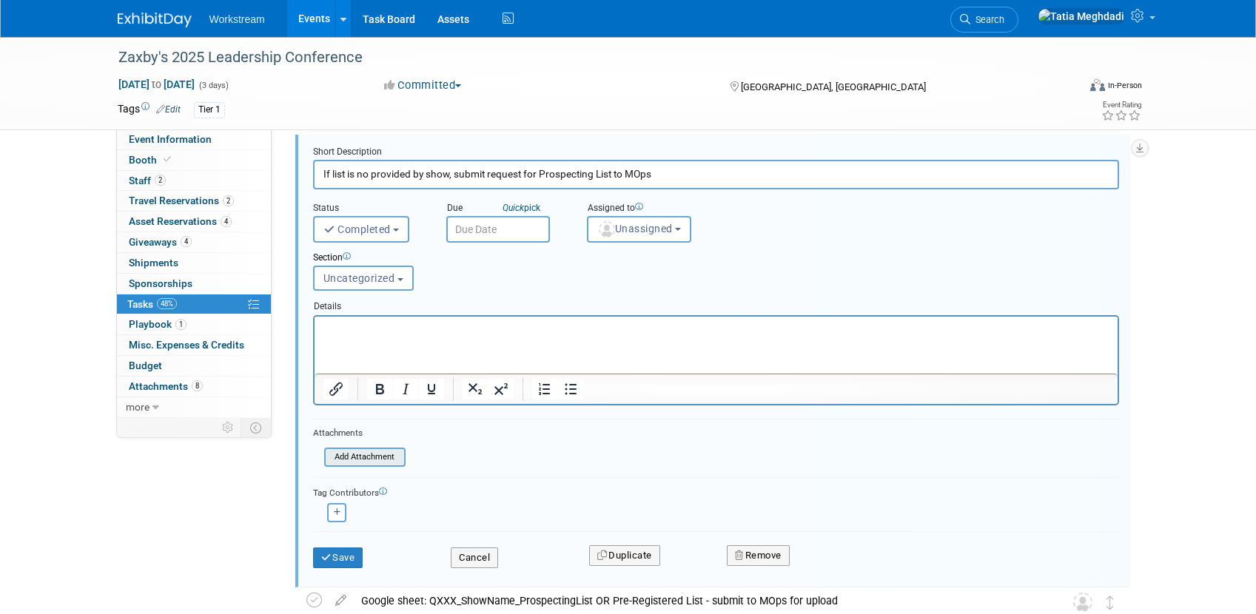
scroll to position [1506, 0]
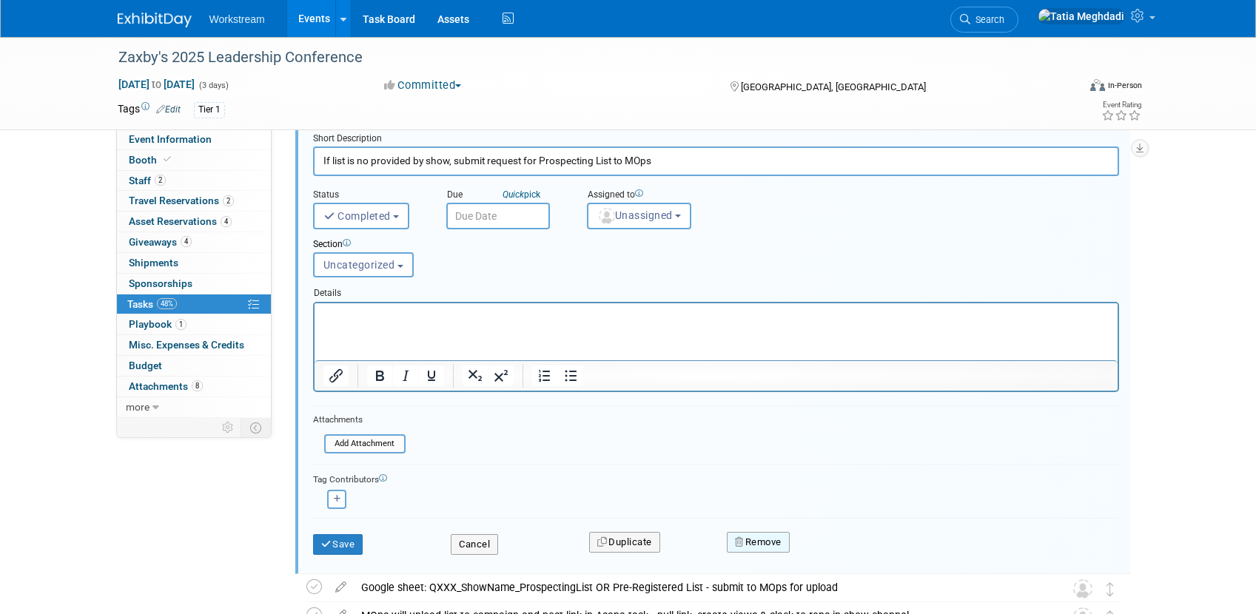
click at [776, 545] on button "Remove" at bounding box center [758, 542] width 63 height 21
click at [831, 546] on link "Yes" at bounding box center [841, 555] width 43 height 24
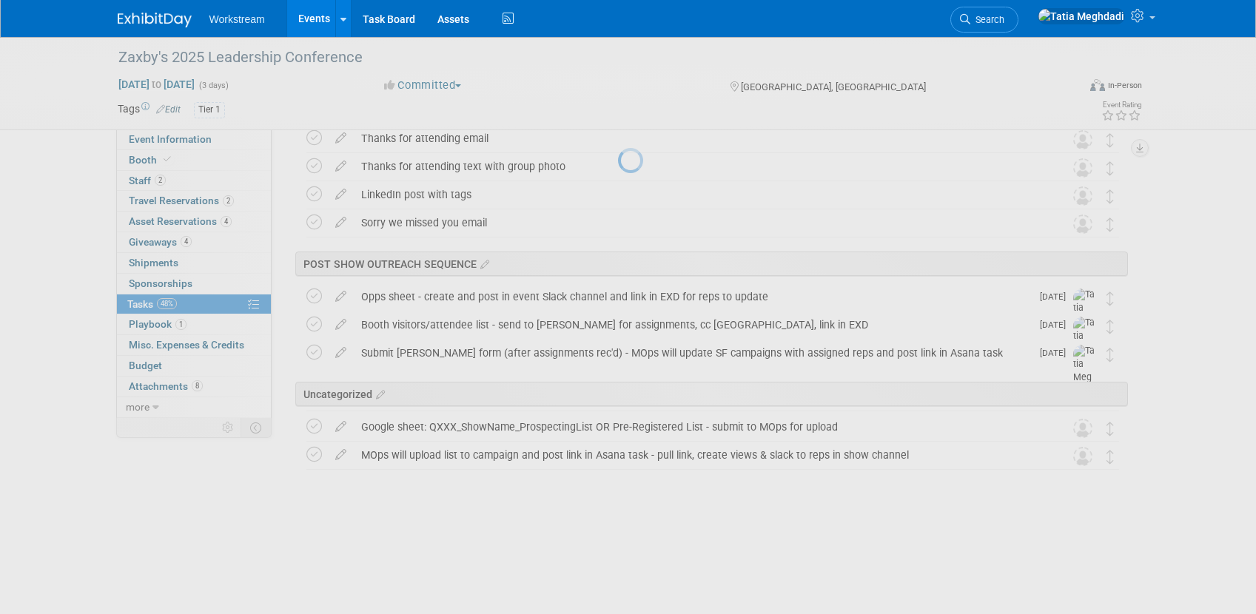
scroll to position [1160, 0]
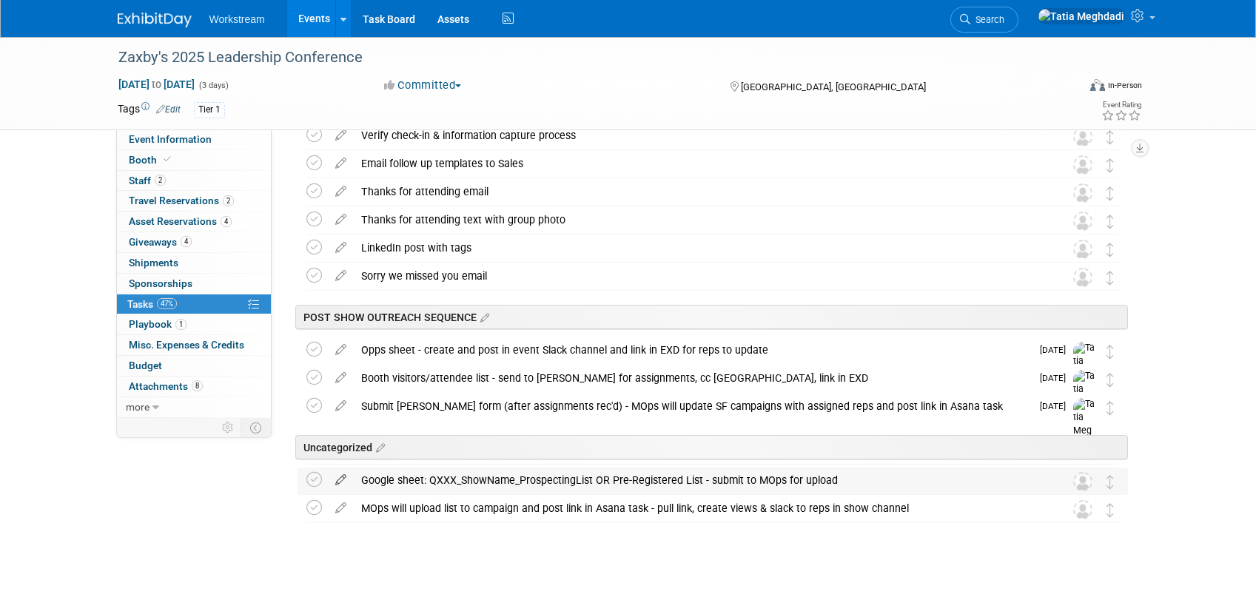
click at [334, 477] on icon at bounding box center [341, 477] width 26 height 19
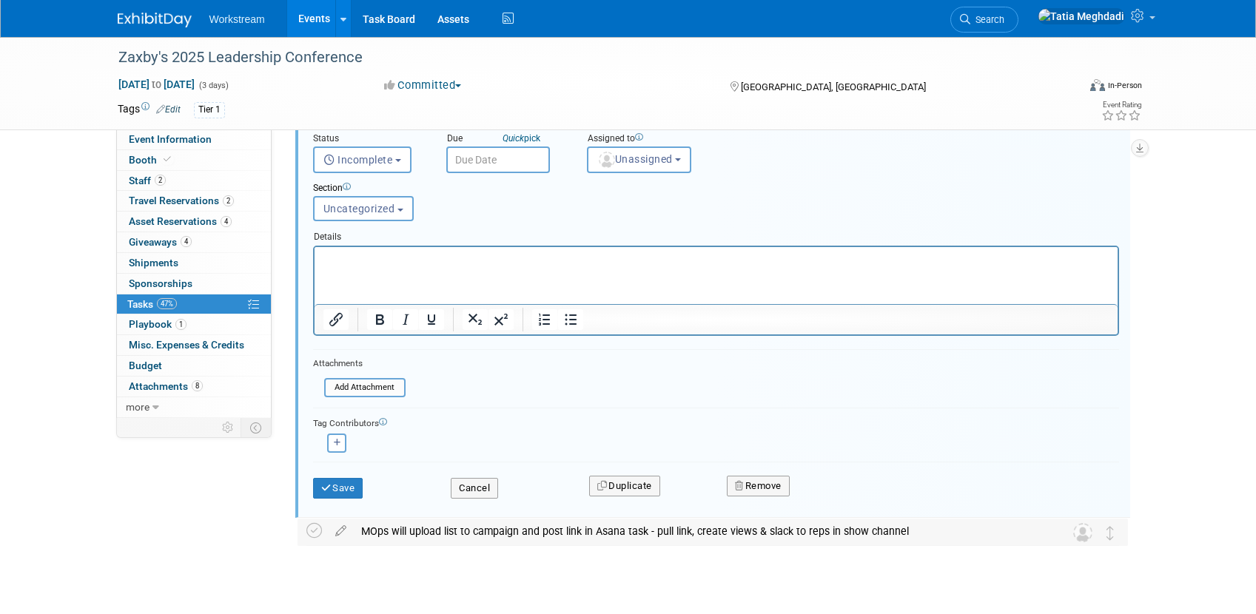
scroll to position [1585, 0]
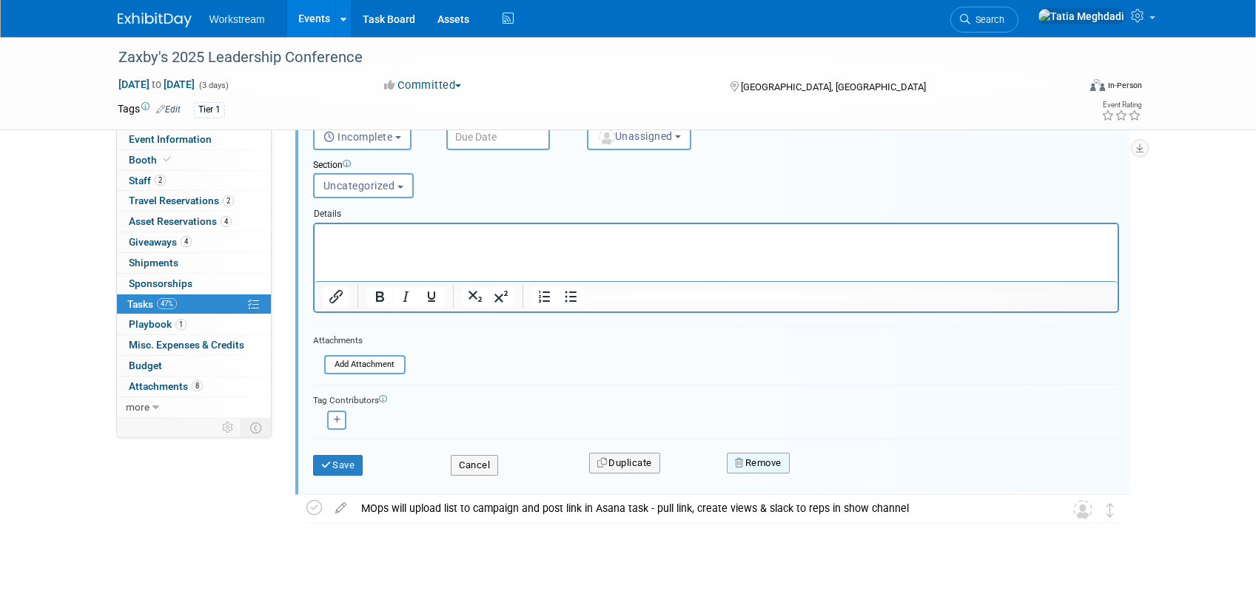
click at [756, 467] on button "Remove" at bounding box center [758, 463] width 63 height 21
click at [828, 474] on icon at bounding box center [831, 475] width 9 height 8
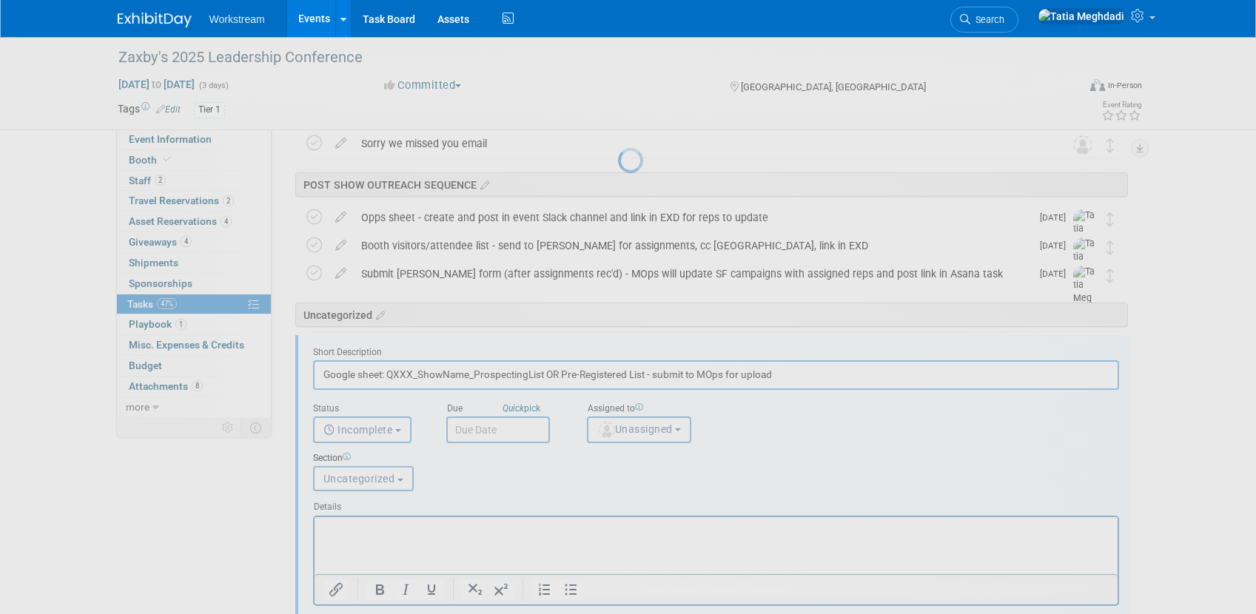
scroll to position [1132, 0]
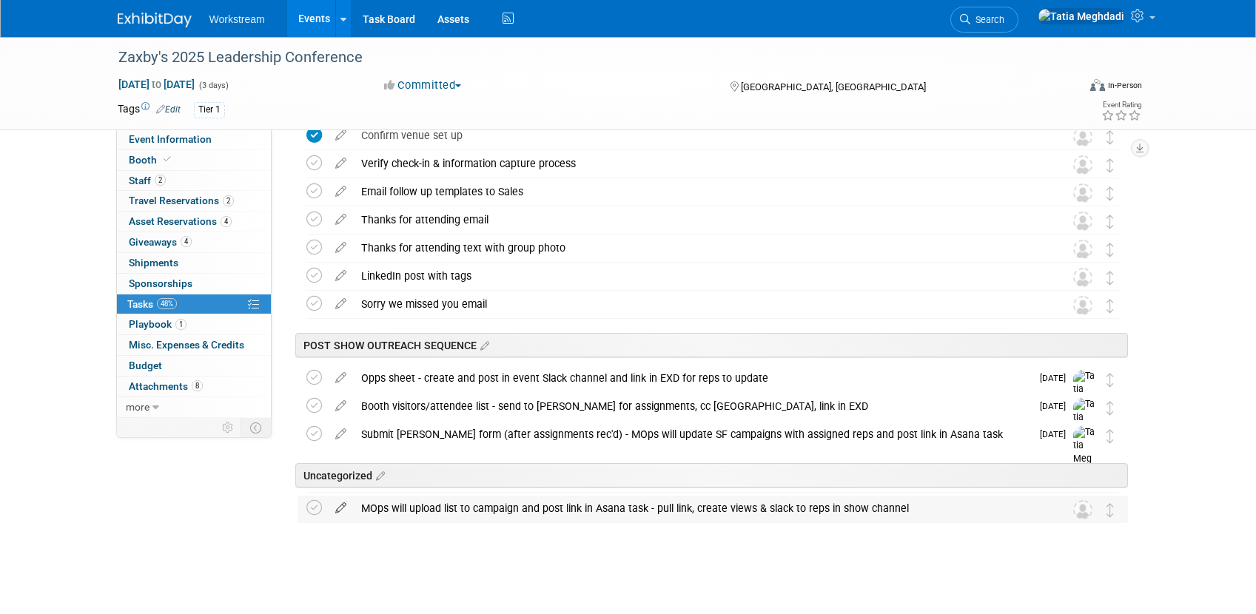
click at [338, 509] on icon at bounding box center [341, 505] width 26 height 19
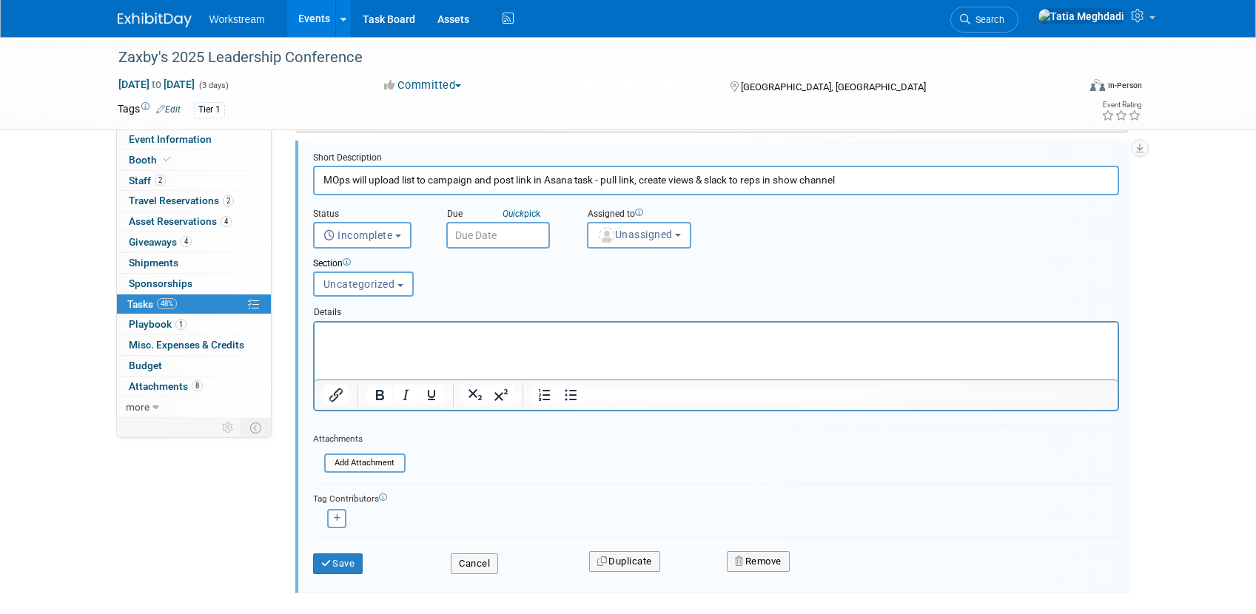
scroll to position [1557, 0]
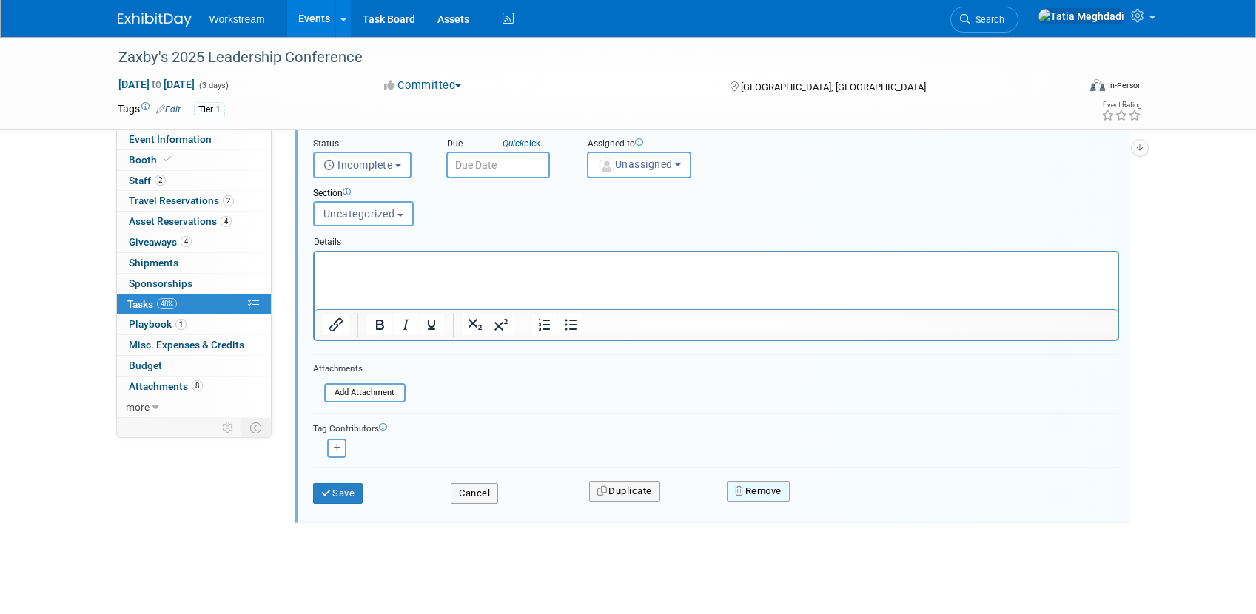
click at [761, 490] on button "Remove" at bounding box center [758, 491] width 63 height 21
drag, startPoint x: 851, startPoint y: 508, endPoint x: 840, endPoint y: 506, distance: 11.3
click at [848, 507] on link "Yes" at bounding box center [841, 503] width 43 height 24
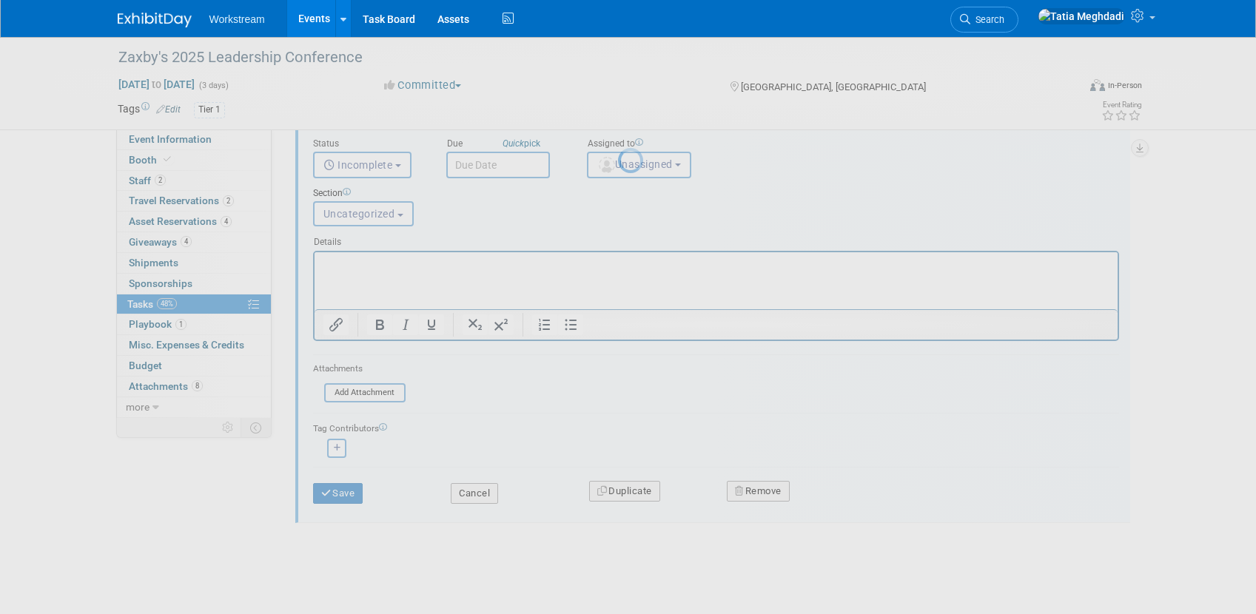
scroll to position [1104, 0]
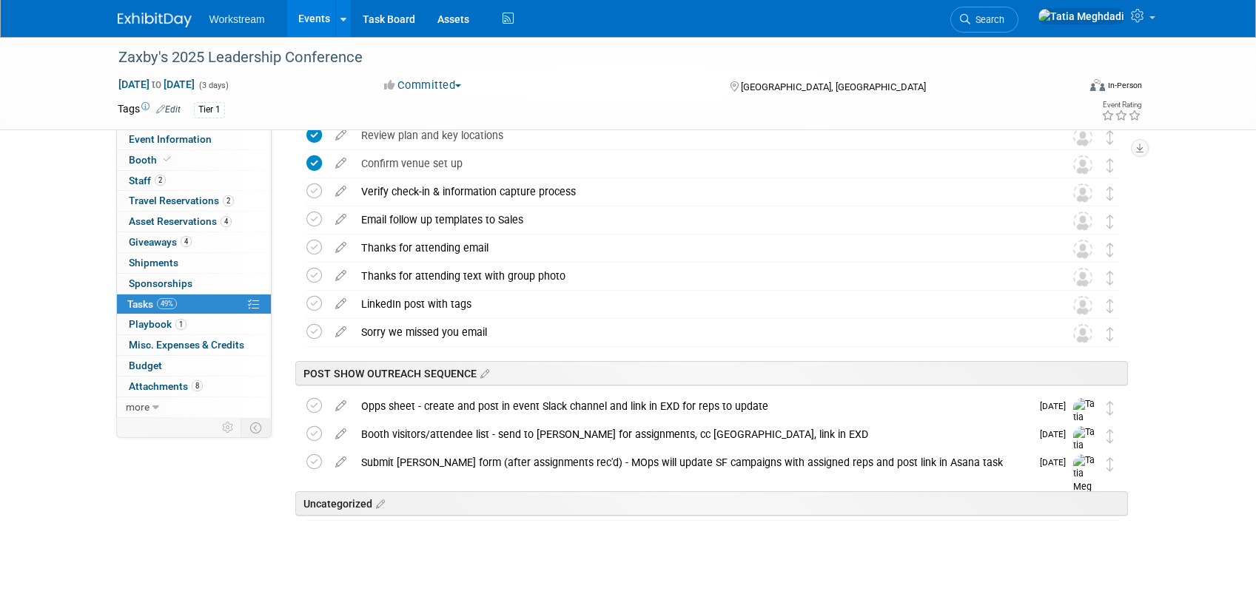
click at [570, 542] on div at bounding box center [709, 539] width 838 height 30
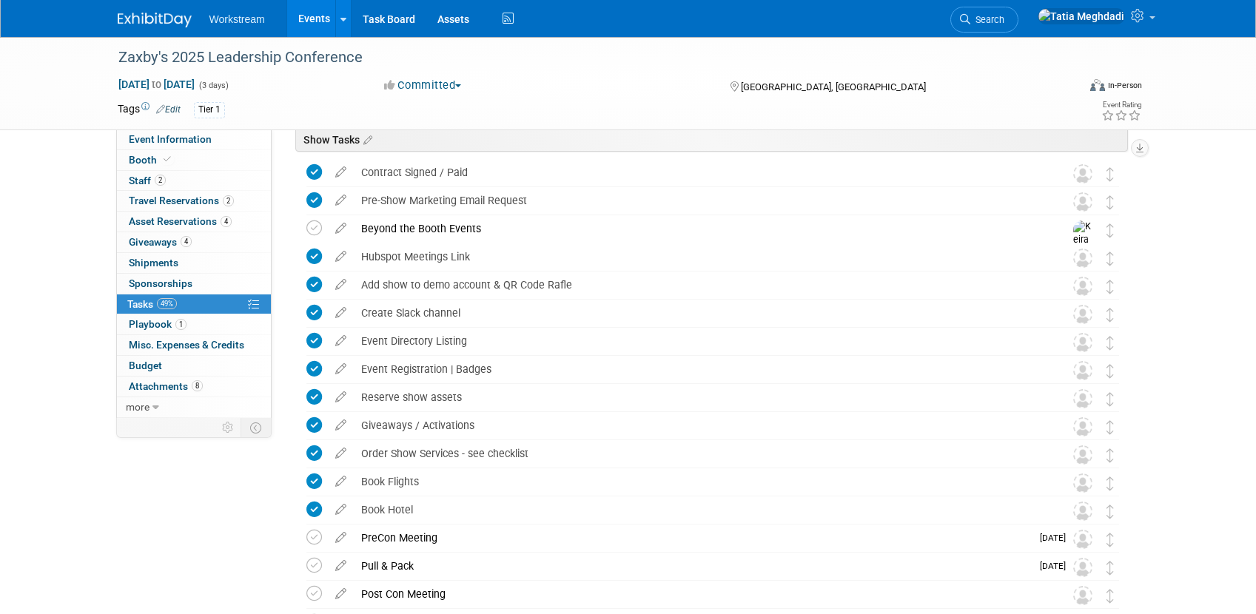
scroll to position [0, 0]
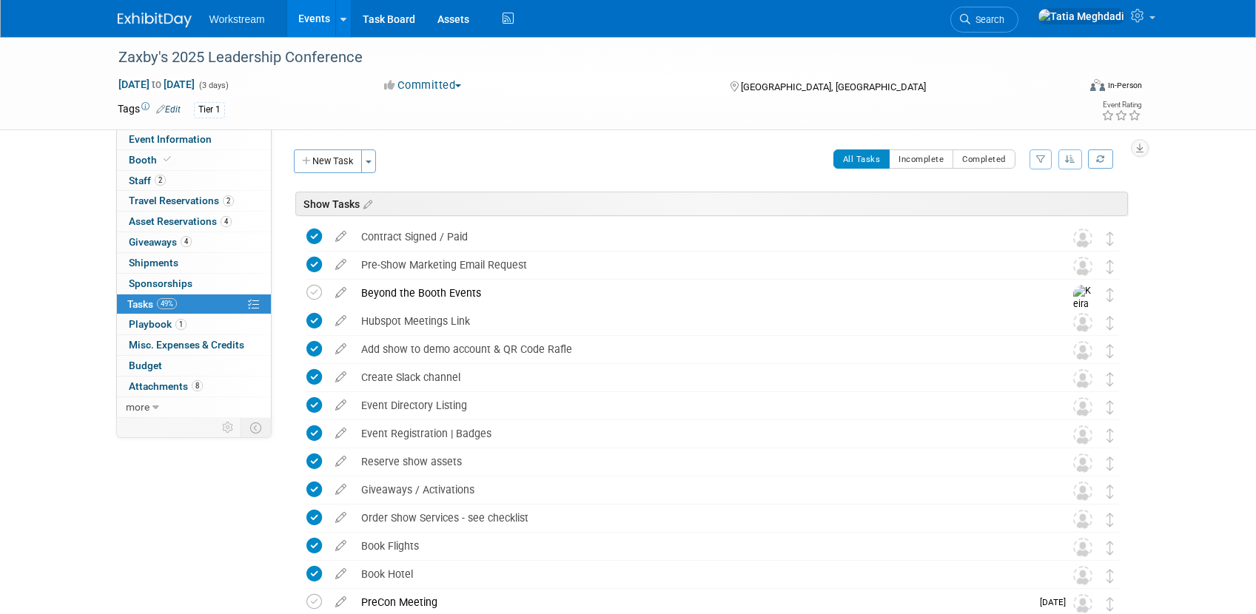
click at [307, 18] on link "Events" at bounding box center [314, 18] width 54 height 37
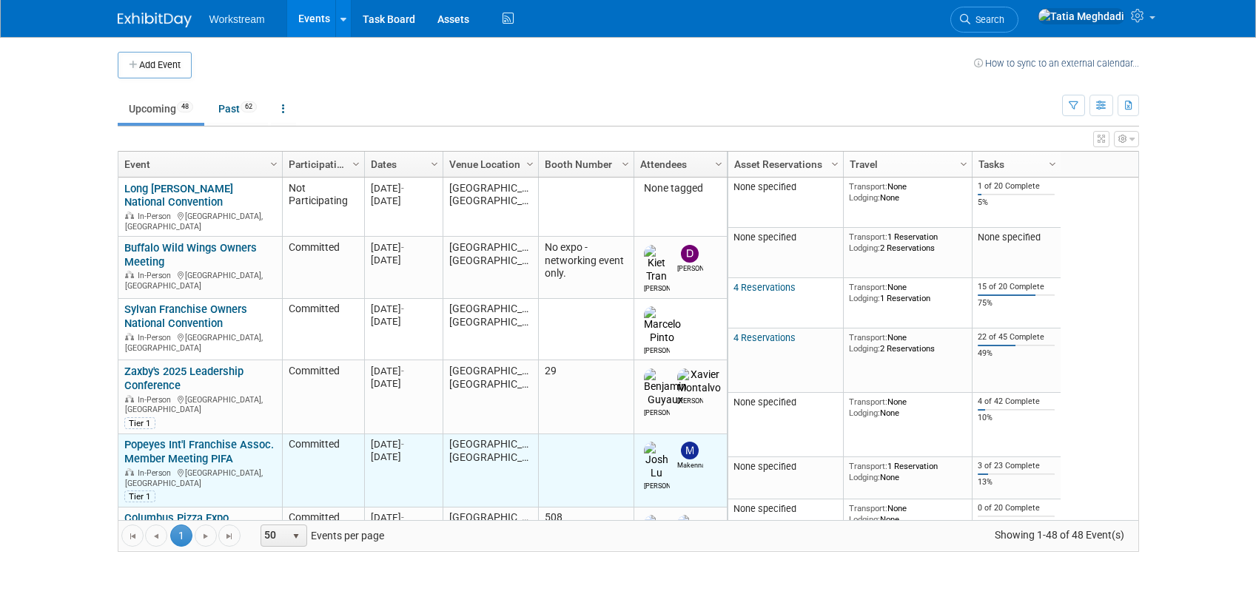
click at [173, 438] on link "Popeyes Int'l Franchise Assoc. Member Meeting PIFA" at bounding box center [199, 451] width 150 height 27
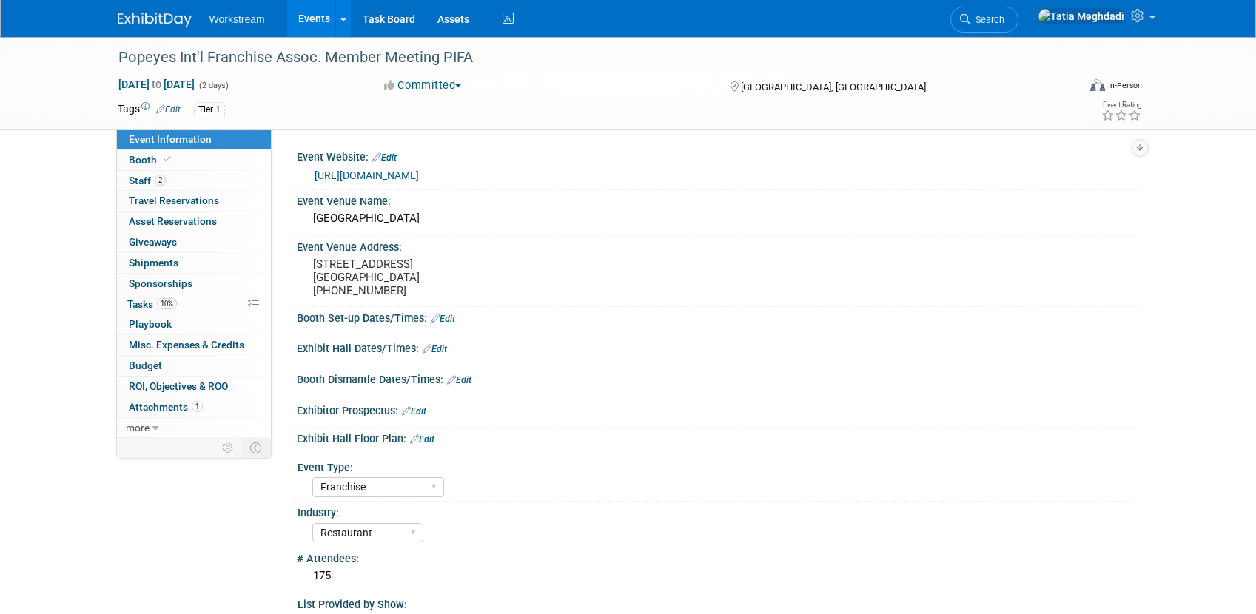
select select "Franchise"
select select "Restaurant"
select select "No"
select select "[PERSON_NAME]"
click at [152, 299] on span "Tasks 10%" at bounding box center [152, 304] width 50 height 12
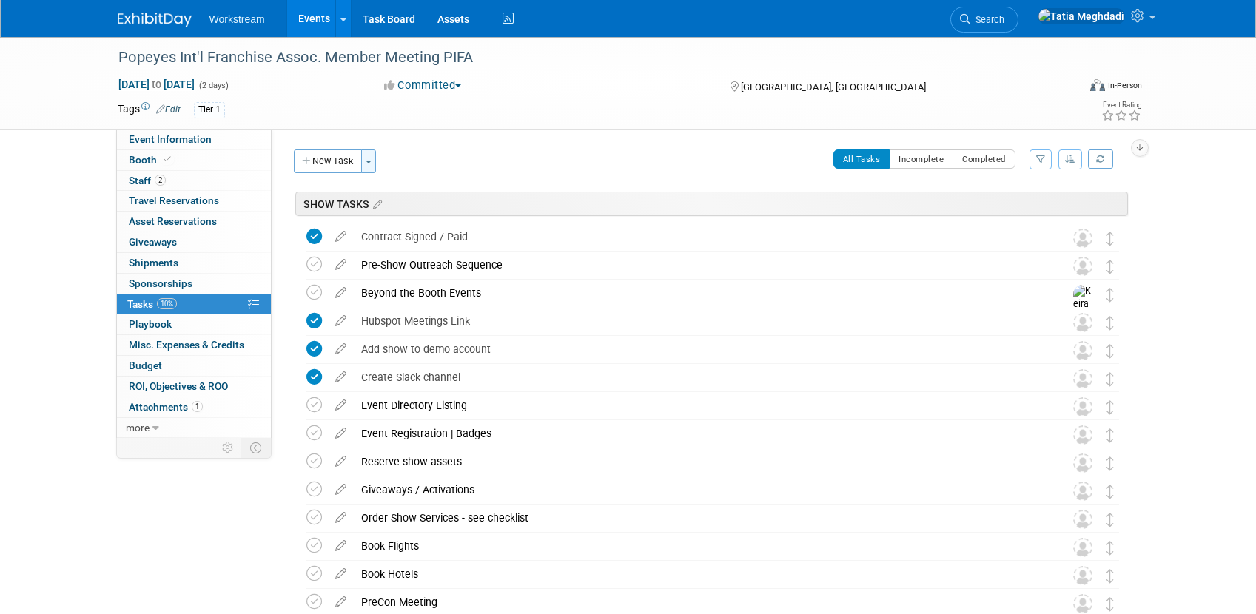
click at [369, 164] on button "Toggle Dropdown" at bounding box center [368, 162] width 15 height 24
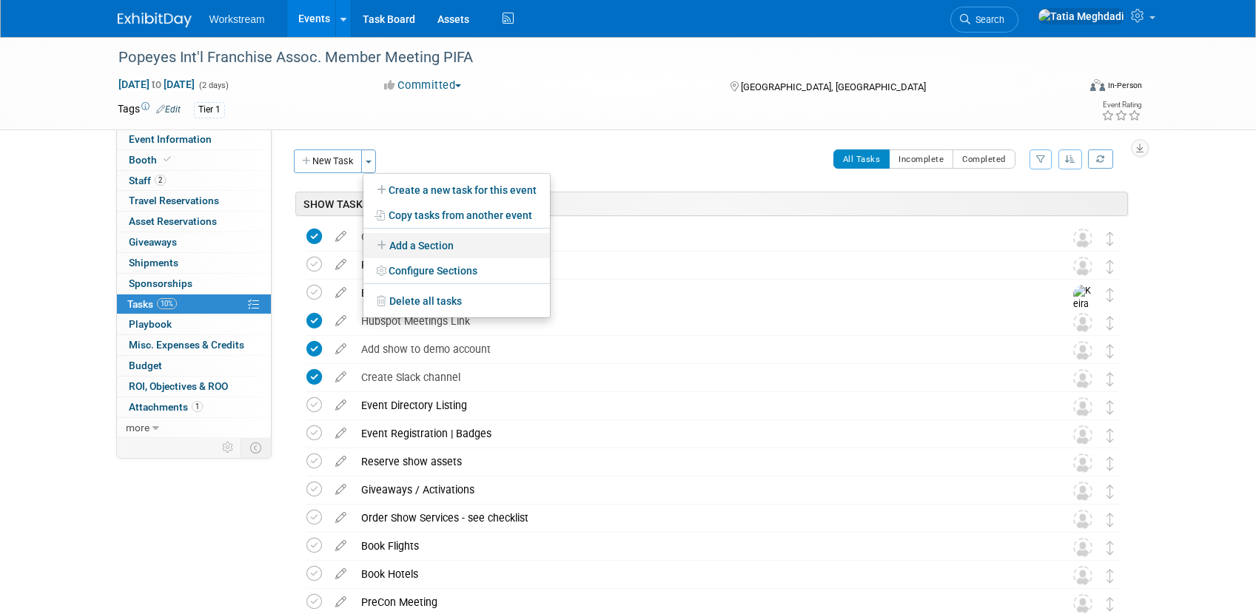
click at [426, 242] on link "Add a Section" at bounding box center [456, 245] width 187 height 25
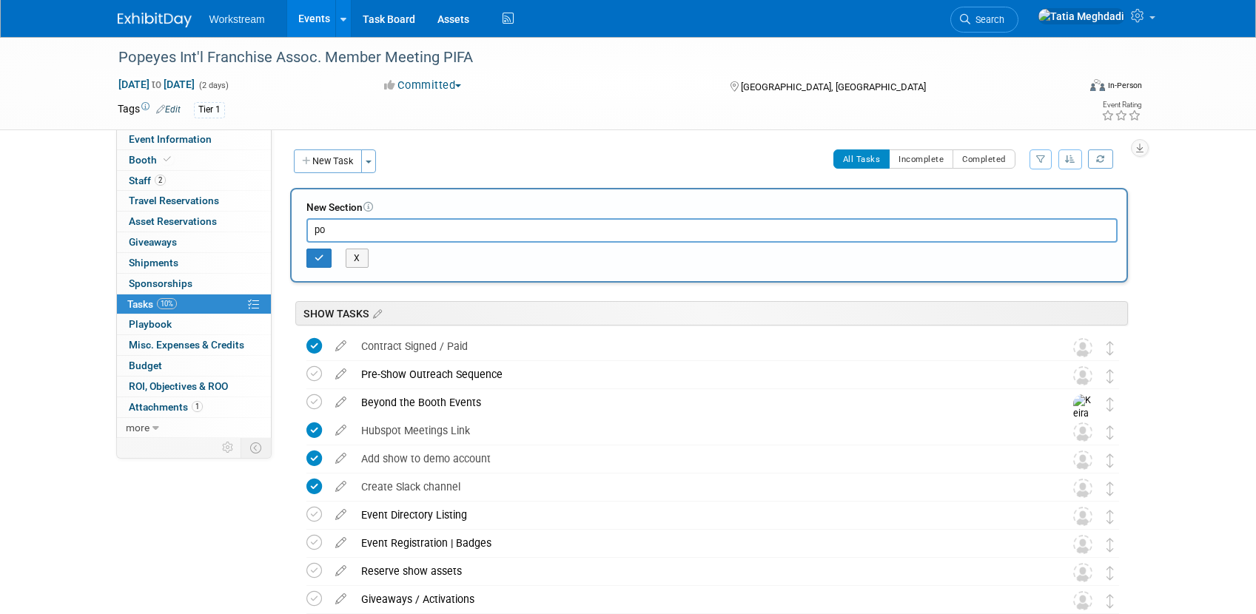
type input "p"
type input "POST SHOW OUTREACH SEQUENCE"
click at [315, 258] on icon "button" at bounding box center [320, 258] width 10 height 9
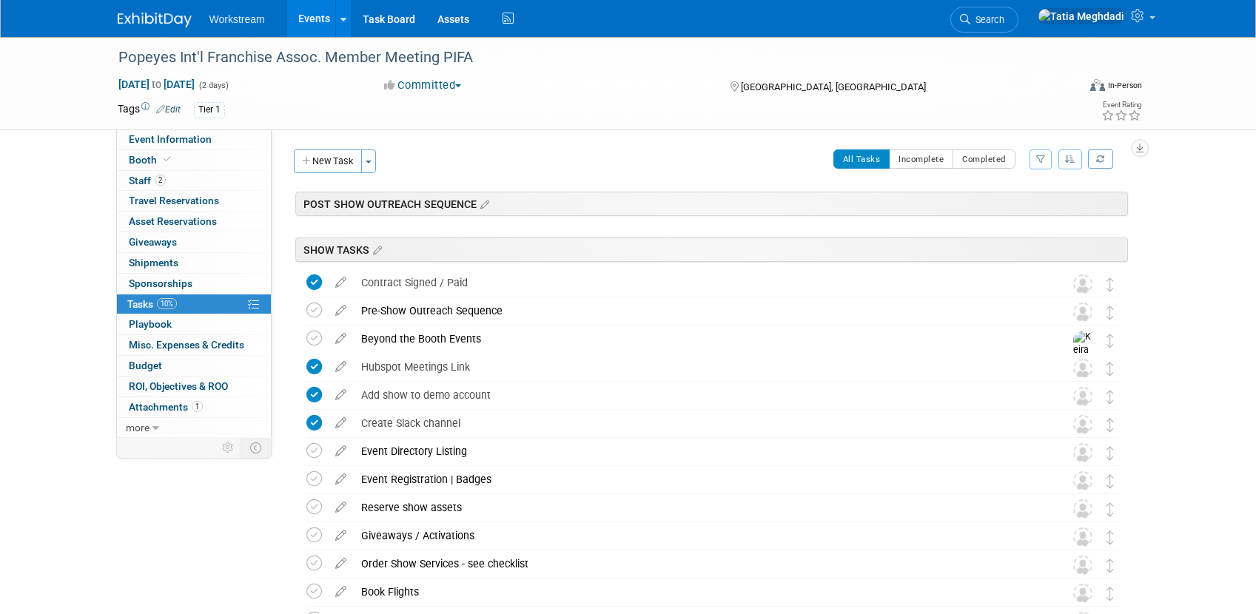
click at [528, 204] on div "POST SHOW OUTREACH SEQUENCE" at bounding box center [711, 204] width 833 height 24
click at [482, 204] on icon at bounding box center [483, 204] width 13 height 13
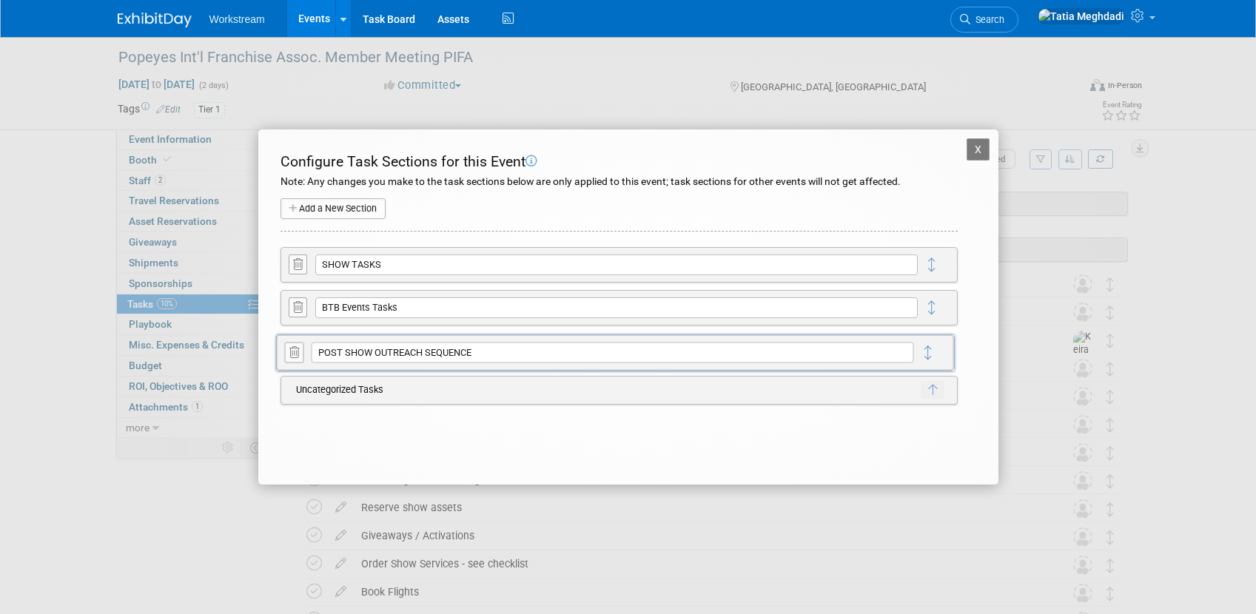
drag, startPoint x: 934, startPoint y: 274, endPoint x: 930, endPoint y: 355, distance: 81.5
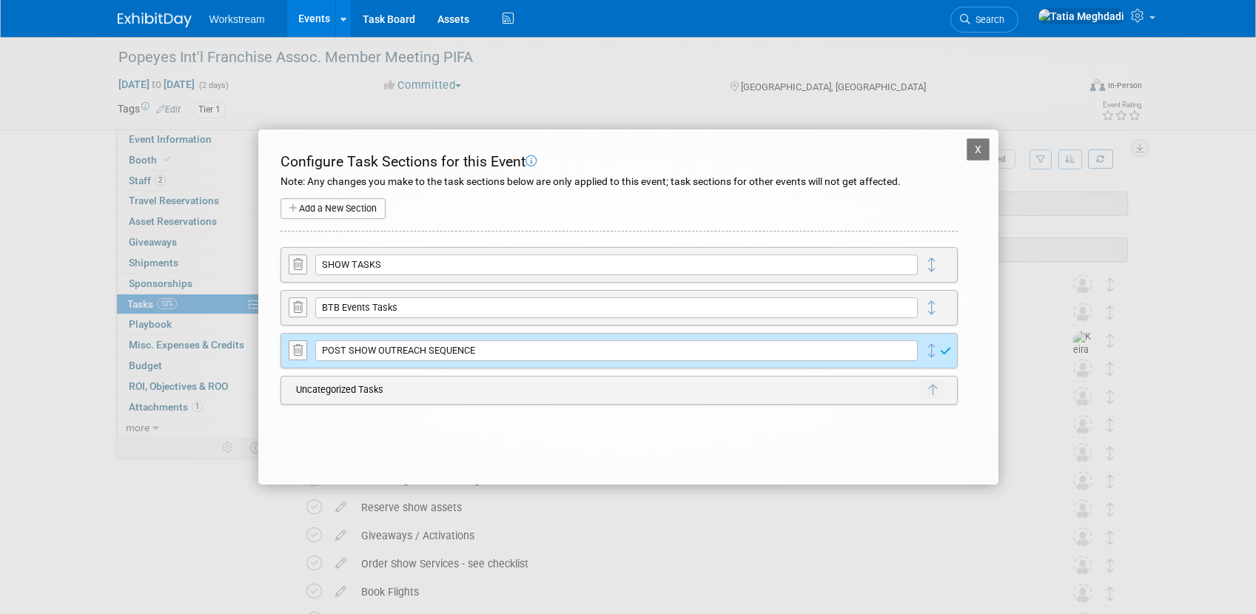
click at [976, 152] on button "X" at bounding box center [979, 149] width 24 height 22
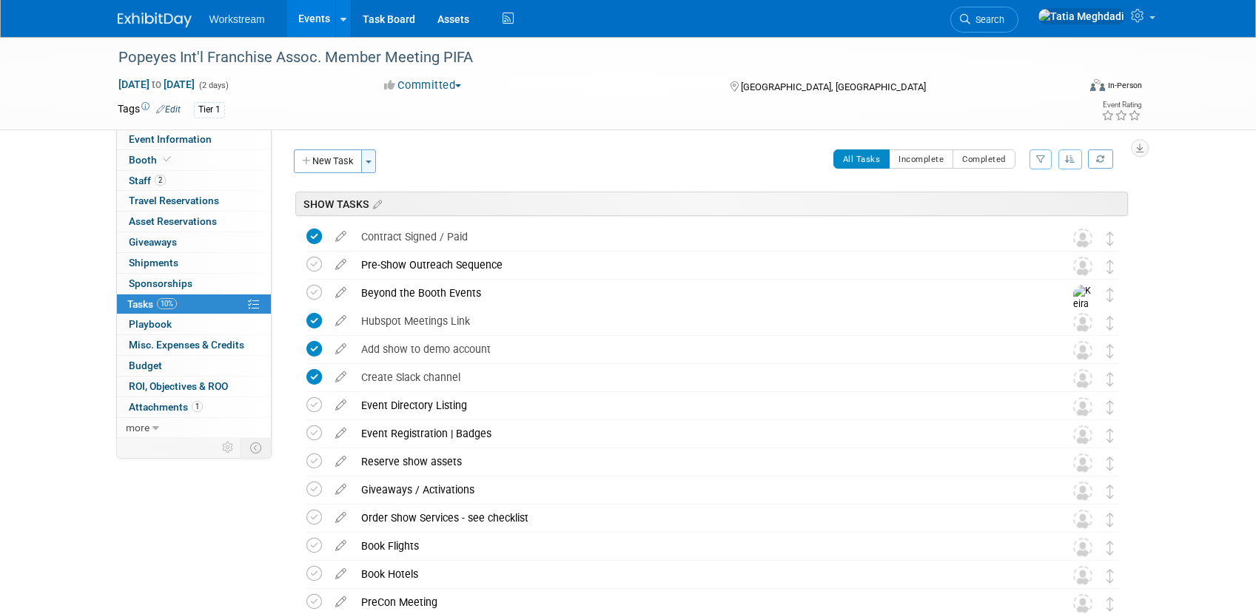
click at [366, 158] on button "Toggle Dropdown" at bounding box center [368, 162] width 15 height 24
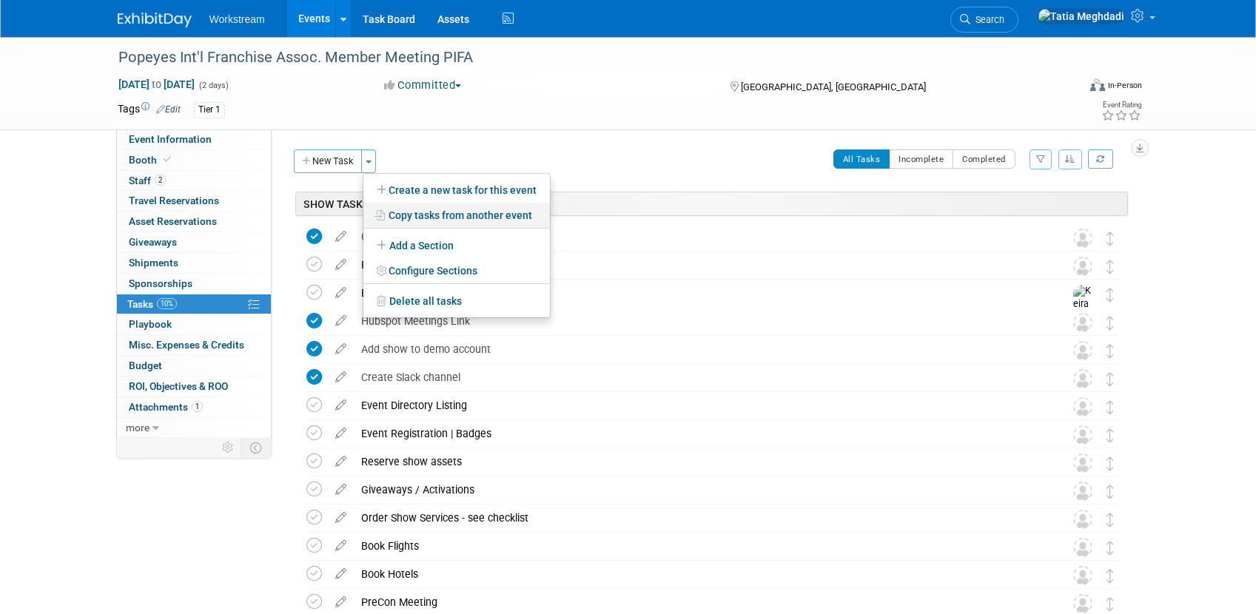
click at [428, 207] on link "Copy tasks from another event" at bounding box center [456, 215] width 187 height 25
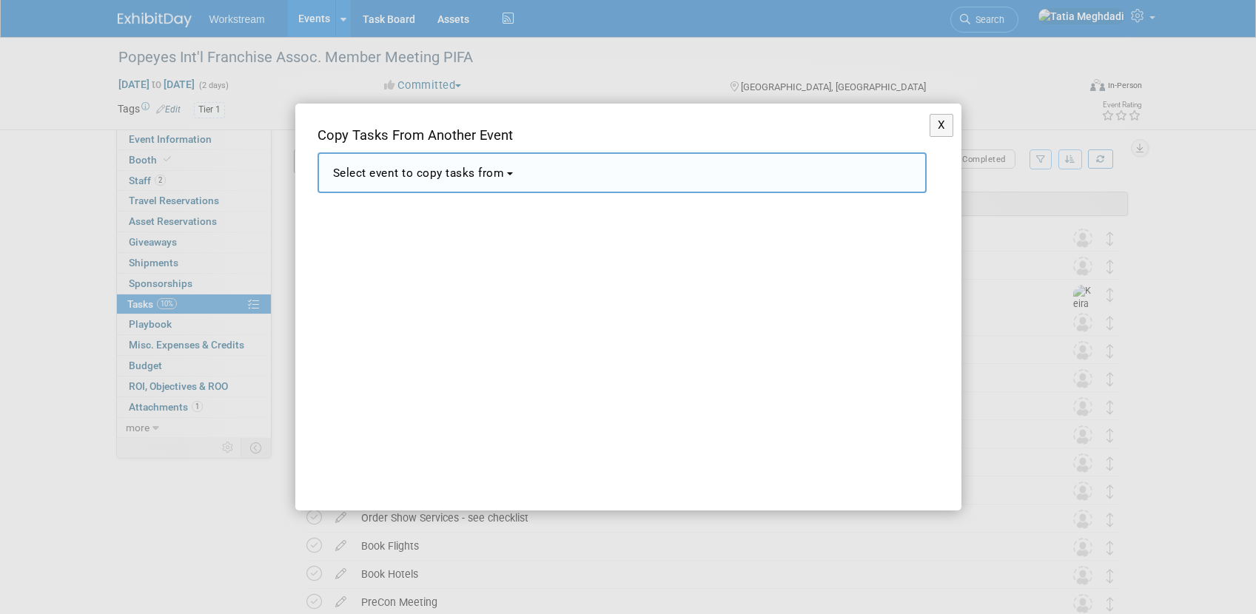
click at [394, 167] on span "Select event to copy tasks from" at bounding box center [419, 173] width 172 height 13
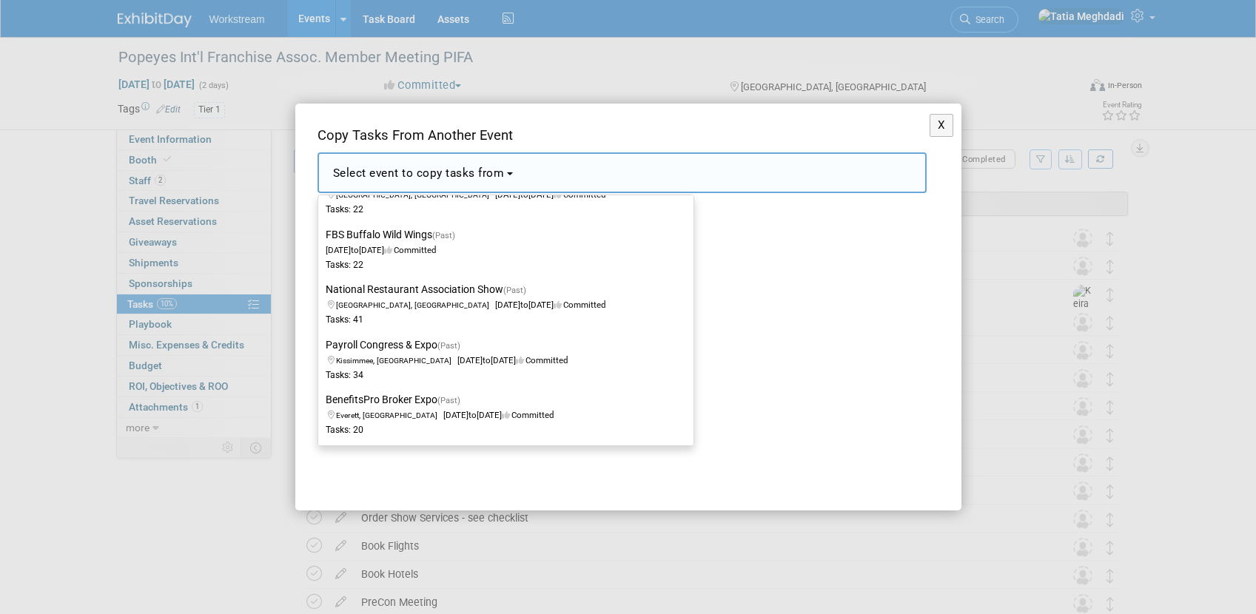
scroll to position [2460, 0]
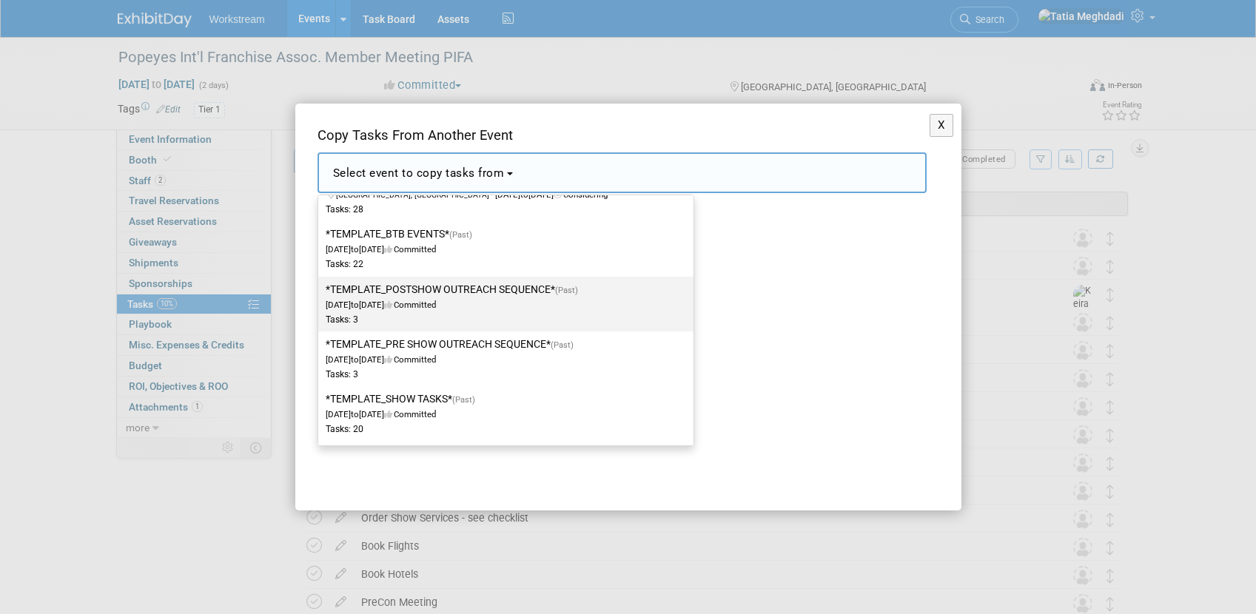
click at [408, 298] on label "*TEMPLATE_POSTSHOW OUTREACH SEQUENCE* (Past) Dec 2, 2024 to Dec 23, 2024 Commit…" at bounding box center [502, 304] width 353 height 49
click at [320, 295] on input "*TEMPLATE_POSTSHOW OUTREACH SEQUENCE* (Past) Dec 2, 2024 to Dec 23, 2024 Commit…" at bounding box center [316, 290] width 10 height 10
select select "11163550"
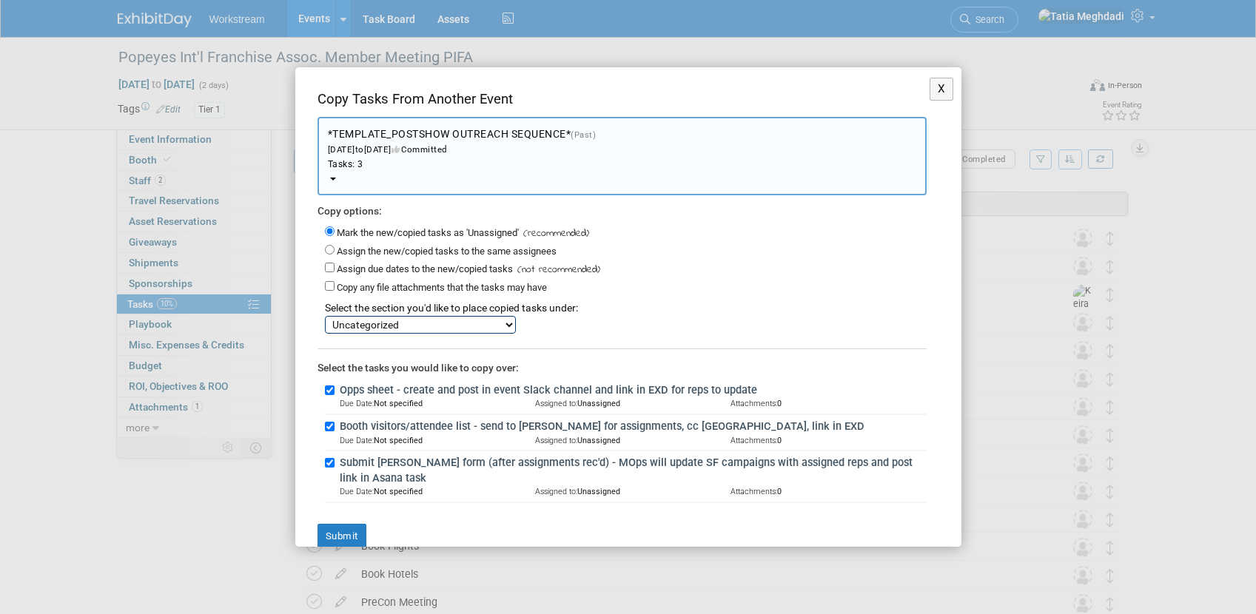
click at [379, 323] on select "SHOW TASKS BTB Events Tasks POST SHOW OUTREACH SEQUENCE Uncategorized" at bounding box center [420, 325] width 191 height 18
select select "11276000"
click at [325, 316] on select "SHOW TASKS BTB Events Tasks POST SHOW OUTREACH SEQUENCE Uncategorized" at bounding box center [420, 325] width 191 height 18
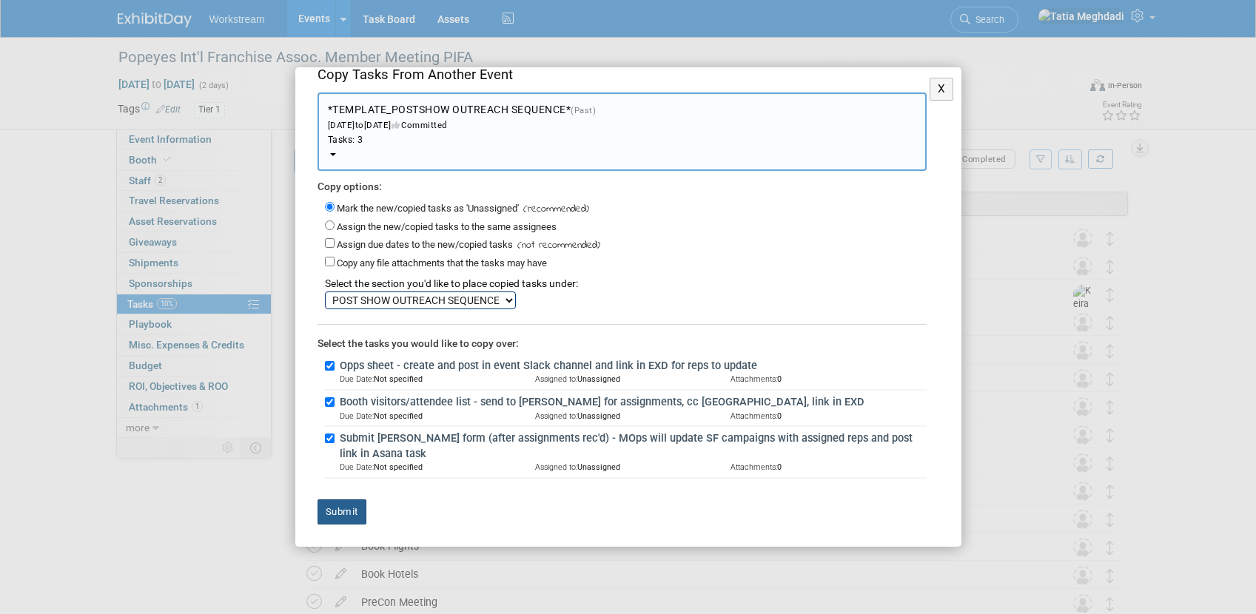
click at [355, 515] on button "Submit" at bounding box center [342, 512] width 49 height 25
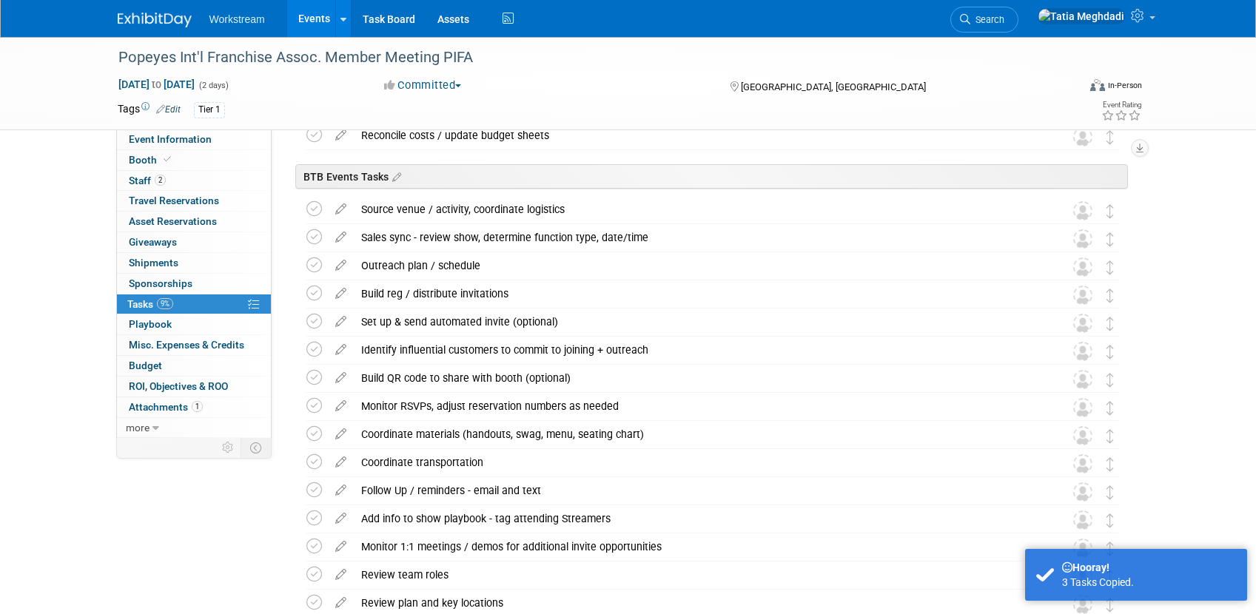
scroll to position [1104, 0]
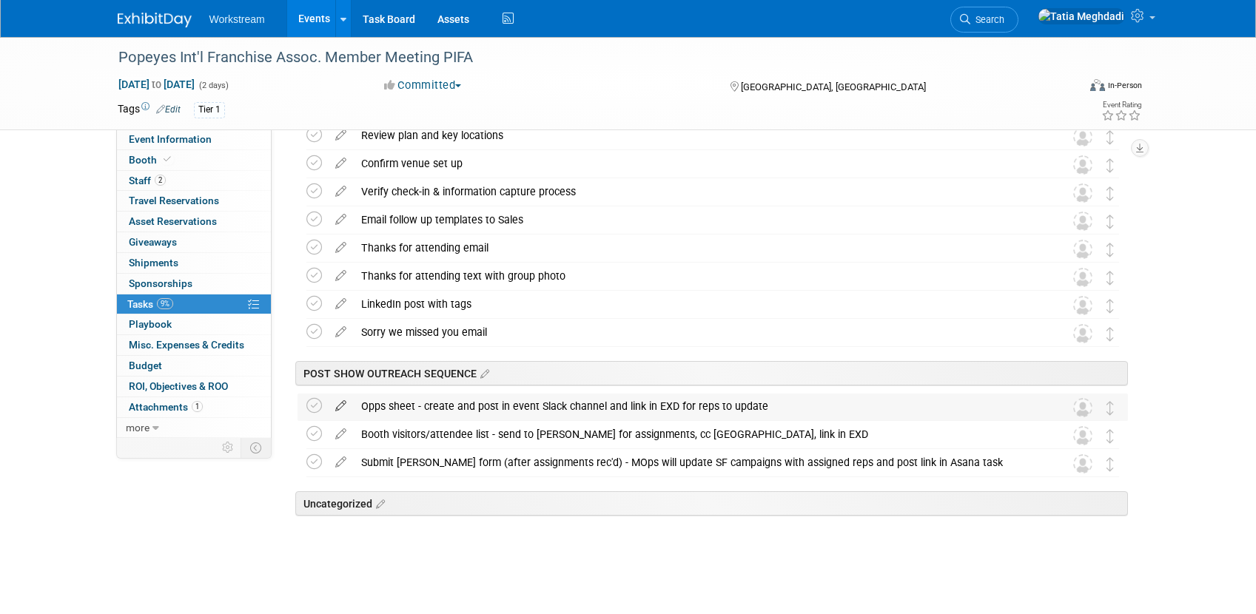
click at [342, 405] on icon at bounding box center [341, 403] width 26 height 19
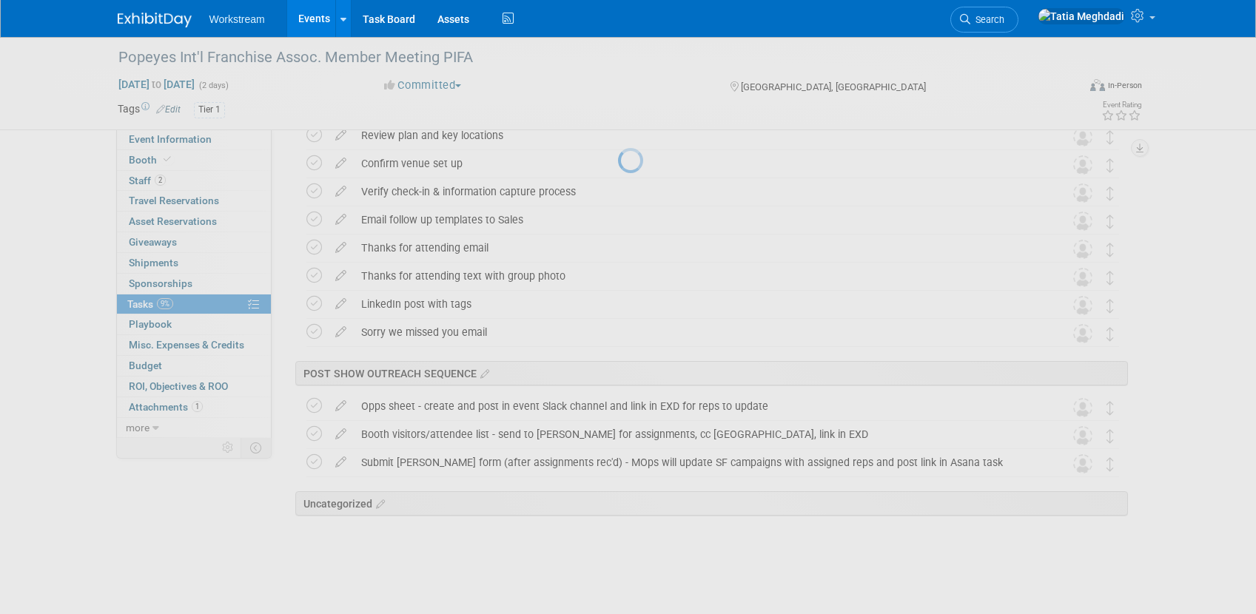
select select "9"
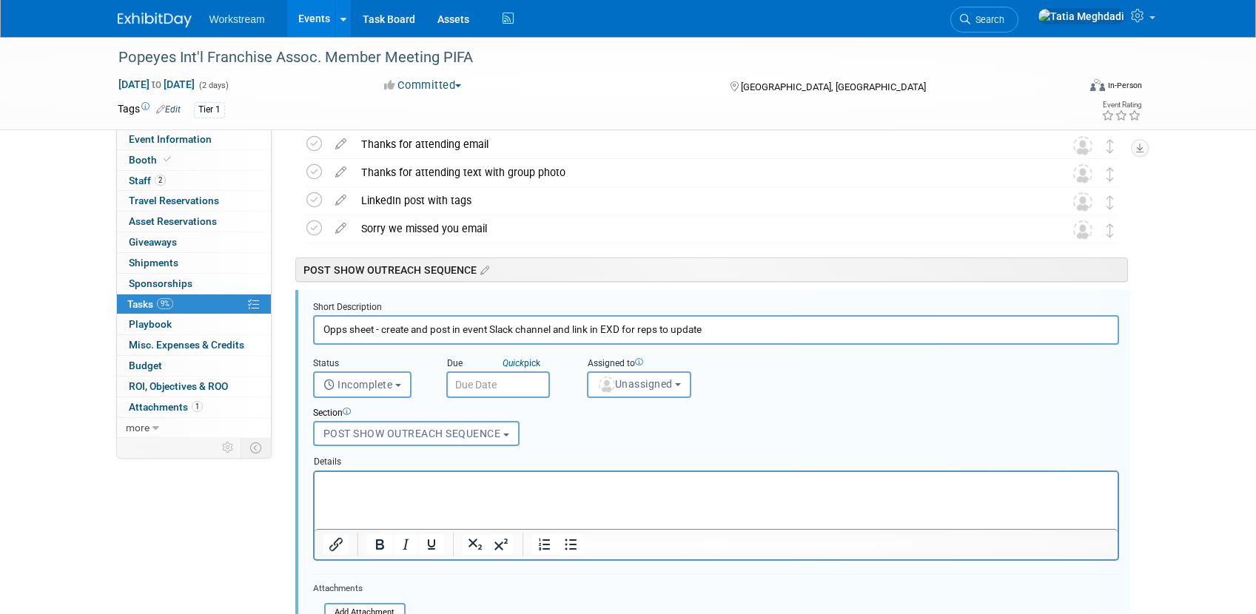
scroll to position [1281, 0]
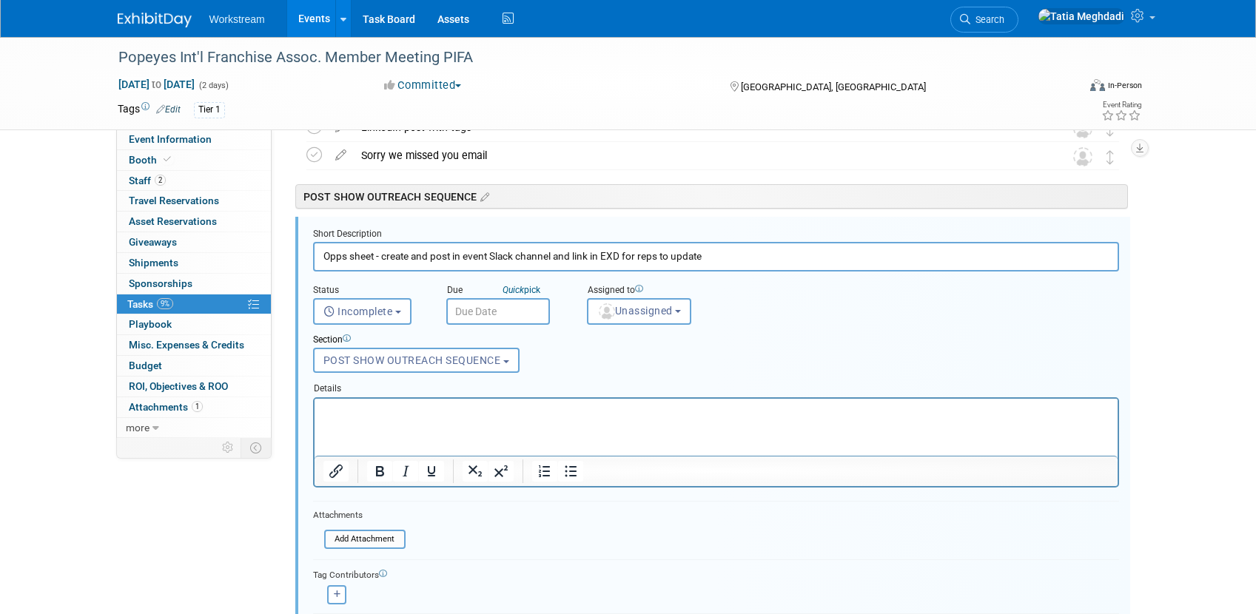
click at [522, 314] on input "text" at bounding box center [498, 311] width 104 height 27
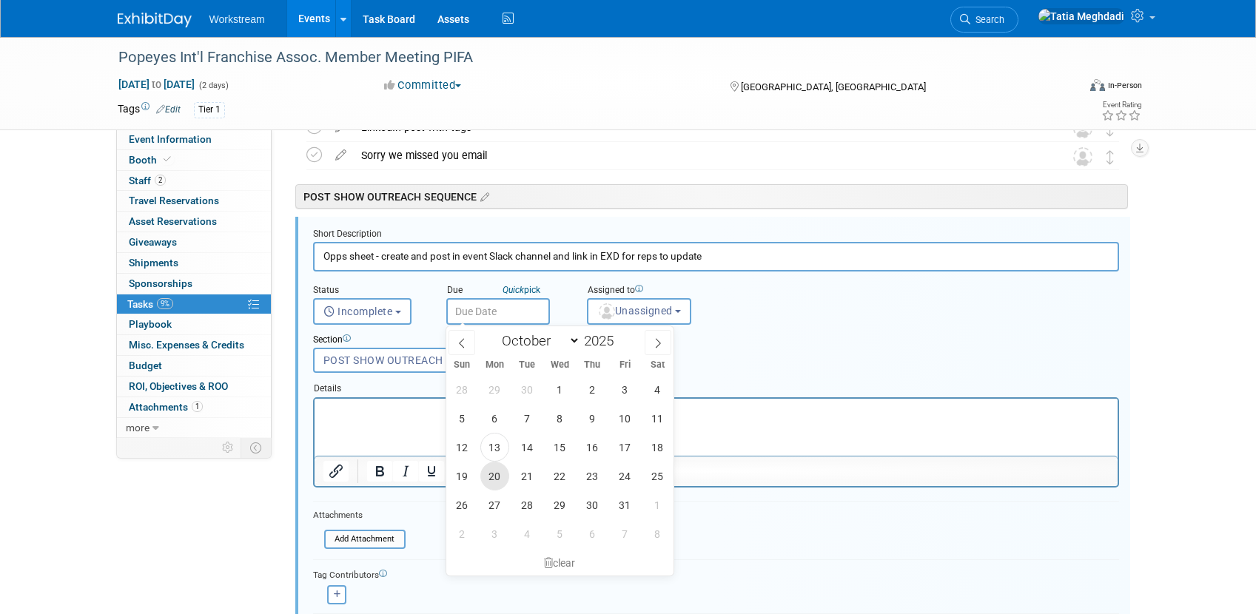
click at [489, 474] on span "20" at bounding box center [494, 476] width 29 height 29
type input "Oct 20, 2025"
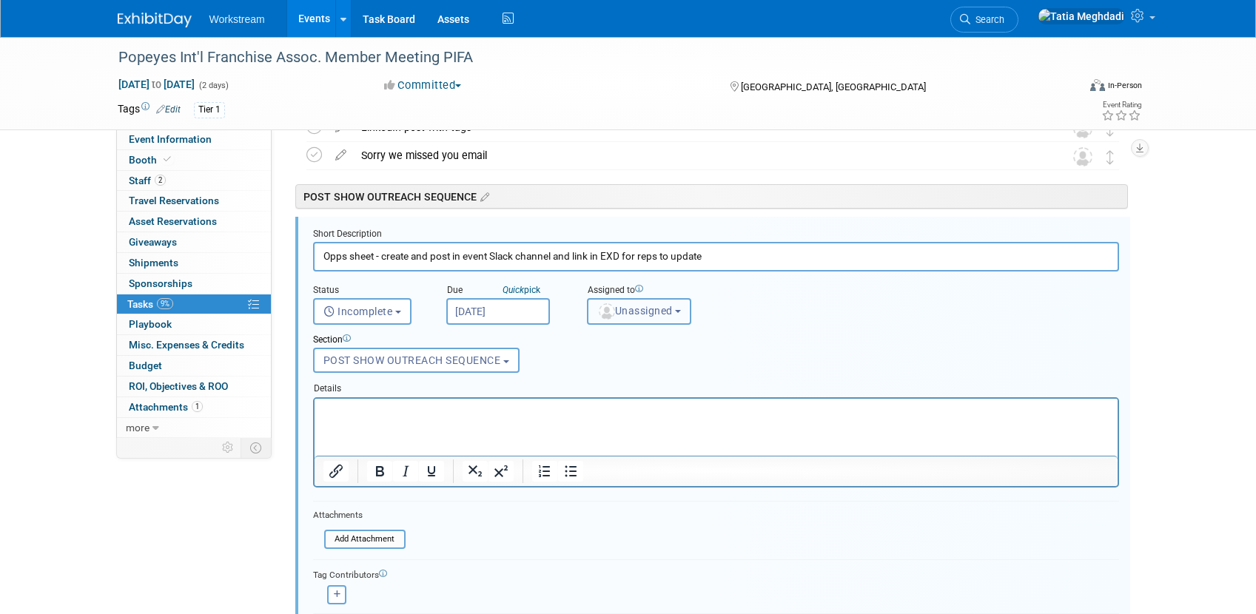
click at [641, 317] on button "Unassigned" at bounding box center [639, 311] width 105 height 27
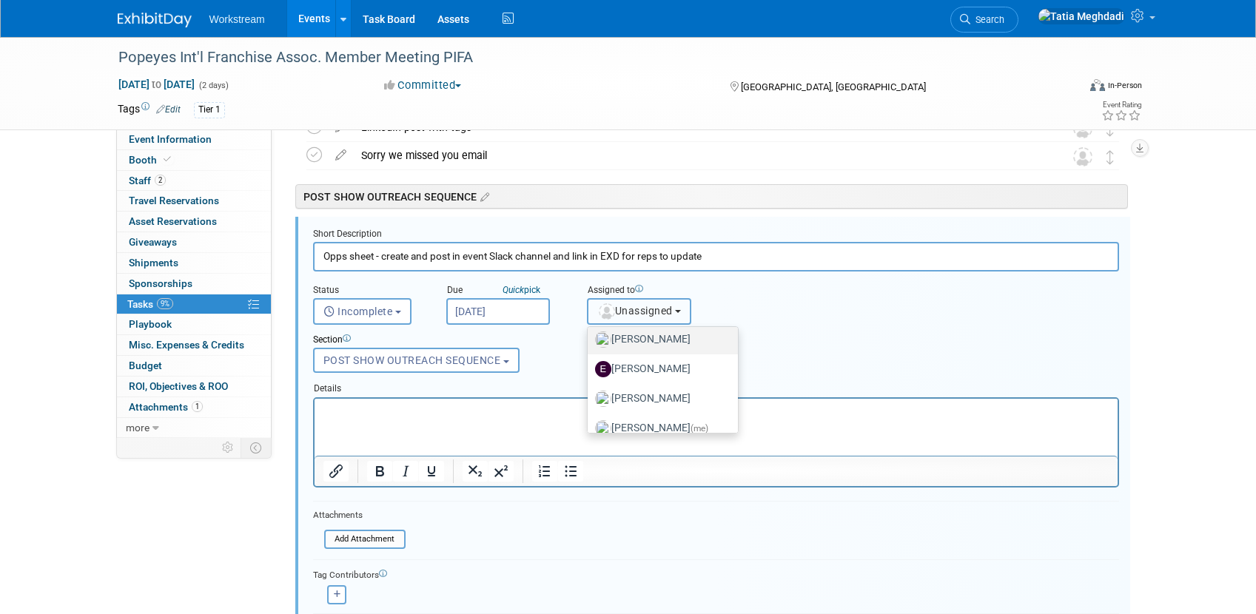
scroll to position [79, 0]
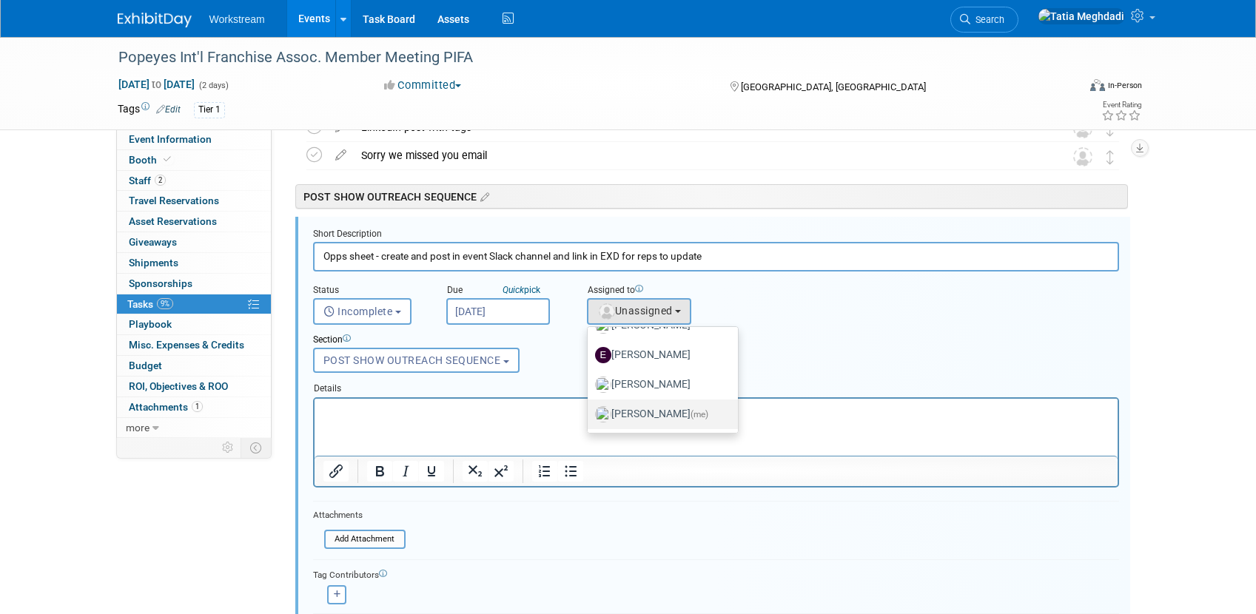
click at [645, 417] on label "Tatia Meghdadi (me)" at bounding box center [659, 415] width 128 height 24
click at [590, 417] on input "Tatia Meghdadi (me)" at bounding box center [585, 413] width 10 height 10
select select "b902a942-28d6-4fba-8668-6eaa2e055ed5"
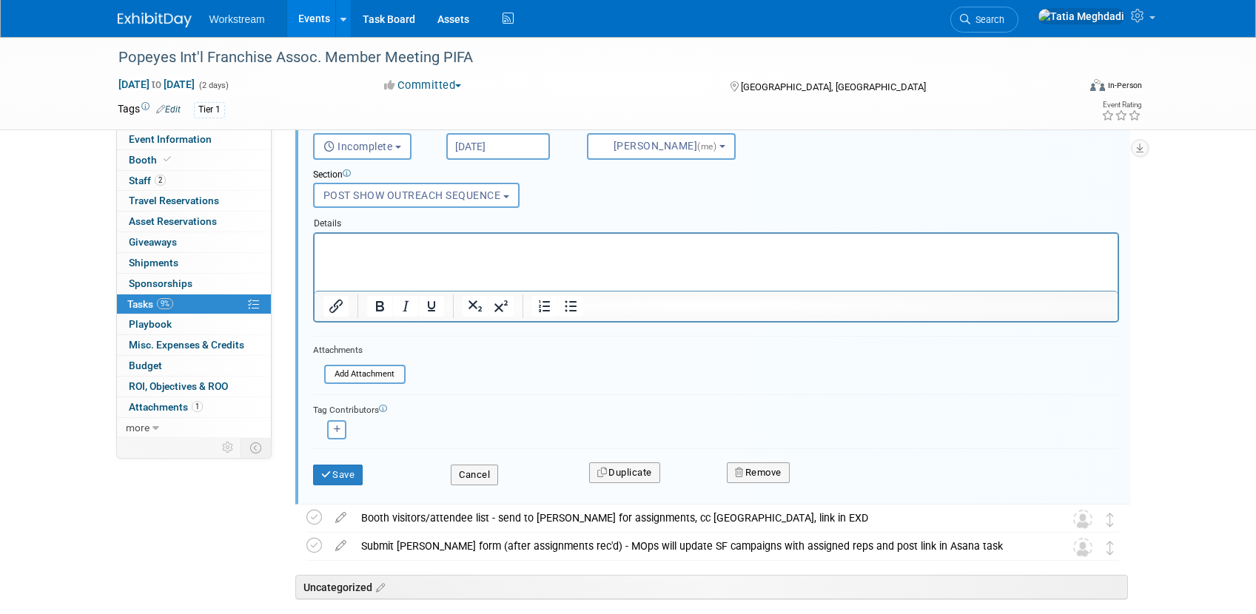
scroll to position [1529, 0]
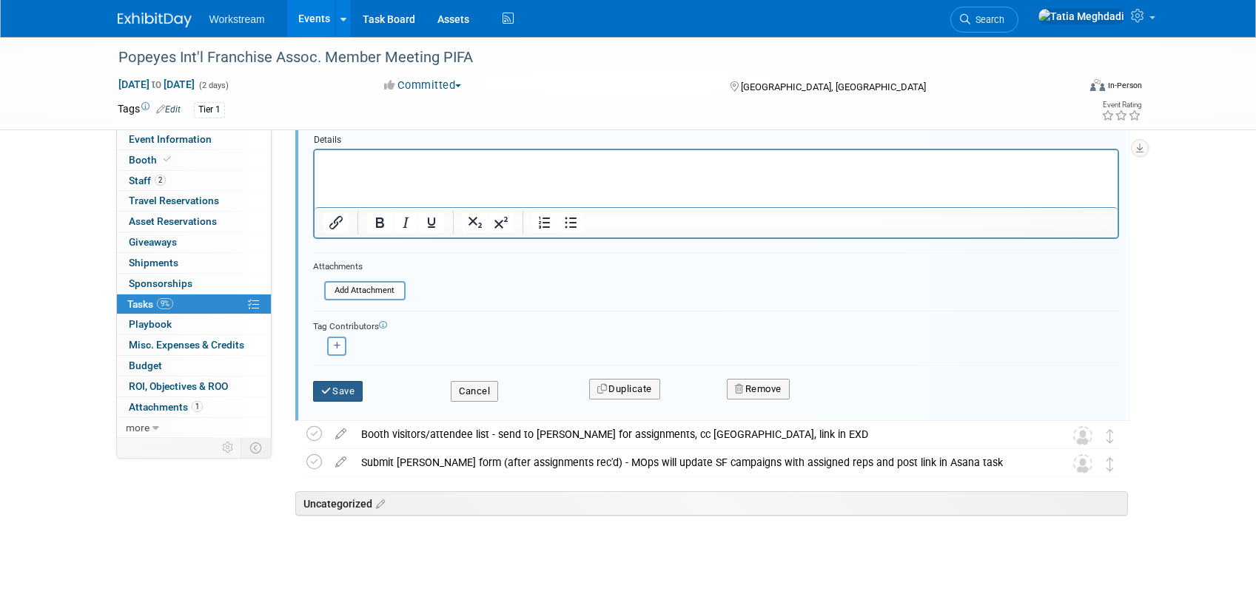
click at [347, 395] on button "Save" at bounding box center [338, 391] width 50 height 21
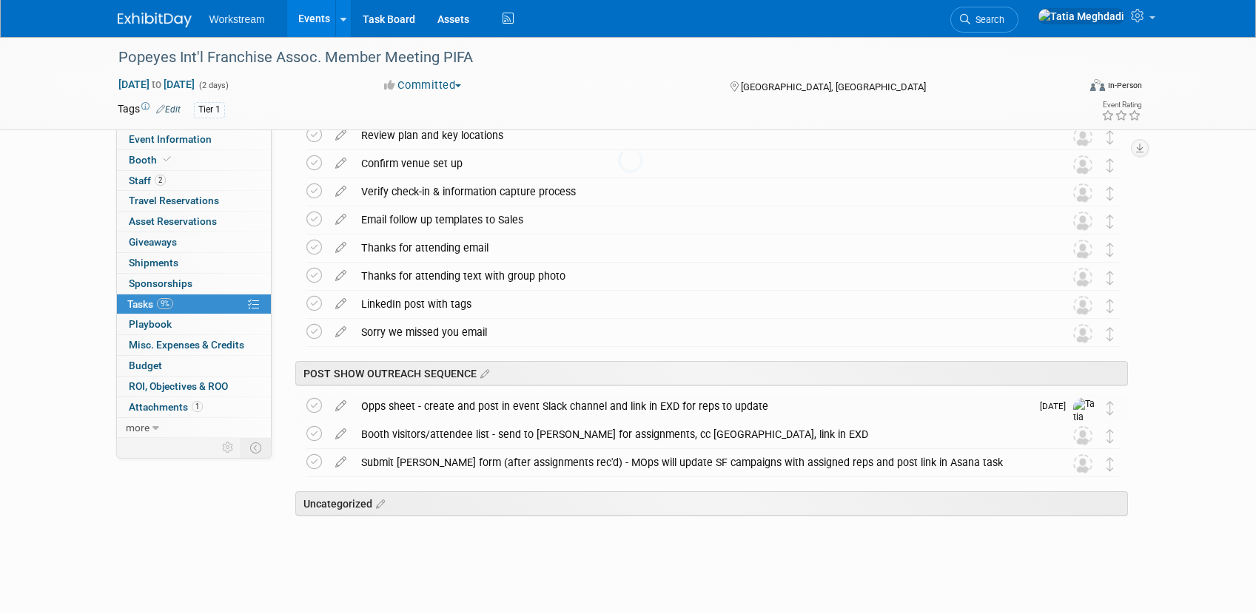
scroll to position [1104, 0]
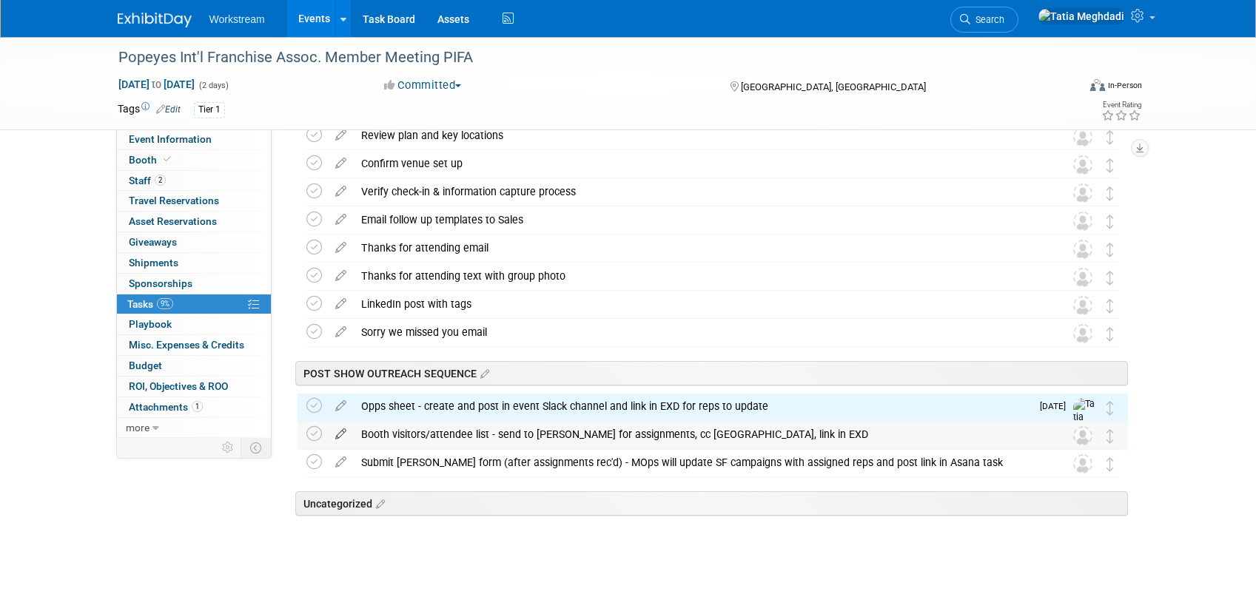
click at [338, 433] on icon at bounding box center [341, 431] width 26 height 19
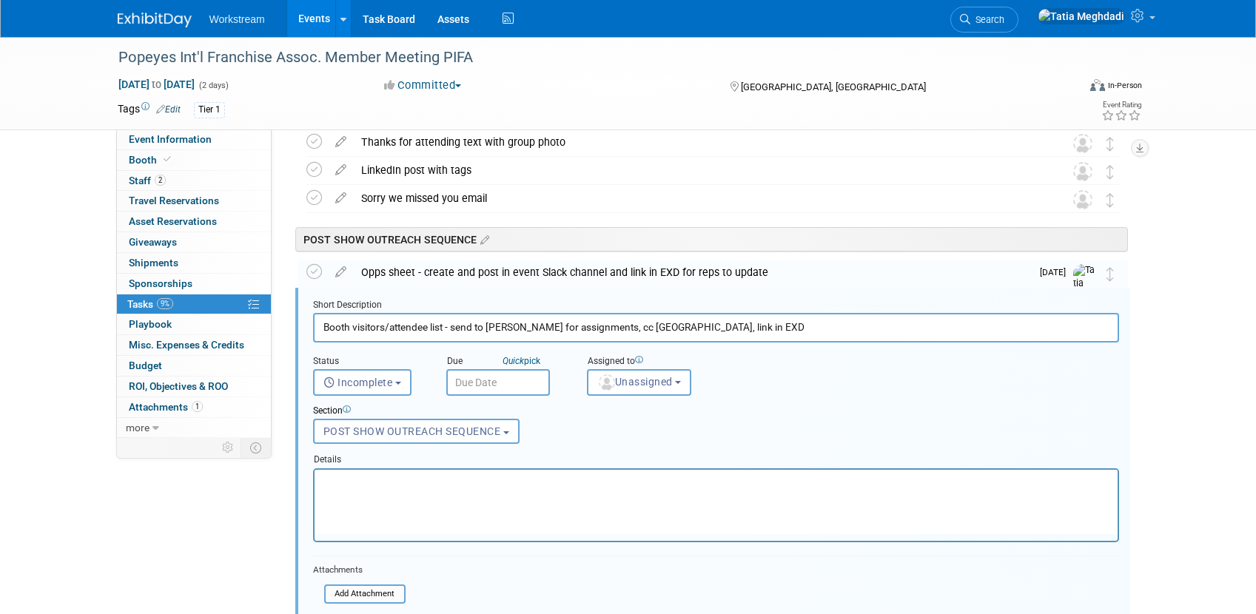
scroll to position [1309, 0]
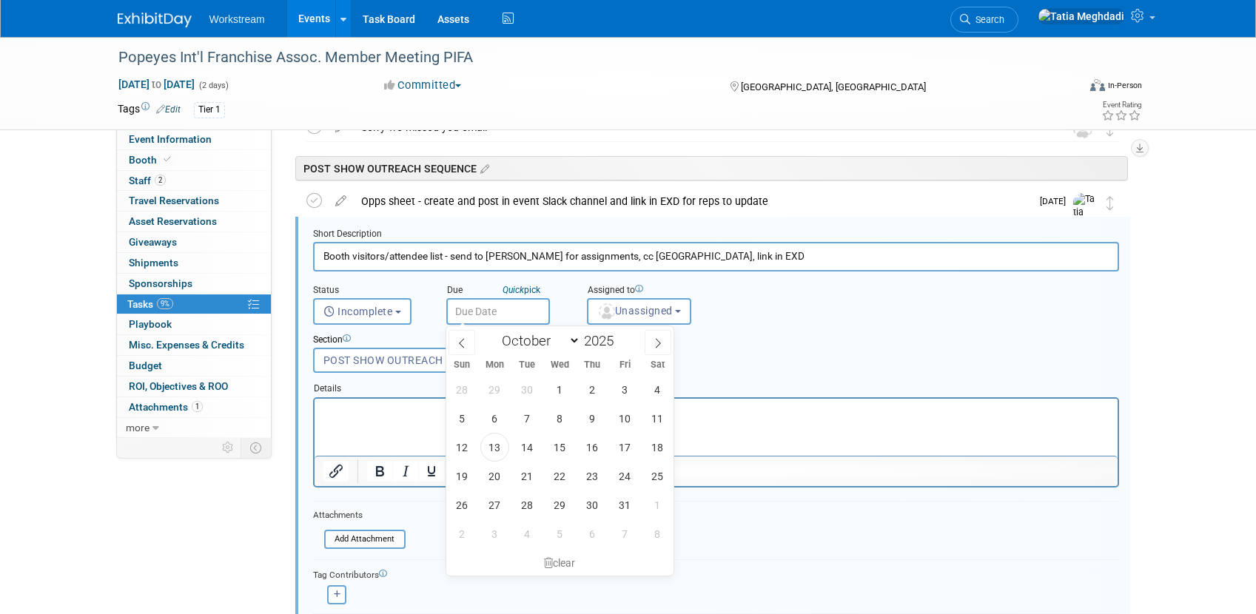
click at [486, 306] on input "text" at bounding box center [498, 311] width 104 height 27
drag, startPoint x: 493, startPoint y: 474, endPoint x: 497, endPoint y: 467, distance: 8.6
click at [494, 473] on span "20" at bounding box center [494, 476] width 29 height 29
type input "Oct 20, 2025"
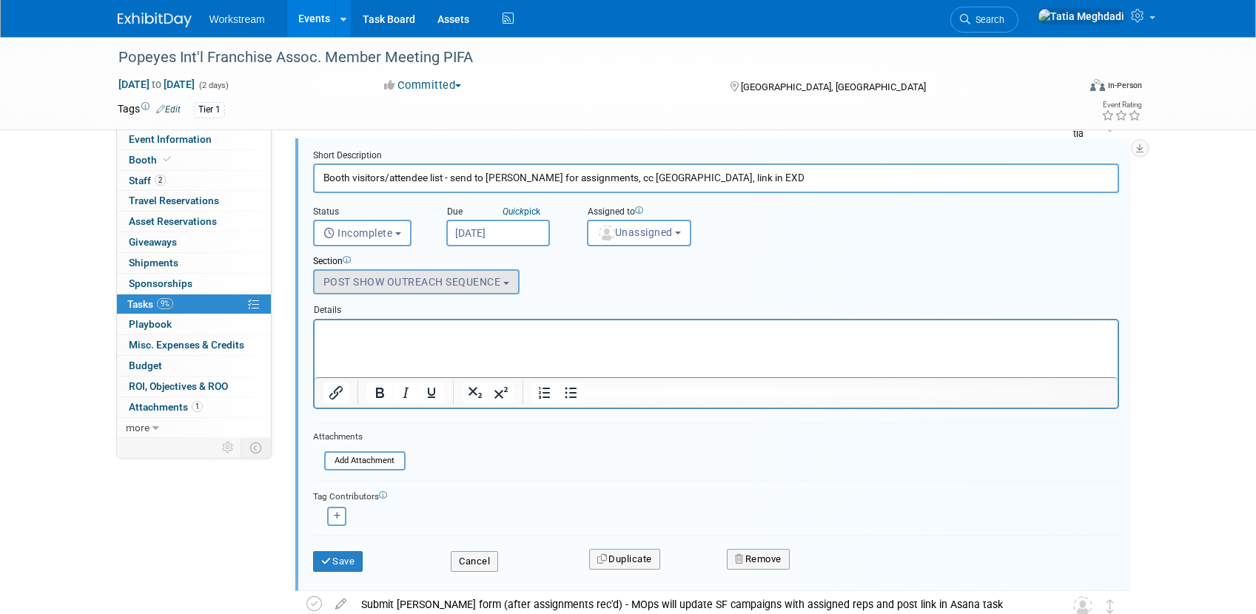
scroll to position [1380, 0]
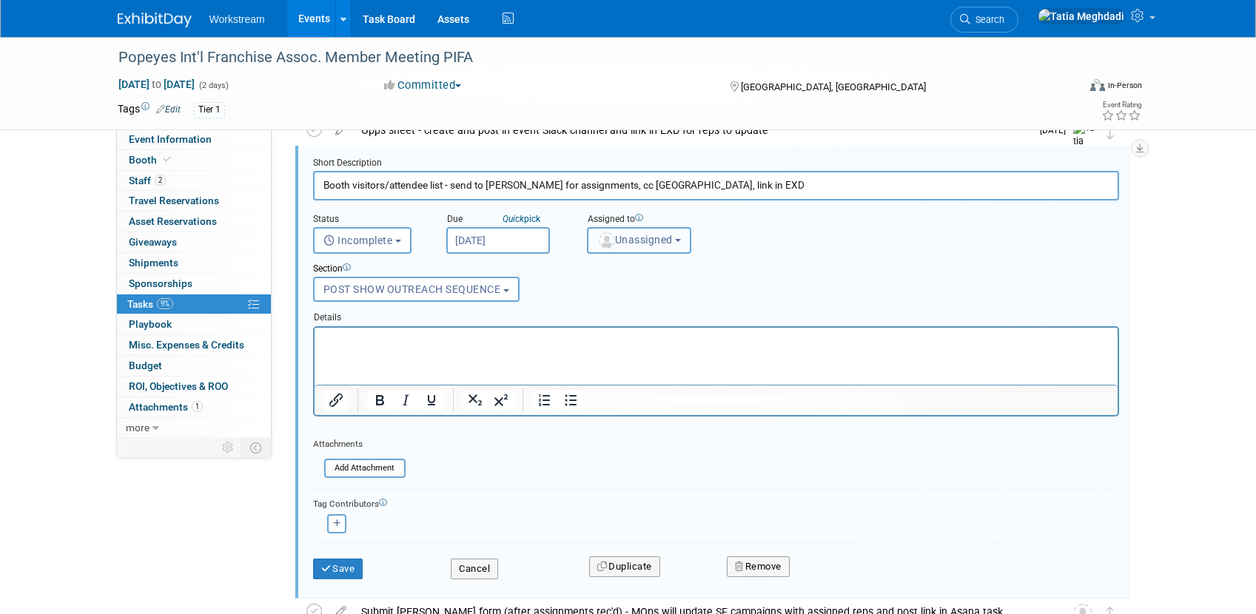
click at [646, 235] on span "Unassigned" at bounding box center [634, 240] width 75 height 12
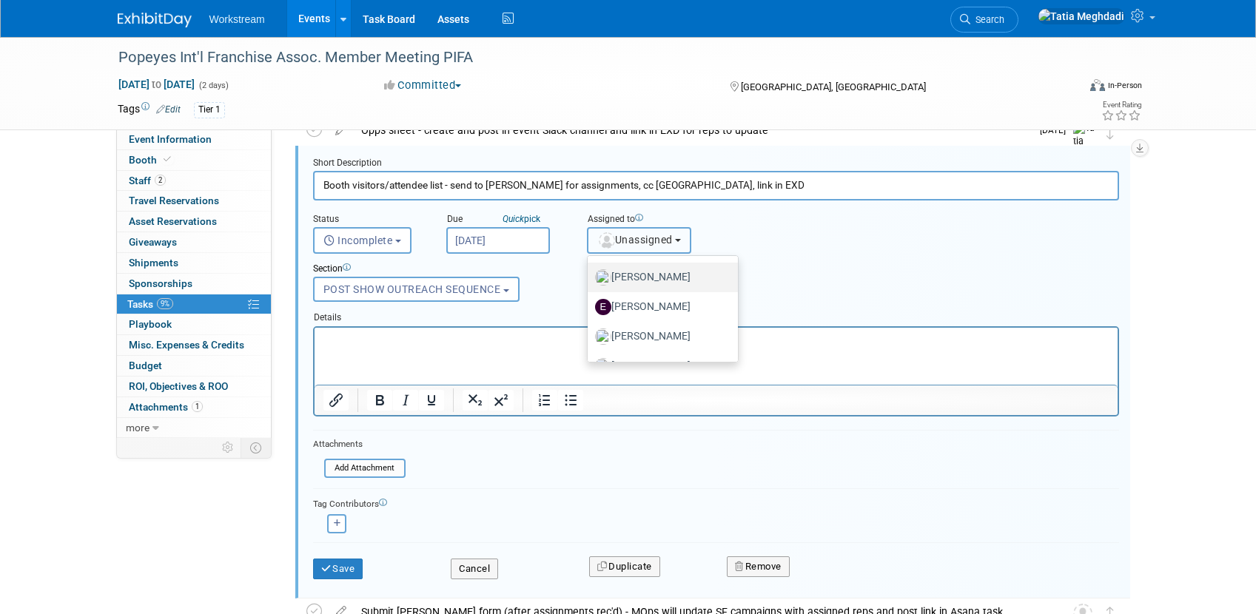
scroll to position [79, 0]
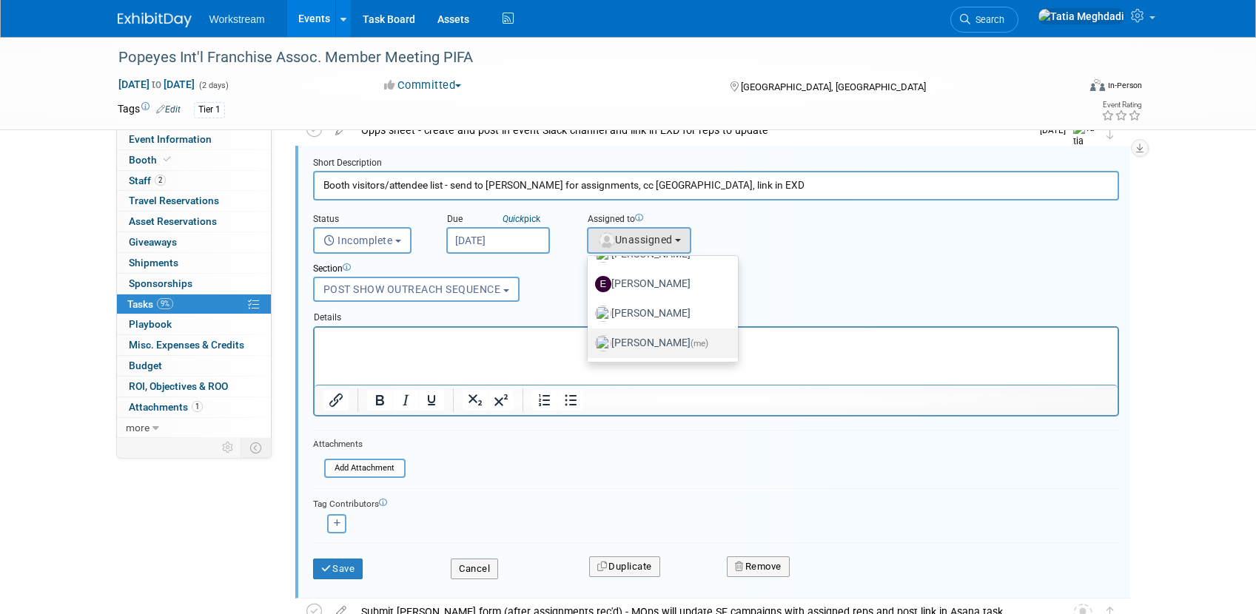
click at [642, 344] on label "Tatia Meghdadi (me)" at bounding box center [659, 344] width 128 height 24
click at [590, 344] on input "Tatia Meghdadi (me)" at bounding box center [585, 342] width 10 height 10
select select "b902a942-28d6-4fba-8668-6eaa2e055ed5"
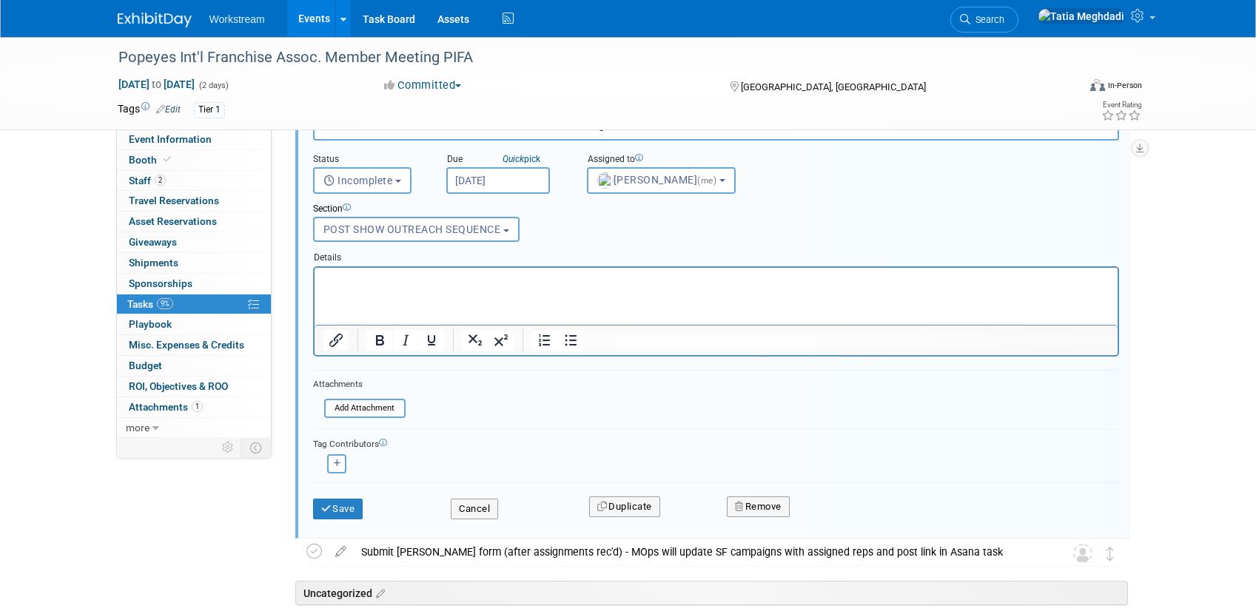
scroll to position [1456, 0]
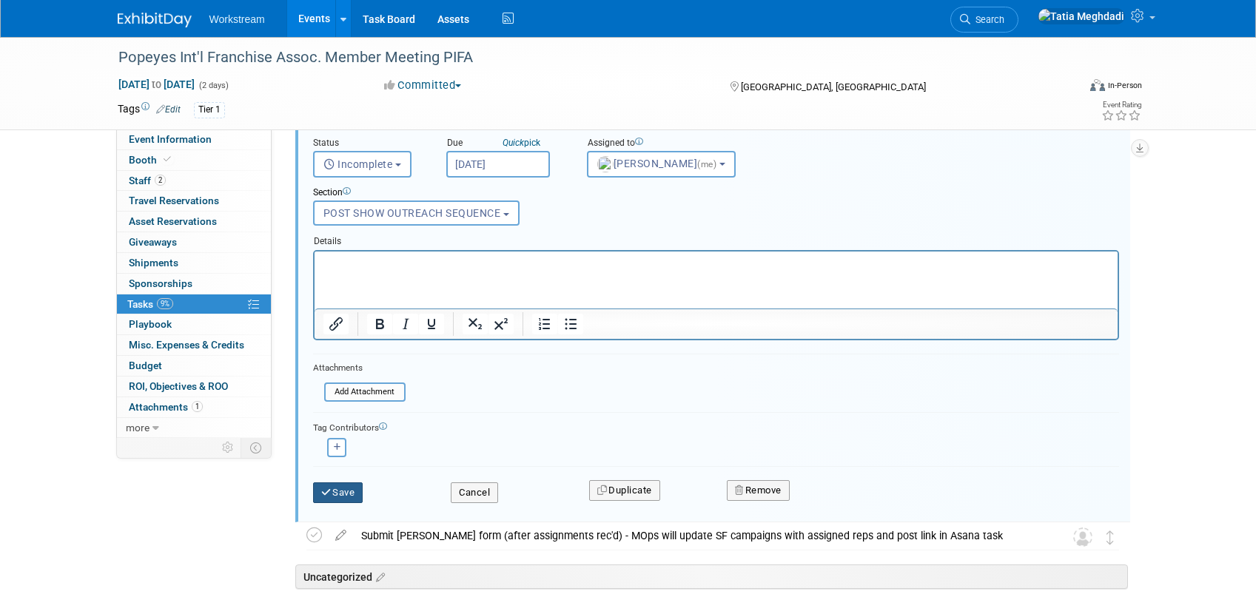
click at [340, 493] on button "Save" at bounding box center [338, 493] width 50 height 21
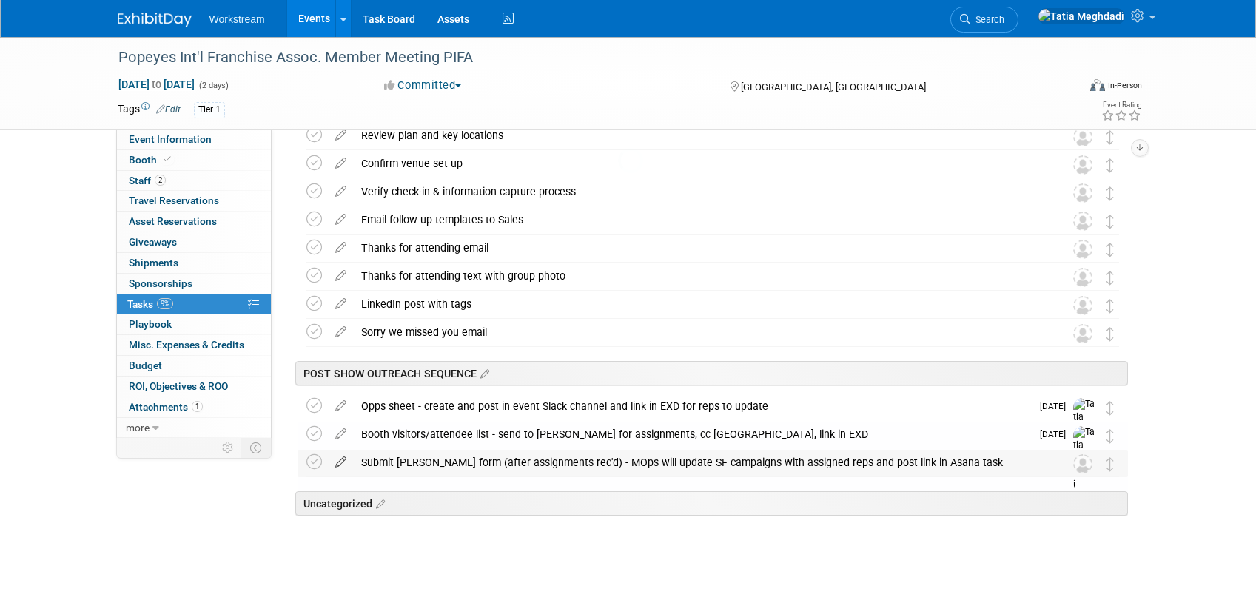
scroll to position [1104, 0]
click at [348, 463] on icon at bounding box center [341, 459] width 26 height 19
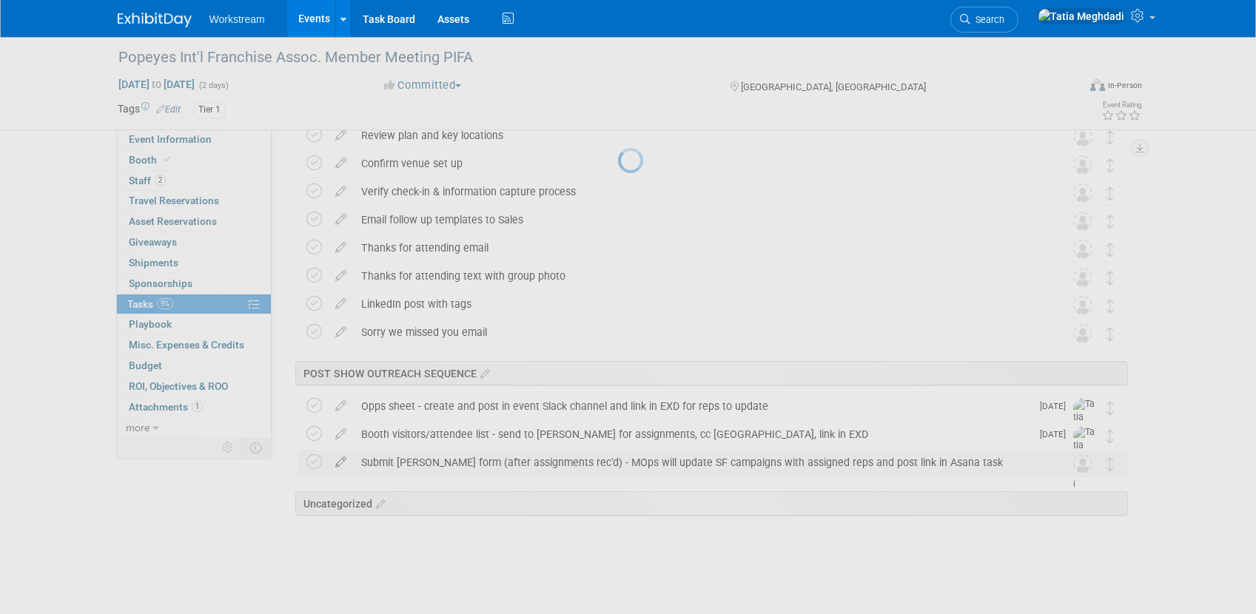
select select "9"
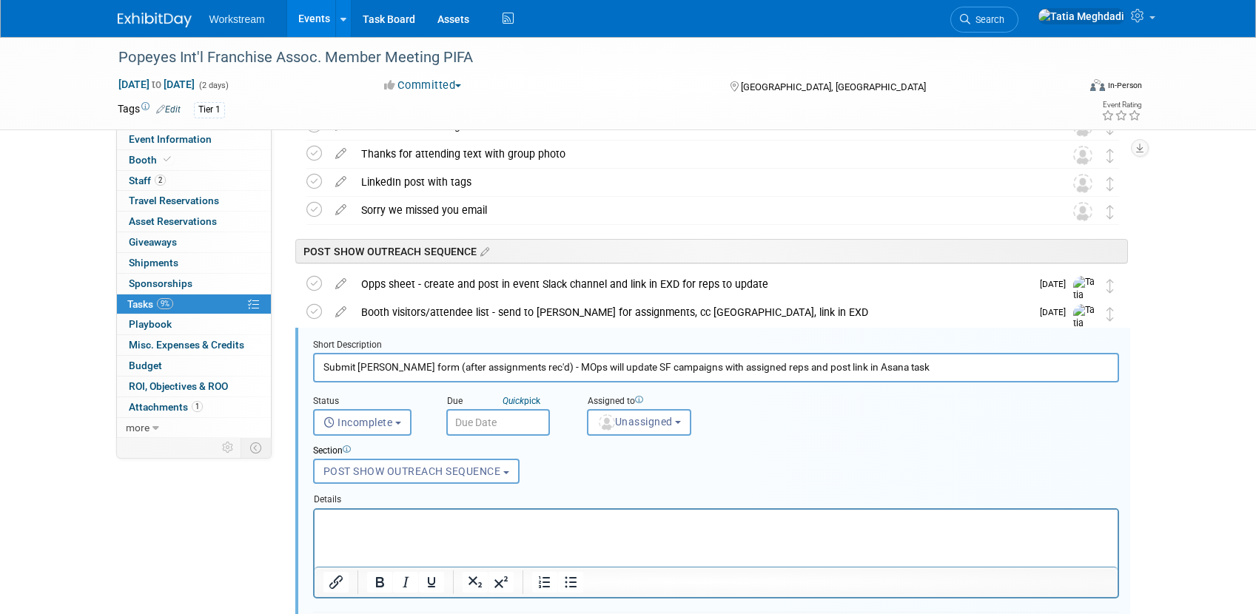
scroll to position [1337, 0]
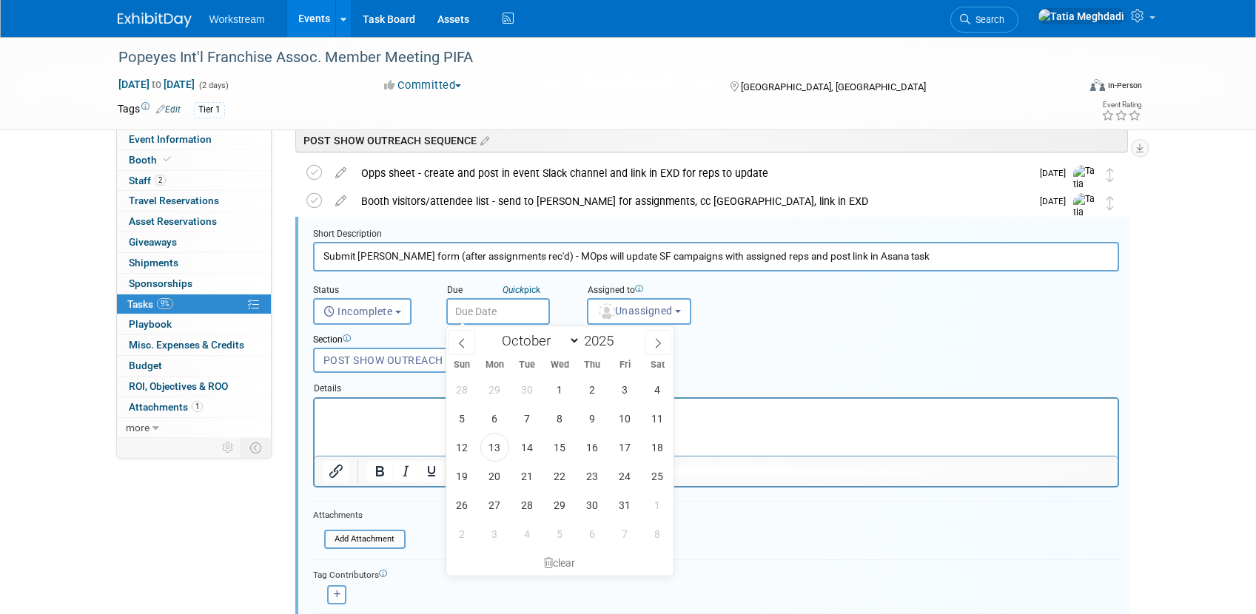
click at [488, 309] on input "text" at bounding box center [498, 311] width 104 height 27
drag, startPoint x: 499, startPoint y: 471, endPoint x: 525, endPoint y: 460, distance: 27.9
click at [501, 470] on span "20" at bounding box center [494, 476] width 29 height 29
type input "Oct 20, 2025"
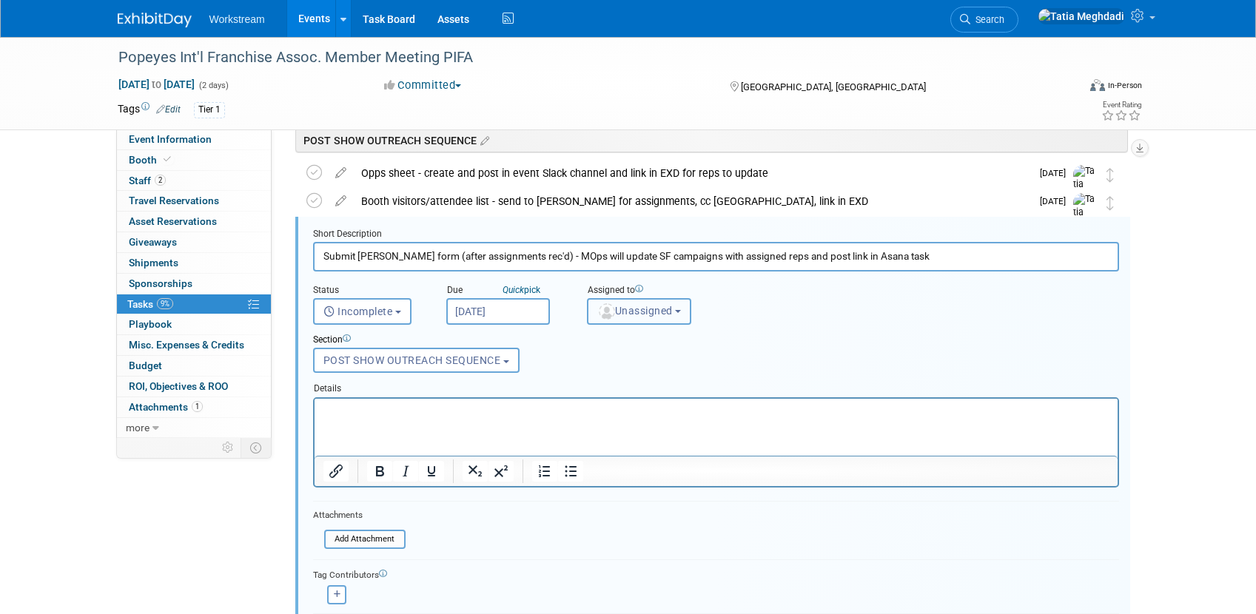
click at [634, 318] on button "Unassigned" at bounding box center [639, 311] width 105 height 27
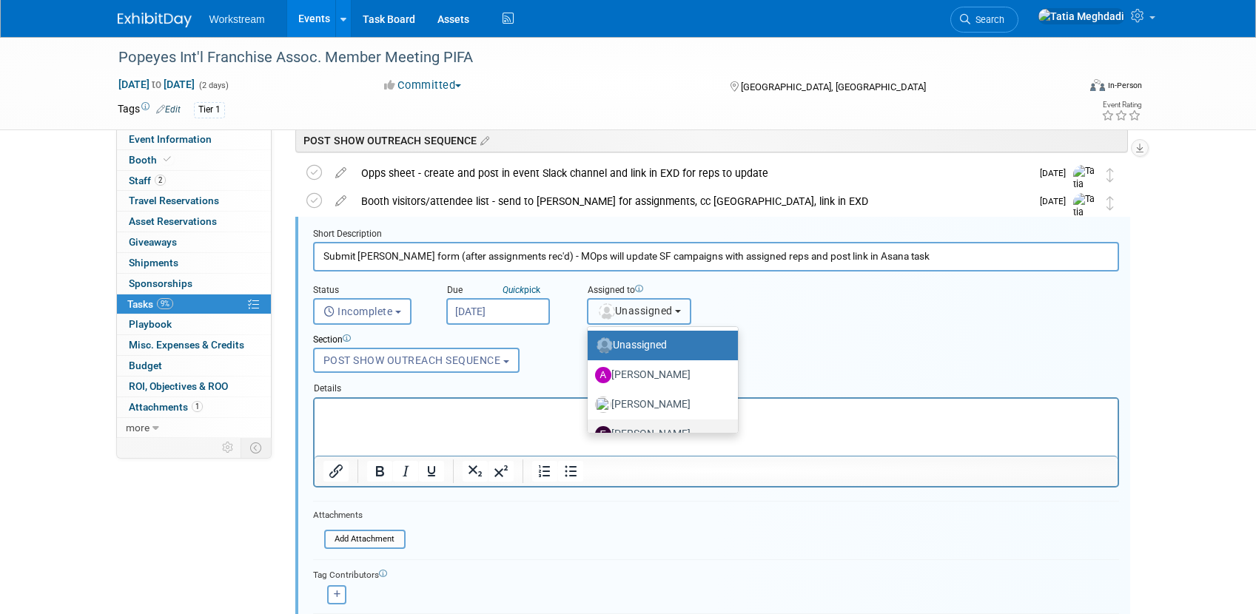
scroll to position [79, 0]
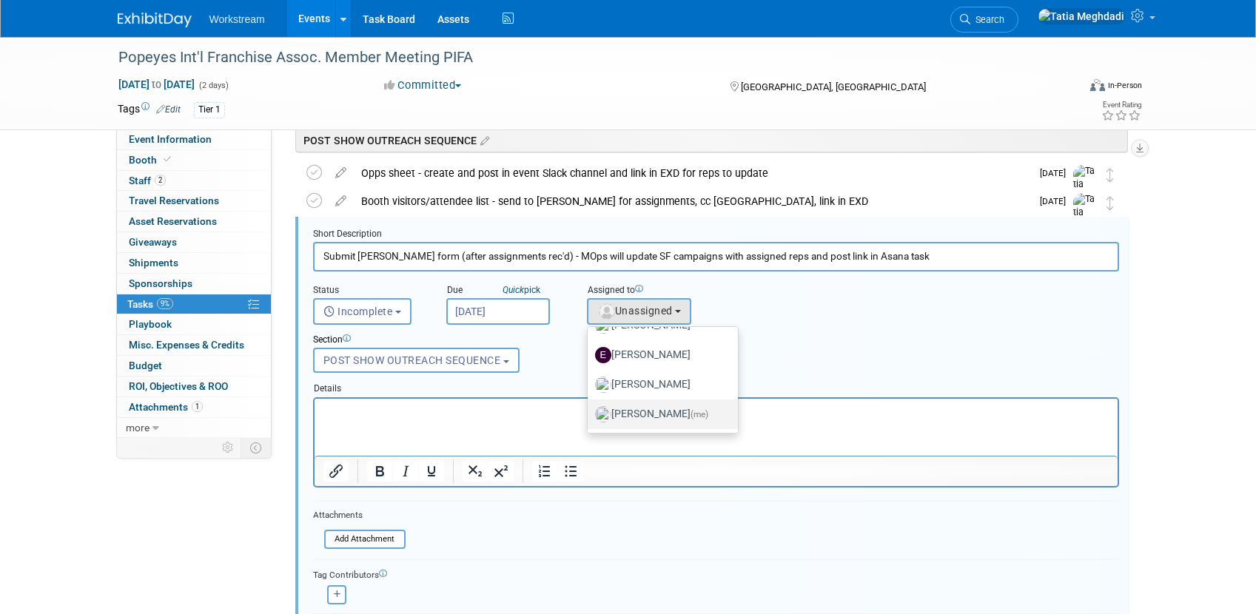
click at [657, 417] on label "Tatia Meghdadi (me)" at bounding box center [659, 415] width 128 height 24
click at [590, 417] on input "Tatia Meghdadi (me)" at bounding box center [585, 413] width 10 height 10
select select "b902a942-28d6-4fba-8668-6eaa2e055ed5"
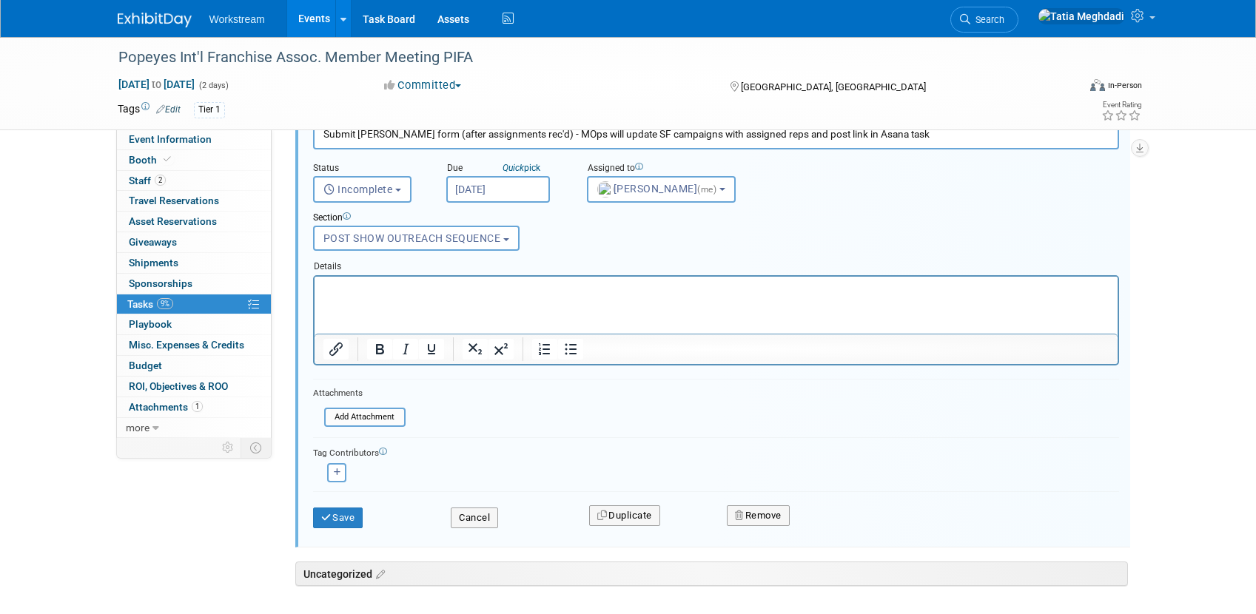
scroll to position [1529, 0]
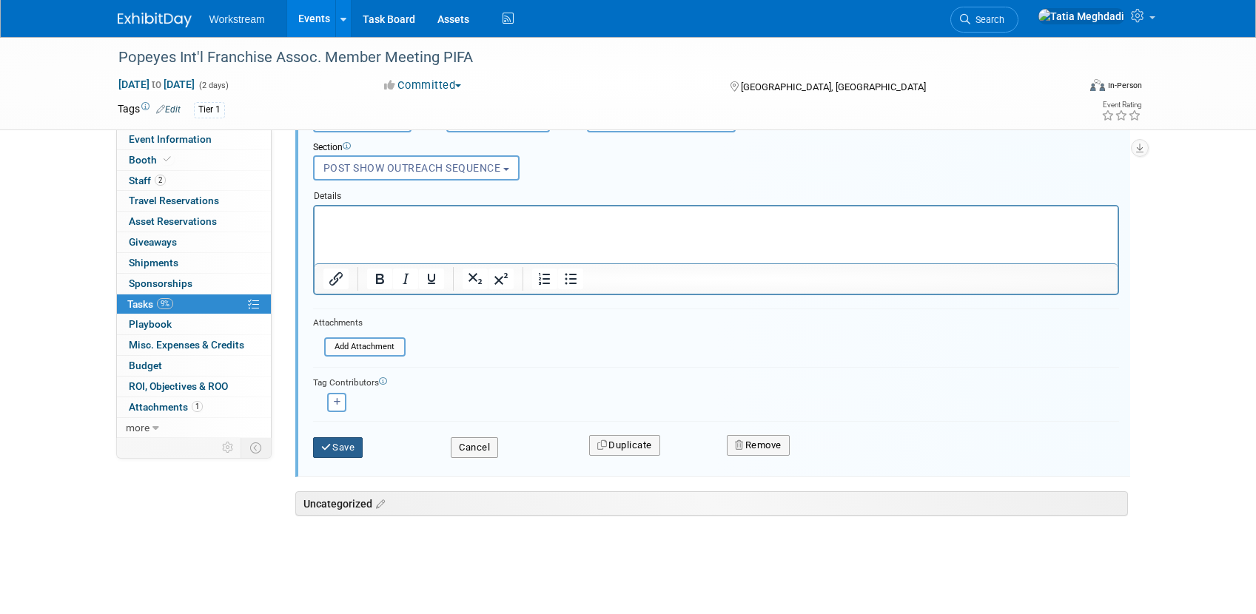
click at [328, 446] on icon "submit" at bounding box center [327, 448] width 12 height 10
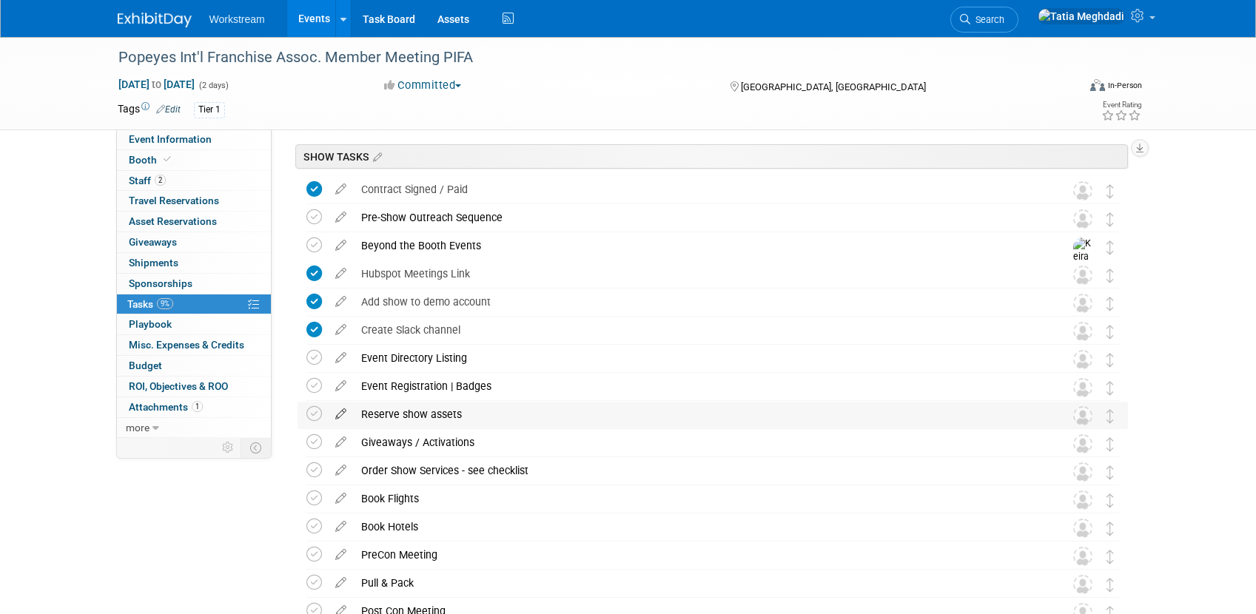
scroll to position [59, 0]
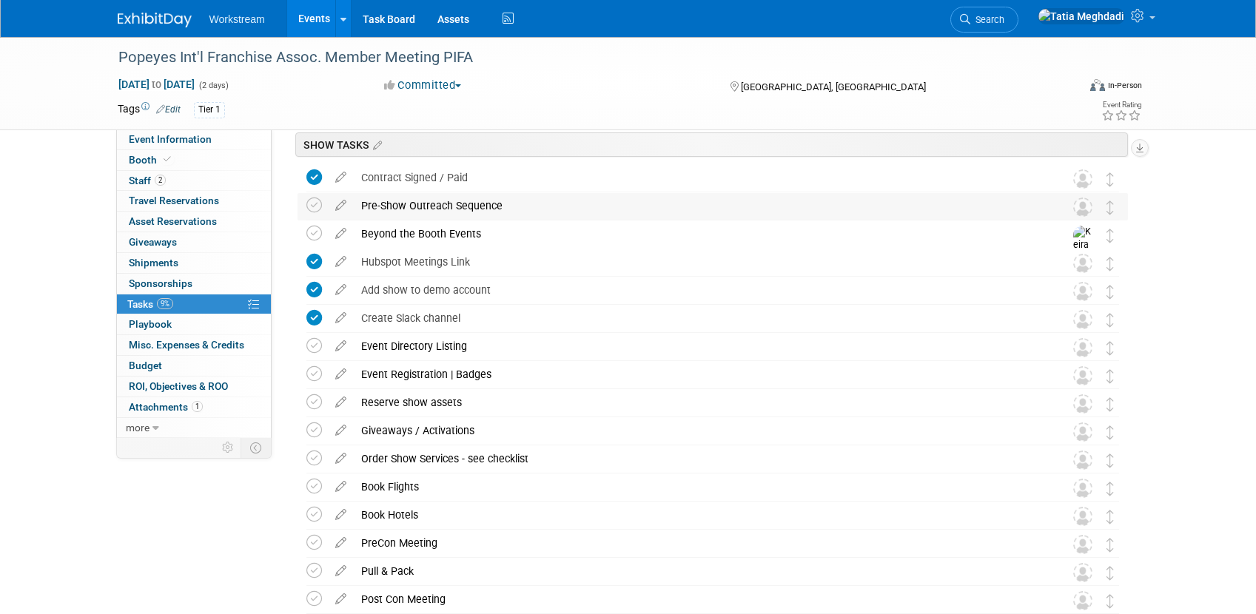
click at [437, 201] on div "Pre-Show Outreach Sequence" at bounding box center [699, 205] width 690 height 25
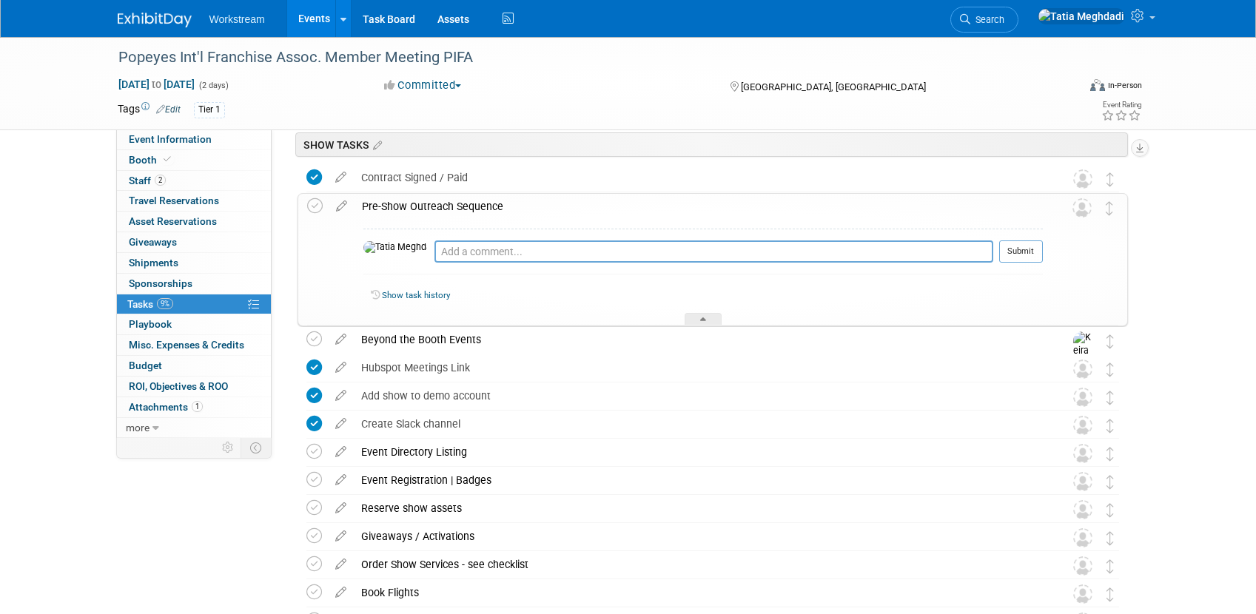
click at [315, 16] on link "Events" at bounding box center [314, 18] width 54 height 37
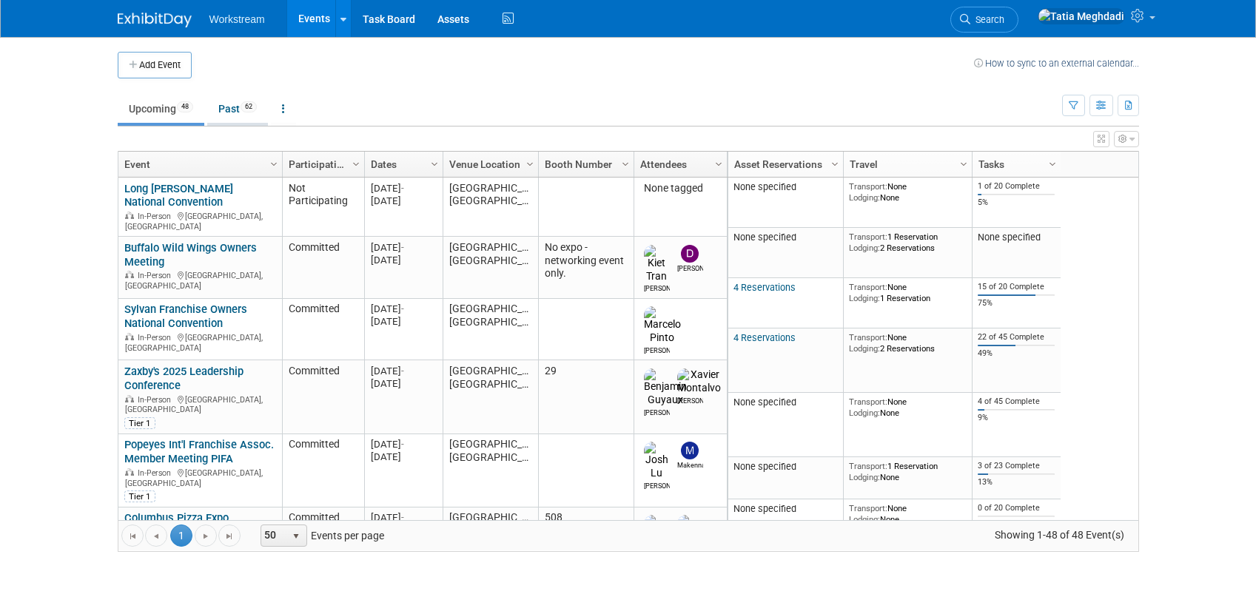
click at [232, 107] on link "Past 62" at bounding box center [237, 109] width 61 height 28
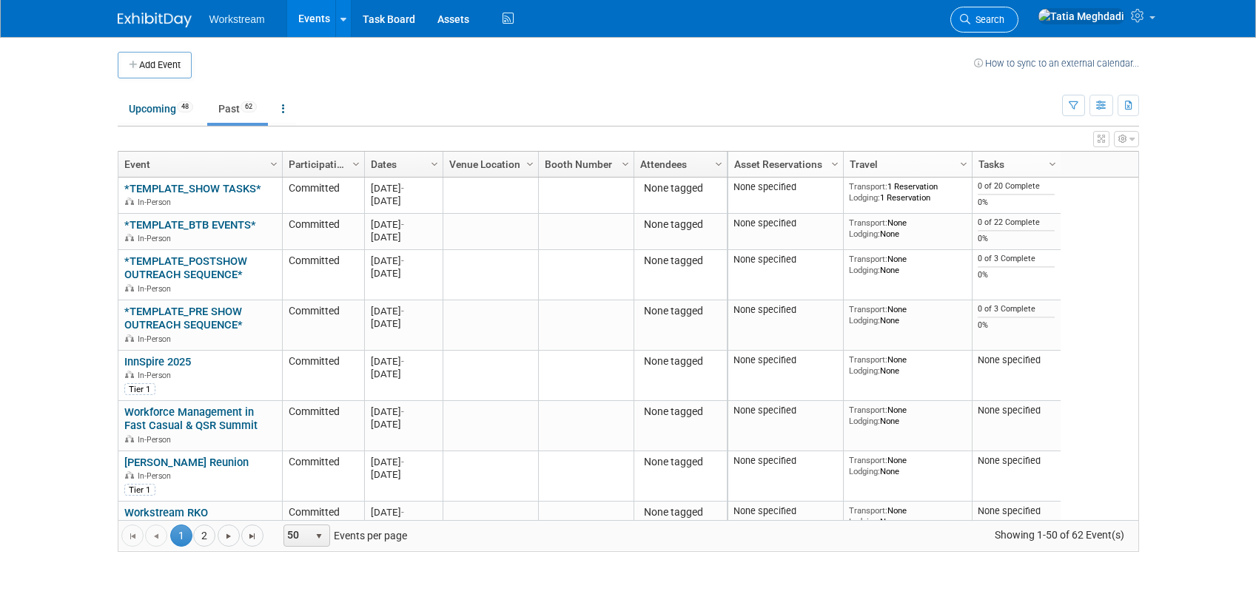
click at [1004, 19] on span "Search" at bounding box center [987, 19] width 34 height 11
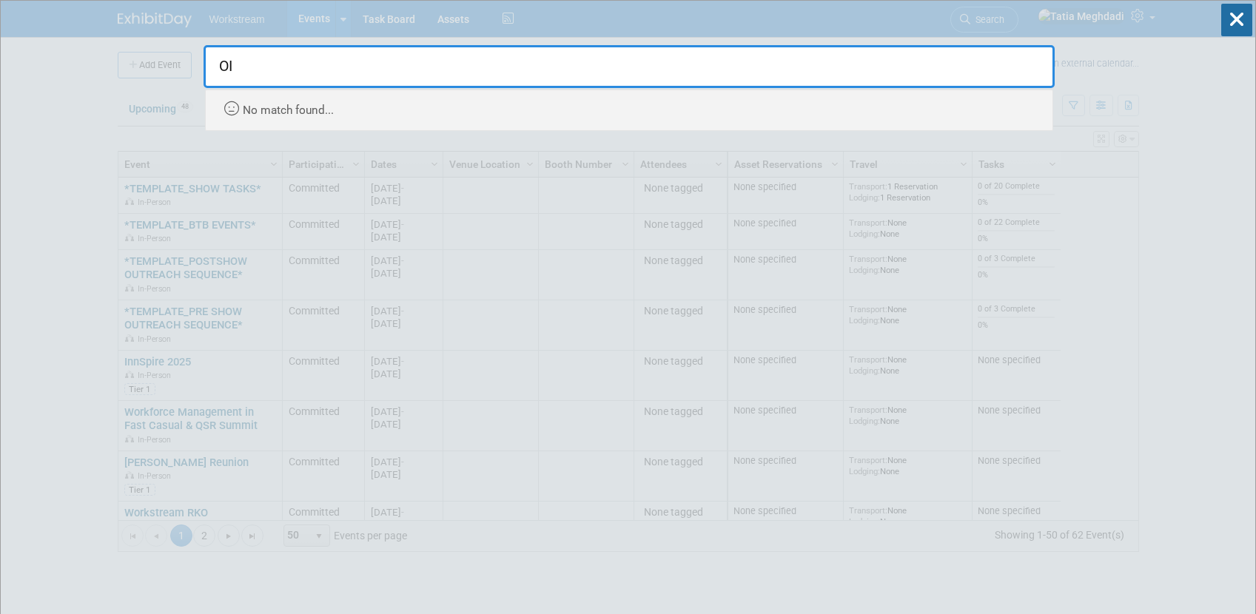
type input "O"
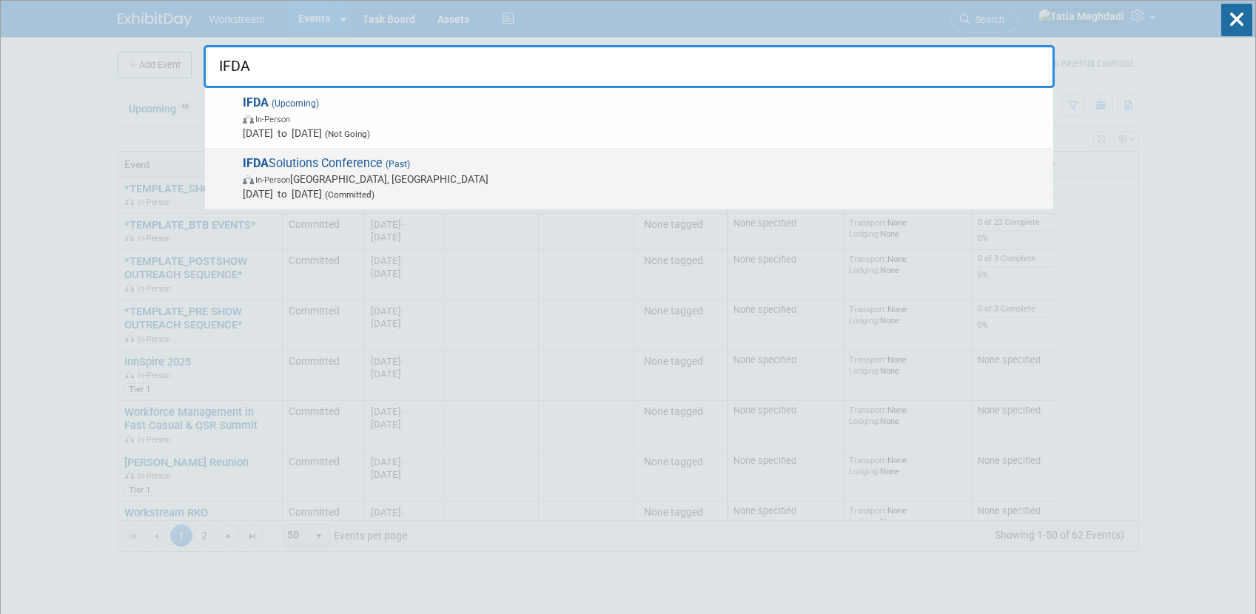
type input "IFDA"
click at [301, 181] on span "In-Person [GEOGRAPHIC_DATA], [GEOGRAPHIC_DATA]" at bounding box center [644, 179] width 803 height 15
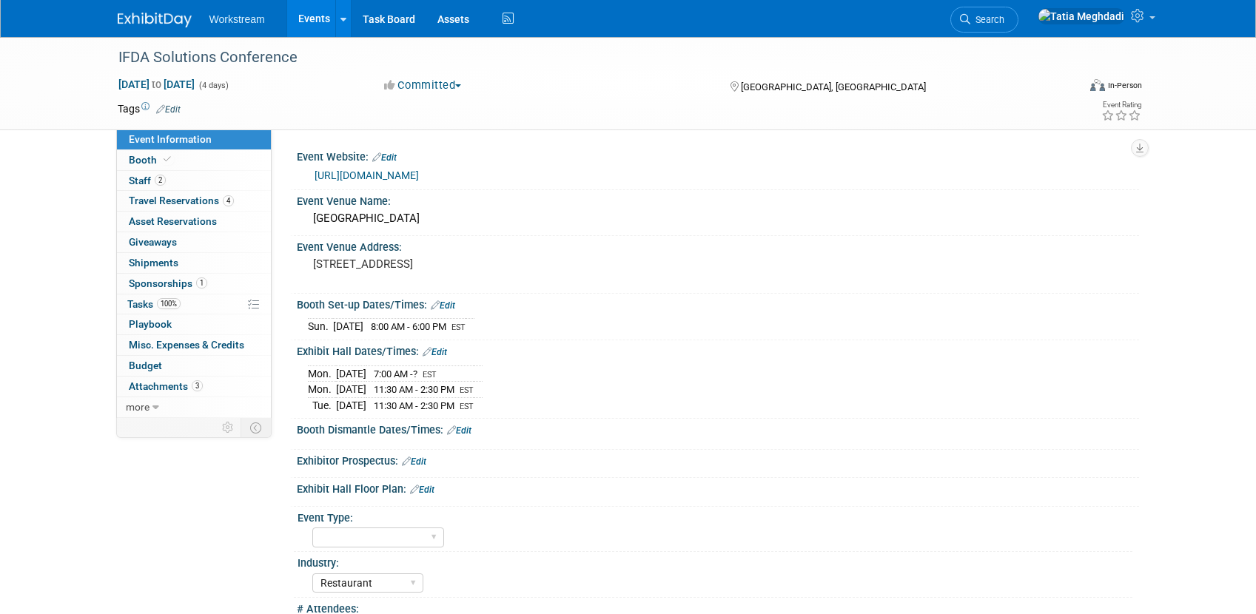
select select "Restaurant"
select select "TBD"
select select "[PERSON_NAME]"
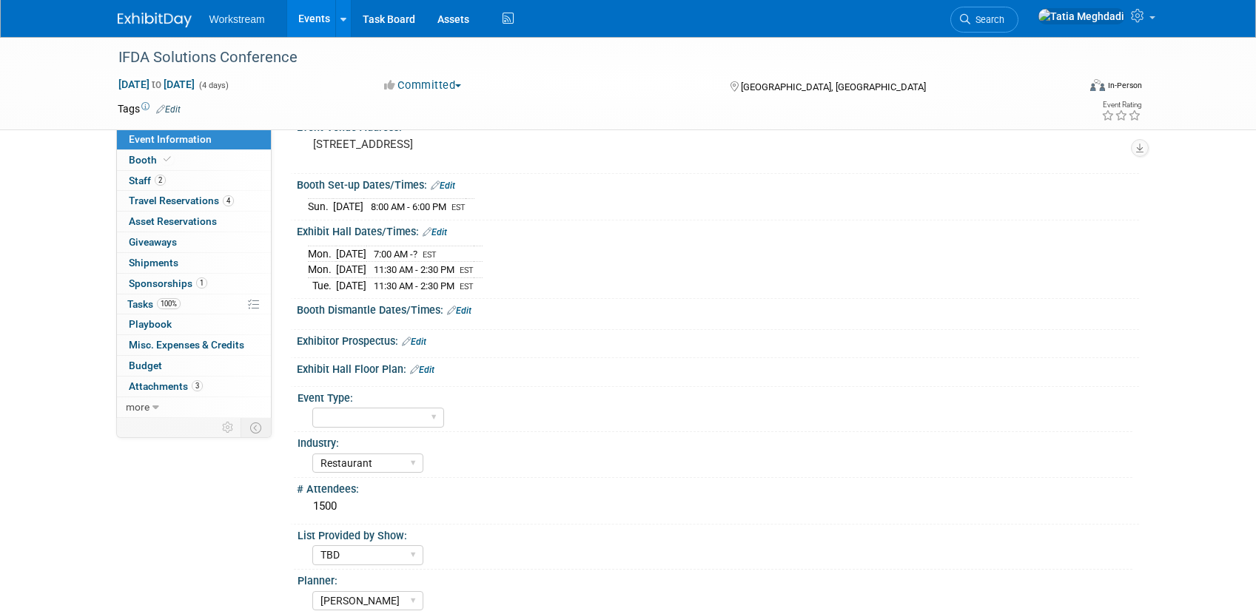
scroll to position [126, 0]
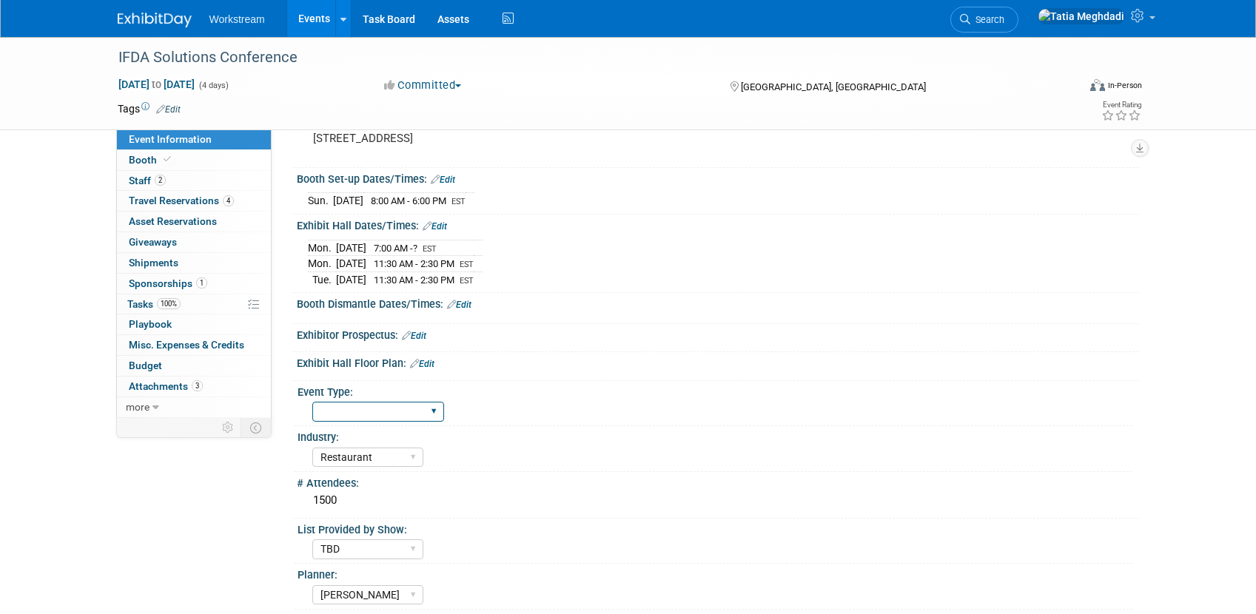
click at [347, 407] on select "Hosted Franchise Association Industry/Independent Food Distributor" at bounding box center [378, 412] width 132 height 20
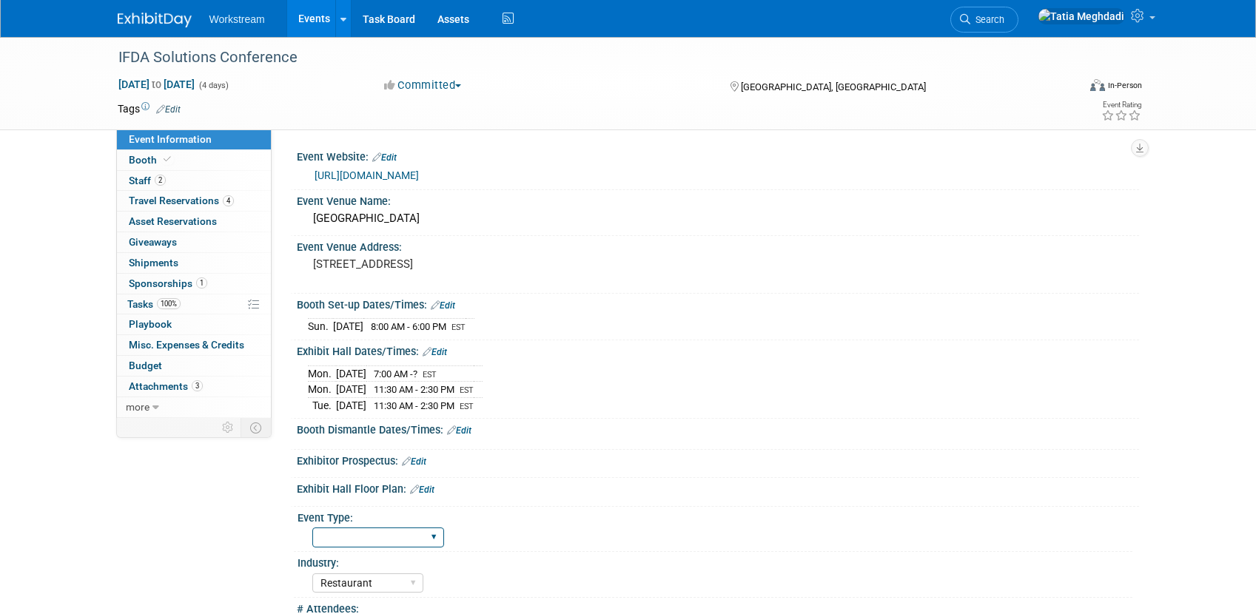
click at [348, 544] on select "Hosted Franchise Association Industry/Independent Food Distributor" at bounding box center [378, 538] width 132 height 20
select select "Food Distributor"
click at [312, 528] on select "Hosted Franchise Association Industry/Independent Food Distributor" at bounding box center [378, 538] width 132 height 20
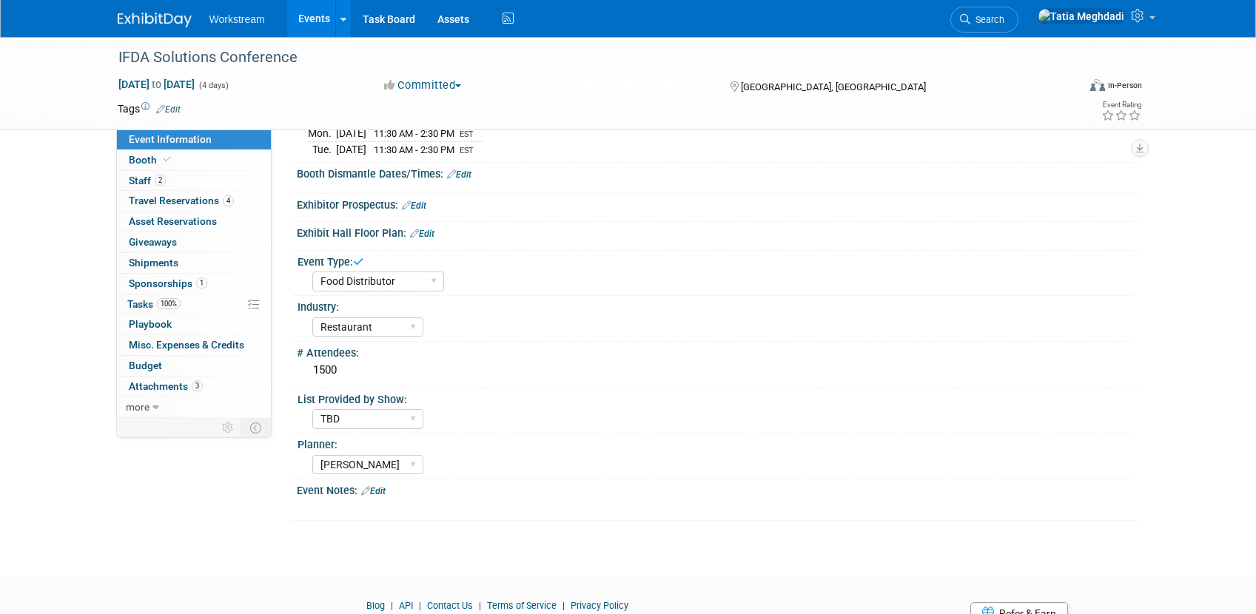
scroll to position [261, 0]
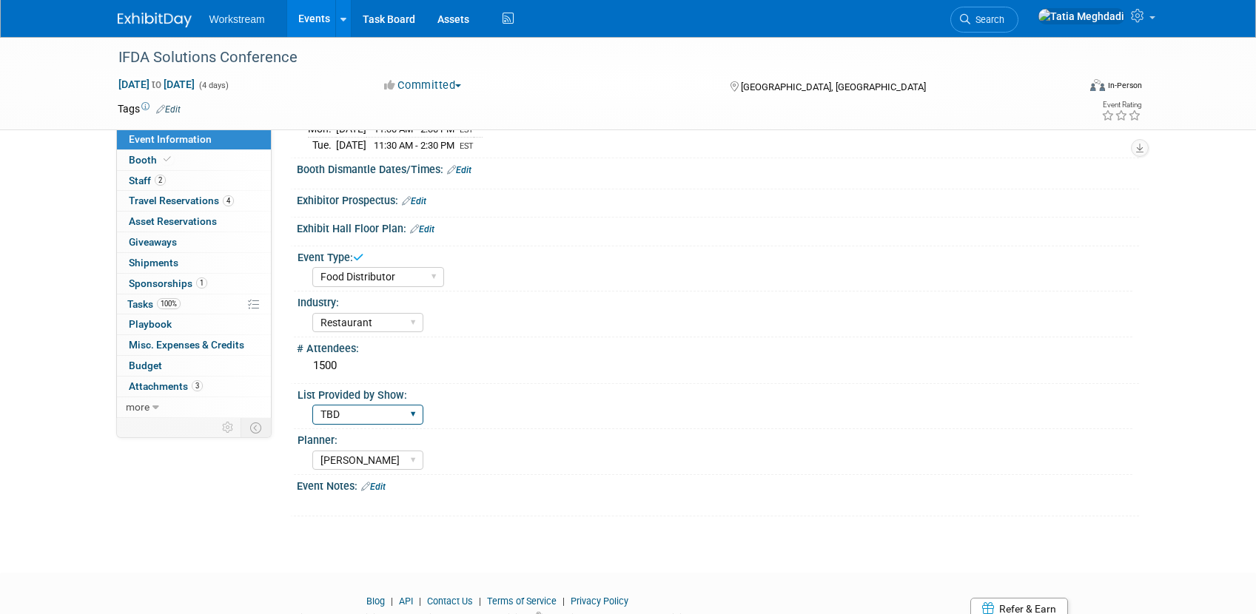
click at [363, 416] on select "Yes No TBD" at bounding box center [367, 415] width 111 height 20
select select "No"
click at [312, 405] on select "Yes No TBD" at bounding box center [367, 415] width 111 height 20
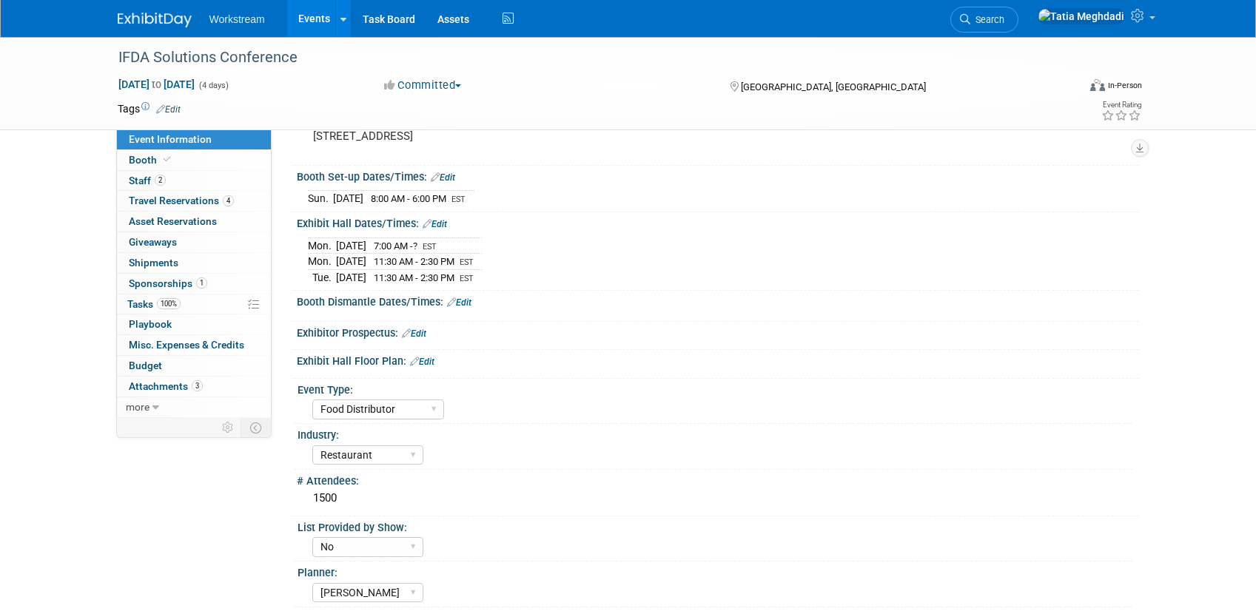
scroll to position [0, 0]
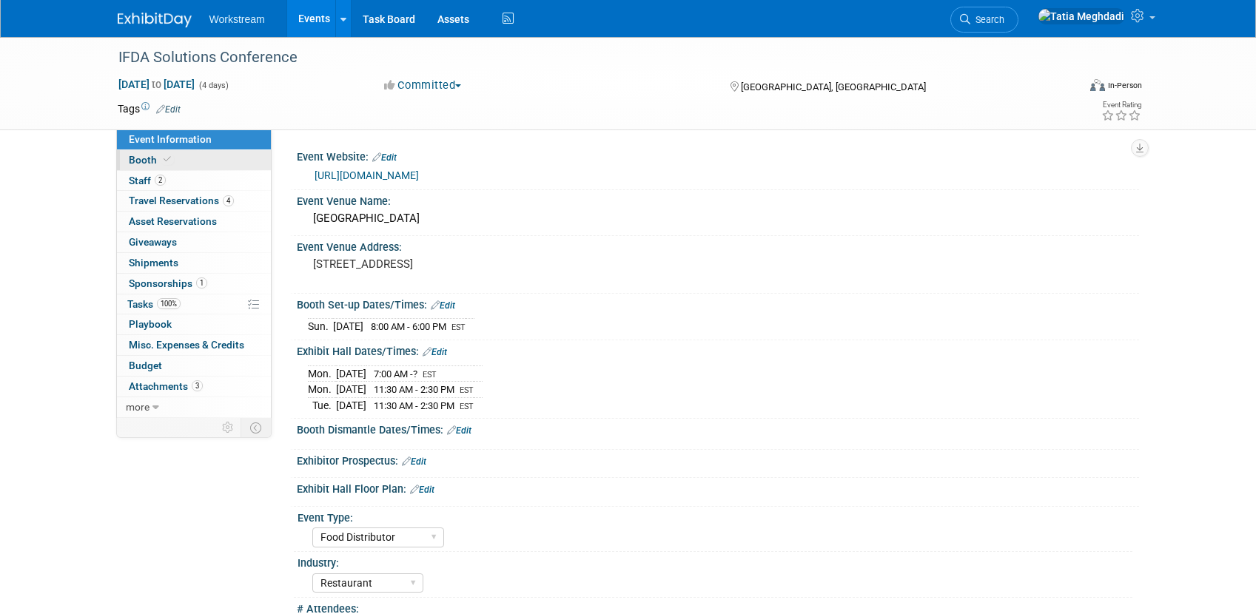
click at [145, 157] on span "Booth" at bounding box center [151, 160] width 45 height 12
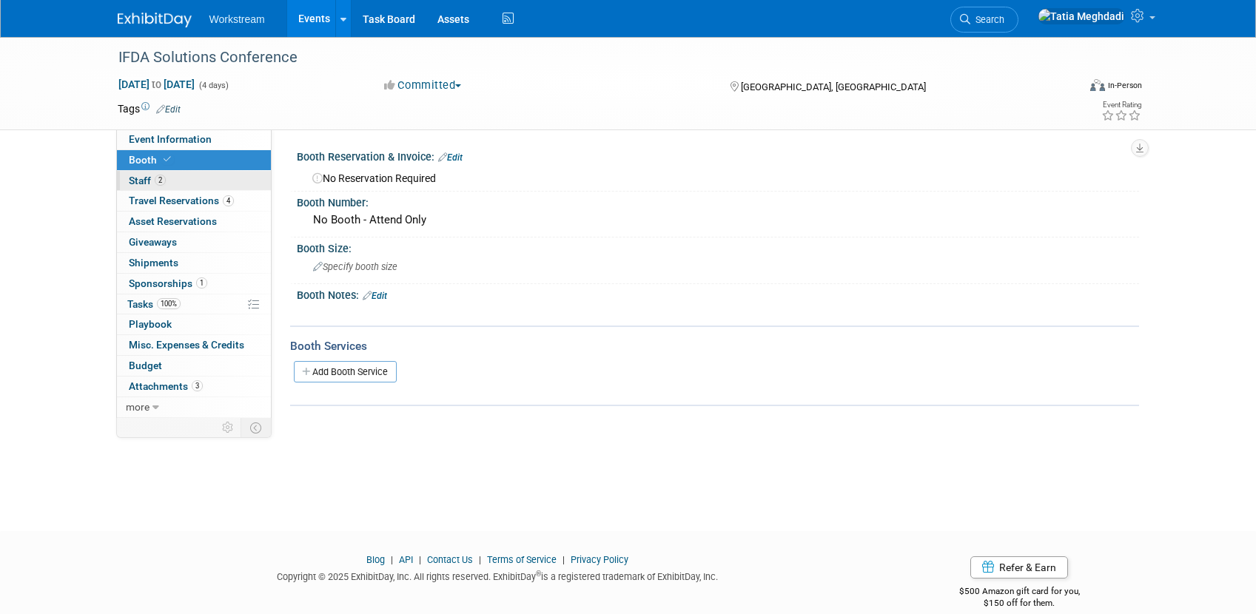
click at [144, 181] on span "Staff 2" at bounding box center [147, 181] width 37 height 12
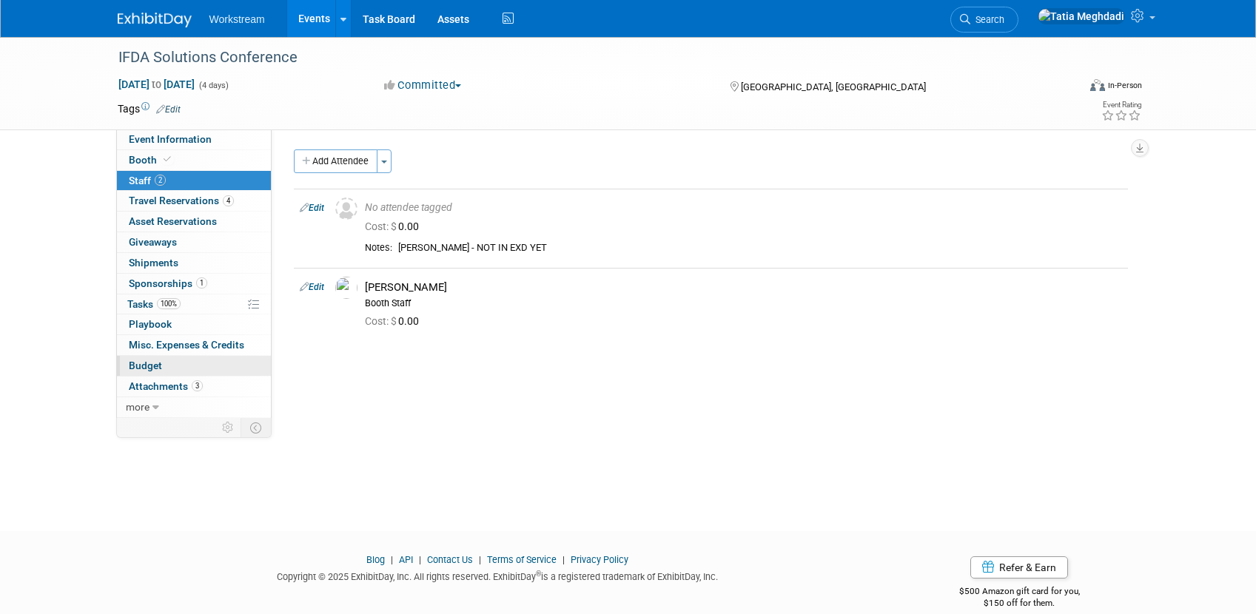
click at [149, 363] on span "Budget" at bounding box center [145, 366] width 33 height 12
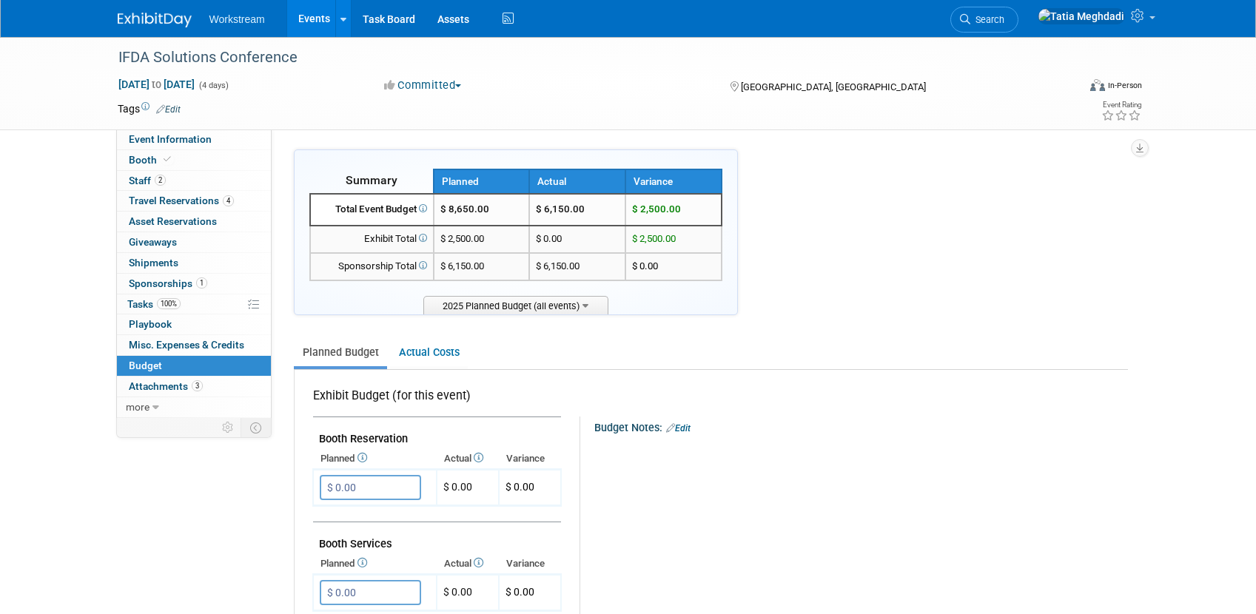
click at [294, 16] on link "Events" at bounding box center [314, 18] width 54 height 37
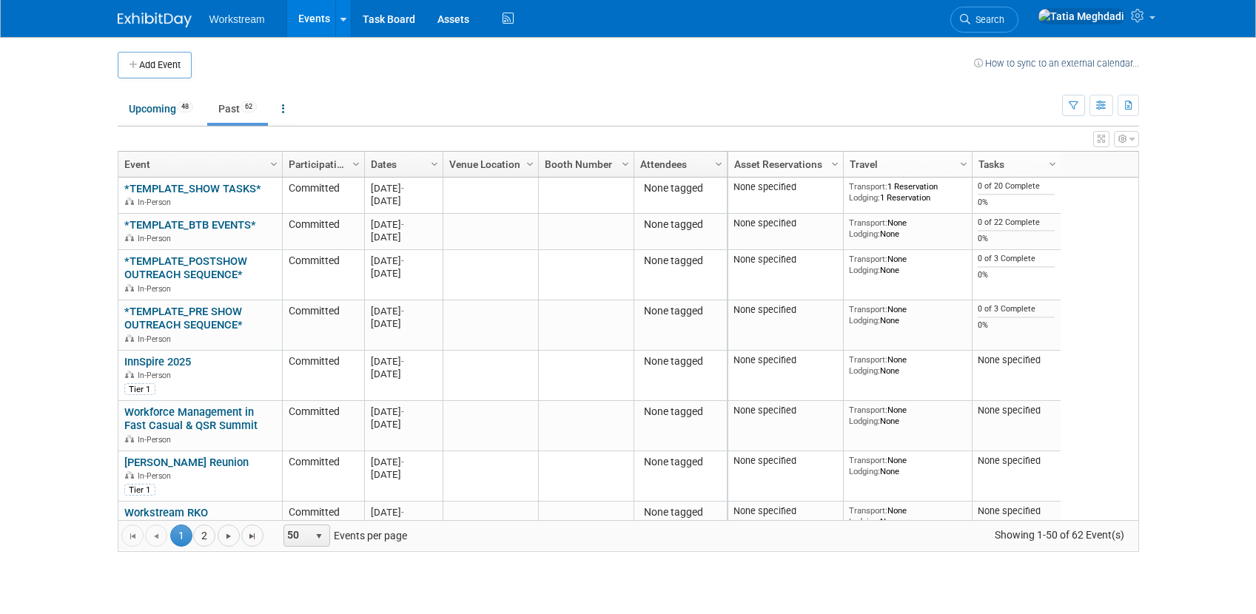
click at [224, 106] on link "Past 62" at bounding box center [237, 109] width 61 height 28
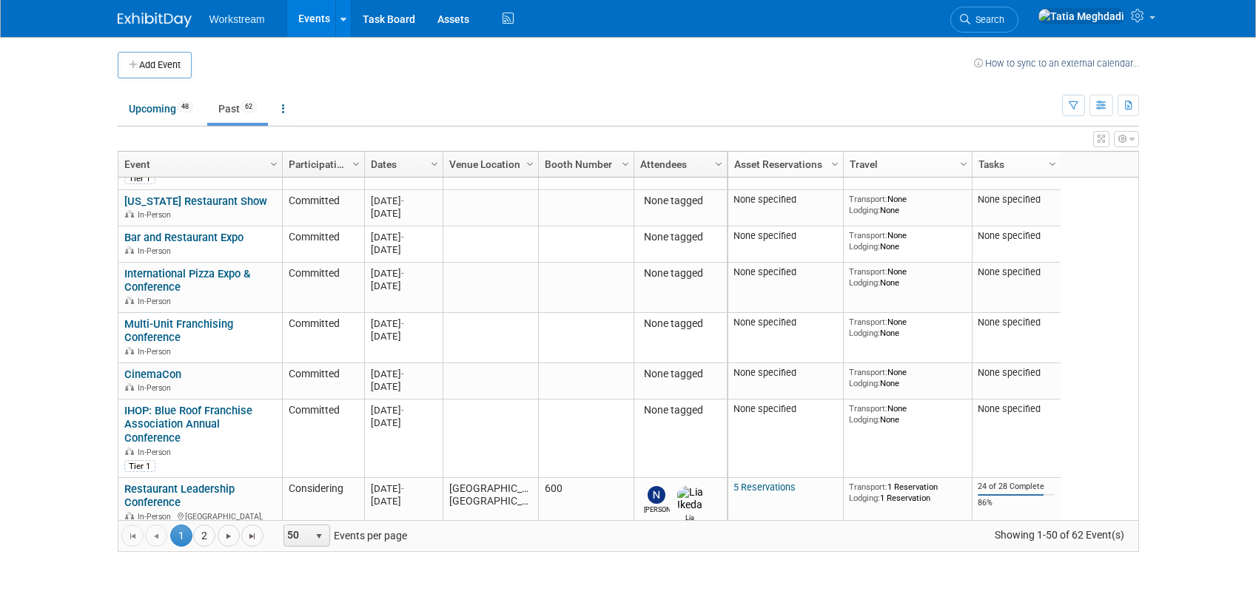
scroll to position [742, 0]
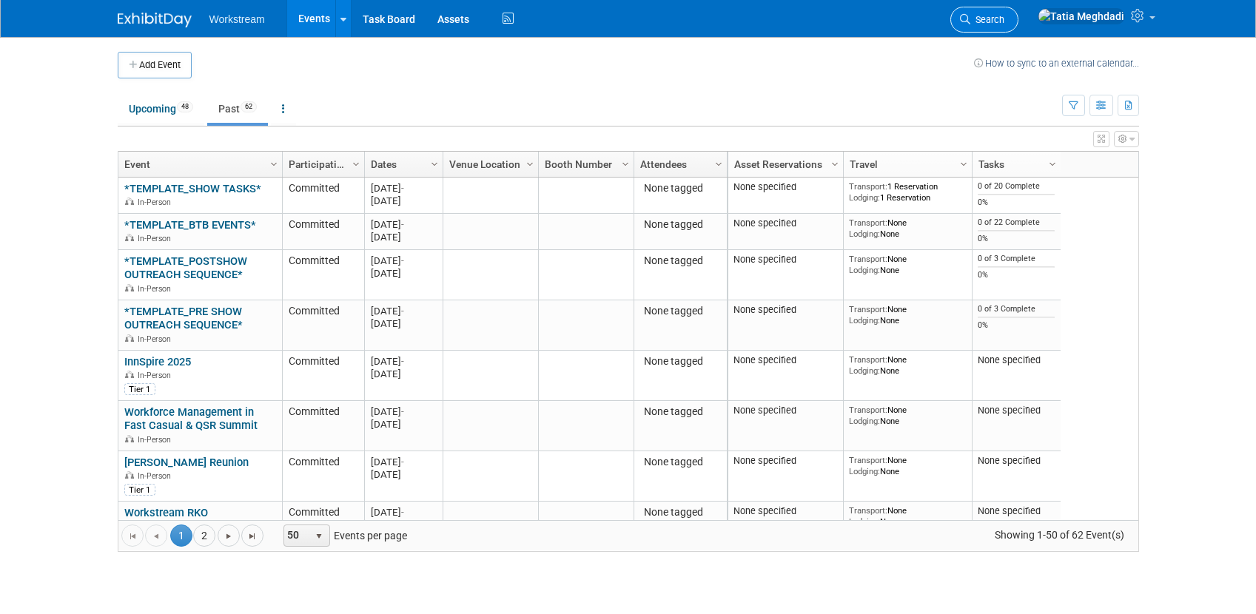
click at [970, 19] on icon at bounding box center [965, 19] width 10 height 10
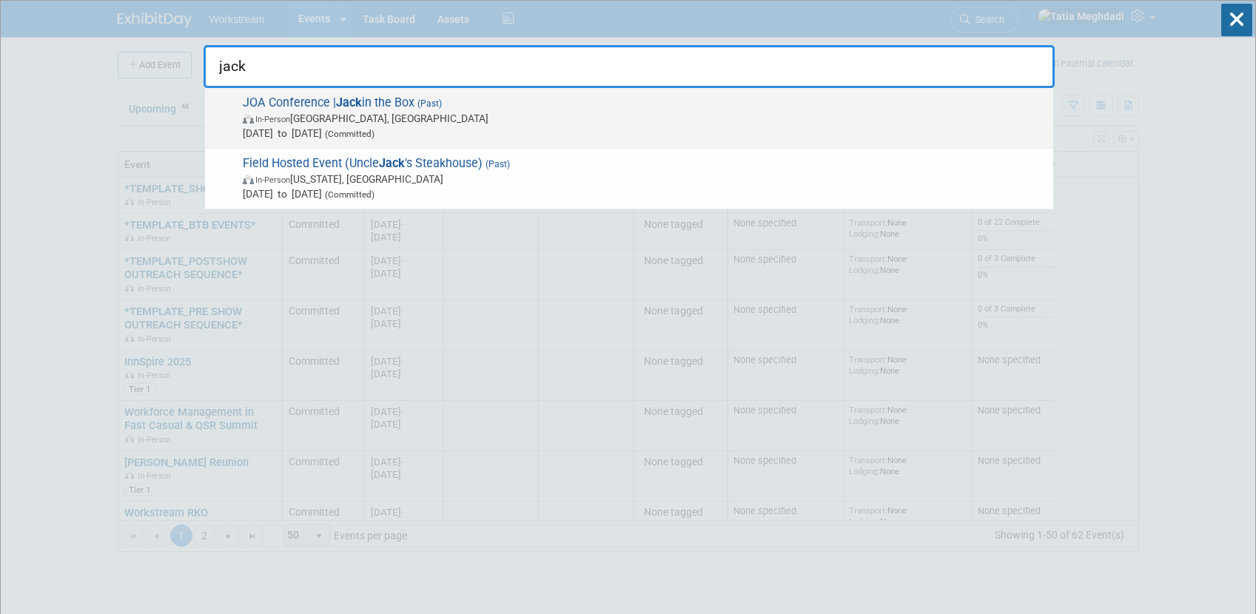
type input "jack"
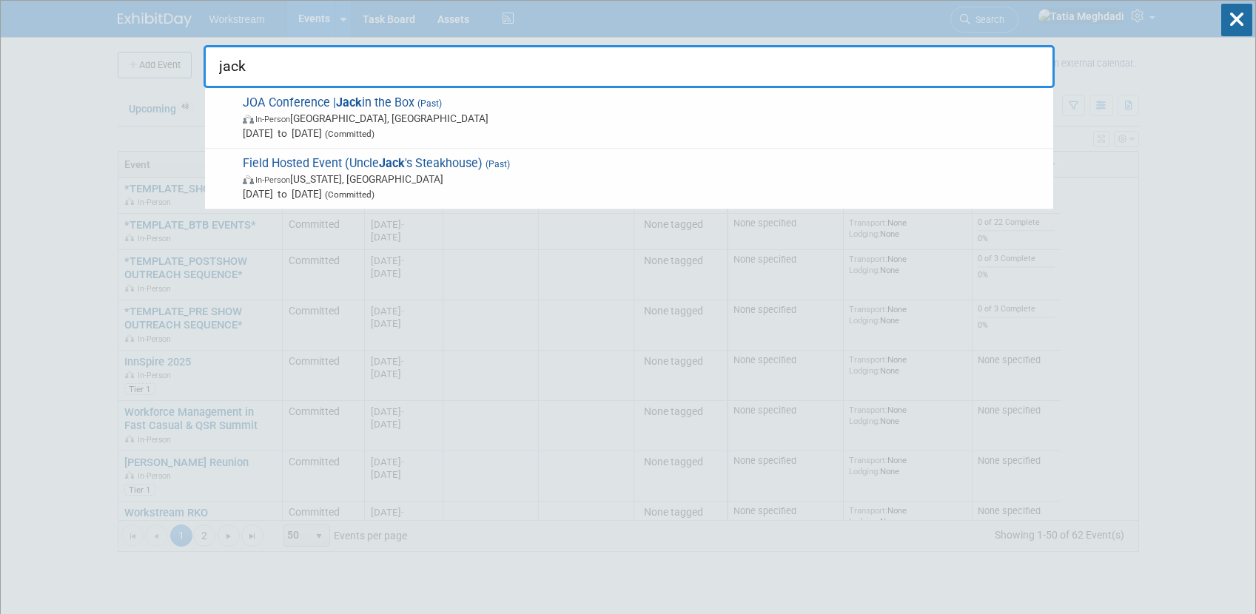
click at [363, 121] on span "In-Person New Orleans, LA" at bounding box center [644, 118] width 803 height 15
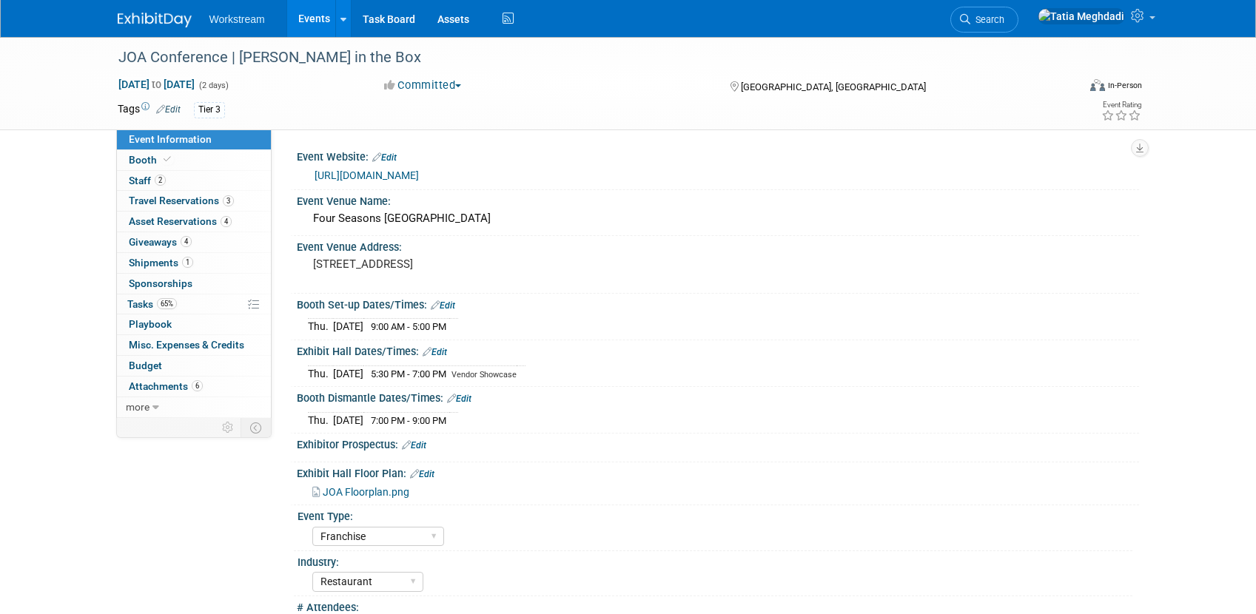
select select "Franchise"
select select "Restaurant"
select select "No"
select select "Tatia Meghdadi"
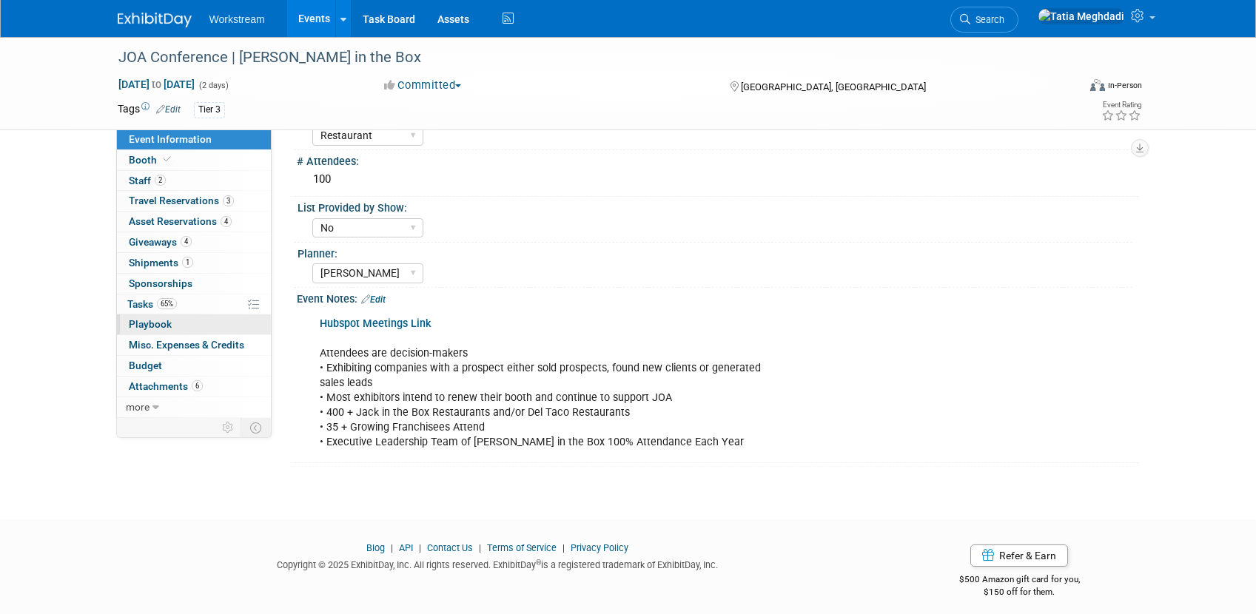
scroll to position [454, 0]
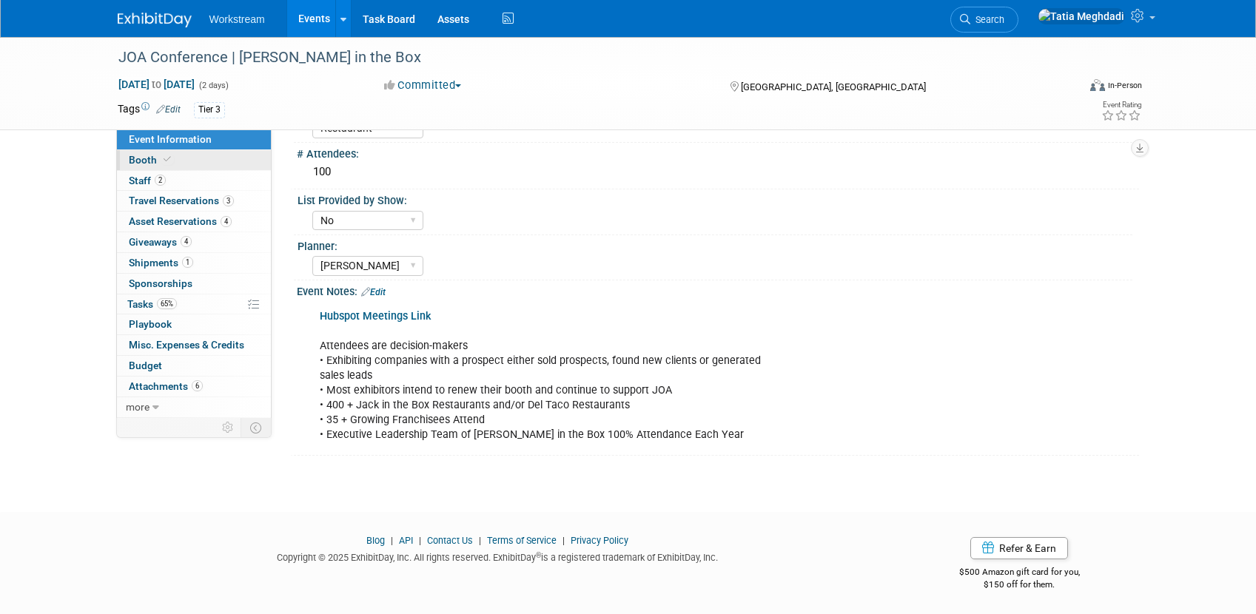
click at [141, 155] on span "Booth" at bounding box center [151, 160] width 45 height 12
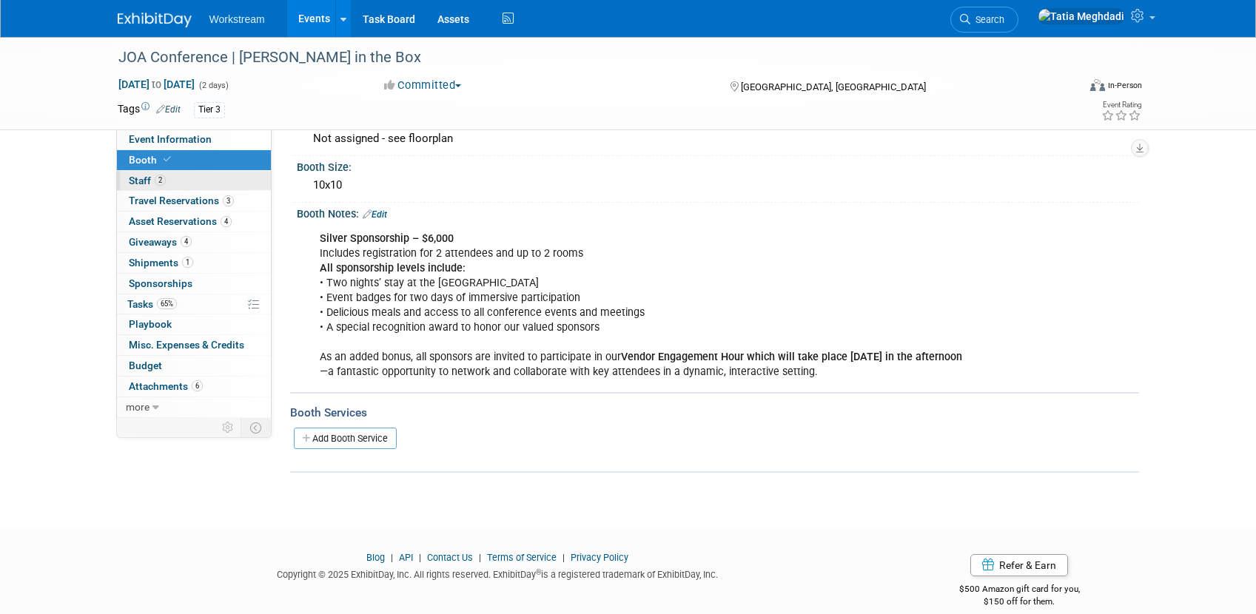
scroll to position [127, 0]
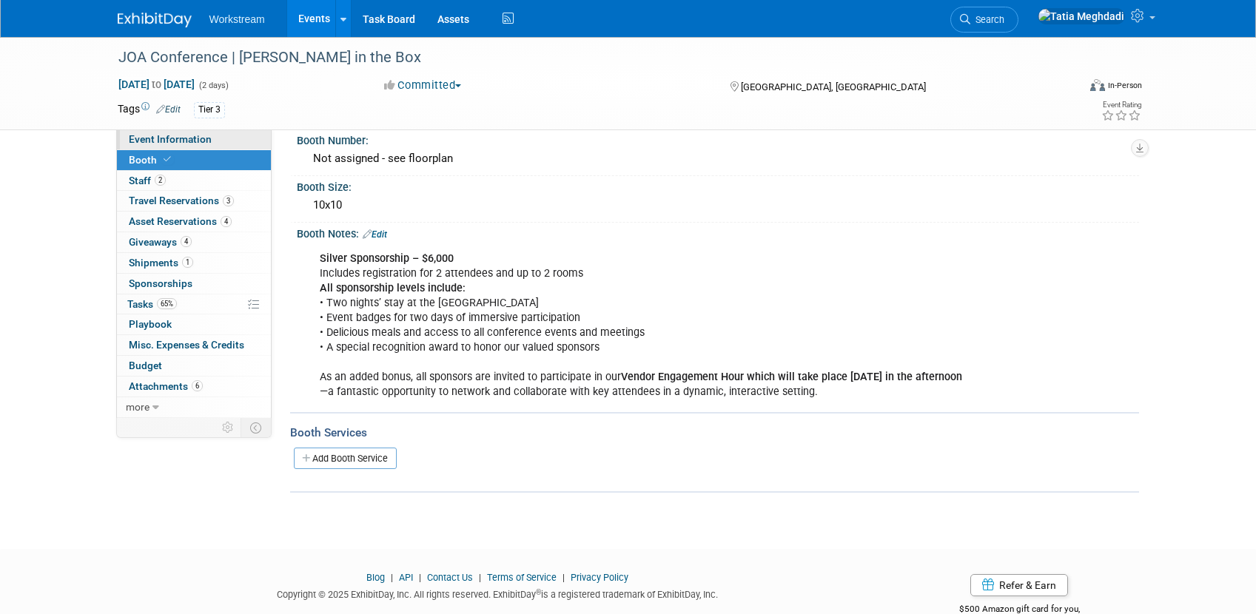
click at [161, 142] on span "Event Information" at bounding box center [170, 139] width 83 height 12
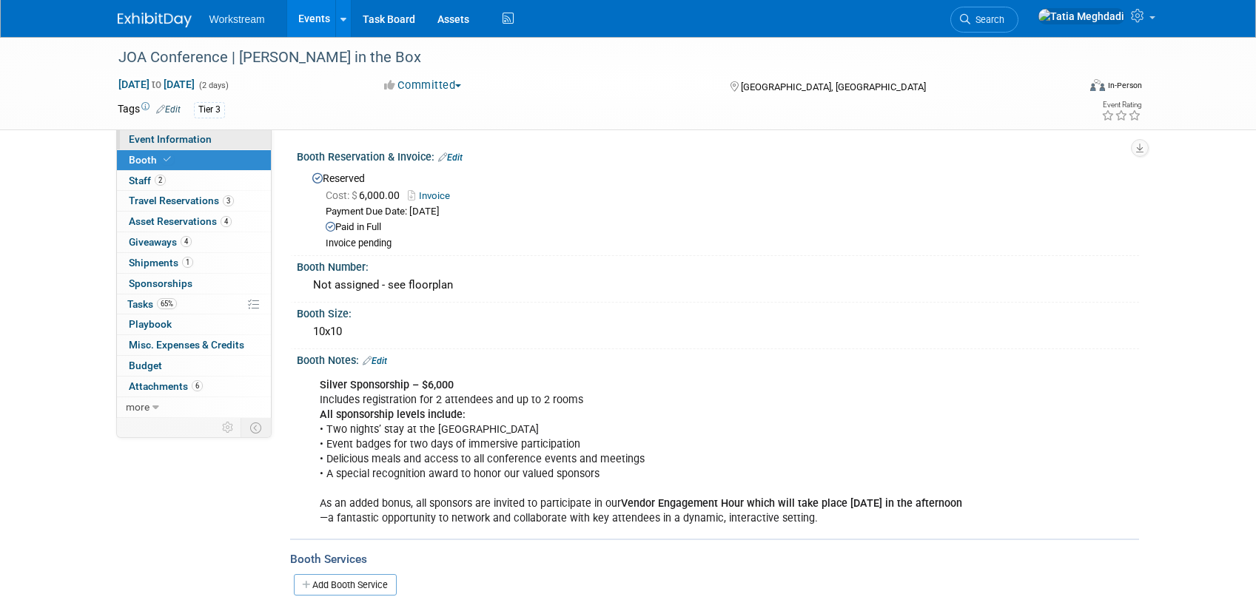
select select "Franchise"
select select "Restaurant"
select select "No"
select select "Tatia Meghdadi"
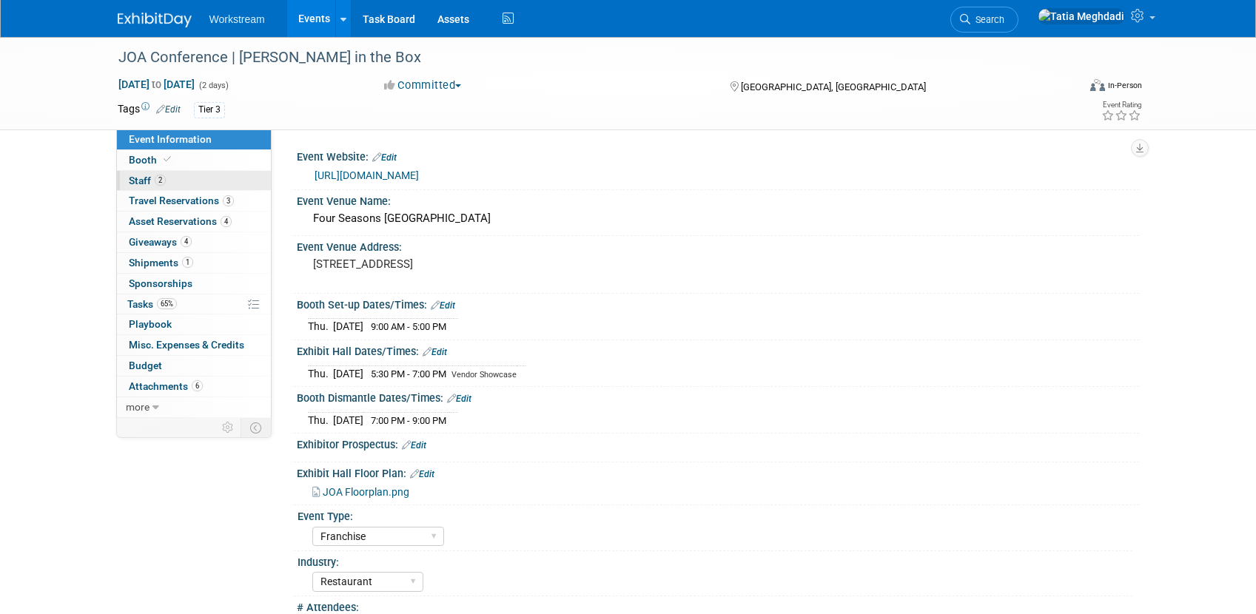
click at [138, 178] on span "Staff 2" at bounding box center [147, 181] width 37 height 12
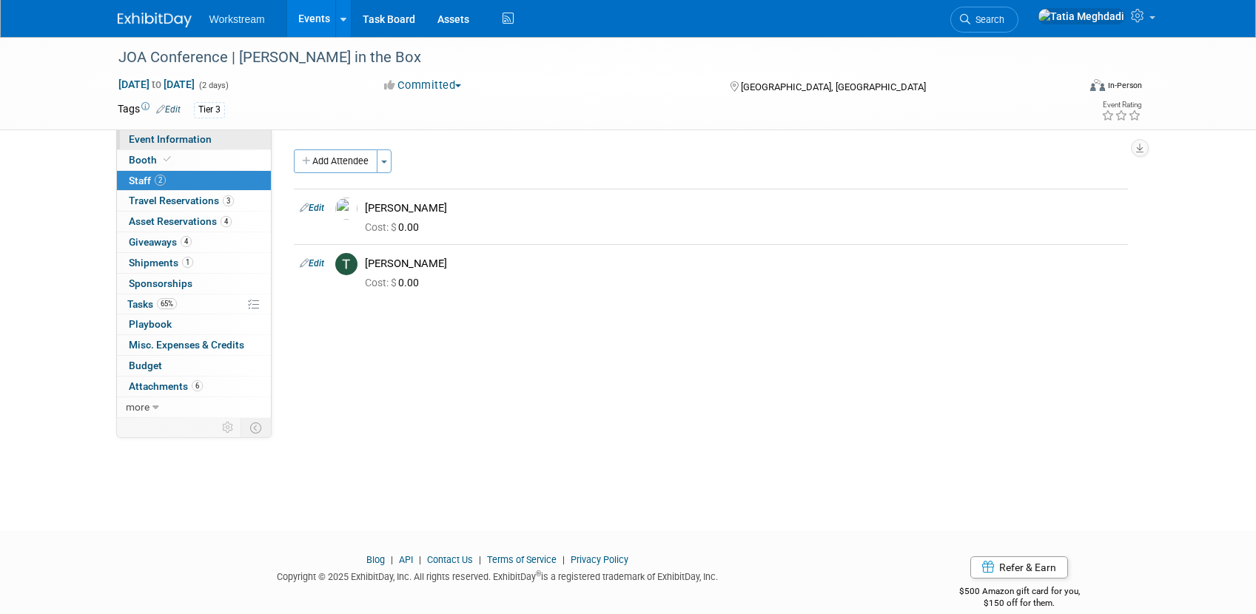
drag, startPoint x: 141, startPoint y: 159, endPoint x: 157, endPoint y: 143, distance: 22.5
click at [141, 159] on span "Booth" at bounding box center [151, 160] width 45 height 12
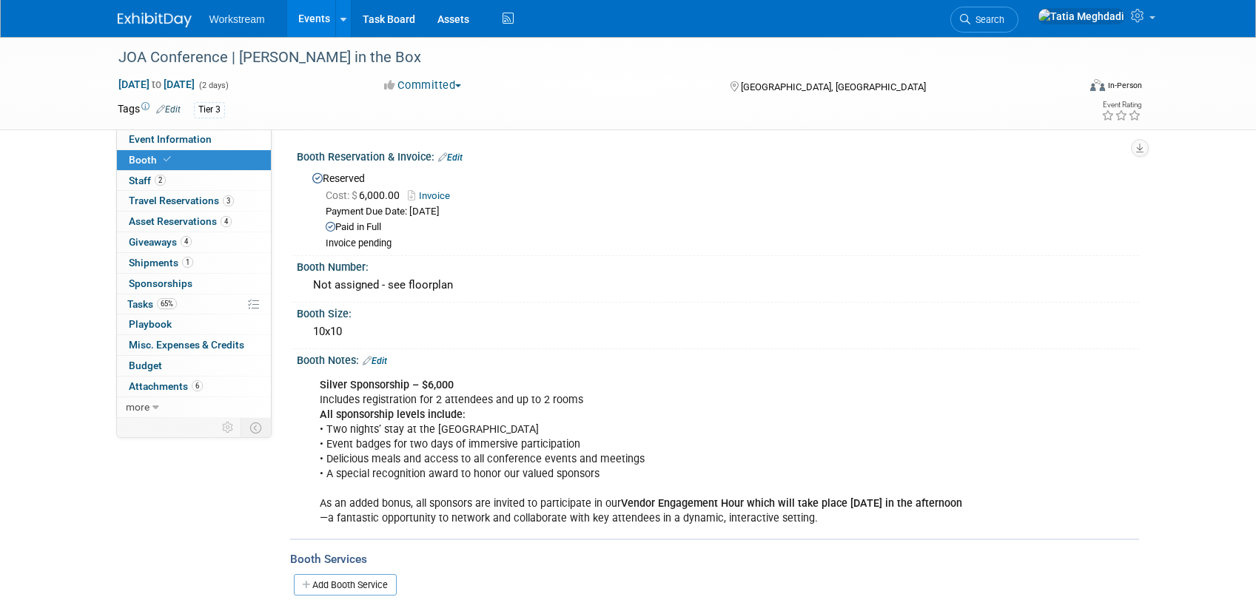
drag, startPoint x: 156, startPoint y: 138, endPoint x: 178, endPoint y: 155, distance: 28.0
click at [156, 139] on span "Event Information" at bounding box center [170, 139] width 83 height 12
select select "Franchise"
select select "Restaurant"
select select "No"
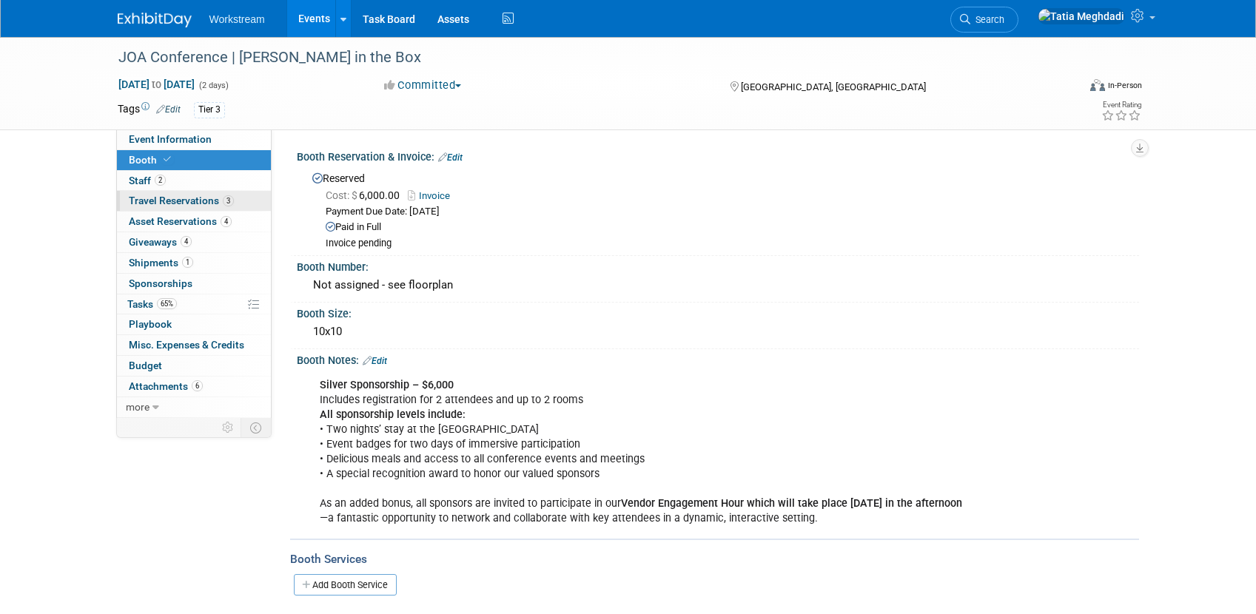
select select "Tatia Meghdadi"
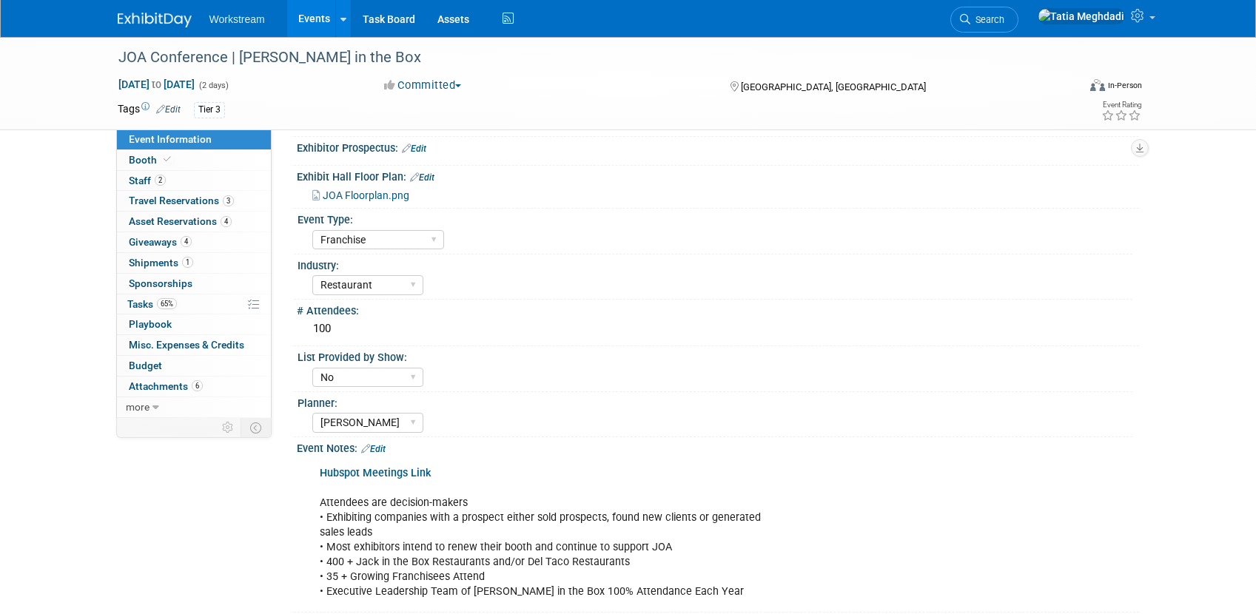
scroll to position [455, 0]
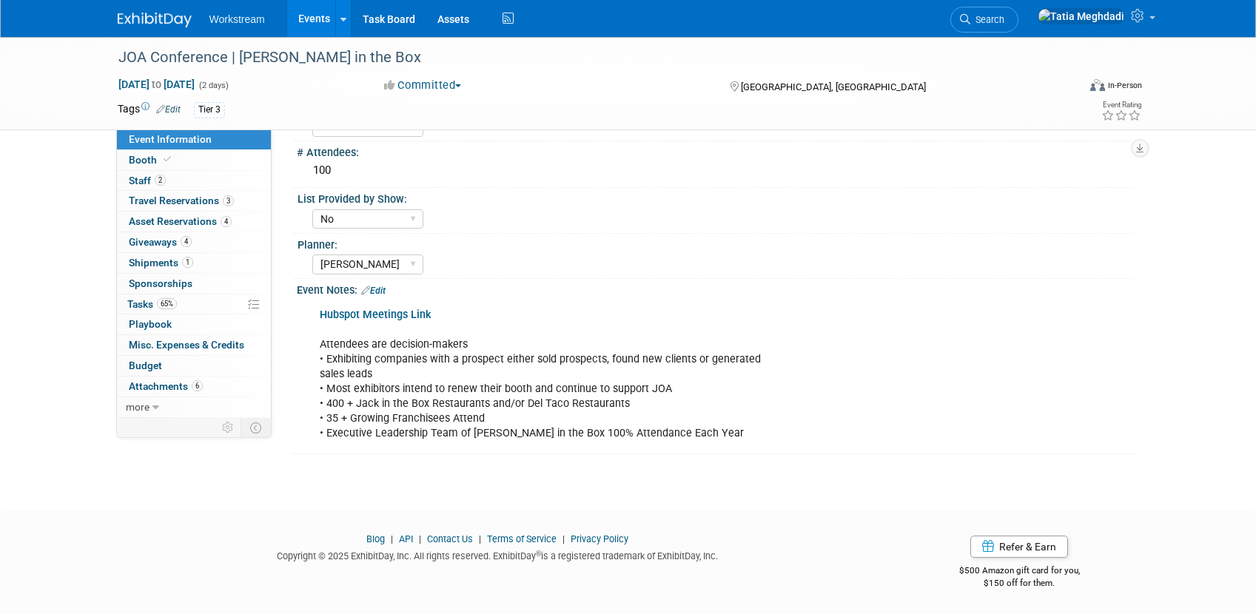
click at [386, 291] on link "Edit" at bounding box center [373, 291] width 24 height 10
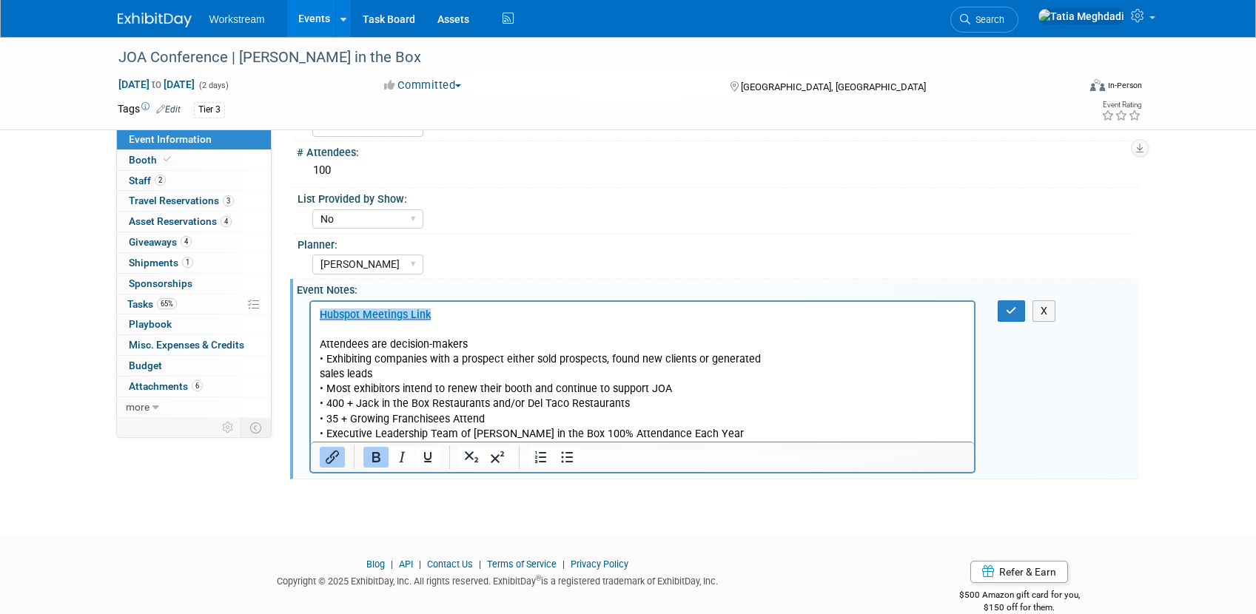
scroll to position [0, 0]
click at [449, 313] on p "﻿Hubspot Meetings Link Attendees are decision-makers • Exhibiting companies wit…" at bounding box center [642, 374] width 647 height 134
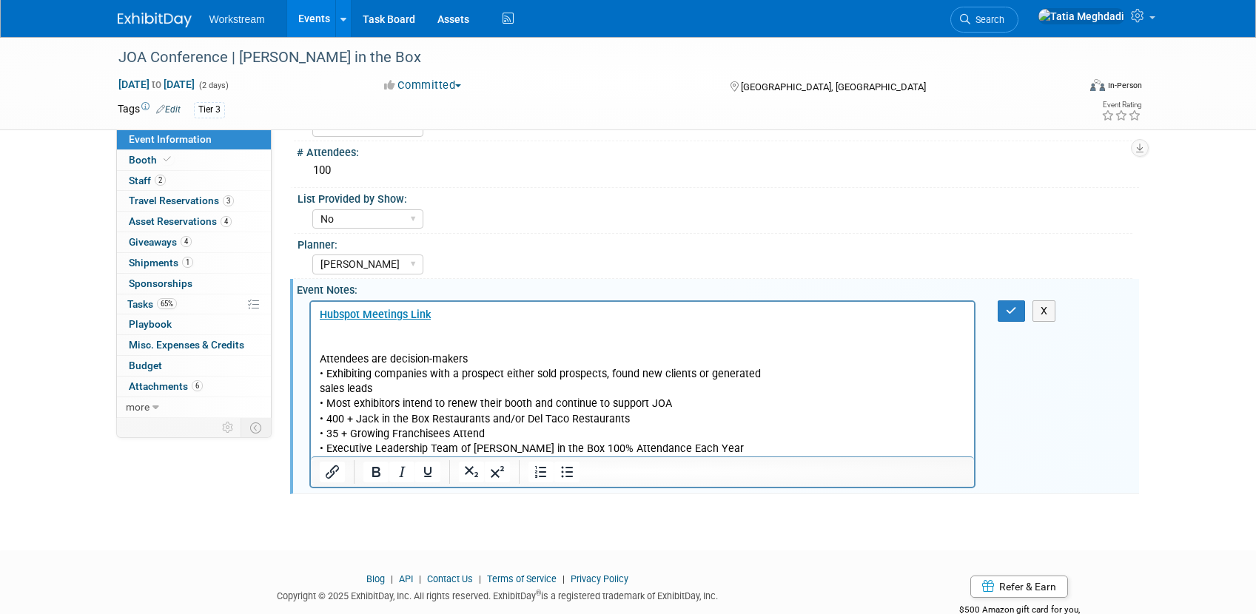
paste body "Rich Text Area. Press ALT-0 for help."
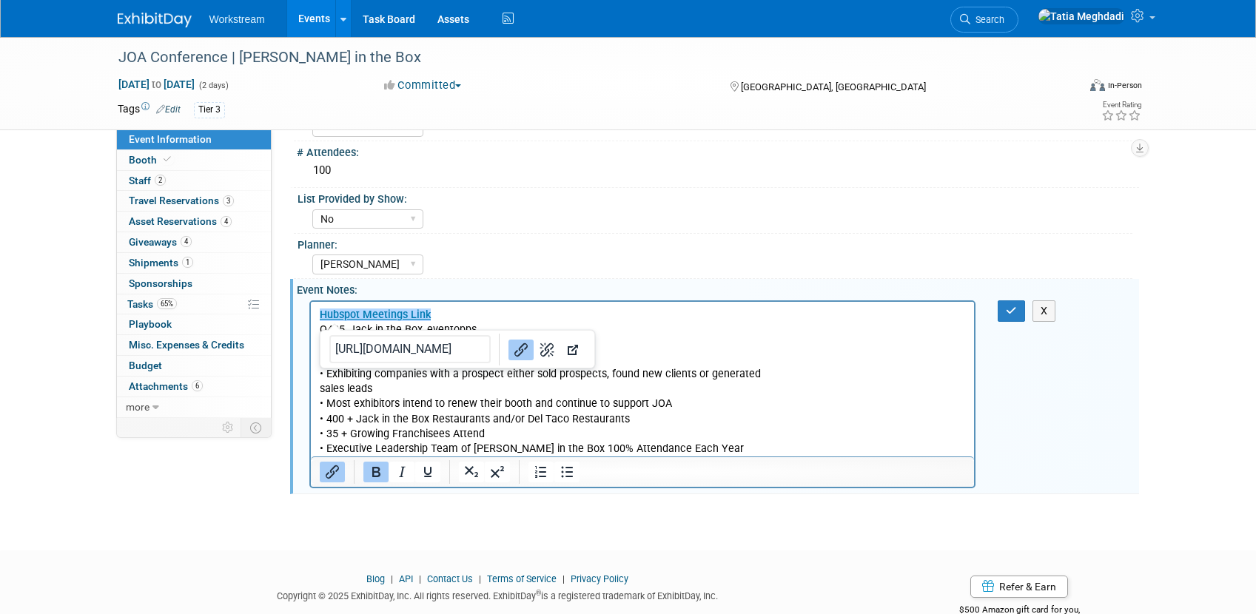
click at [546, 315] on p "﻿Hubspot Meetings Link" at bounding box center [642, 314] width 647 height 15
click at [550, 245] on div "Planner:" at bounding box center [715, 243] width 835 height 19
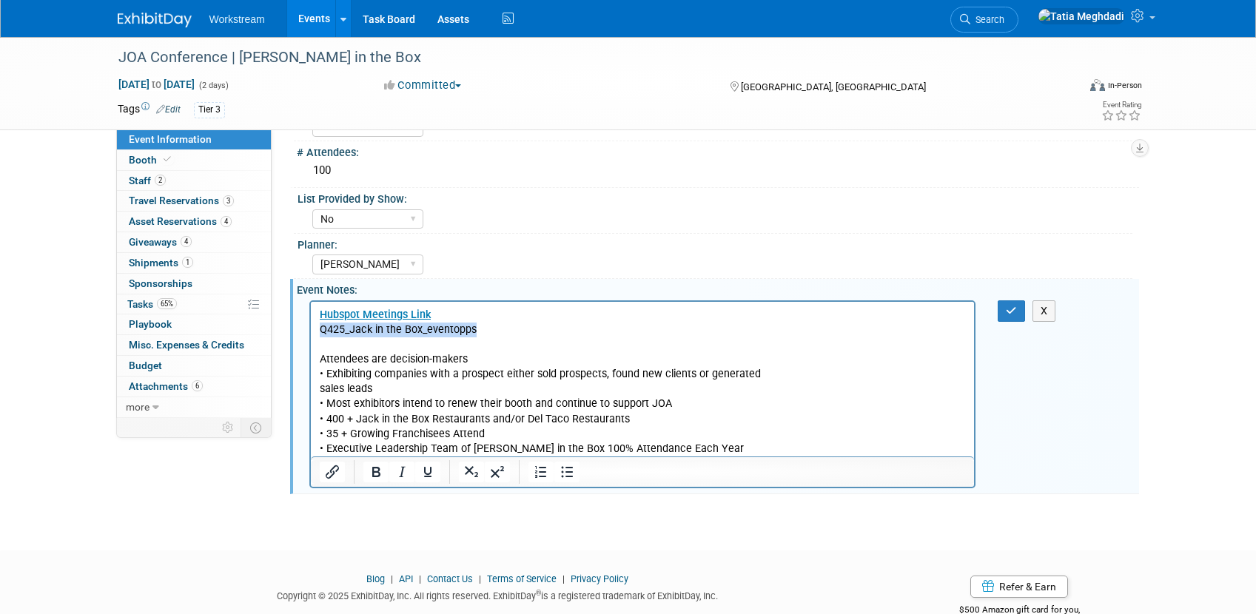
drag, startPoint x: 503, startPoint y: 328, endPoint x: 286, endPoint y: 324, distance: 216.9
click at [310, 324] on html "Hubspot Meetings Link Q425_Jack in the Box_eventopps Attendees are decision-mak…" at bounding box center [642, 378] width 664 height 155
click at [343, 477] on button "Insert/edit link" at bounding box center [332, 472] width 25 height 21
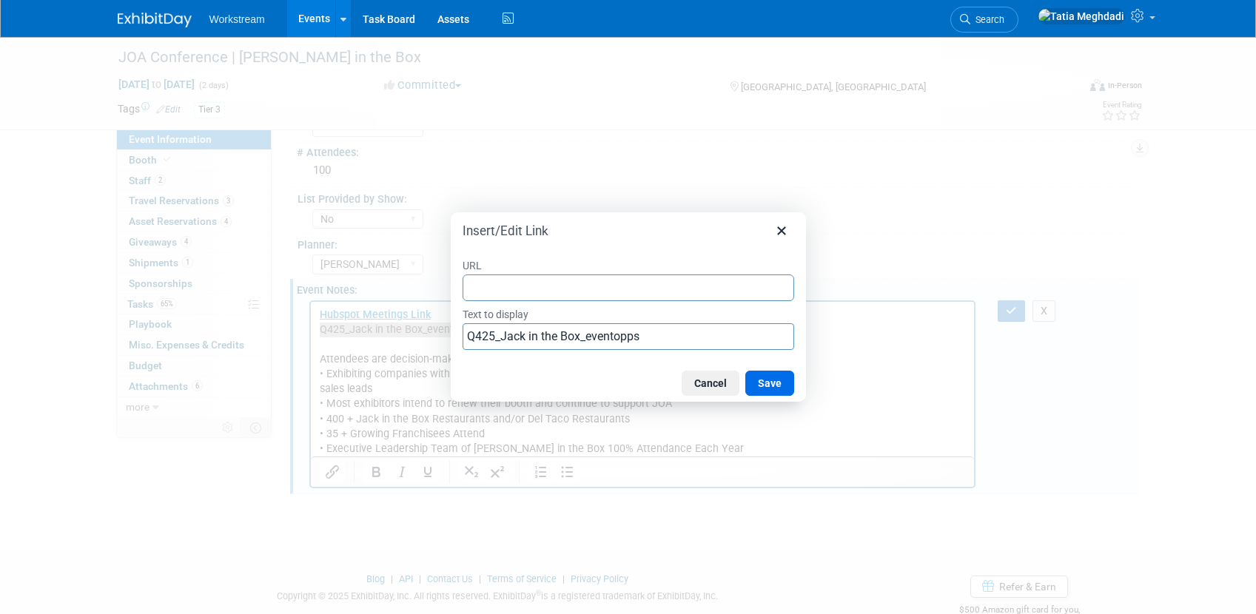
click at [582, 292] on input "URL" at bounding box center [629, 288] width 332 height 27
type input "https://docs.google.com/spreadsheets/d/1biP5c0haBHtrEQhjKCk_LXdKY2ZXtuIdorDaH_R…"
click at [771, 385] on button "Save" at bounding box center [769, 383] width 49 height 25
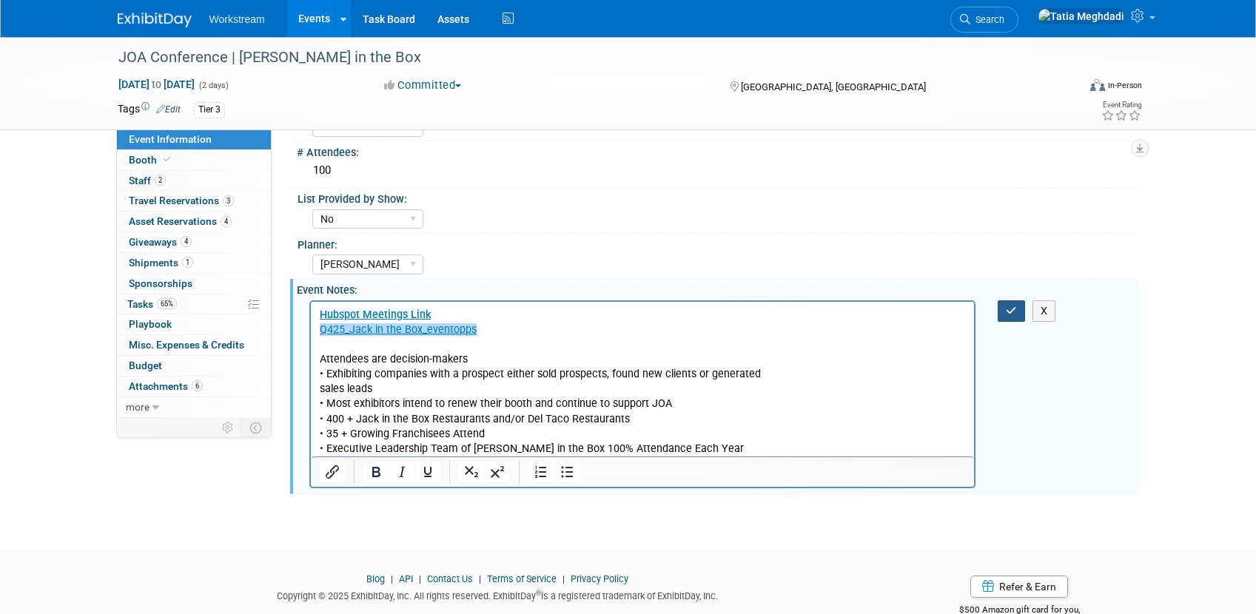
click at [1010, 316] on button "button" at bounding box center [1011, 311] width 27 height 21
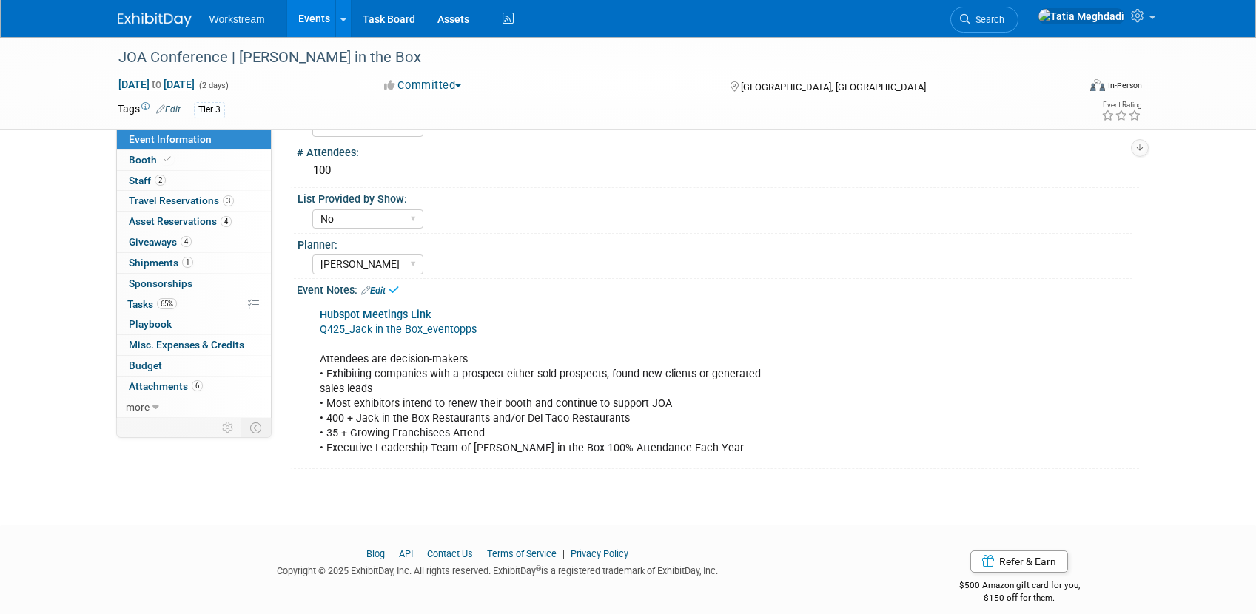
click at [929, 244] on div "Planner:" at bounding box center [715, 243] width 835 height 19
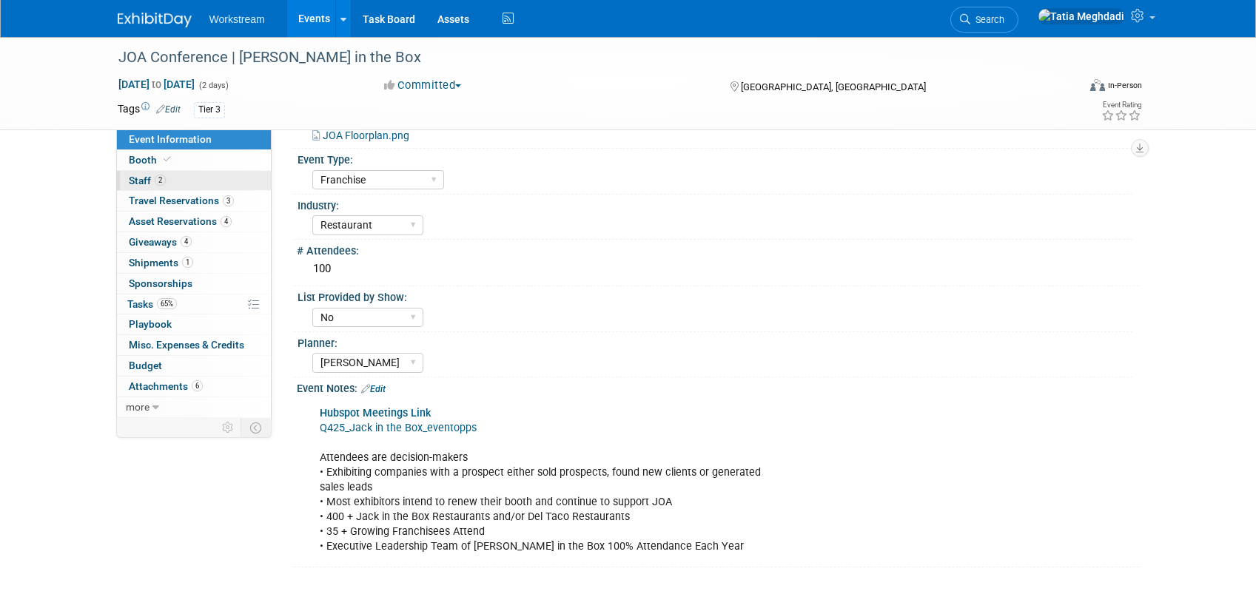
scroll to position [354, 0]
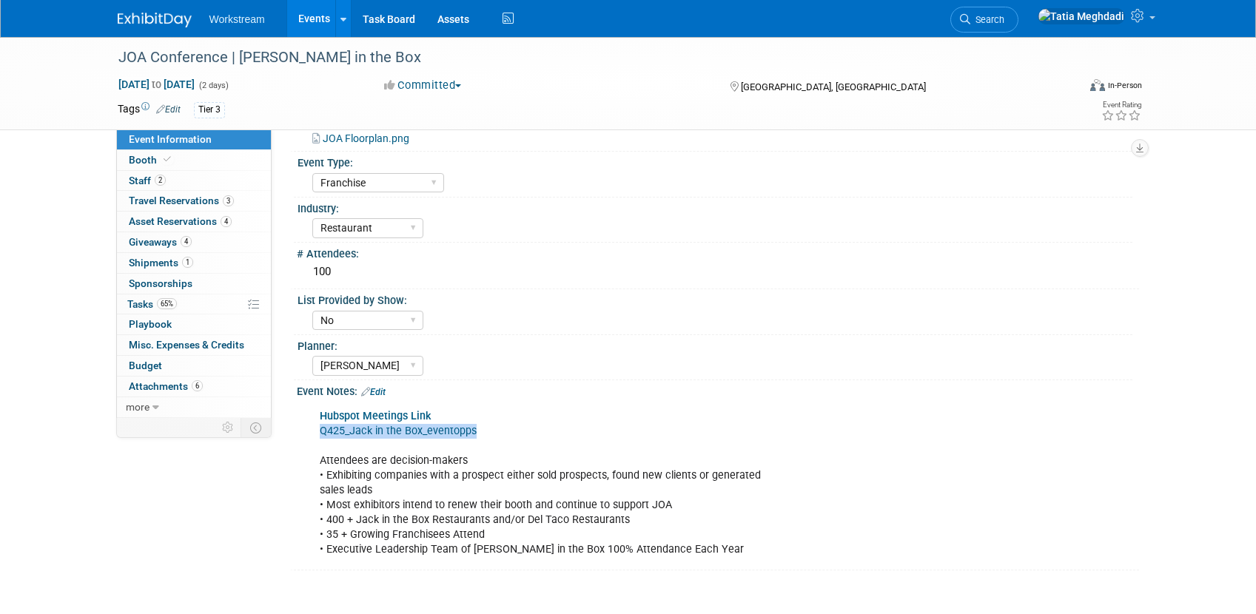
drag, startPoint x: 483, startPoint y: 431, endPoint x: 318, endPoint y: 435, distance: 164.4
click at [319, 436] on div "Hubspot Meetings Link Q425_Jack in the Box_eventopps Attendees are decision-mak…" at bounding box center [642, 484] width 667 height 164
copy link "Q425_Jack in the Box_eventopps"
click at [707, 301] on div "List Provided by Show:" at bounding box center [715, 298] width 835 height 19
click at [401, 429] on link "Q425_Jack in the Box_eventopps" at bounding box center [398, 431] width 157 height 13
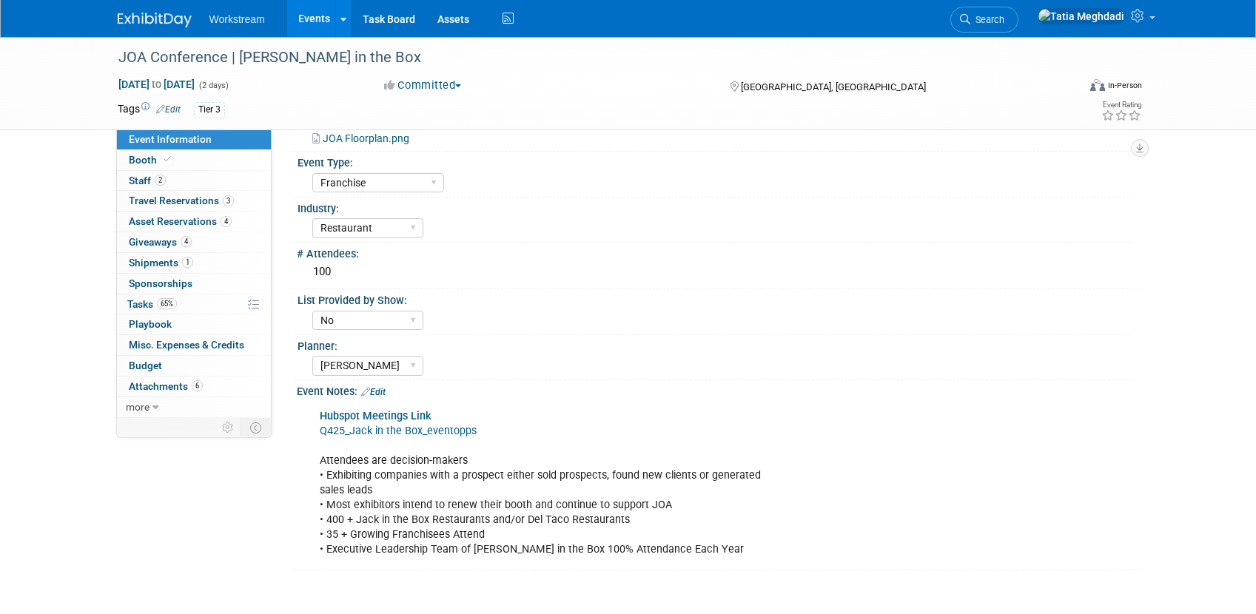
click at [383, 394] on link "Edit" at bounding box center [373, 392] width 24 height 10
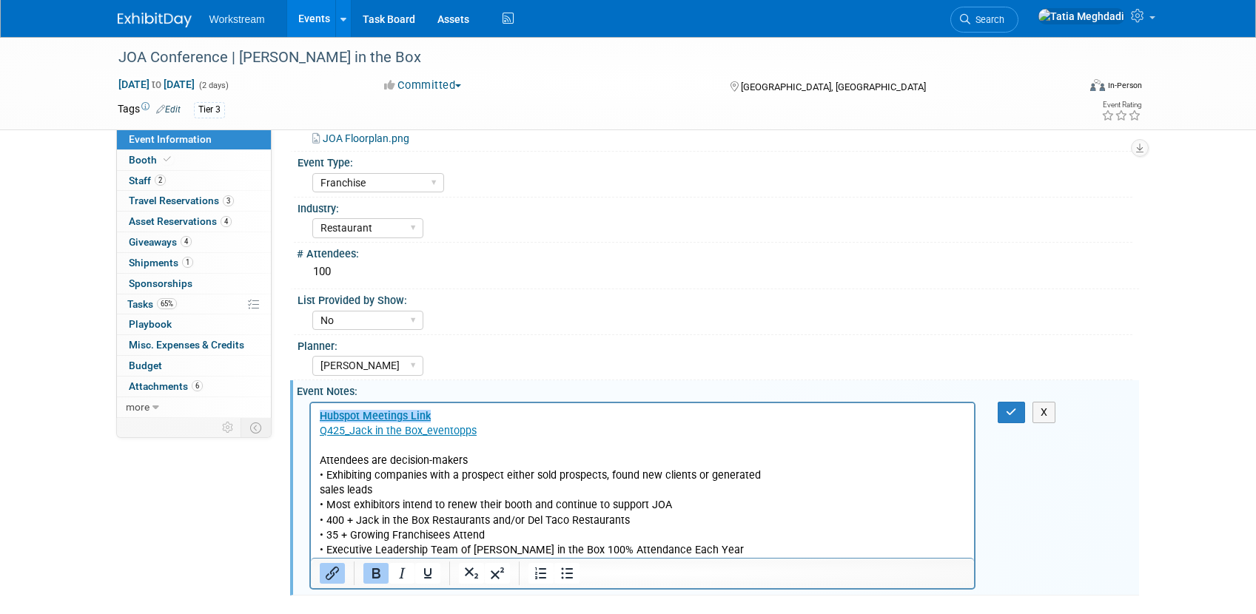
scroll to position [0, 0]
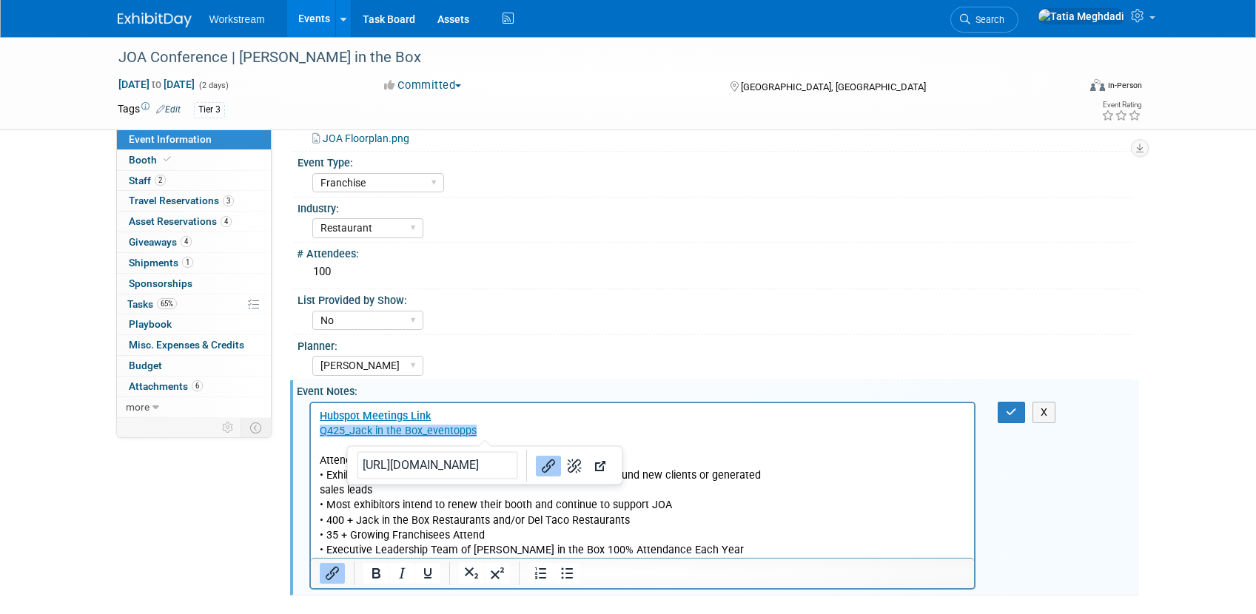
drag, startPoint x: 469, startPoint y: 434, endPoint x: 307, endPoint y: 430, distance: 162.1
click at [310, 430] on html "Hubspot Meetings Link Q425_Jack in the Box_eventopps﻿ Attendees are decision-ma…" at bounding box center [642, 480] width 664 height 155
click at [540, 347] on div "Planner:" at bounding box center [715, 344] width 835 height 19
click at [1018, 404] on button "button" at bounding box center [1011, 412] width 27 height 21
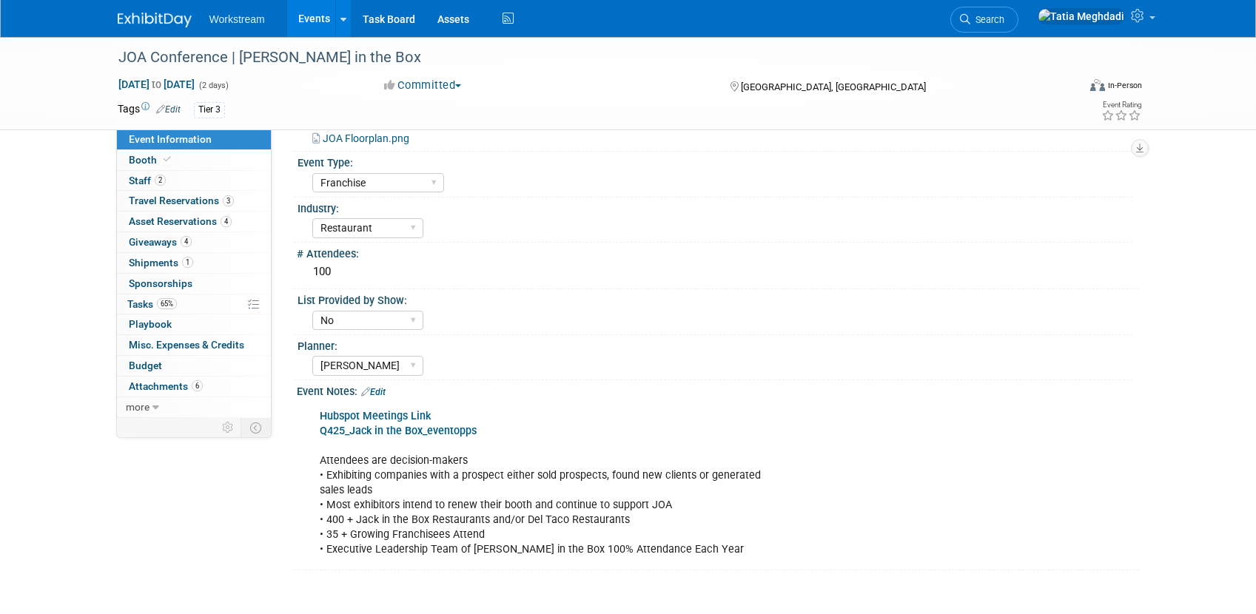
click at [904, 343] on div "Planner:" at bounding box center [715, 344] width 835 height 19
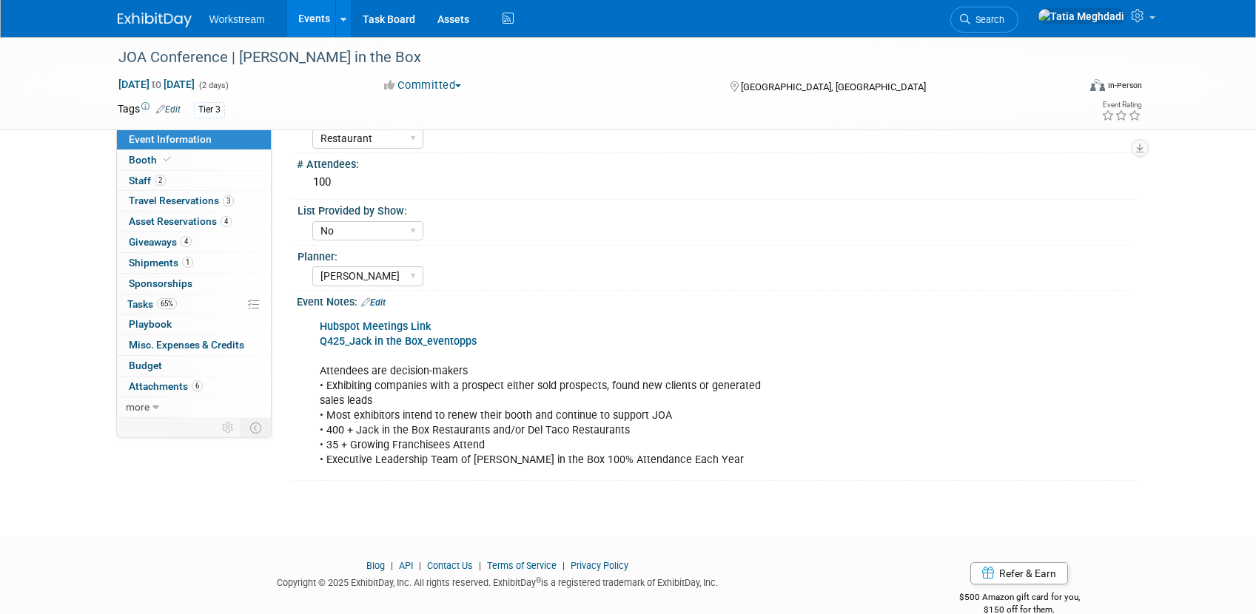
scroll to position [470, 0]
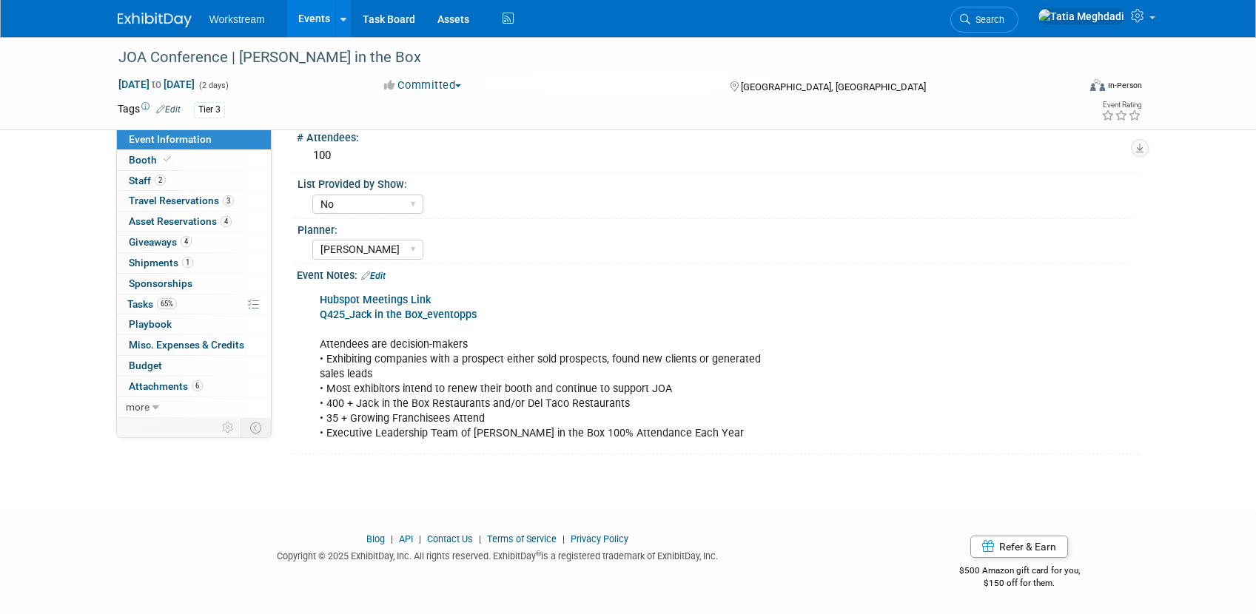
click at [582, 315] on div "Hubspot Meetings Link Q425_Jack in the Box_eventopps Attendees are decision-mak…" at bounding box center [642, 368] width 667 height 164
click at [497, 323] on div "Hubspot Meetings Link Q425_Jack in the Box_eventopps Attendees are decision-mak…" at bounding box center [642, 368] width 667 height 164
click at [489, 315] on div "Hubspot Meetings Link Q425_Jack in the Box_eventopps Attendees are decision-mak…" at bounding box center [642, 368] width 667 height 164
click at [478, 312] on div "Hubspot Meetings Link Q425_Jack in the Box_eventopps Attendees are decision-mak…" at bounding box center [642, 368] width 667 height 164
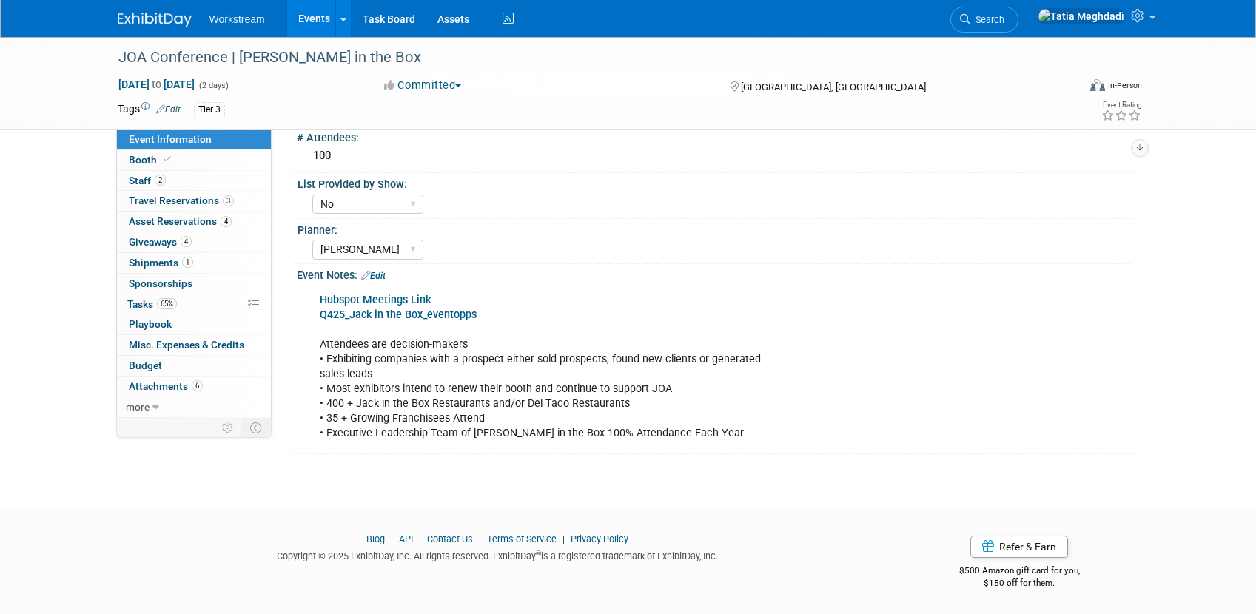
click at [383, 279] on link "Edit" at bounding box center [373, 276] width 24 height 10
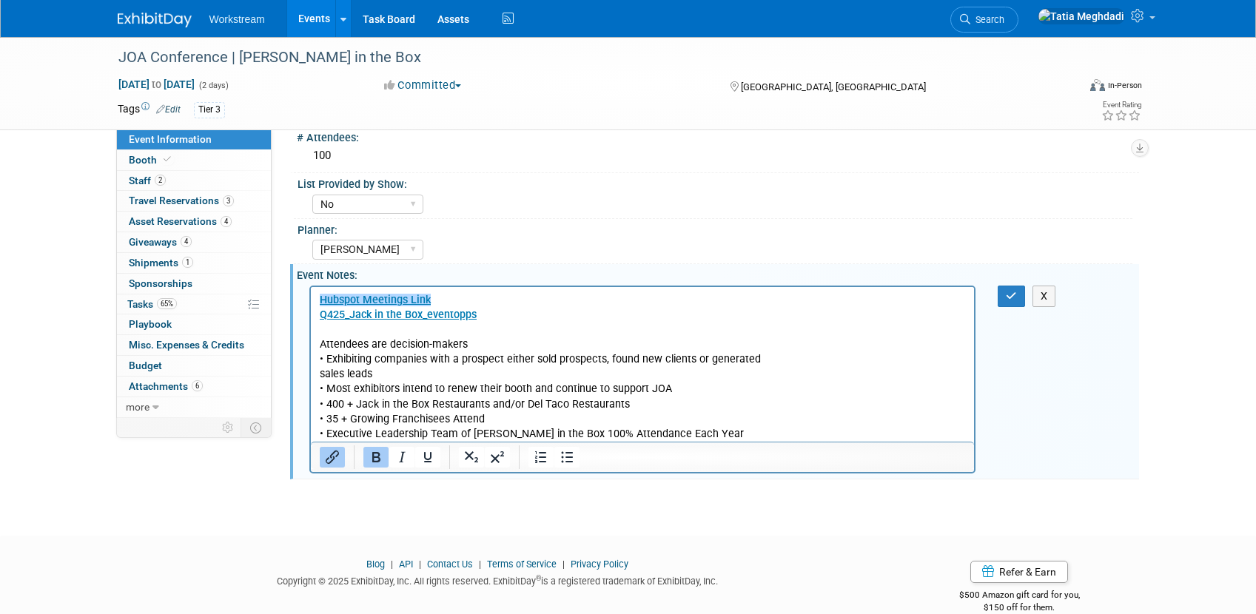
scroll to position [0, 0]
click at [494, 314] on p "﻿Hubspot Meetings Link Q425_Jack in the Box_eventopps Attendees are decision-ma…" at bounding box center [642, 366] width 647 height 149
click at [490, 317] on p "Hubspot Meetings Link Q425_Jack in the Box_eventopps﻿ Attendees are decision-ma…" at bounding box center [642, 366] width 647 height 149
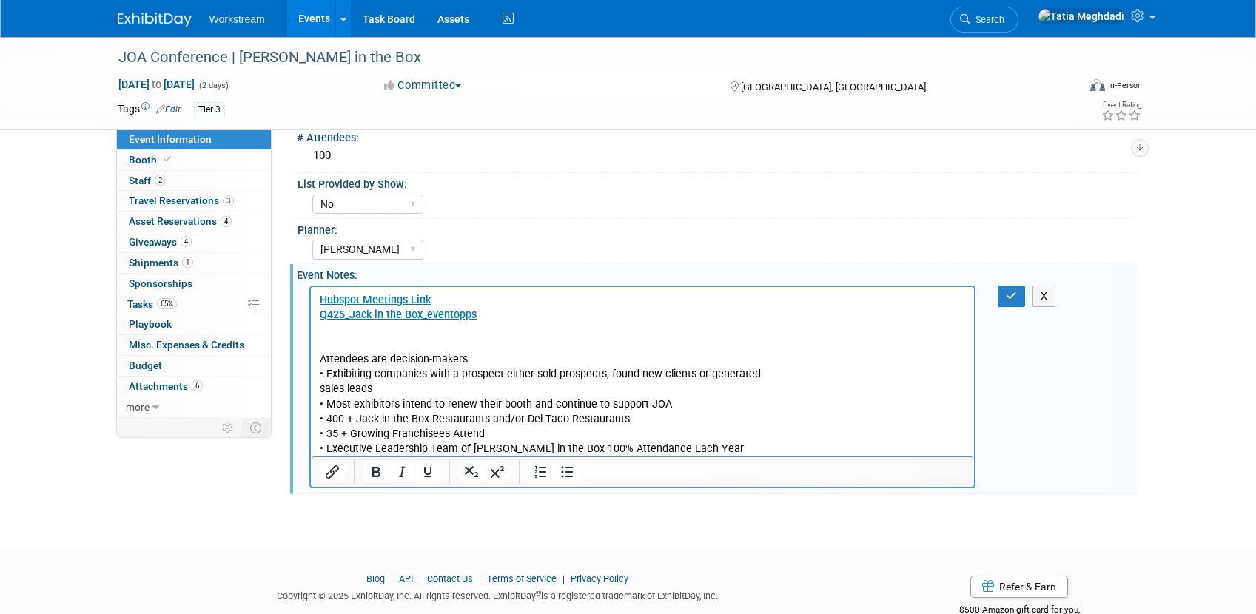
paste body "Rich Text Area. Press ALT-0 for help."
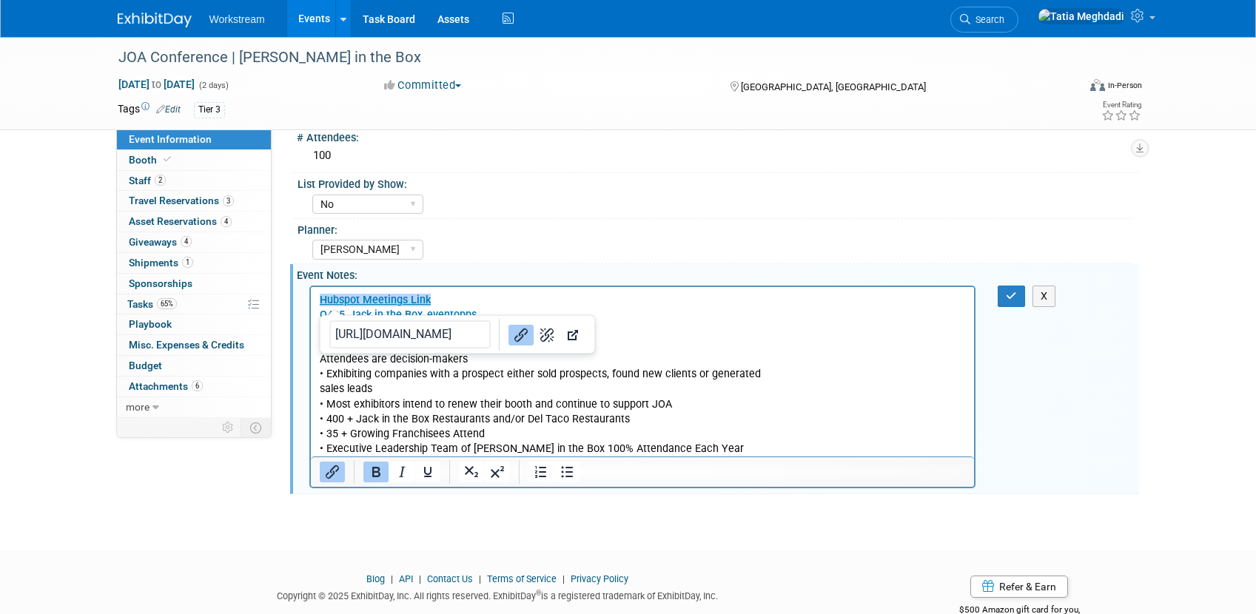
click at [551, 231] on div "Planner:" at bounding box center [715, 228] width 835 height 19
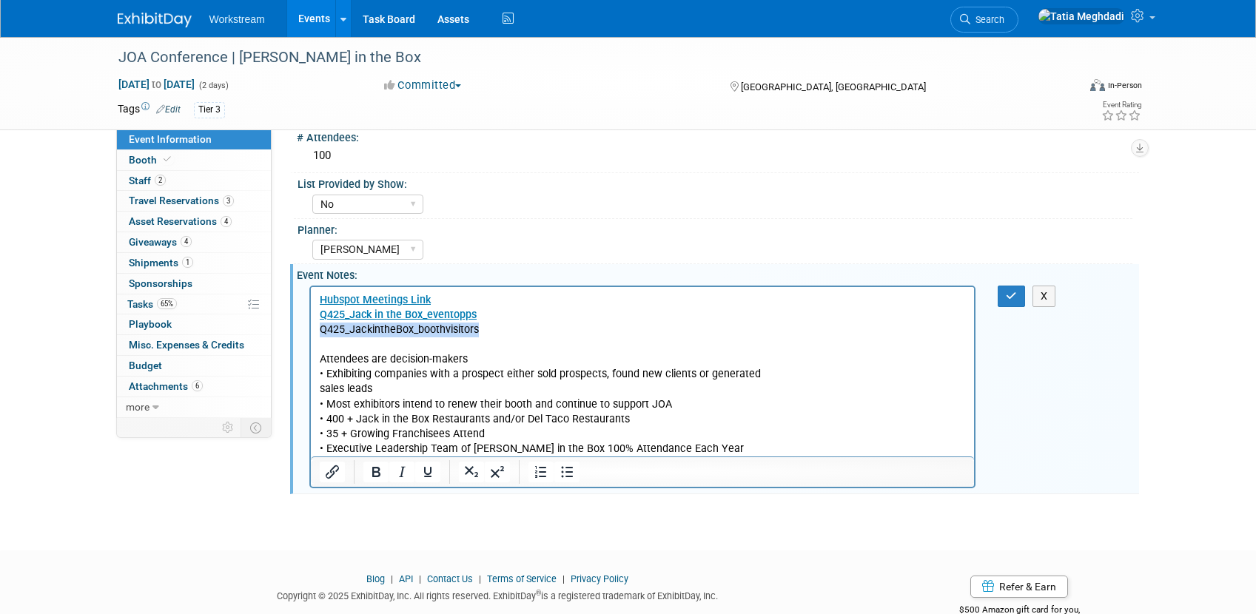
drag, startPoint x: 491, startPoint y: 329, endPoint x: 315, endPoint y: 329, distance: 175.4
click at [315, 329] on html "Hubspot Meetings Link Q425_Jack in the Box_eventopps Q425_JackintheBox_boothvis…" at bounding box center [642, 371] width 664 height 170
click at [330, 476] on icon "Insert/edit link" at bounding box center [332, 472] width 13 height 13
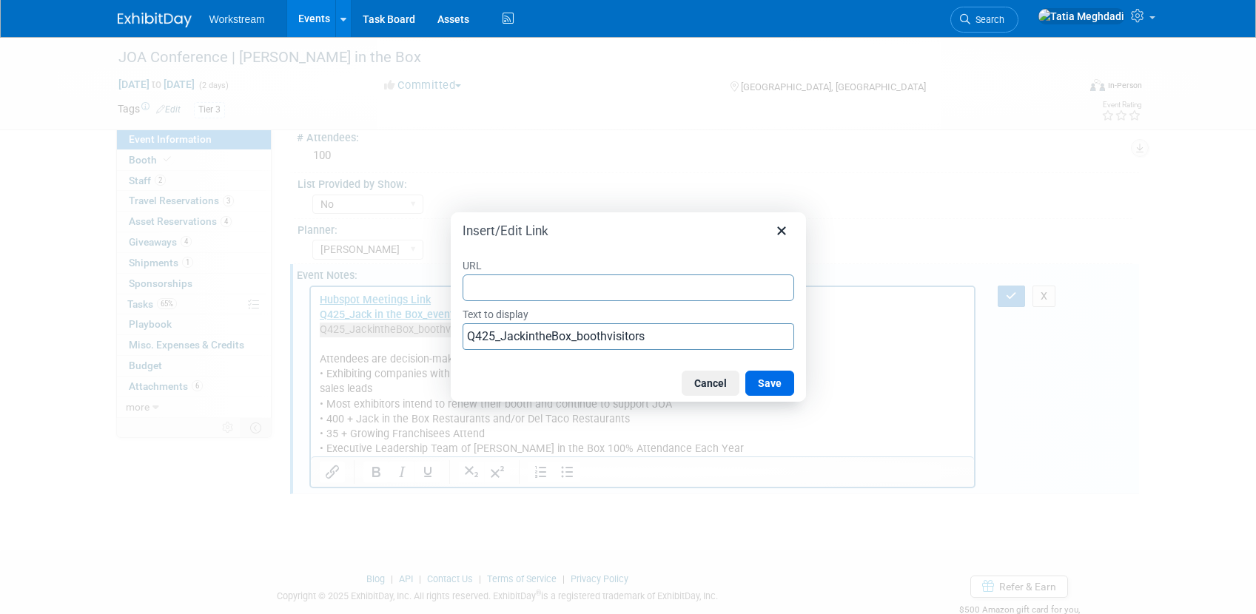
type input "https://docs.google.com/spreadsheets/d/1dr6lpqqUjnE_B-P6q25XPJbxJtQlkLUFhBcalLX…"
click at [764, 382] on button "Save" at bounding box center [769, 383] width 49 height 25
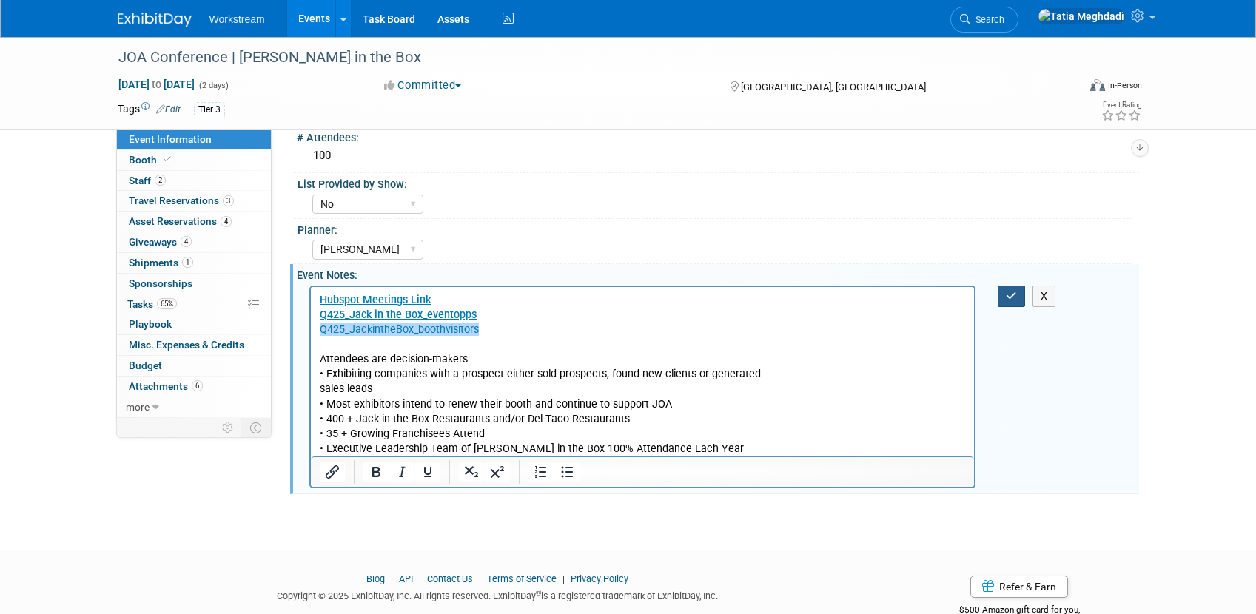
drag, startPoint x: 1007, startPoint y: 292, endPoint x: 1049, endPoint y: 310, distance: 45.4
click at [1010, 292] on icon "button" at bounding box center [1011, 296] width 11 height 10
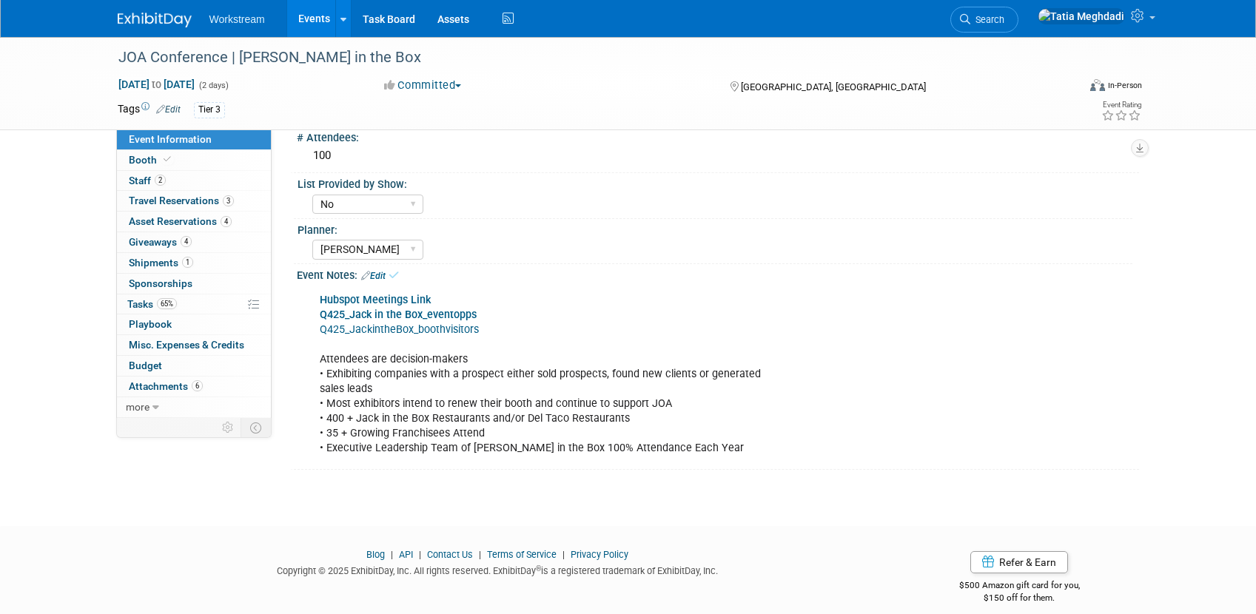
click at [1104, 387] on div "Hubspot Meetings Link Q425_Jack in the Box_eventopps Q425_JackintheBox_boothvis…" at bounding box center [718, 374] width 842 height 184
click at [390, 275] on div "Event Notes: Edit" at bounding box center [718, 273] width 842 height 19
click at [382, 275] on link "Edit" at bounding box center [373, 276] width 24 height 10
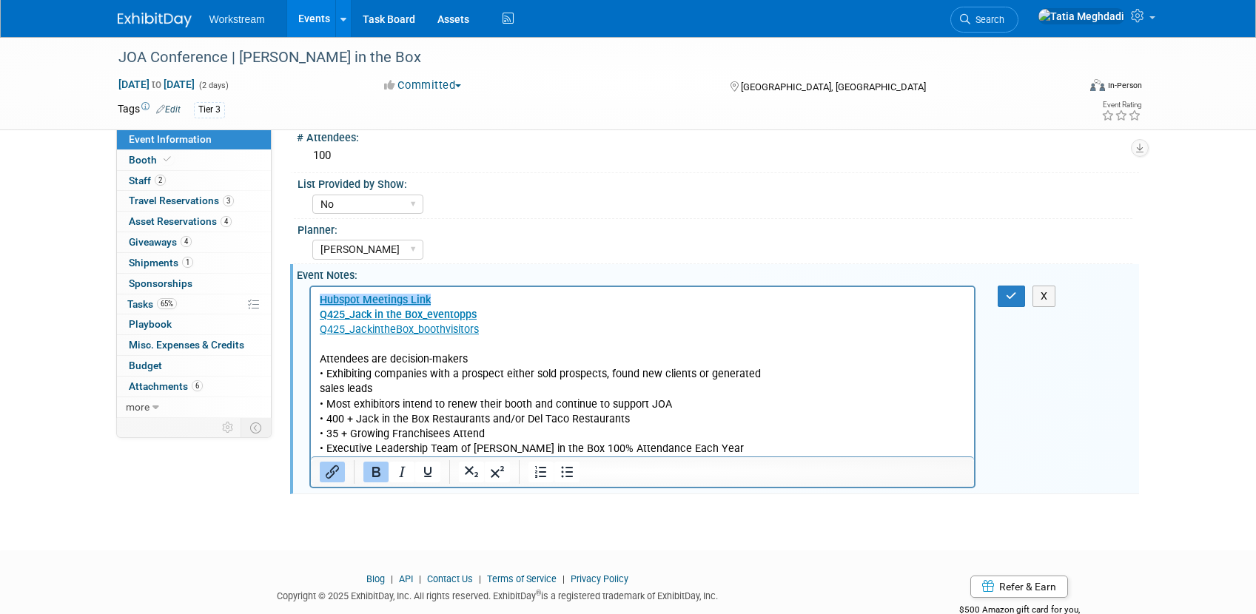
scroll to position [0, 0]
drag, startPoint x: 486, startPoint y: 328, endPoint x: 403, endPoint y: 303, distance: 85.9
click at [313, 296] on html "Hubspot Meetings Link Q425_Jack in the Box_eventopps Q425_JackintheBox_boothvis…" at bounding box center [642, 371] width 664 height 170
drag, startPoint x: 506, startPoint y: 305, endPoint x: 521, endPoint y: 309, distance: 16.0
click at [506, 305] on p "Hubspot Meetings Link Q425_Jack in the Box_eventopps Q425_JackintheBox_boothvis…" at bounding box center [642, 374] width 647 height 164
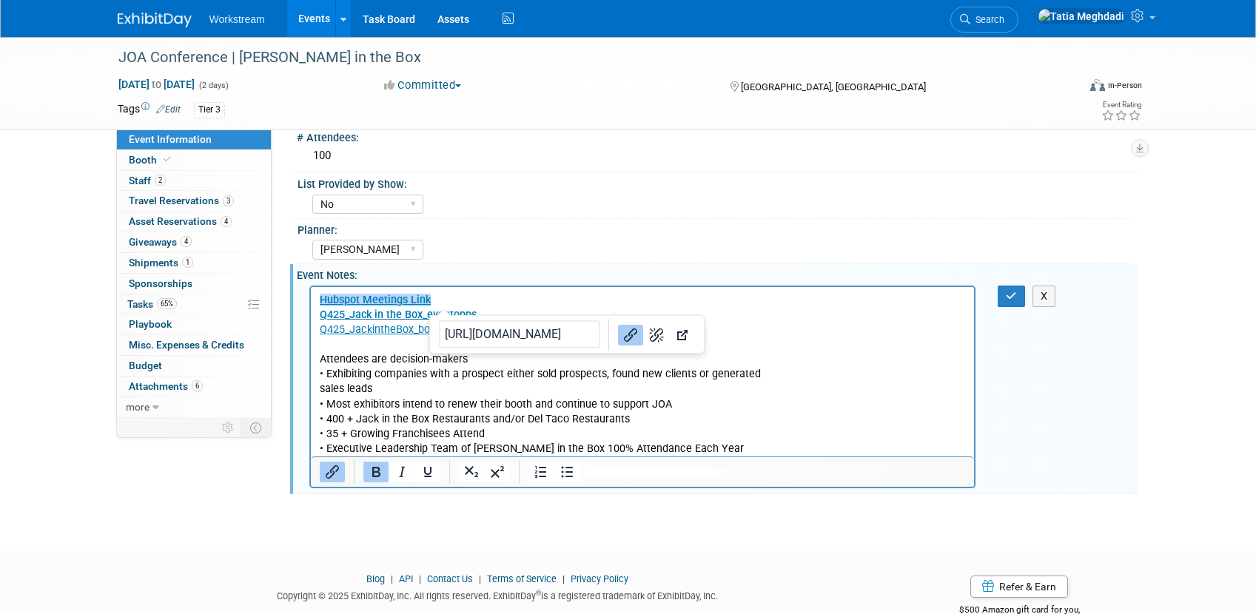
click at [524, 295] on p "Hubspot Meetings Link﻿ Q425_Jack in the Box_eventopps Q425_JackintheBox_boothvi…" at bounding box center [642, 374] width 647 height 164
click at [492, 293] on p "Hubspot Meetings Link﻿ Q425_Jack in the Box_eventopps Q425_JackintheBox_boothvi…" at bounding box center [642, 374] width 647 height 164
click at [457, 297] on p "Hubspot Meetings Link﻿ Q425_Jack in the Box_eventopps Q425_JackintheBox_boothvi…" at bounding box center [642, 374] width 647 height 164
click at [497, 311] on p "Hubspot Meetings Link Q425_Jack in the Box_eventopps﻿ Q425_JackintheBox_boothvi…" at bounding box center [642, 374] width 647 height 164
click at [506, 246] on div "Tatia Meghdadi Keira Wiele Annabelle Gu" at bounding box center [722, 248] width 820 height 24
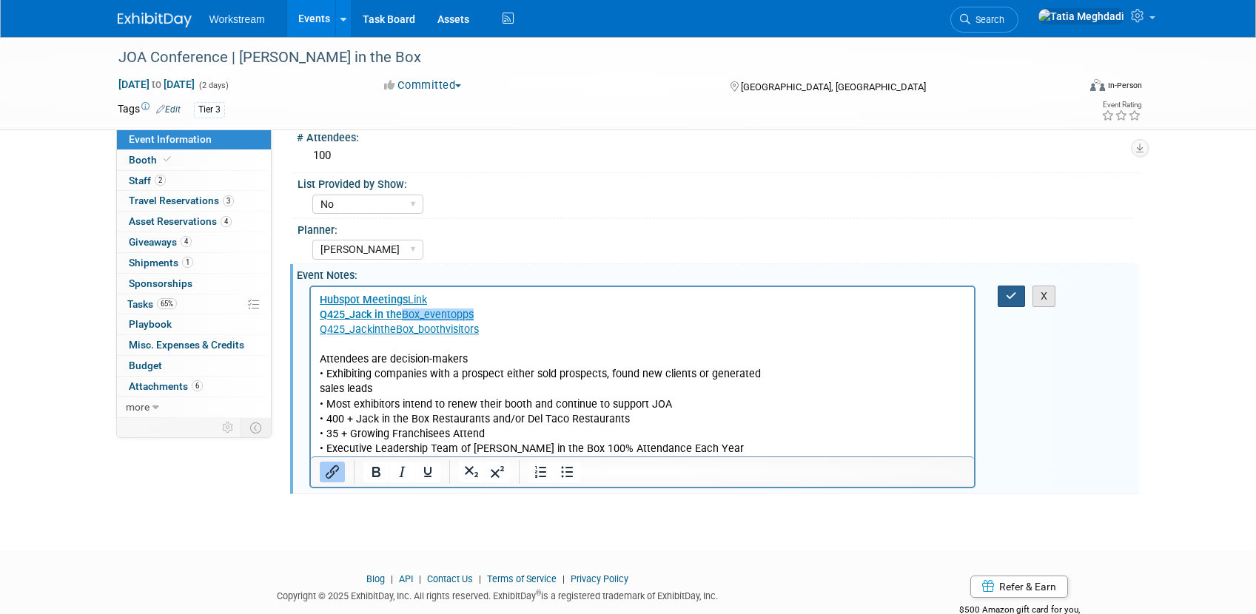
drag, startPoint x: 1016, startPoint y: 292, endPoint x: 1033, endPoint y: 295, distance: 16.6
click at [1017, 292] on button "button" at bounding box center [1011, 296] width 27 height 21
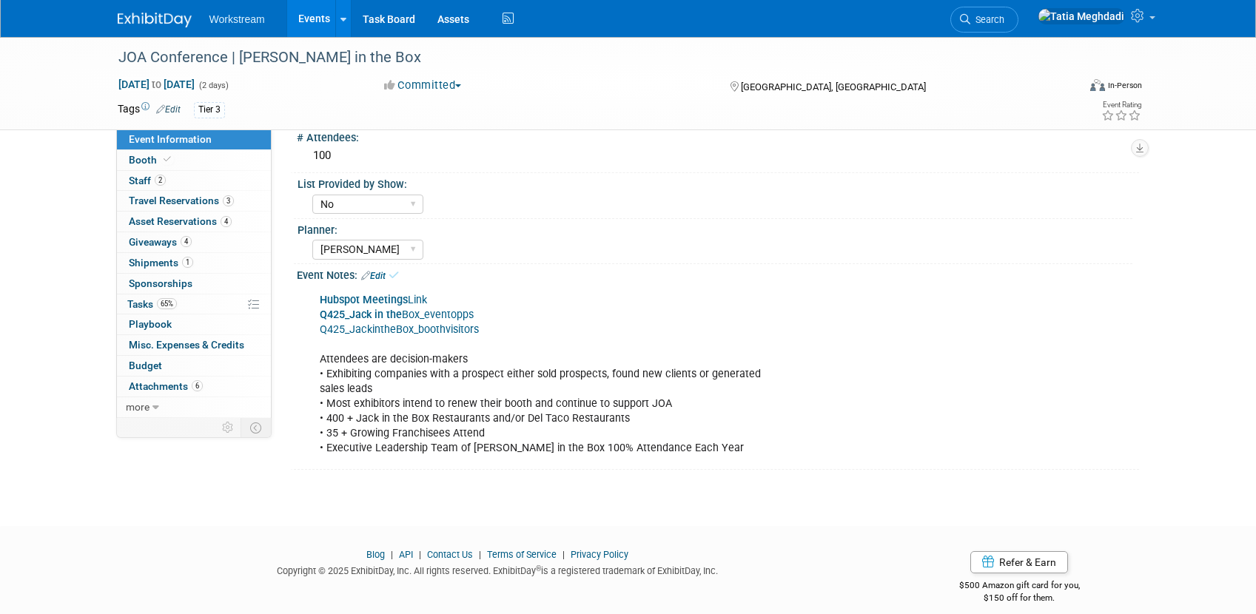
click at [1110, 404] on div "Hubspot Meetings Link Q425_Jack in the Box_eventopps Q425_JackintheBox_boothvis…" at bounding box center [718, 374] width 842 height 184
drag, startPoint x: 486, startPoint y: 331, endPoint x: 301, endPoint y: 303, distance: 187.2
click at [301, 303] on div "Hubspot Meetings Link Q425_Jack in the Box_eventopps Q425_JackintheBox_boothvis…" at bounding box center [718, 374] width 842 height 184
click at [380, 275] on link "Edit" at bounding box center [373, 276] width 24 height 10
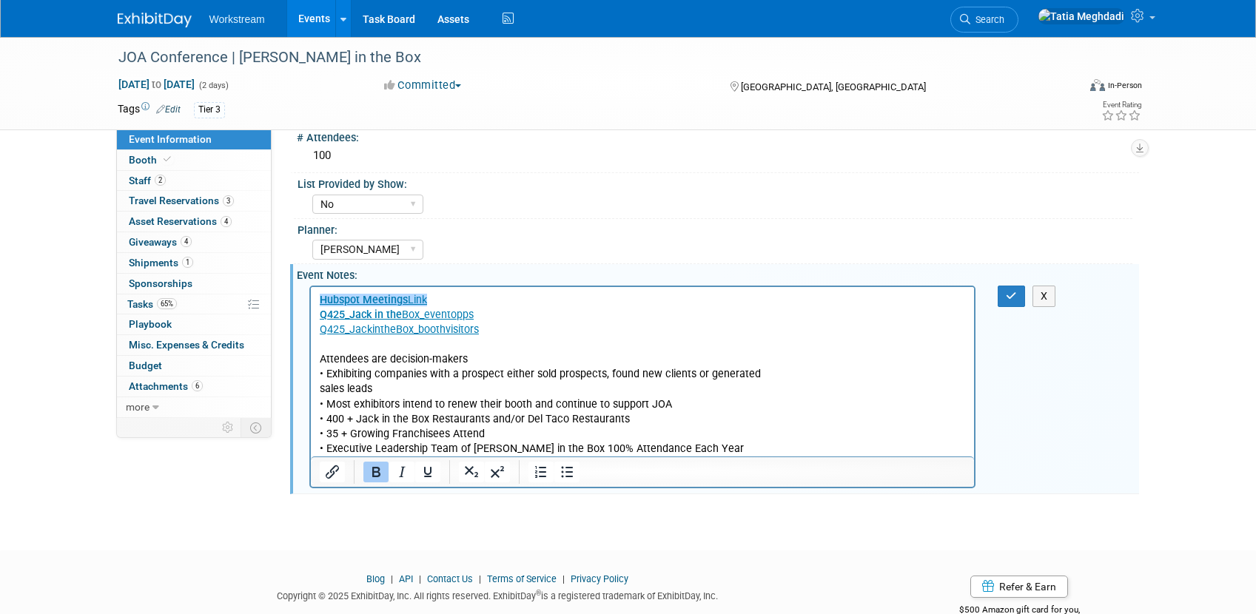
drag, startPoint x: 488, startPoint y: 333, endPoint x: 289, endPoint y: 301, distance: 201.0
click at [310, 301] on html "Hubspot Meetings Link Q425_Jack in the Box_eventopps Q425_JackintheBox_boothvis…" at bounding box center [642, 371] width 664 height 170
click at [1019, 295] on button "button" at bounding box center [1011, 296] width 27 height 21
click at [980, 239] on div "Tatia Meghdadi Keira Wiele Annabelle Gu" at bounding box center [722, 248] width 820 height 24
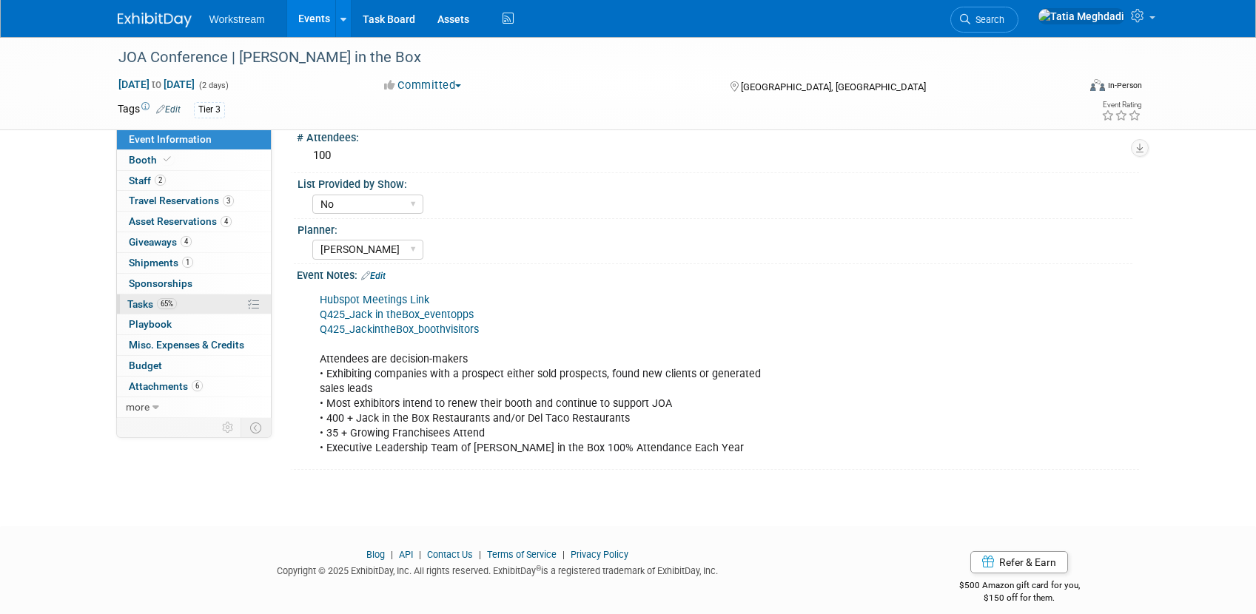
click at [141, 299] on span "Tasks 65%" at bounding box center [152, 304] width 50 height 12
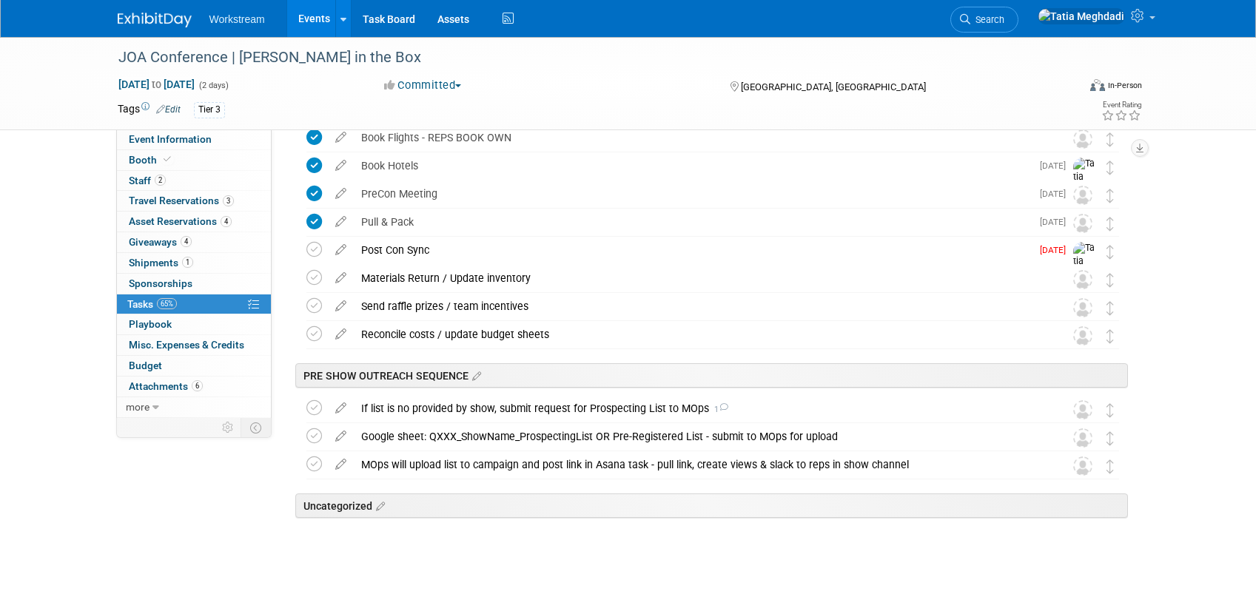
scroll to position [353, 0]
click at [481, 373] on link at bounding box center [475, 377] width 13 height 15
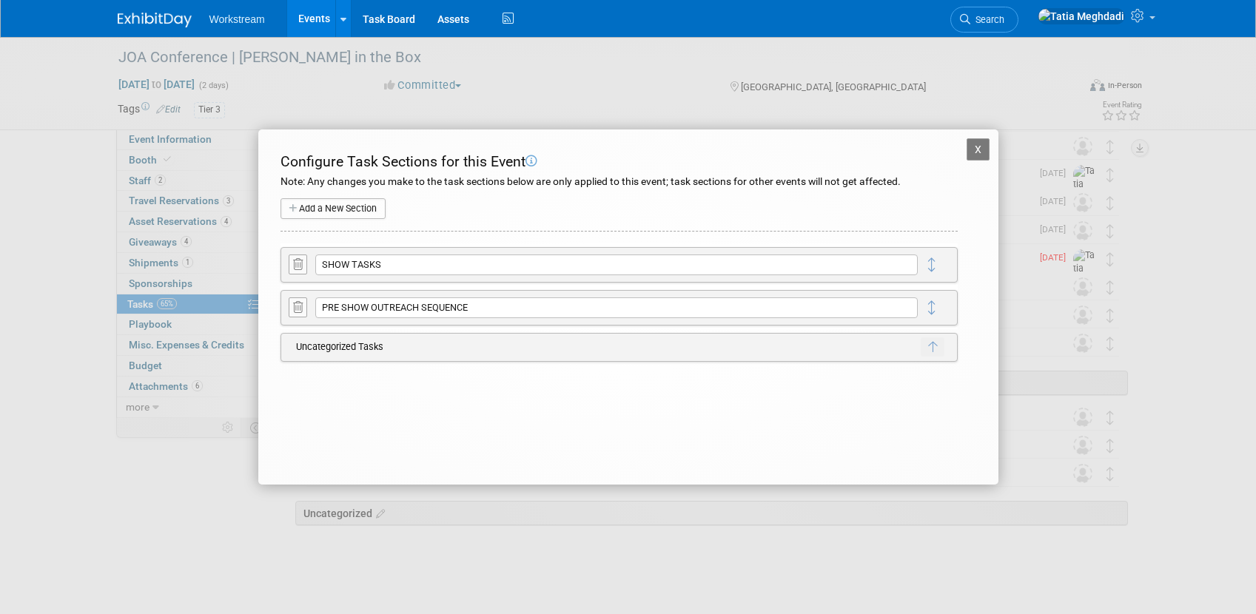
drag, startPoint x: 370, startPoint y: 309, endPoint x: 301, endPoint y: 302, distance: 70.0
click at [302, 303] on tr "PRE SHOW OUTREACH SEQUENCE X Delete Section" at bounding box center [623, 308] width 668 height 26
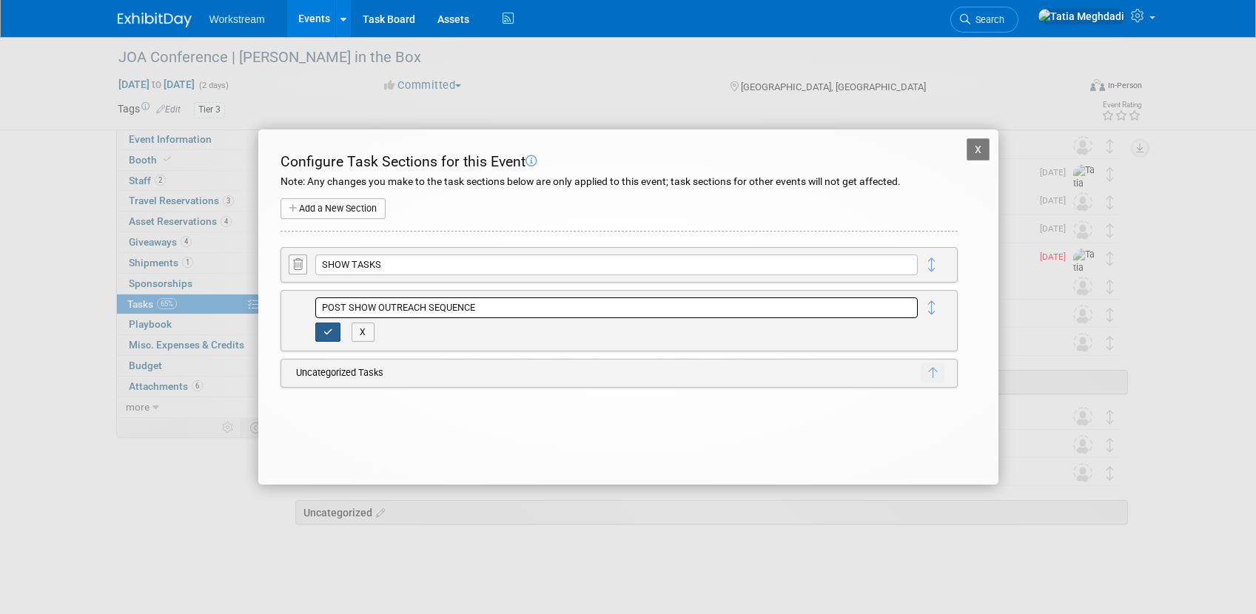
type input "POST SHOW OUTREACH SEQUENCE"
click at [317, 335] on button "button" at bounding box center [328, 332] width 26 height 19
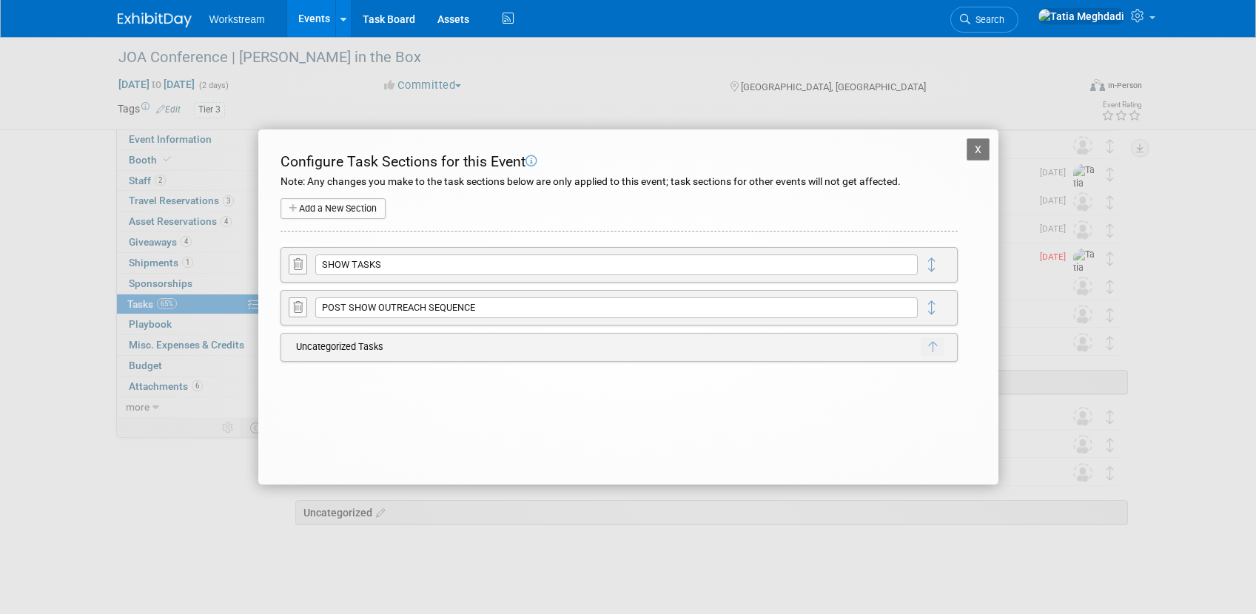
drag, startPoint x: 973, startPoint y: 144, endPoint x: 976, endPoint y: 158, distance: 14.4
click at [973, 144] on button "X" at bounding box center [979, 149] width 24 height 22
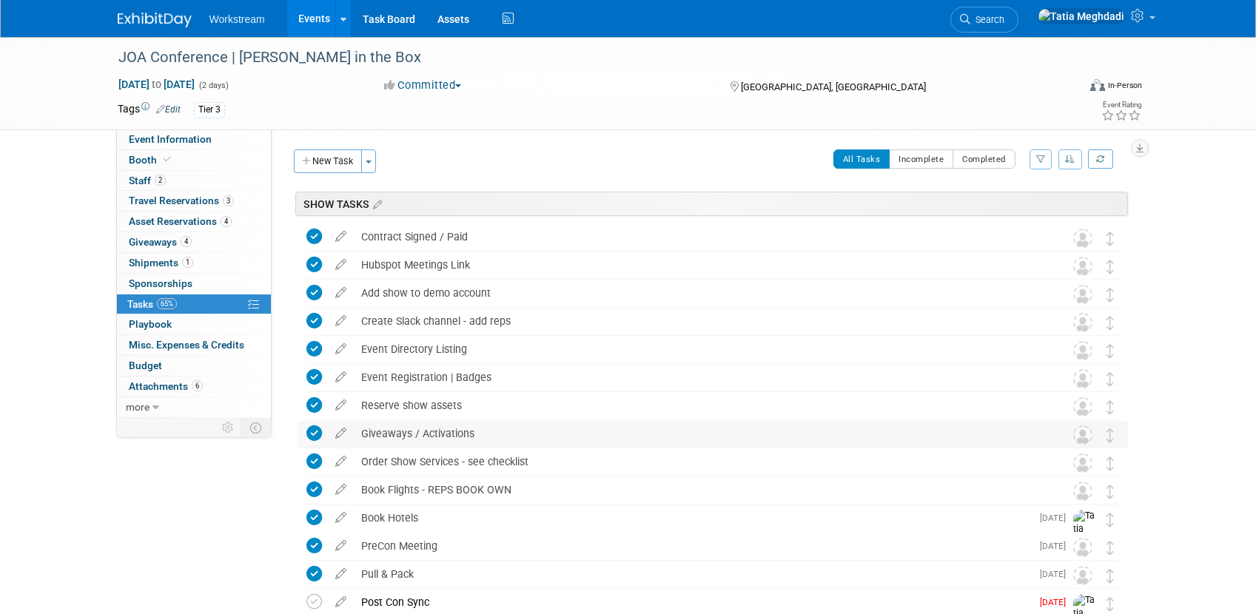
scroll to position [355, 0]
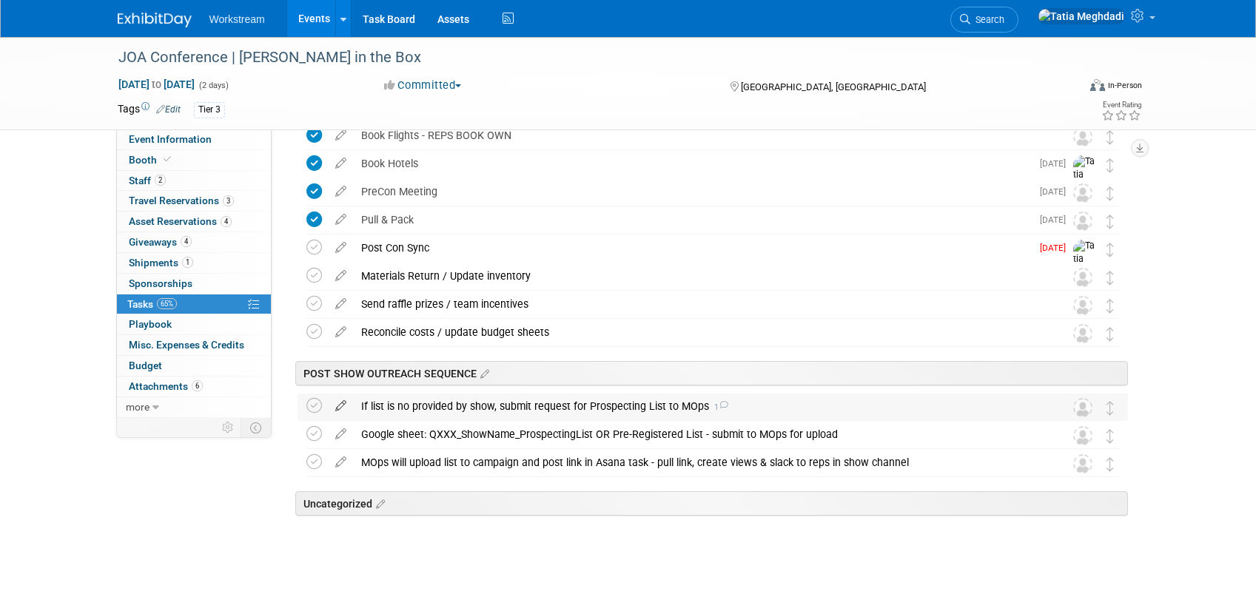
click at [342, 404] on icon at bounding box center [341, 403] width 26 height 19
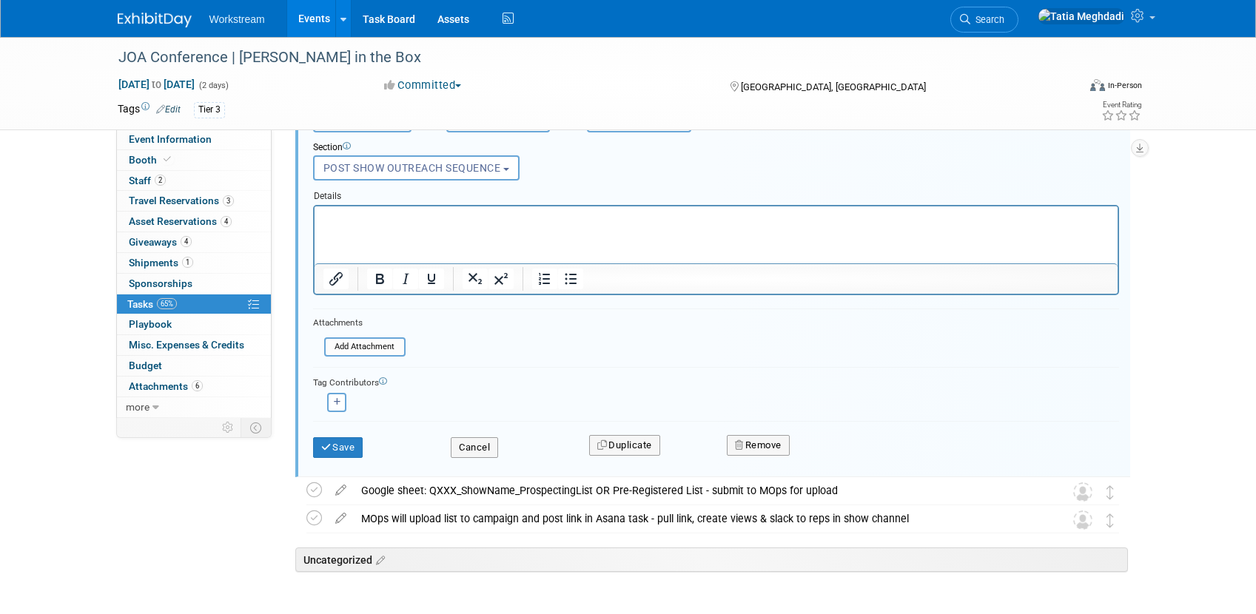
scroll to position [730, 0]
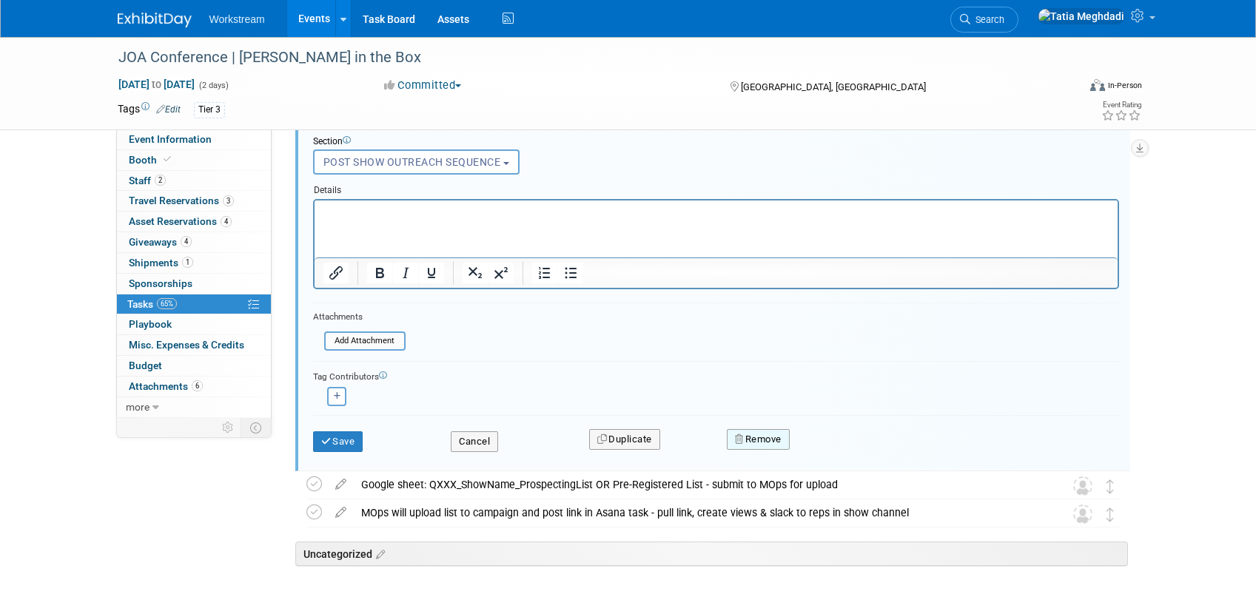
click at [777, 433] on button "Remove" at bounding box center [758, 439] width 63 height 21
click at [832, 450] on icon at bounding box center [831, 452] width 9 height 8
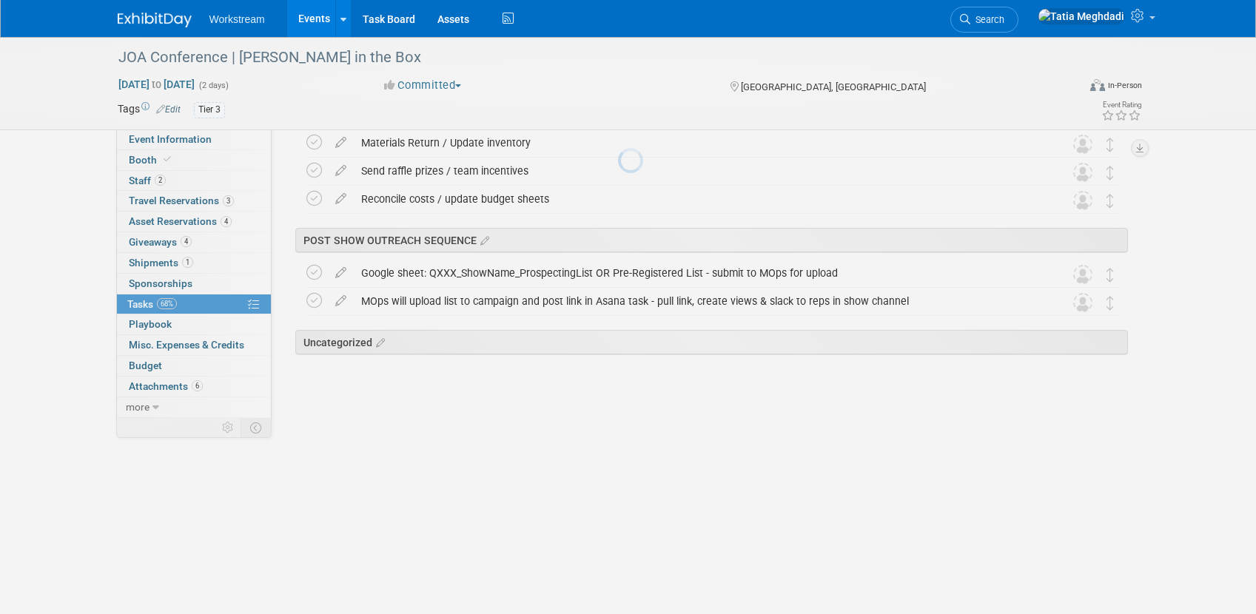
scroll to position [326, 0]
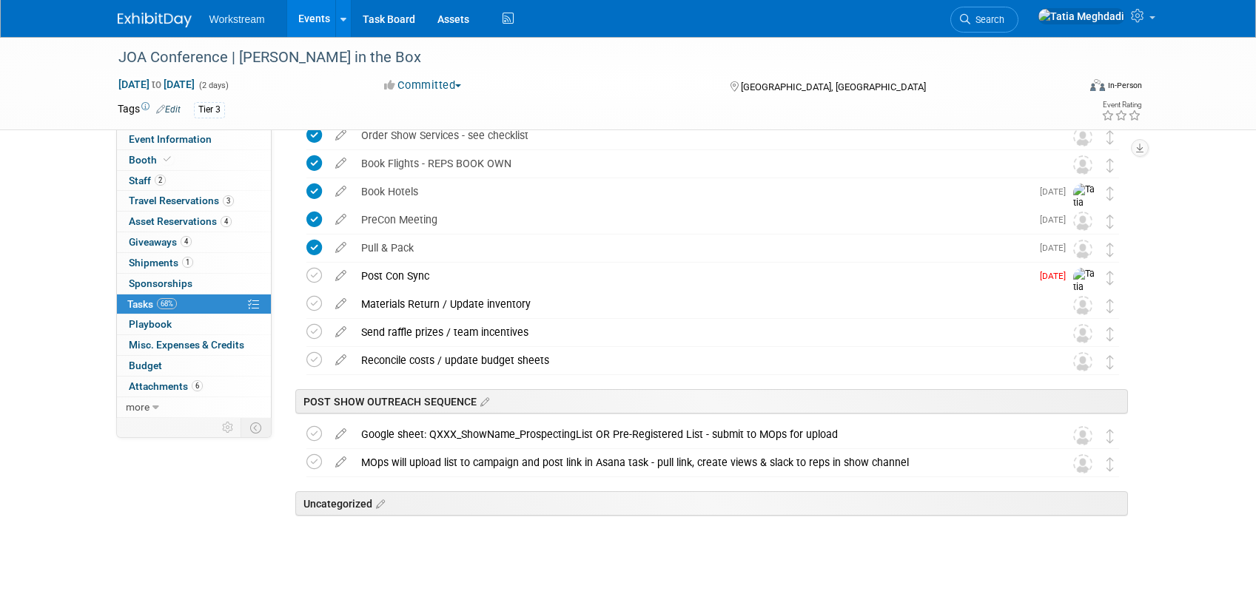
drag, startPoint x: 343, startPoint y: 432, endPoint x: 369, endPoint y: 435, distance: 26.9
click at [343, 432] on icon at bounding box center [341, 431] width 26 height 19
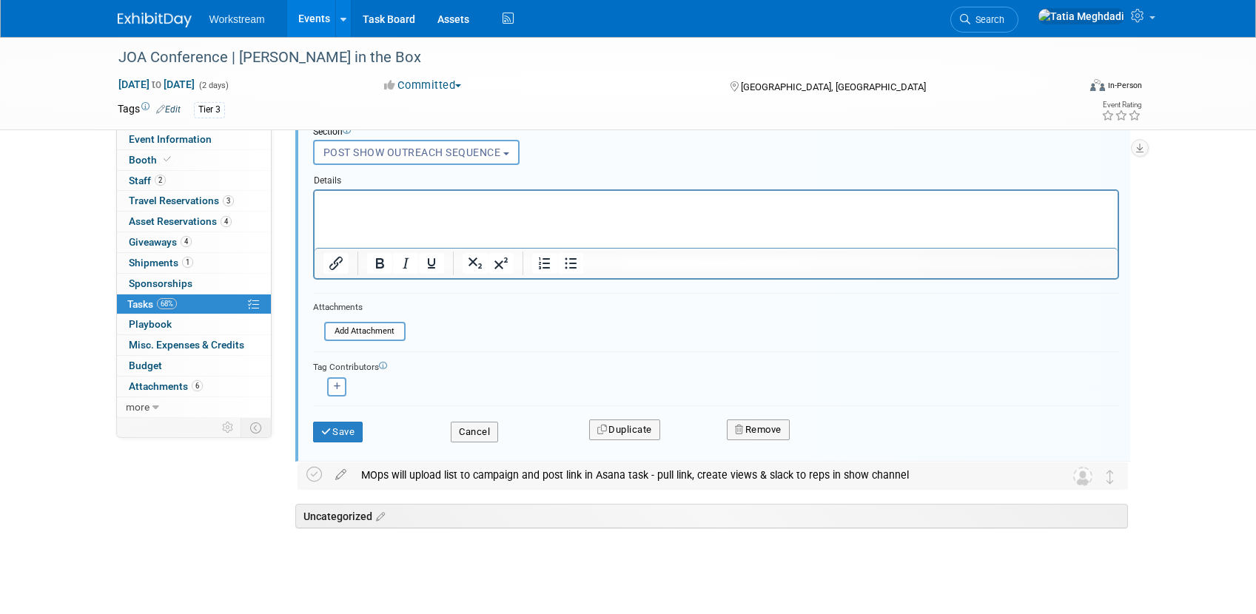
scroll to position [752, 0]
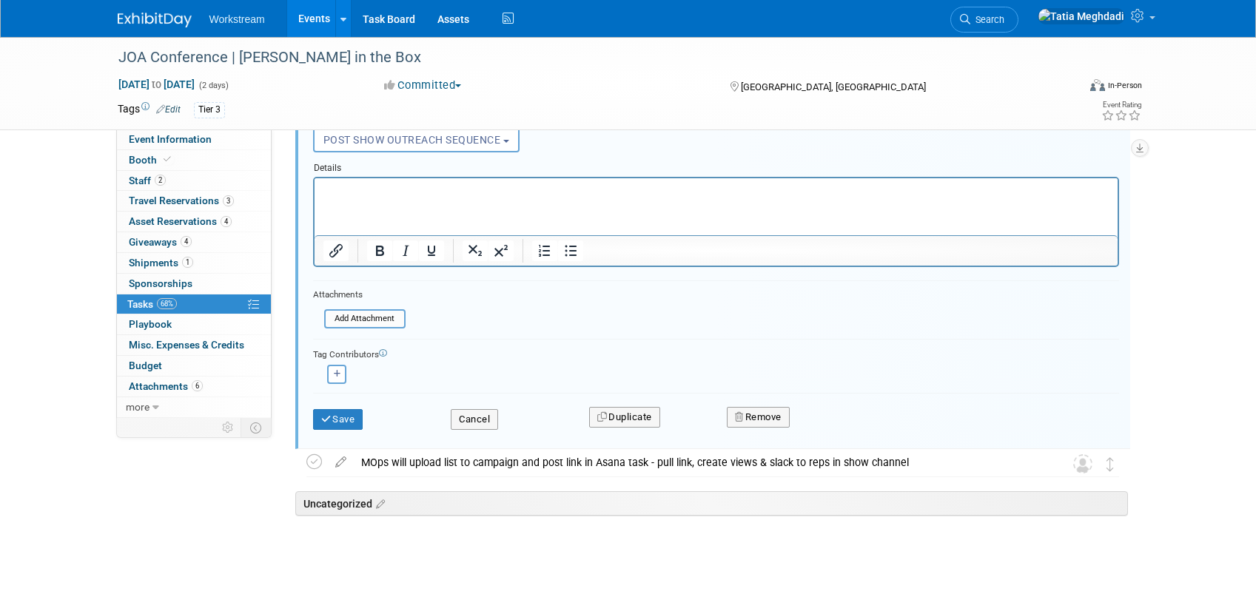
drag, startPoint x: 790, startPoint y: 417, endPoint x: 798, endPoint y: 414, distance: 8.4
click at [794, 416] on div "Remove" at bounding box center [888, 417] width 345 height 35
click at [742, 417] on icon "button" at bounding box center [740, 417] width 10 height 10
click at [832, 420] on link "Yes" at bounding box center [841, 429] width 43 height 24
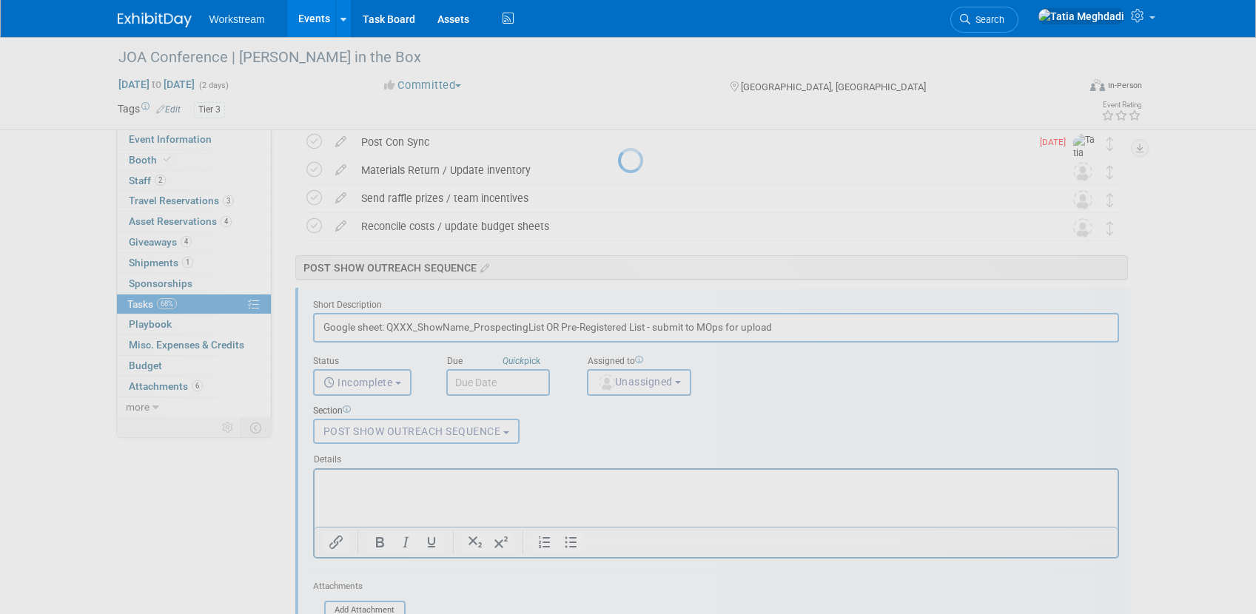
scroll to position [298, 0]
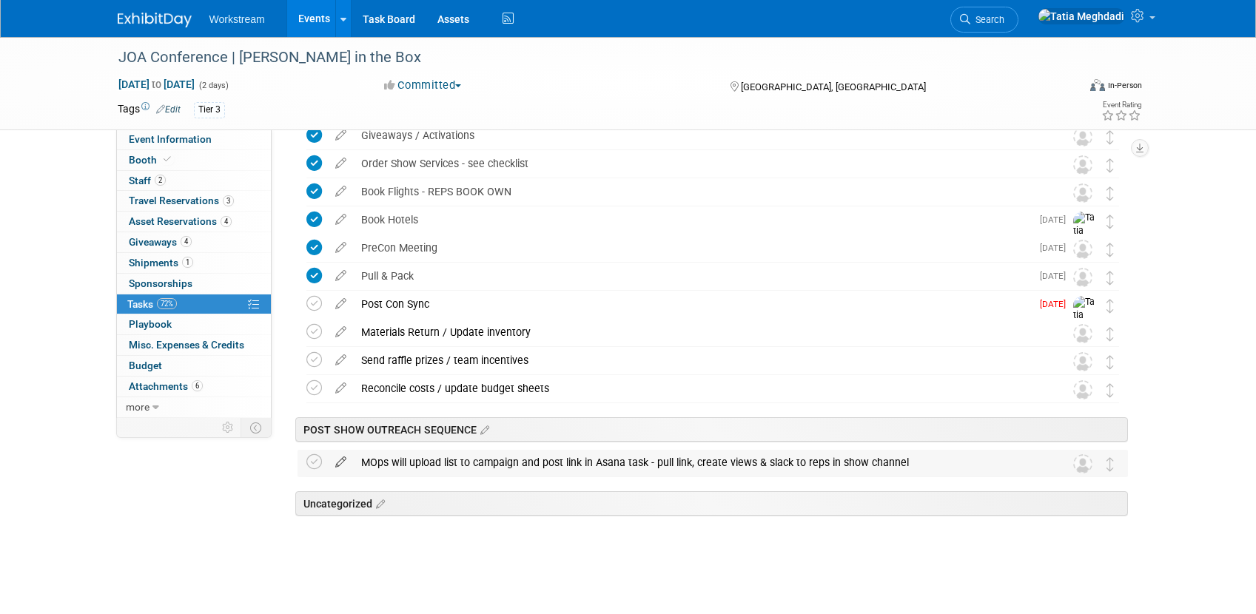
click at [338, 461] on icon at bounding box center [341, 459] width 26 height 19
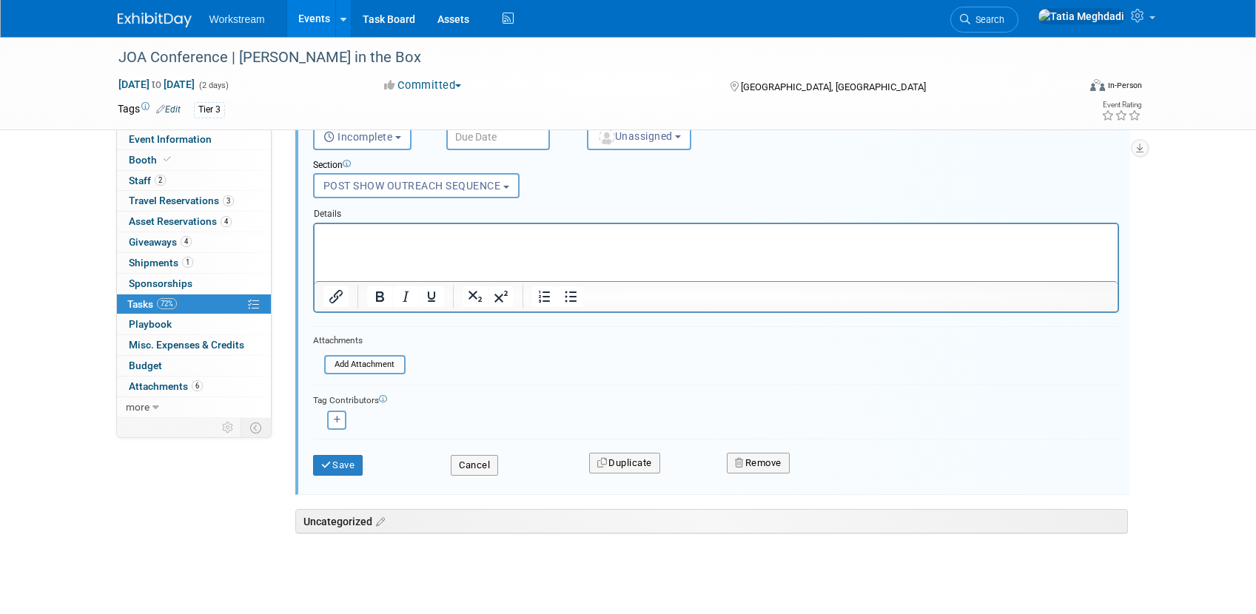
scroll to position [724, 0]
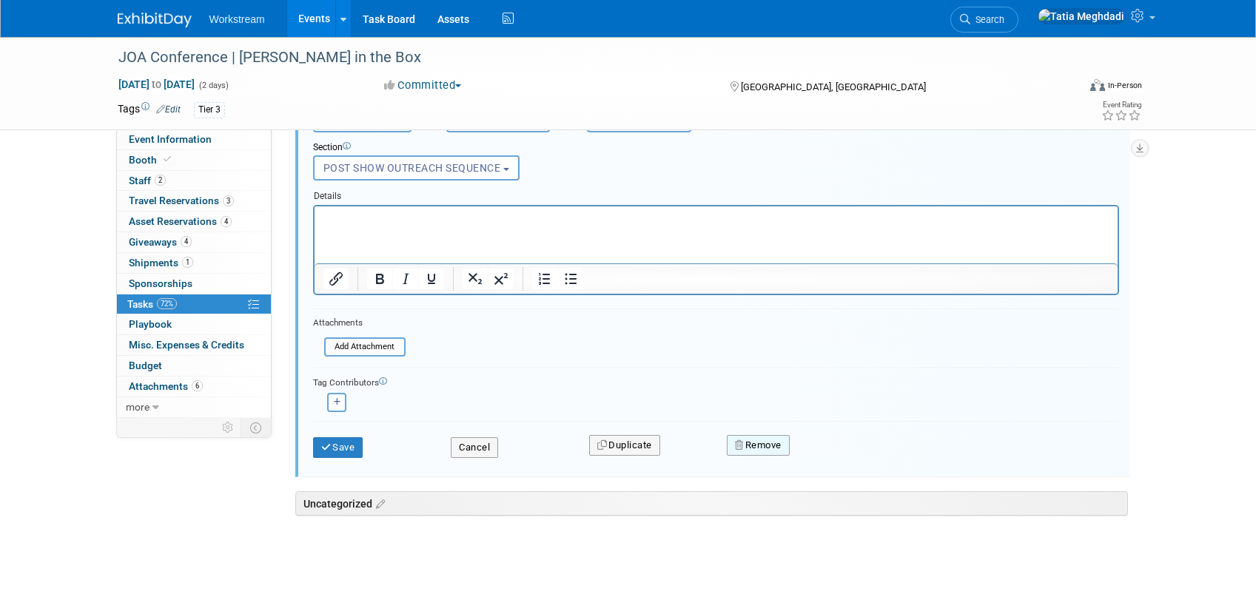
drag, startPoint x: 775, startPoint y: 443, endPoint x: 791, endPoint y: 445, distance: 16.4
click at [779, 445] on button "Remove" at bounding box center [758, 445] width 63 height 21
click at [847, 453] on link "Yes" at bounding box center [841, 458] width 43 height 24
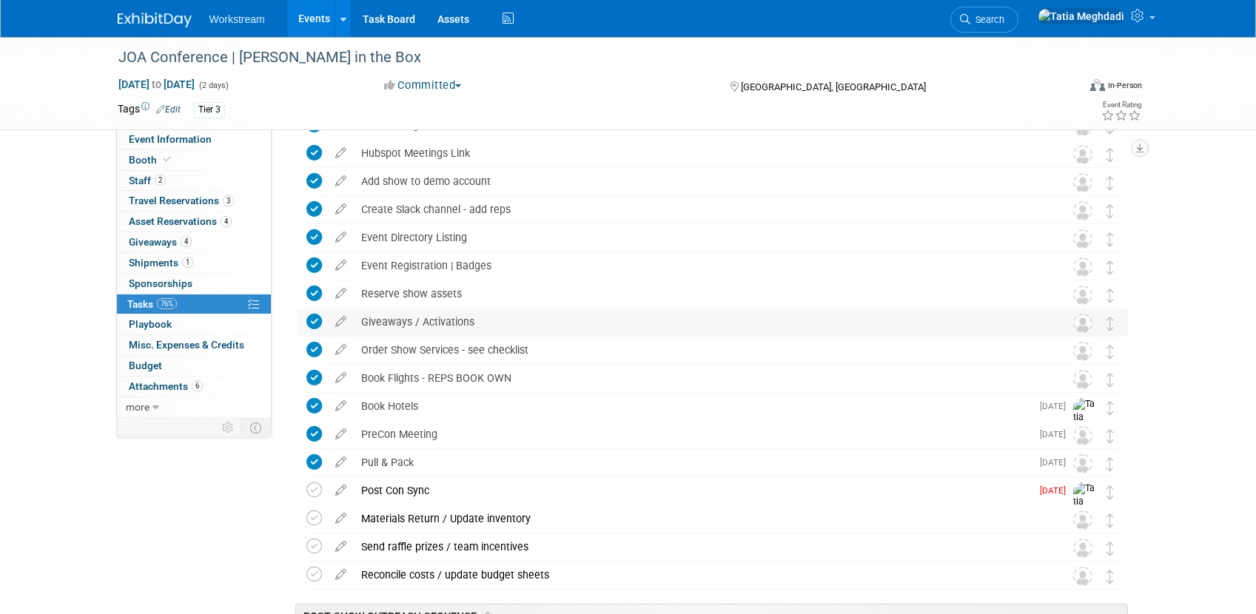
scroll to position [0, 0]
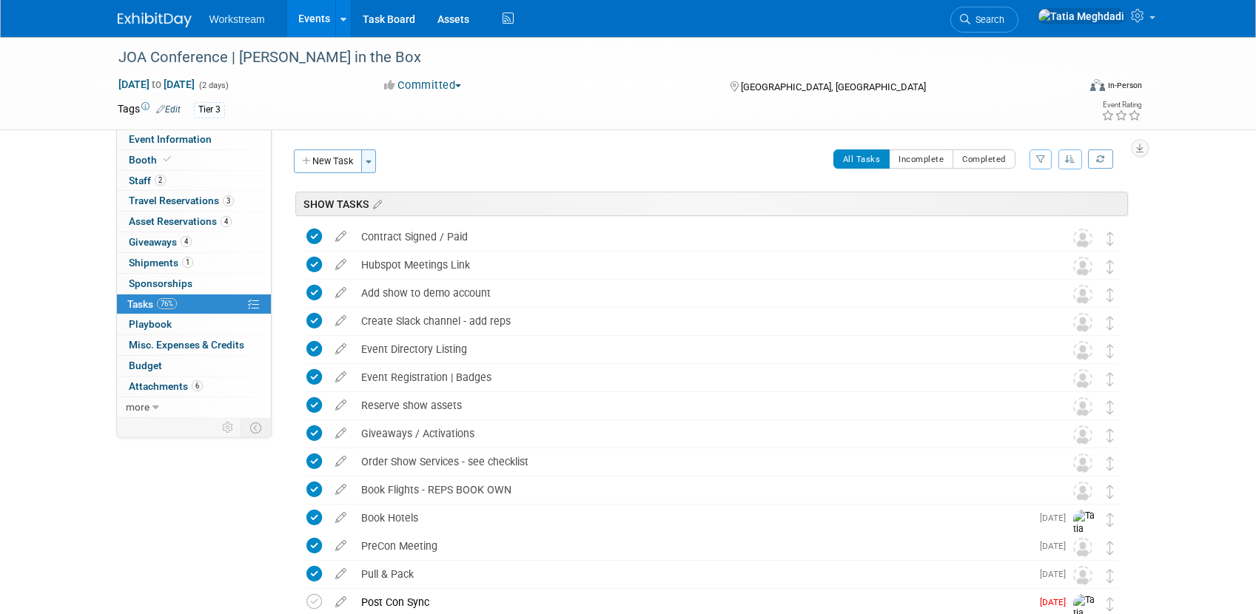
click at [367, 167] on button "Toggle Dropdown" at bounding box center [368, 162] width 15 height 24
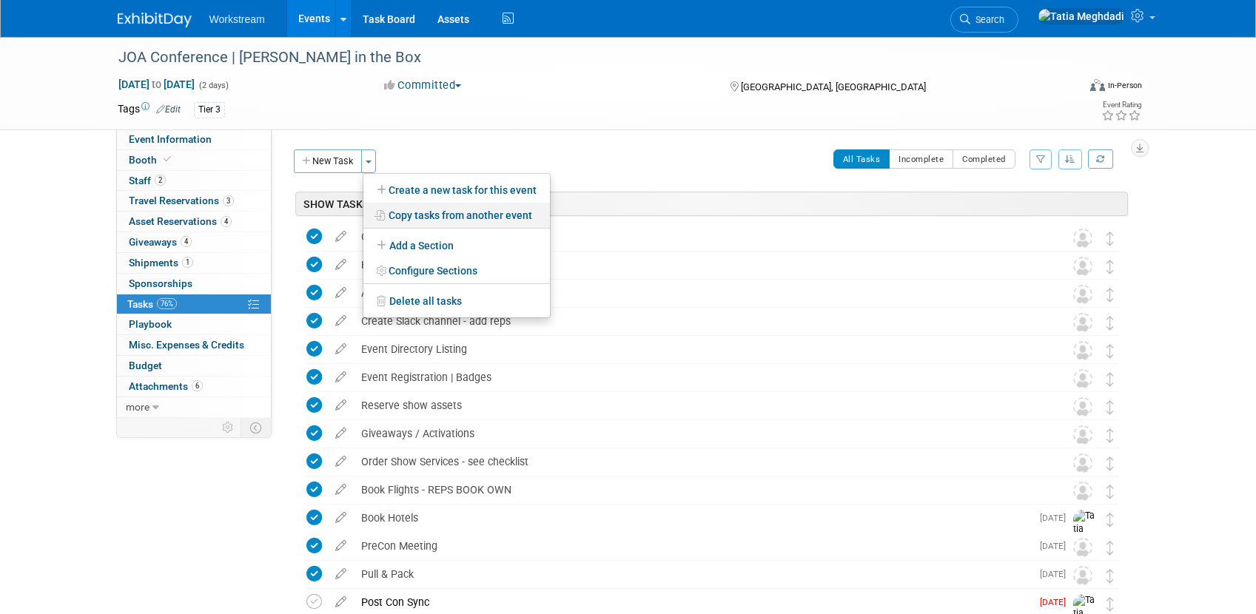
click at [429, 213] on link "Copy tasks from another event" at bounding box center [456, 215] width 187 height 25
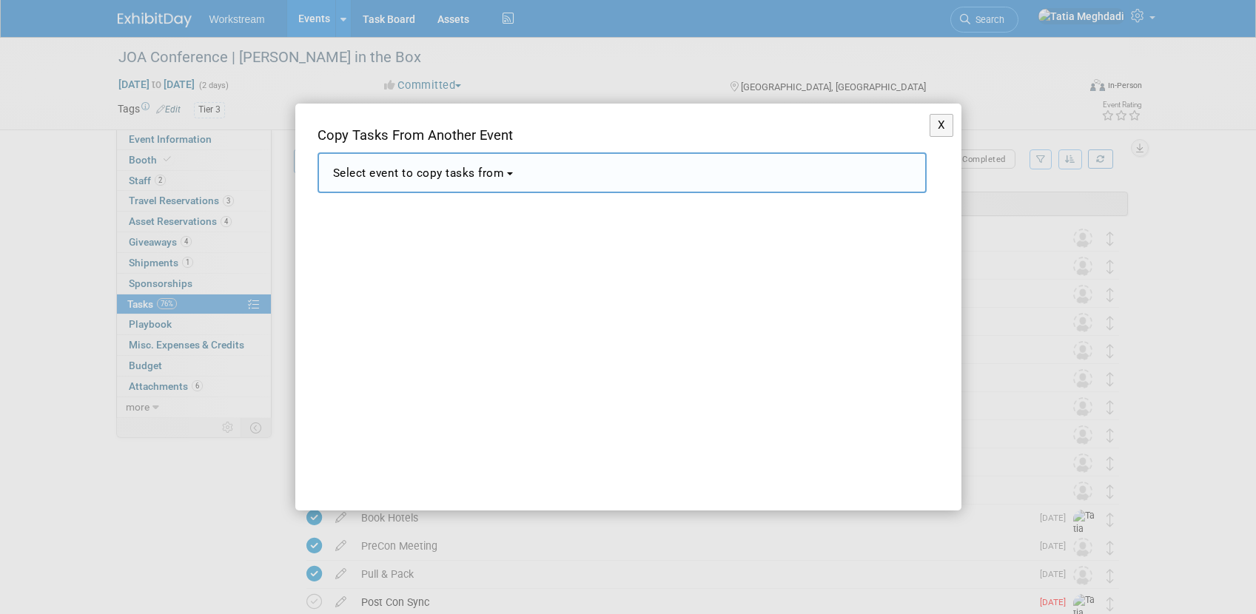
click at [399, 178] on span "Select event to copy tasks from" at bounding box center [419, 173] width 172 height 13
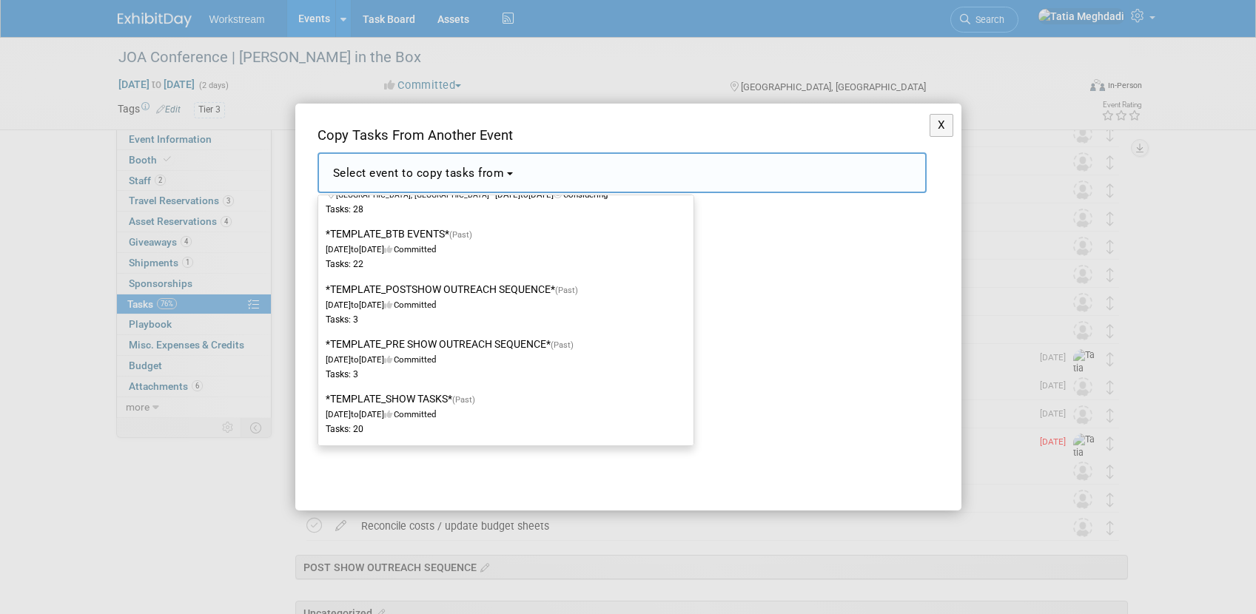
scroll to position [270, 0]
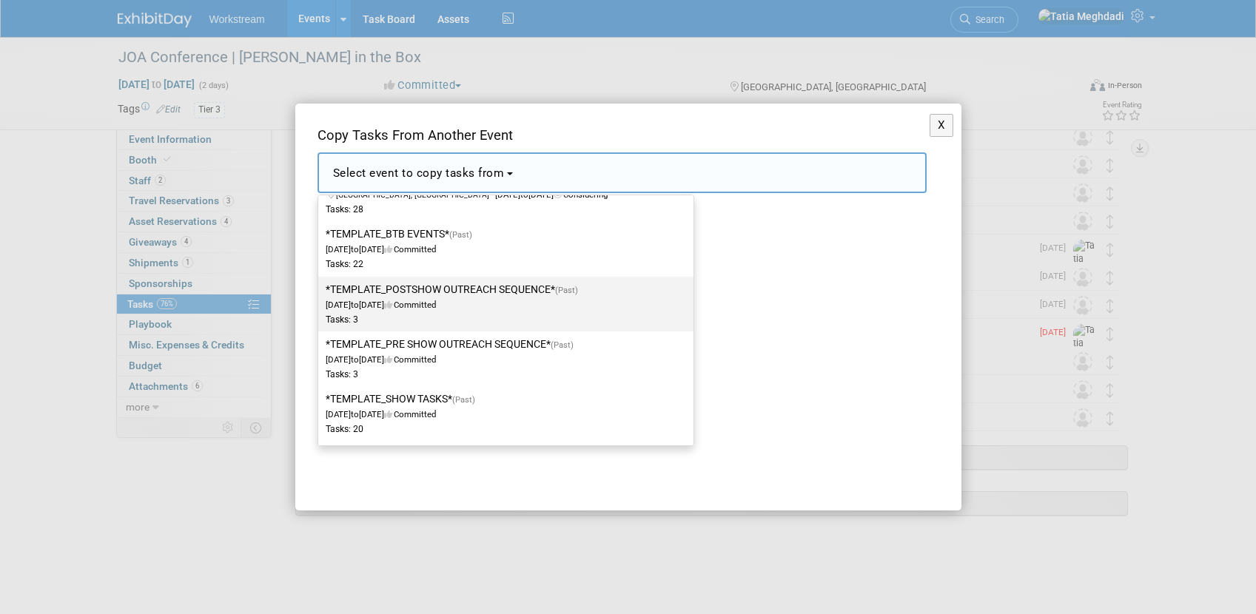
click at [432, 287] on label "*TEMPLATE_POSTSHOW OUTREACH SEQUENCE* (Past) Dec 2, 2024 to Dec 23, 2024 Commit…" at bounding box center [502, 304] width 353 height 49
click at [320, 287] on input "*TEMPLATE_POSTSHOW OUTREACH SEQUENCE* (Past) Dec 2, 2024 to Dec 23, 2024 Commit…" at bounding box center [316, 290] width 10 height 10
select select "11163550"
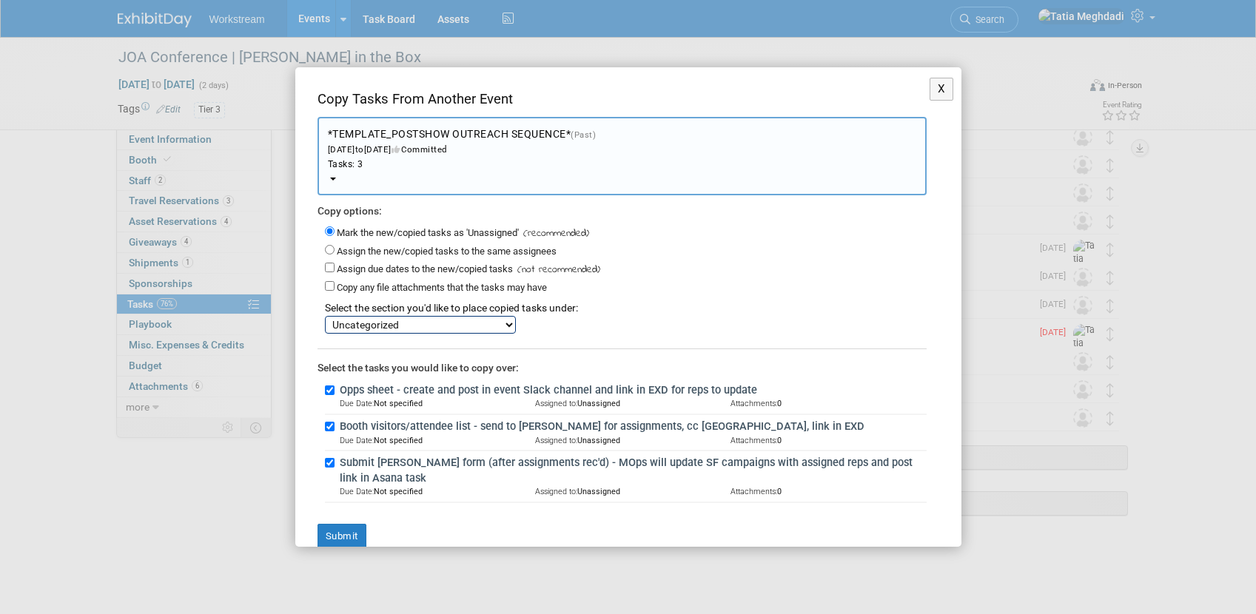
click at [379, 323] on select "SHOW TASKS POST SHOW OUTREACH SEQUENCE Uncategorized" at bounding box center [420, 325] width 191 height 18
select select "11275578"
click at [325, 316] on select "SHOW TASKS POST SHOW OUTREACH SEQUENCE Uncategorized" at bounding box center [420, 325] width 191 height 18
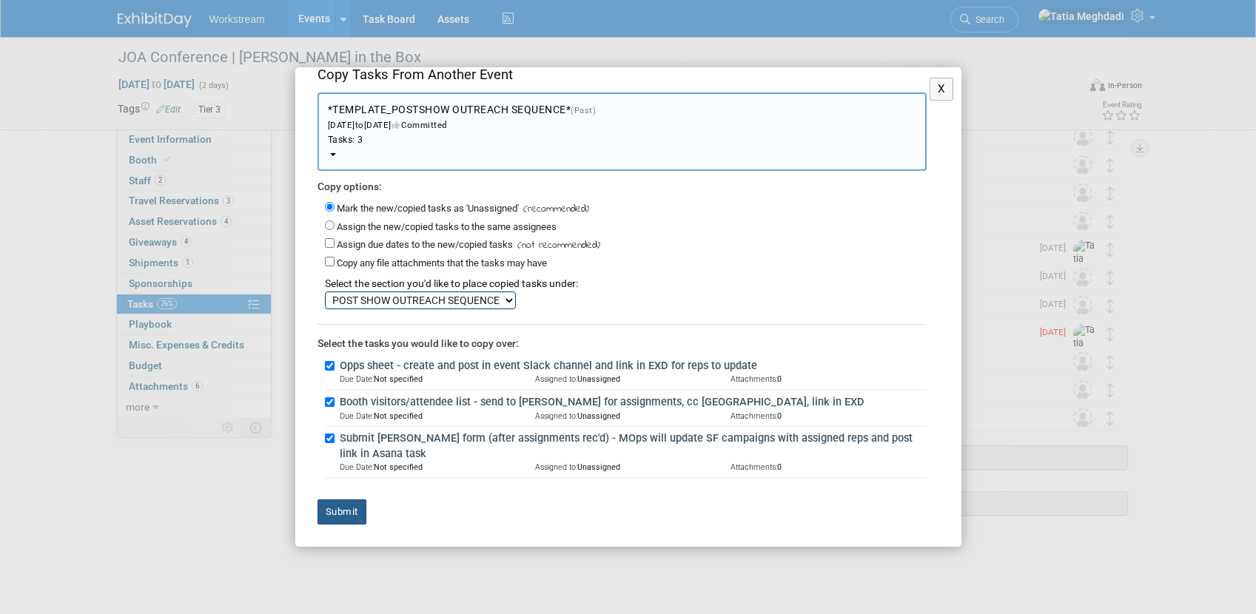
click at [335, 509] on button "Submit" at bounding box center [342, 512] width 49 height 25
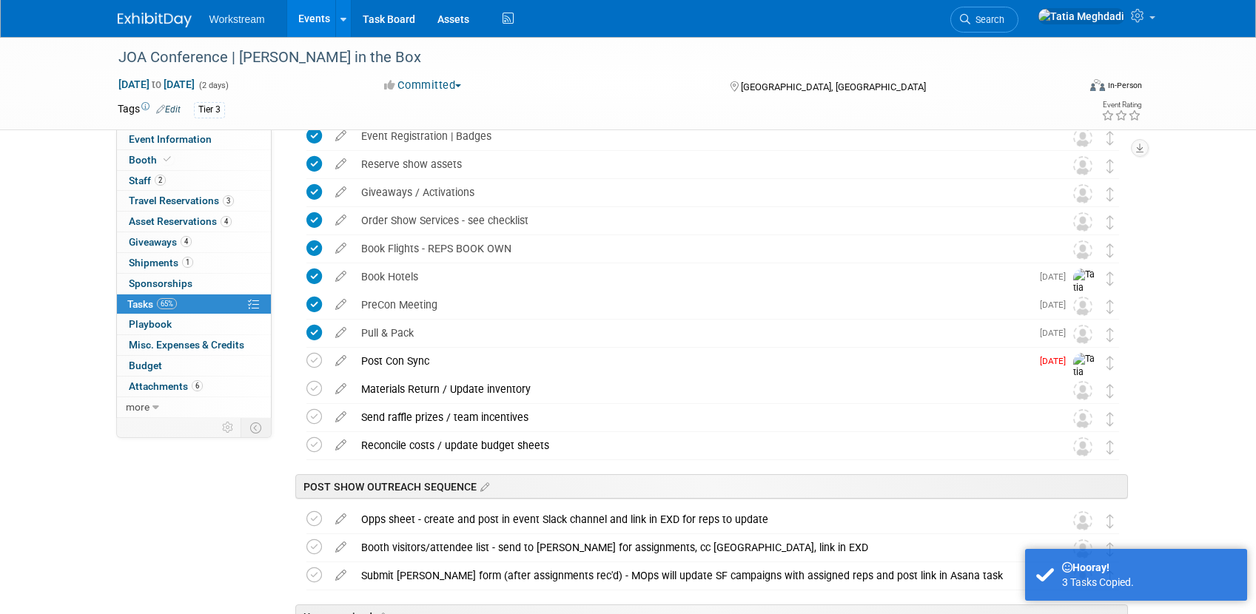
scroll to position [355, 0]
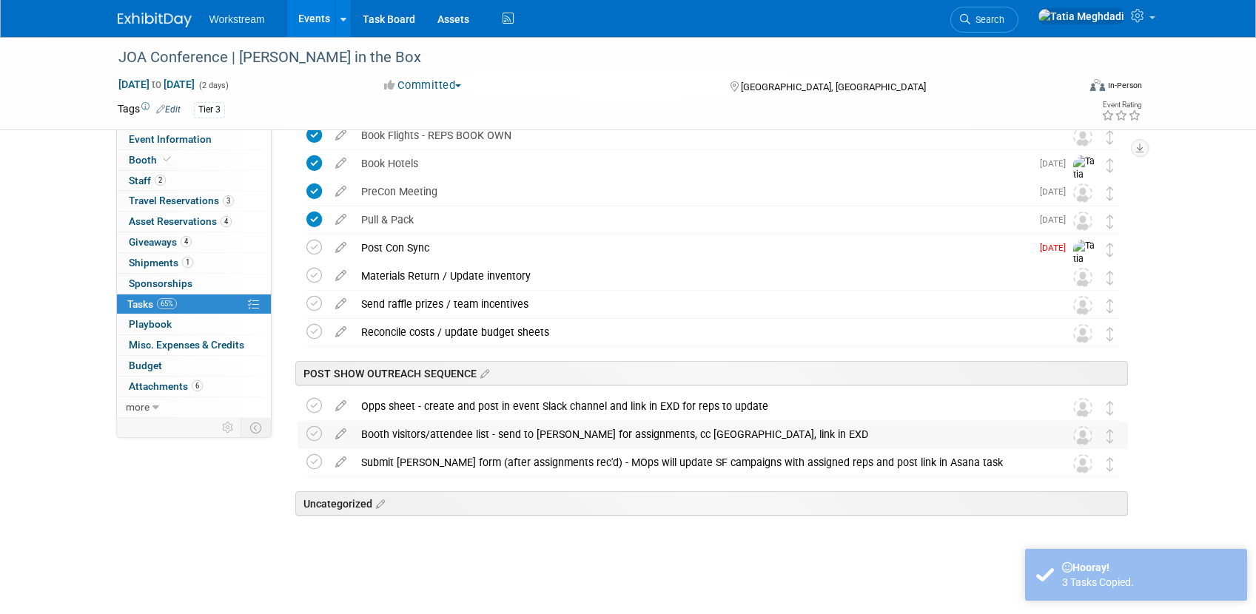
drag, startPoint x: 313, startPoint y: 411, endPoint x: 320, endPoint y: 423, distance: 14.0
click at [315, 412] on icon at bounding box center [314, 406] width 16 height 16
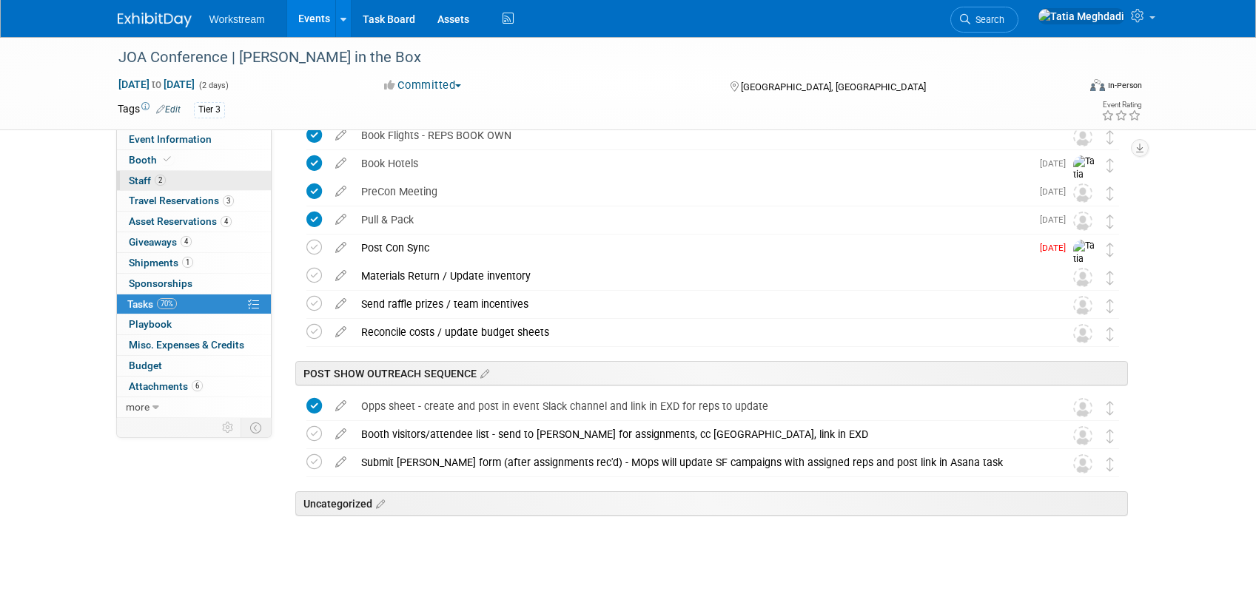
click at [147, 178] on span "Staff 2" at bounding box center [147, 181] width 37 height 12
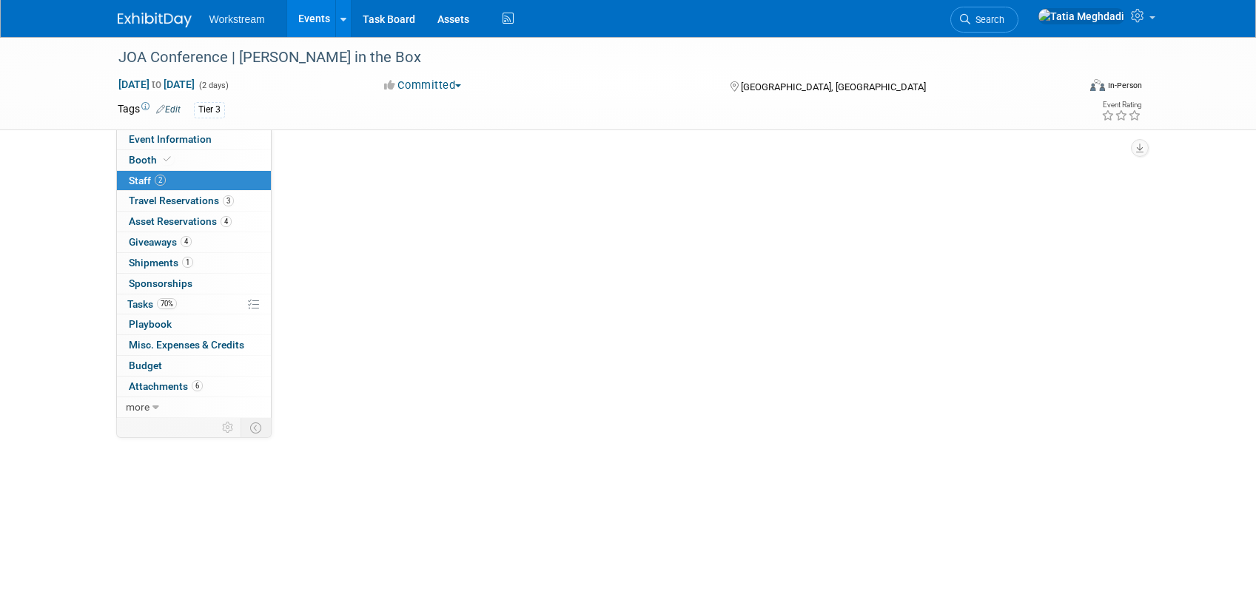
scroll to position [0, 0]
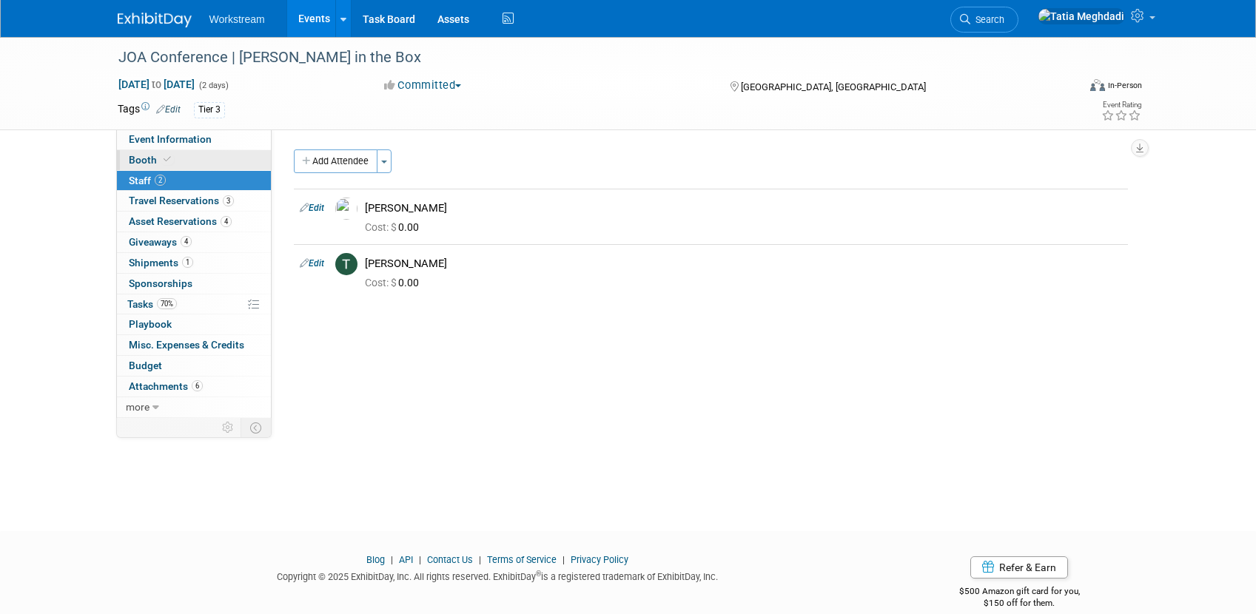
click at [139, 165] on span "Booth" at bounding box center [151, 160] width 45 height 12
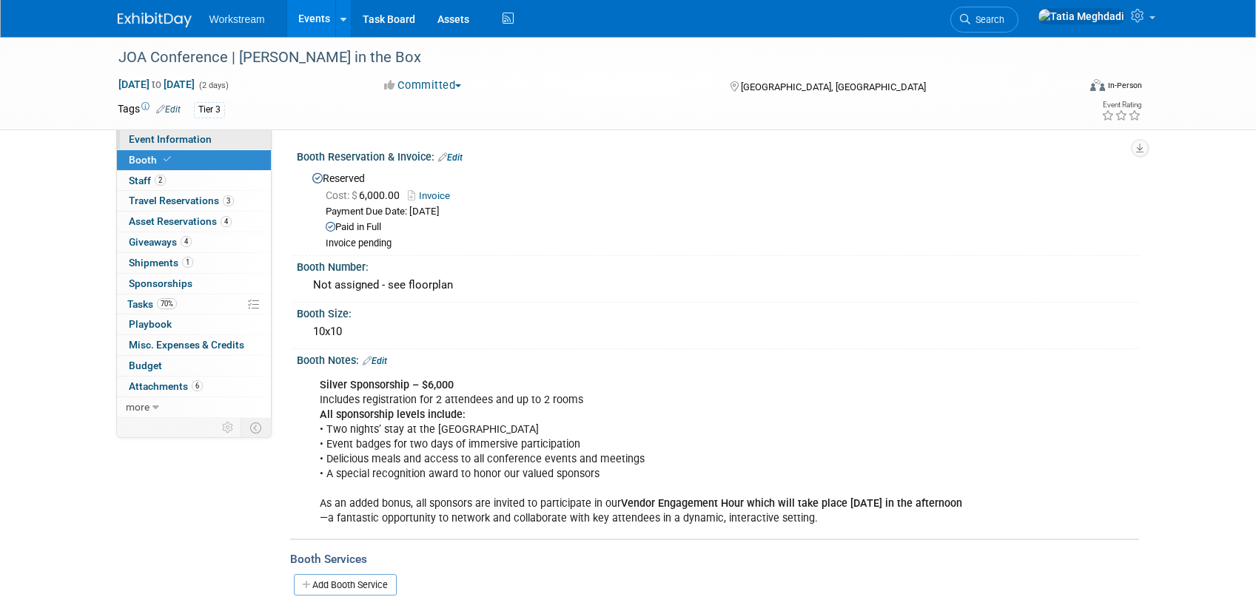
click at [141, 138] on span "Event Information" at bounding box center [170, 139] width 83 height 12
select select "Franchise"
select select "Restaurant"
select select "No"
select select "Tatia Meghdadi"
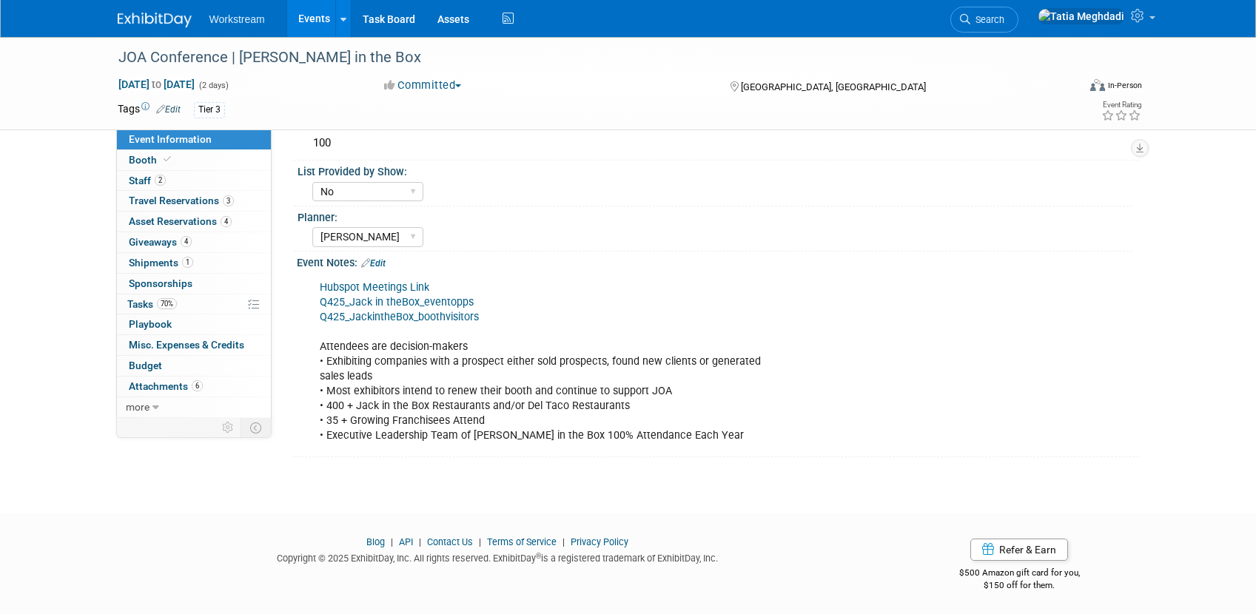
scroll to position [486, 0]
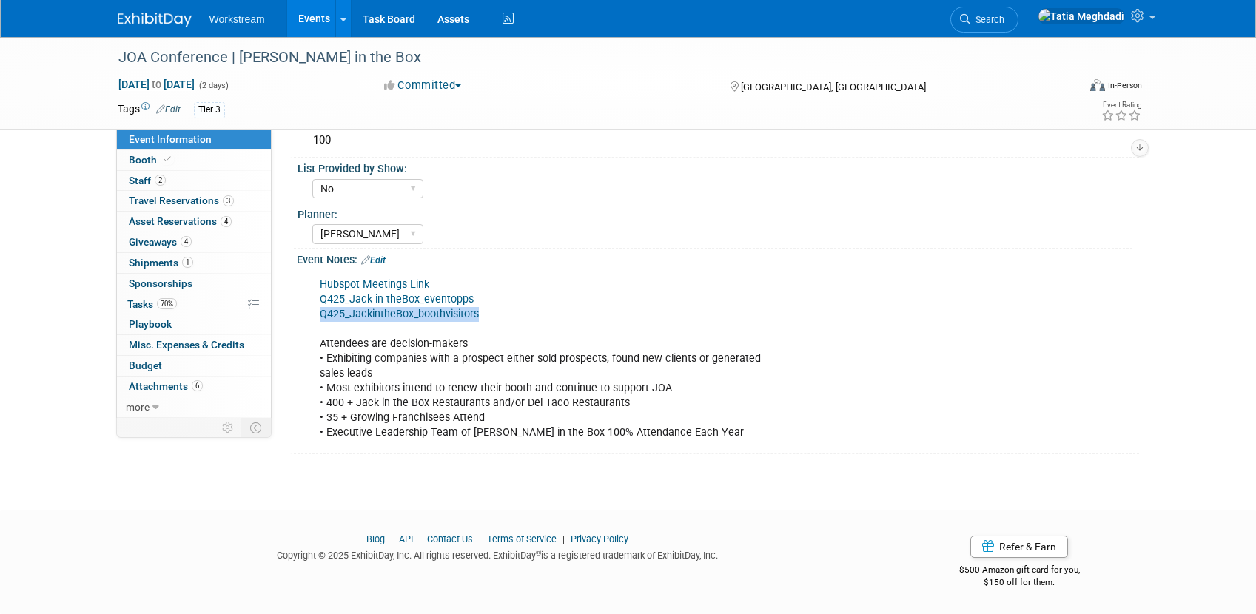
drag, startPoint x: 487, startPoint y: 312, endPoint x: 315, endPoint y: 312, distance: 172.5
click at [311, 312] on div "Hubspot Meetings Link Q425_Jack in the Box_eventopps Q425_JackintheBox_boothvis…" at bounding box center [642, 359] width 667 height 178
copy link "Q425_JackintheBox_boothvisitors"
click at [670, 212] on div "Planner:" at bounding box center [715, 213] width 835 height 19
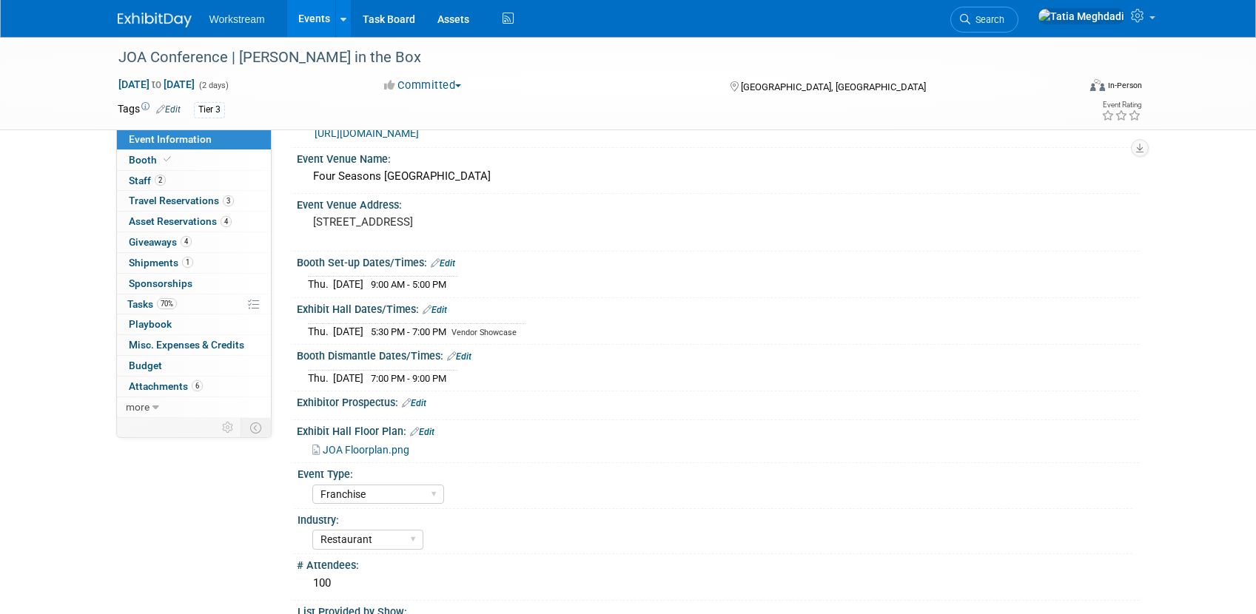
scroll to position [0, 0]
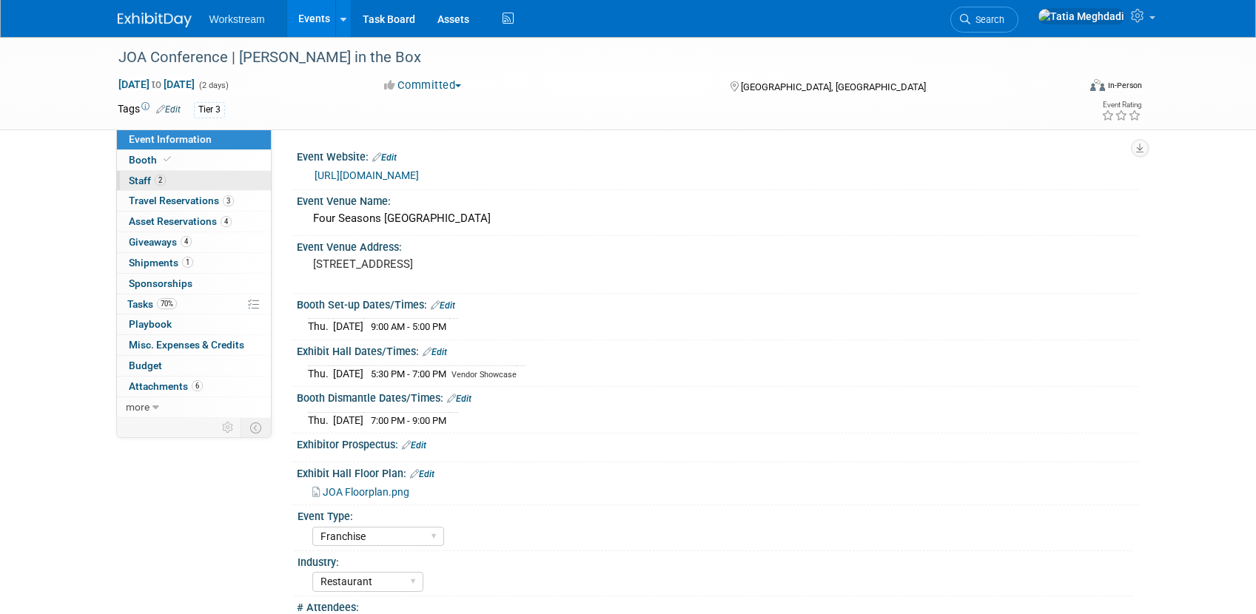
click at [143, 176] on span "Staff 2" at bounding box center [147, 181] width 37 height 12
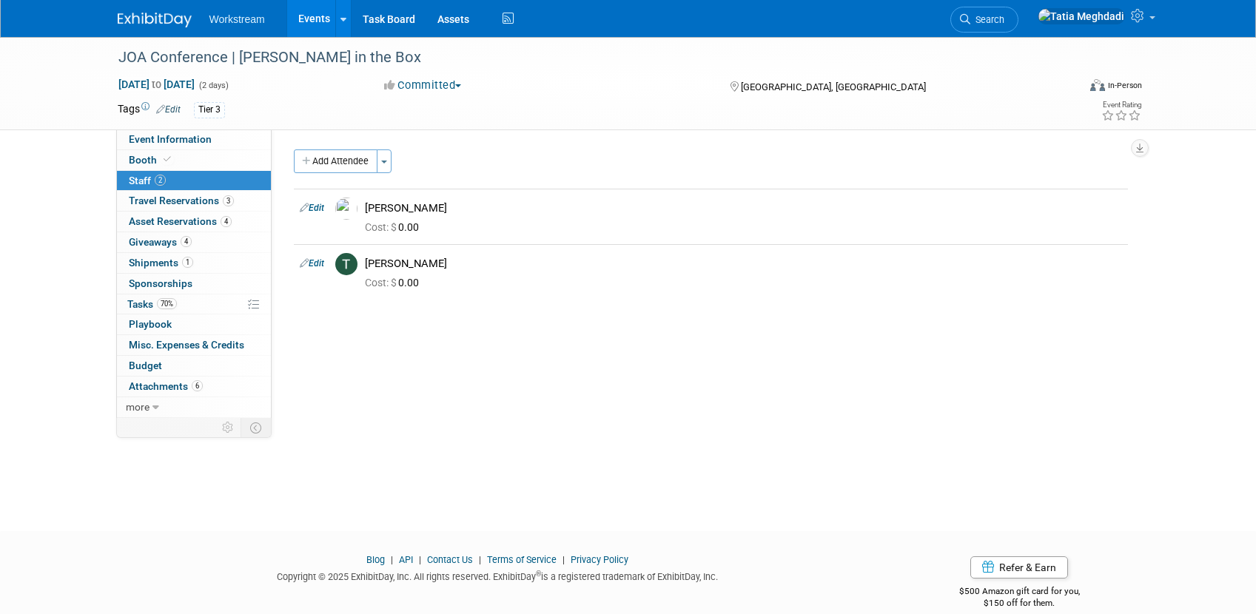
click at [323, 21] on link "Events" at bounding box center [314, 18] width 54 height 37
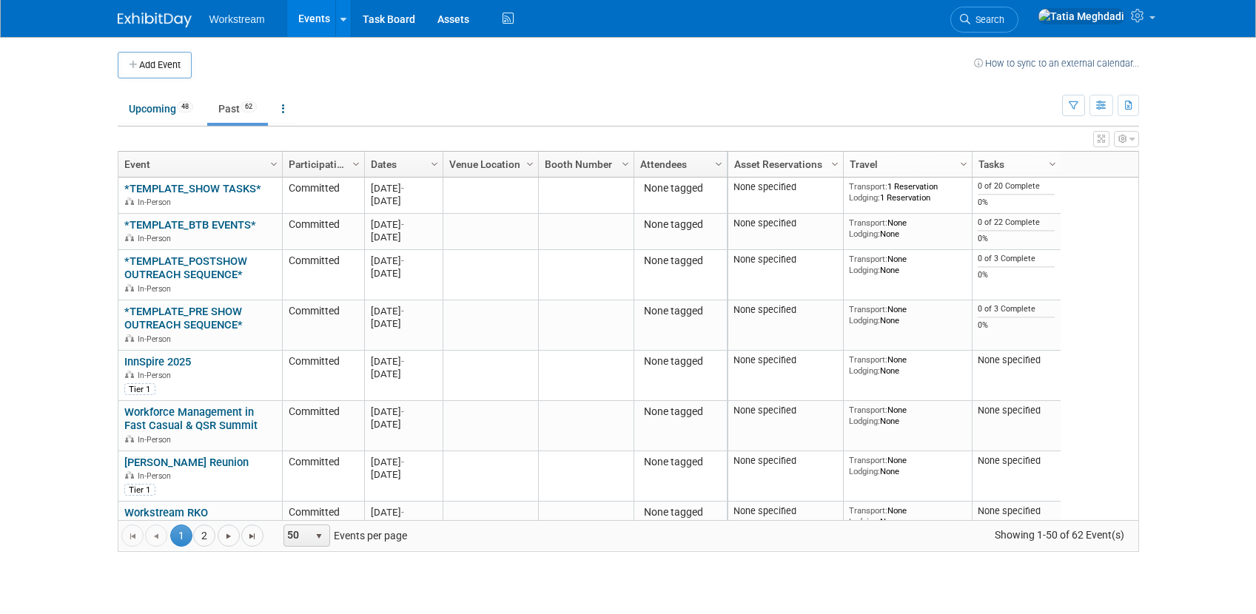
click at [305, 17] on link "Events" at bounding box center [314, 18] width 54 height 37
click at [1004, 19] on span "Search" at bounding box center [987, 19] width 34 height 11
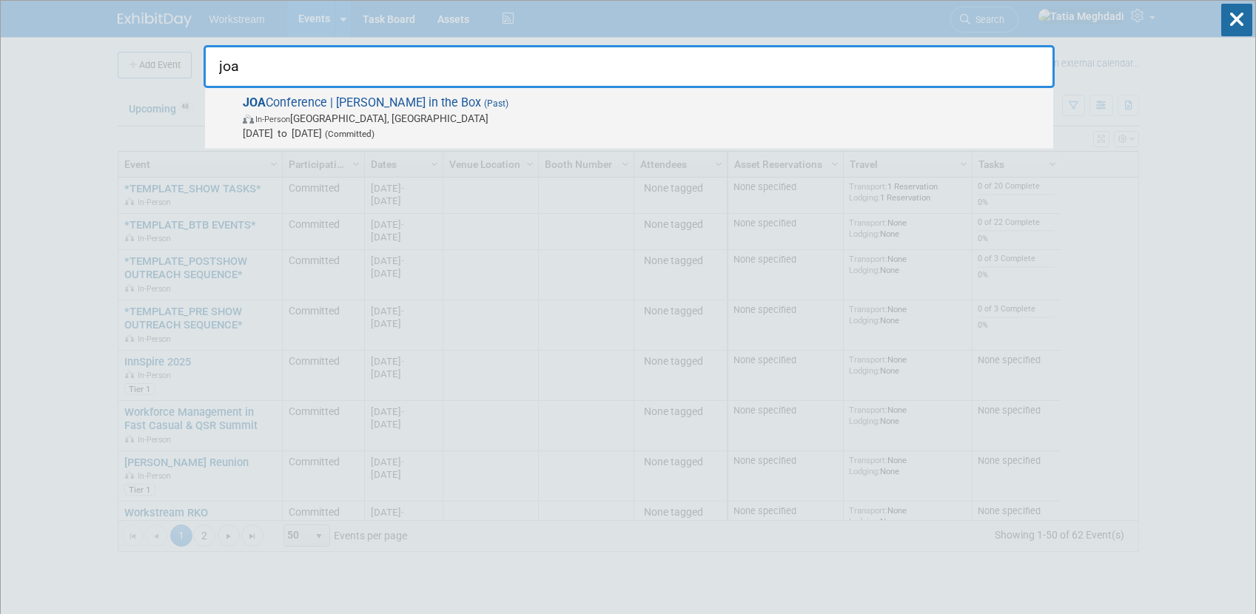
type input "joa"
click at [281, 102] on span "JOA Conference | [PERSON_NAME] in the Box (Past) In-Person [GEOGRAPHIC_DATA], […" at bounding box center [642, 117] width 808 height 45
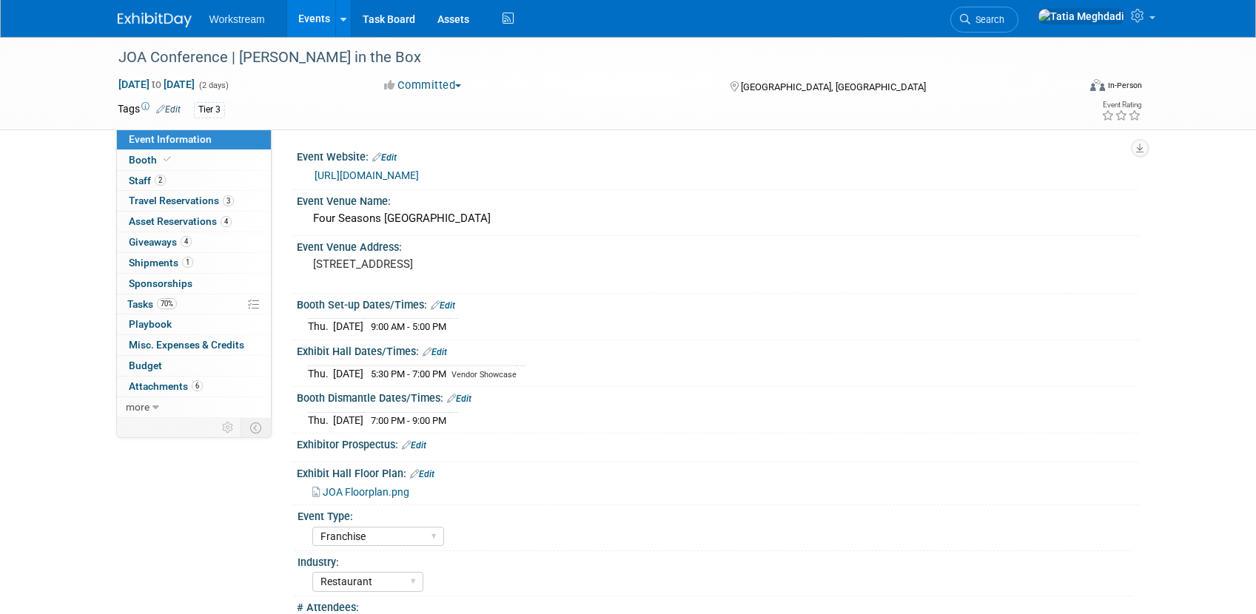
select select "Franchise"
select select "Restaurant"
select select "No"
select select "[PERSON_NAME]"
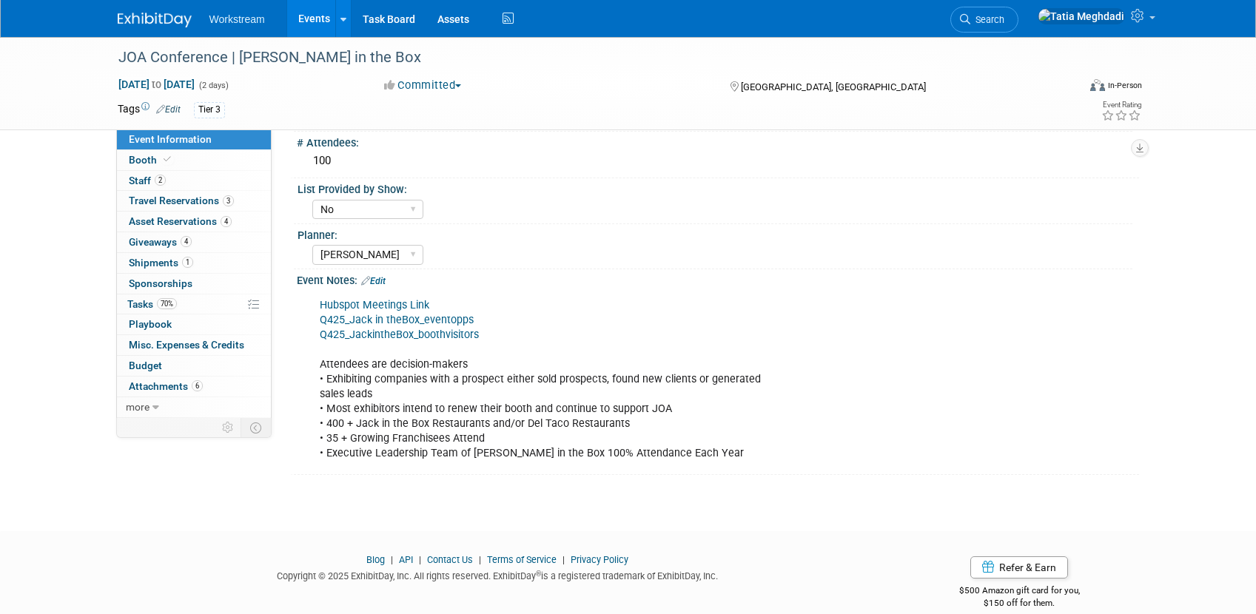
scroll to position [466, 0]
click at [138, 301] on span "Tasks 70%" at bounding box center [152, 304] width 50 height 12
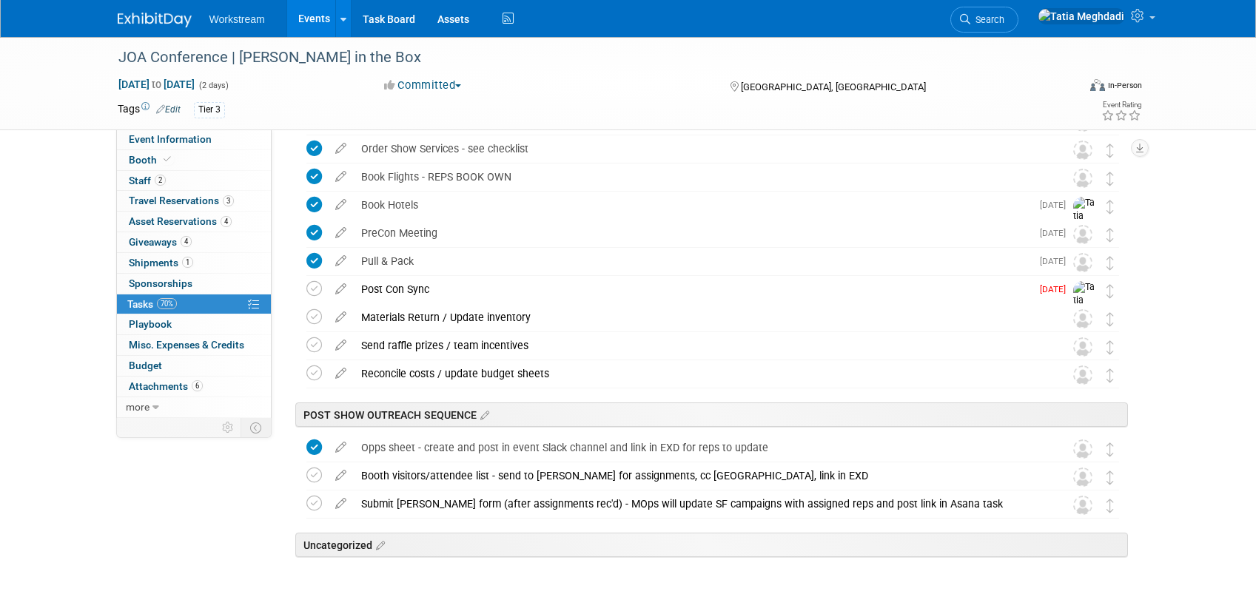
scroll to position [355, 0]
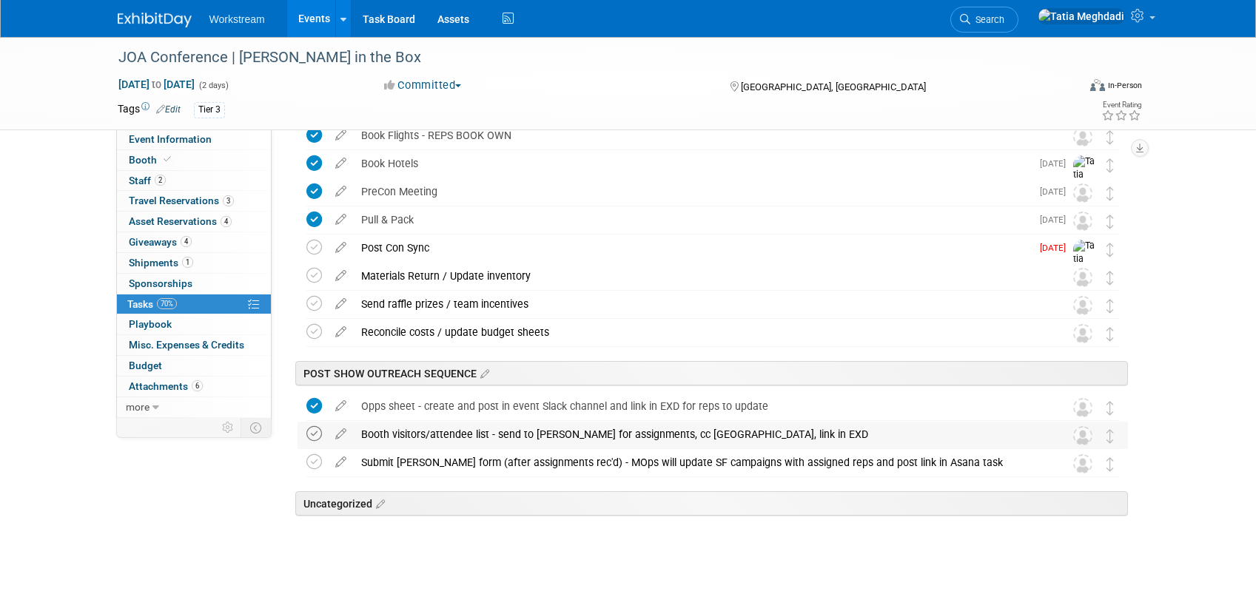
click at [314, 437] on icon at bounding box center [314, 434] width 16 height 16
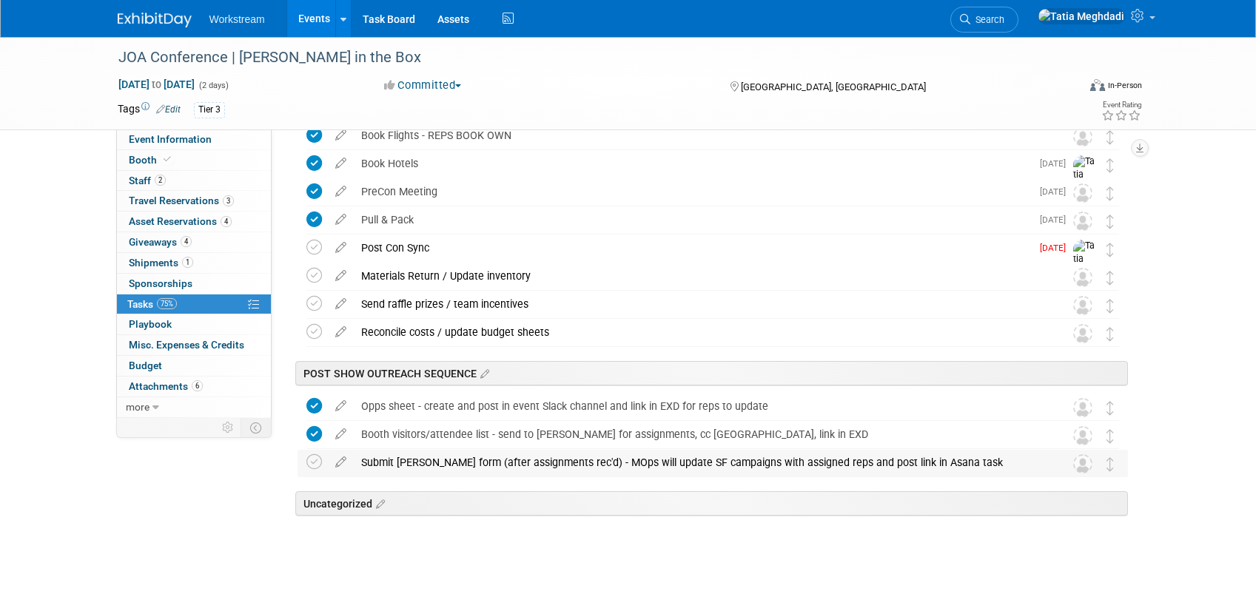
scroll to position [353, 0]
click at [585, 462] on div "Submit [PERSON_NAME] form (after assignments rec'd) - MOps will update SF campa…" at bounding box center [699, 464] width 690 height 25
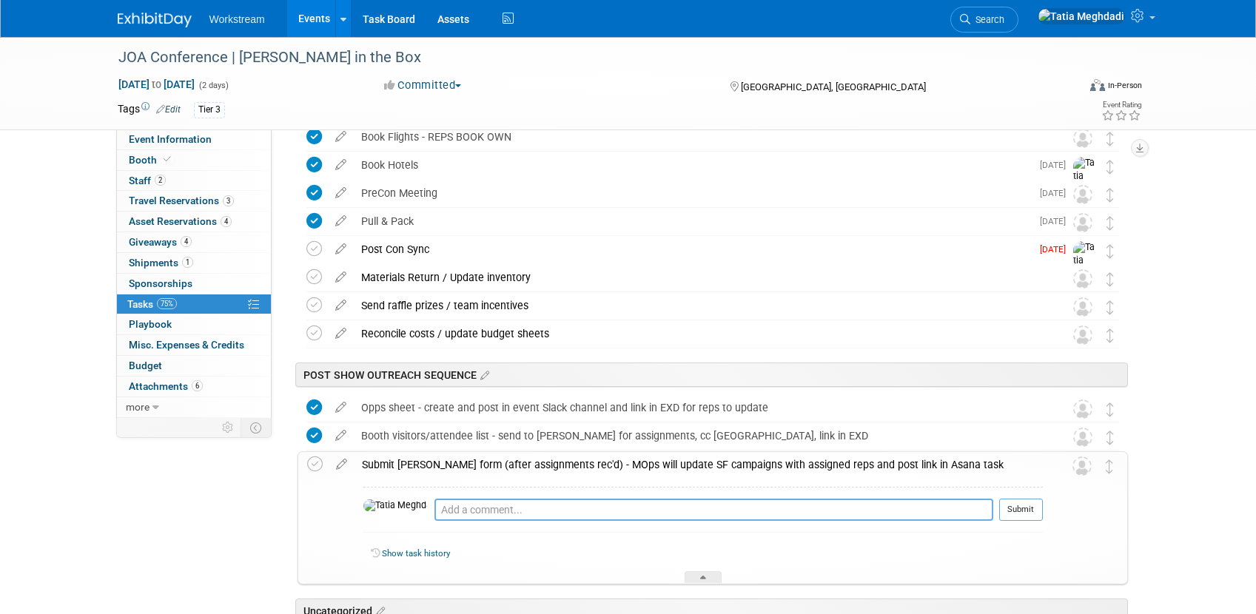
click at [517, 514] on textarea at bounding box center [713, 510] width 559 height 22
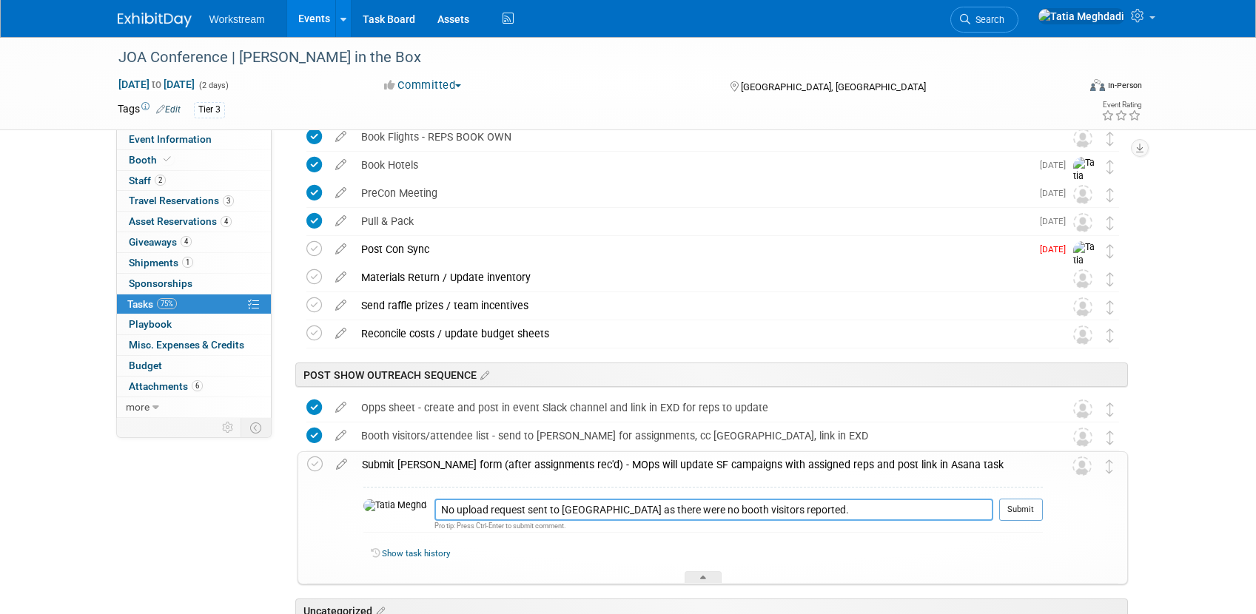
click at [434, 512] on textarea "No upload request sent to [GEOGRAPHIC_DATA] as there were no booth visitors rep…" at bounding box center [713, 510] width 559 height 22
type textarea "10/13: No upload request sent to [GEOGRAPHIC_DATA] as there were no booth visit…"
click at [1023, 513] on button "Submit" at bounding box center [1021, 510] width 44 height 22
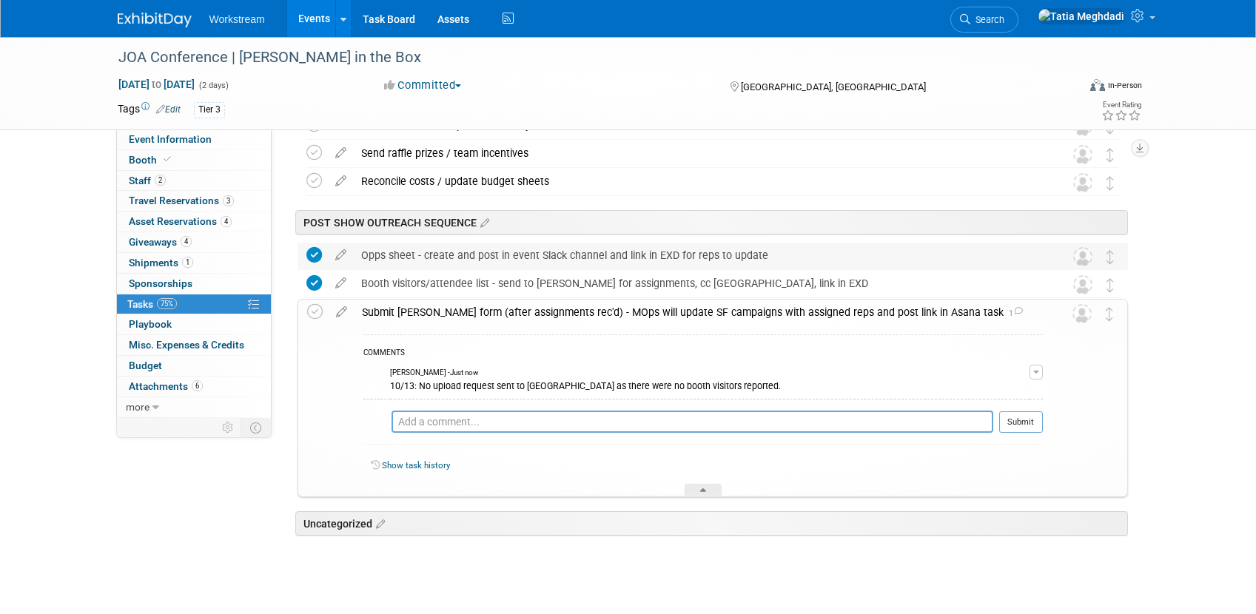
scroll to position [509, 0]
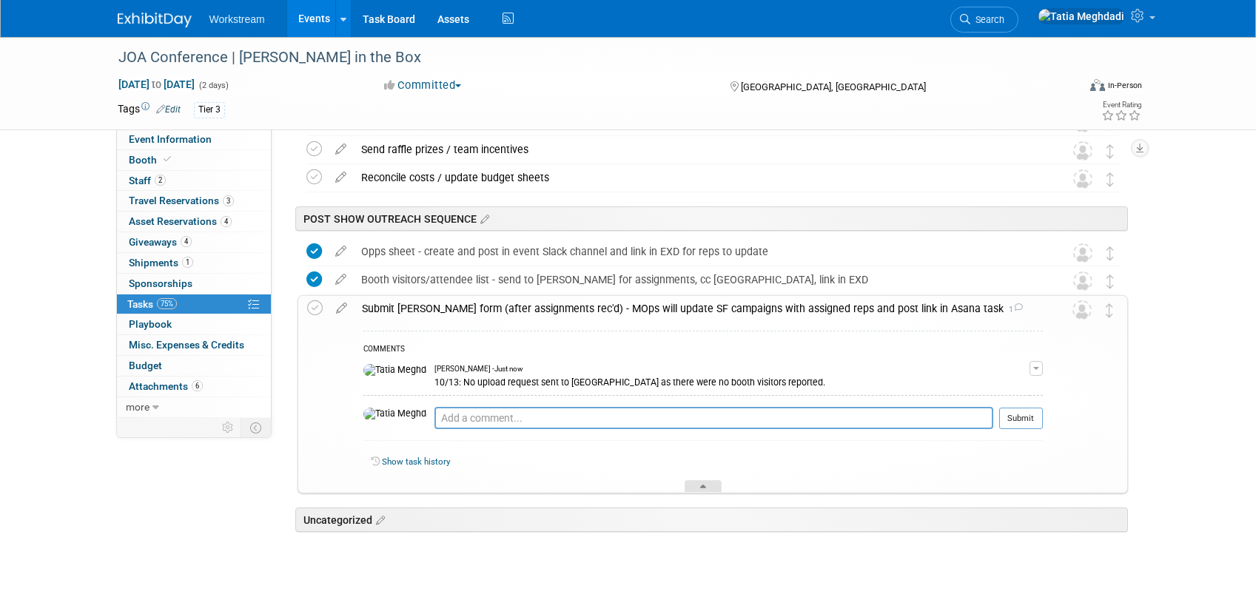
click at [698, 488] on div at bounding box center [703, 486] width 37 height 13
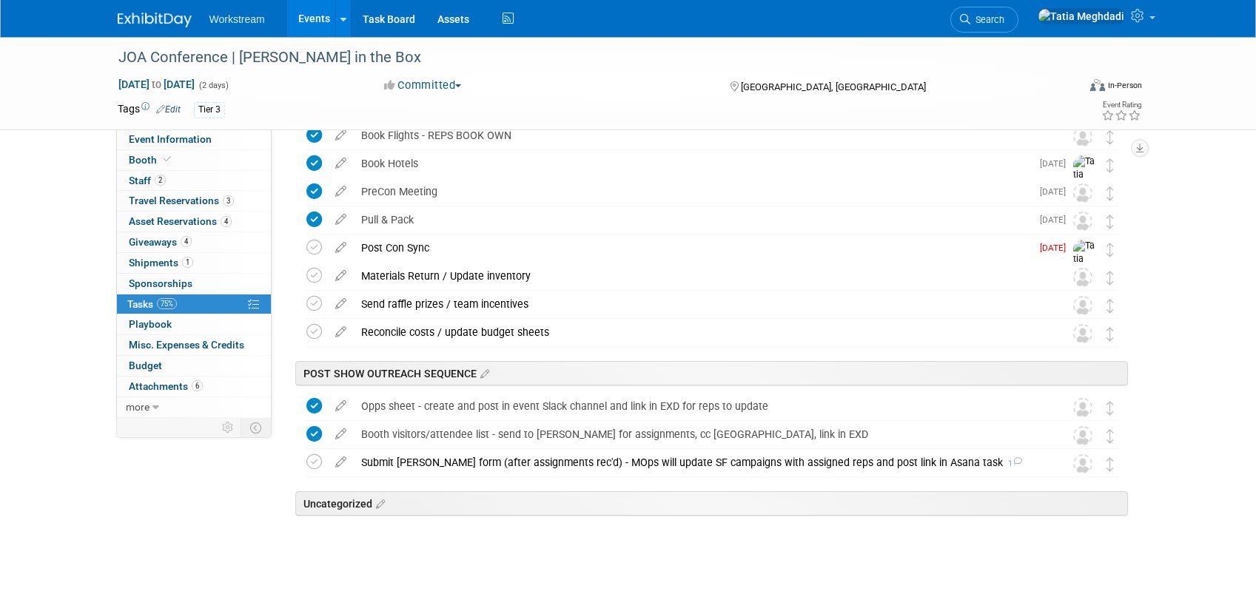
scroll to position [355, 0]
click at [415, 460] on div "Submit [PERSON_NAME] form (after assignments rec'd) - MOps will update SF campa…" at bounding box center [699, 462] width 690 height 25
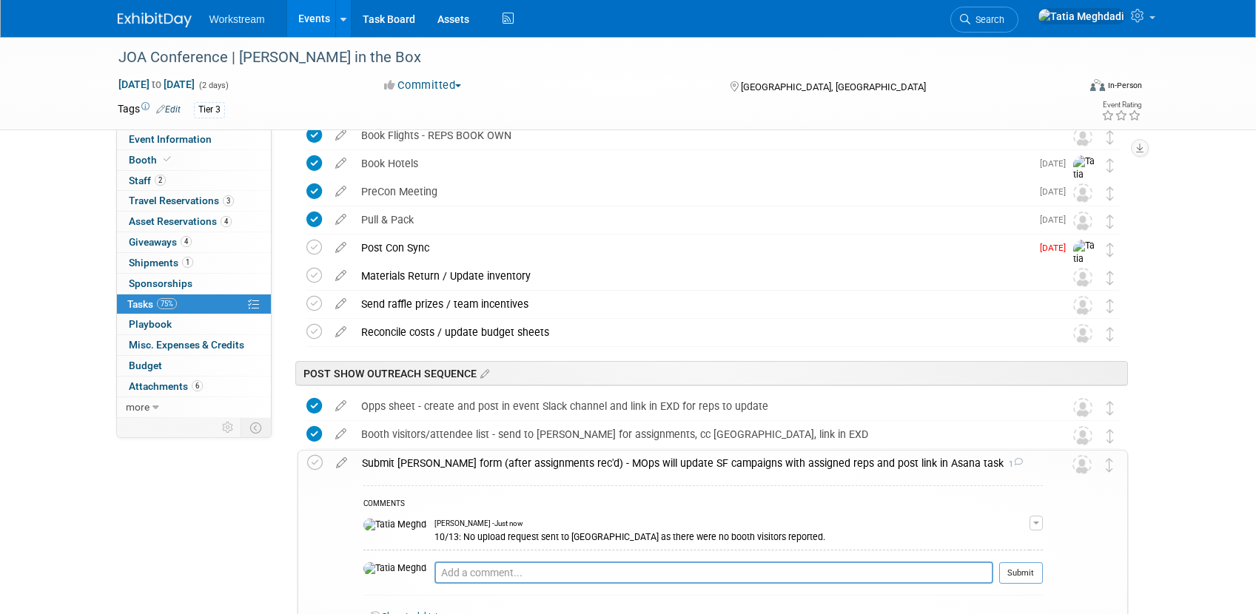
click at [415, 460] on div "Submit [PERSON_NAME] form (after assignments rec'd) - MOps will update SF campa…" at bounding box center [699, 463] width 688 height 25
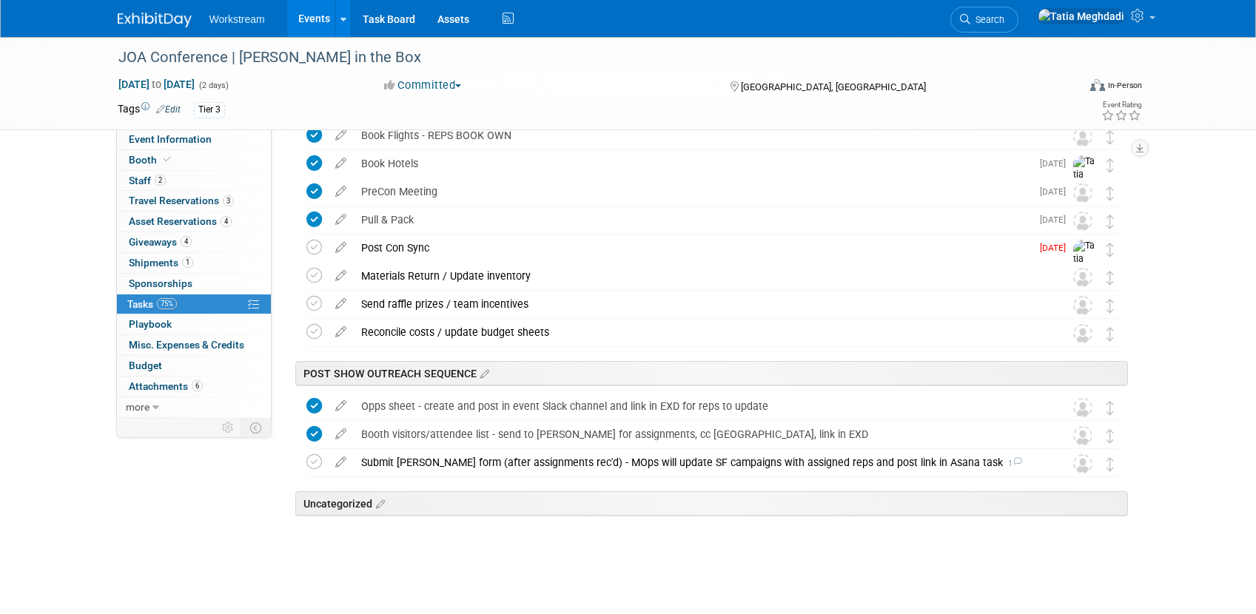
click at [315, 15] on link "Events" at bounding box center [314, 18] width 54 height 37
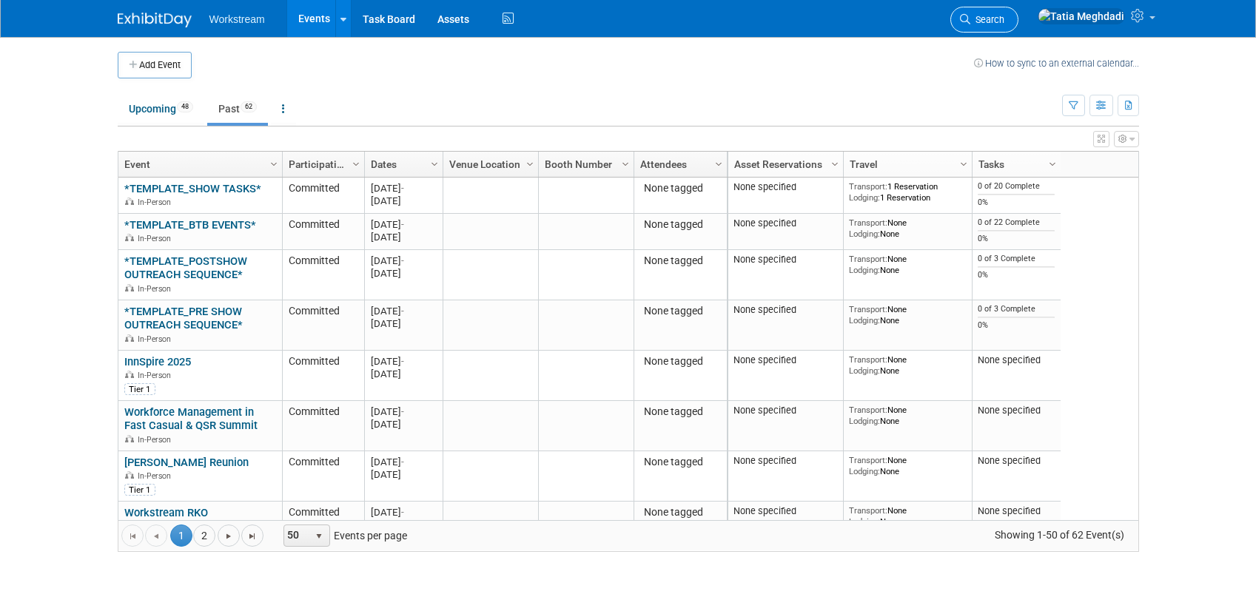
click at [1018, 21] on link "Search" at bounding box center [984, 20] width 68 height 26
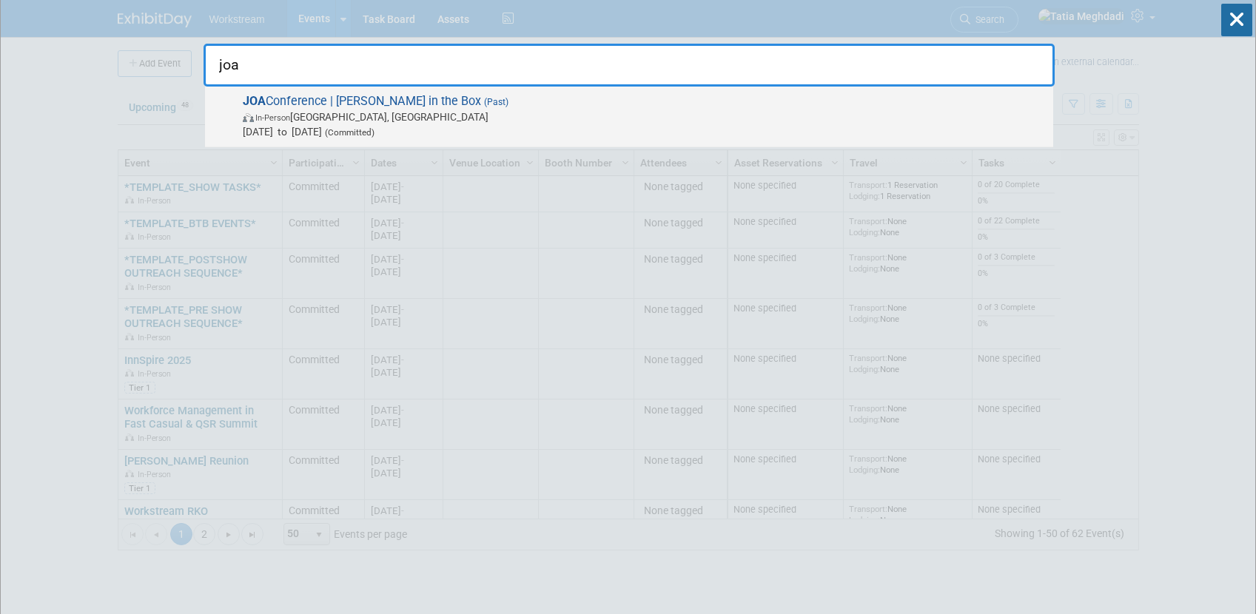
scroll to position [6, 0]
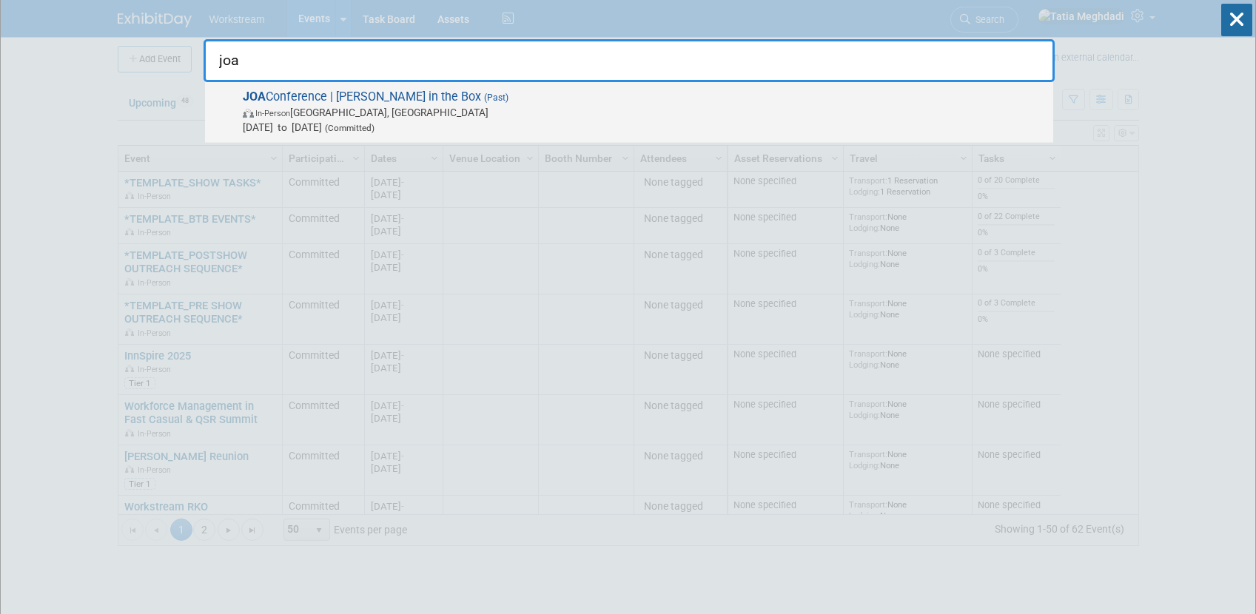
type input "joa"
click at [286, 98] on span "JOA Conference | Jack in the Box (Past) In-Person New Orleans, LA Oct 2, 2025 t…" at bounding box center [642, 112] width 808 height 45
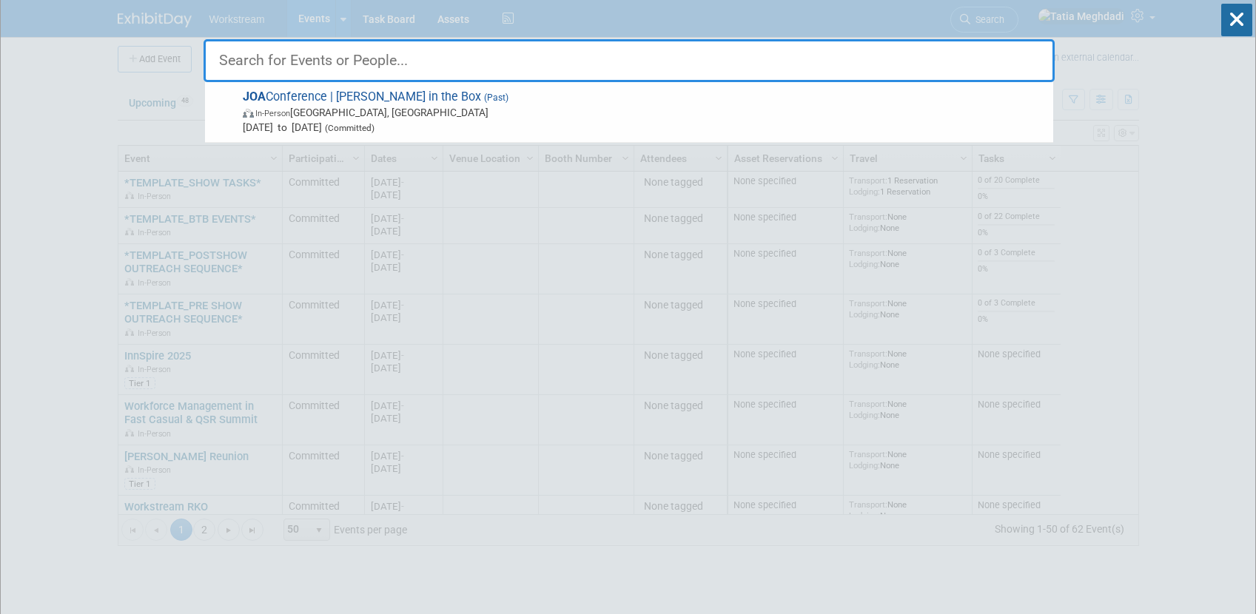
scroll to position [0, 0]
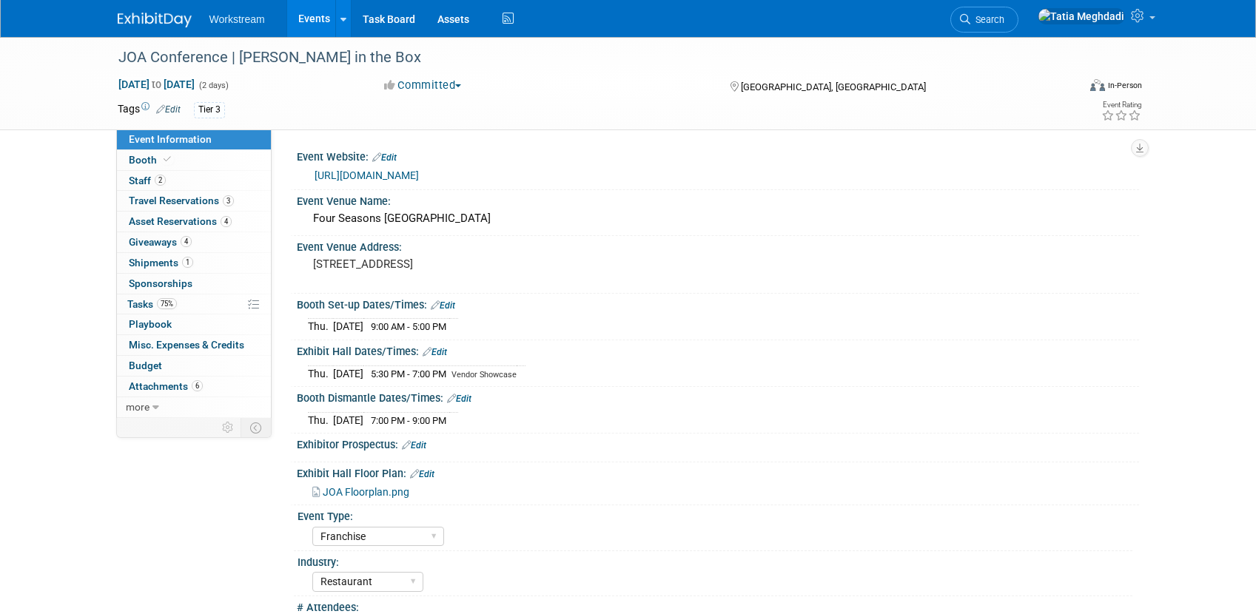
select select "Franchise"
select select "Restaurant"
select select "No"
select select "Tatia Meghdadi"
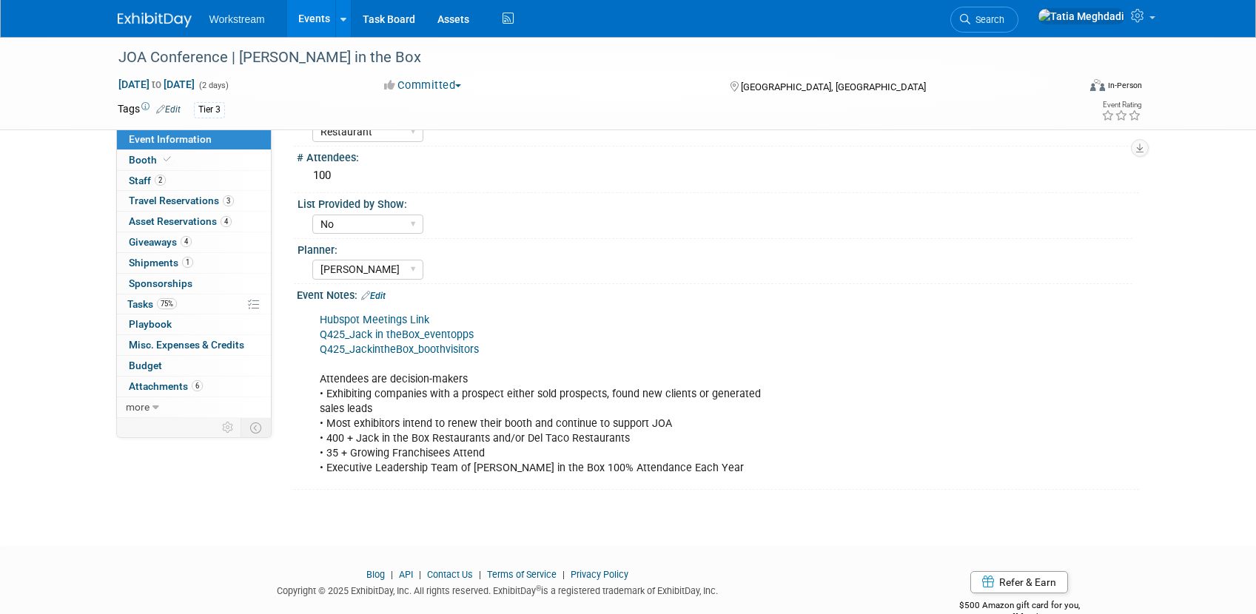
scroll to position [449, 0]
click at [429, 347] on div "Hubspot Meetings Link Q425_Jack in the Box_eventopps Q425_JackintheBox_boothvis…" at bounding box center [642, 395] width 667 height 178
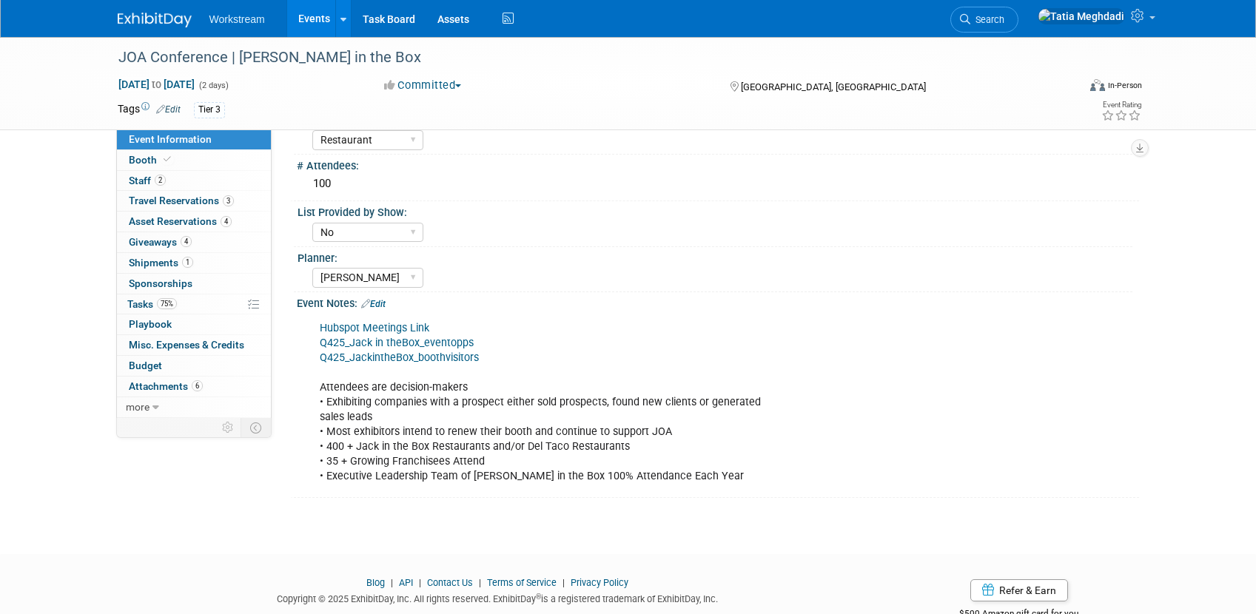
scroll to position [443, 0]
click at [423, 355] on link "Q425_JackintheBox_boothvisitors" at bounding box center [399, 357] width 159 height 13
click at [305, 20] on link "Events" at bounding box center [314, 18] width 54 height 37
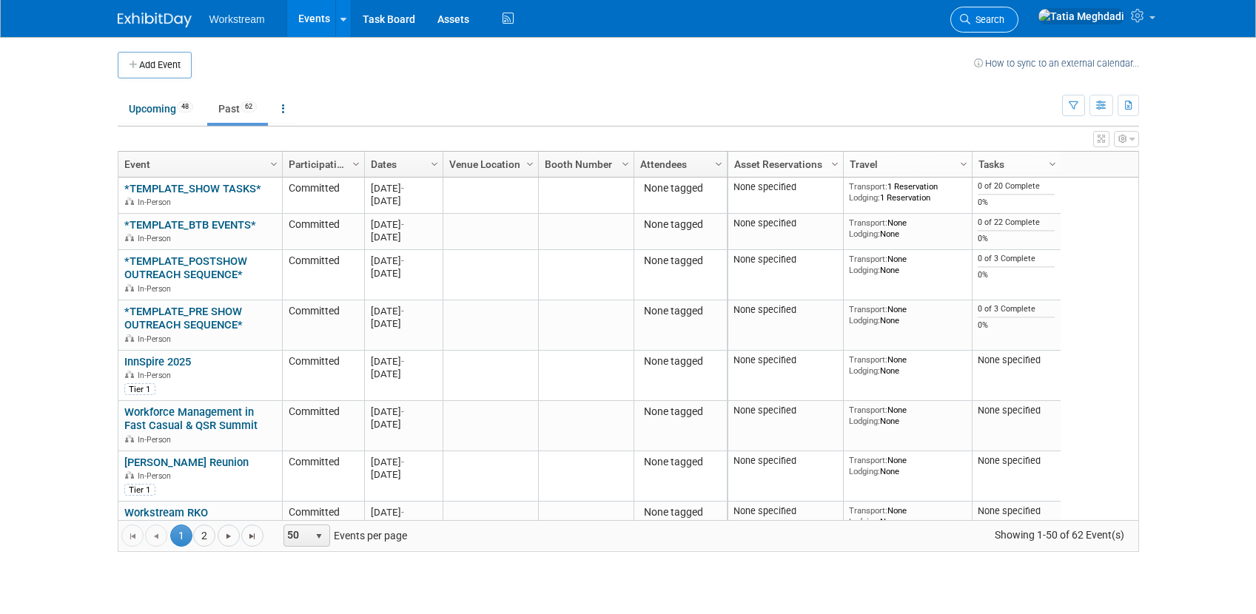
click at [1004, 22] on span "Search" at bounding box center [987, 19] width 34 height 11
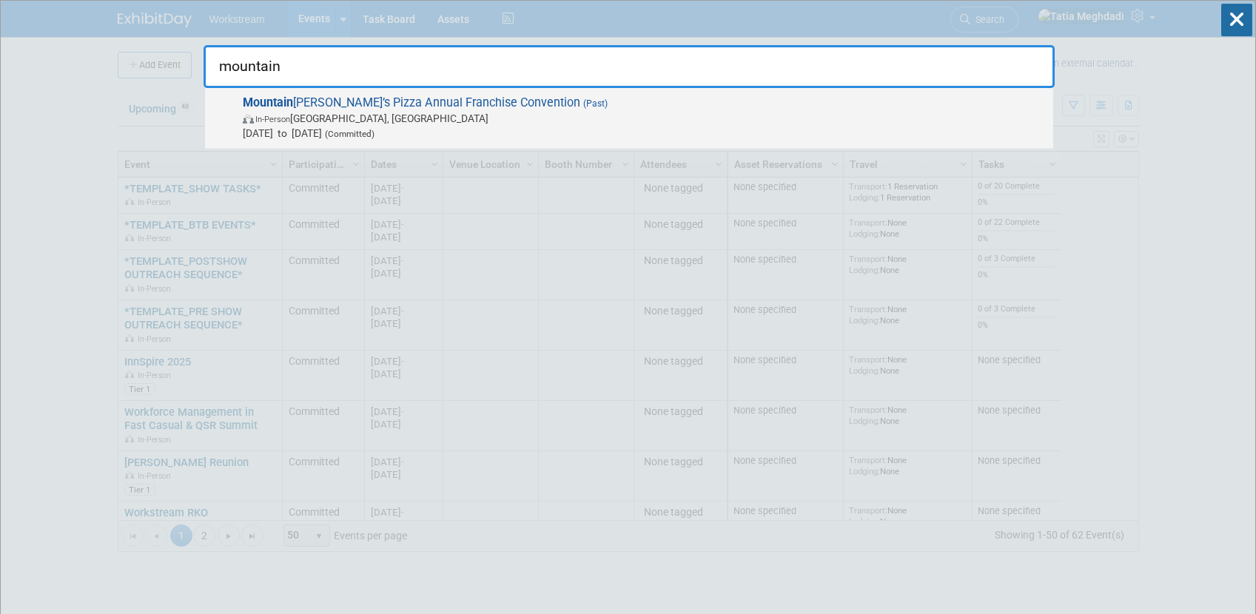
type input "mountain"
click at [335, 105] on span "Mountain Mike’s Pizza Annual Franchise Convention (Past) In-Person Las Vegas, N…" at bounding box center [642, 117] width 808 height 45
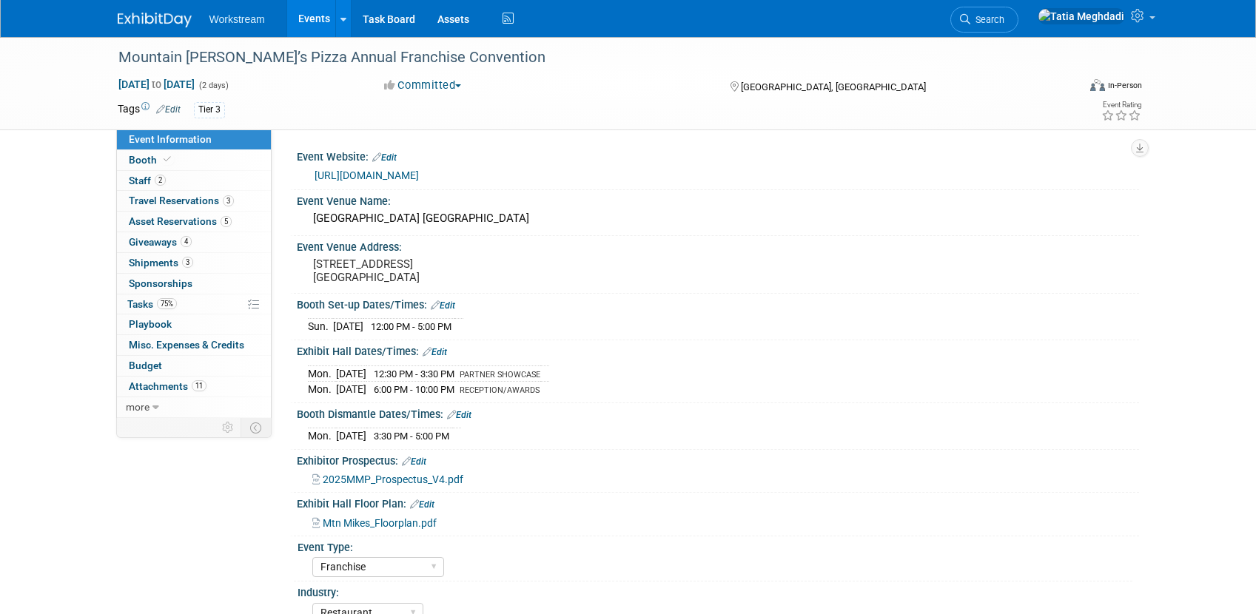
select select "Franchise"
select select "Restaurant"
select select "No"
select select "[PERSON_NAME]"
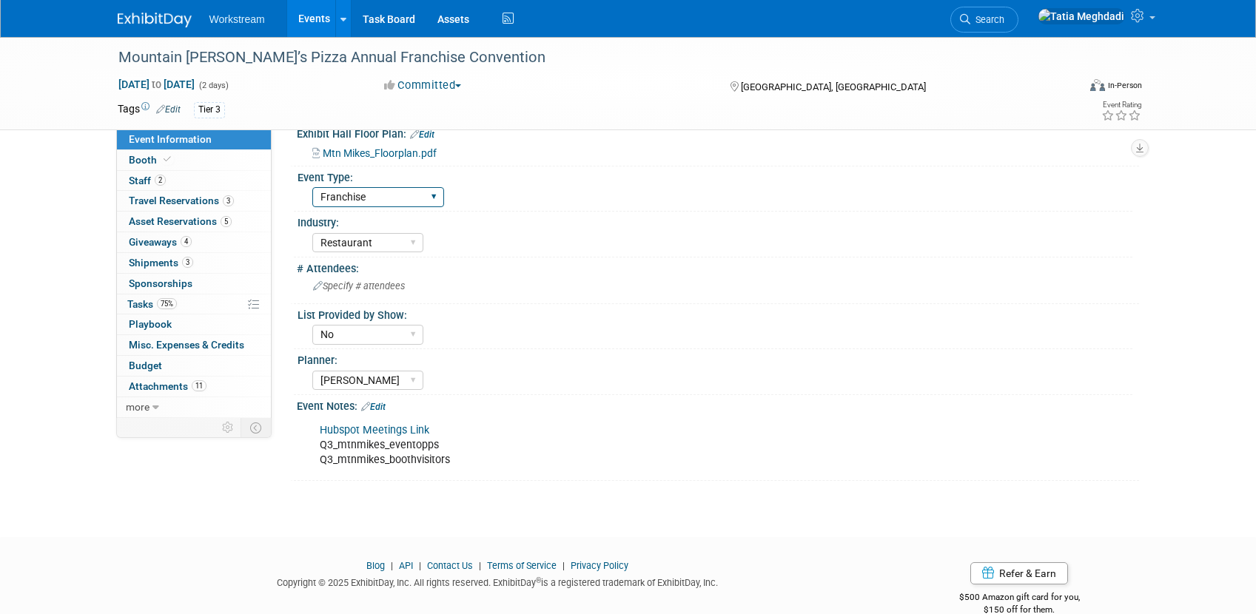
scroll to position [397, 0]
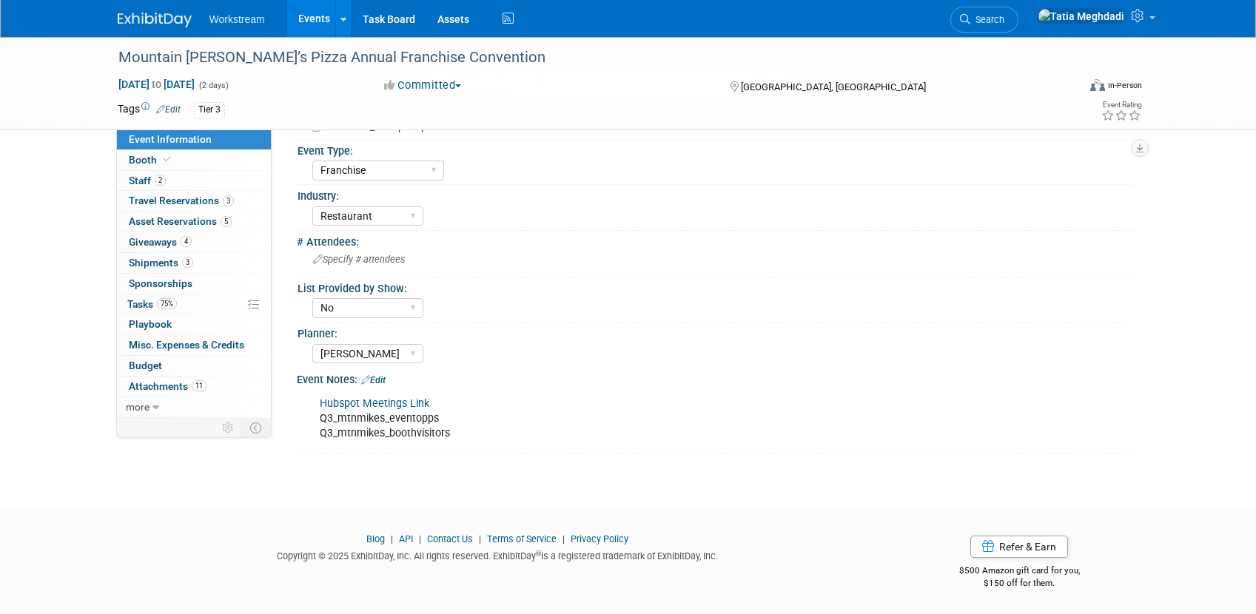
click at [380, 380] on link "Edit" at bounding box center [373, 380] width 24 height 10
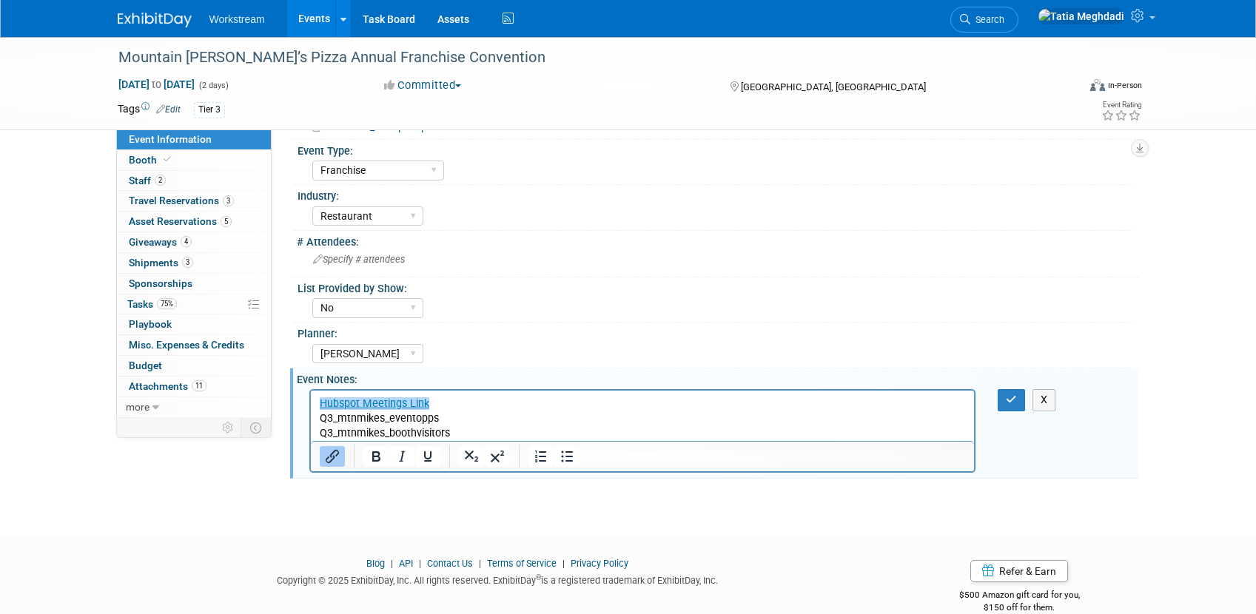
scroll to position [0, 0]
drag, startPoint x: 386, startPoint y: 413, endPoint x: 315, endPoint y: 413, distance: 71.1
click at [312, 413] on html "Hubspot Meetings Link Q3_mtnmikes_eventopps Q3_mtnmikes_boothvisitors" at bounding box center [642, 416] width 664 height 50
paste body "Rich Text Area. Press ALT-0 for help."
click at [457, 350] on div "Tatia Meghdadi Keira Wiele Annabelle Gu" at bounding box center [722, 352] width 820 height 24
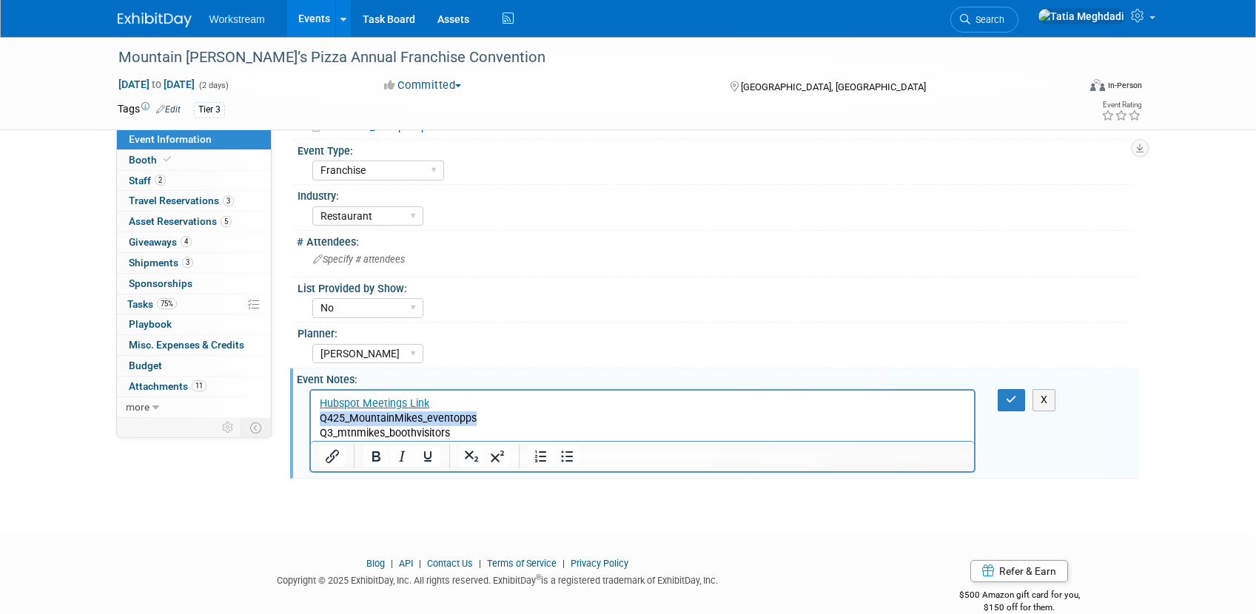
drag, startPoint x: 434, startPoint y: 419, endPoint x: 317, endPoint y: 418, distance: 117.7
click at [315, 419] on html "Hubspot Meetings Link Q425_MountainMikes_eventopps Q3_mtnmikes_boothvisitors" at bounding box center [642, 416] width 664 height 50
click at [333, 457] on icon "Insert/edit link" at bounding box center [332, 456] width 13 height 13
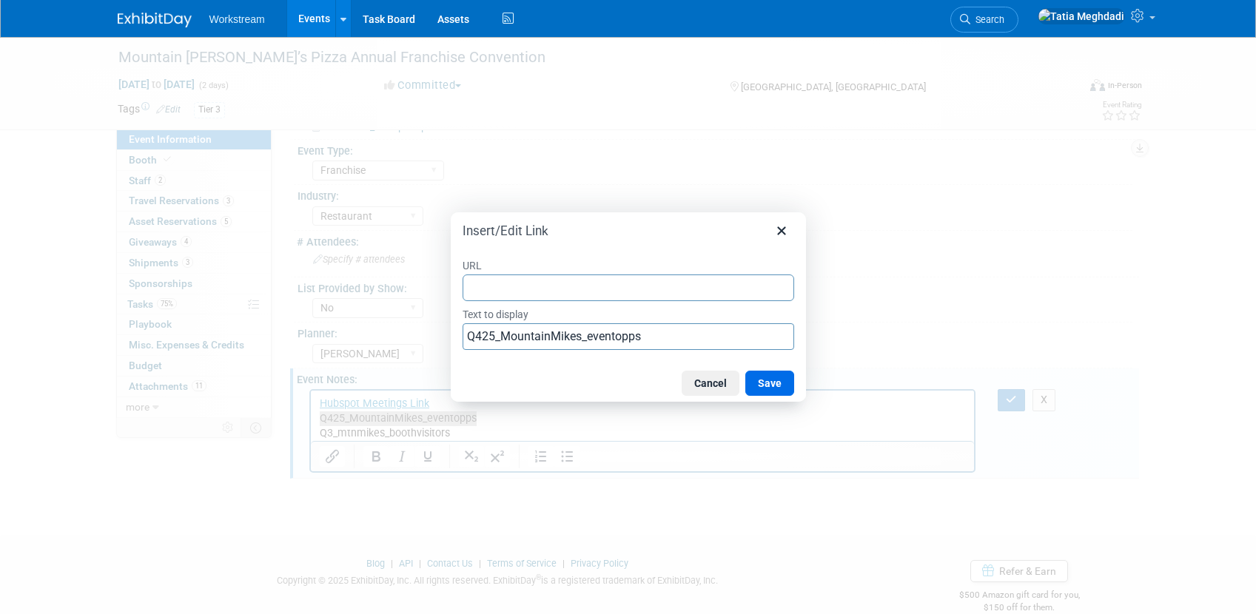
type input "https://docs.google.com/spreadsheets/d/1kbALrXRPyVqLgCgZ3xefFWWGCHn7yFLm01cn0Pe…"
click at [781, 384] on button "Save" at bounding box center [769, 383] width 49 height 25
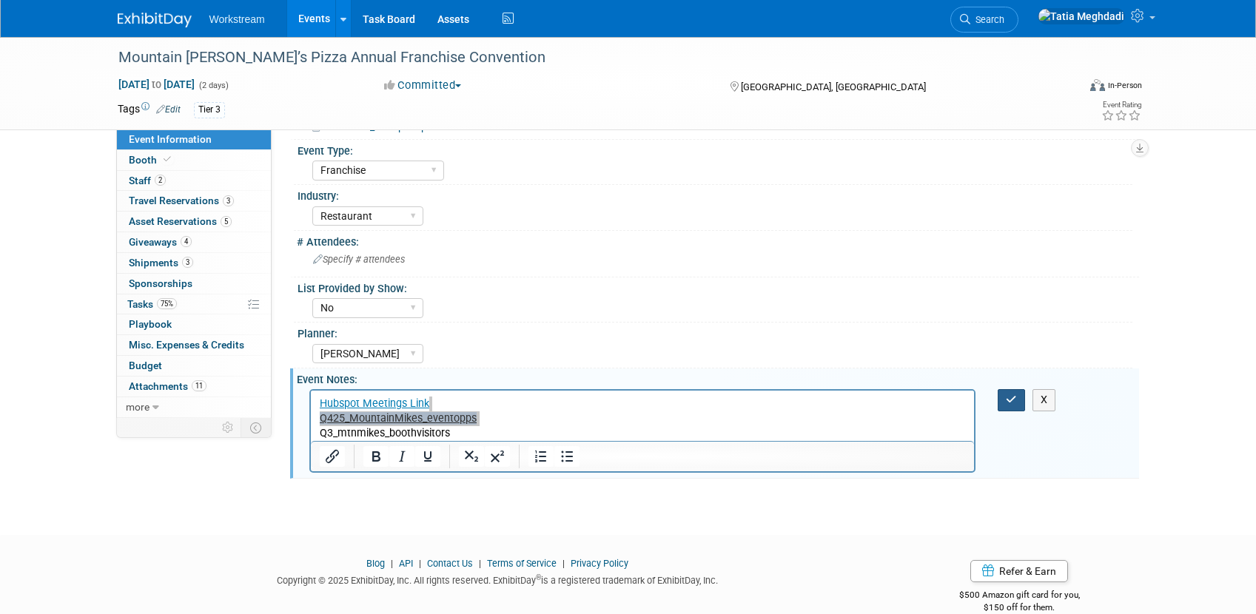
click at [1015, 400] on icon "button" at bounding box center [1011, 400] width 11 height 10
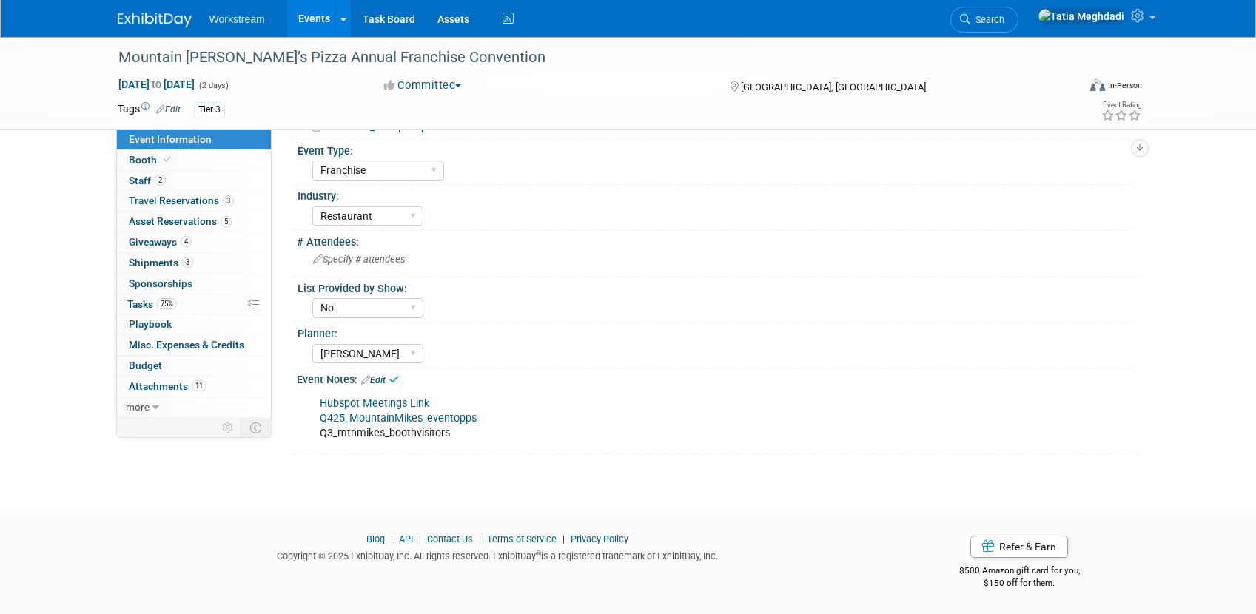
click at [993, 293] on div "List Provided by Show:" at bounding box center [715, 287] width 835 height 19
click at [134, 182] on span "Staff 2" at bounding box center [147, 181] width 37 height 12
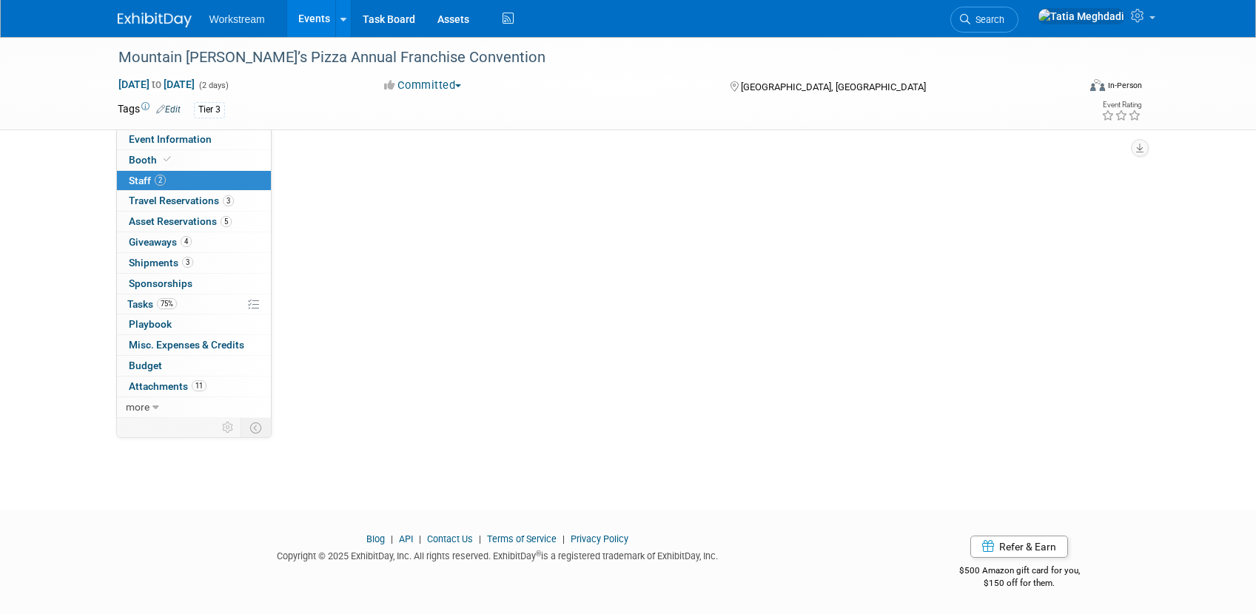
scroll to position [0, 0]
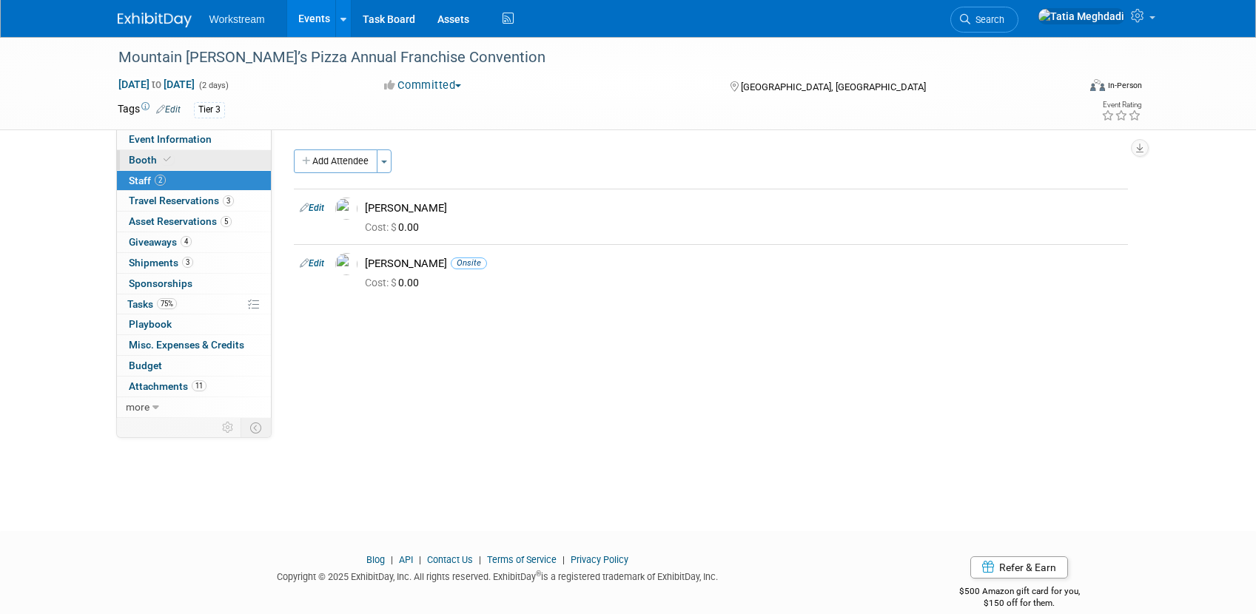
click at [147, 157] on span "Booth" at bounding box center [151, 160] width 45 height 12
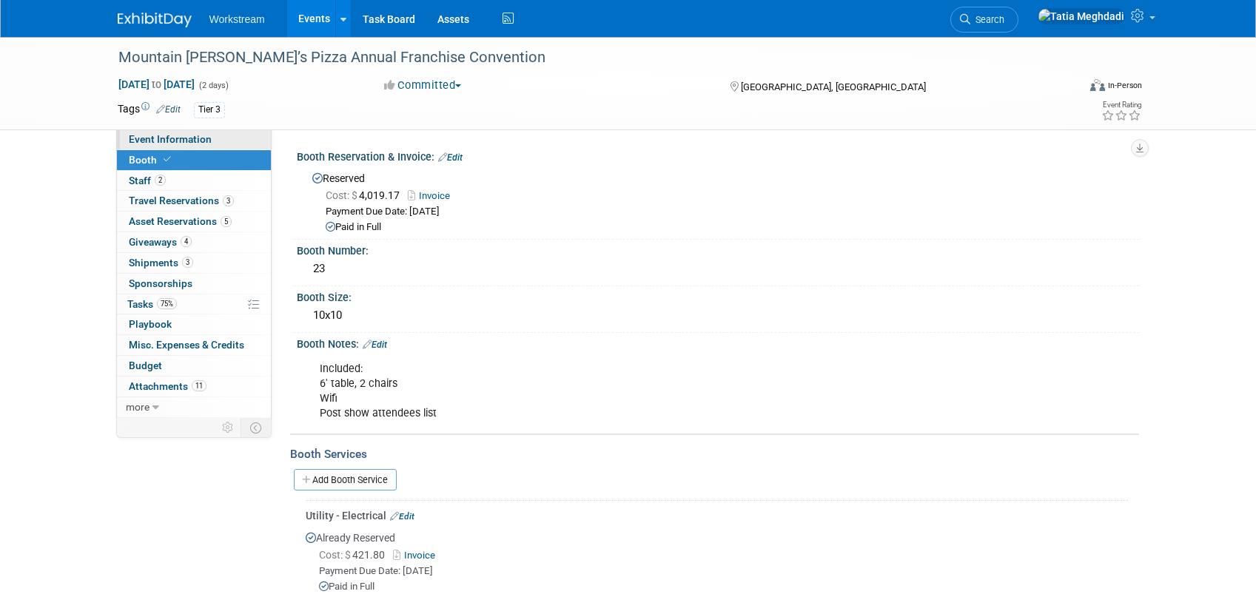
click at [145, 134] on span "Event Information" at bounding box center [170, 139] width 83 height 12
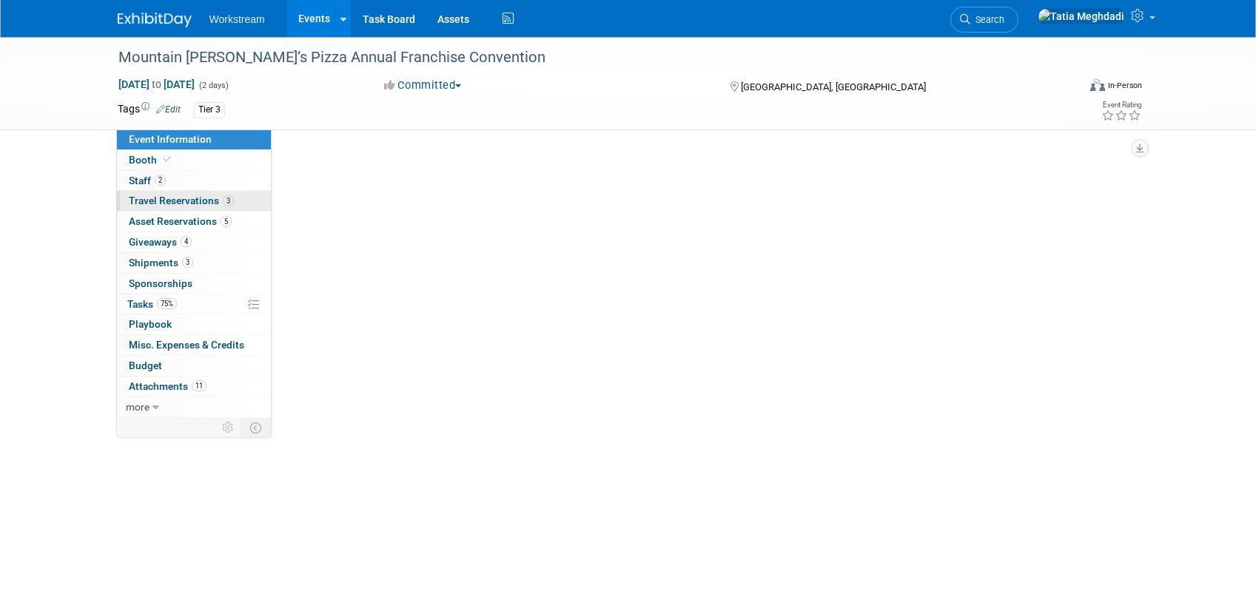
select select "Franchise"
select select "Restaurant"
select select "No"
select select "Tatia Meghdadi"
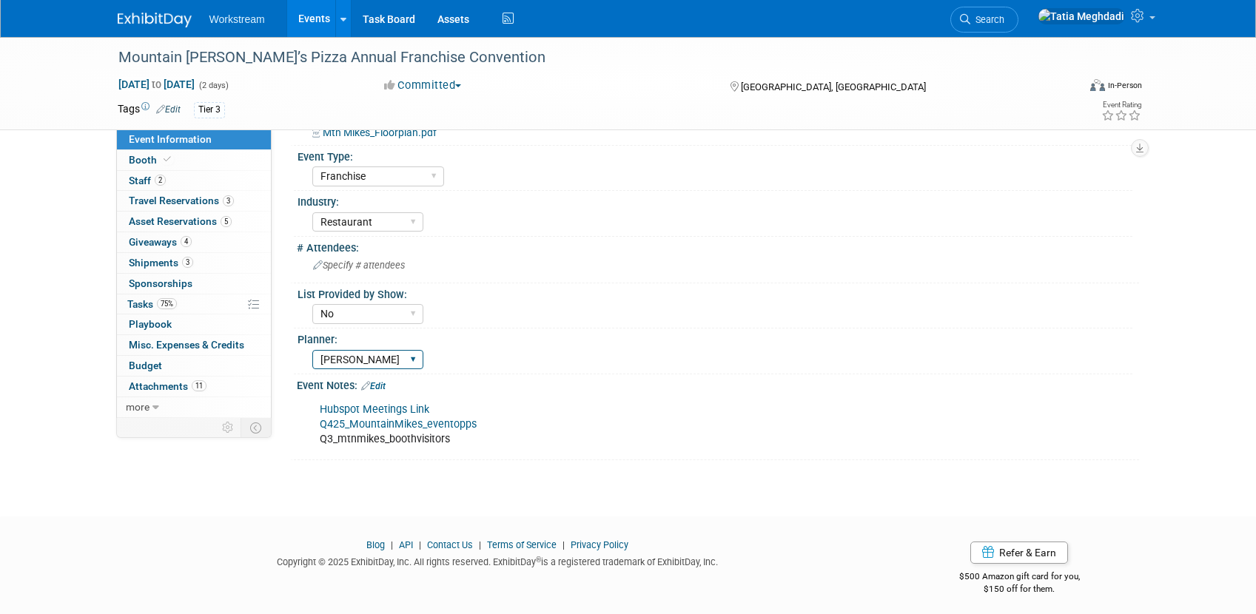
scroll to position [397, 0]
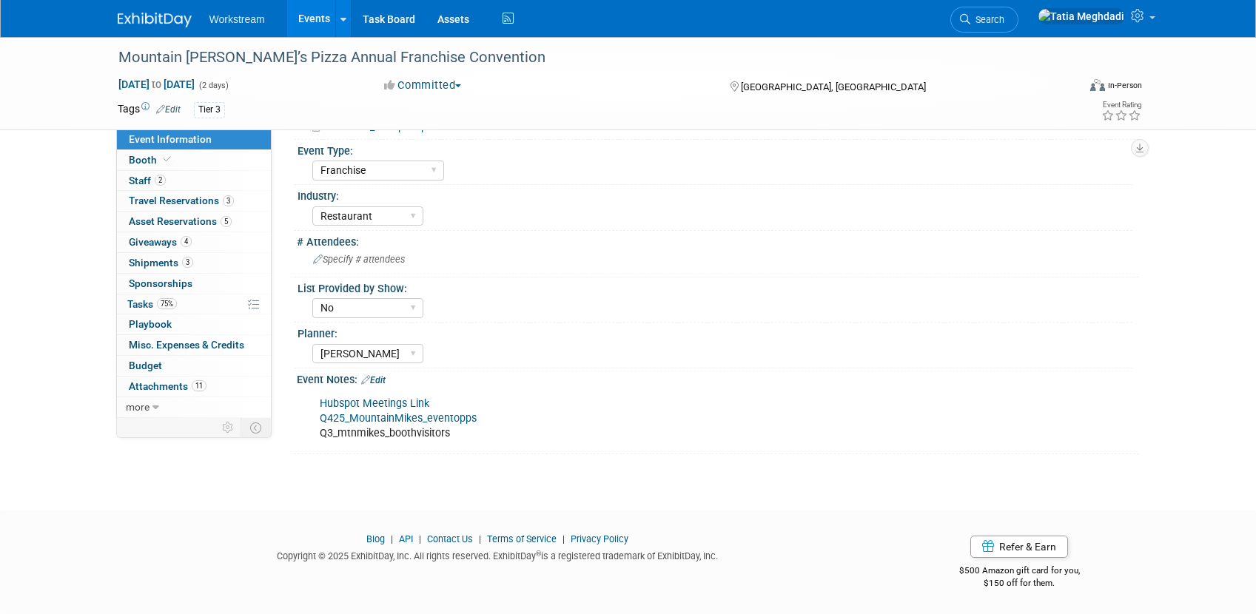
click at [382, 383] on link "Edit" at bounding box center [373, 380] width 24 height 10
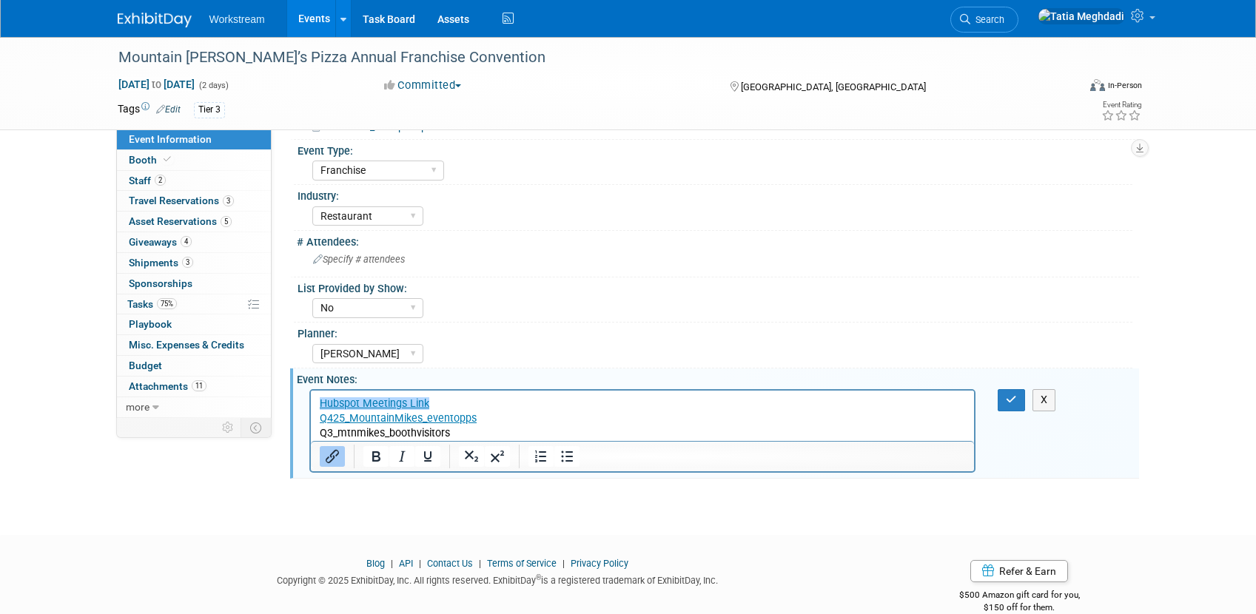
scroll to position [0, 0]
drag, startPoint x: 460, startPoint y: 433, endPoint x: 318, endPoint y: 432, distance: 142.1
click at [316, 432] on html "Hubspot Meetings Link Q425_MountainMikes_eventopps Q3_mtnmikes_boothvisitors" at bounding box center [642, 416] width 664 height 50
paste body "Rich Text Area. Press ALT-0 for help."
click at [565, 310] on div "Yes No TBD" at bounding box center [722, 307] width 820 height 24
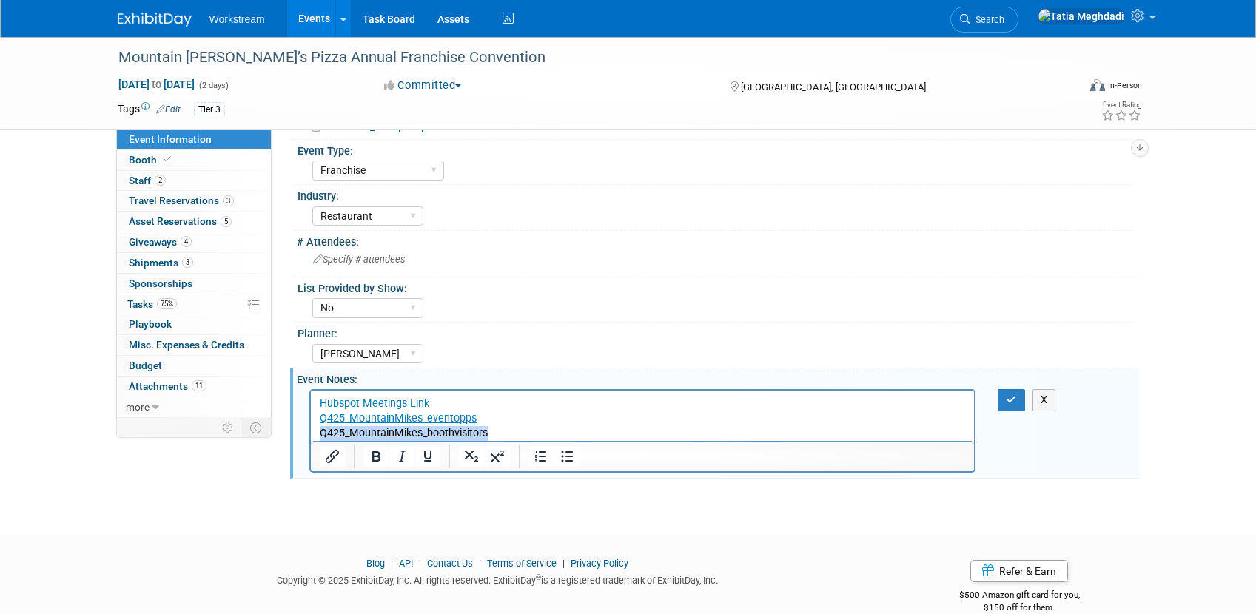
drag, startPoint x: 476, startPoint y: 434, endPoint x: 318, endPoint y: 436, distance: 158.4
click at [318, 433] on body "Hubspot Meetings Link Q425_MountainMikes_eventopps Q425_MountainMikes_boothvisi…" at bounding box center [642, 419] width 648 height 44
click at [329, 462] on icon "Insert/edit link" at bounding box center [332, 456] width 13 height 13
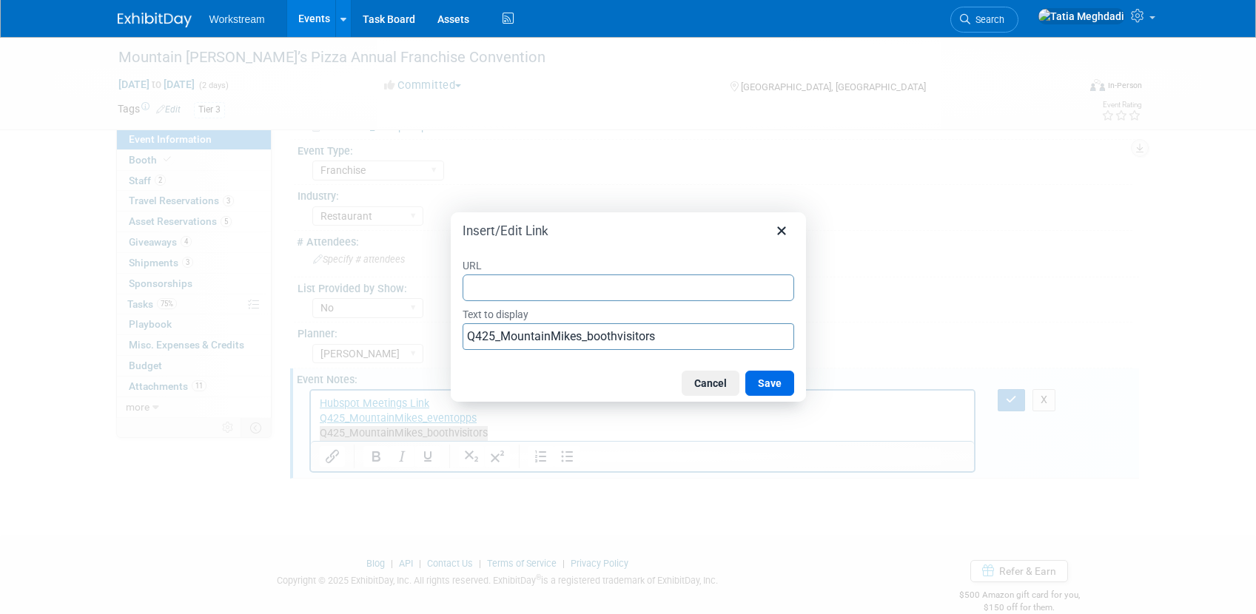
type input "https://docs.google.com/spreadsheets/d/1Ftc8gcY-EHahxSnBOkbiq3jfhI3jpUvRYjrHGkC…"
drag, startPoint x: 768, startPoint y: 383, endPoint x: 793, endPoint y: 386, distance: 26.1
click at [768, 382] on button "Save" at bounding box center [769, 383] width 49 height 25
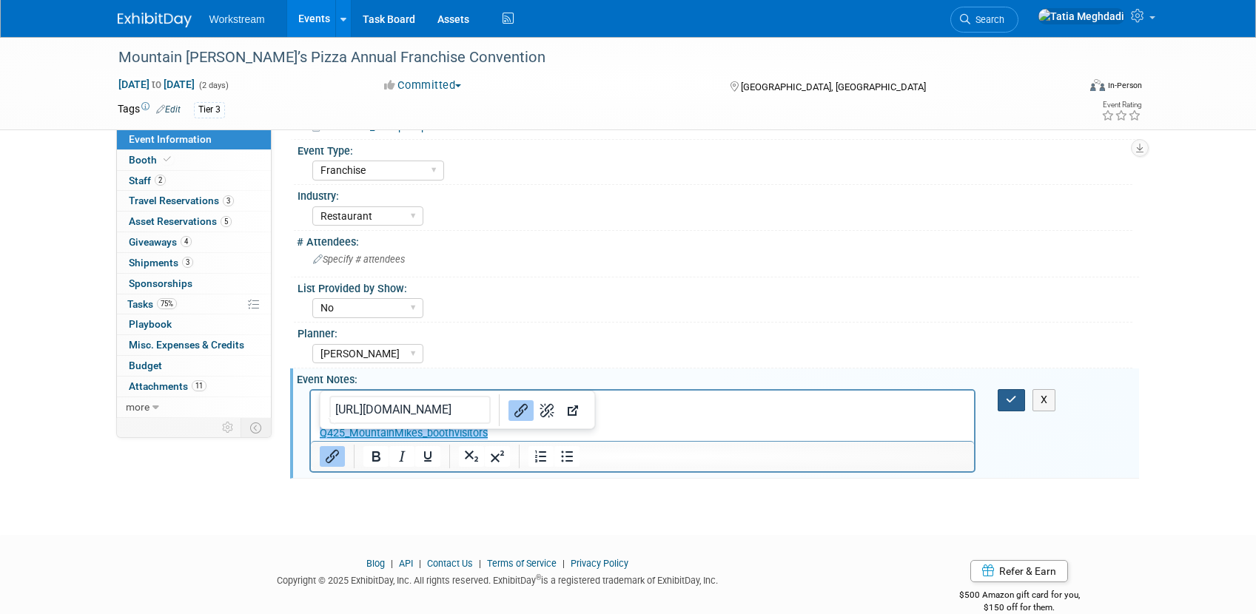
click at [1005, 400] on button "button" at bounding box center [1011, 399] width 27 height 21
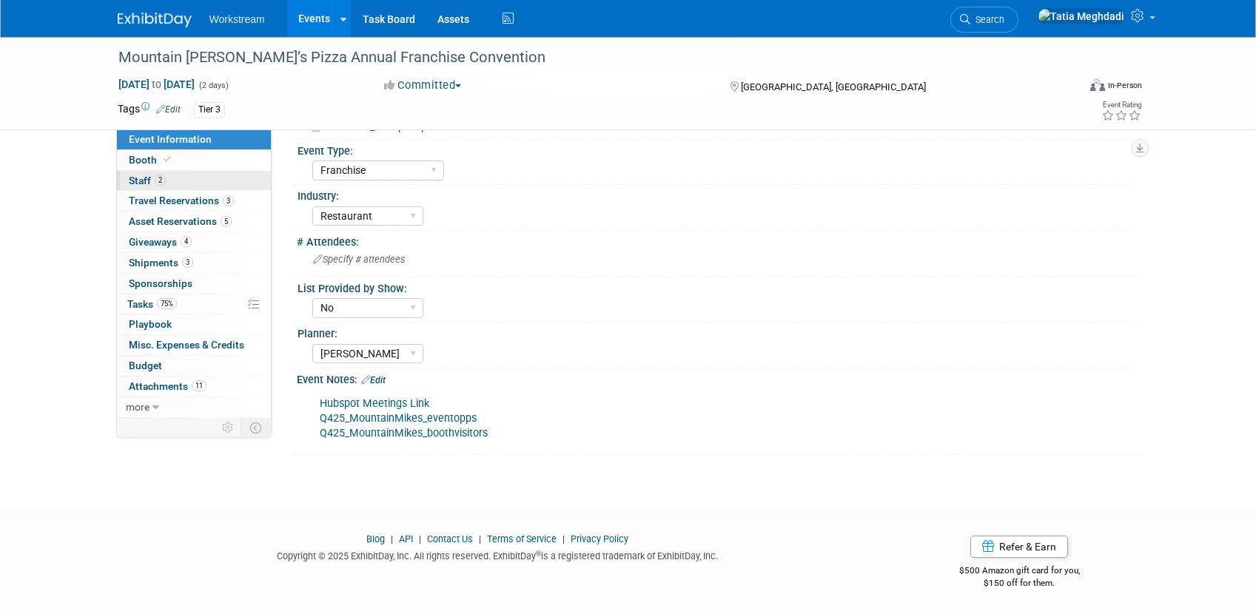
click at [134, 182] on span "Staff 2" at bounding box center [147, 181] width 37 height 12
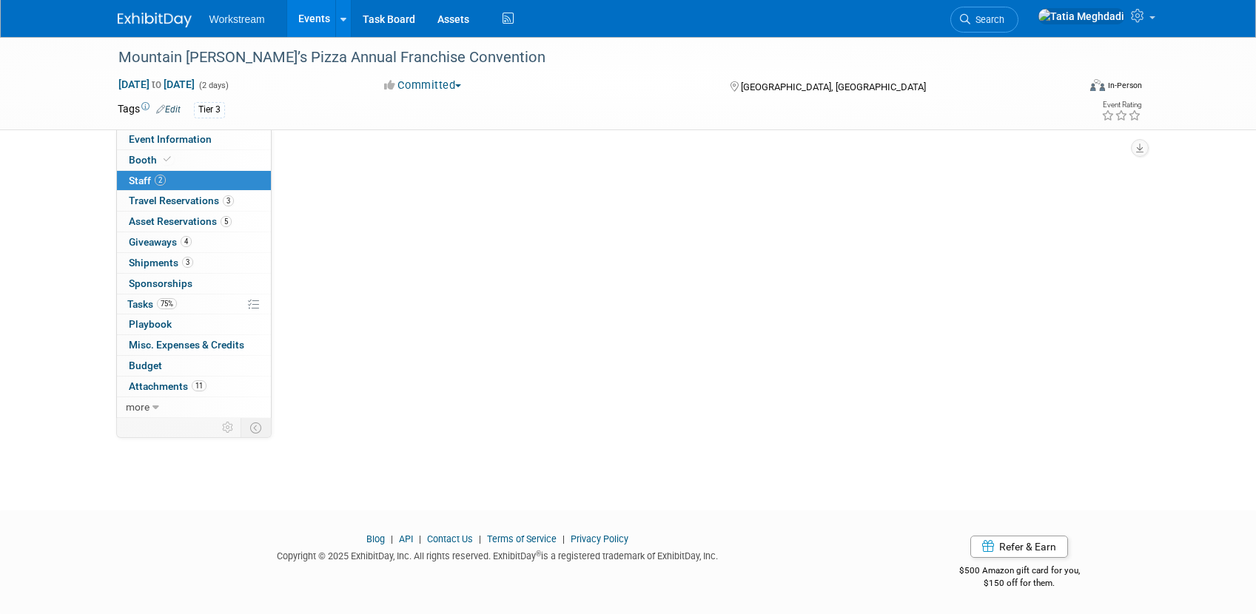
scroll to position [0, 0]
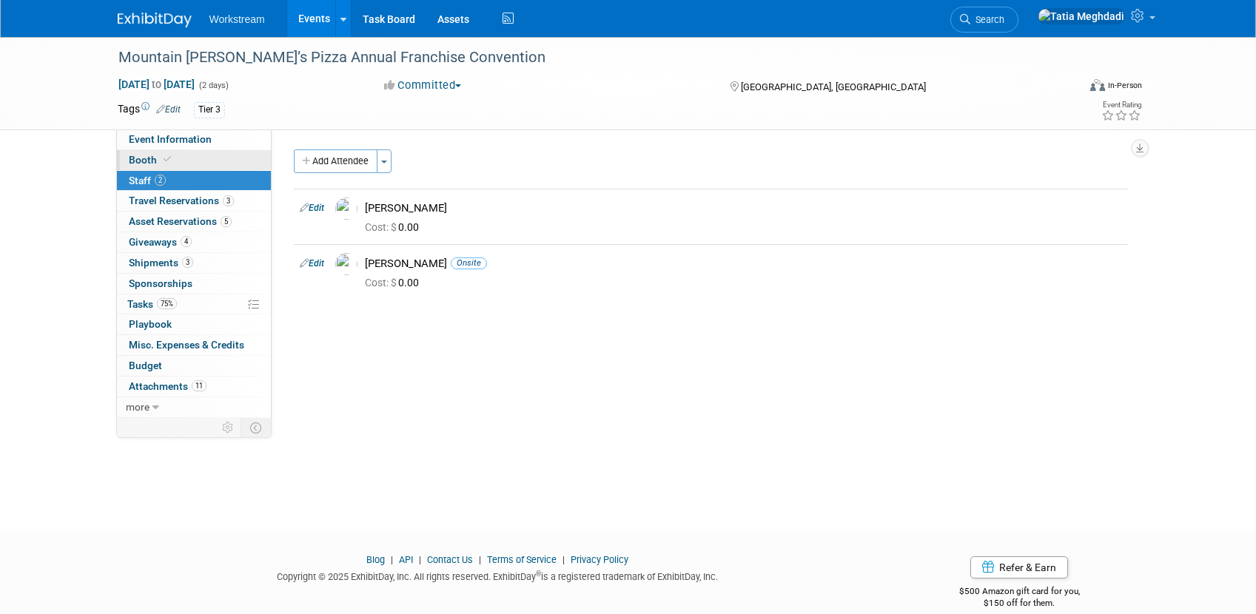
click at [139, 155] on span "Booth" at bounding box center [151, 160] width 45 height 12
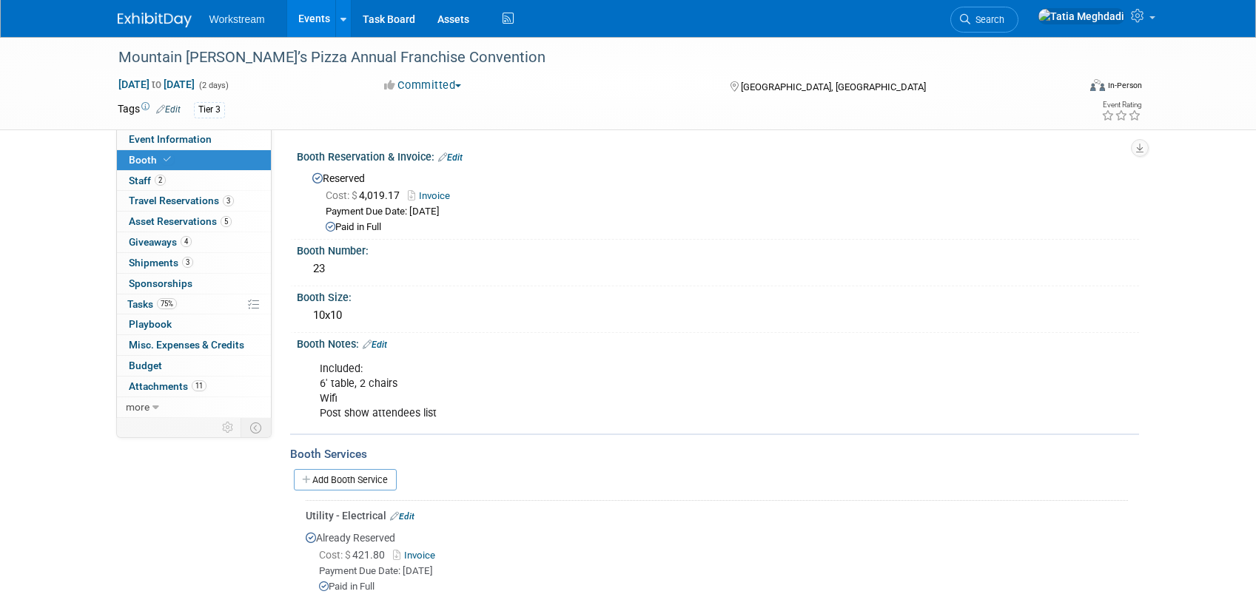
scroll to position [8, 0]
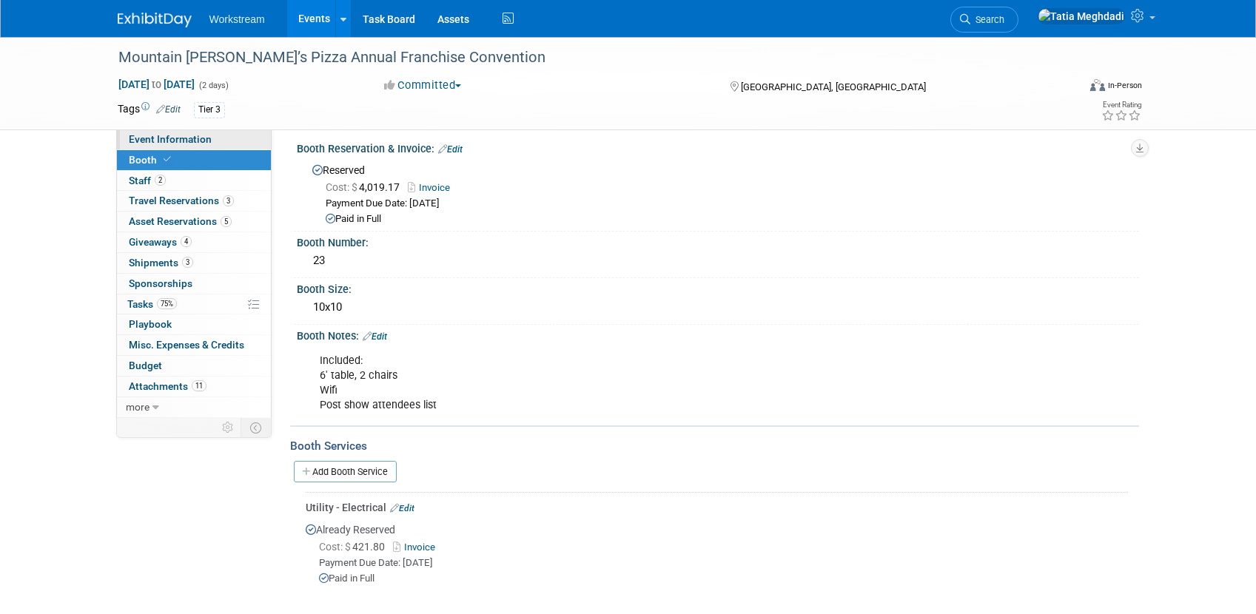
click at [159, 133] on span "Event Information" at bounding box center [170, 139] width 83 height 12
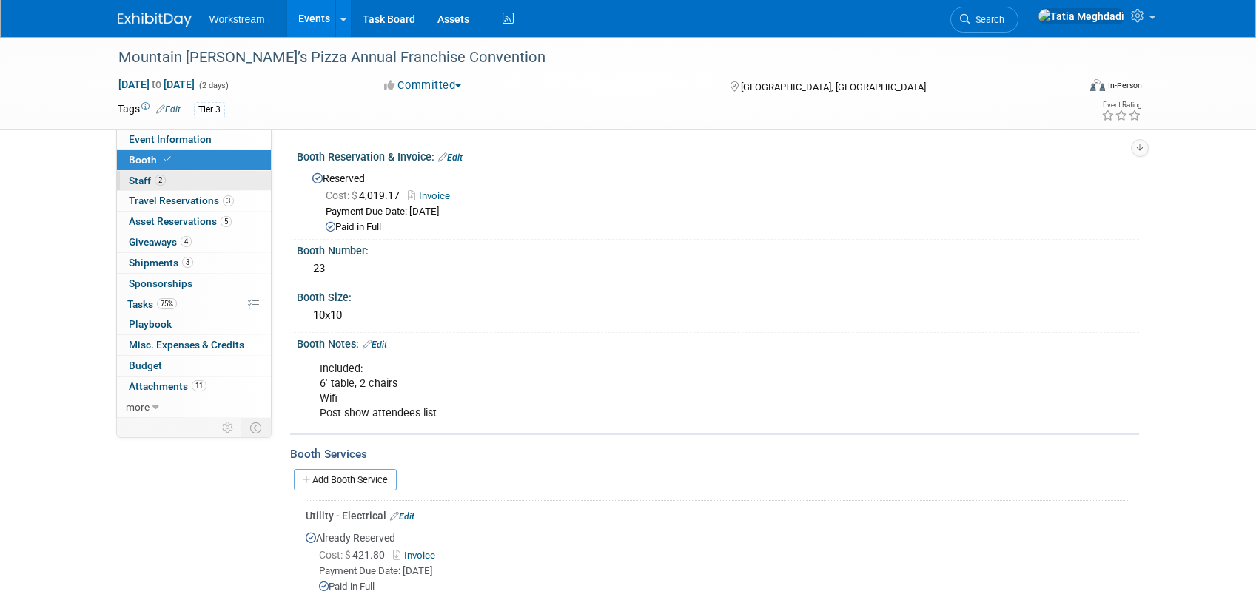
select select "Franchise"
select select "Restaurant"
select select "No"
select select "Tatia Meghdadi"
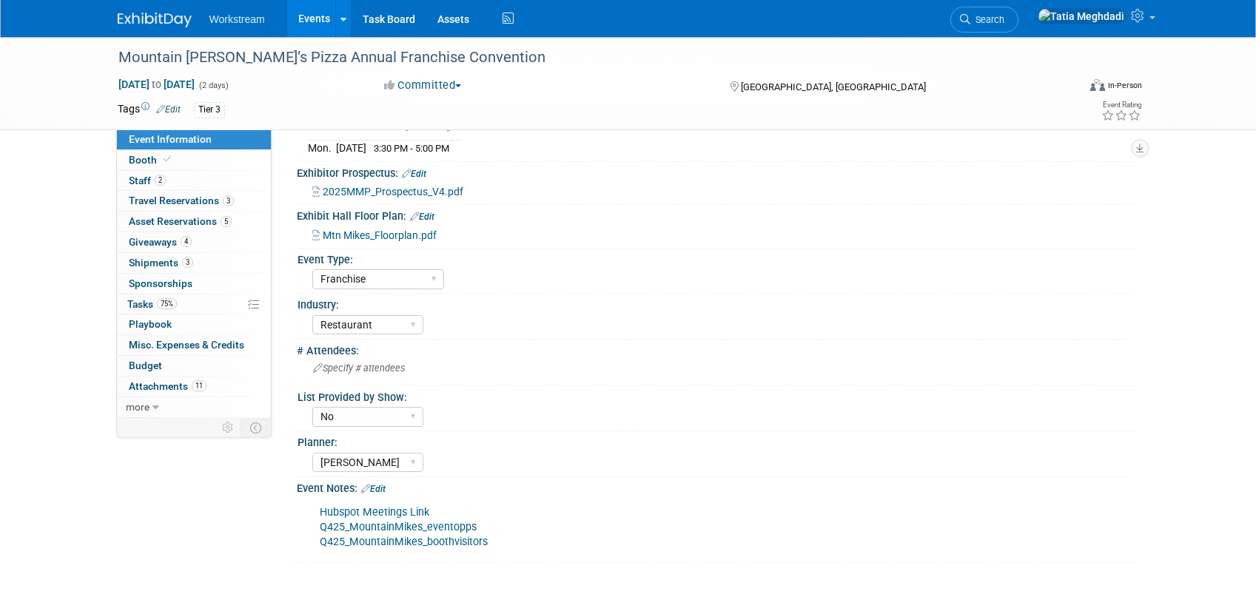
scroll to position [397, 0]
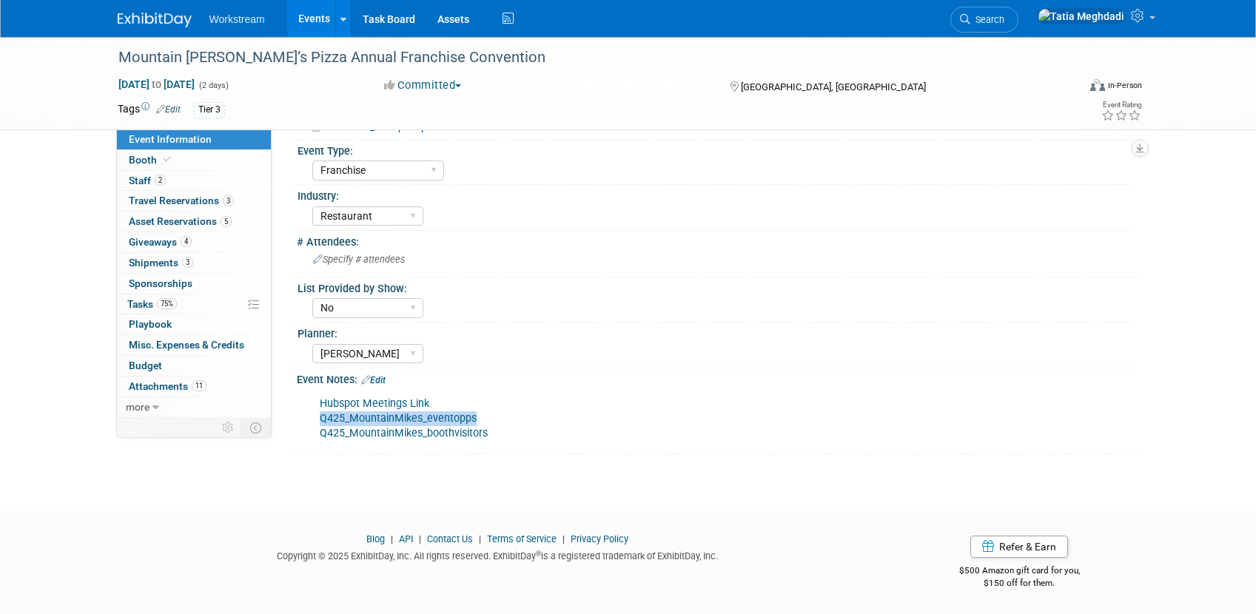
drag, startPoint x: 471, startPoint y: 417, endPoint x: 313, endPoint y: 417, distance: 158.4
click at [313, 417] on div "Hubspot Meetings Link Q425_MountainMikes_eventopps Q425_MountainMikes_boothvisi…" at bounding box center [642, 418] width 667 height 59
copy link "Q425_MountainMikes_eventopps"
drag, startPoint x: 484, startPoint y: 433, endPoint x: 322, endPoint y: 434, distance: 162.1
click at [320, 435] on div "Hubspot Meetings Link Q425_MountainMikes_eventopps Q425_MountainMikes_boothvisi…" at bounding box center [642, 418] width 667 height 59
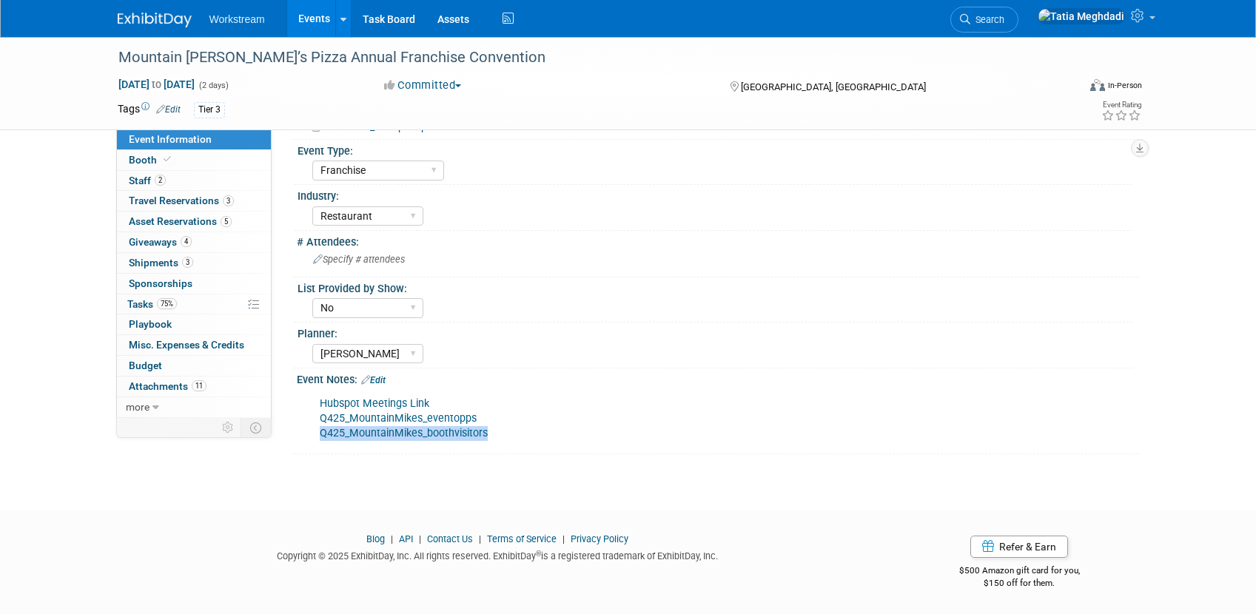
copy link "Q425_MountainMikes_boothvisitors"
click at [142, 185] on span "Staff 2" at bounding box center [147, 181] width 37 height 12
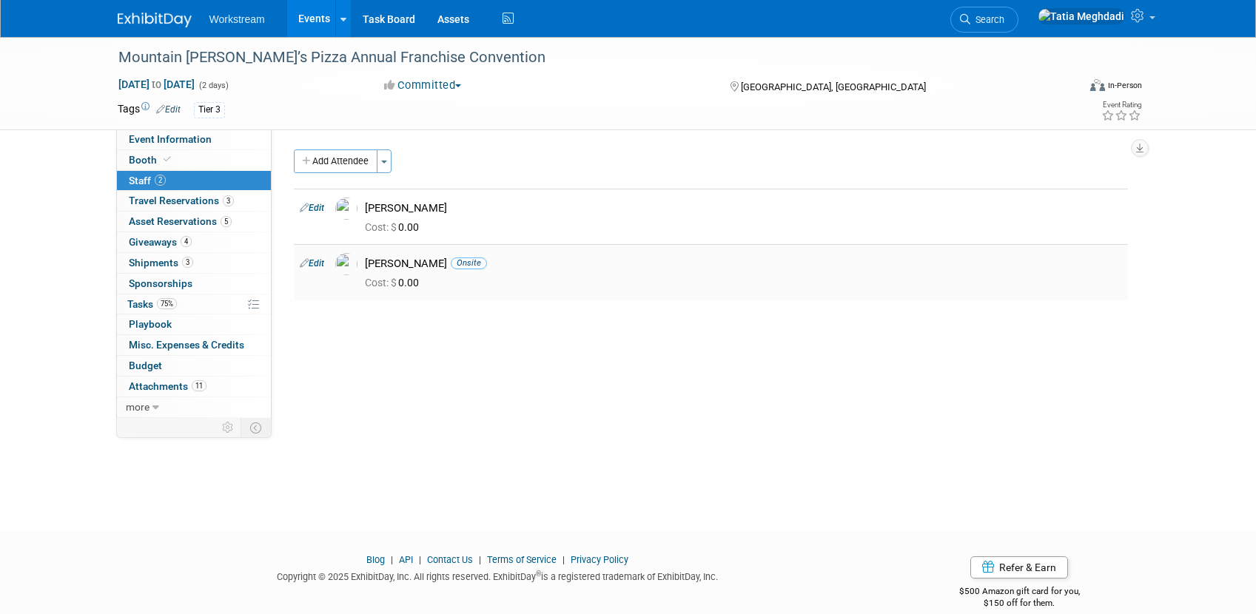
scroll to position [7, 0]
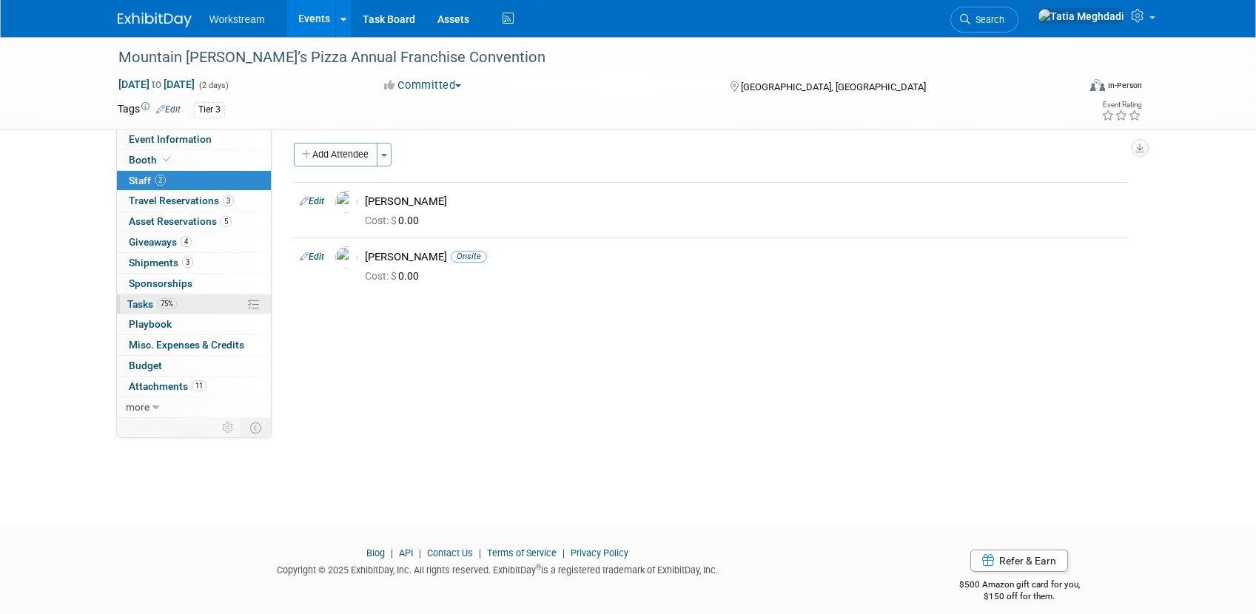
click at [138, 301] on span "Tasks 75%" at bounding box center [152, 304] width 50 height 12
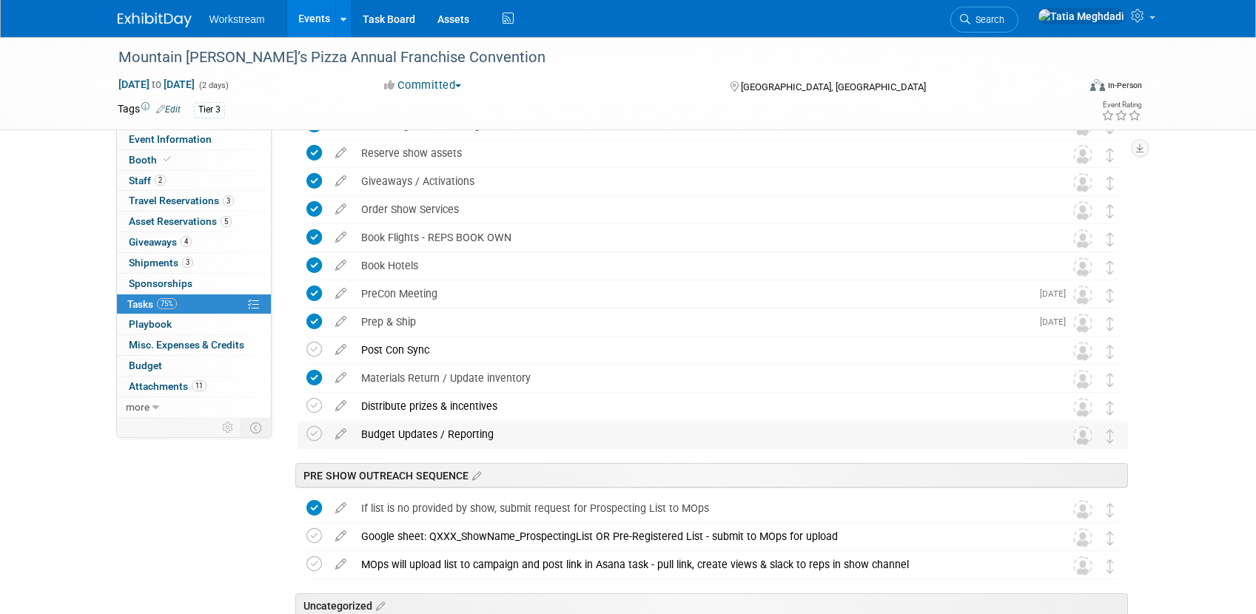
scroll to position [355, 0]
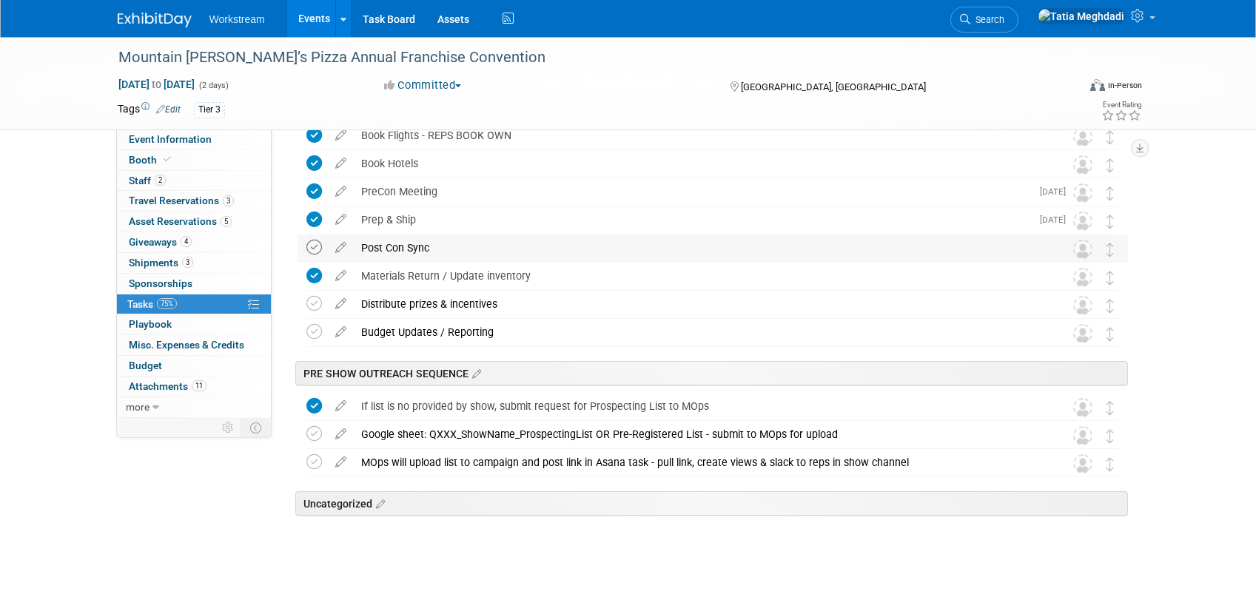
click at [311, 246] on icon at bounding box center [314, 248] width 16 height 16
click at [314, 309] on icon at bounding box center [314, 304] width 16 height 16
click at [312, 329] on icon at bounding box center [314, 332] width 16 height 16
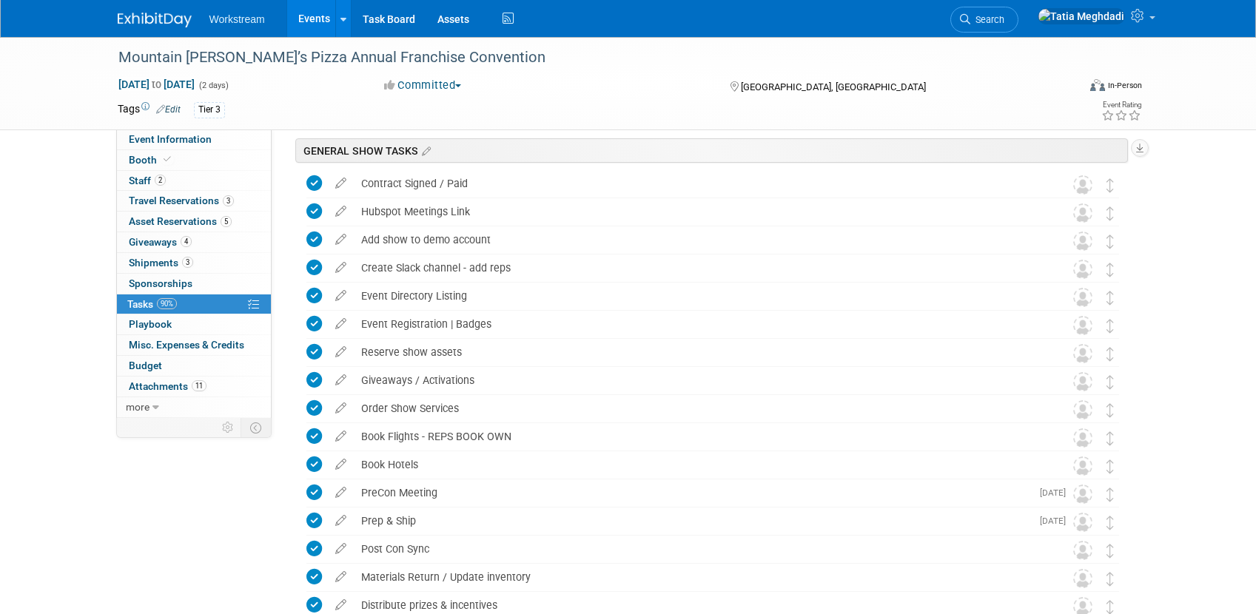
scroll to position [0, 0]
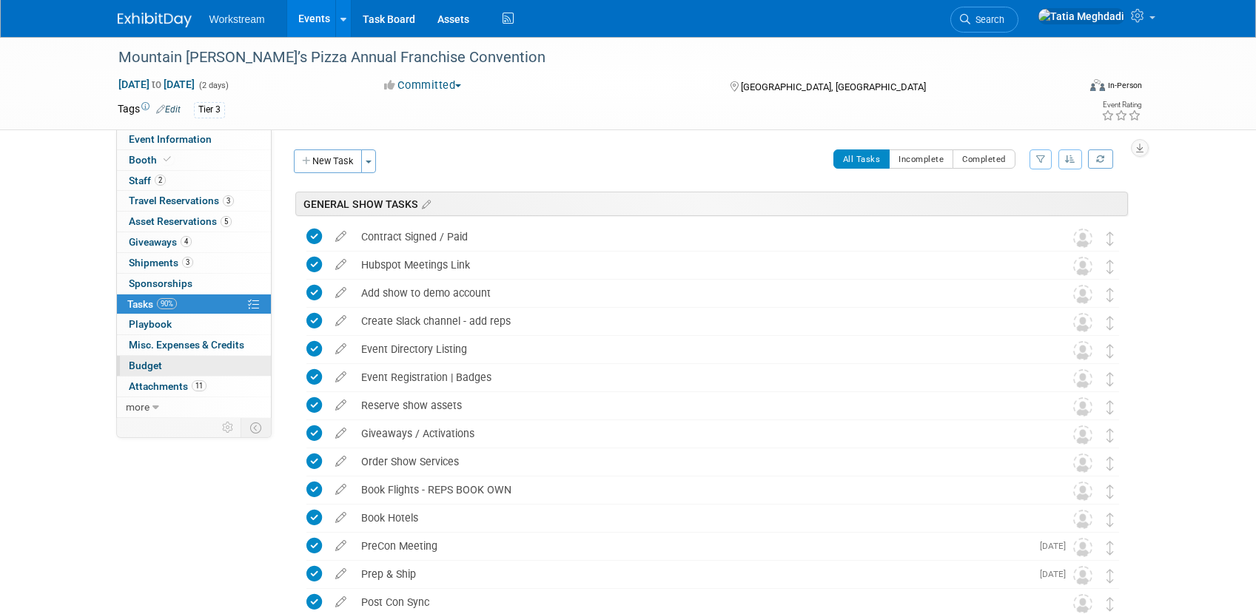
click at [144, 363] on span "Budget" at bounding box center [145, 366] width 33 height 12
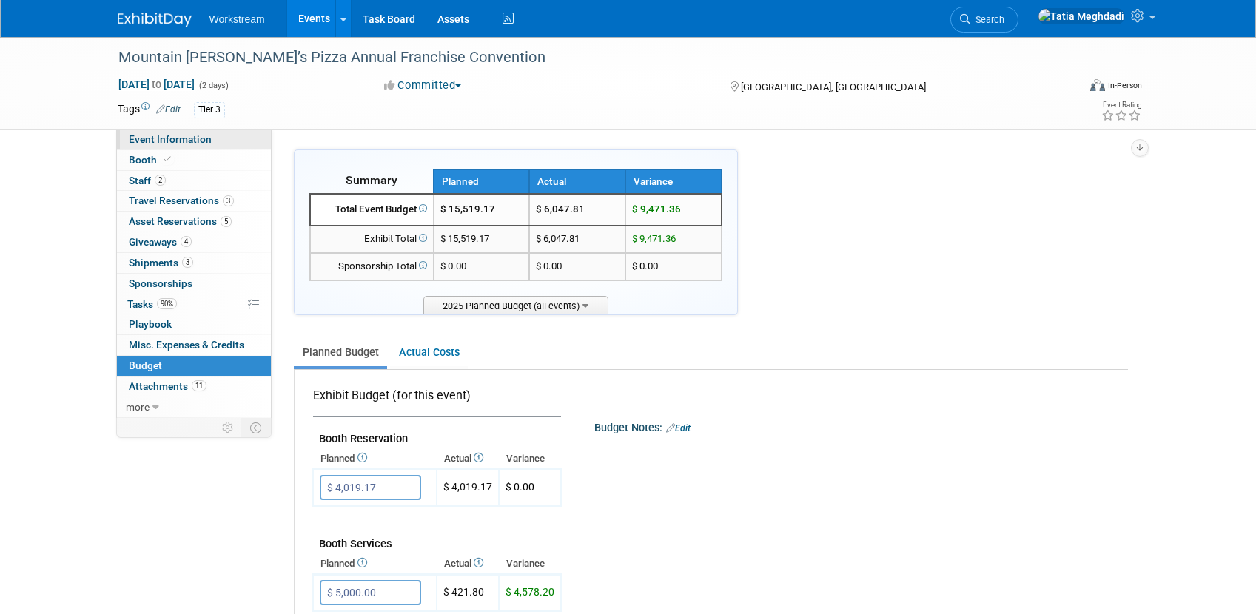
click at [147, 138] on span "Event Information" at bounding box center [170, 139] width 83 height 12
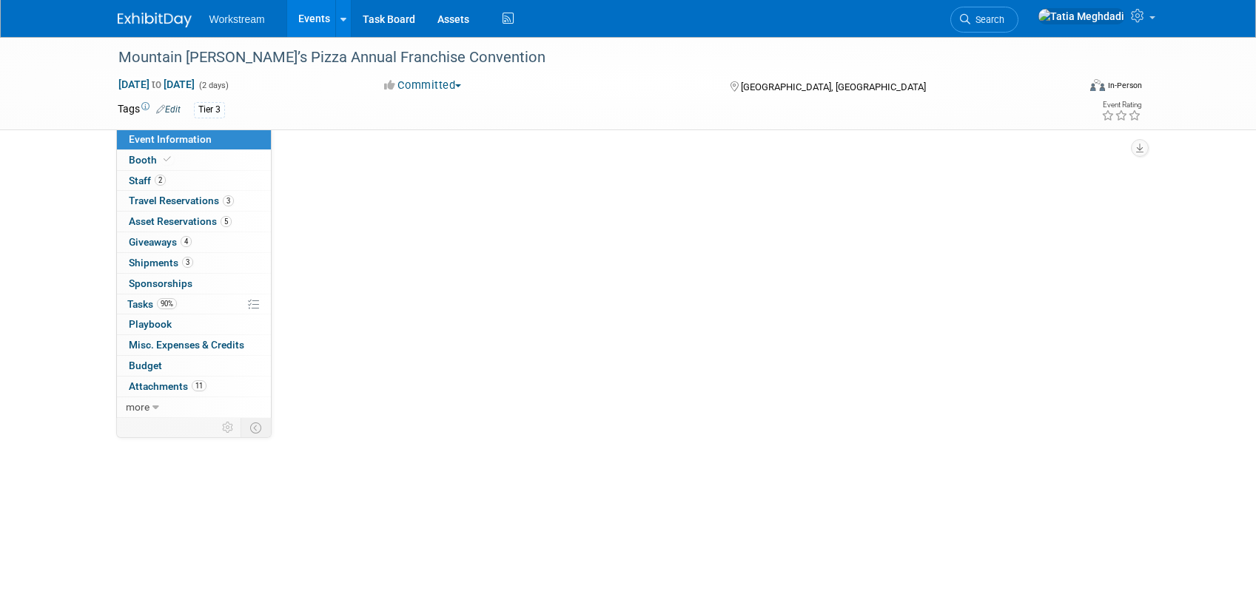
select select "Franchise"
select select "Restaurant"
select select "No"
select select "Tatia Meghdadi"
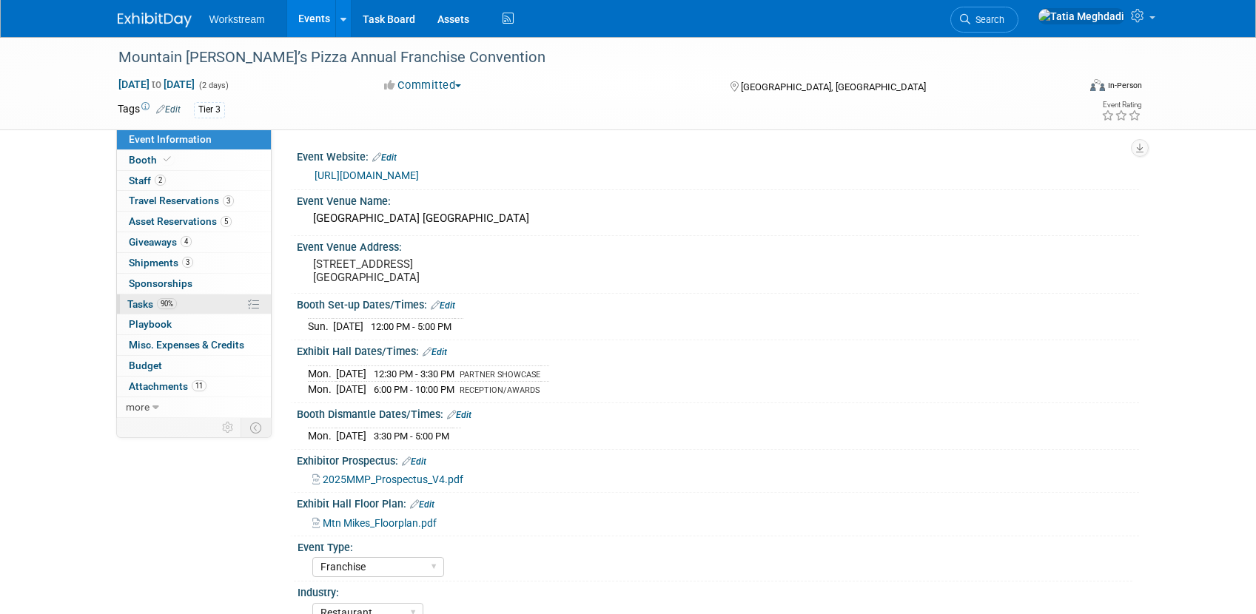
click at [140, 308] on span "Tasks 90%" at bounding box center [152, 304] width 50 height 12
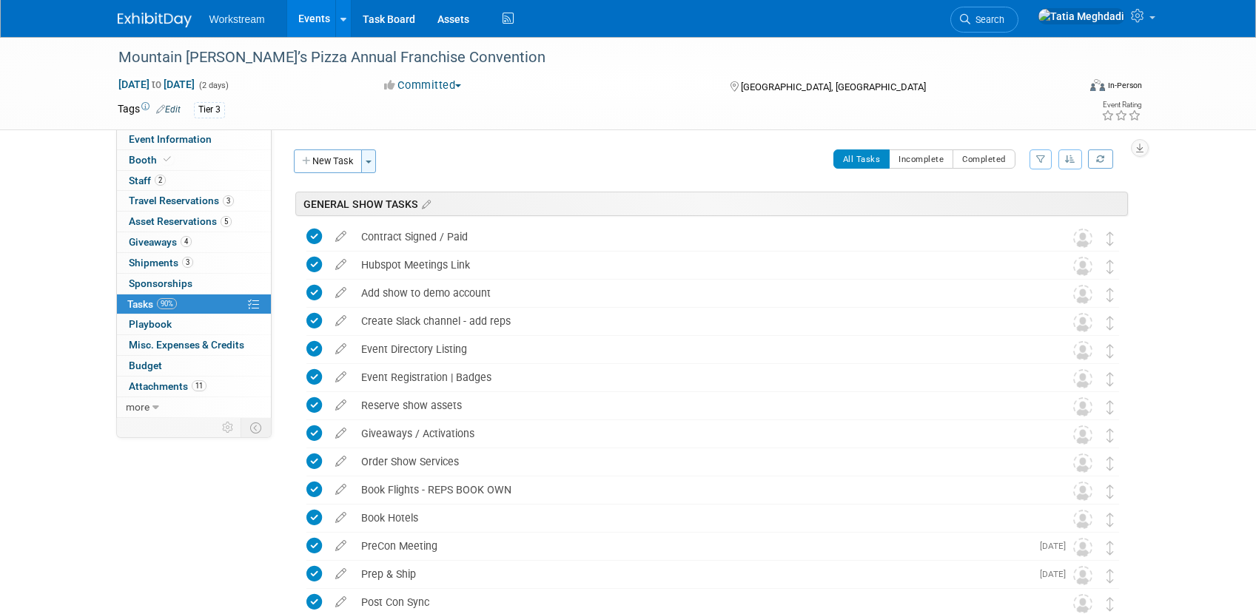
click at [375, 155] on button "Toggle Dropdown" at bounding box center [368, 162] width 15 height 24
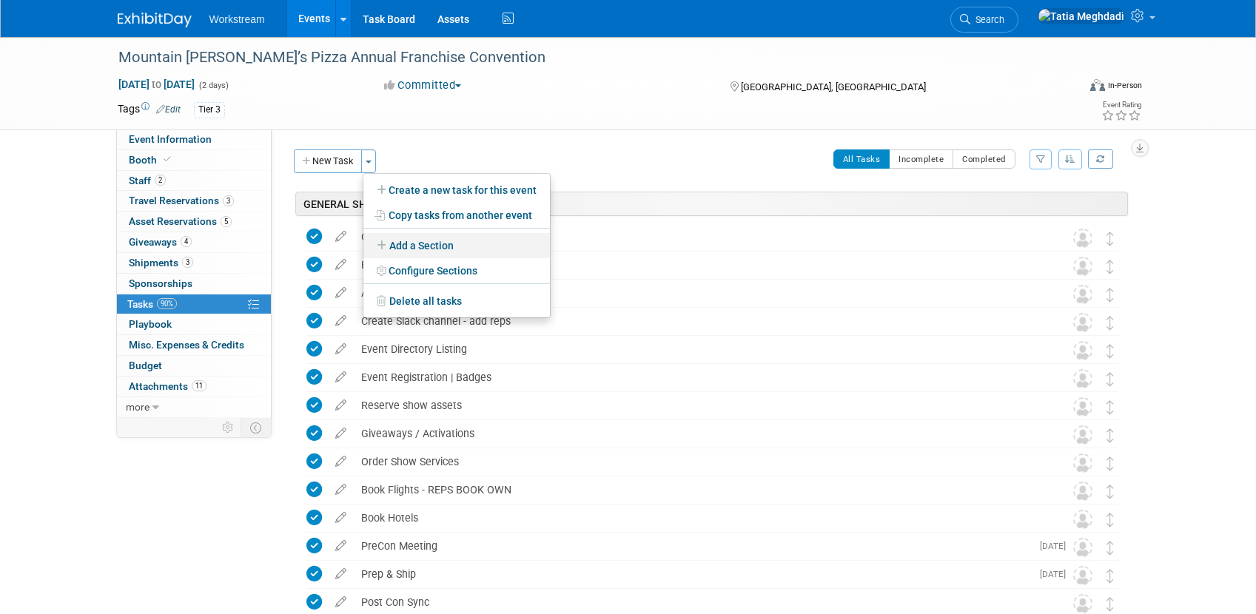
click at [440, 244] on link "Add a Section" at bounding box center [456, 245] width 187 height 25
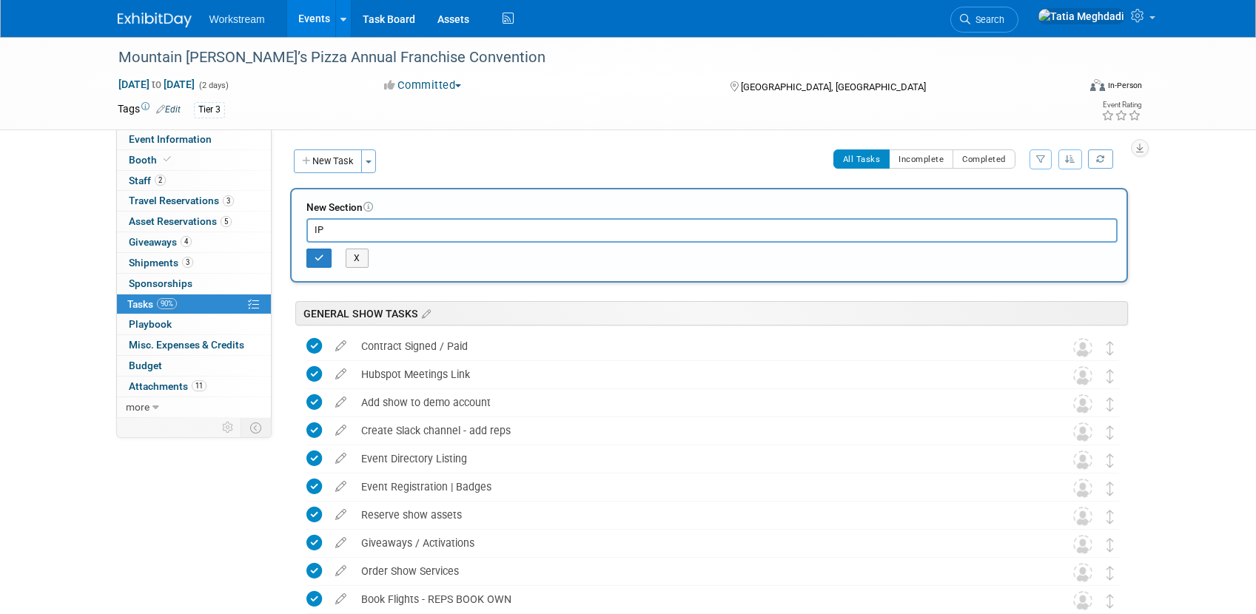
type input "I"
type input "POST SHOW OUTREACH SEQUENCE"
click at [303, 249] on div "New Section POST SHOW OUTREACH SEQUENCE X" at bounding box center [709, 235] width 838 height 95
click at [311, 259] on button "button" at bounding box center [319, 258] width 26 height 19
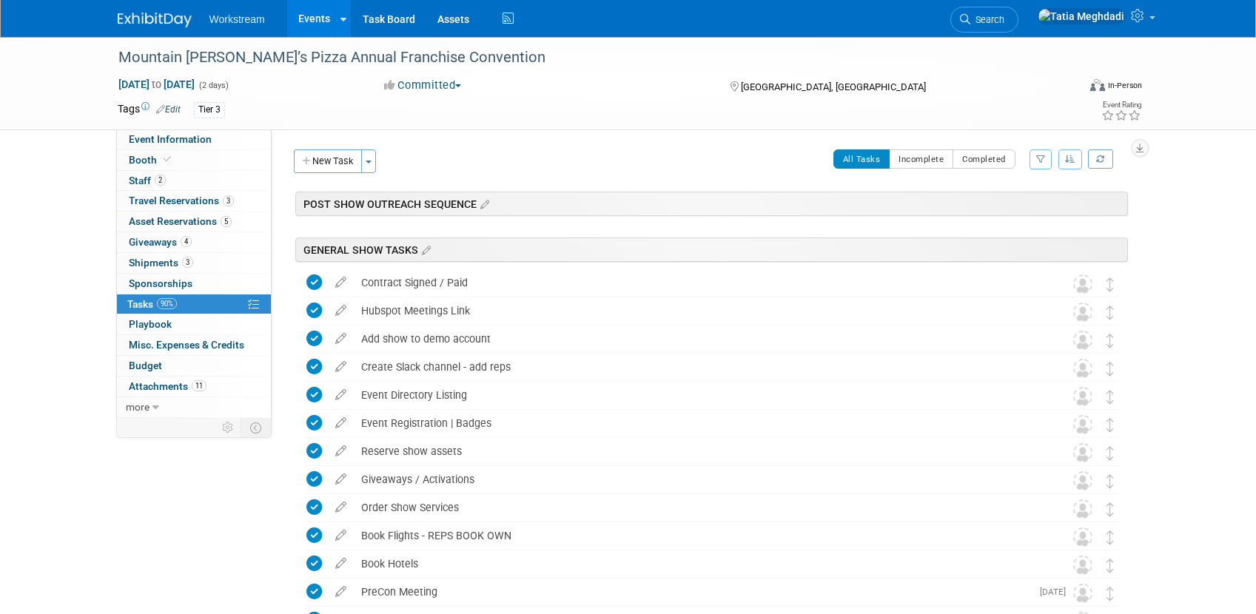
click at [535, 204] on div "POST SHOW OUTREACH SEQUENCE" at bounding box center [711, 204] width 833 height 24
click at [589, 209] on div "POST SHOW OUTREACH SEQUENCE" at bounding box center [711, 204] width 833 height 24
click at [494, 207] on div "POST SHOW OUTREACH SEQUENCE" at bounding box center [711, 204] width 833 height 24
drag, startPoint x: 481, startPoint y: 205, endPoint x: 503, endPoint y: 206, distance: 22.2
click at [483, 206] on icon at bounding box center [483, 204] width 13 height 13
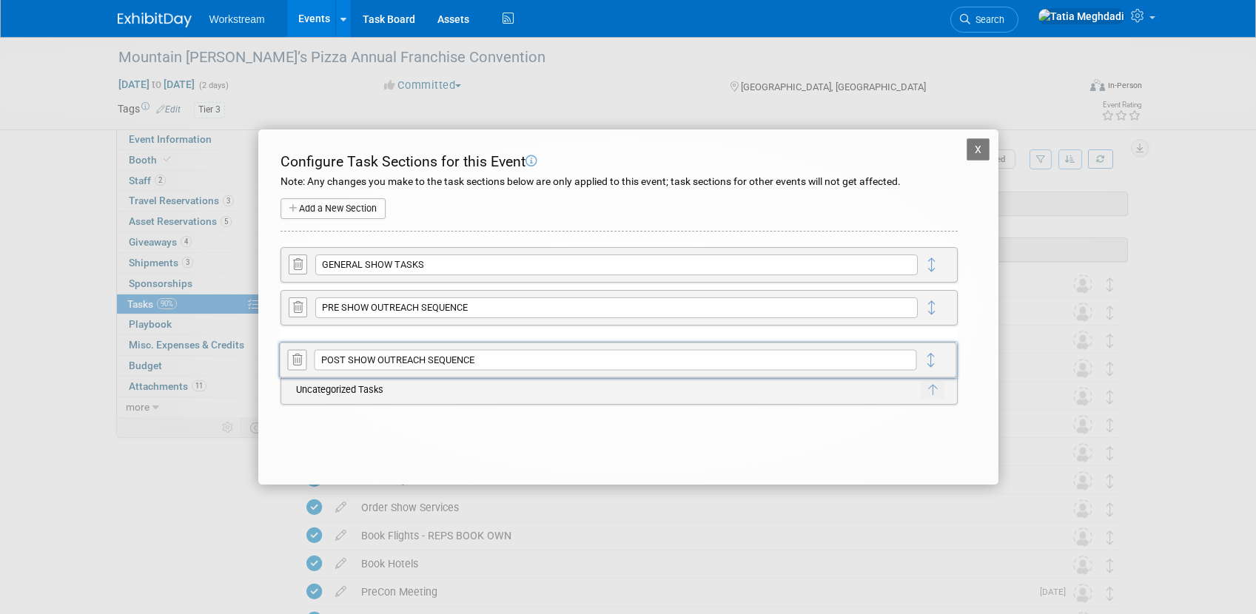
drag, startPoint x: 933, startPoint y: 305, endPoint x: 935, endPoint y: 366, distance: 60.7
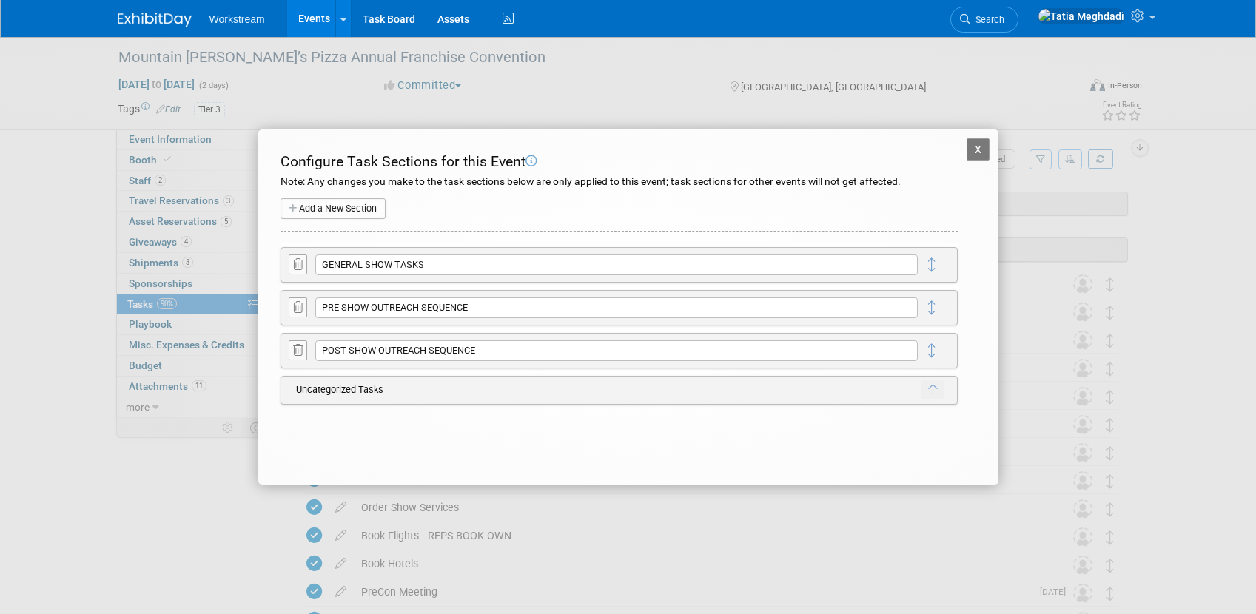
click at [306, 306] on button at bounding box center [298, 308] width 19 height 20
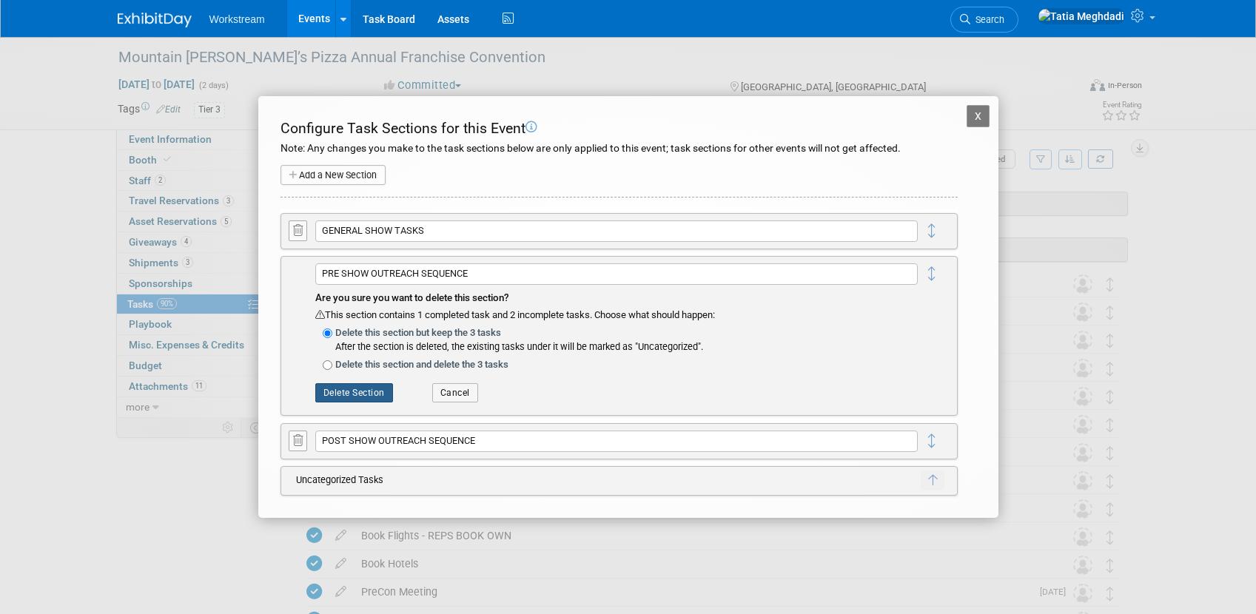
drag, startPoint x: 372, startPoint y: 390, endPoint x: 434, endPoint y: 389, distance: 61.4
click at [375, 390] on button "Delete Section" at bounding box center [354, 392] width 78 height 19
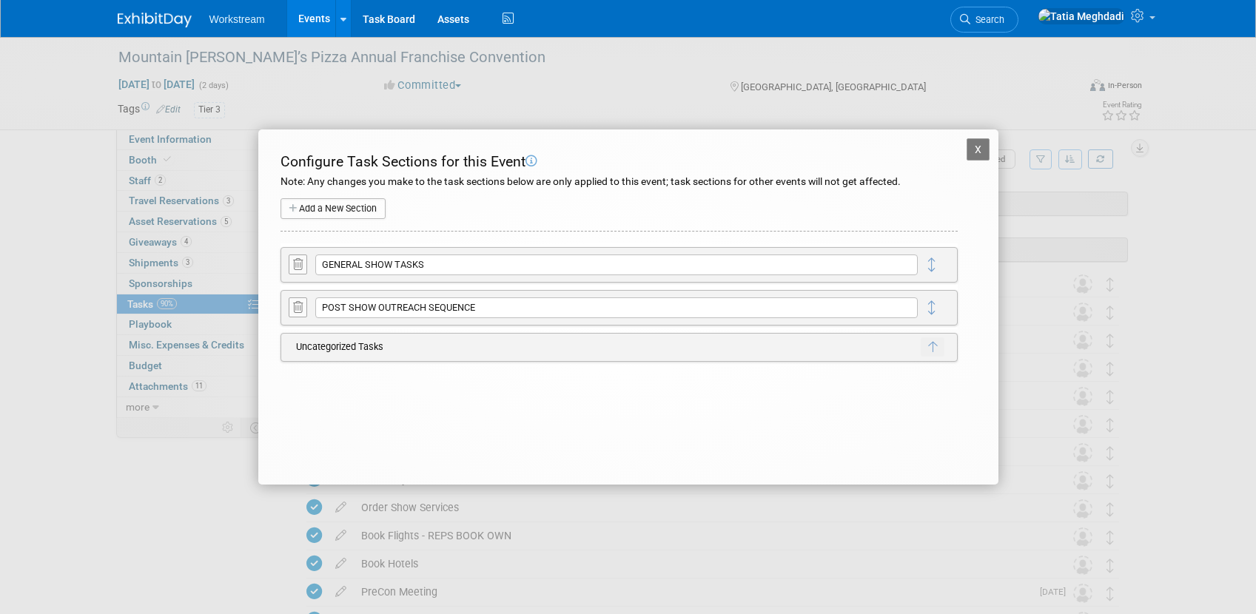
click at [986, 136] on div "X Mountain Mike’s Pizza Annual Franchise Convention Configure Task Sections for…" at bounding box center [628, 307] width 740 height 355
click at [982, 144] on button "X" at bounding box center [979, 149] width 24 height 22
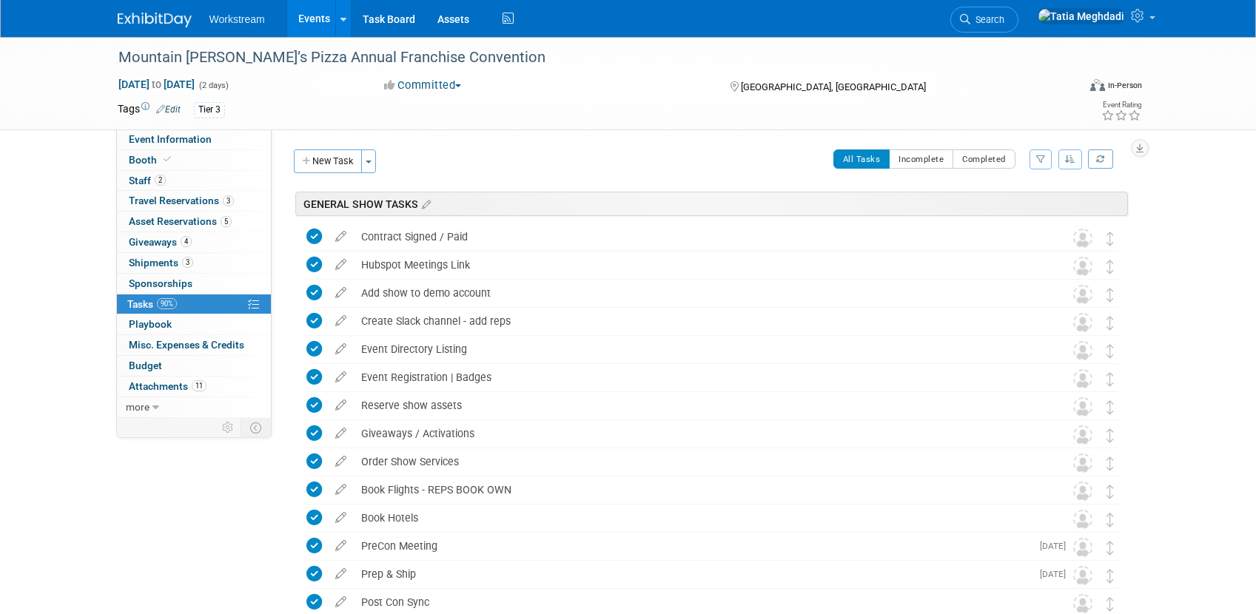
scroll to position [1, 0]
click at [363, 162] on button "Toggle Dropdown" at bounding box center [368, 161] width 15 height 24
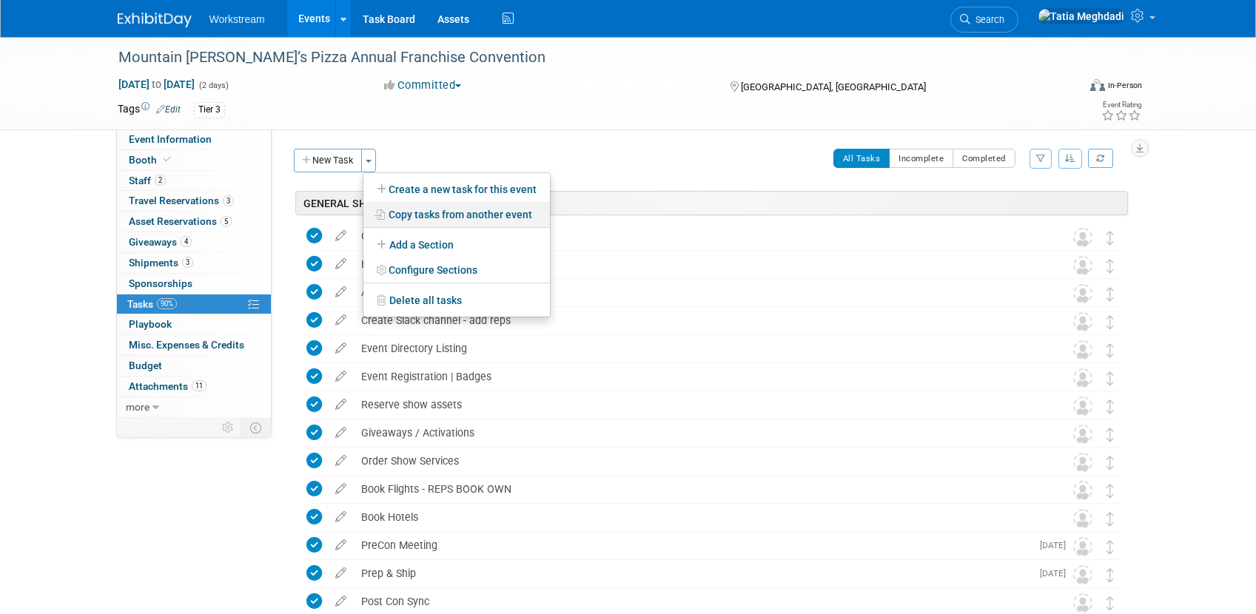
click at [424, 213] on link "Copy tasks from another event" at bounding box center [456, 214] width 187 height 25
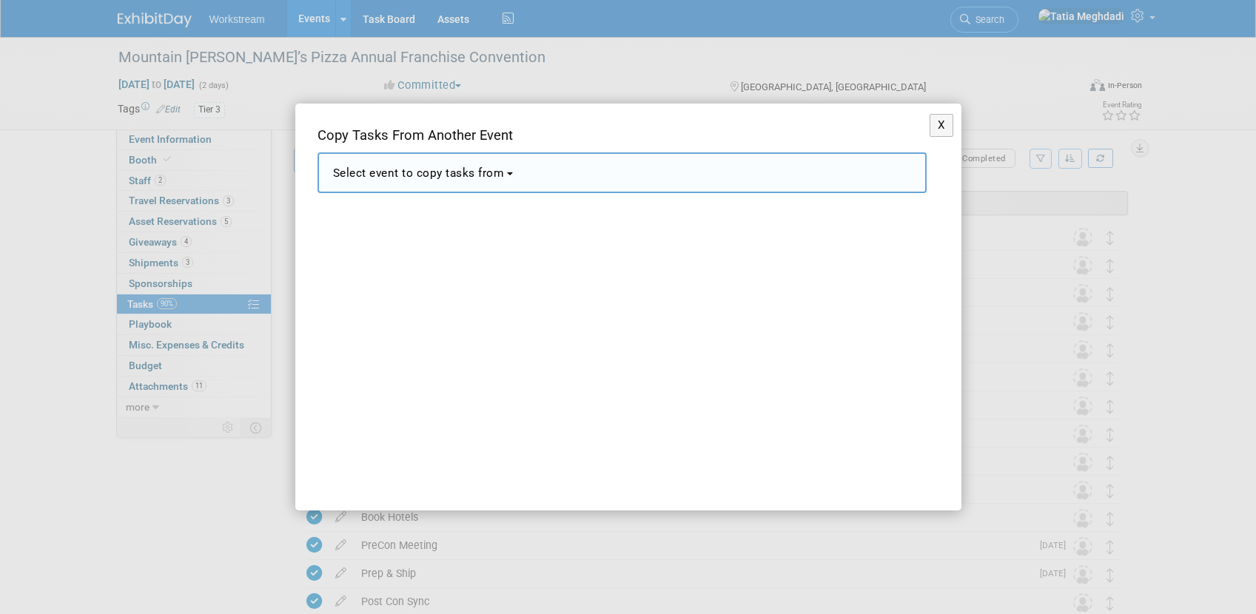
click at [406, 173] on span "Select event to copy tasks from" at bounding box center [419, 173] width 172 height 13
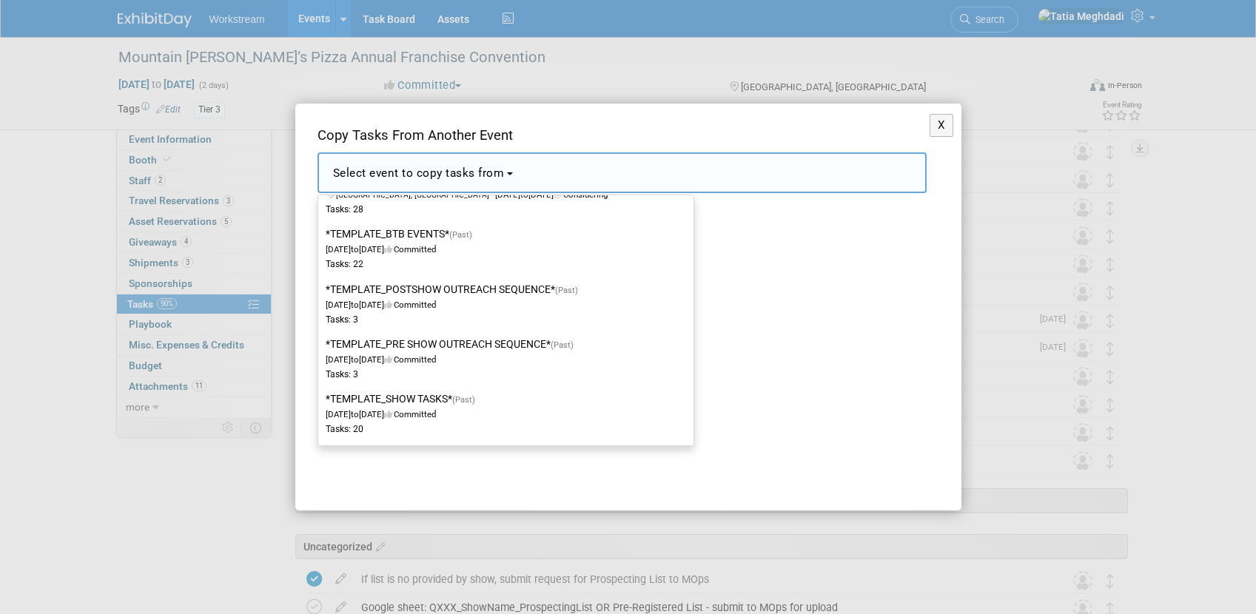
scroll to position [355, 0]
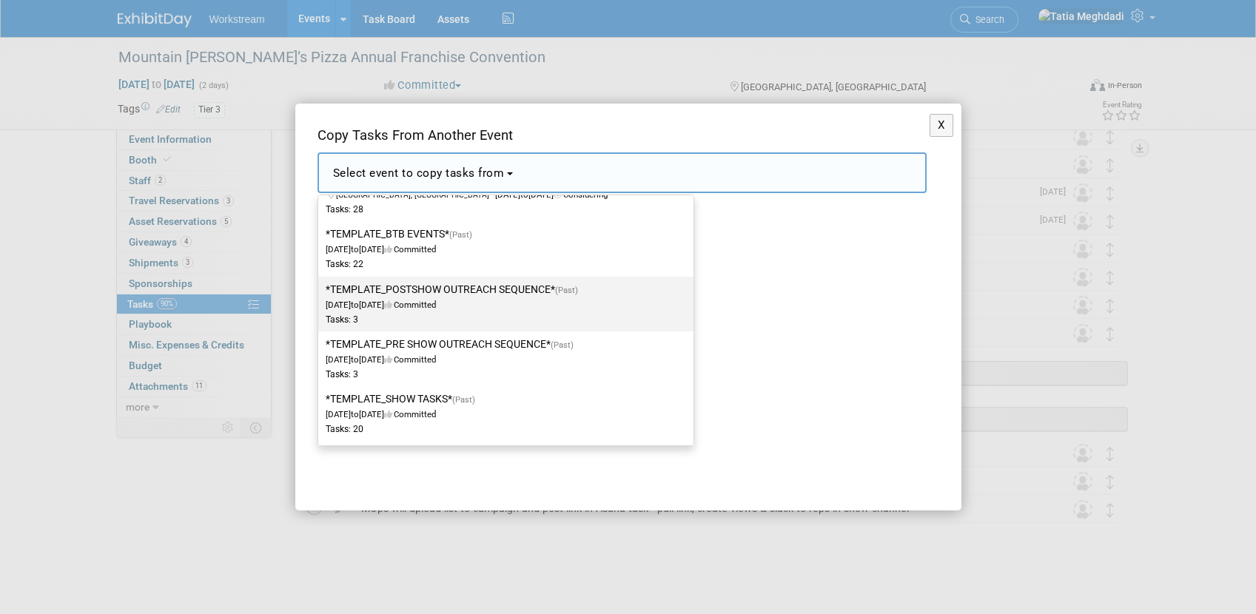
click at [419, 287] on label "*TEMPLATE_POSTSHOW OUTREACH SEQUENCE* (Past) Dec 2, 2024 to Dec 23, 2024 Commit…" at bounding box center [502, 304] width 353 height 49
click at [320, 287] on input "*TEMPLATE_POSTSHOW OUTREACH SEQUENCE* (Past) Dec 2, 2024 to Dec 23, 2024 Commit…" at bounding box center [316, 290] width 10 height 10
select select "11163550"
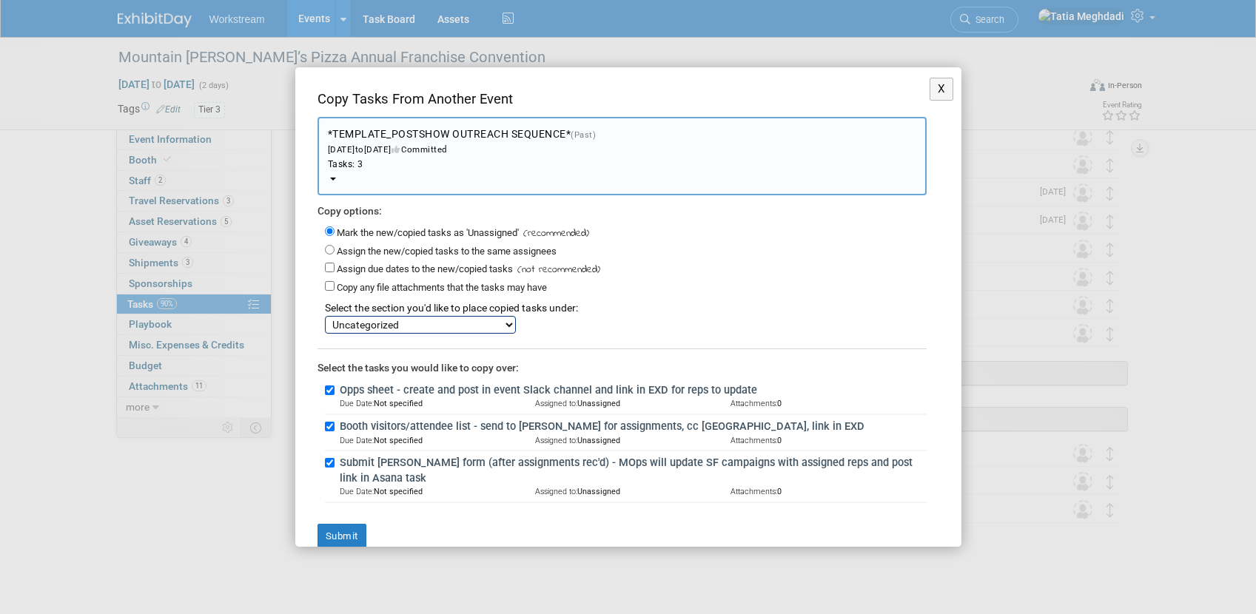
click at [332, 332] on select "GENERAL SHOW TASKS POST SHOW OUTREACH SEQUENCE Uncategorized" at bounding box center [420, 325] width 191 height 18
select select "11276004"
click at [325, 316] on select "GENERAL SHOW TASKS POST SHOW OUTREACH SEQUENCE Uncategorized" at bounding box center [420, 325] width 191 height 18
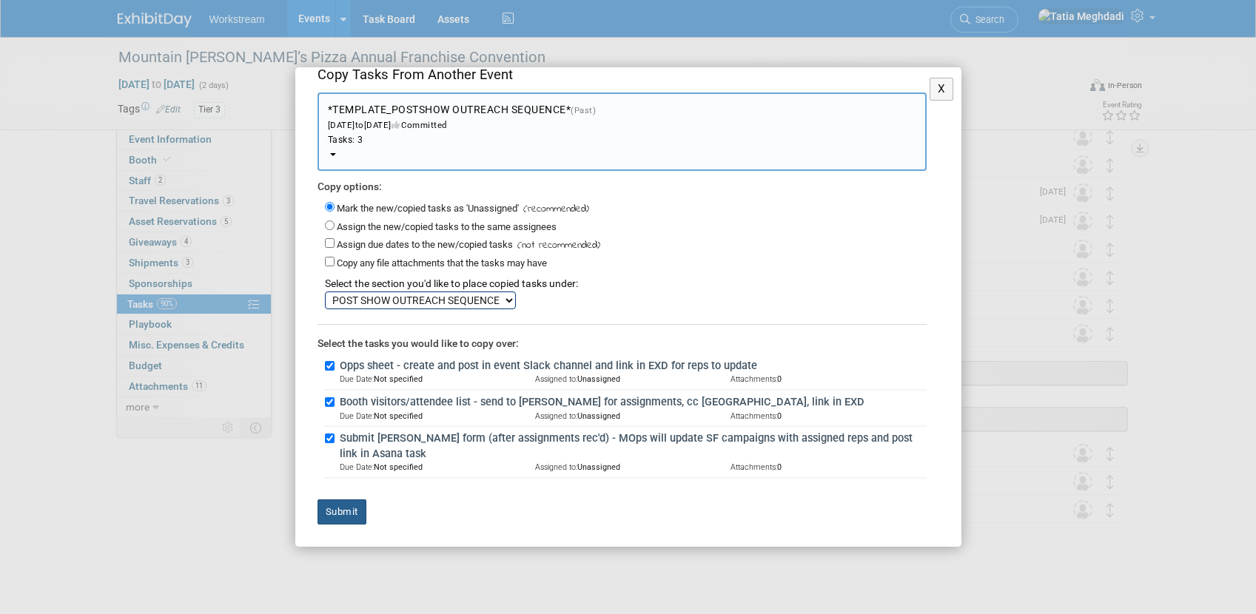
drag, startPoint x: 357, startPoint y: 514, endPoint x: 400, endPoint y: 511, distance: 43.7
click at [360, 514] on button "Submit" at bounding box center [342, 512] width 49 height 25
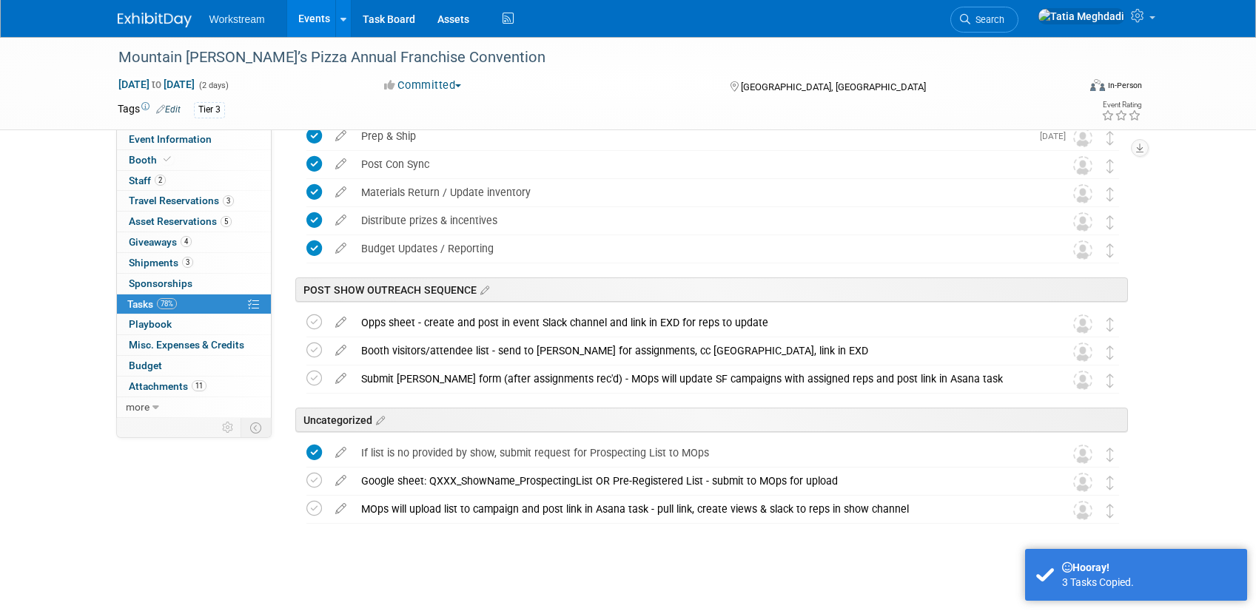
scroll to position [439, 0]
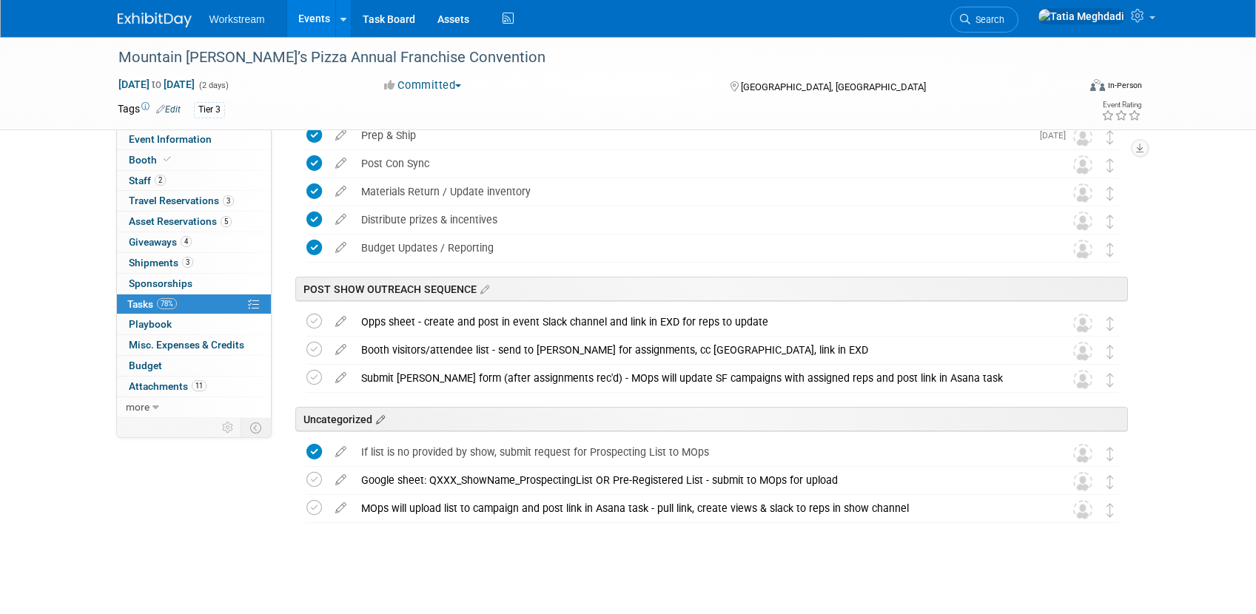
click at [385, 420] on icon at bounding box center [378, 420] width 13 height 13
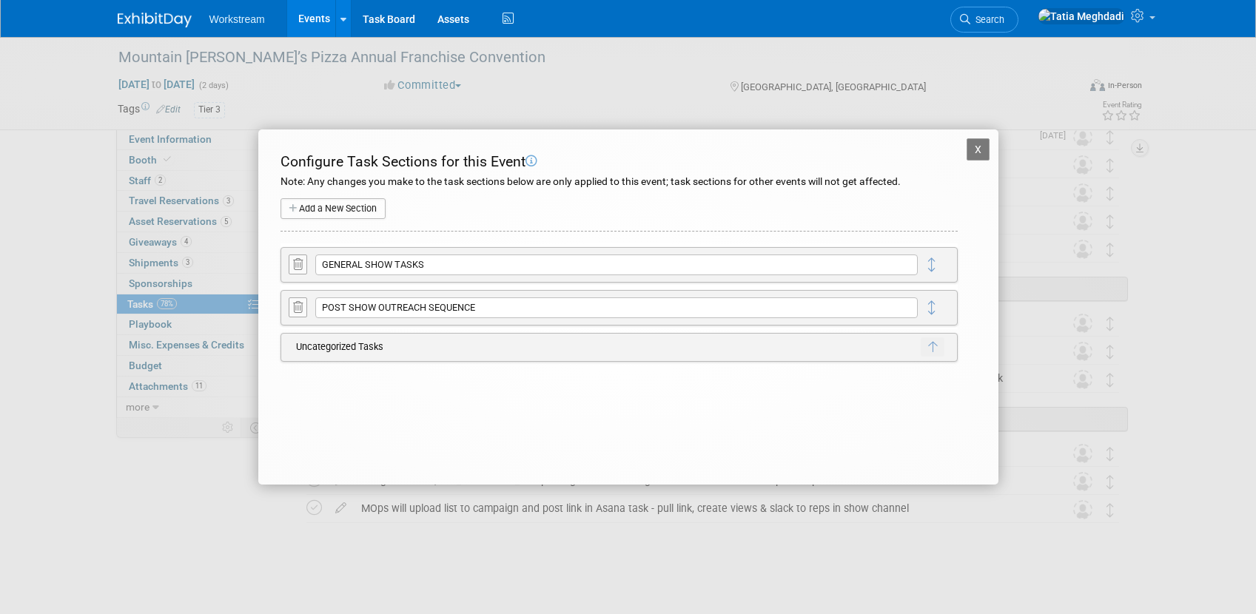
click at [385, 420] on div "X Mountain Mike’s Pizza Annual Franchise Convention Configure Task Sections for…" at bounding box center [628, 307] width 740 height 355
click at [979, 146] on button "X" at bounding box center [979, 149] width 24 height 22
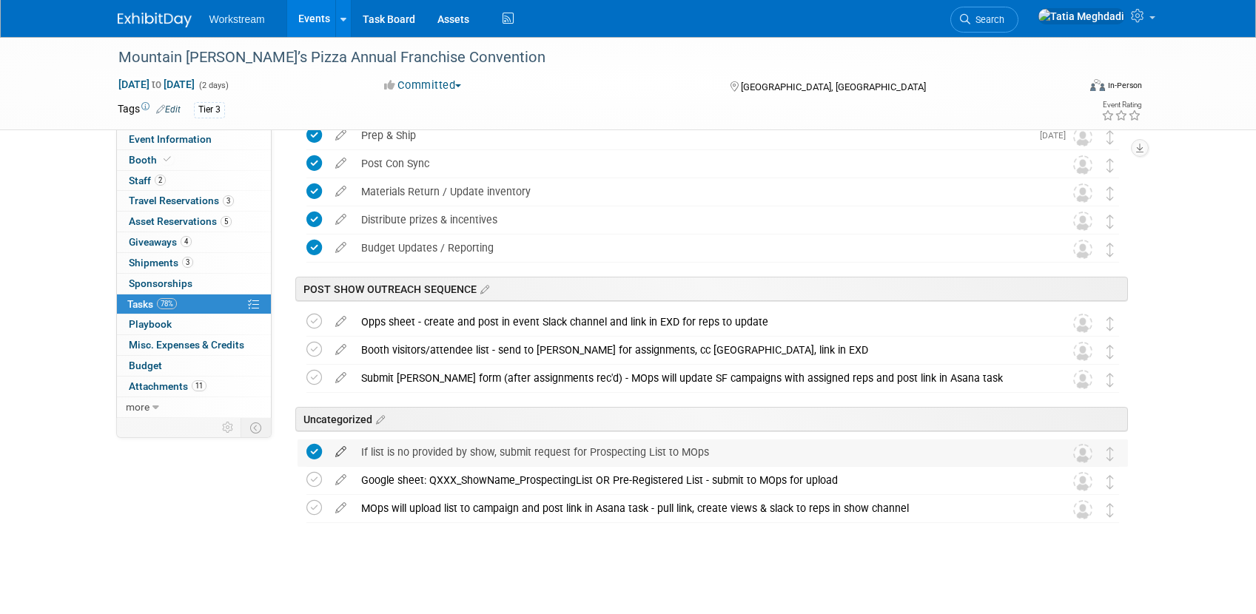
click at [340, 446] on icon at bounding box center [341, 449] width 26 height 19
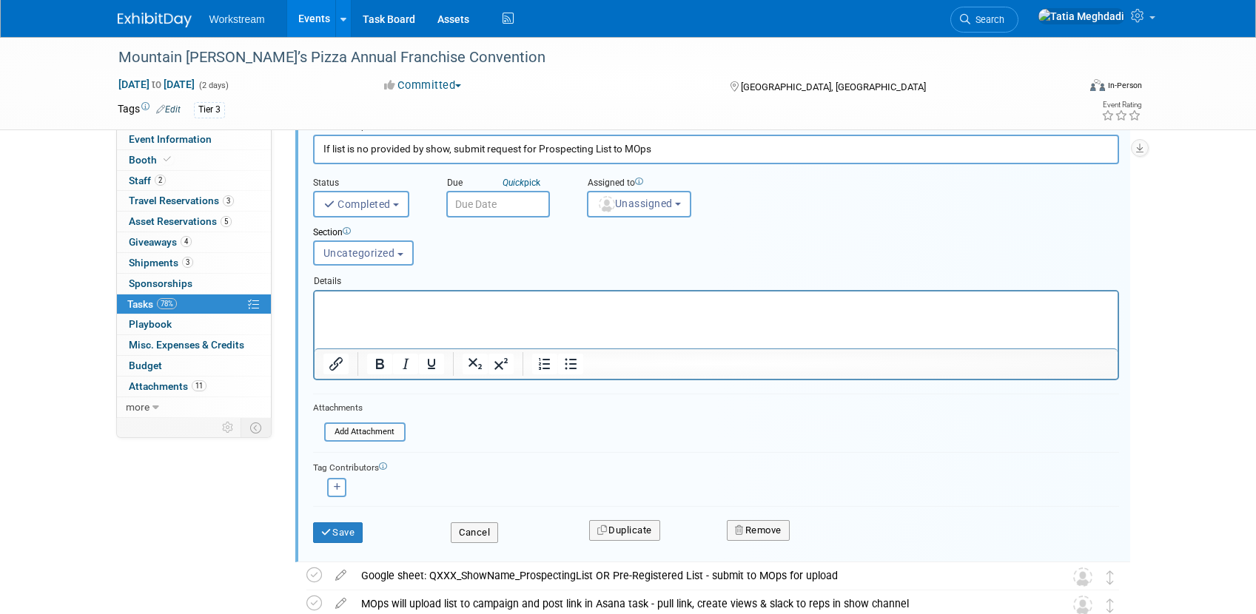
scroll to position [790, 0]
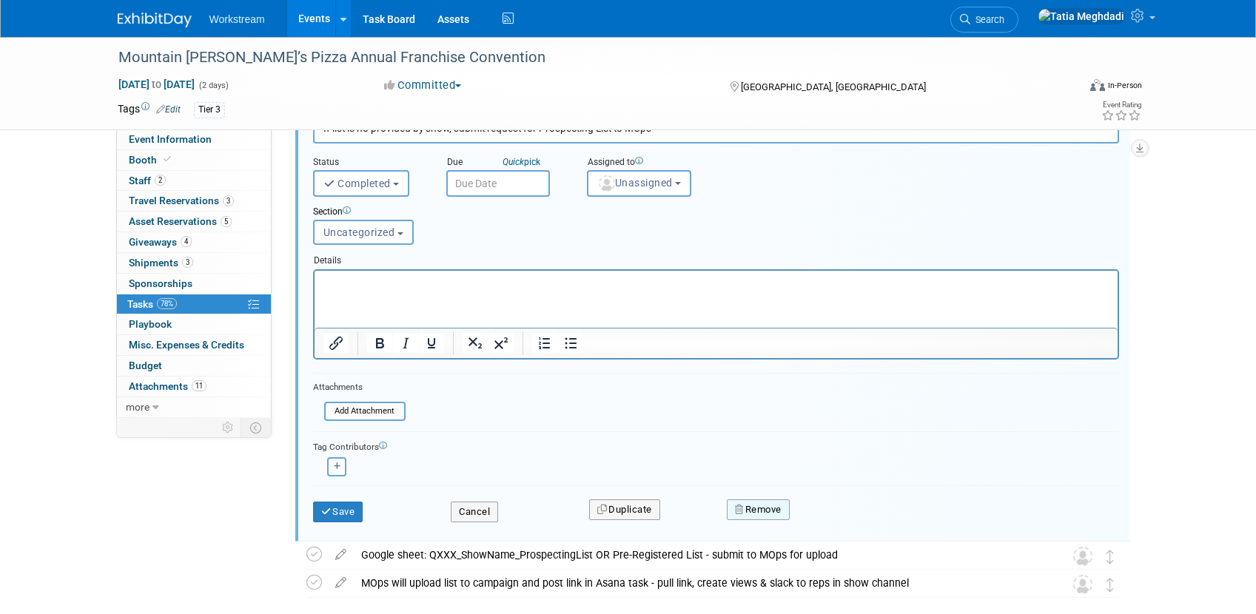
click at [782, 507] on button "Remove" at bounding box center [758, 510] width 63 height 21
click at [836, 524] on link "Yes" at bounding box center [841, 522] width 43 height 24
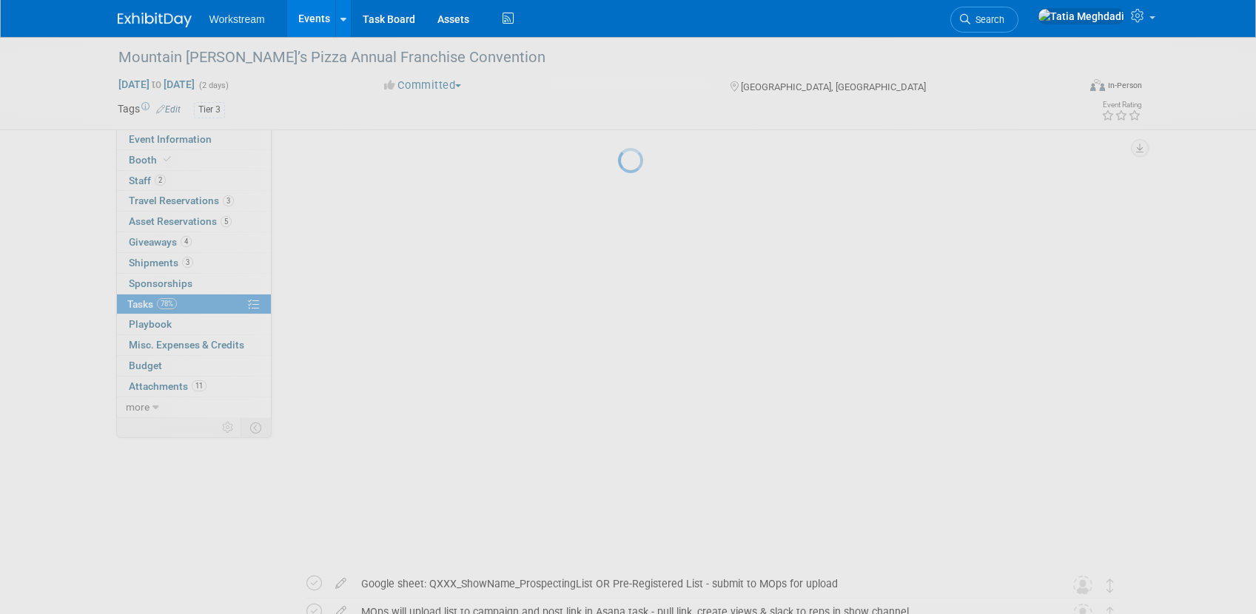
scroll to position [411, 0]
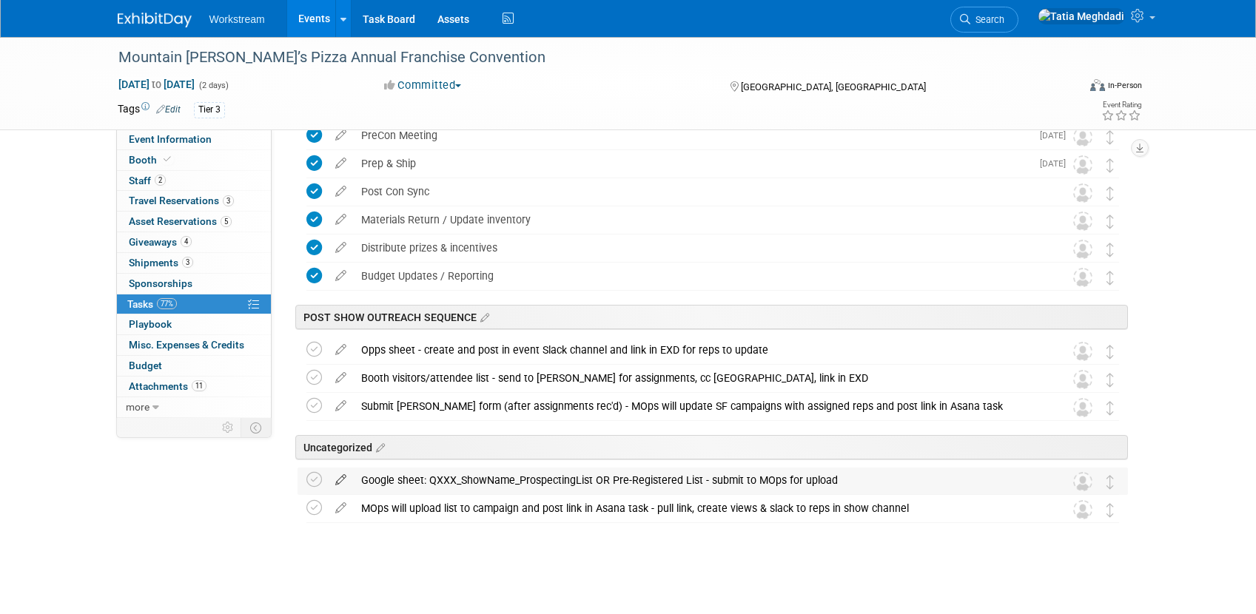
click at [341, 478] on icon at bounding box center [341, 477] width 26 height 19
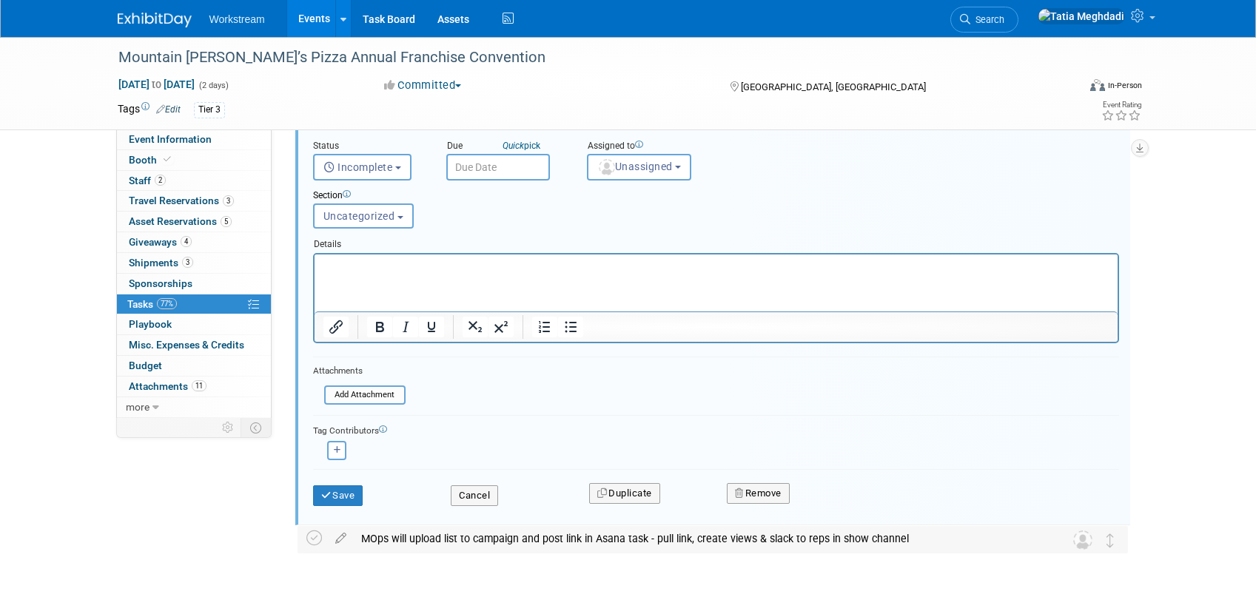
scroll to position [836, 0]
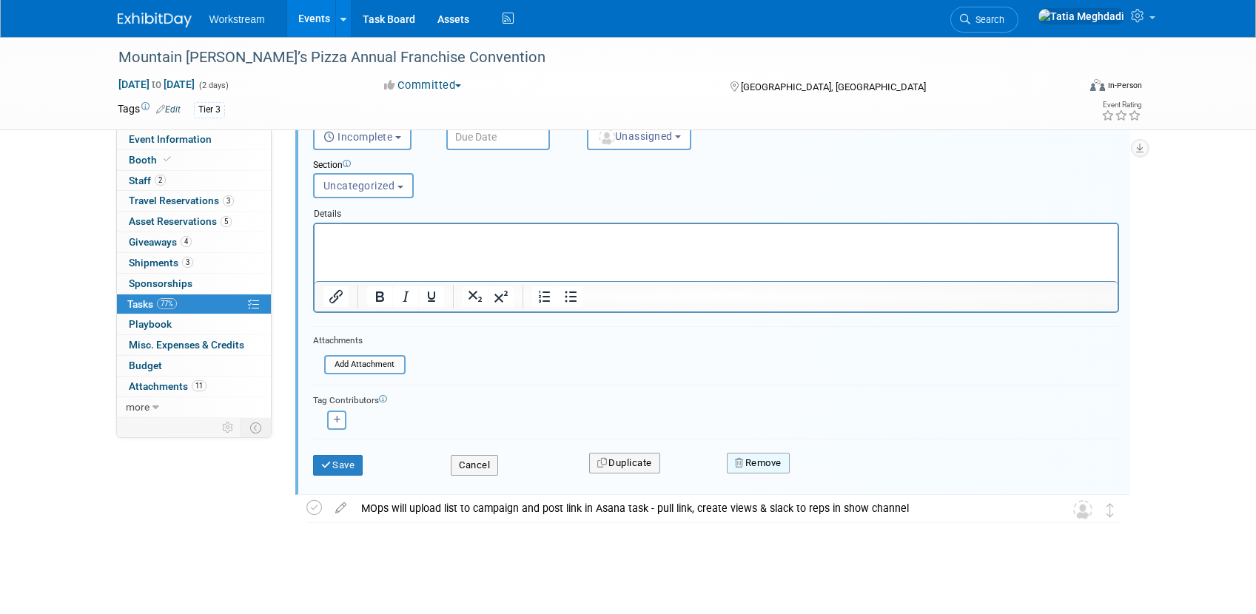
click at [766, 459] on button "Remove" at bounding box center [758, 463] width 63 height 21
click at [836, 477] on link "Yes" at bounding box center [841, 475] width 43 height 24
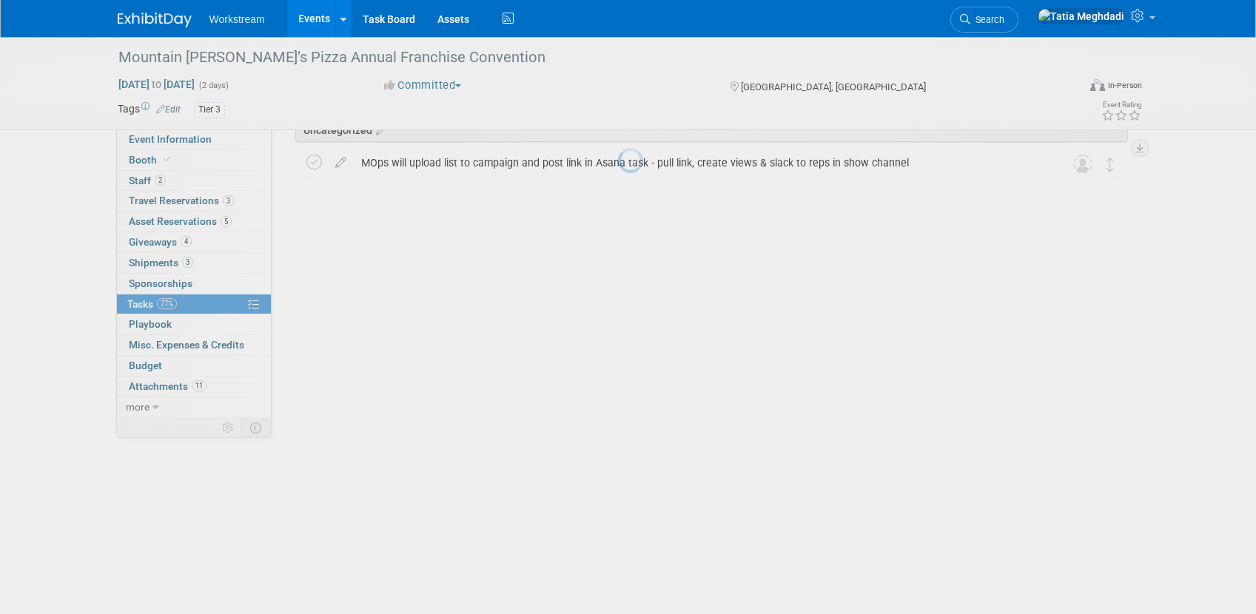
scroll to position [383, 0]
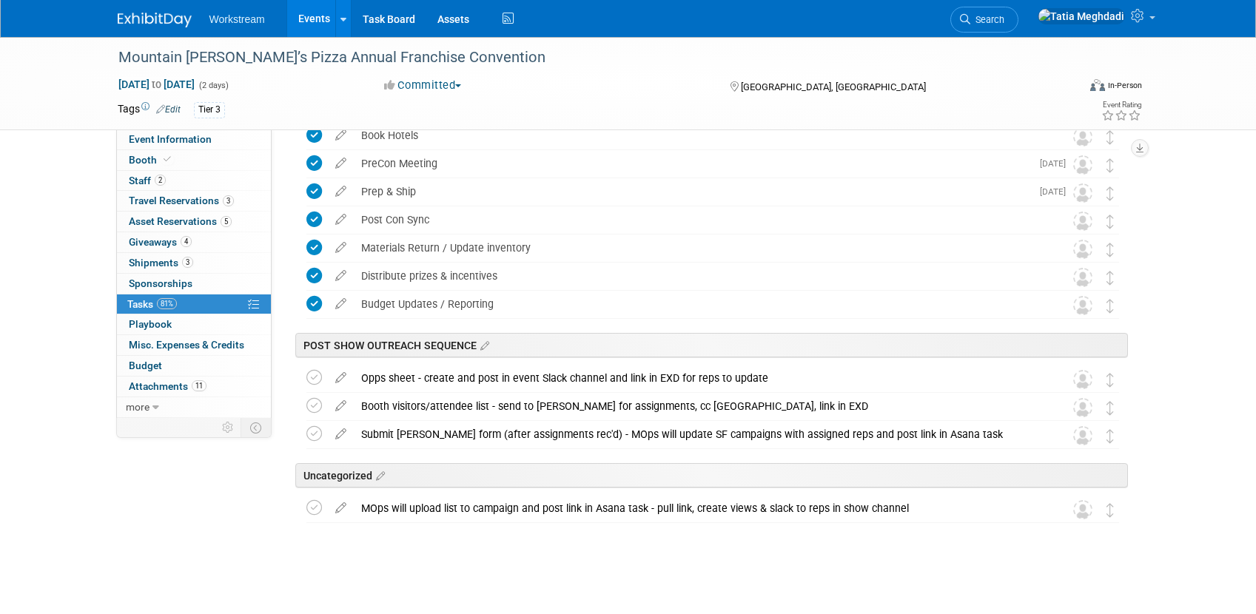
click at [338, 506] on icon at bounding box center [341, 505] width 26 height 19
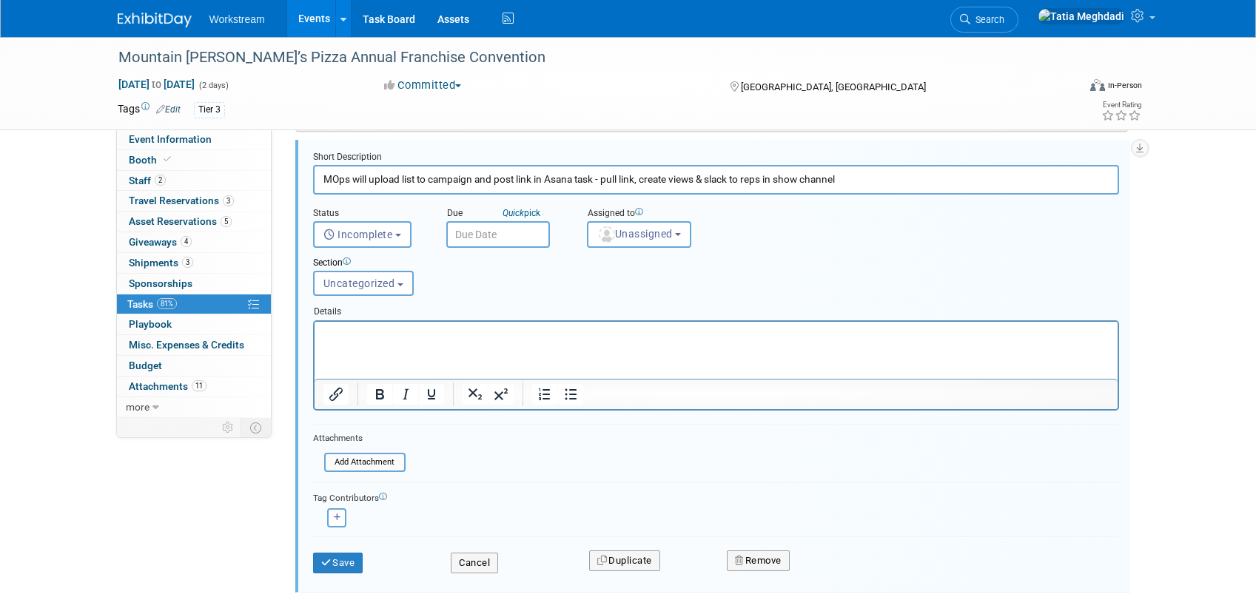
scroll to position [740, 0]
drag, startPoint x: 784, startPoint y: 551, endPoint x: 791, endPoint y: 551, distance: 7.4
click at [785, 551] on button "Remove" at bounding box center [758, 559] width 63 height 21
click at [831, 571] on icon at bounding box center [831, 572] width 9 height 8
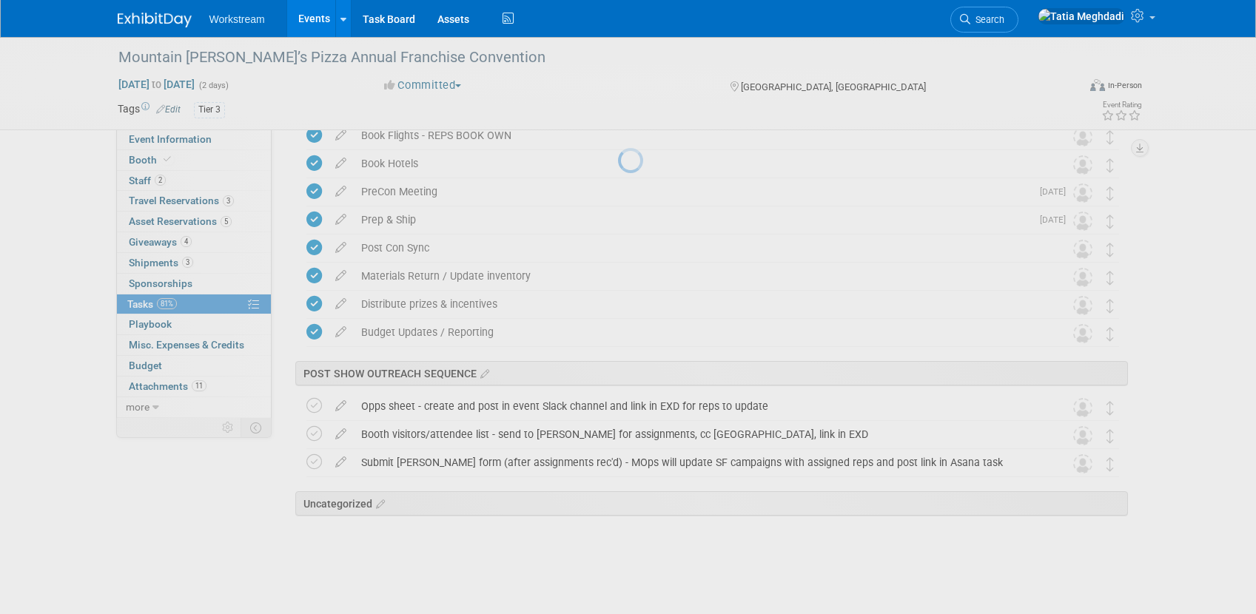
scroll to position [355, 0]
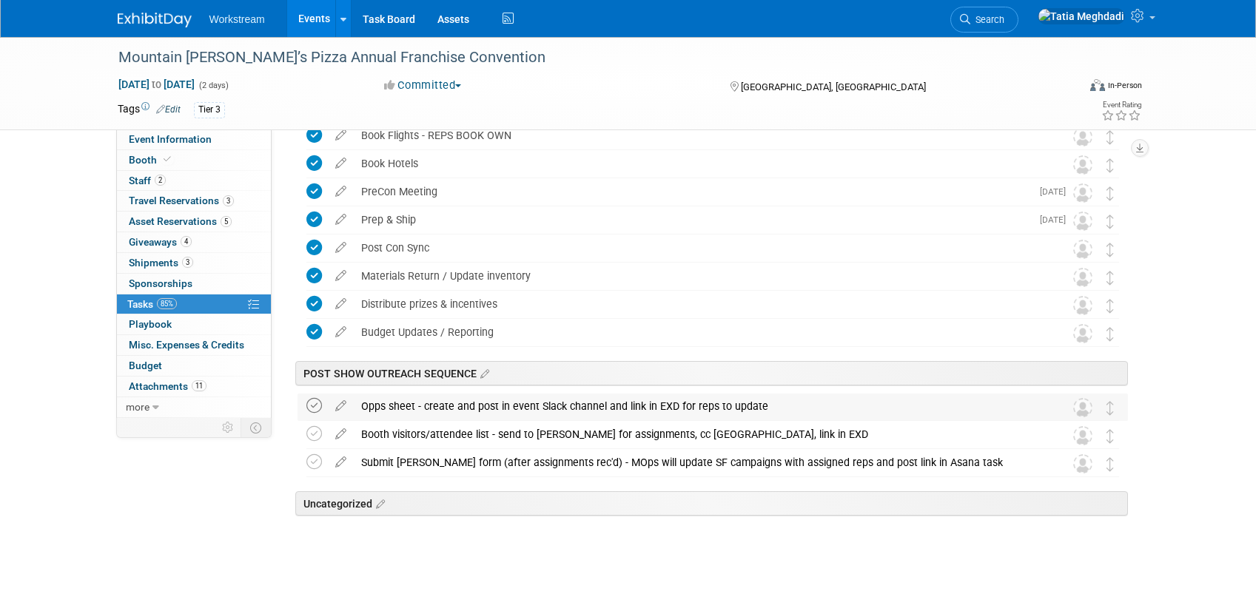
click at [313, 406] on icon at bounding box center [314, 406] width 16 height 16
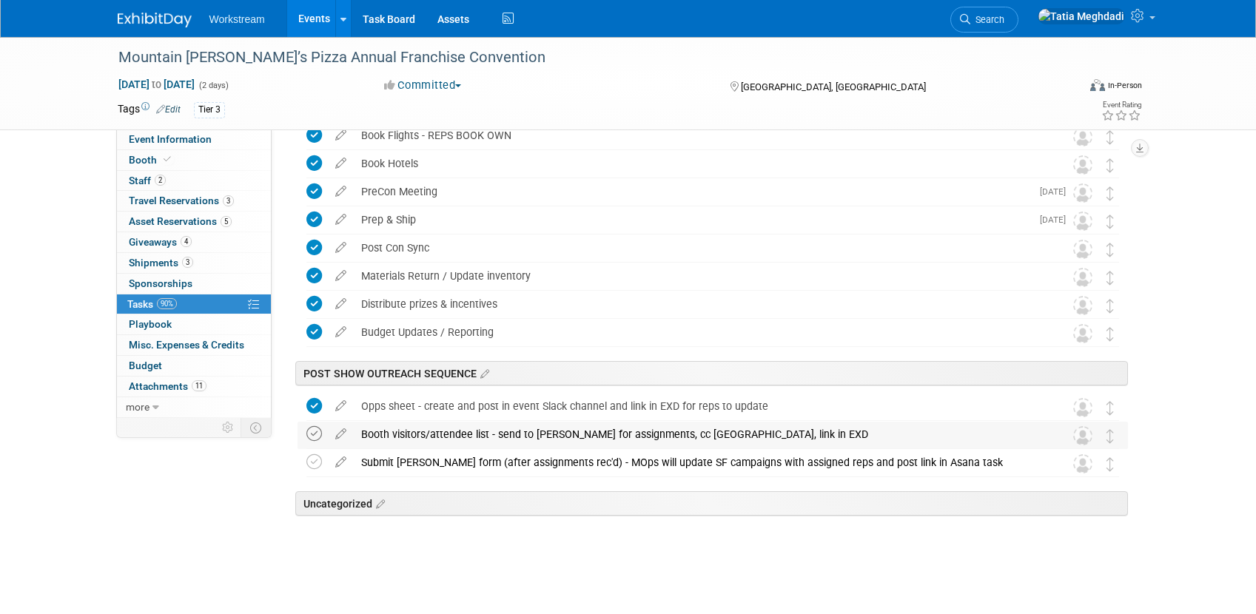
click at [310, 436] on icon at bounding box center [314, 434] width 16 height 16
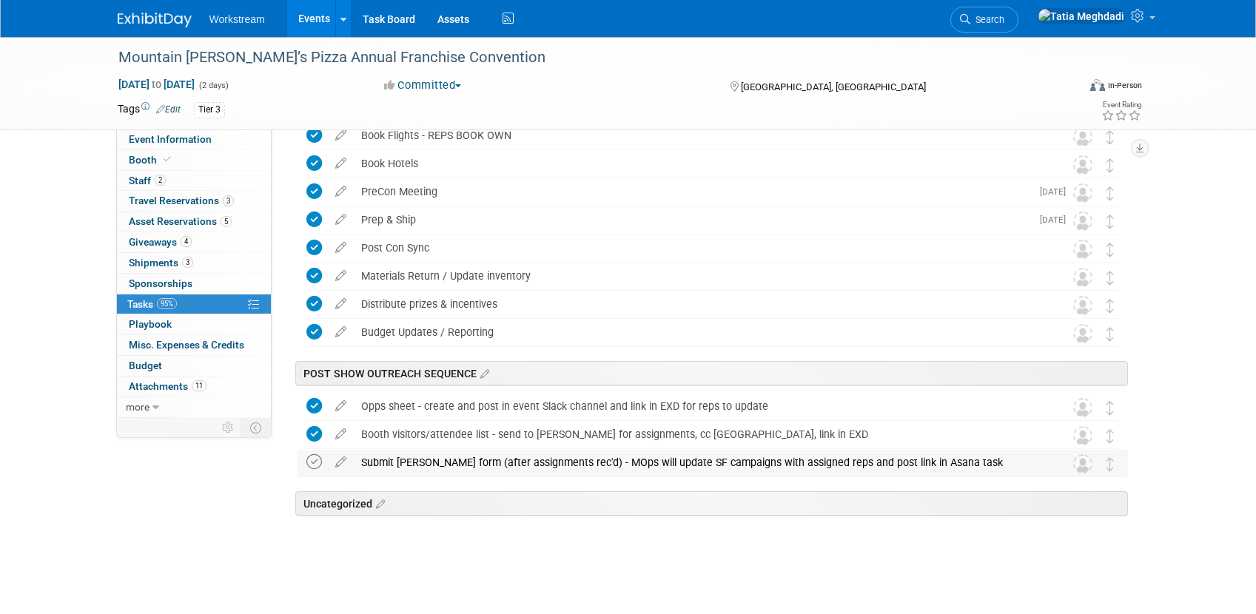
click at [309, 461] on icon at bounding box center [314, 462] width 16 height 16
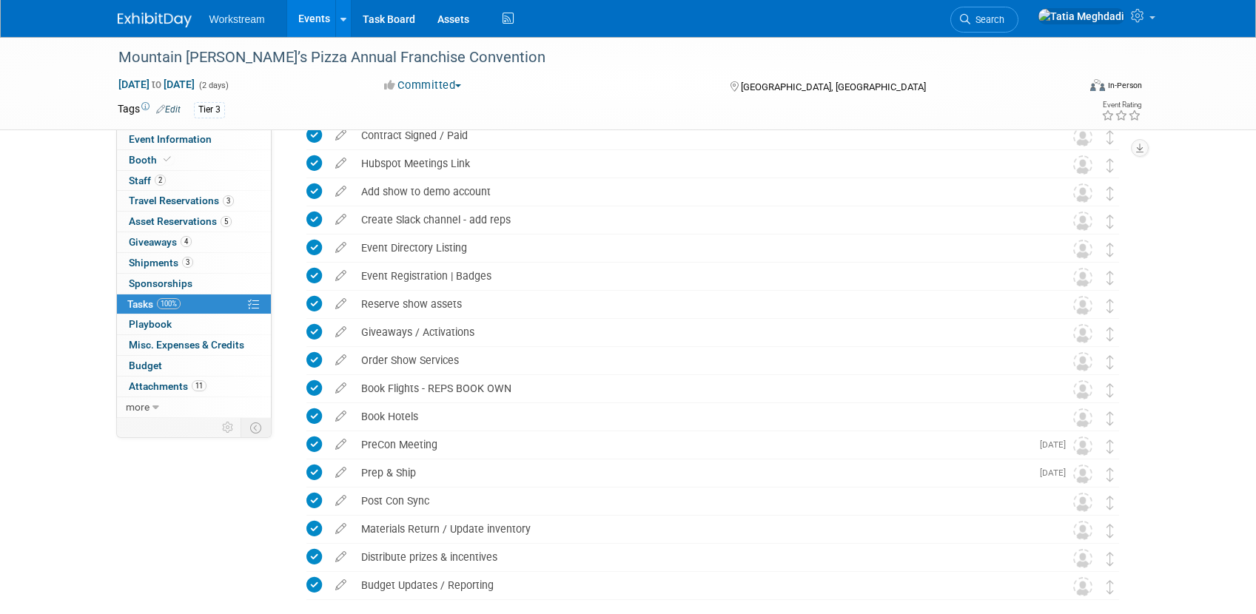
scroll to position [21, 0]
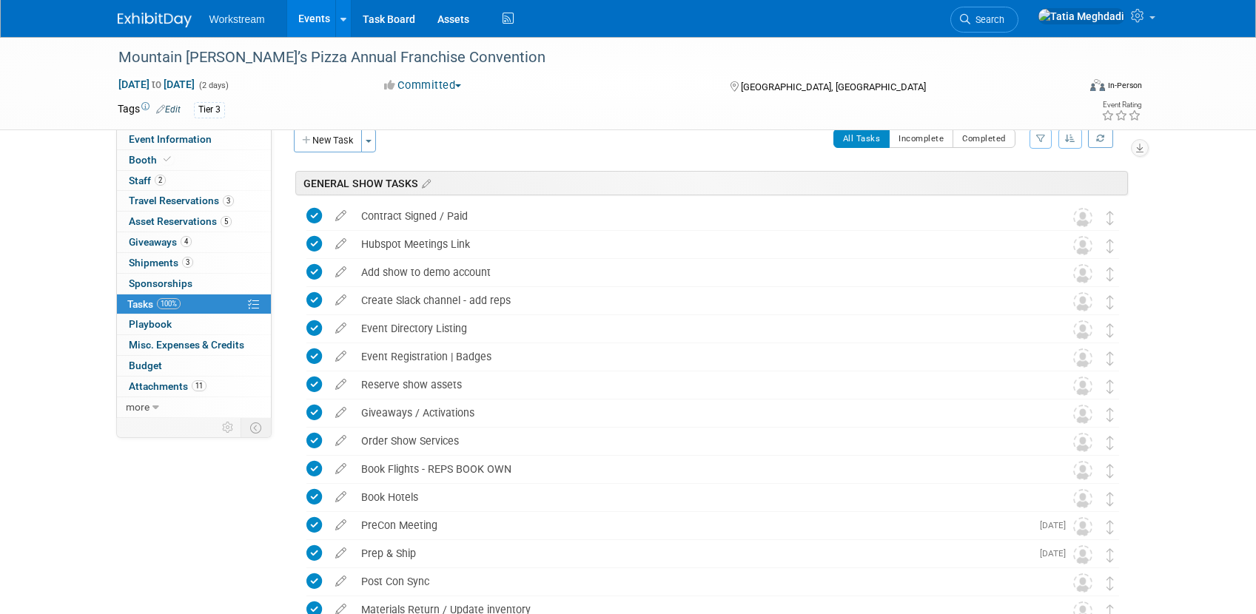
click at [305, 11] on link "Events" at bounding box center [314, 18] width 54 height 37
